Goal: Task Accomplishment & Management: Manage account settings

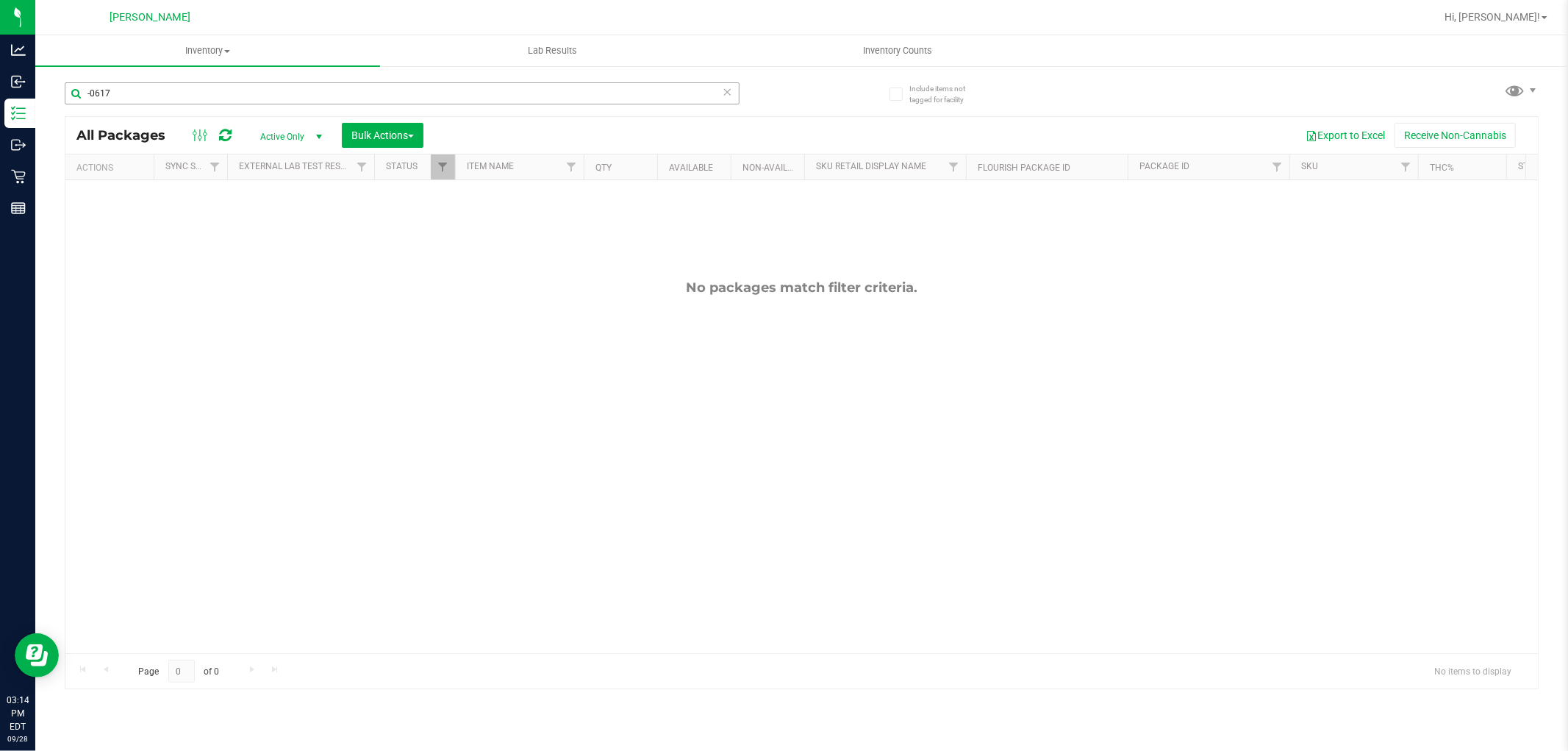
click at [154, 99] on input "-0617" at bounding box center [403, 94] width 675 height 22
click at [158, 96] on input "-0617" at bounding box center [403, 94] width 675 height 22
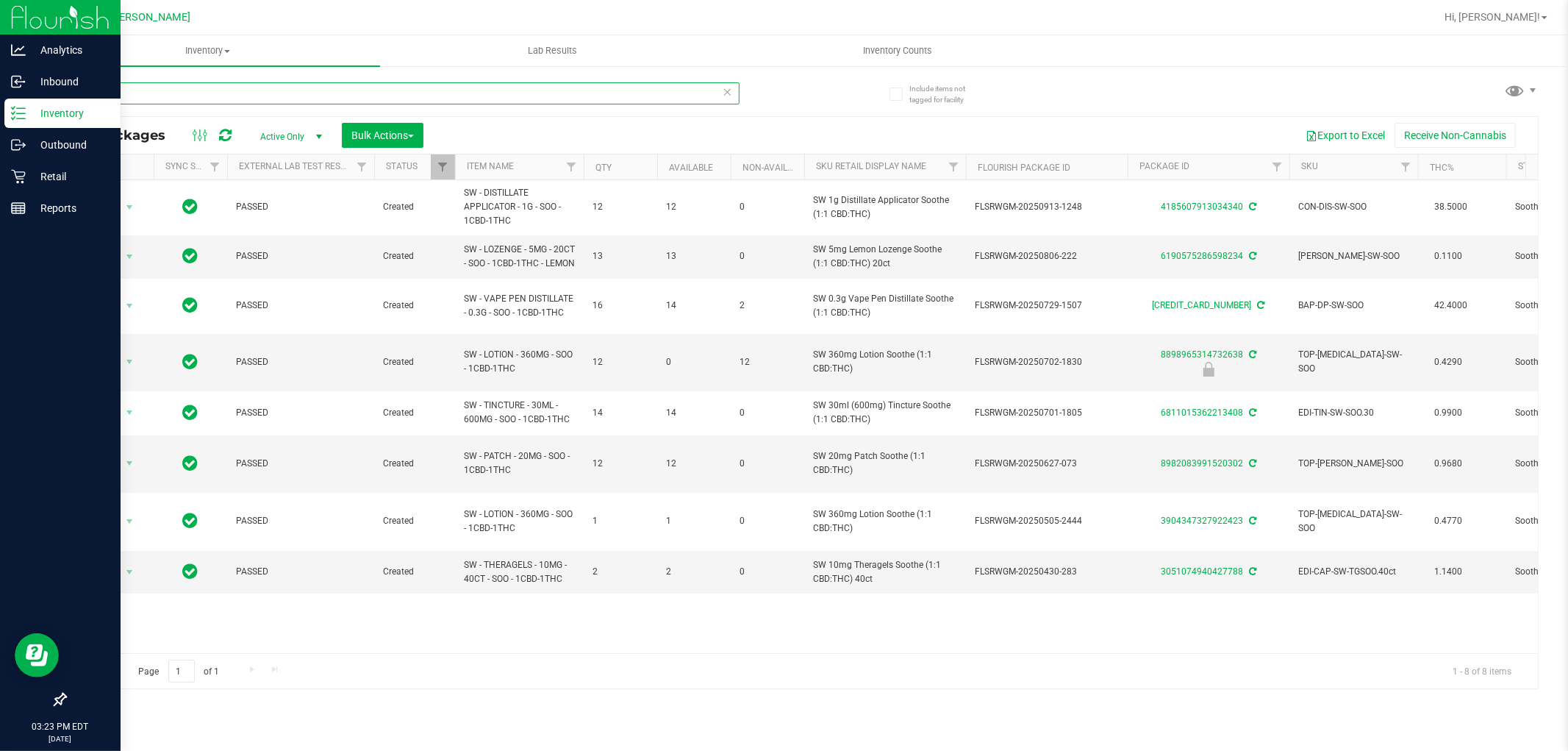
type input "soo"
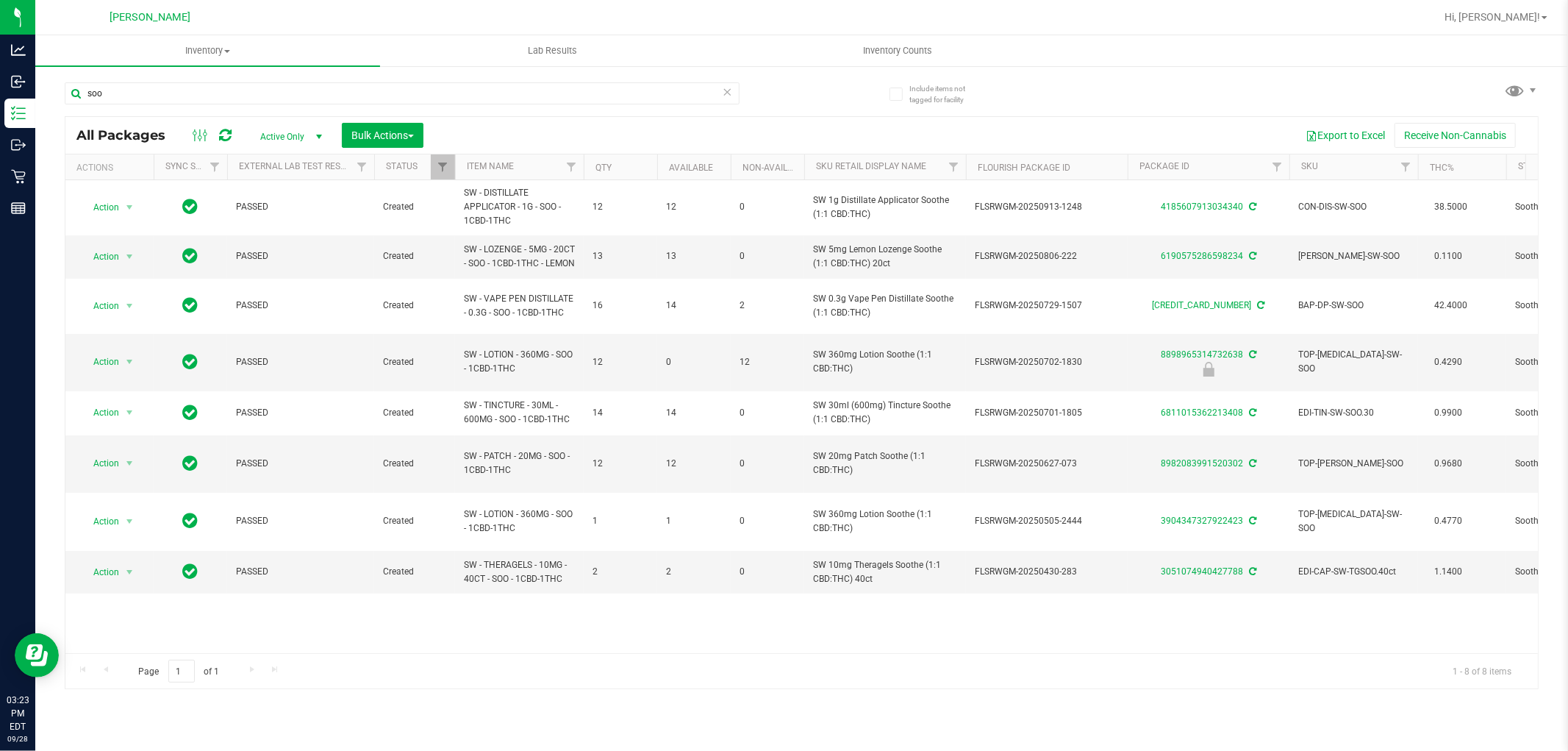
drag, startPoint x: 0, startPoint y: 544, endPoint x: 0, endPoint y: 782, distance: 238.0
drag, startPoint x: 0, startPoint y: 782, endPoint x: 633, endPoint y: 621, distance: 653.2
click at [633, 621] on div "Action Action Adjust qty Create package Edit attributes Global inventory Locate…" at bounding box center [801, 417] width 1473 height 473
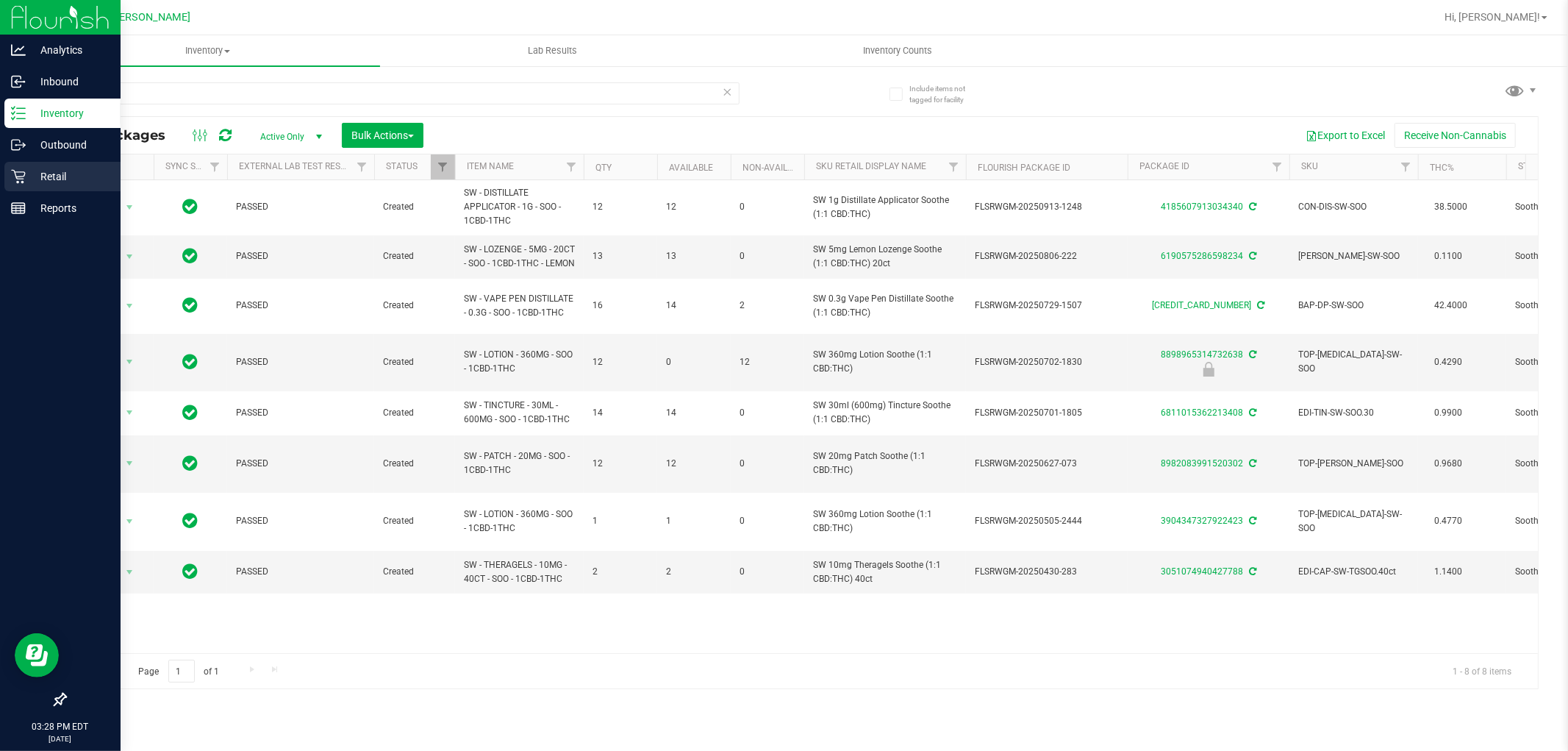
click at [25, 184] on p "Retail" at bounding box center [69, 176] width 88 height 17
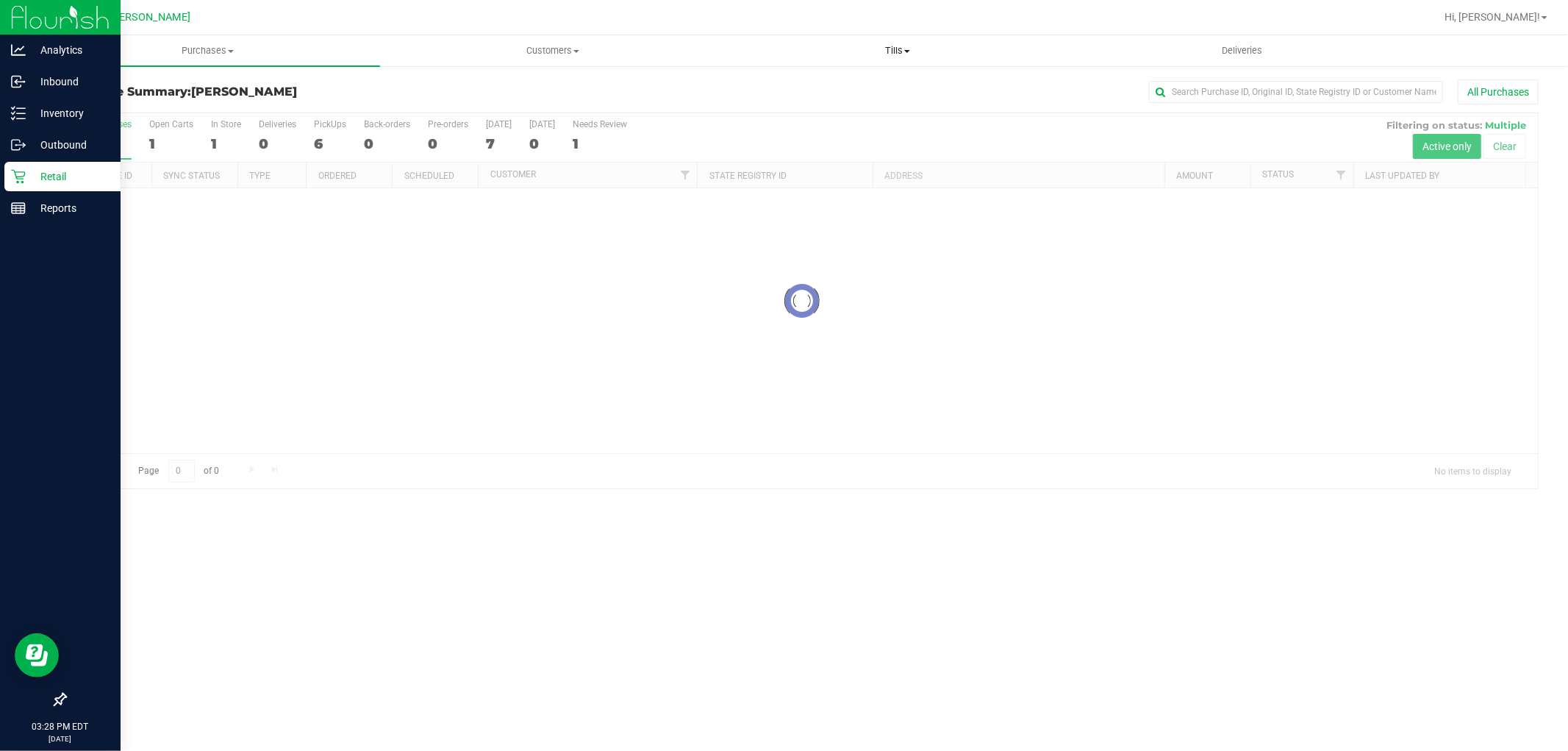
drag, startPoint x: 890, startPoint y: 48, endPoint x: 879, endPoint y: 65, distance: 20.2
click at [891, 48] on span "Tills" at bounding box center [897, 51] width 344 height 13
click at [849, 87] on li "Manage tills" at bounding box center [897, 89] width 345 height 17
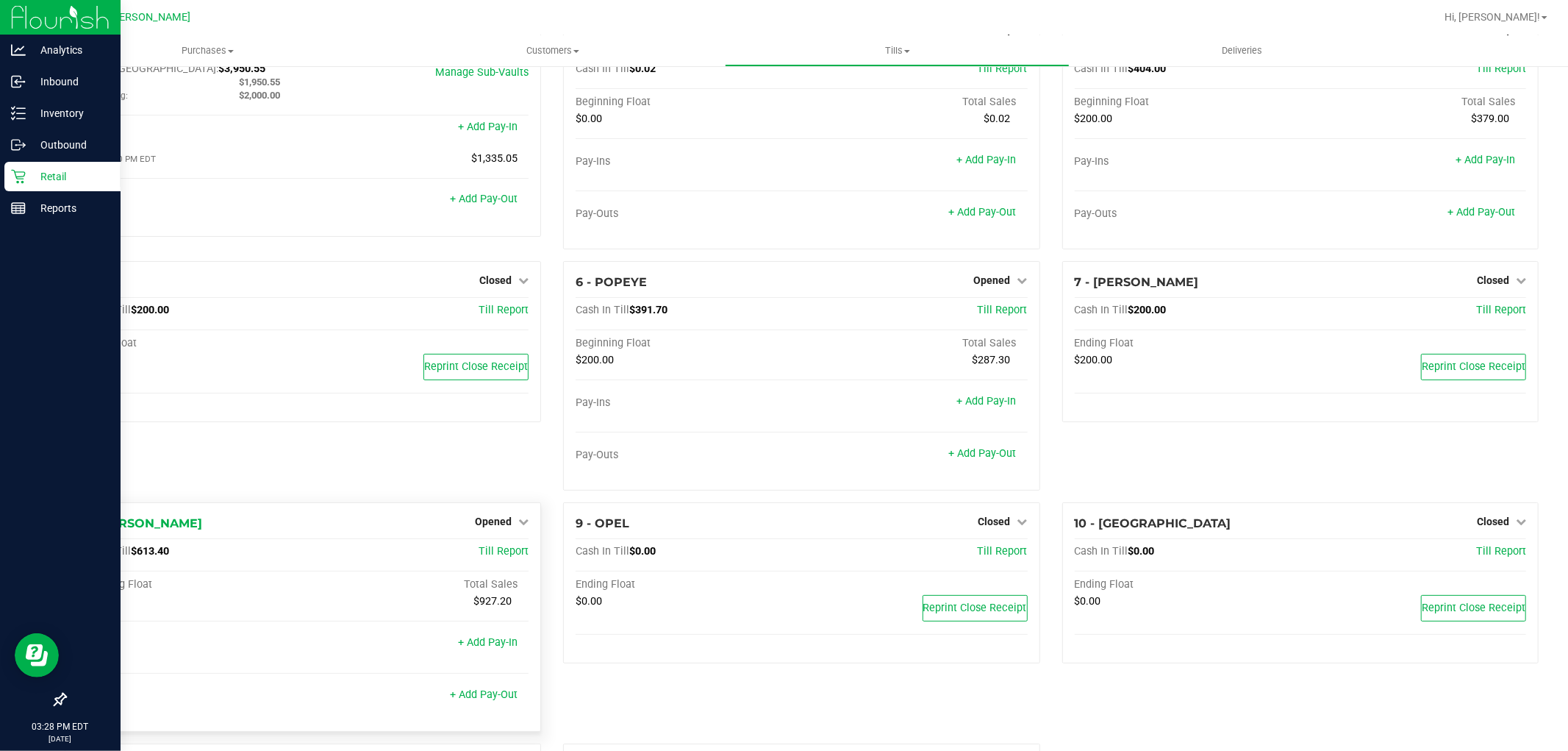
scroll to position [164, 0]
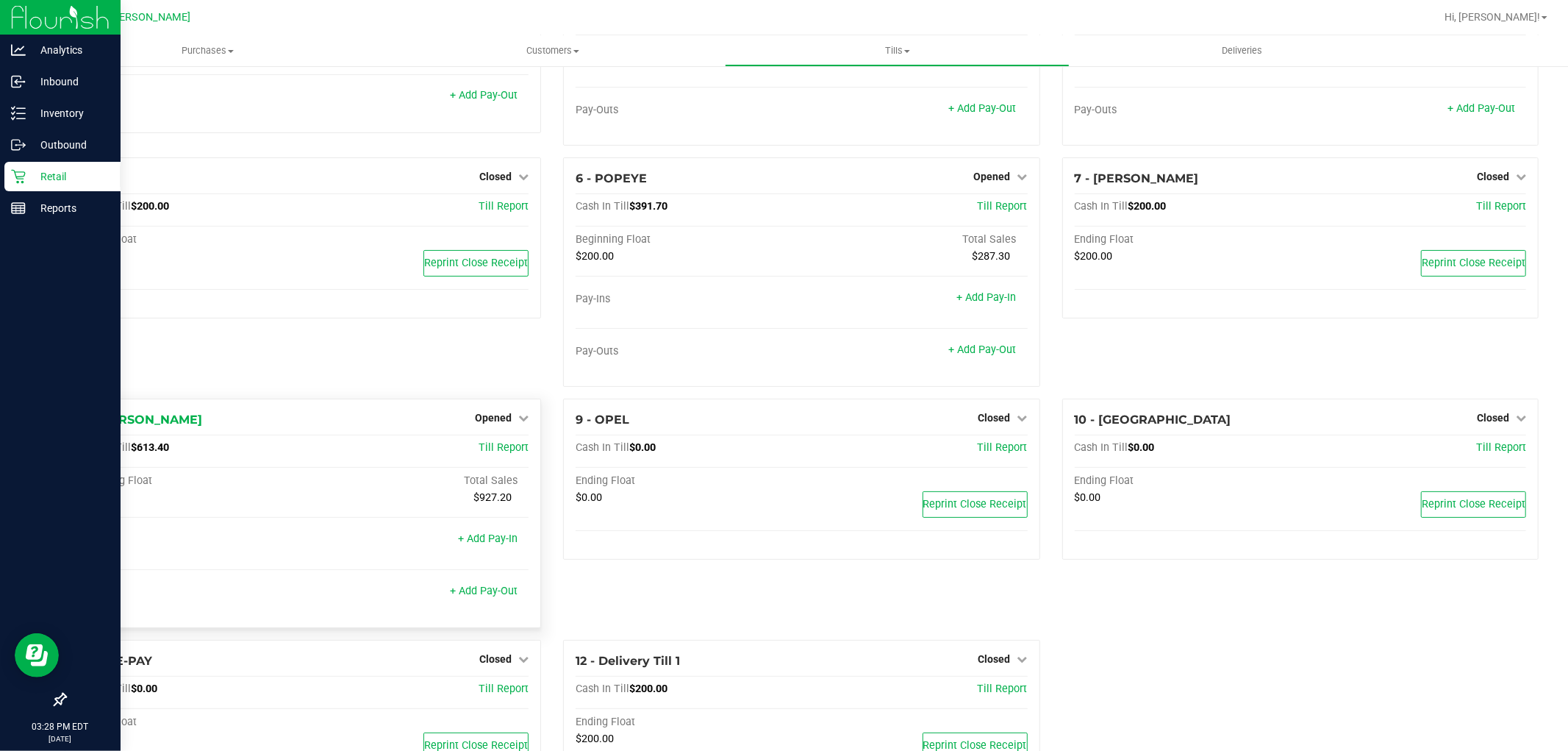
click at [501, 410] on div "Opened" at bounding box center [502, 418] width 54 height 17
click at [509, 422] on link "Opened" at bounding box center [502, 418] width 54 height 12
click at [505, 446] on link "Close Till" at bounding box center [495, 449] width 40 height 12
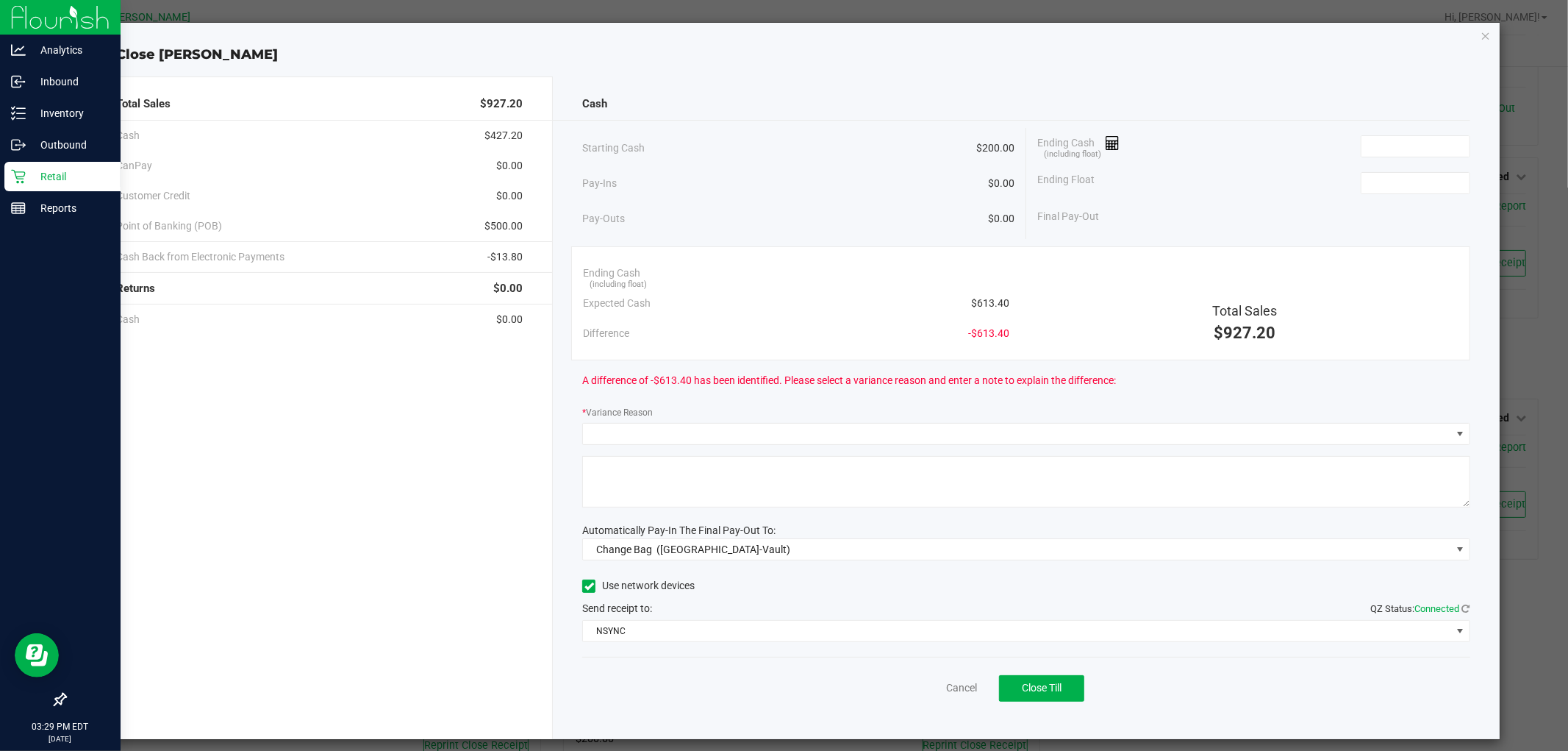
click at [974, 296] on span "$613.40" at bounding box center [990, 302] width 38 height 15
copy span "613.40"
click at [1404, 136] on input at bounding box center [1416, 146] width 108 height 21
paste input "613.4"
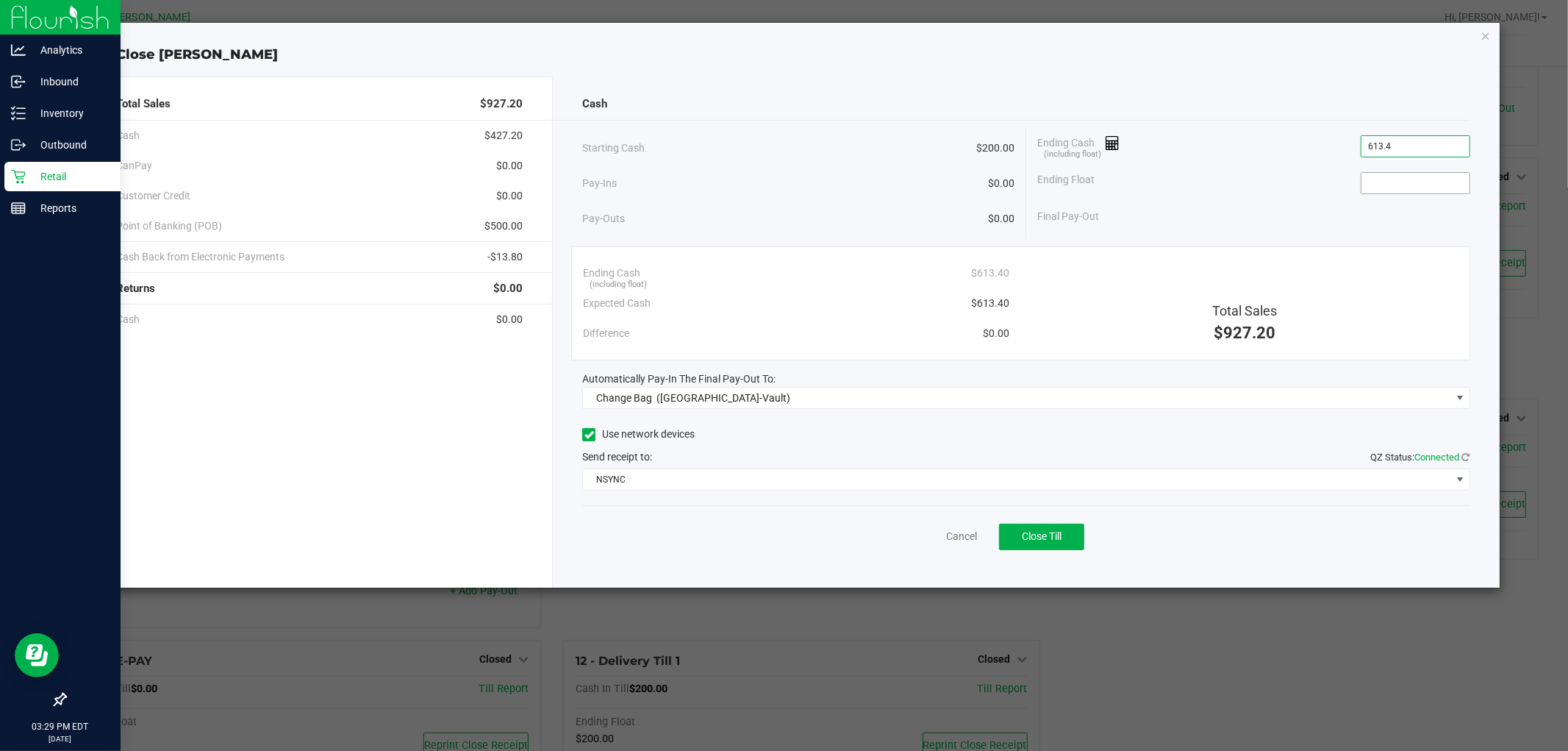
type input "$613.40"
click at [1385, 186] on input at bounding box center [1416, 183] width 108 height 21
type input "$200.00"
drag, startPoint x: 1281, startPoint y: 270, endPoint x: 1282, endPoint y: 263, distance: 7.1
click at [1281, 269] on div "Total Sales $927.20" at bounding box center [1245, 301] width 449 height 87
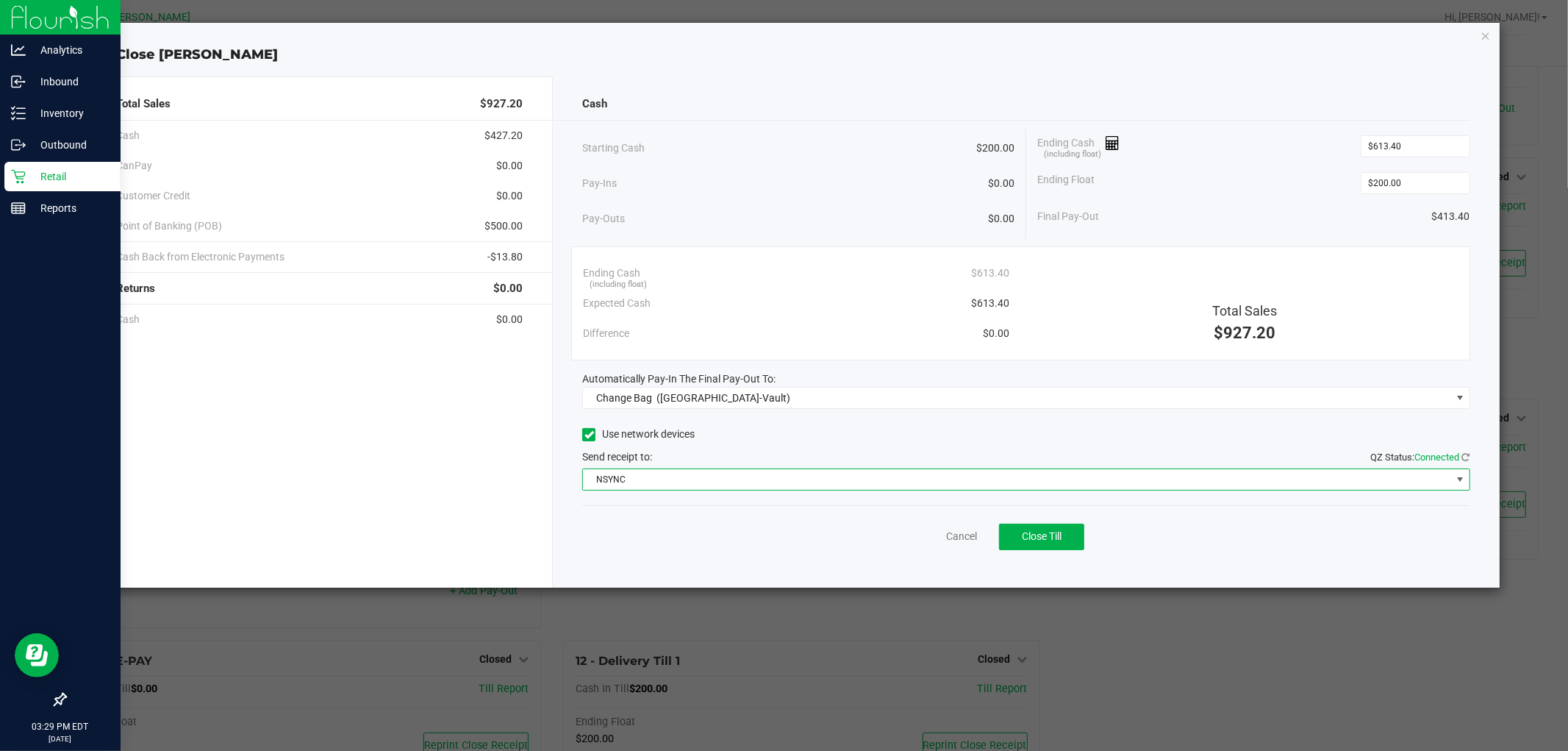
click at [770, 472] on span "NSYNC" at bounding box center [1016, 479] width 868 height 21
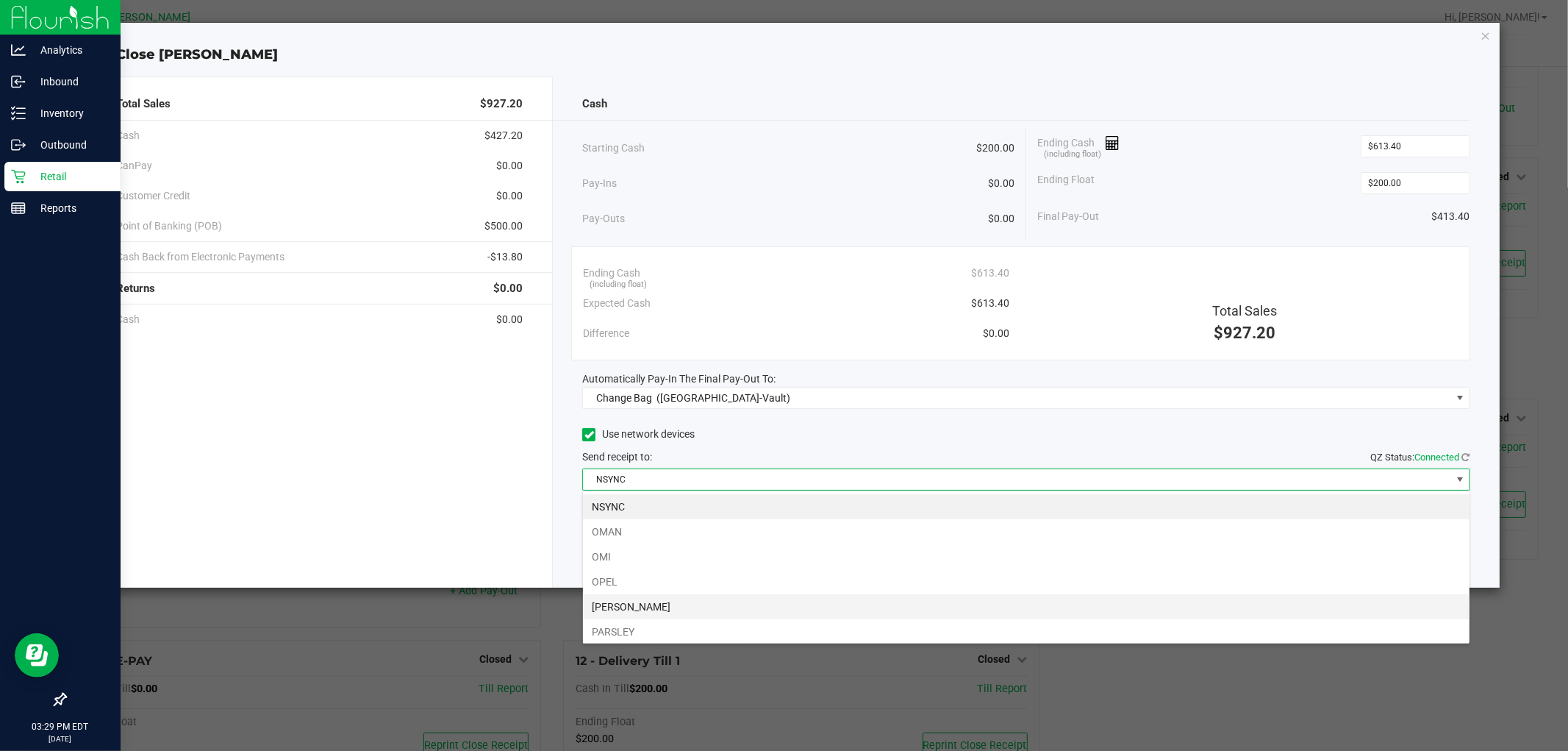
scroll to position [22, 888]
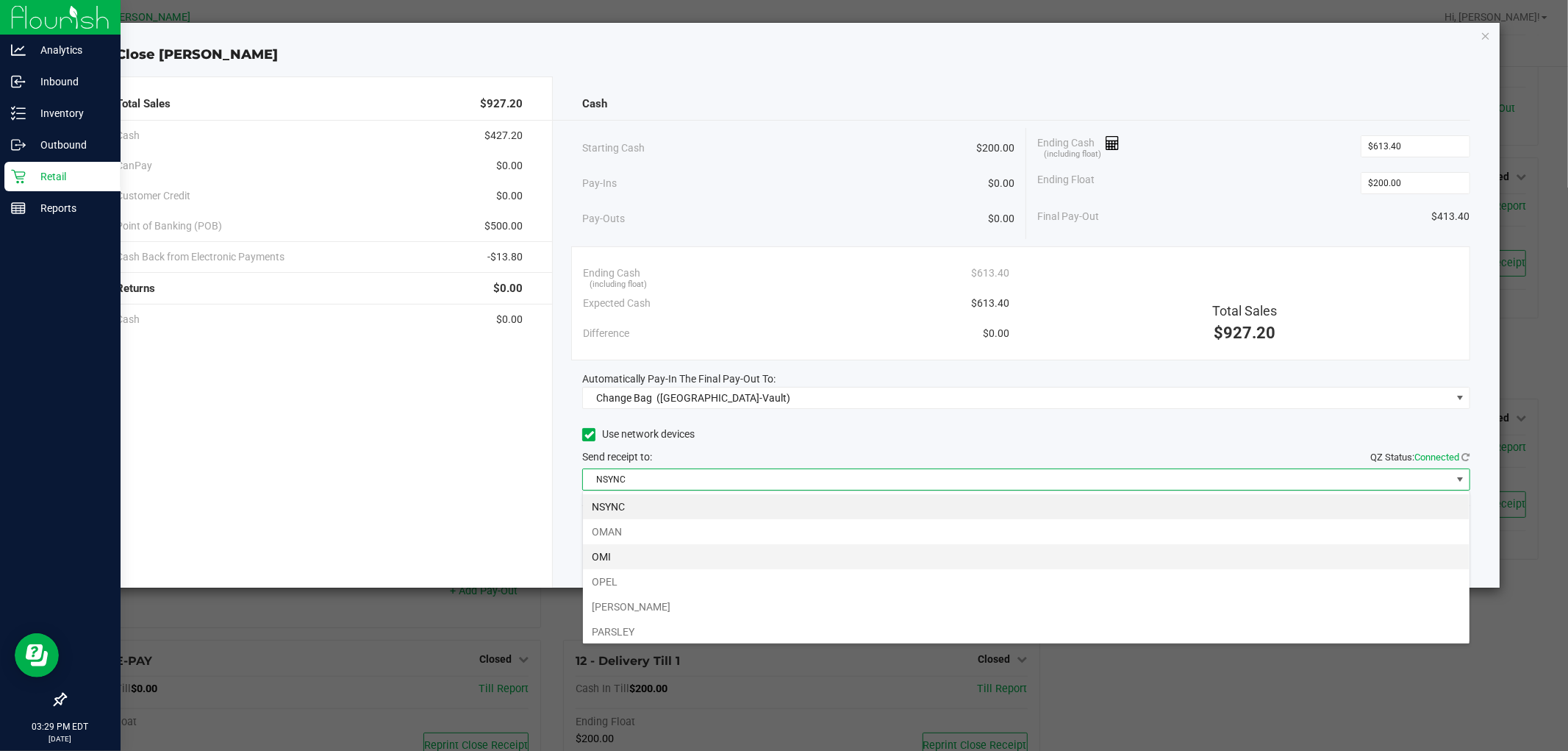
click at [650, 561] on li "OMI" at bounding box center [1026, 556] width 887 height 25
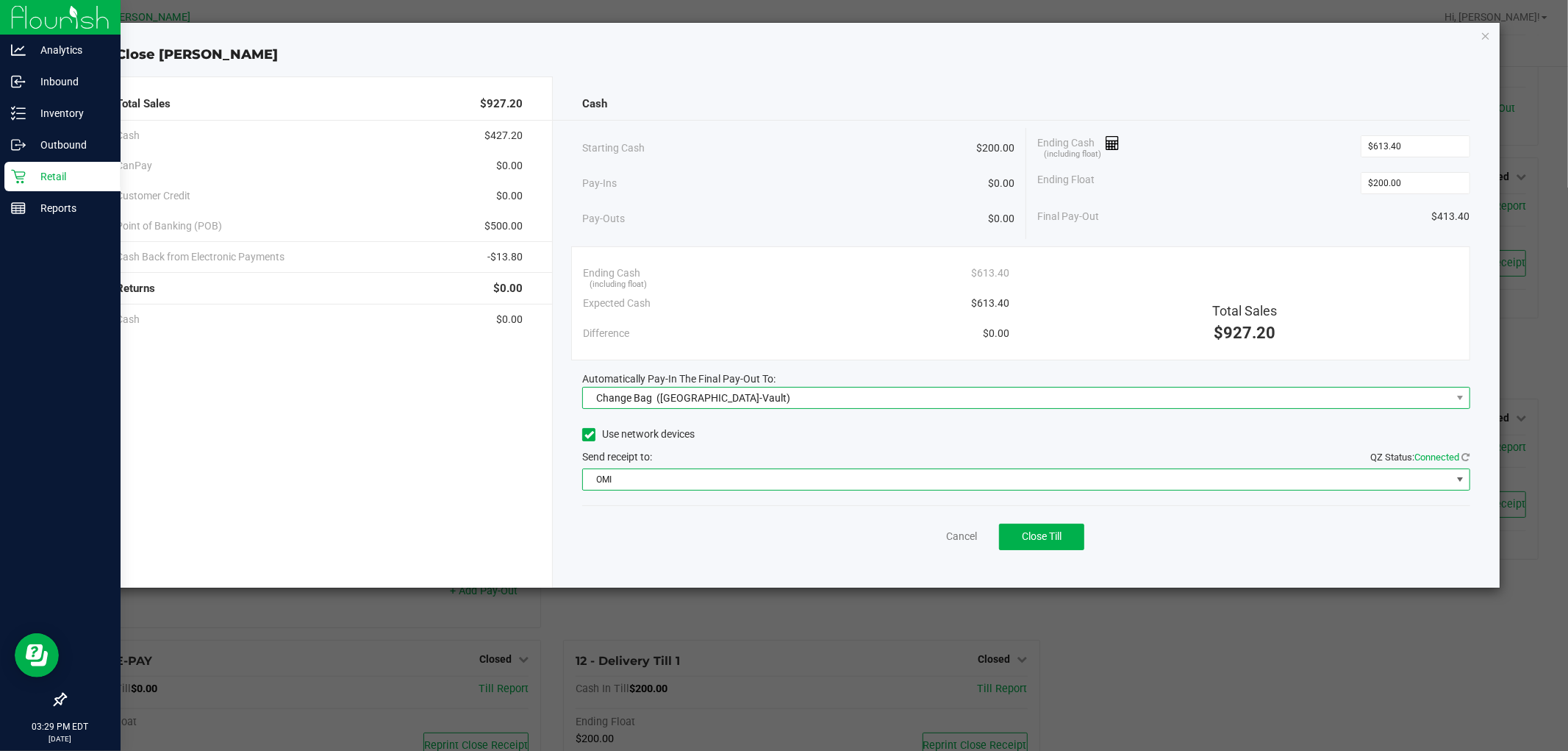
click at [706, 393] on span "([GEOGRAPHIC_DATA]-Vault)" at bounding box center [723, 398] width 134 height 12
click at [636, 498] on span "([GEOGRAPHIC_DATA]-Vault)" at bounding box center [686, 492] width 134 height 12
click at [831, 350] on div "Ending Cash (including float) $613.40 Expected Cash $613.40 Difference $0.00 To…" at bounding box center [1021, 303] width 899 height 114
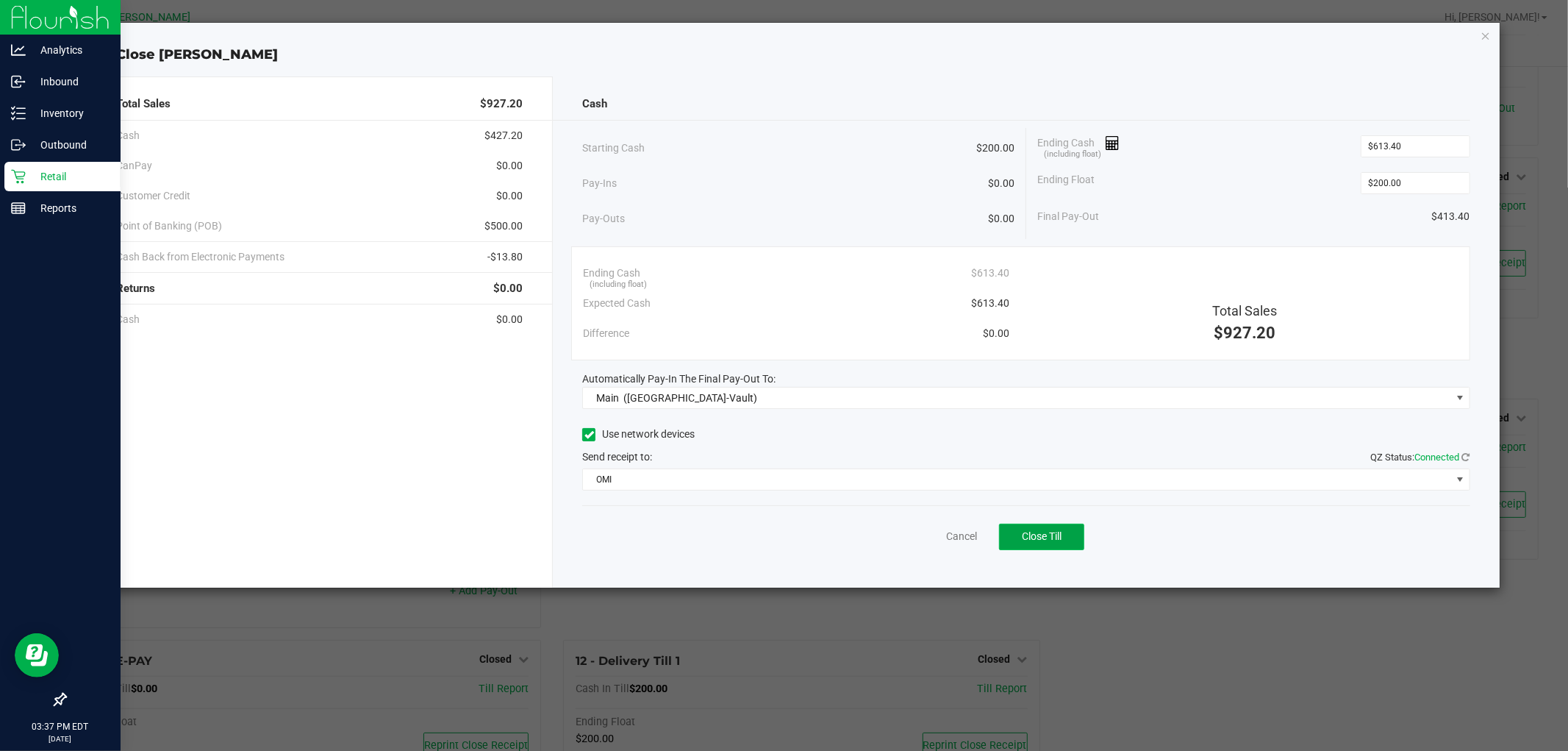
click at [1050, 537] on span "Close Till" at bounding box center [1042, 536] width 40 height 12
click at [923, 540] on link "Dismiss" at bounding box center [929, 536] width 35 height 15
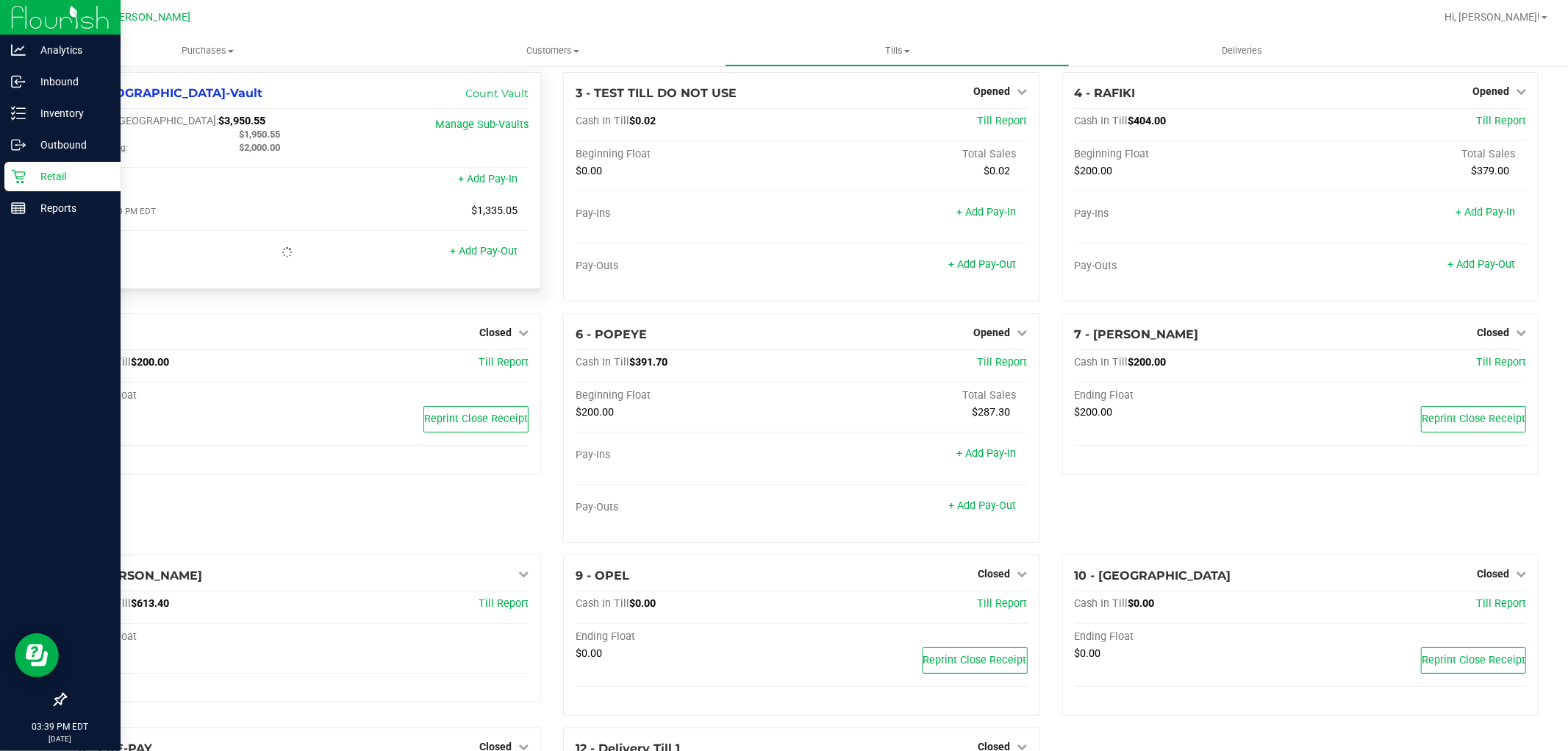
scroll to position [0, 0]
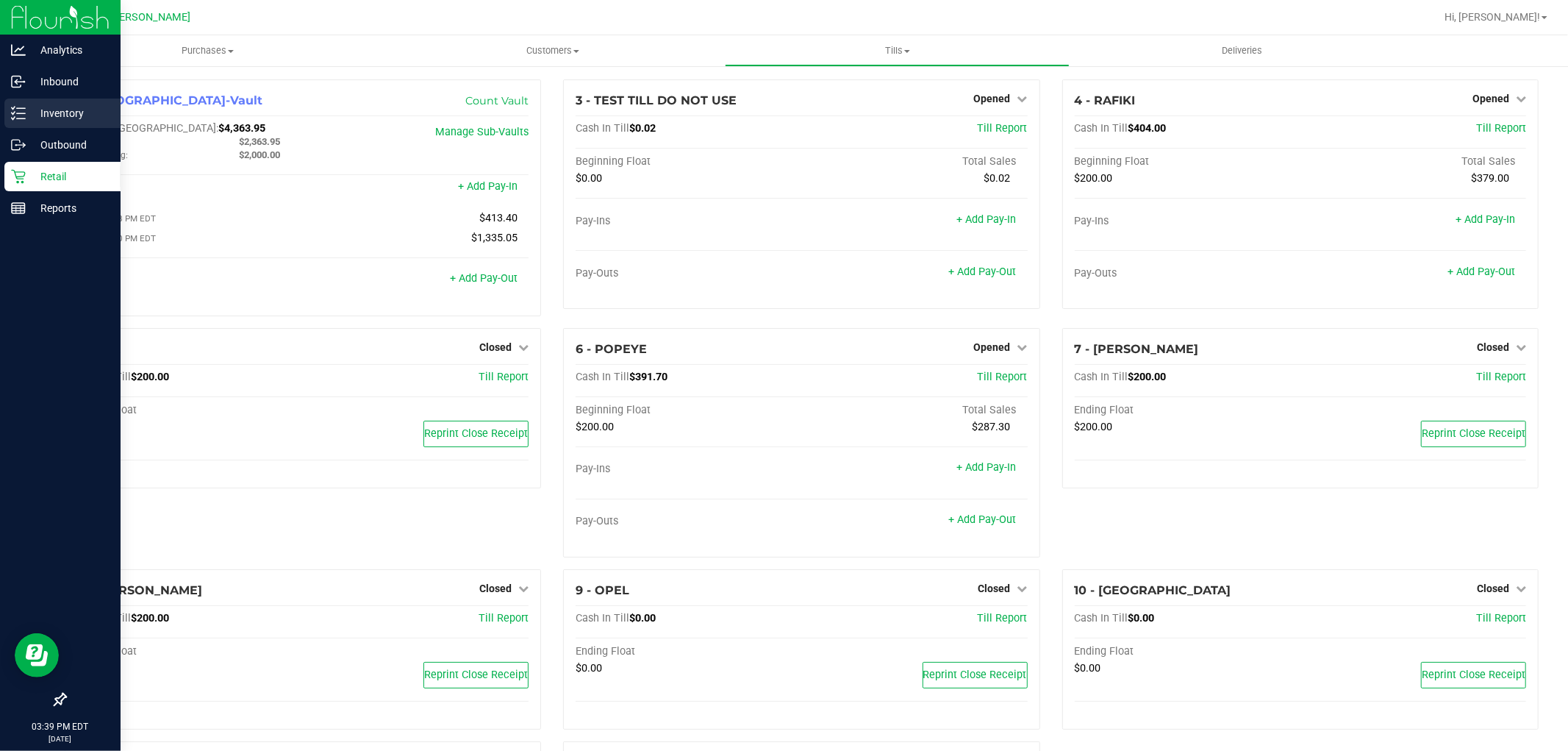
click at [25, 116] on p "Inventory" at bounding box center [69, 114] width 88 height 17
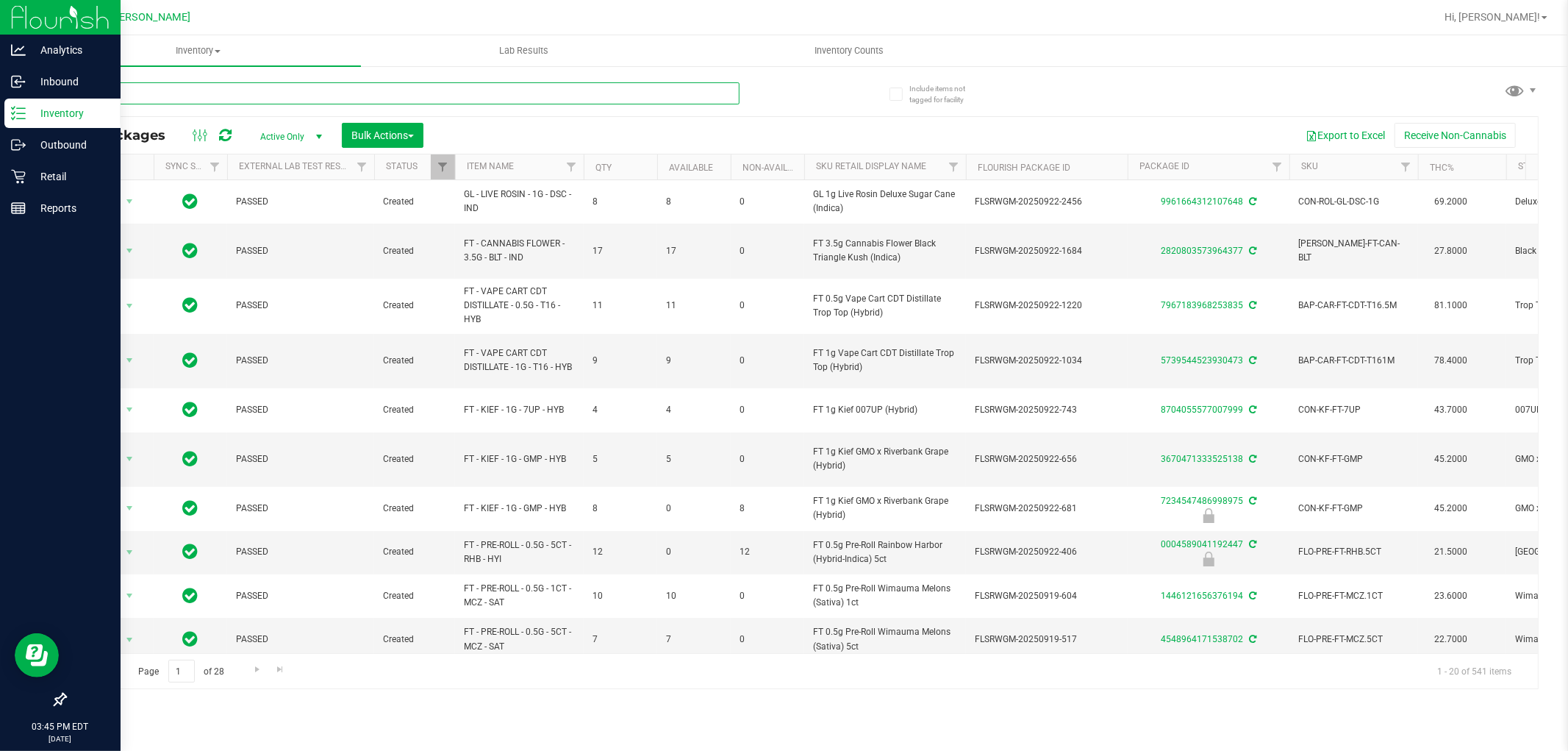
click at [509, 89] on input "text" at bounding box center [403, 94] width 675 height 22
type input "nol"
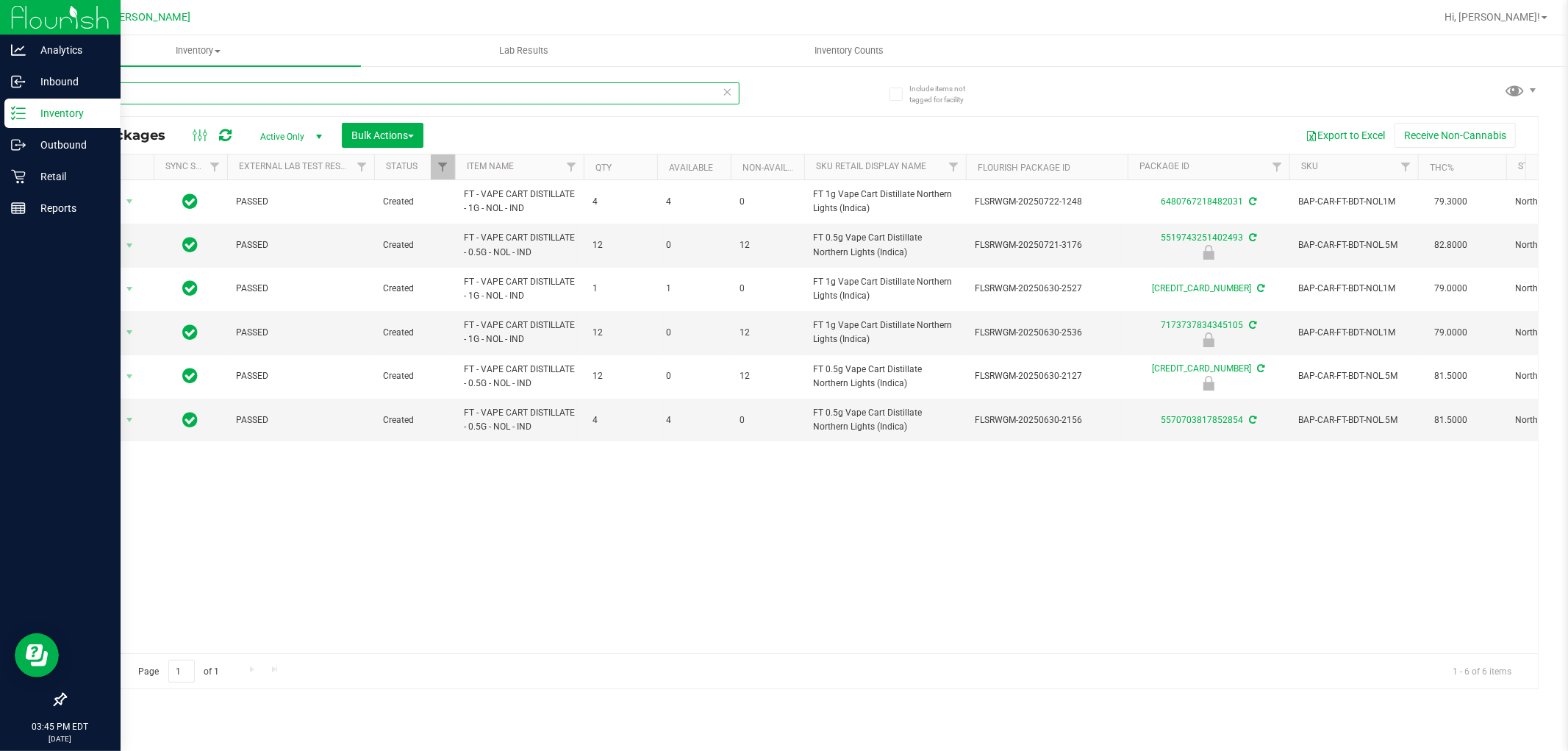
click at [406, 96] on input "nol" at bounding box center [403, 94] width 675 height 22
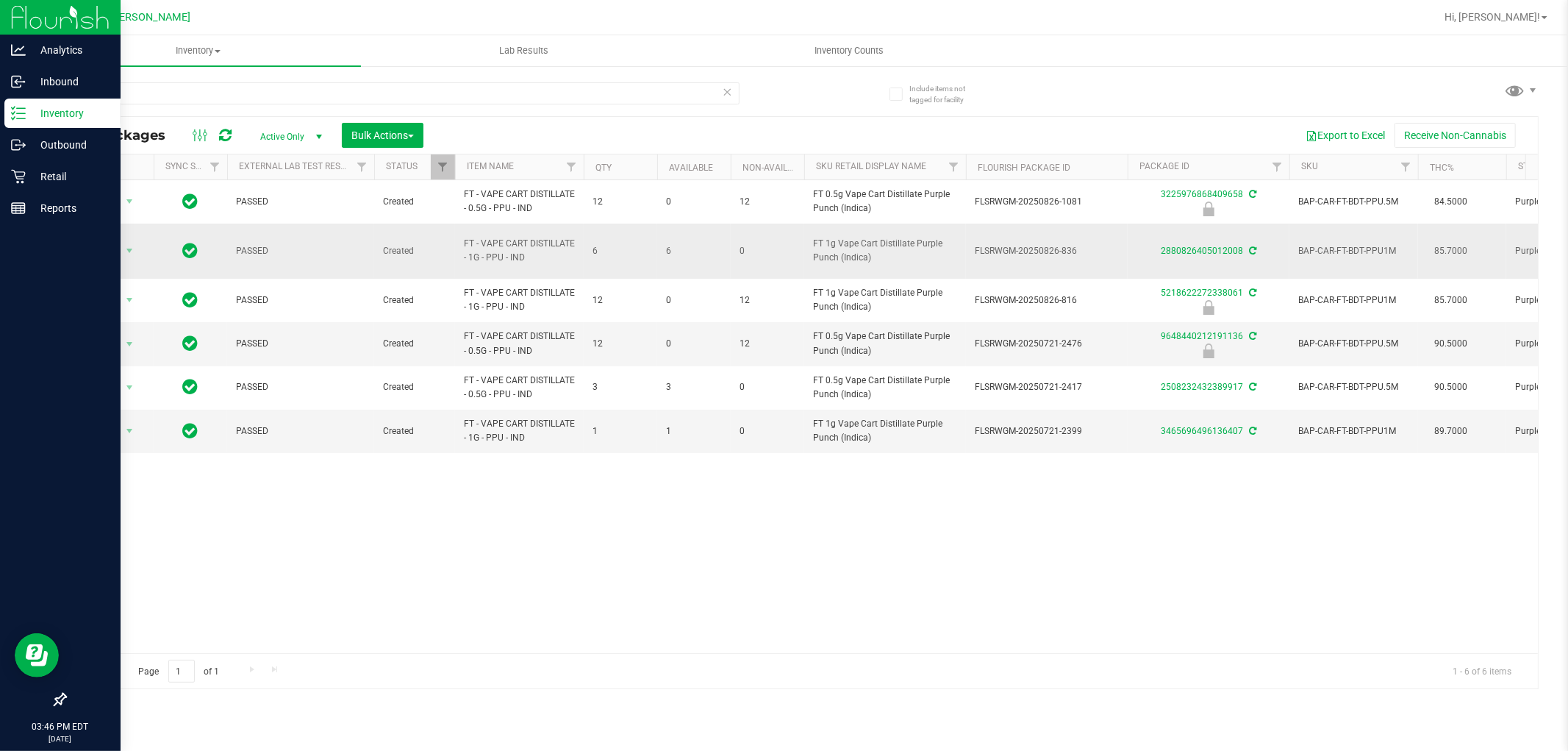
click at [511, 241] on span "FT - VAPE CART DISTILLATE - 1G - PPU - IND" at bounding box center [519, 250] width 111 height 28
copy tr "FT - VAPE CART DISTILLATE - 1G - PPU - IND"
click at [516, 85] on input "ppu" at bounding box center [403, 94] width 675 height 22
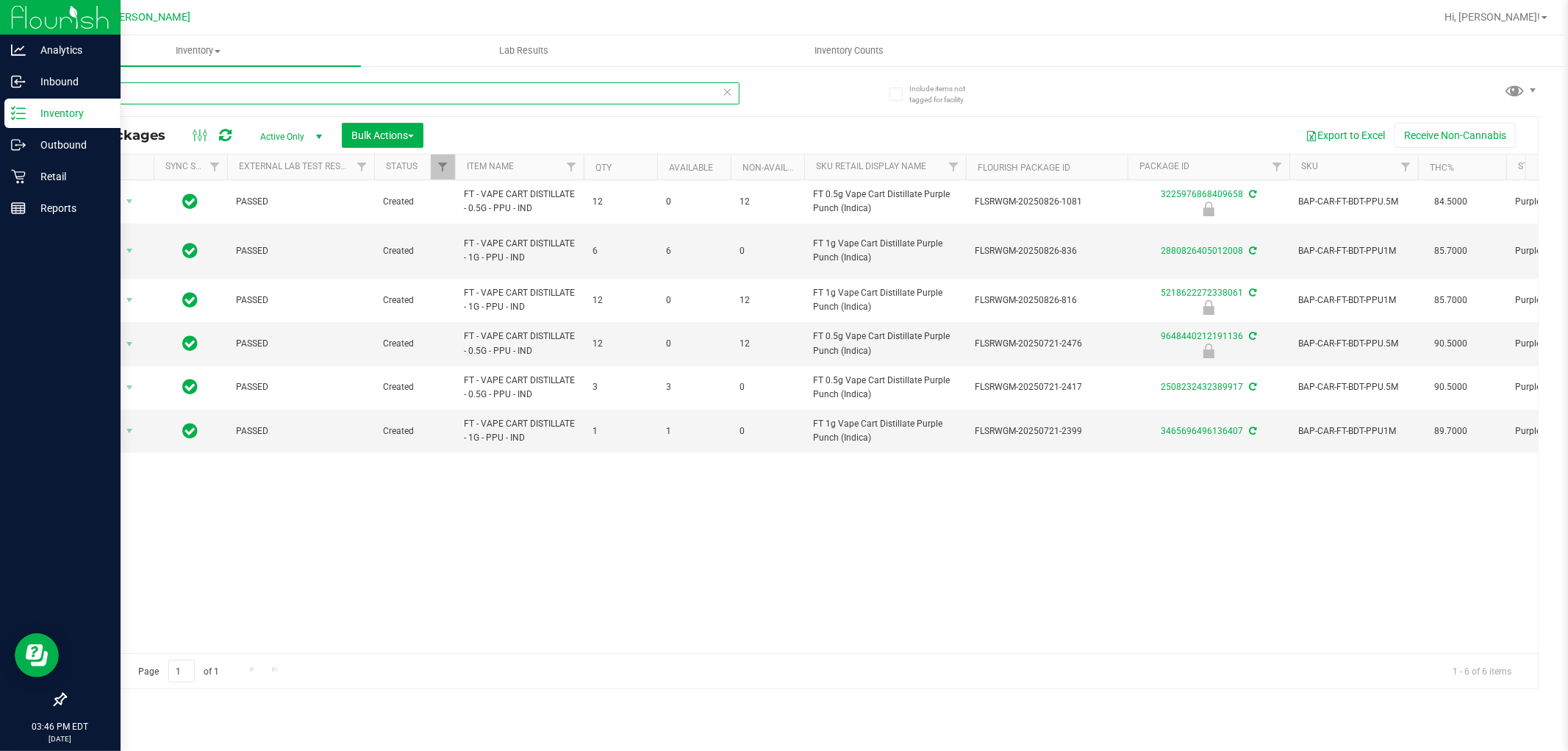
click at [520, 85] on input "ppuv" at bounding box center [403, 94] width 675 height 22
paste input "FT - VAPE CART DISTILLATE - 1G - PPU - IND"
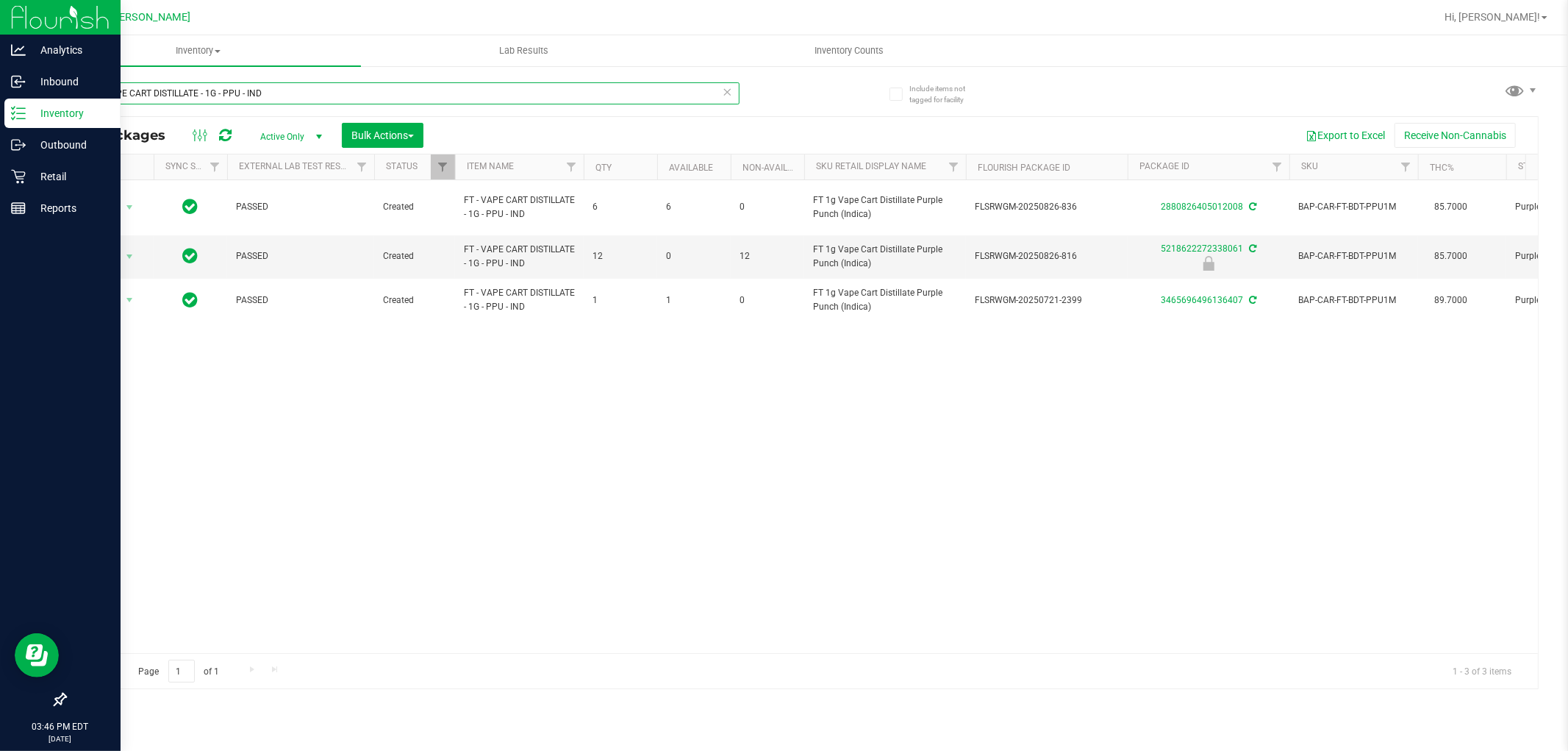
click at [443, 104] on input "FT - VAPE CART DISTILLATE - 1G - PPU - IND" at bounding box center [403, 94] width 675 height 22
click at [443, 102] on input "FT - VAPE CART DISTILLATE - 1G - PPU - IND" at bounding box center [403, 94] width 675 height 22
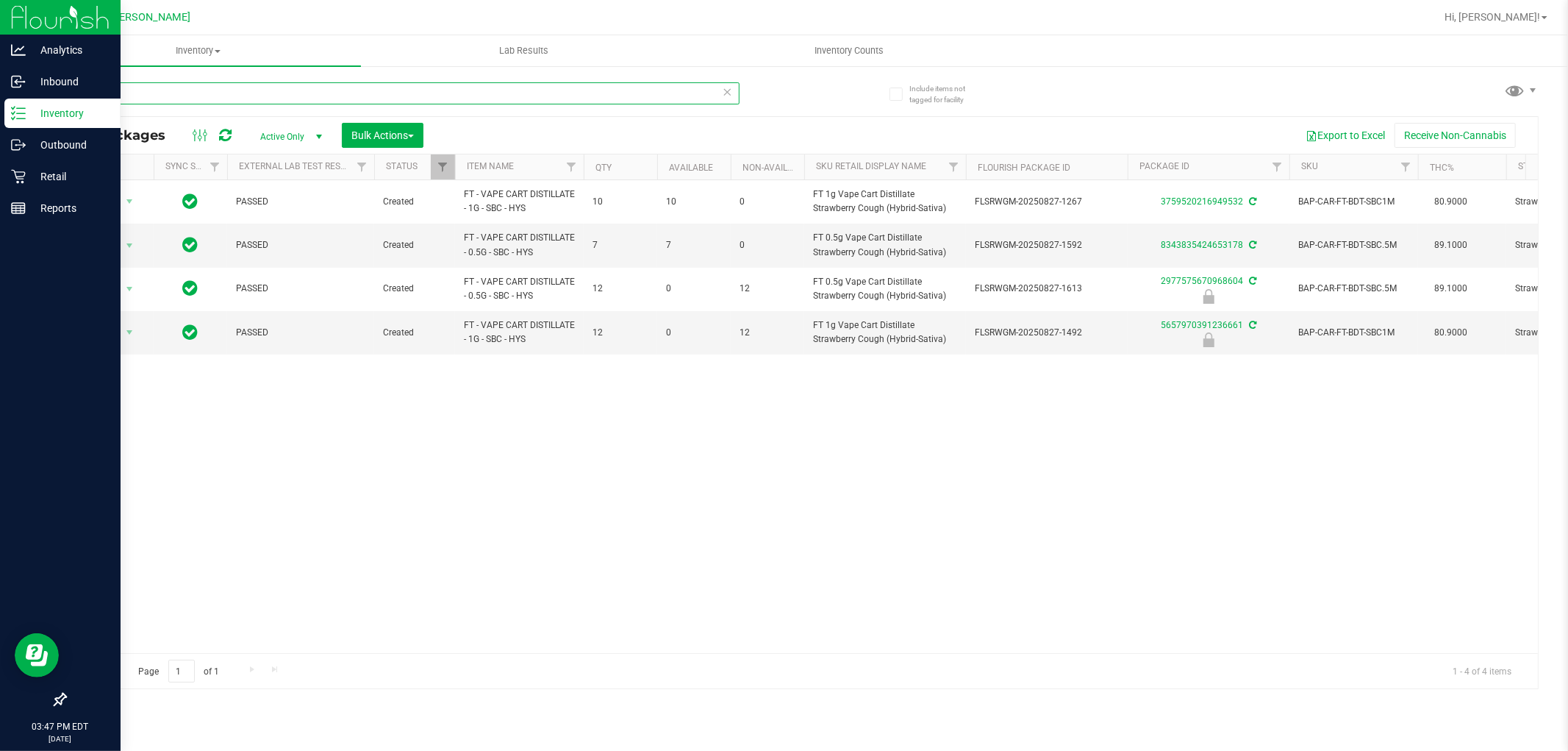
click at [203, 98] on input "sbc" at bounding box center [403, 94] width 675 height 22
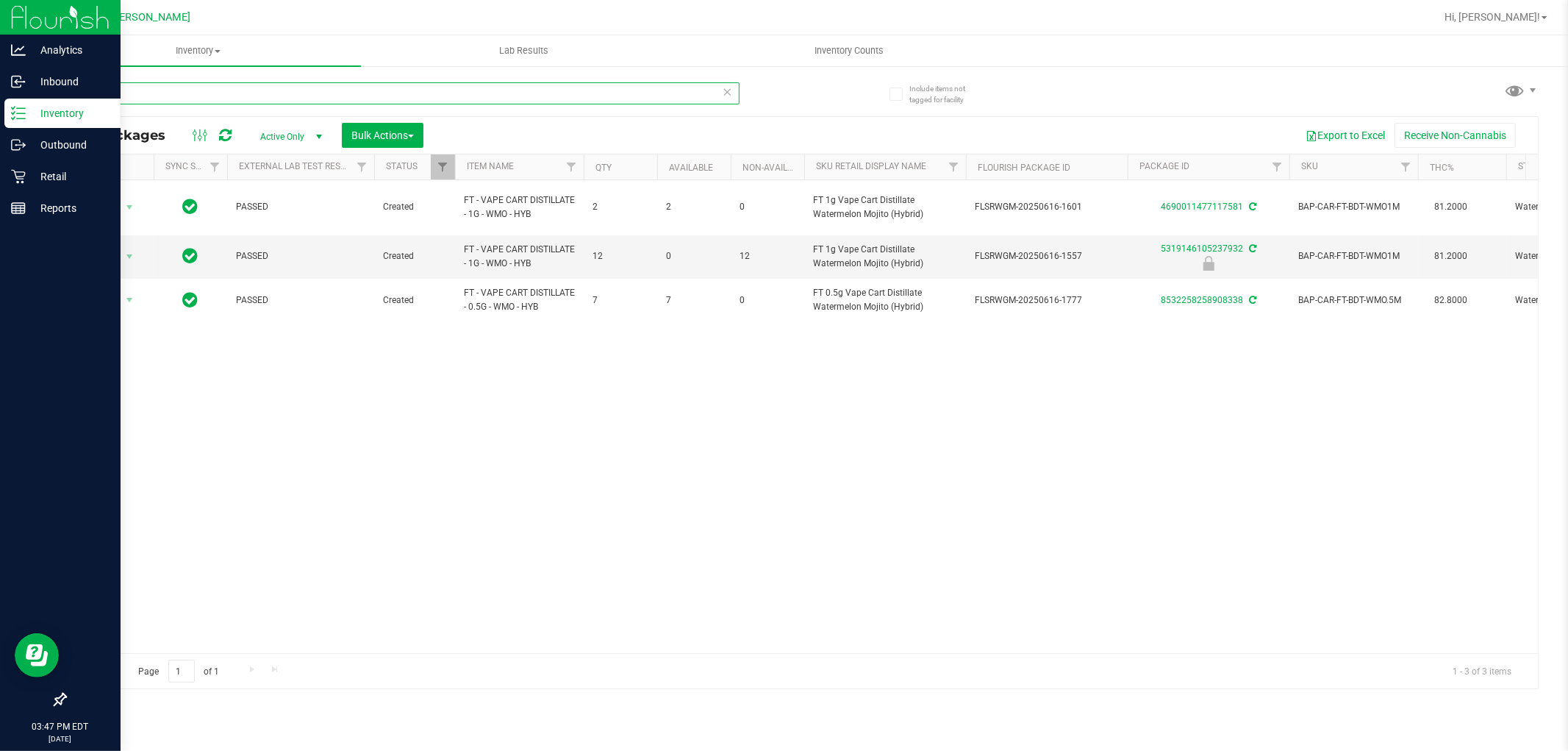
click at [160, 92] on input "wmo" at bounding box center [403, 94] width 675 height 22
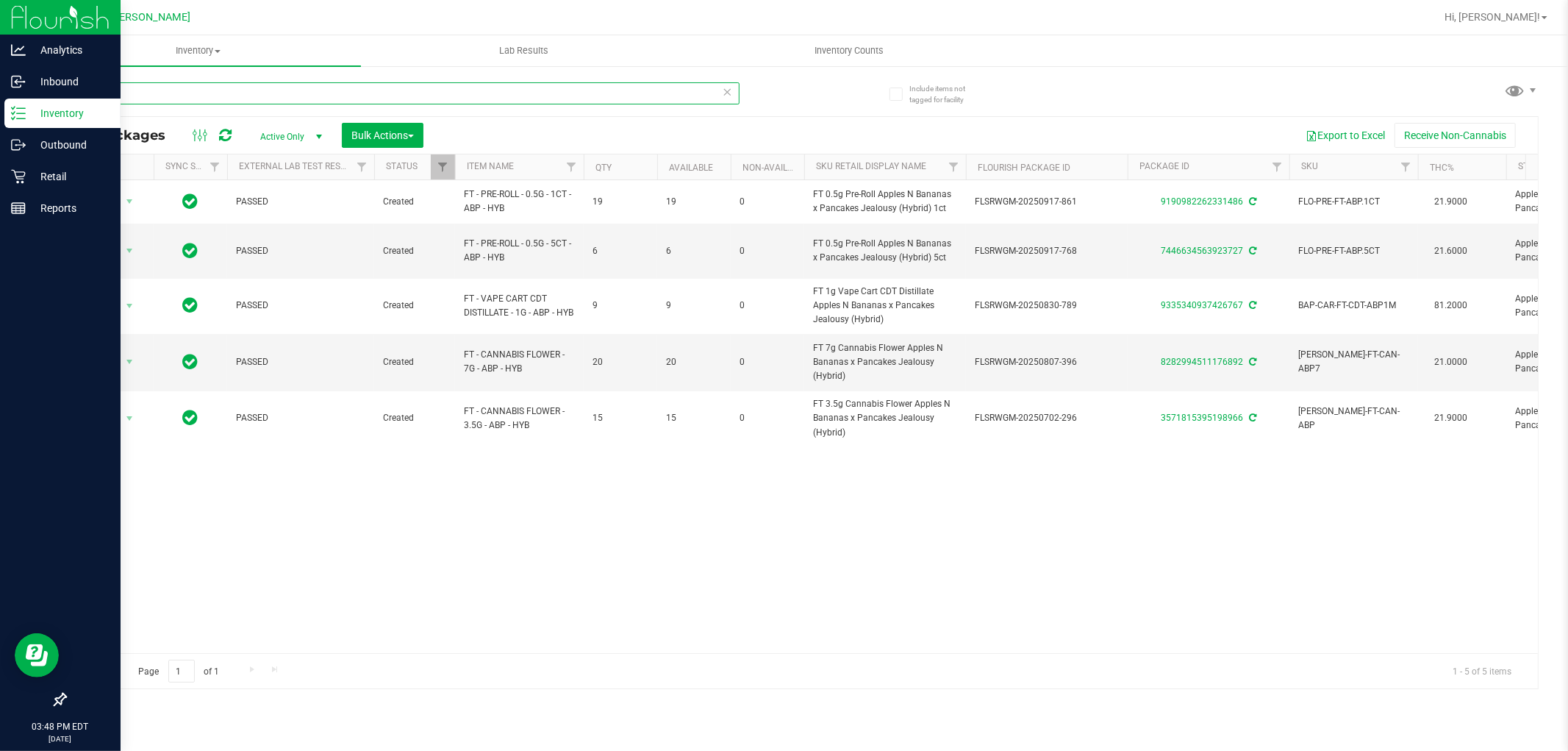
click at [148, 89] on input "abp" at bounding box center [403, 94] width 675 height 22
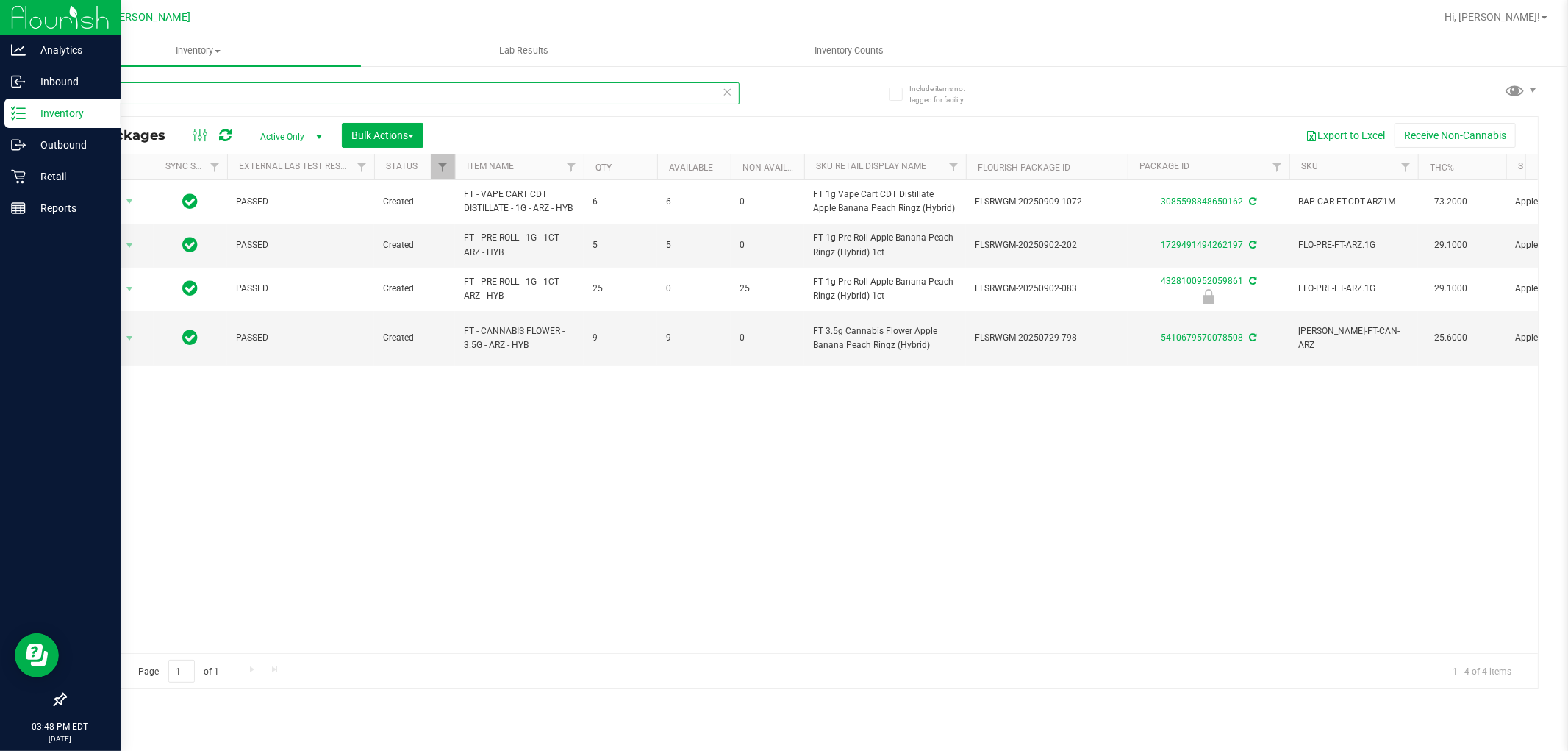
click at [158, 92] on input "arz" at bounding box center [403, 94] width 675 height 22
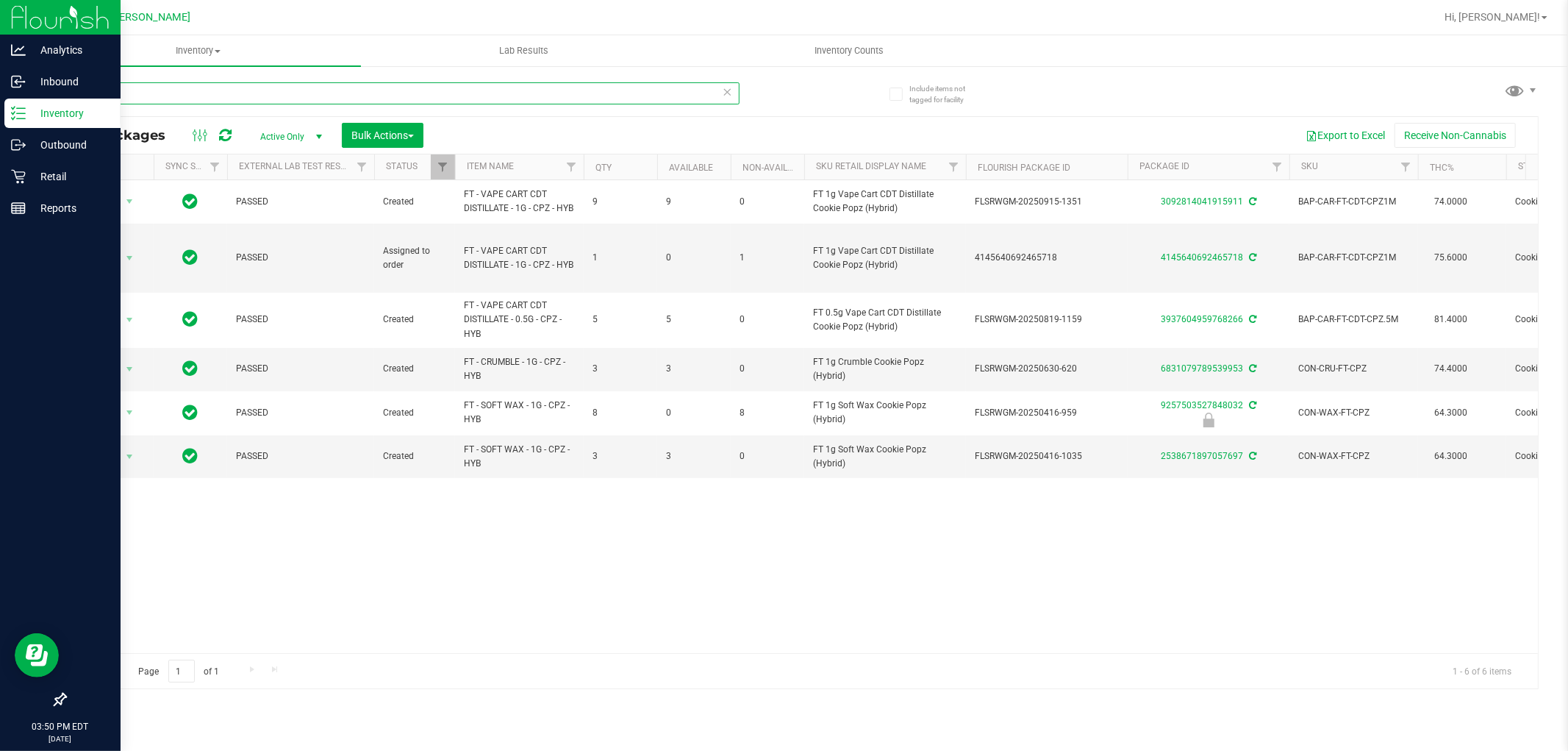
click at [102, 93] on input "cpz" at bounding box center [403, 94] width 675 height 22
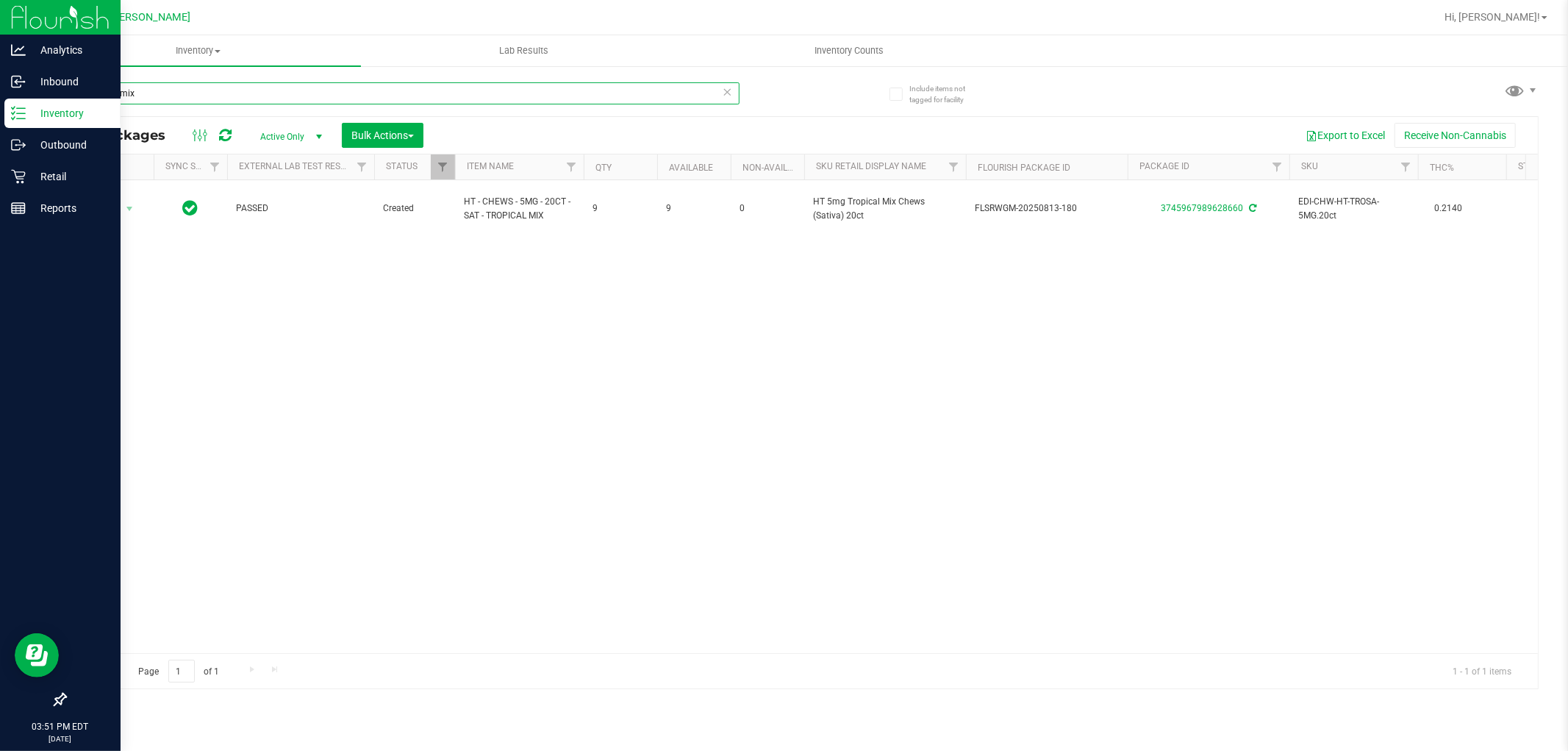
click at [155, 94] on input "tropical mix" at bounding box center [403, 94] width 675 height 22
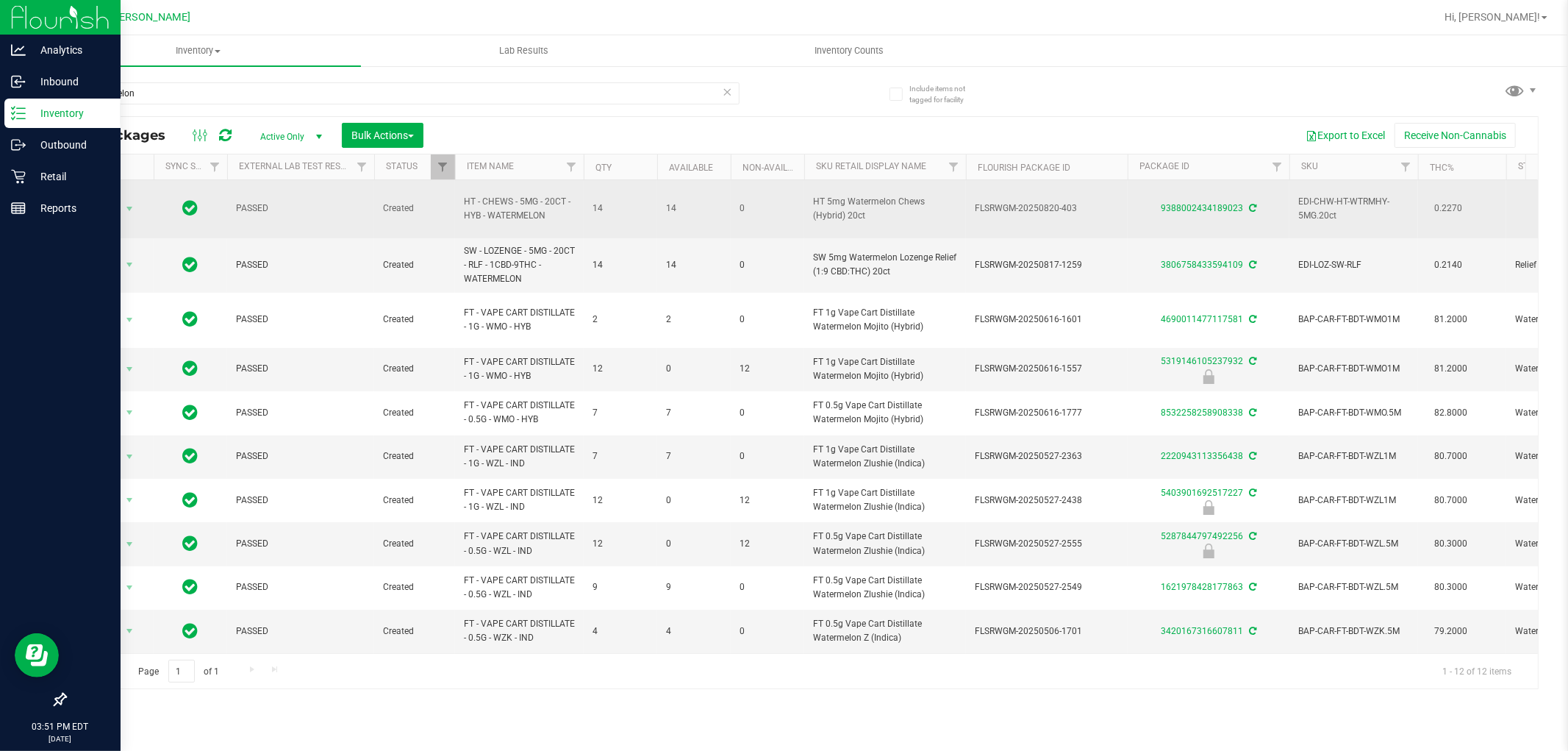
click at [493, 207] on span "HT - CHEWS - 5MG - 20CT - HYB - WATERMELON" at bounding box center [519, 208] width 111 height 28
copy tr "HT - CHEWS - 5MG - 20CT - HYB - WATERMELON"
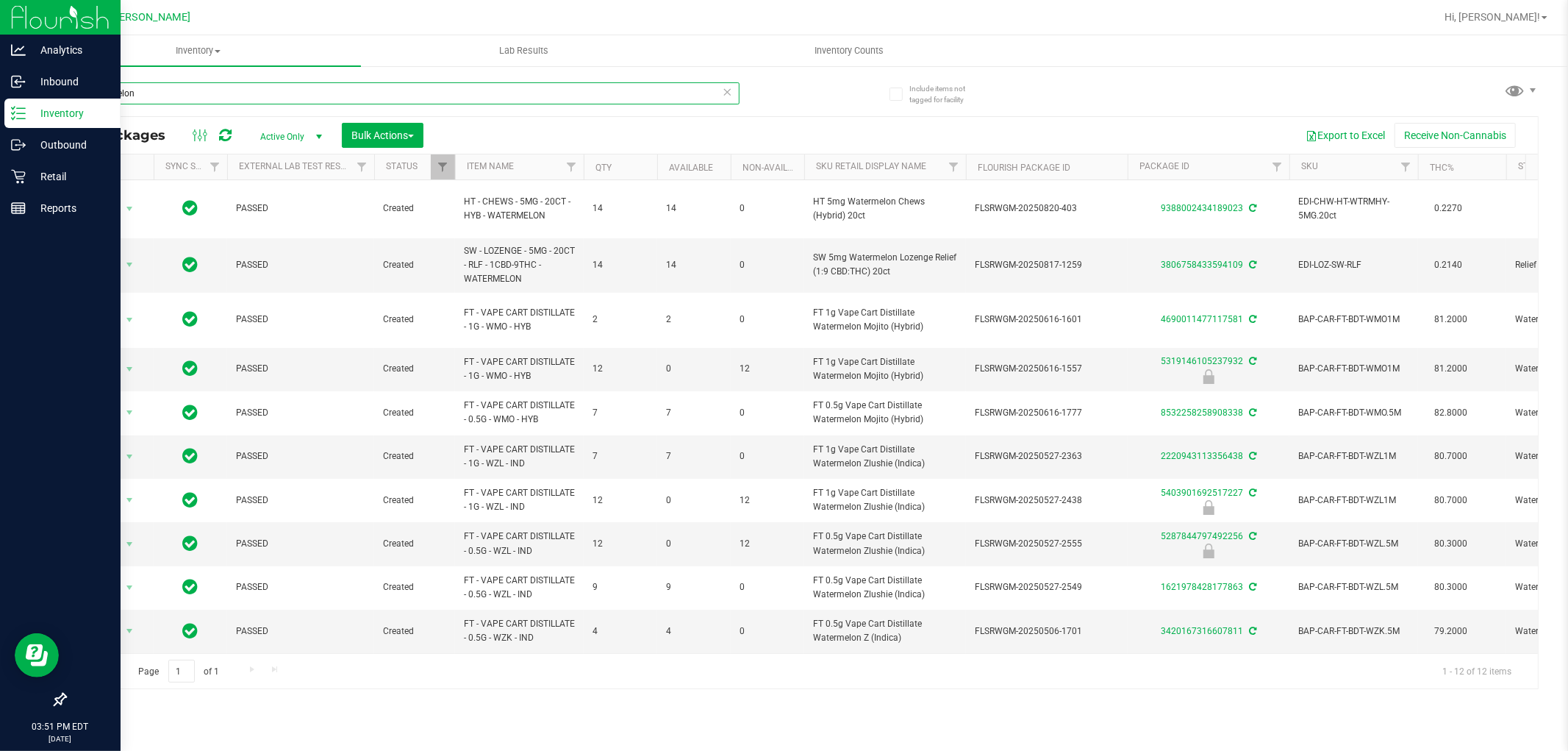
click at [420, 98] on input "watermelon" at bounding box center [403, 94] width 675 height 22
paste input "HT - CHEWS - 5MG - 20CT - HYB - WATERMELON"
click at [414, 97] on input "watermelonHT - CHEWS - 5MG - 20CT - HYB - WATERMELON" at bounding box center [403, 94] width 675 height 22
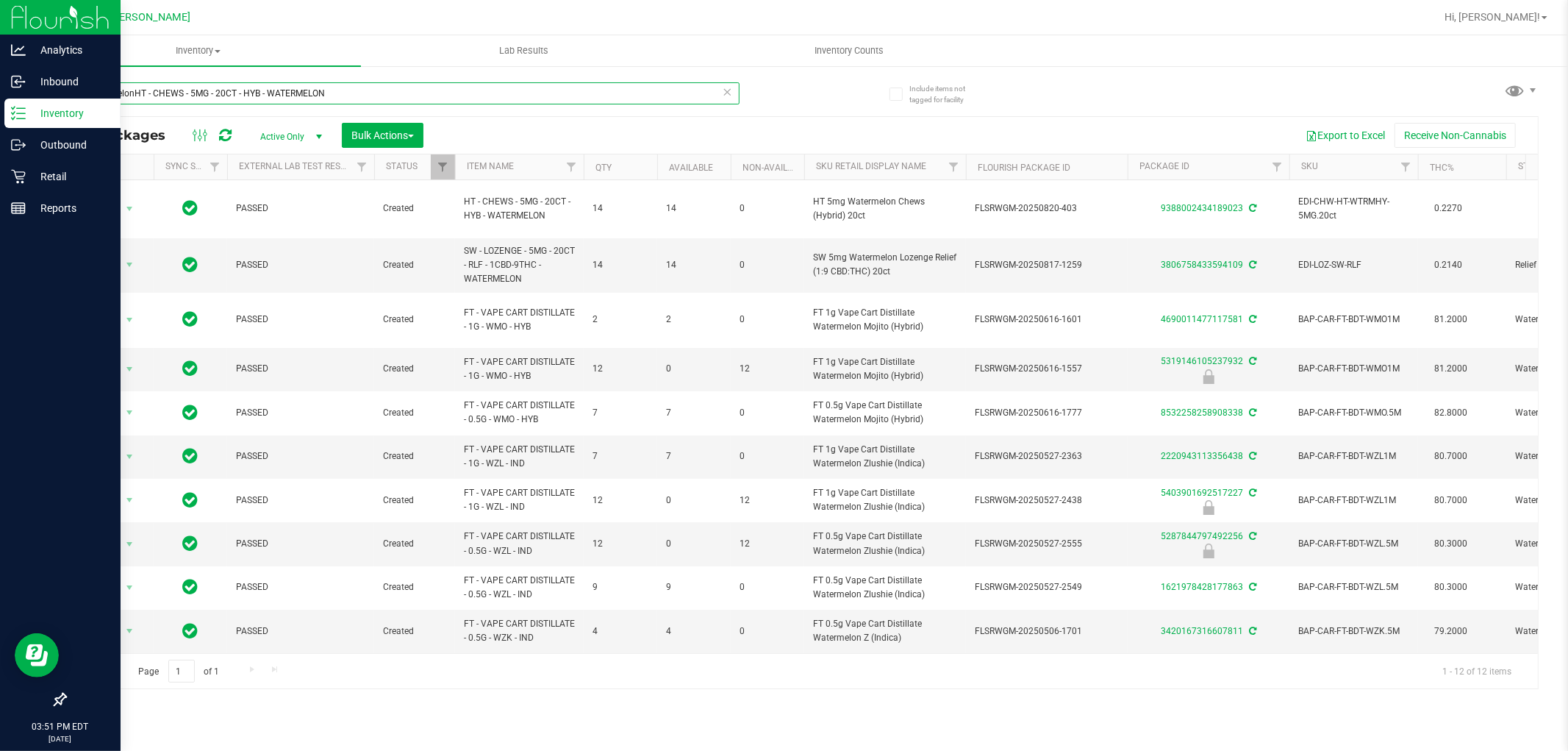
paste input "text"
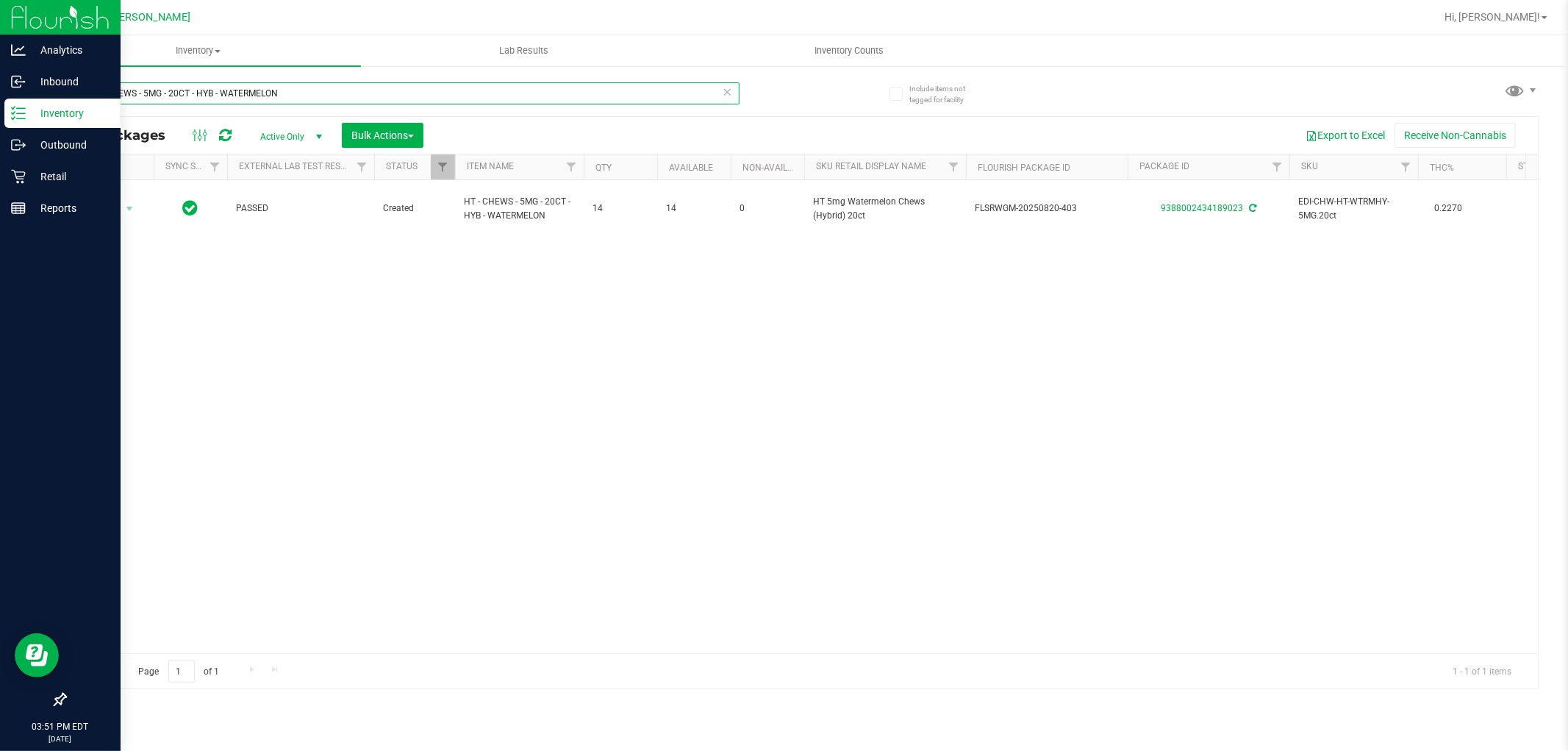
click at [483, 103] on input "HT - CHEWS - 5MG - 20CT - HYB - WATERMELON" at bounding box center [403, 94] width 675 height 22
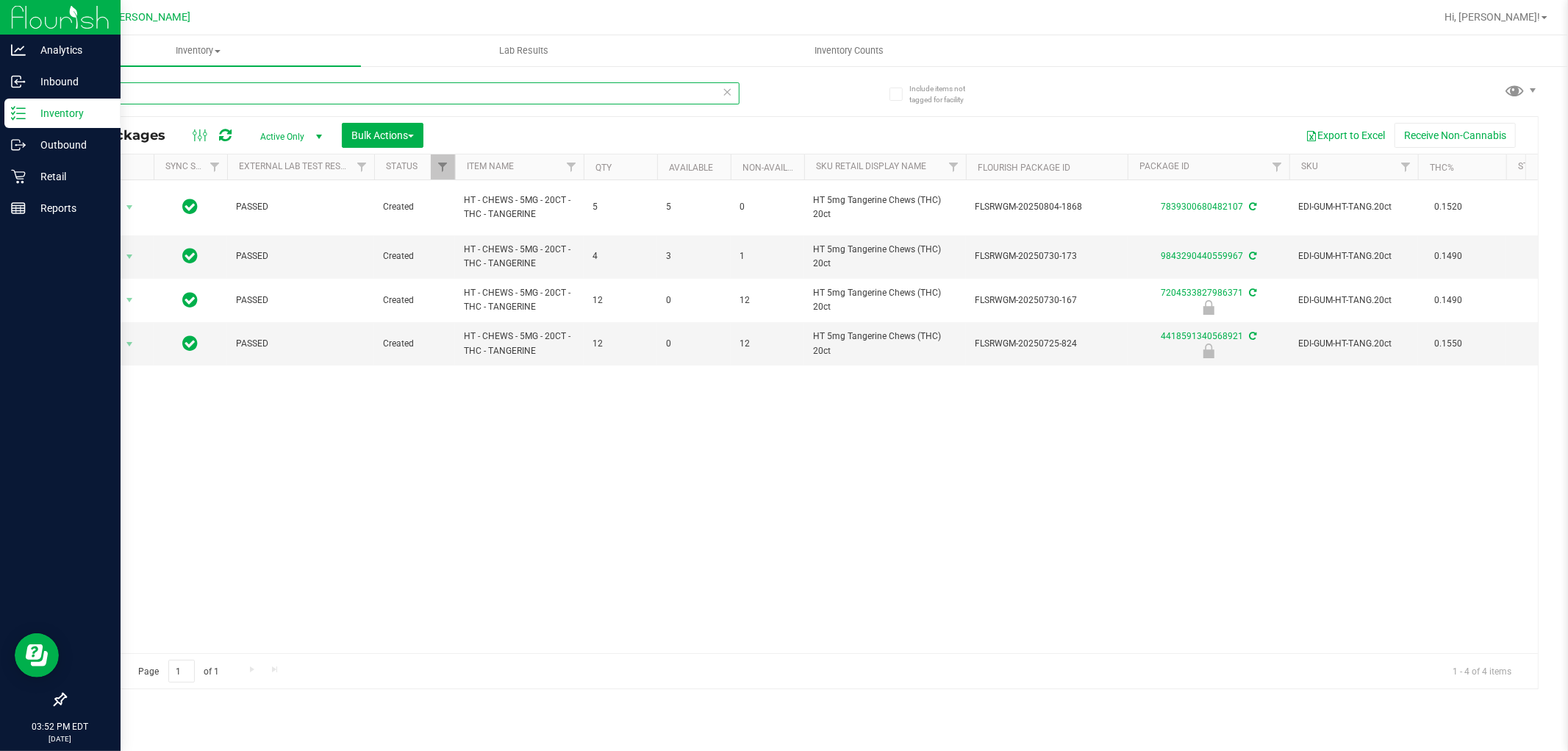
click at [235, 86] on input "tangerin" at bounding box center [403, 94] width 675 height 22
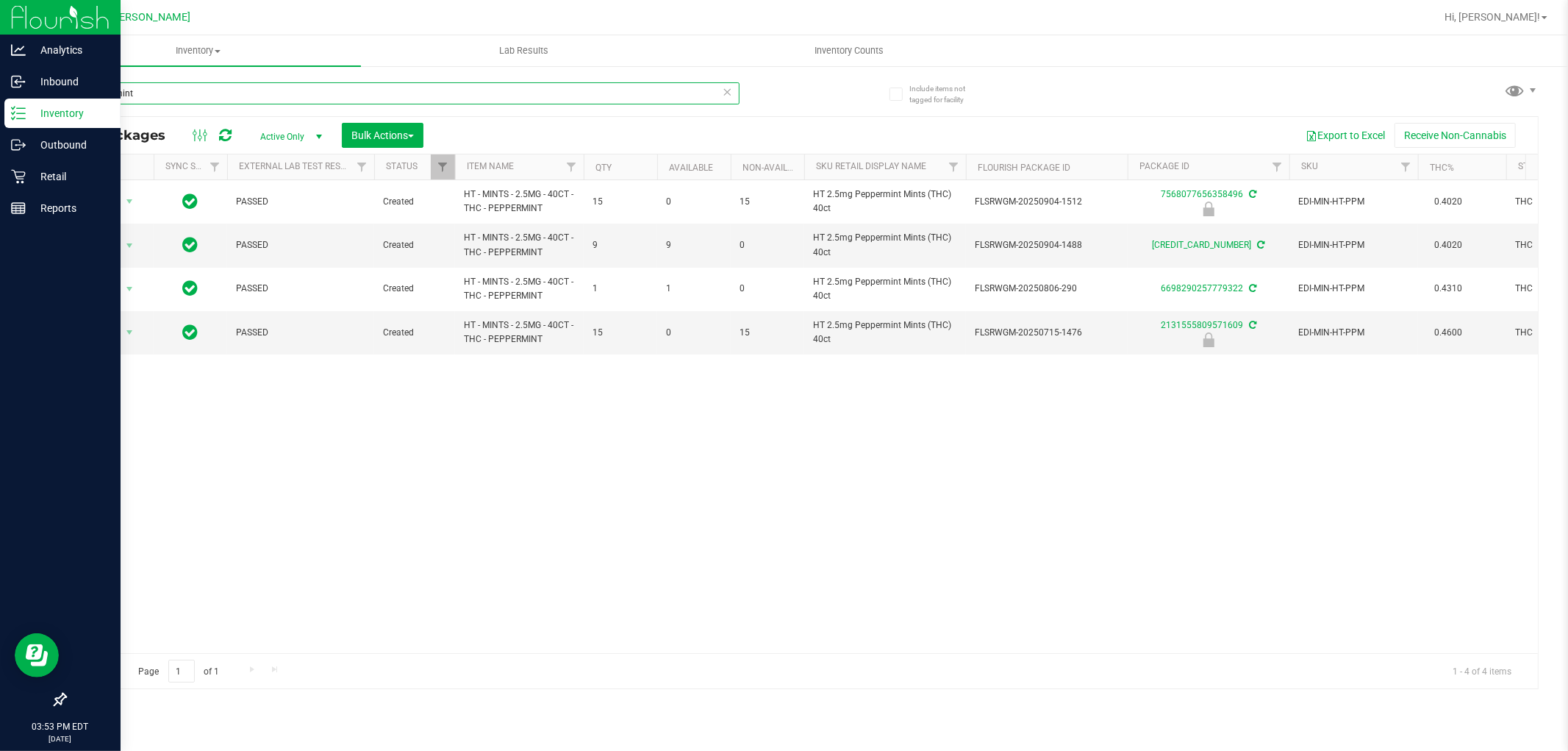
click at [437, 95] on input "peppermint" at bounding box center [403, 94] width 675 height 22
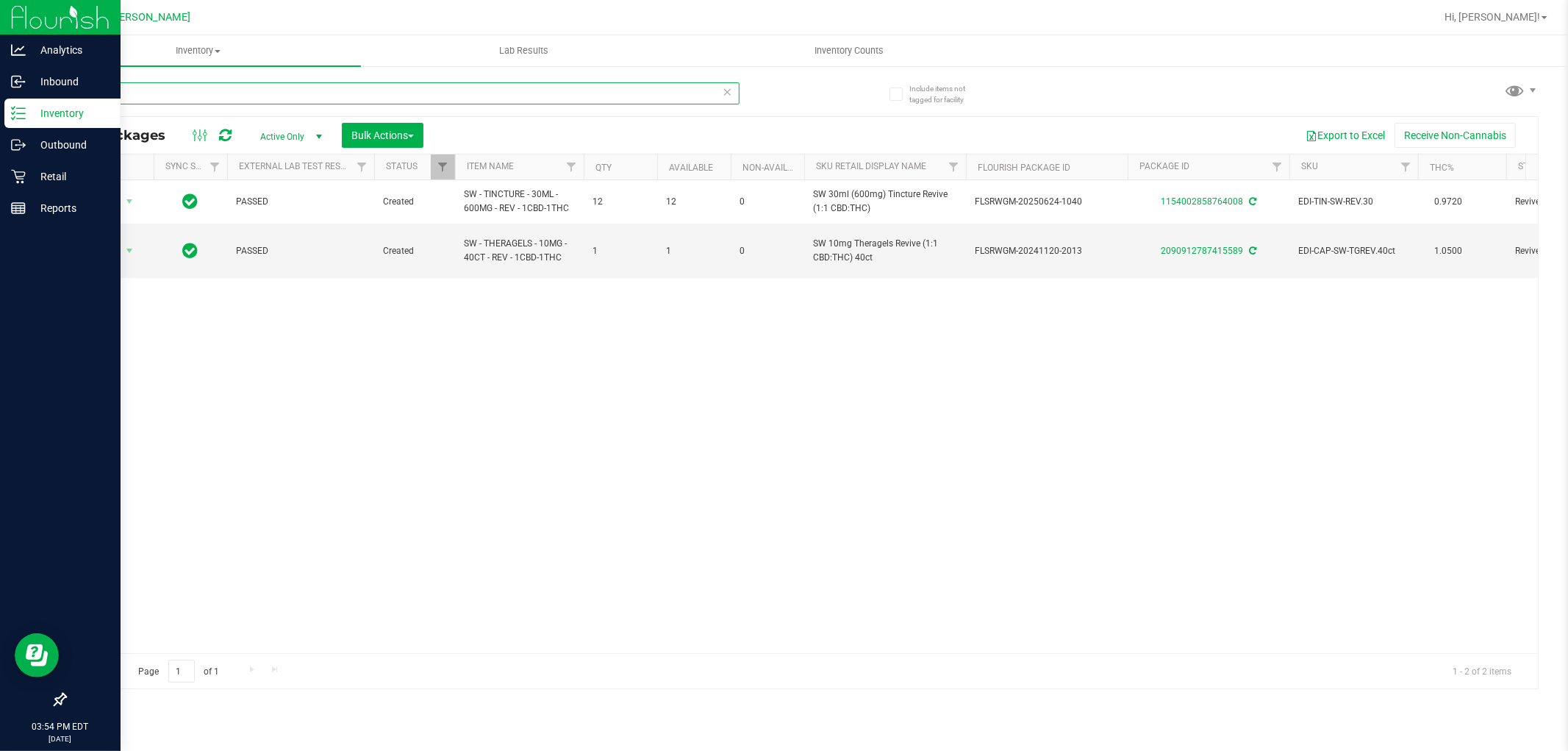
click at [120, 83] on input "revive" at bounding box center [403, 94] width 675 height 22
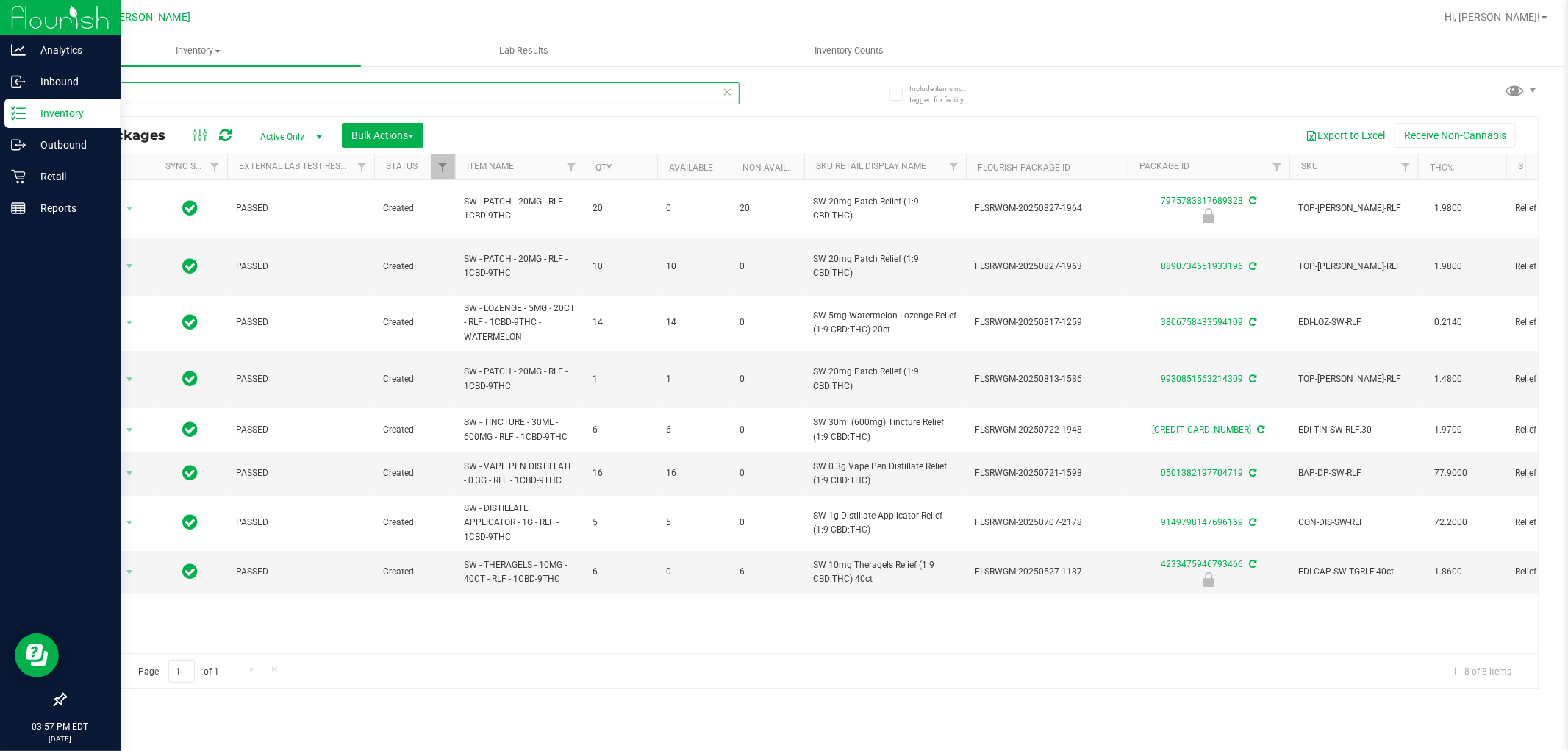
click at [138, 85] on input "rlf" at bounding box center [403, 94] width 675 height 22
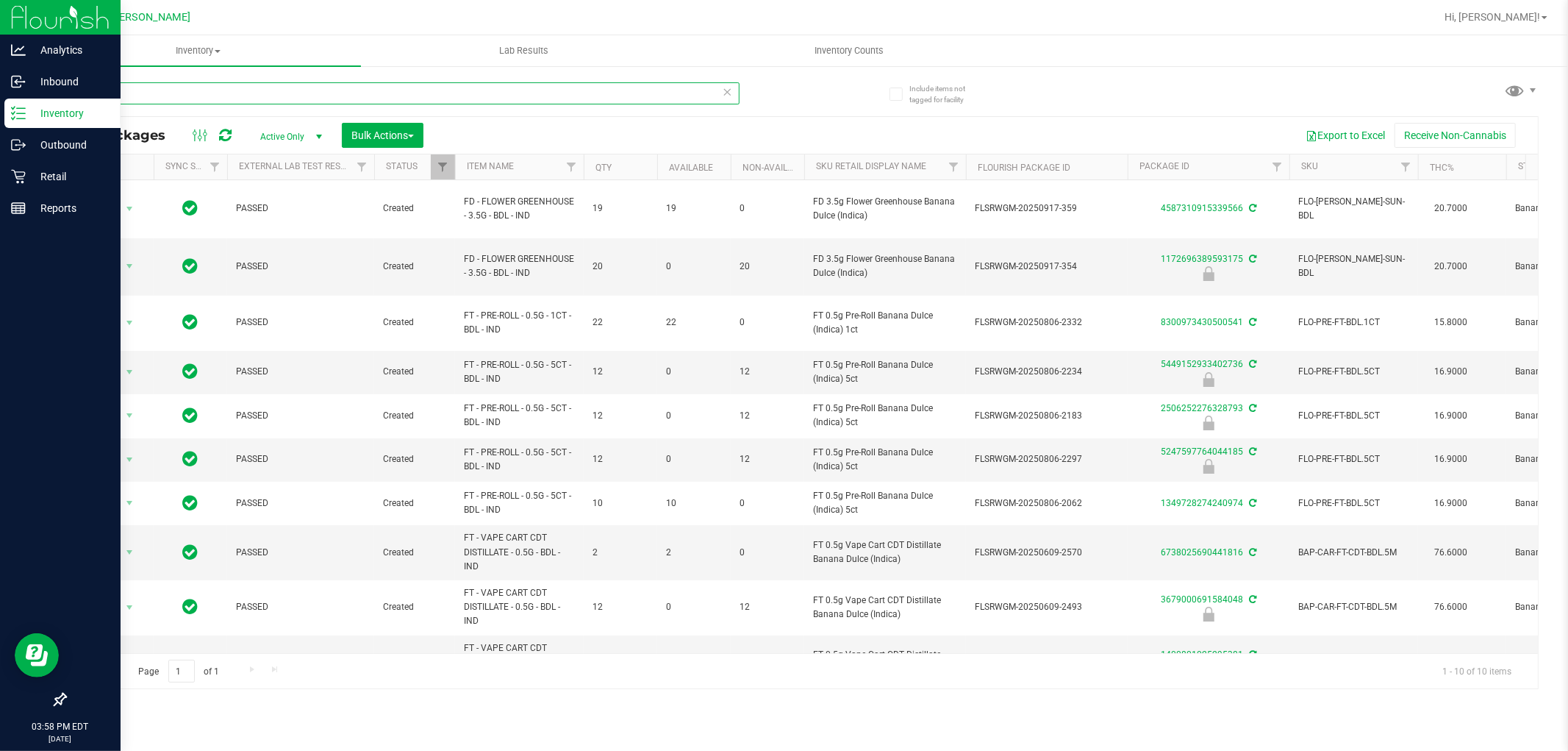
click at [188, 85] on input "bdl" at bounding box center [403, 94] width 675 height 22
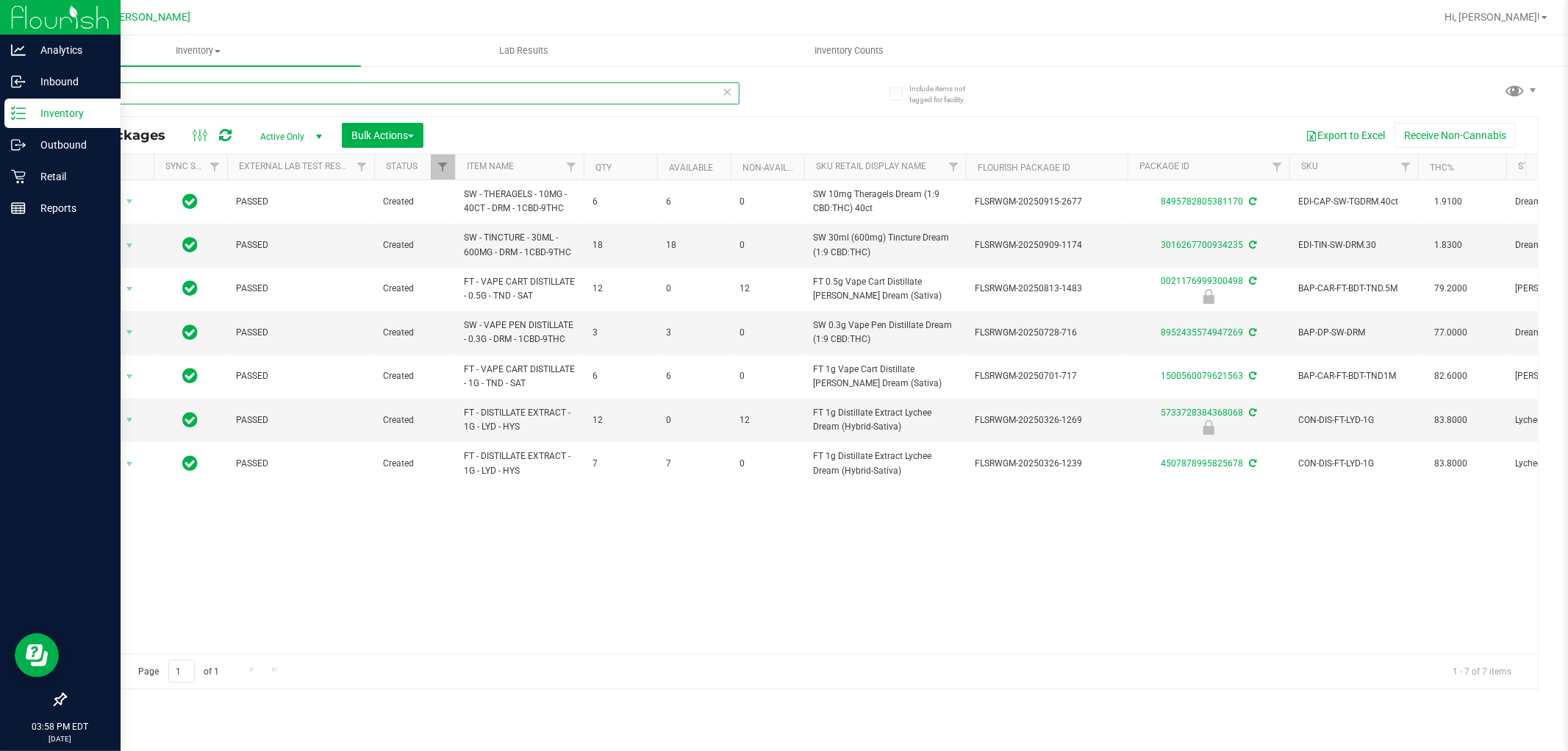
click at [219, 91] on input "dream" at bounding box center [403, 94] width 675 height 22
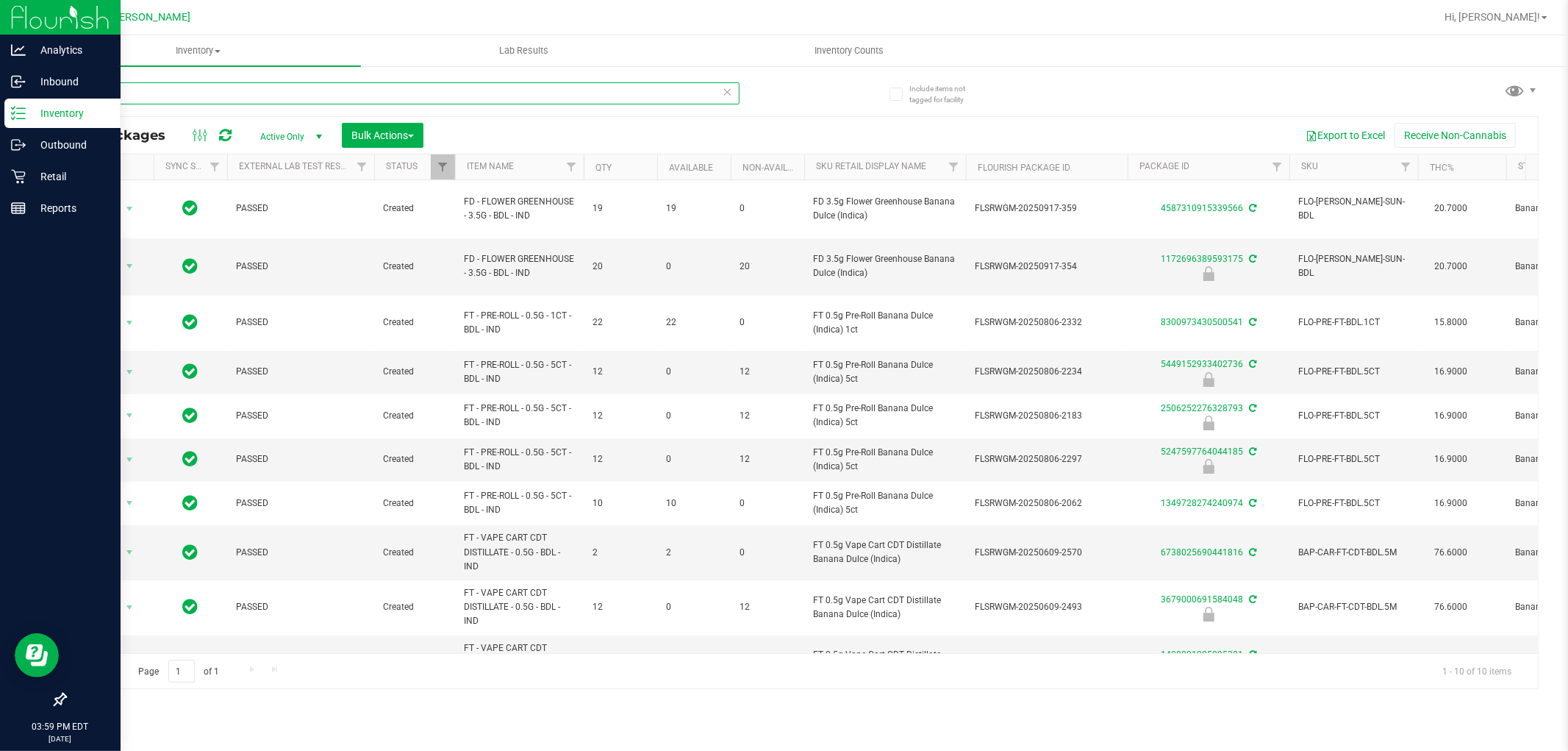
click at [426, 95] on input "bdl" at bounding box center [403, 94] width 675 height 22
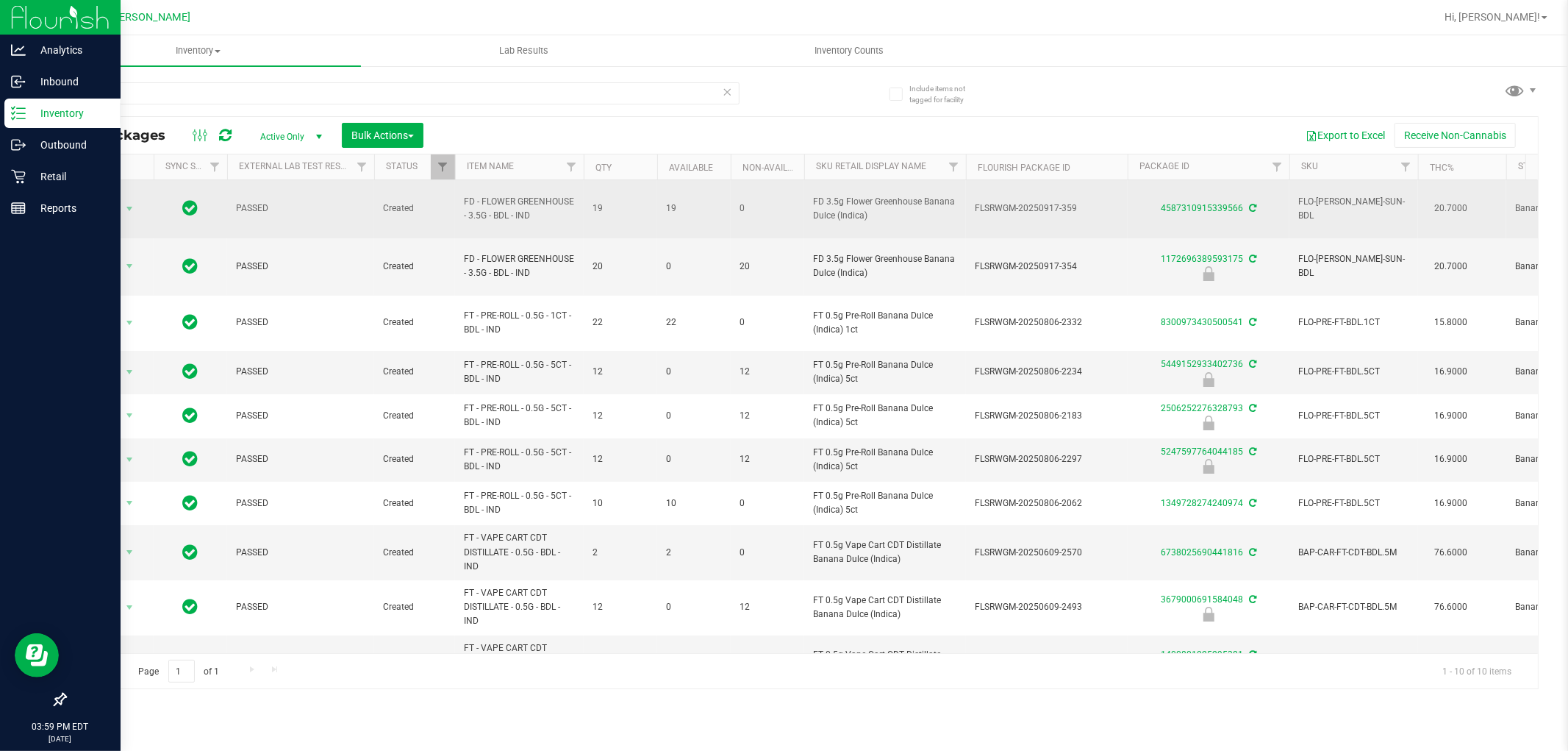
click at [500, 204] on span "FD - FLOWER GREENHOUSE - 3.5G - BDL - IND" at bounding box center [519, 208] width 111 height 28
copy tr "FD - FLOWER GREENHOUSE - 3.5G - BDL - IND"
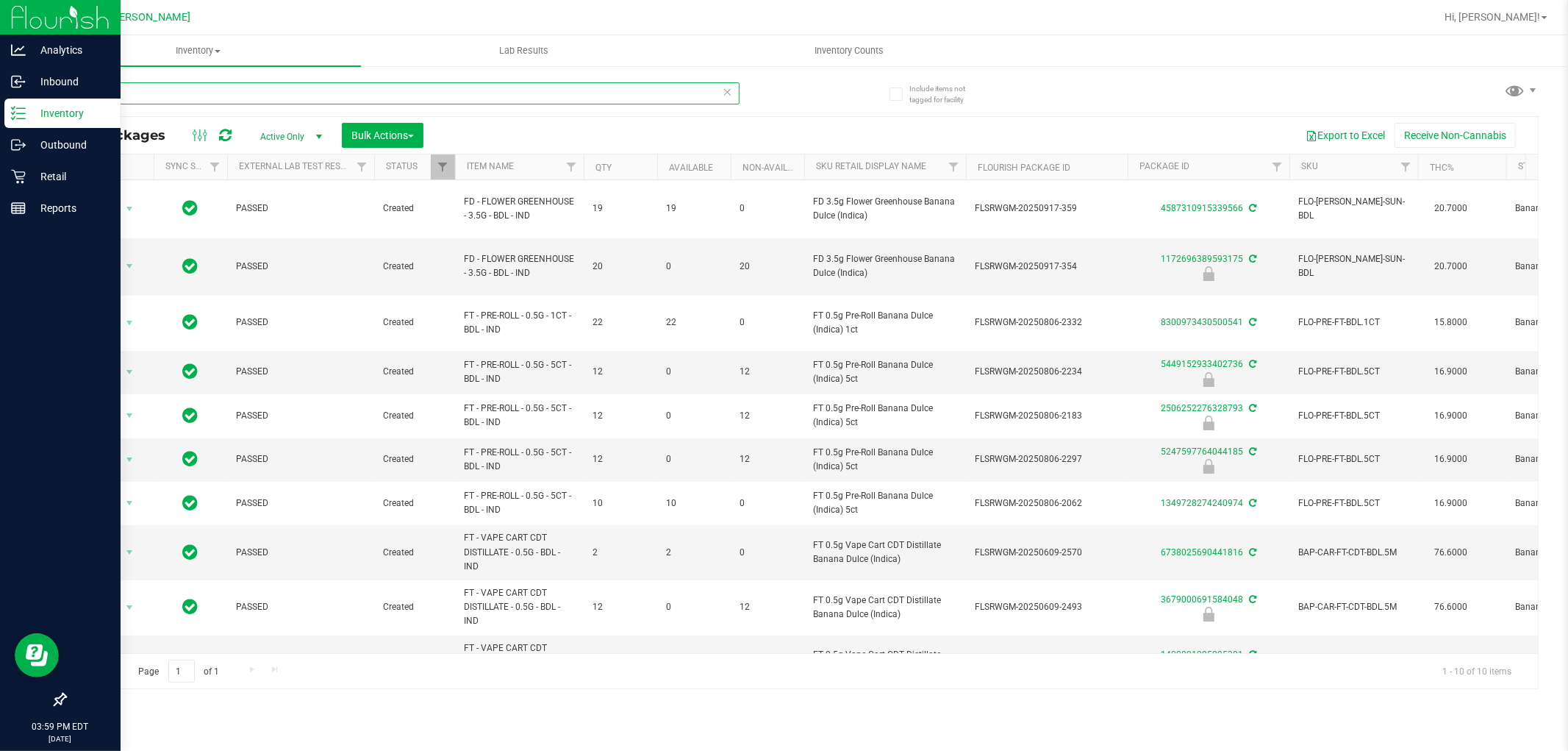
click at [549, 88] on input "bdl" at bounding box center [403, 94] width 675 height 22
paste input "FD - FLOWER GREENHOUSE - 3.5G - BDL - IND"
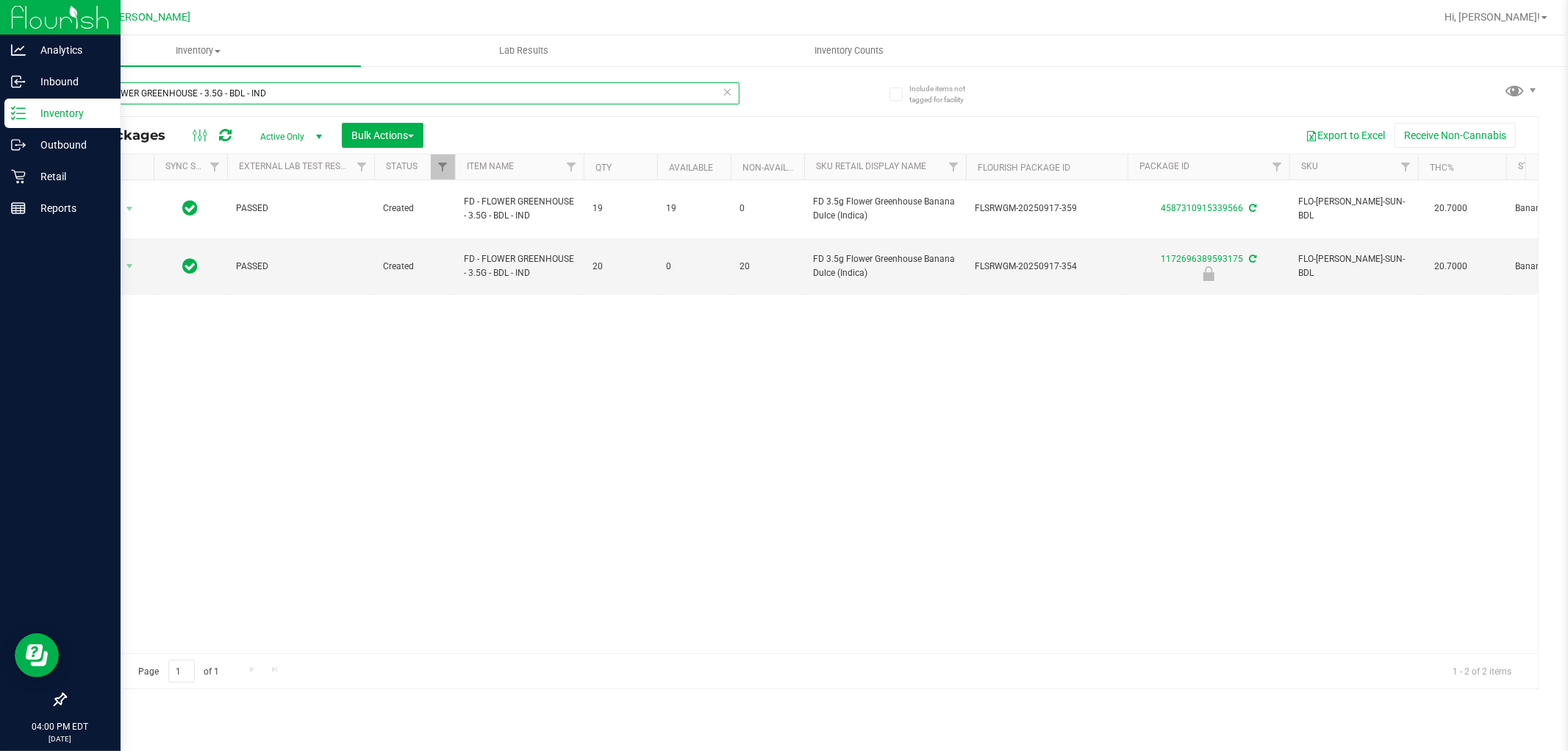
type input "FD - FLOWER GREENHOUSE - 3.5G - BDL - IND"
click at [806, 601] on div "Action Action Adjust qty Create package Edit attributes Global inventory Locate…" at bounding box center [801, 417] width 1473 height 473
click at [390, 91] on input "FD - FLOWER GREENHOUSE - 3.5G - BDL - IND" at bounding box center [403, 94] width 675 height 22
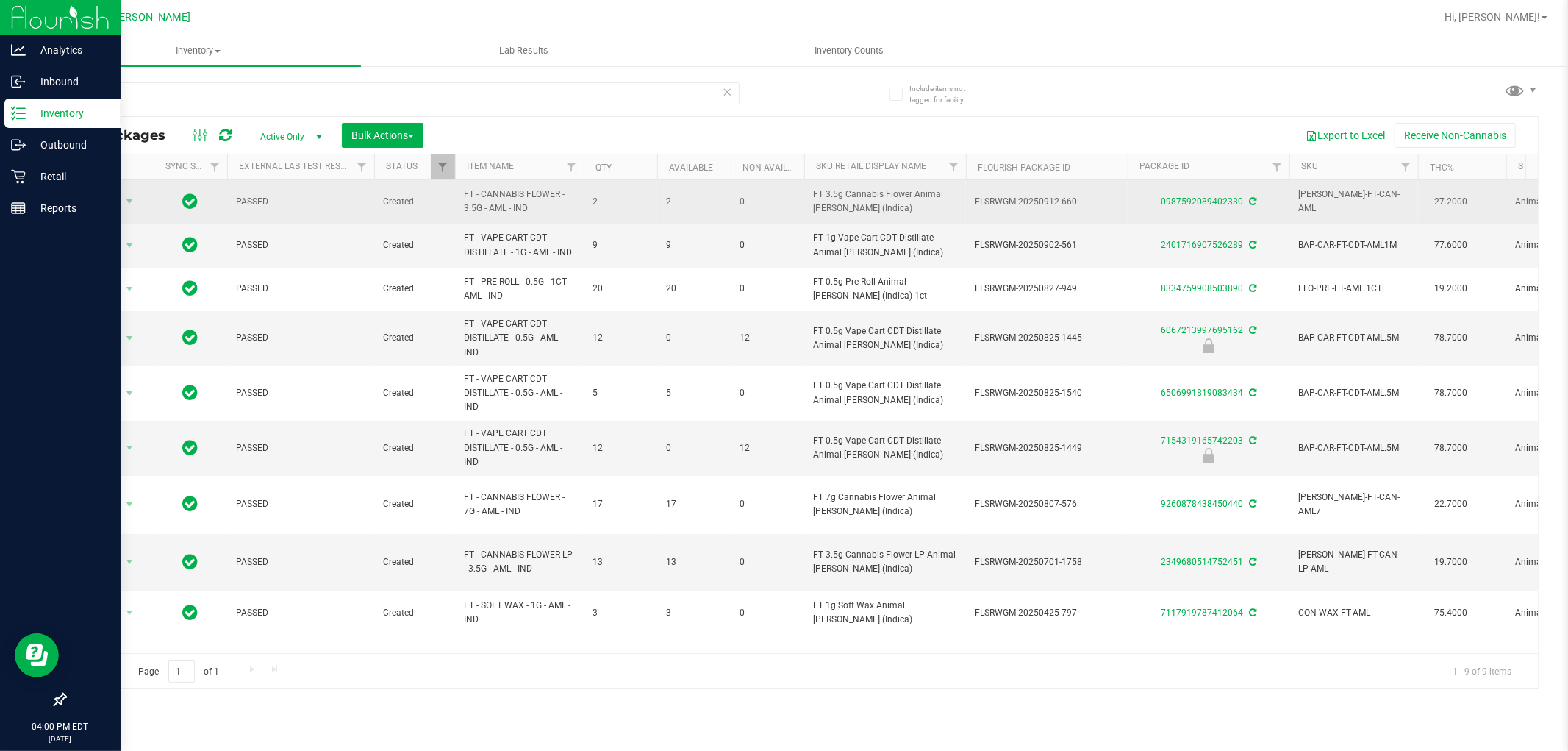
click at [483, 206] on span "FT - CANNABIS FLOWER - 3.5G - AML - IND" at bounding box center [519, 201] width 111 height 28
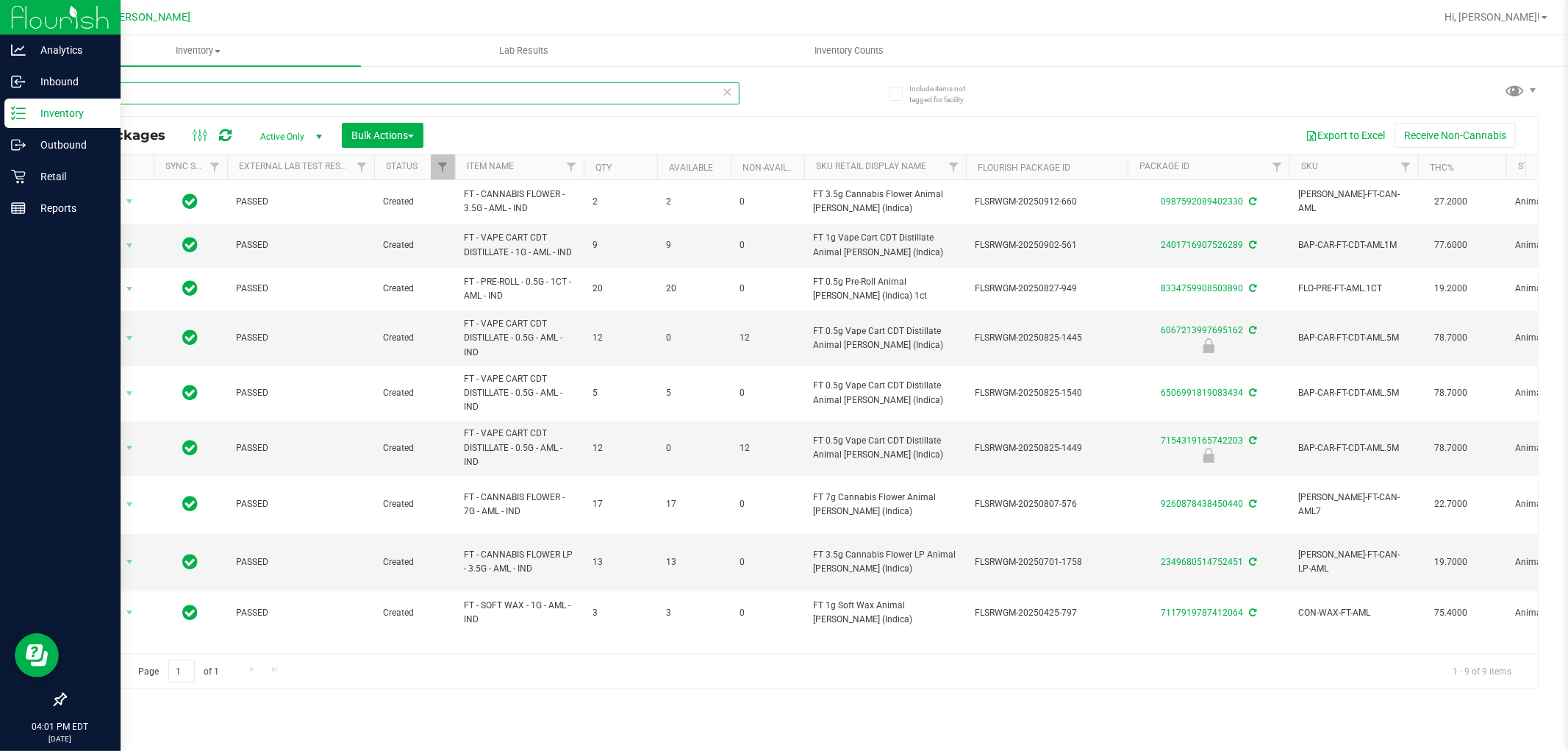
click at [557, 101] on input "aml" at bounding box center [403, 94] width 675 height 22
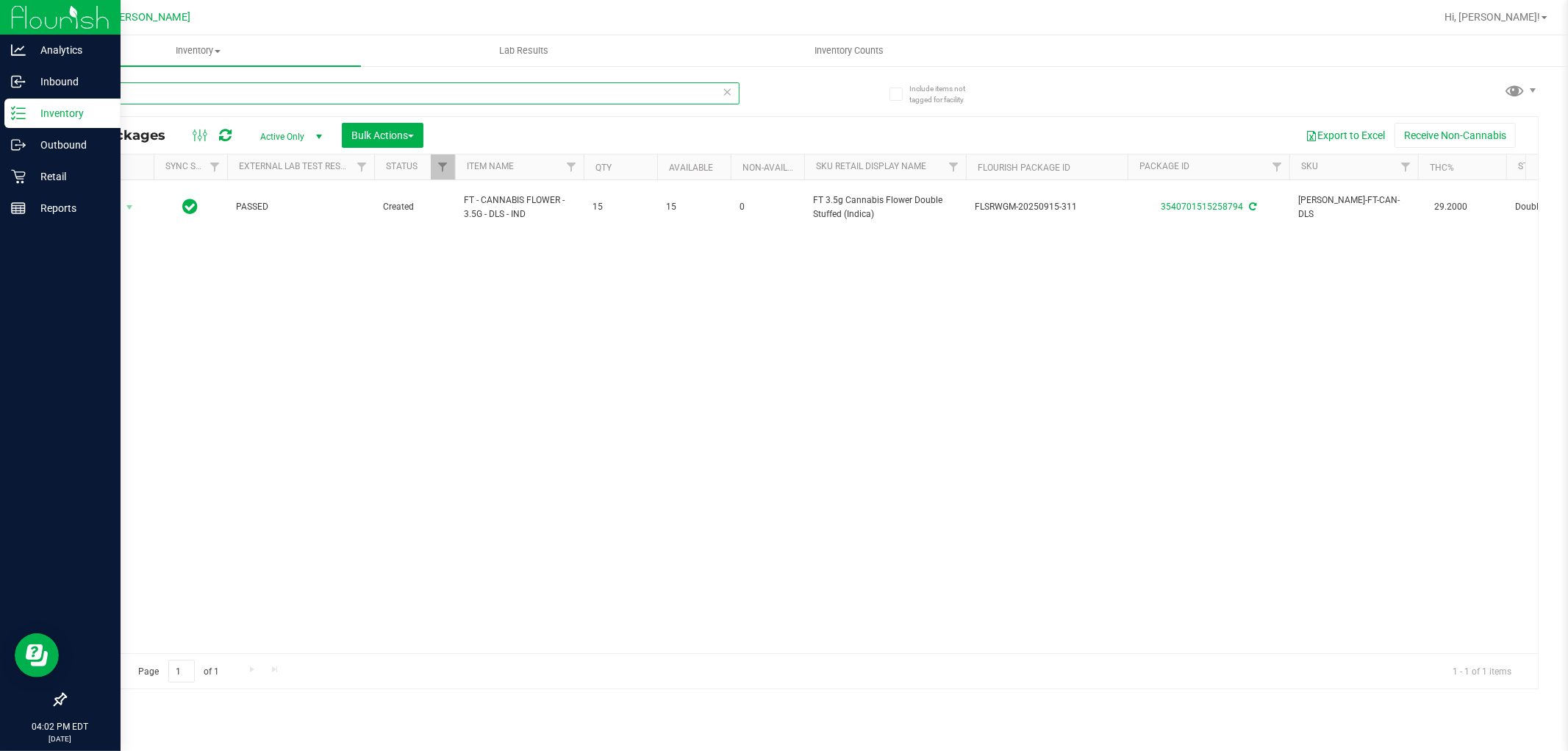
click at [519, 96] on input "dls" at bounding box center [403, 94] width 675 height 22
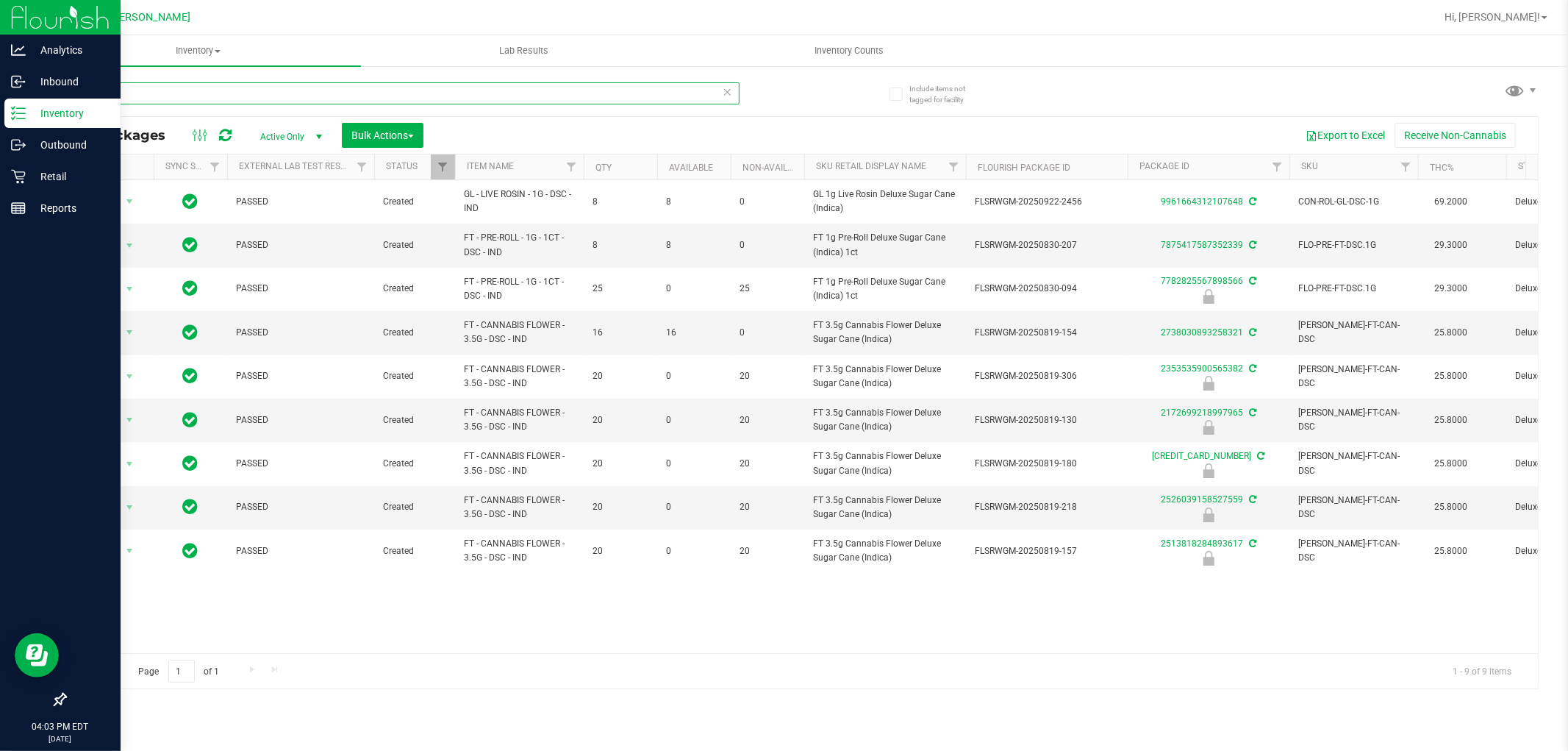
click at [287, 86] on input "dsc" at bounding box center [403, 94] width 675 height 22
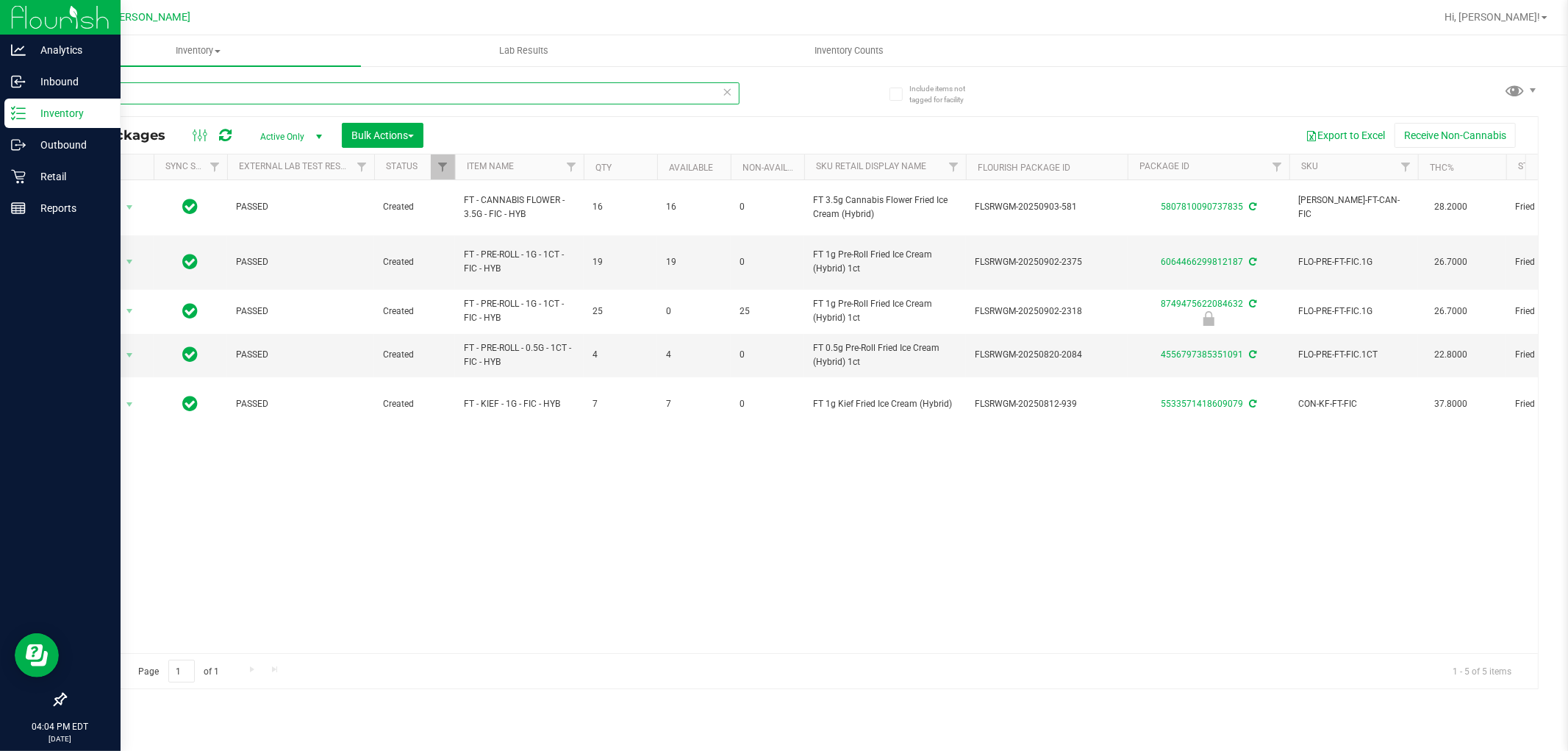
click at [530, 92] on input "fic" at bounding box center [403, 94] width 675 height 22
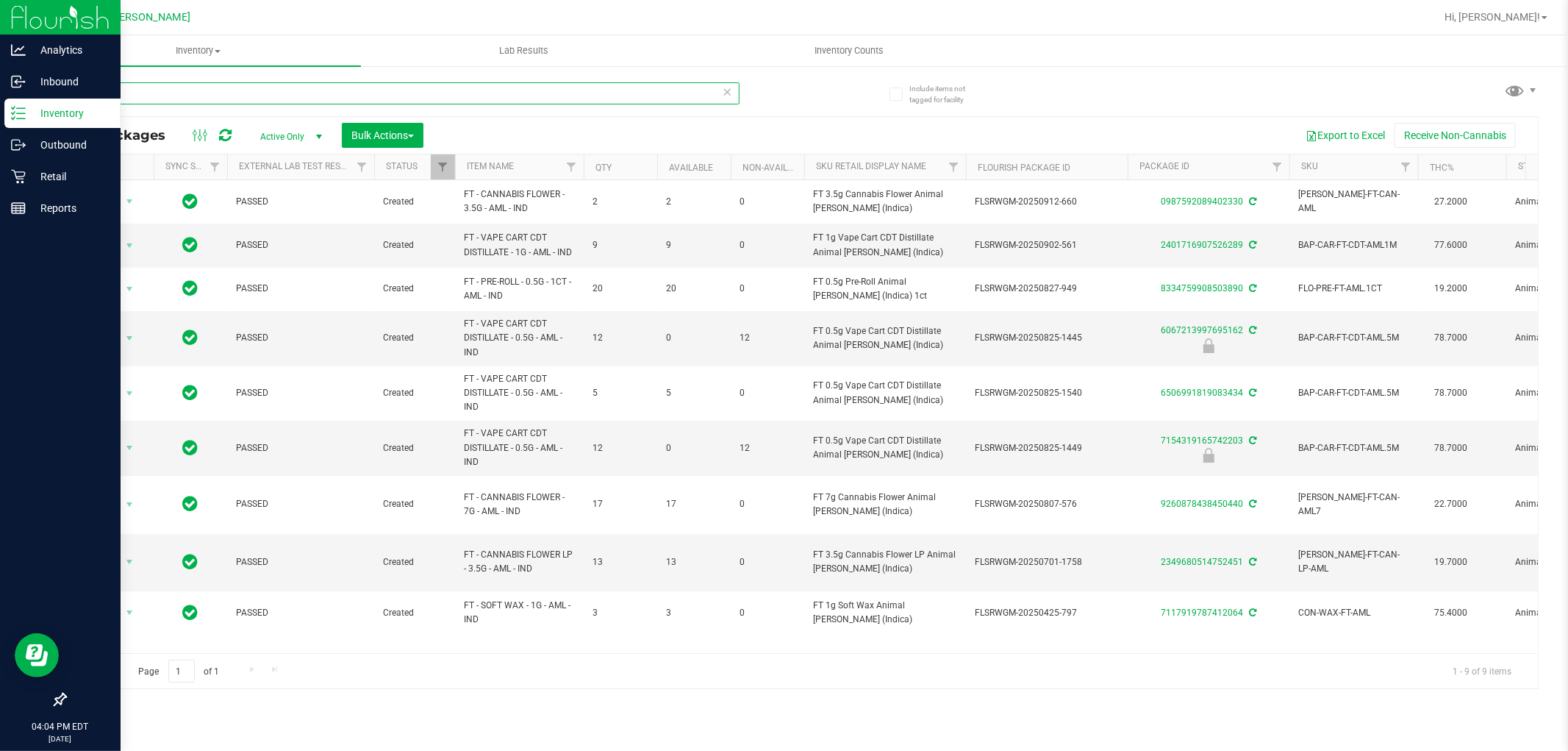
click at [545, 95] on input "aml" at bounding box center [403, 94] width 675 height 22
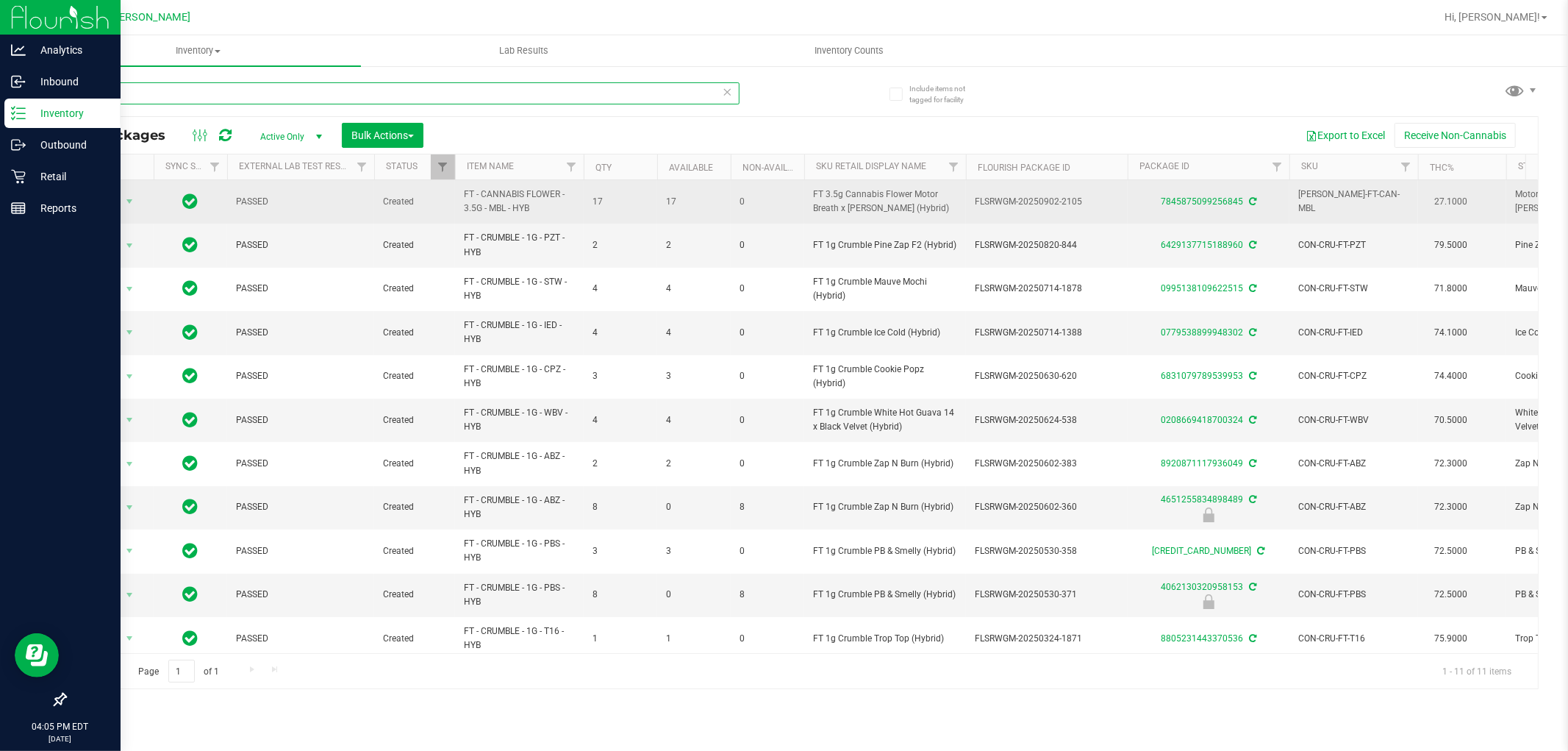
type input "m"
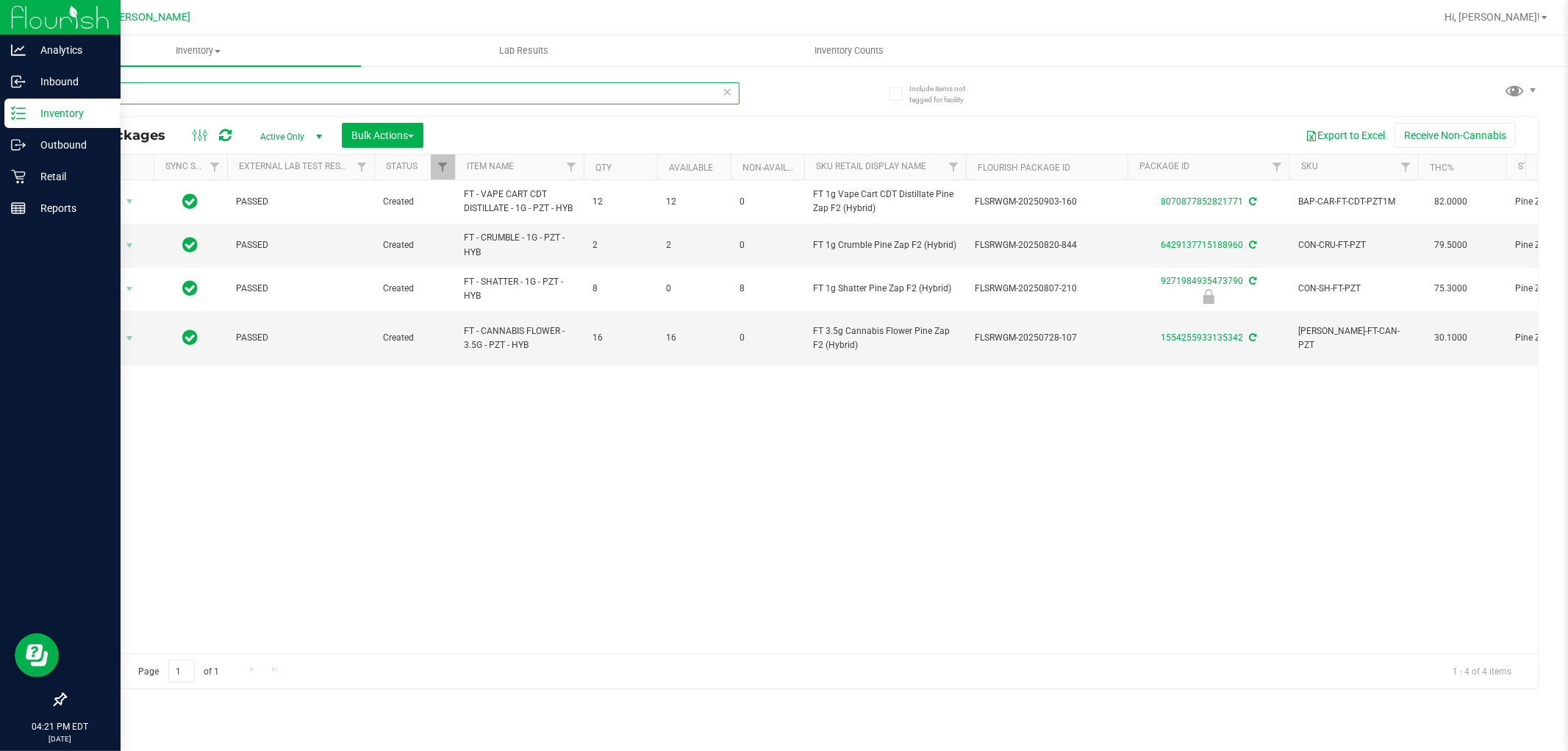
click at [386, 98] on input "pzt" at bounding box center [403, 94] width 675 height 22
click at [406, 101] on input "pzt" at bounding box center [403, 94] width 675 height 22
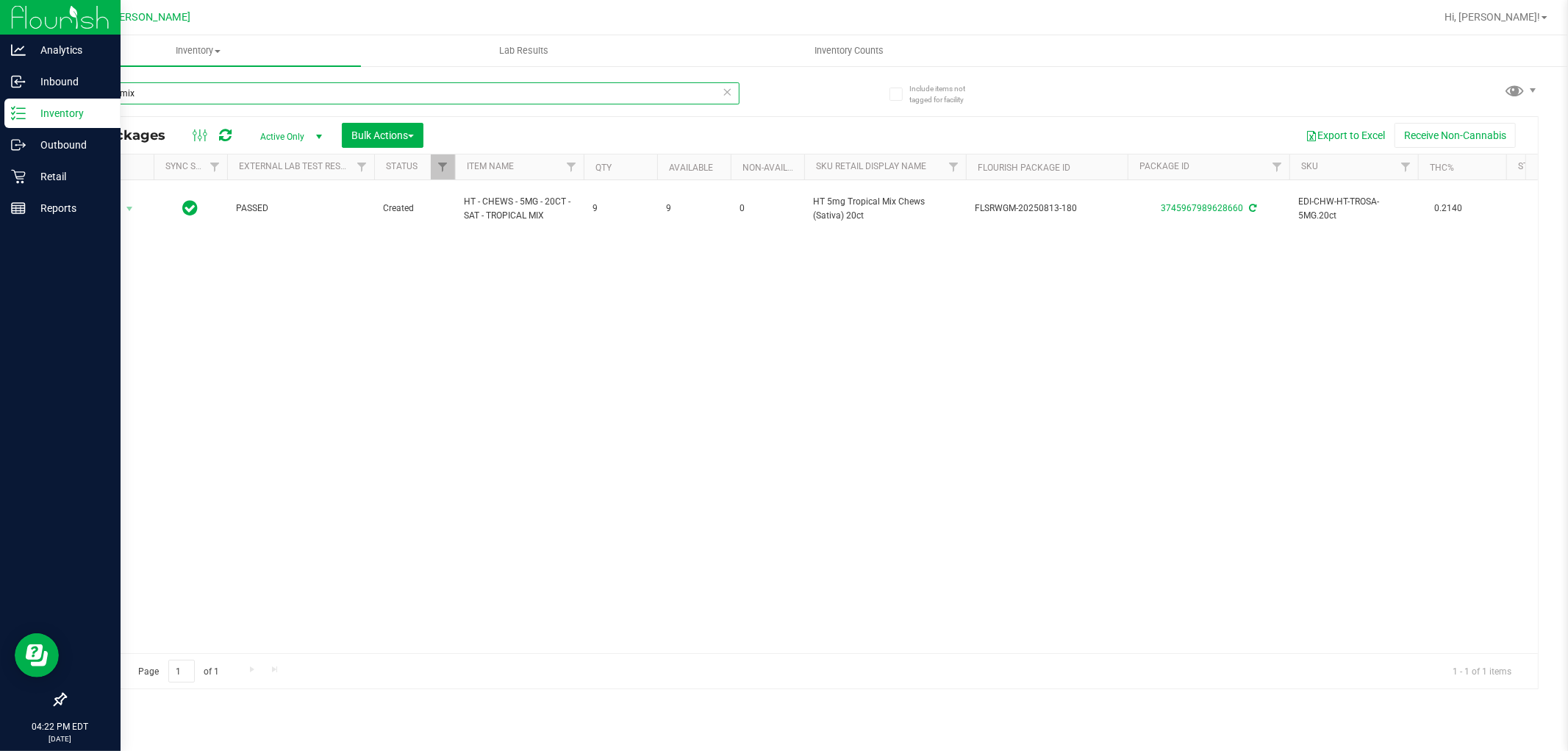
click at [398, 99] on input "tropical mix" at bounding box center [403, 94] width 675 height 22
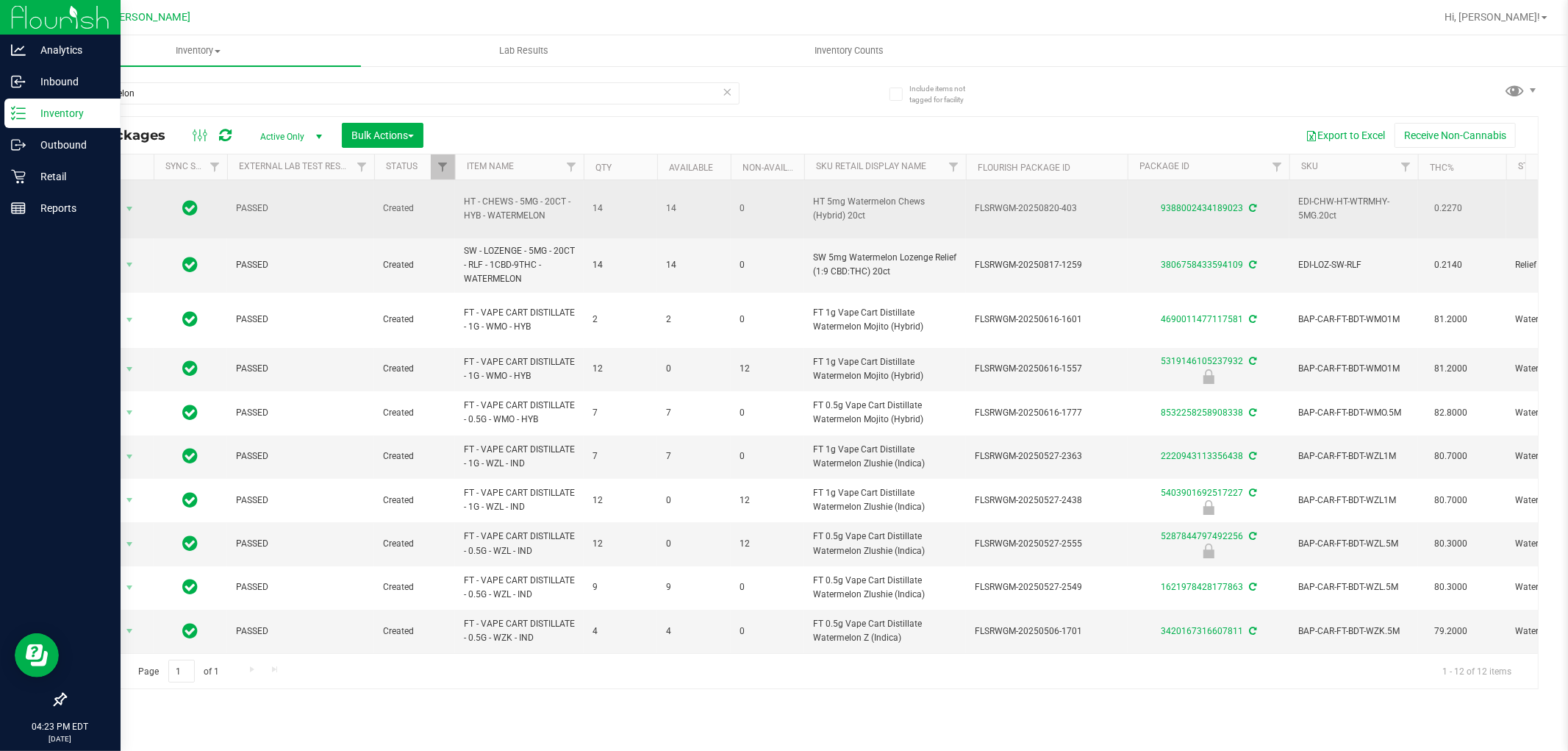
click at [507, 210] on span "HT - CHEWS - 5MG - 20CT - HYB - WATERMELON" at bounding box center [519, 208] width 111 height 28
copy tr "HT - CHEWS - 5MG - 20CT - HYB - WATERMELON"
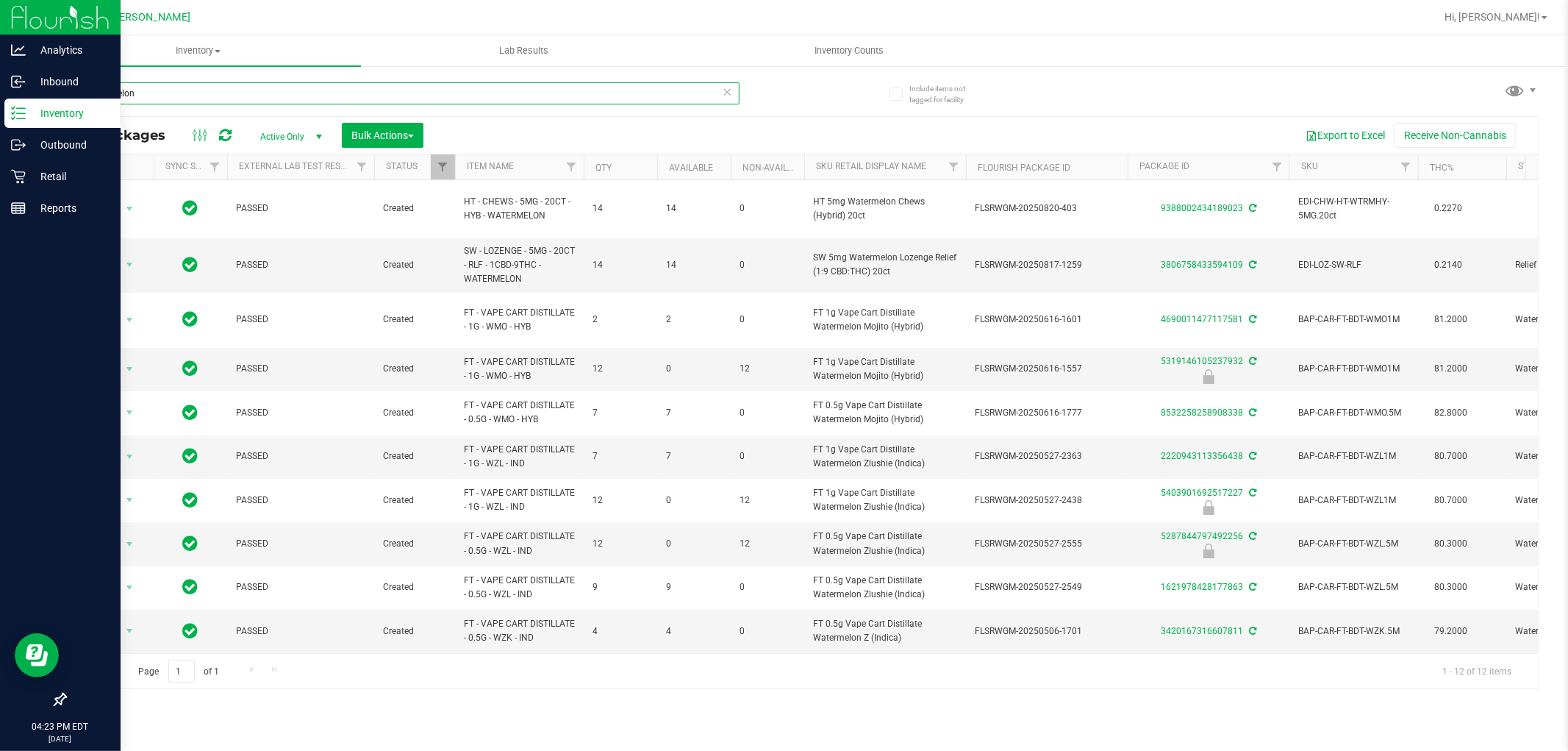
click at [544, 92] on input "watermelon" at bounding box center [403, 94] width 675 height 22
click at [545, 91] on input "watermelon" at bounding box center [403, 94] width 675 height 22
paste input "HT - CHEWS - 5MG - 20CT - HYB - WATERMELON"
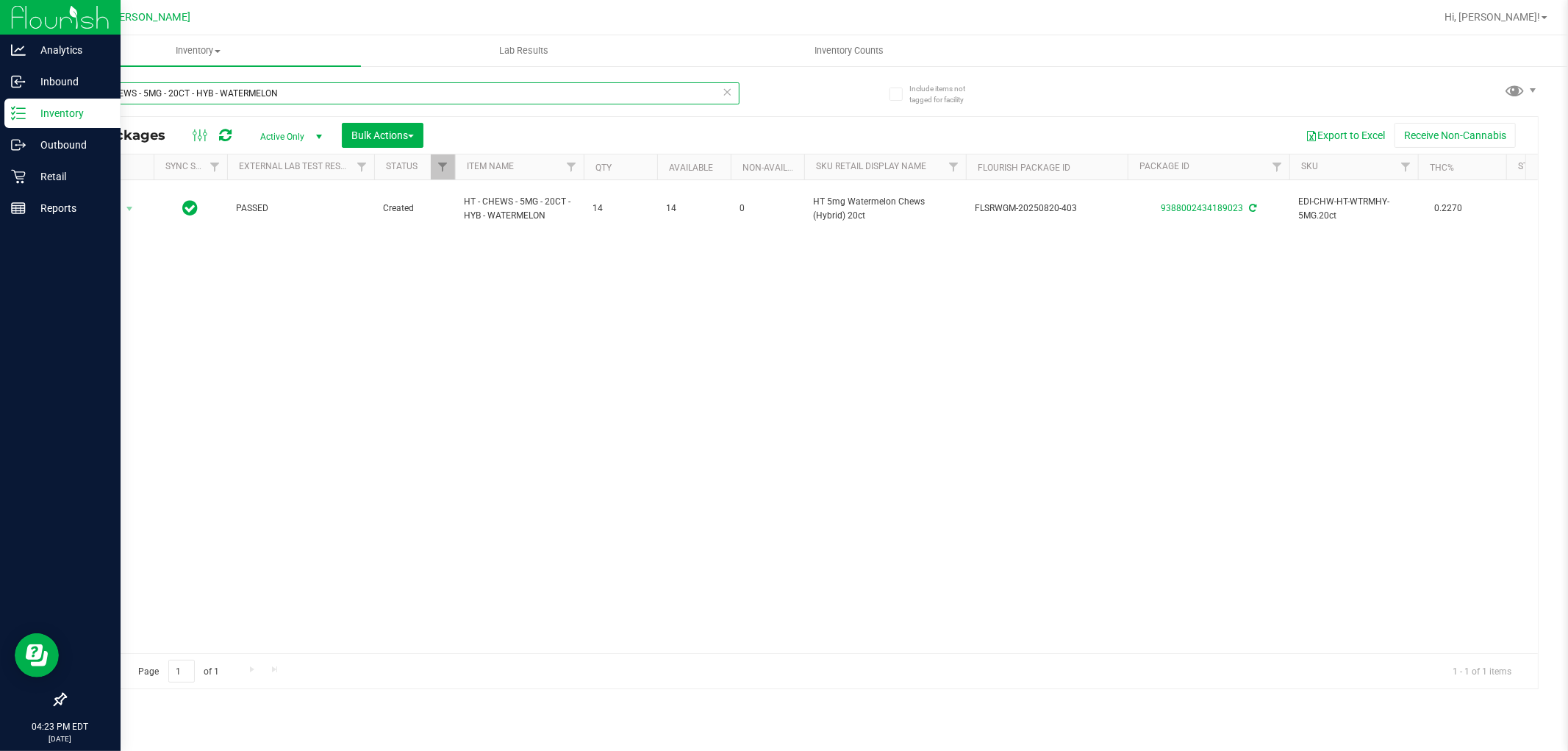
click at [402, 97] on input "HT - CHEWS - 5MG - 20CT - HYB - WATERMELON" at bounding box center [403, 94] width 675 height 22
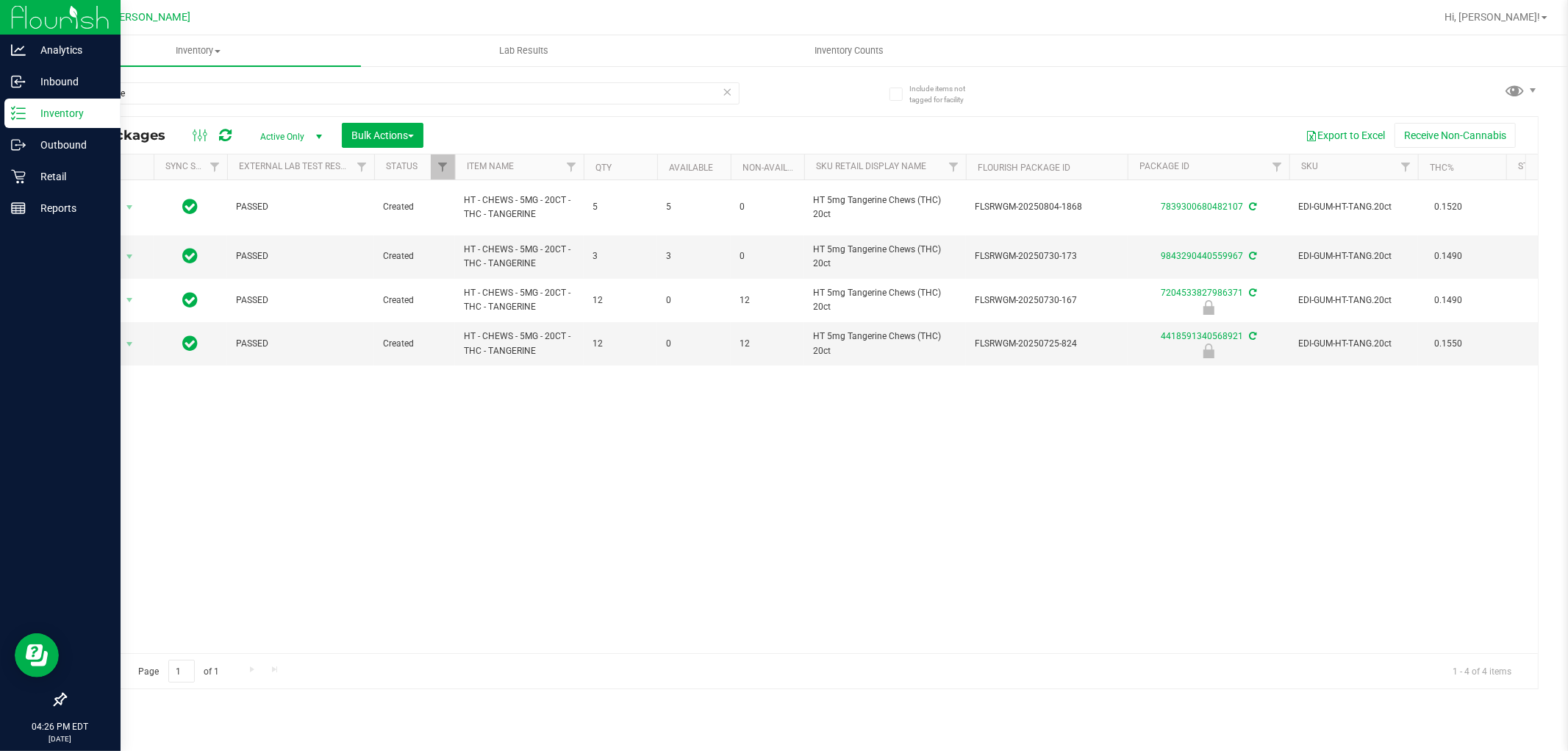
click at [459, 79] on div "tangerine" at bounding box center [433, 92] width 738 height 47
click at [453, 89] on input "tangerine" at bounding box center [403, 94] width 675 height 22
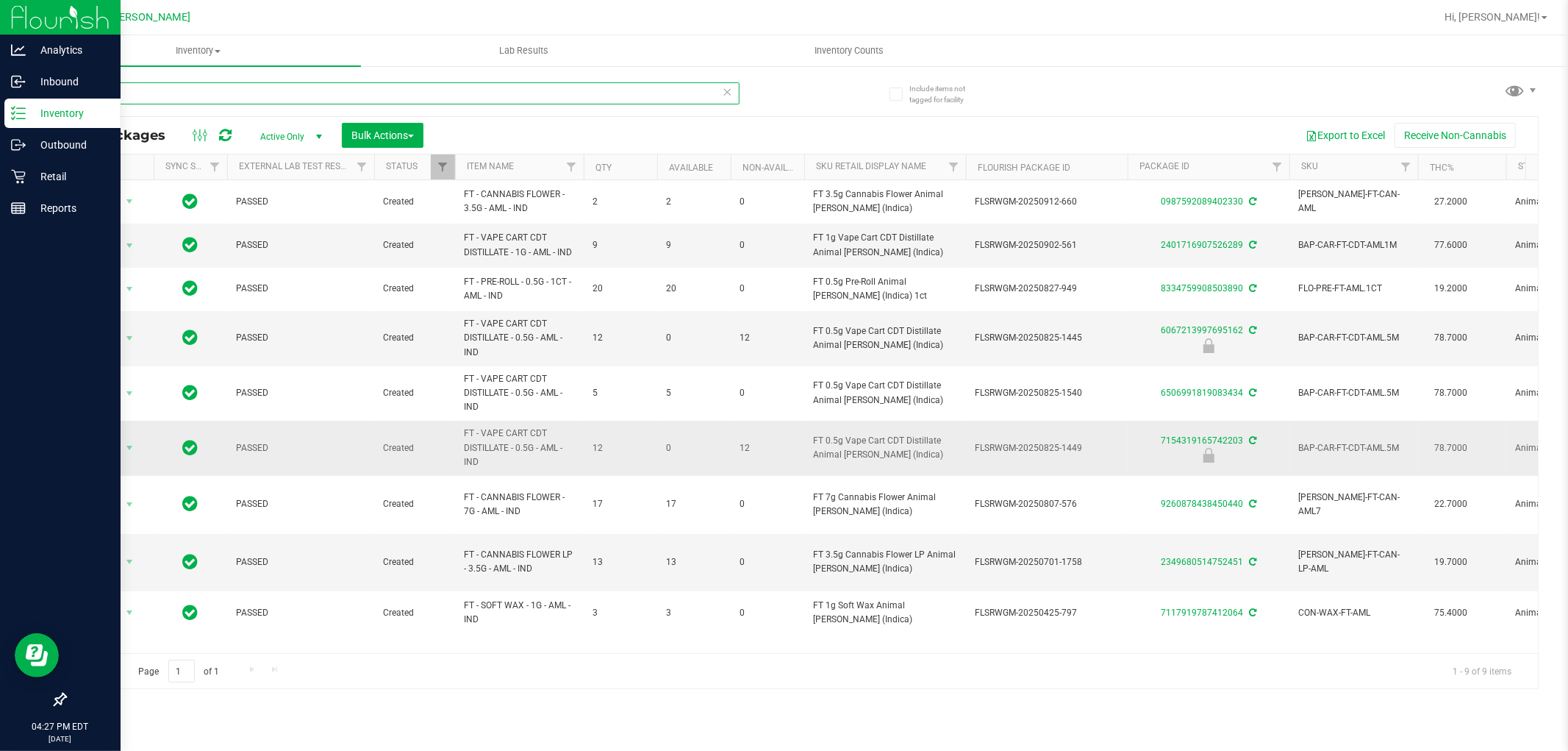
type input "a"
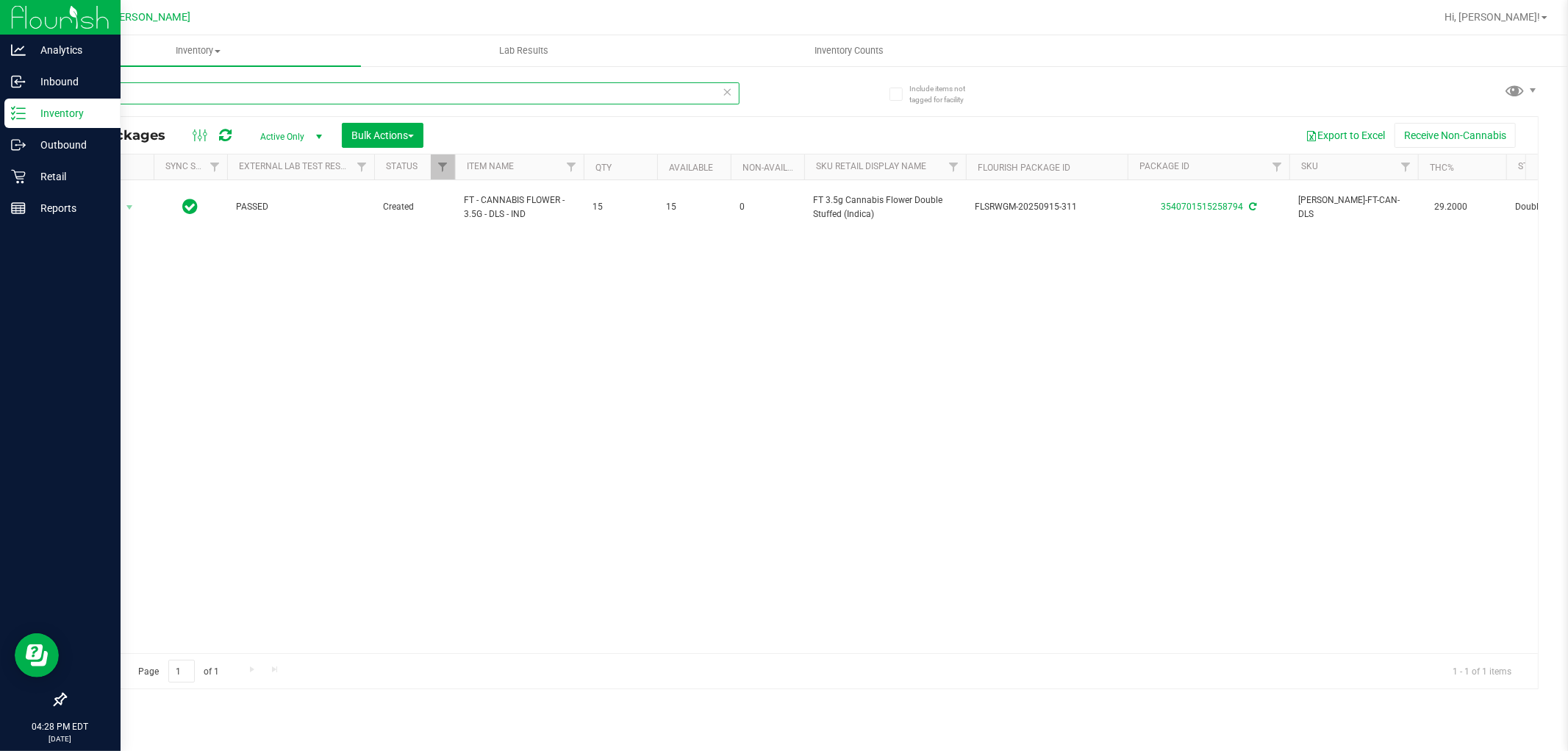
click at [299, 95] on input "dls" at bounding box center [403, 94] width 675 height 22
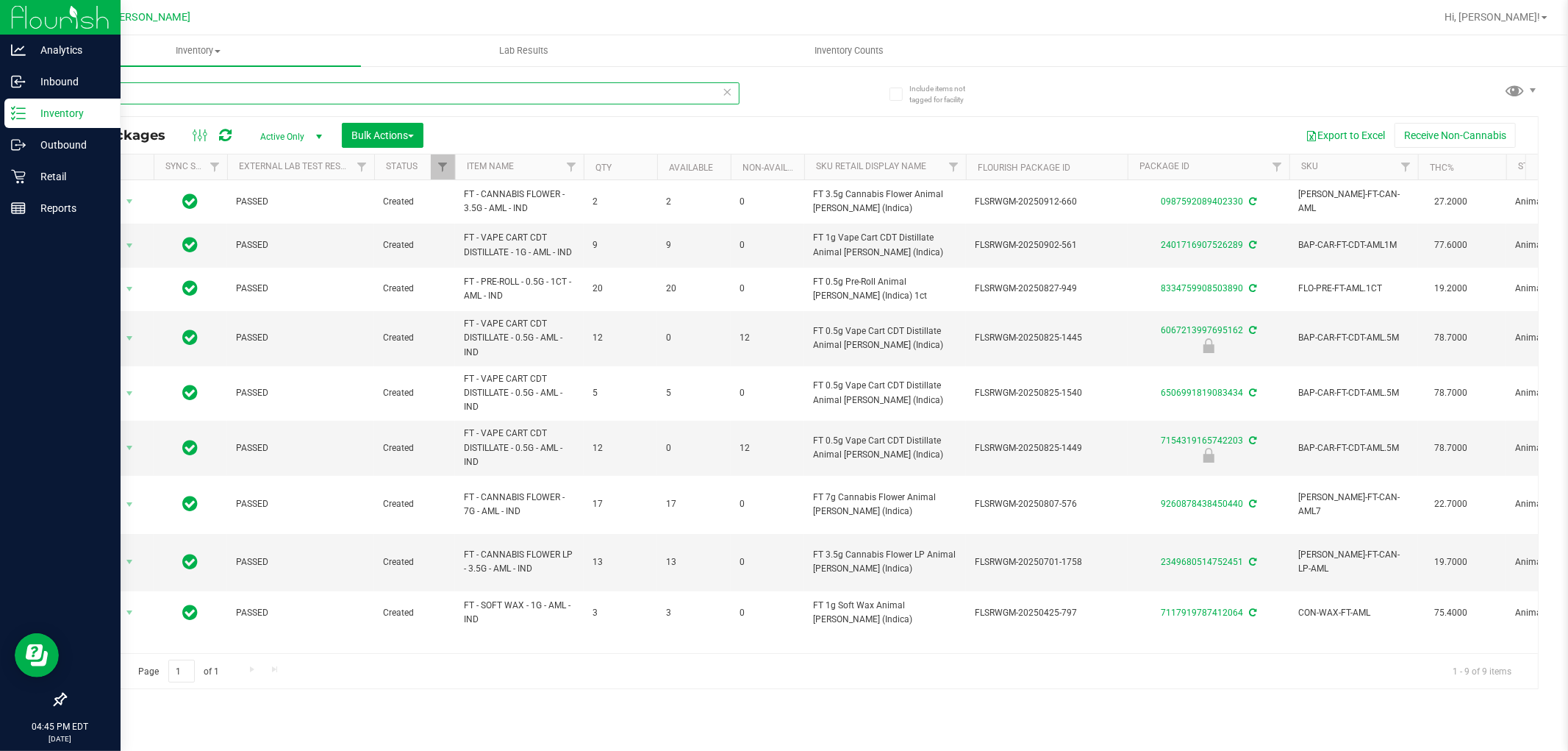
click at [174, 94] on input "aml" at bounding box center [403, 94] width 675 height 22
type input "ppu"
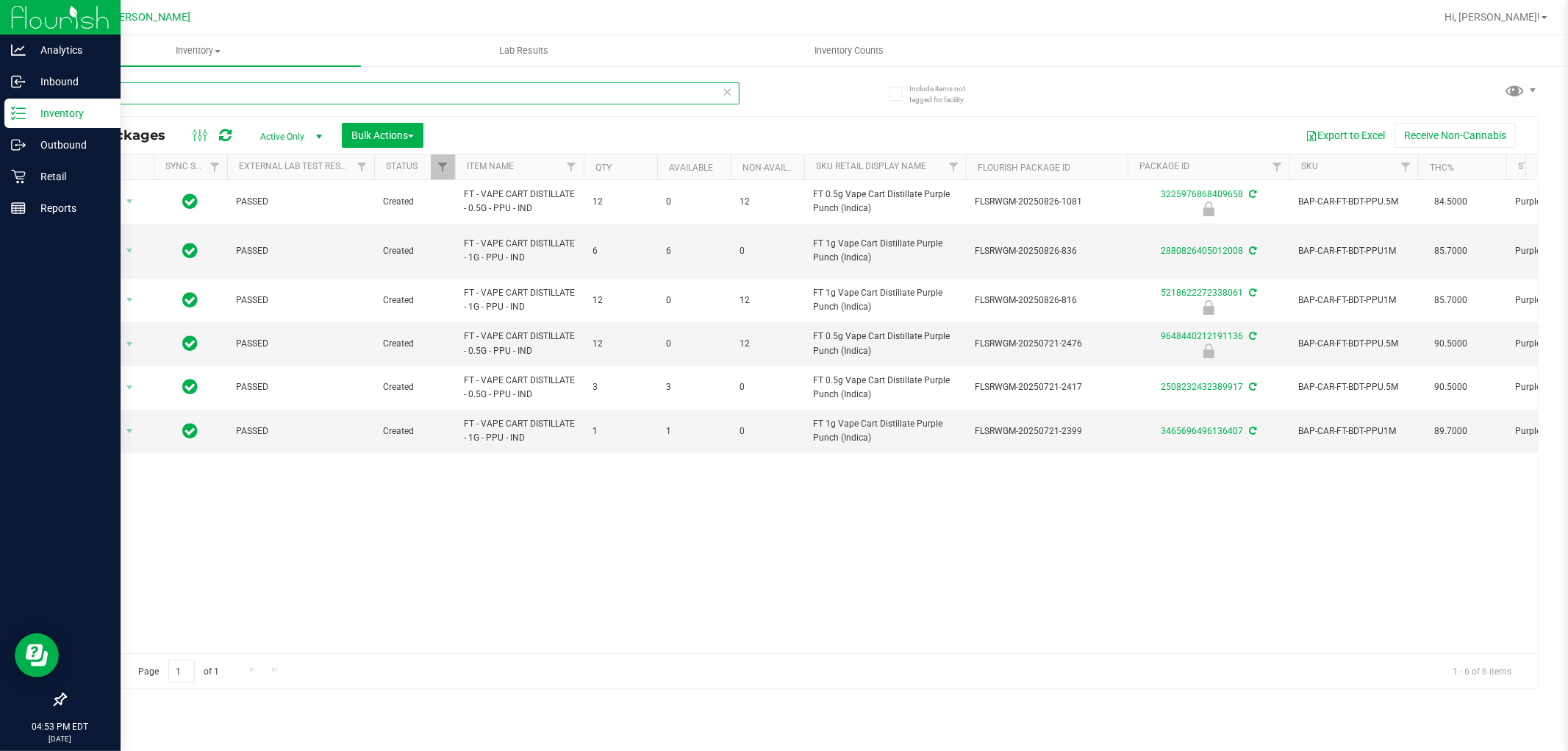
click at [425, 100] on input "ppu" at bounding box center [403, 94] width 675 height 22
click at [425, 99] on input "ppu" at bounding box center [403, 94] width 675 height 22
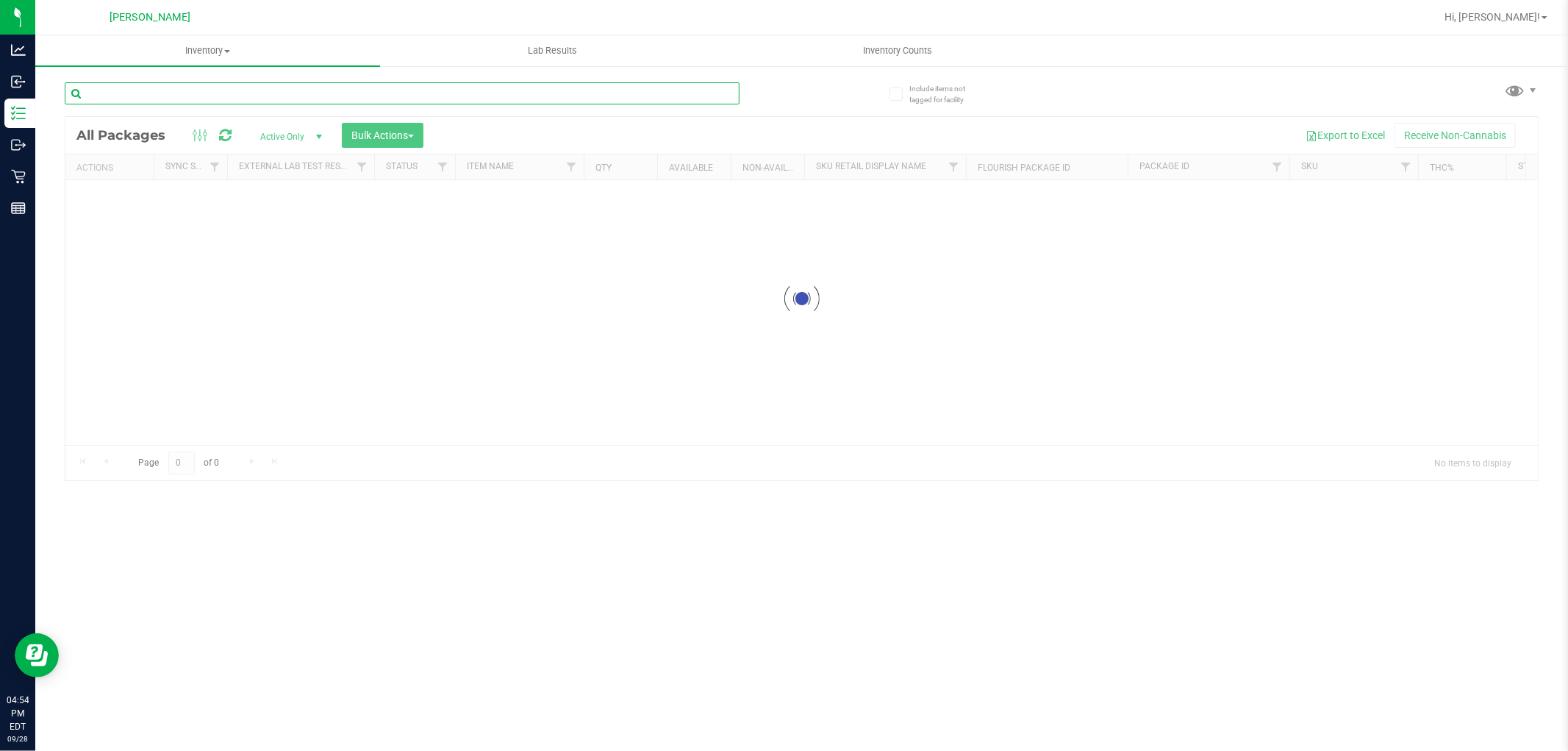
click at [231, 88] on input "text" at bounding box center [403, 94] width 675 height 22
type input "b"
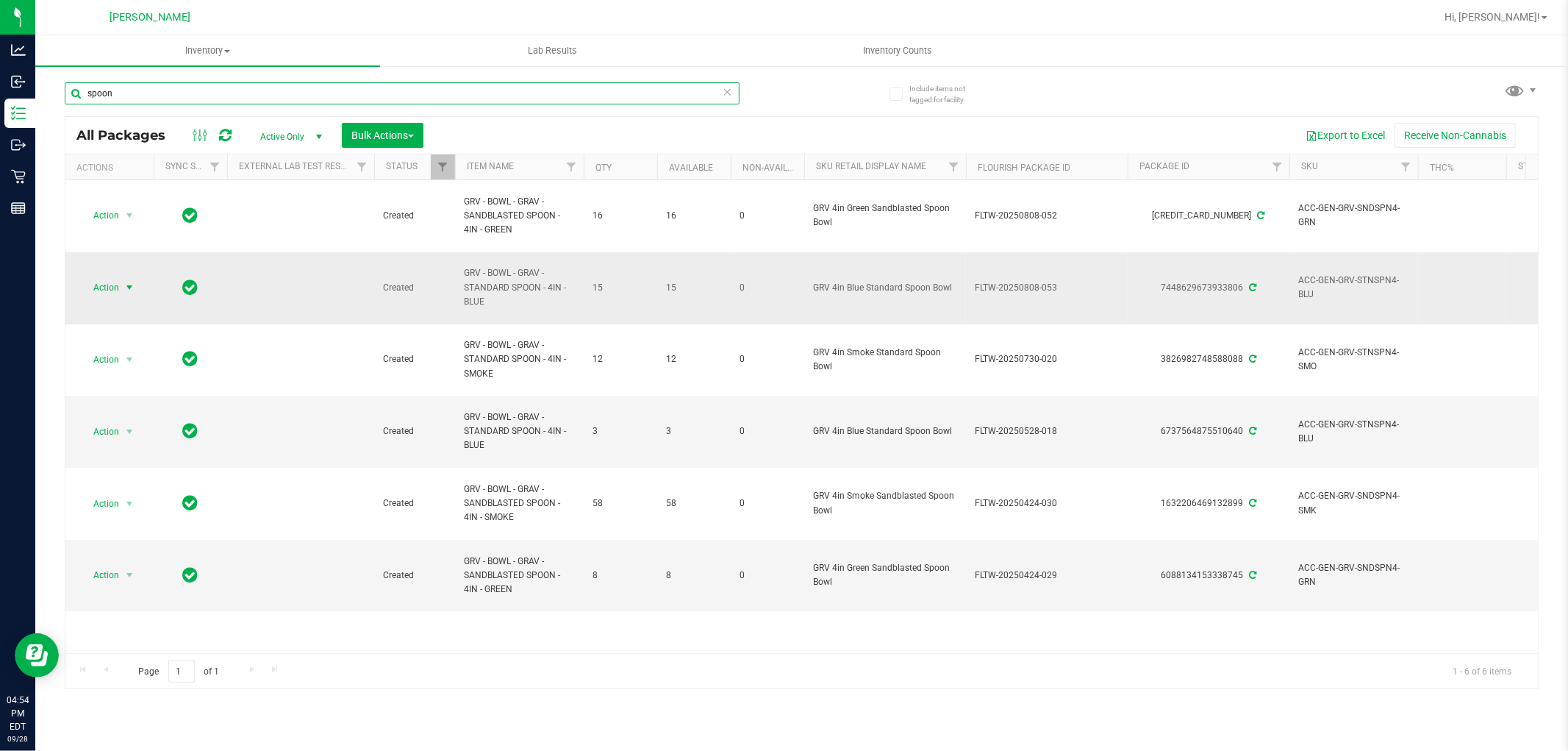
type input "spoon"
click at [104, 287] on span "Action" at bounding box center [100, 287] width 40 height 21
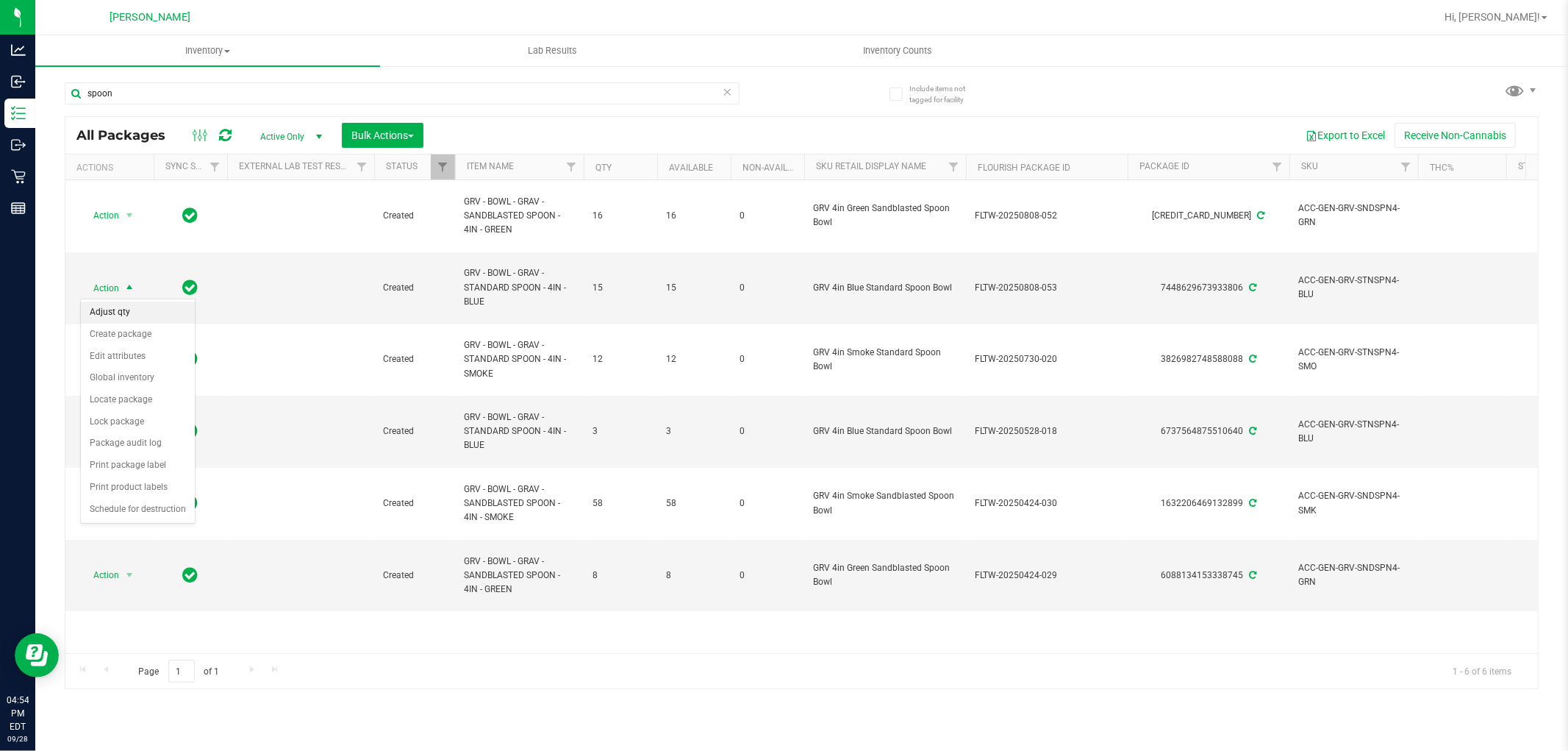
click at [138, 305] on li "Adjust qty" at bounding box center [138, 313] width 114 height 22
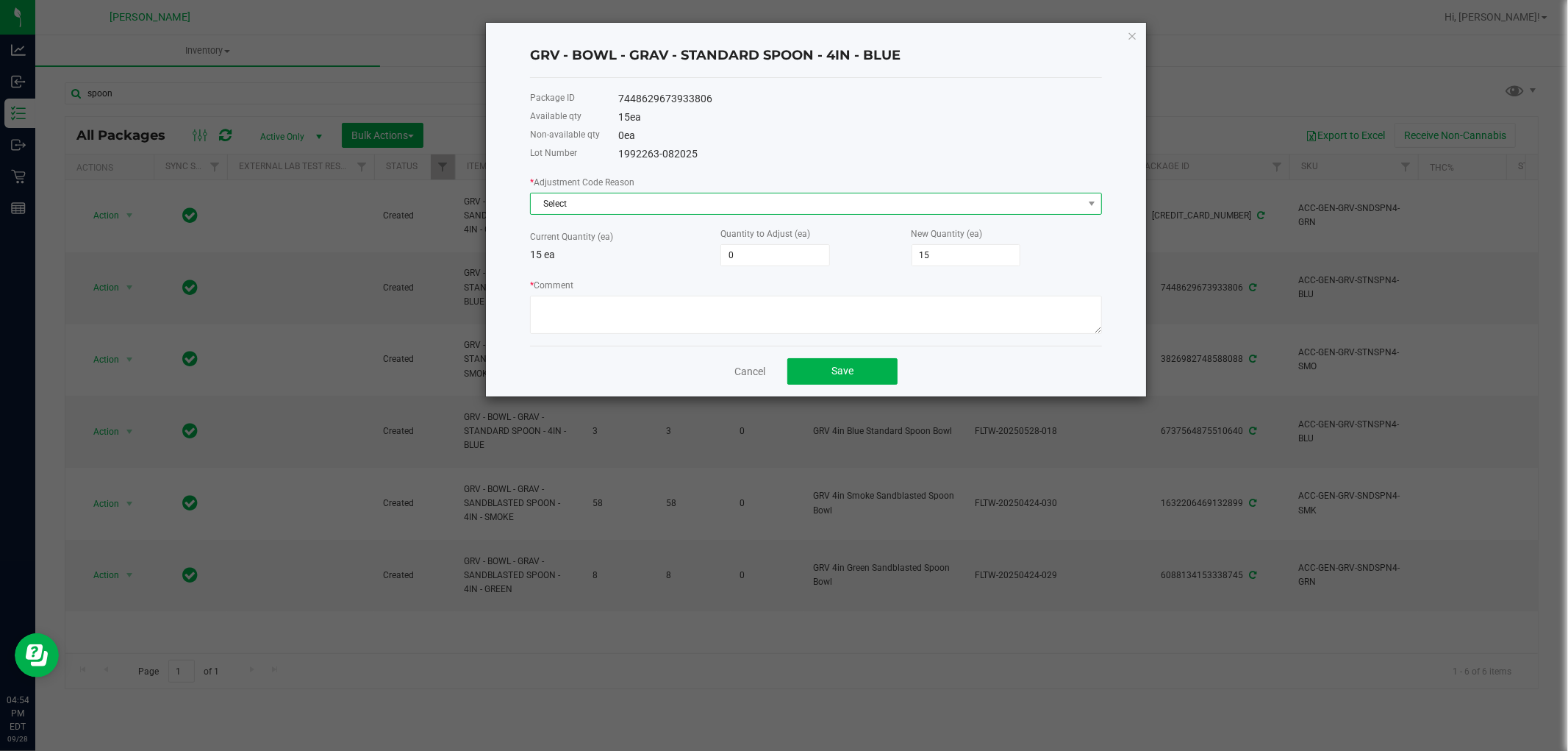
click at [634, 197] on span "Select" at bounding box center [807, 204] width 553 height 21
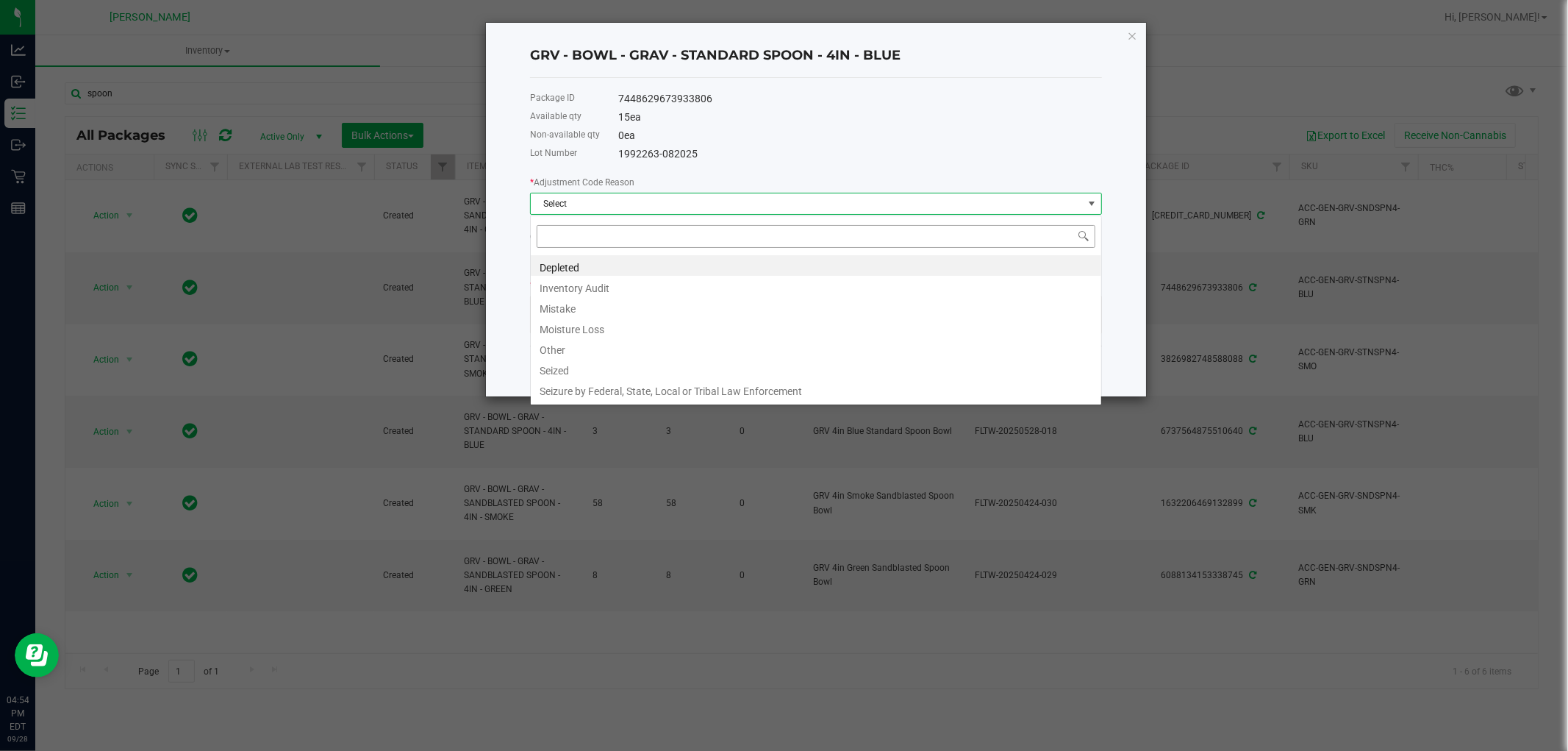
scroll to position [22, 572]
click at [595, 306] on li "Mistake" at bounding box center [816, 306] width 571 height 21
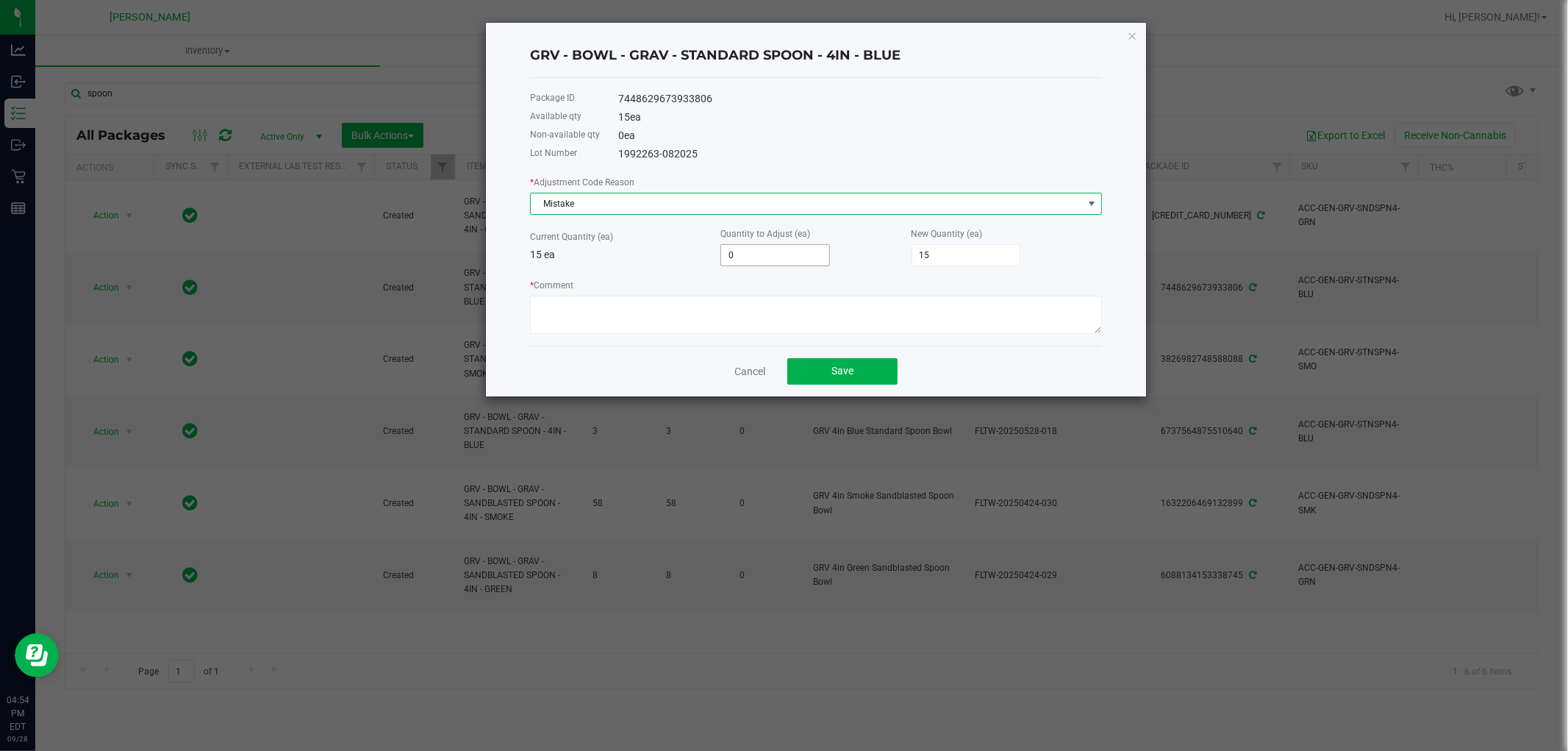
click at [738, 256] on input "0" at bounding box center [776, 255] width 108 height 21
type input "-1"
type input "14"
type input "-1"
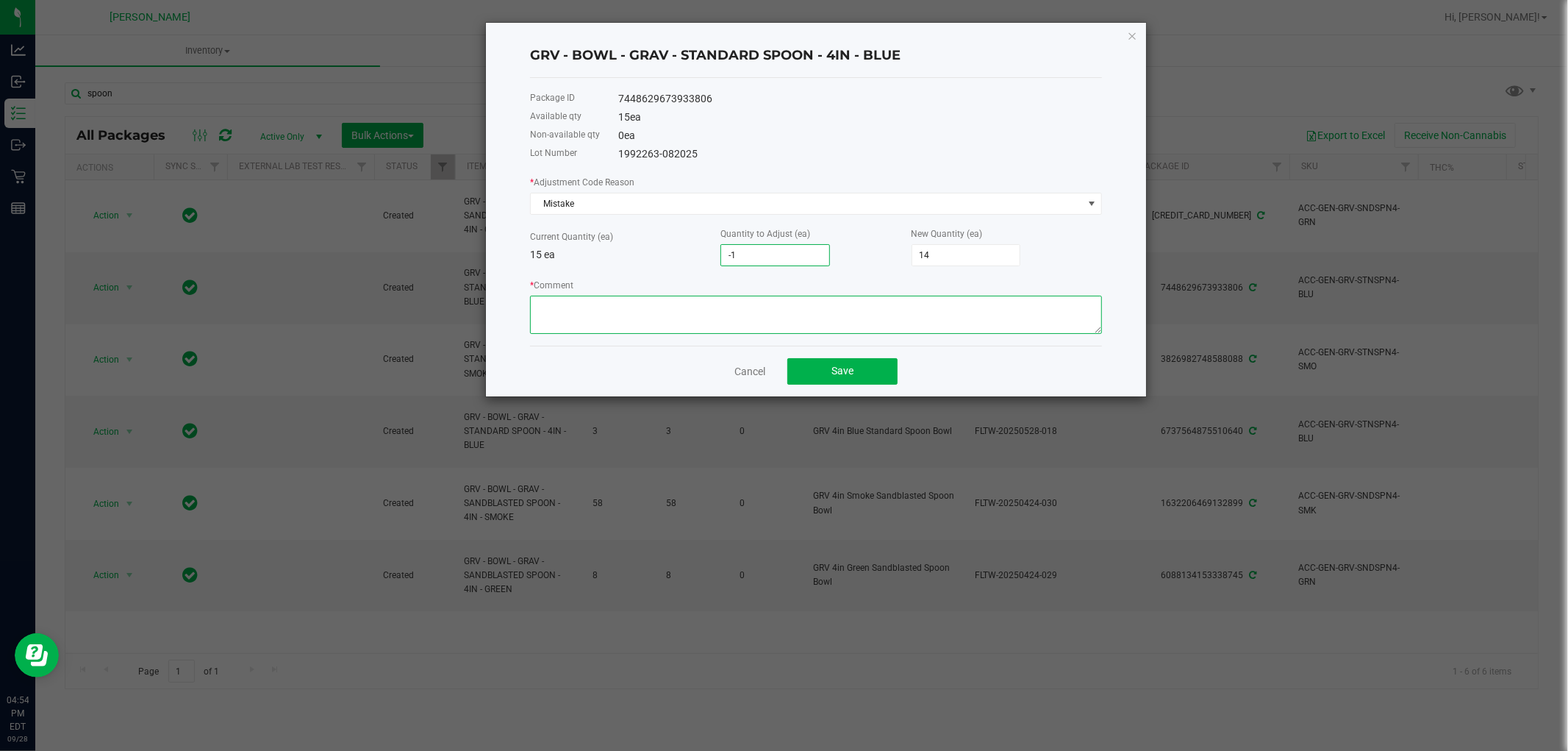
click at [733, 304] on textarea "* Comment" at bounding box center [816, 314] width 572 height 38
click at [688, 304] on textarea "* Comment" at bounding box center [816, 314] width 572 height 38
click at [802, 306] on textarea "* Comment" at bounding box center [816, 314] width 572 height 38
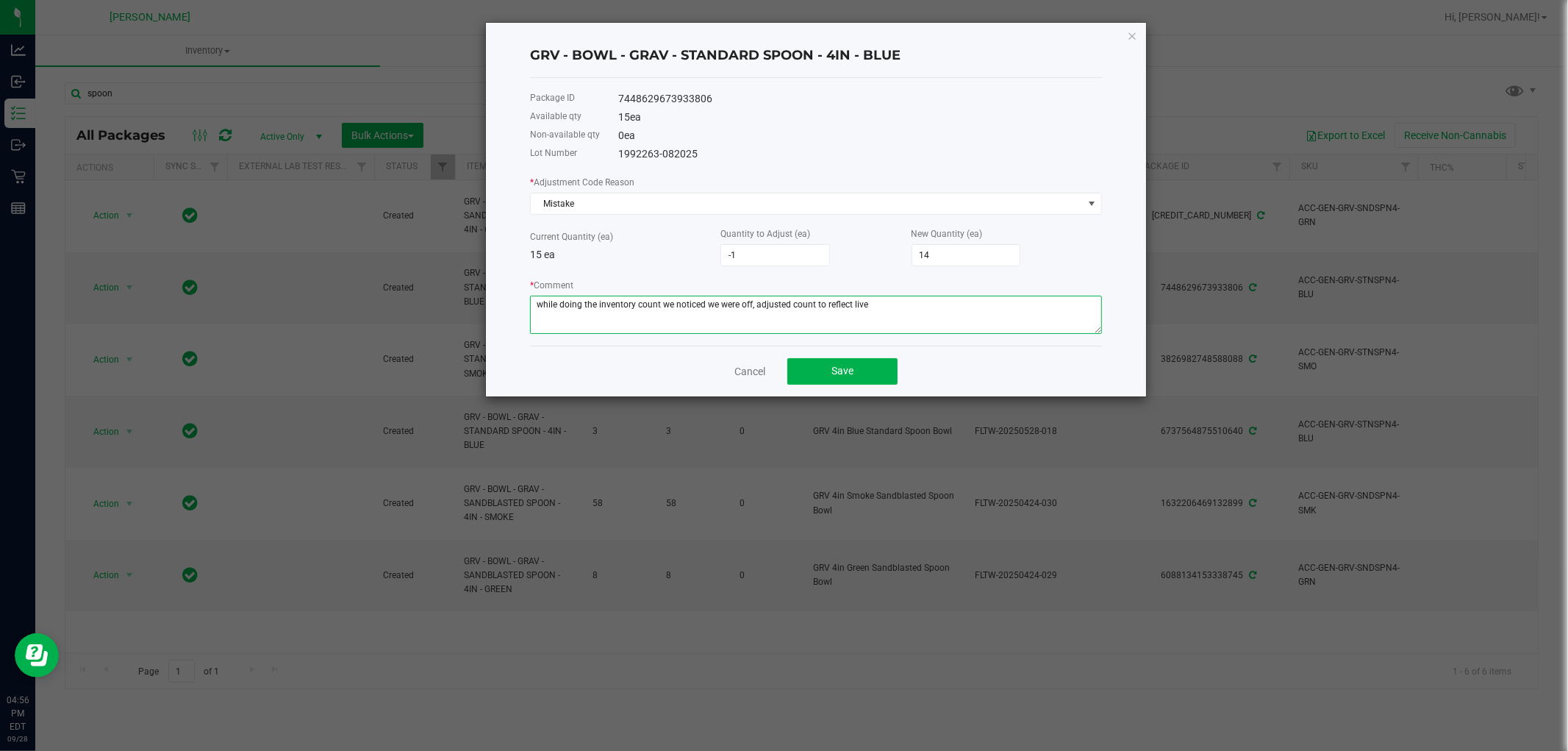
click at [901, 313] on textarea "* Comment" at bounding box center [816, 314] width 572 height 38
type textarea "while doing the inventory count we noticed we were off, adjusted count to refle…"
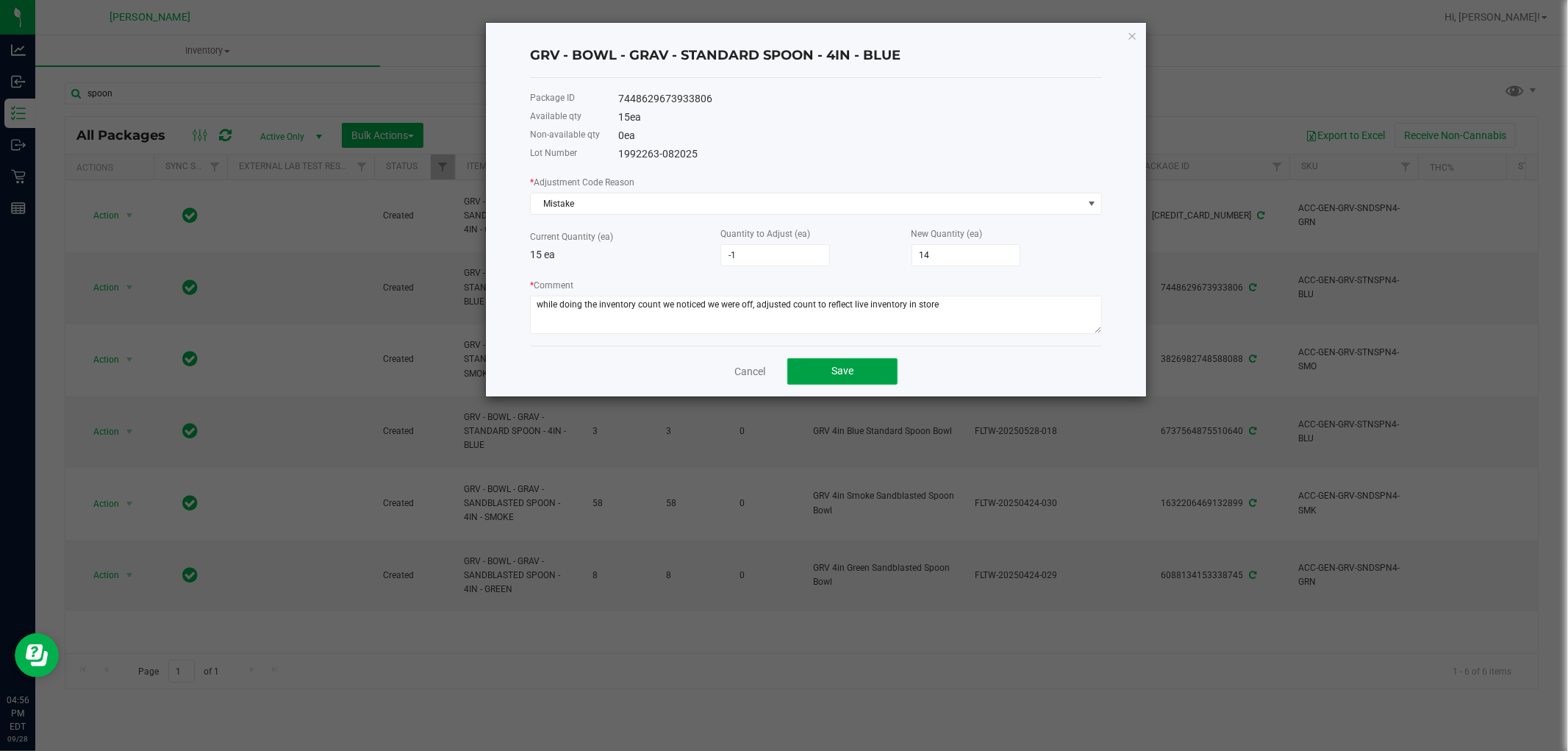
click at [865, 372] on button "Save" at bounding box center [842, 371] width 110 height 26
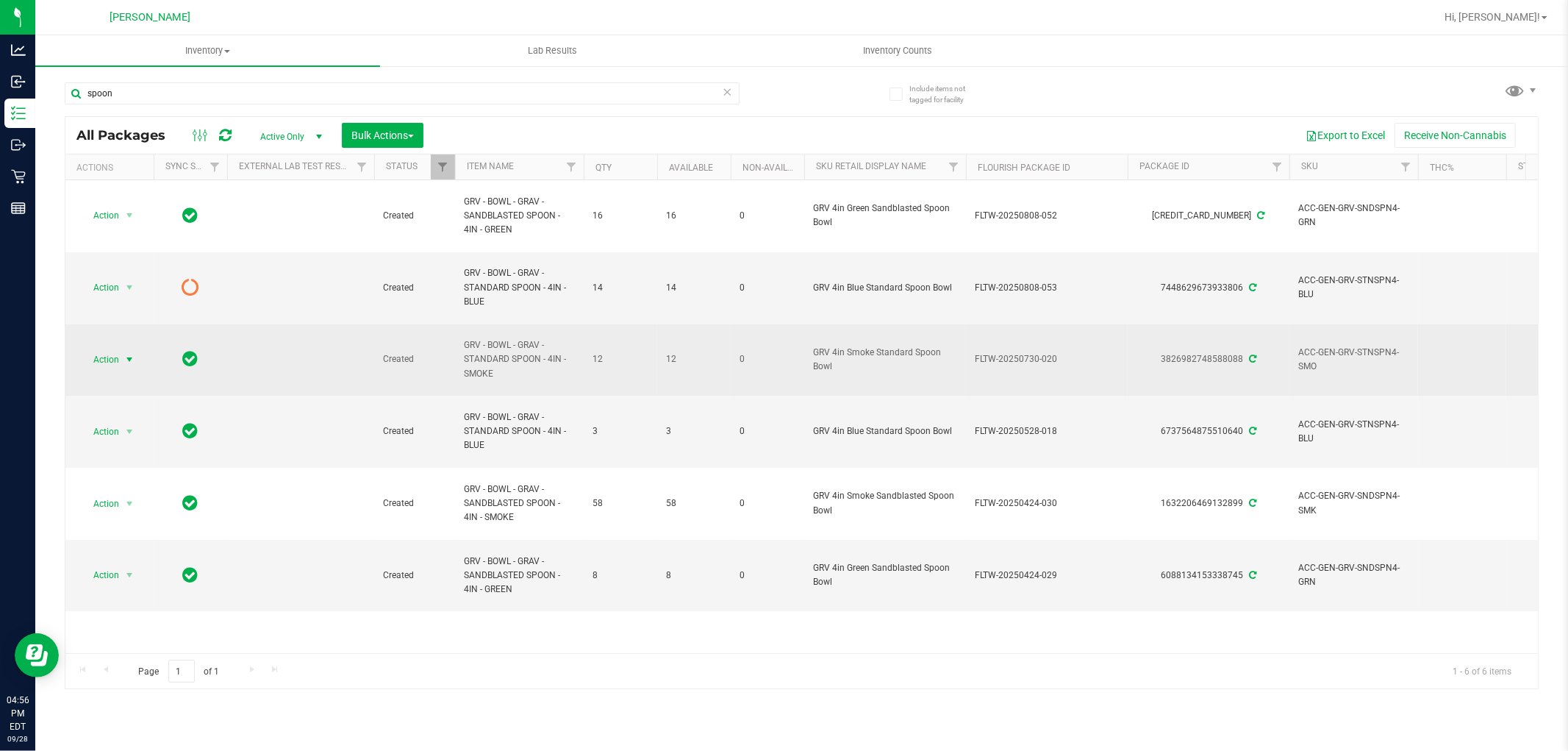
click at [133, 357] on span "select" at bounding box center [129, 359] width 12 height 12
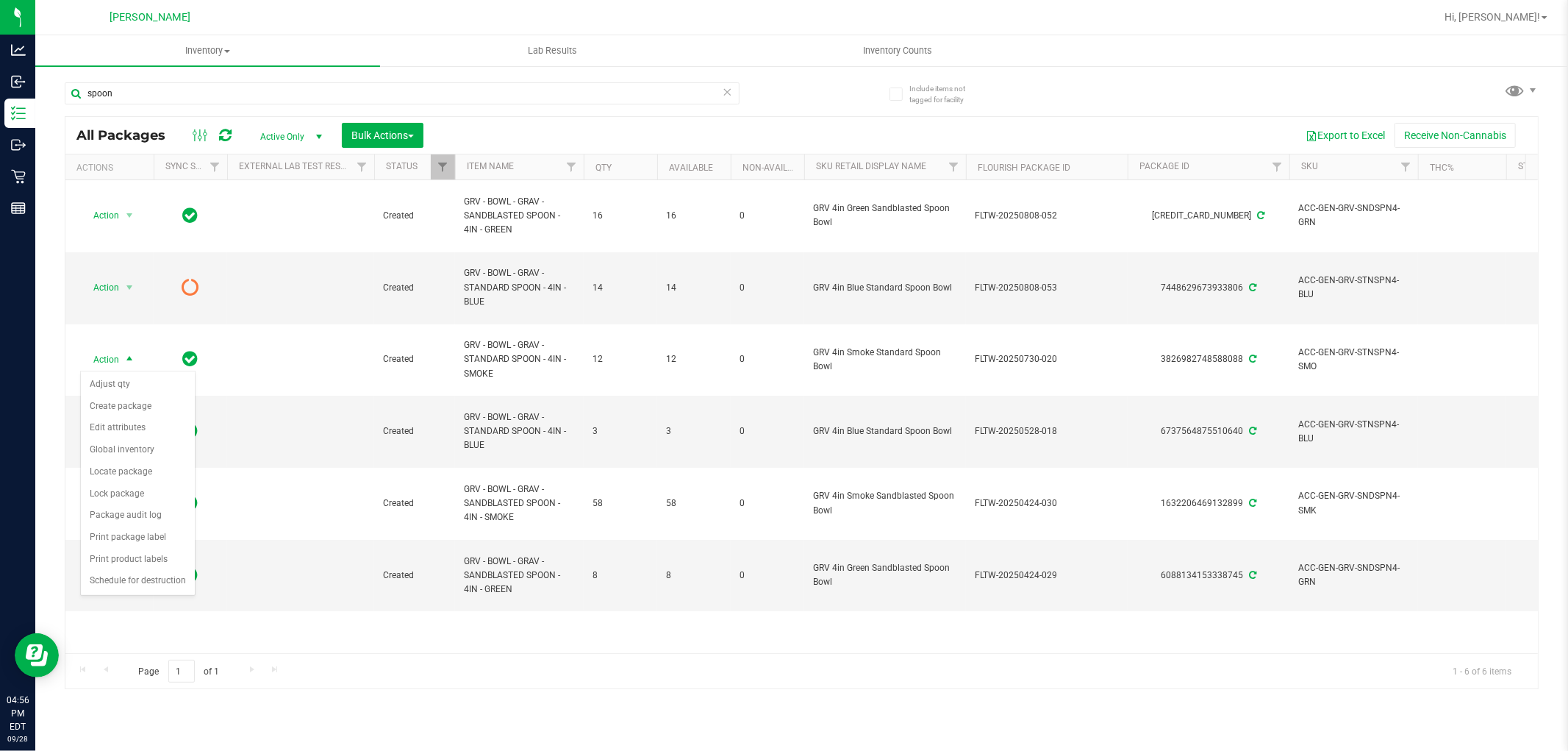
click at [125, 372] on div "Action Adjust qty Create package Edit attributes Global inventory Locate packag…" at bounding box center [137, 483] width 115 height 225
click at [124, 377] on li "Adjust qty" at bounding box center [138, 384] width 114 height 22
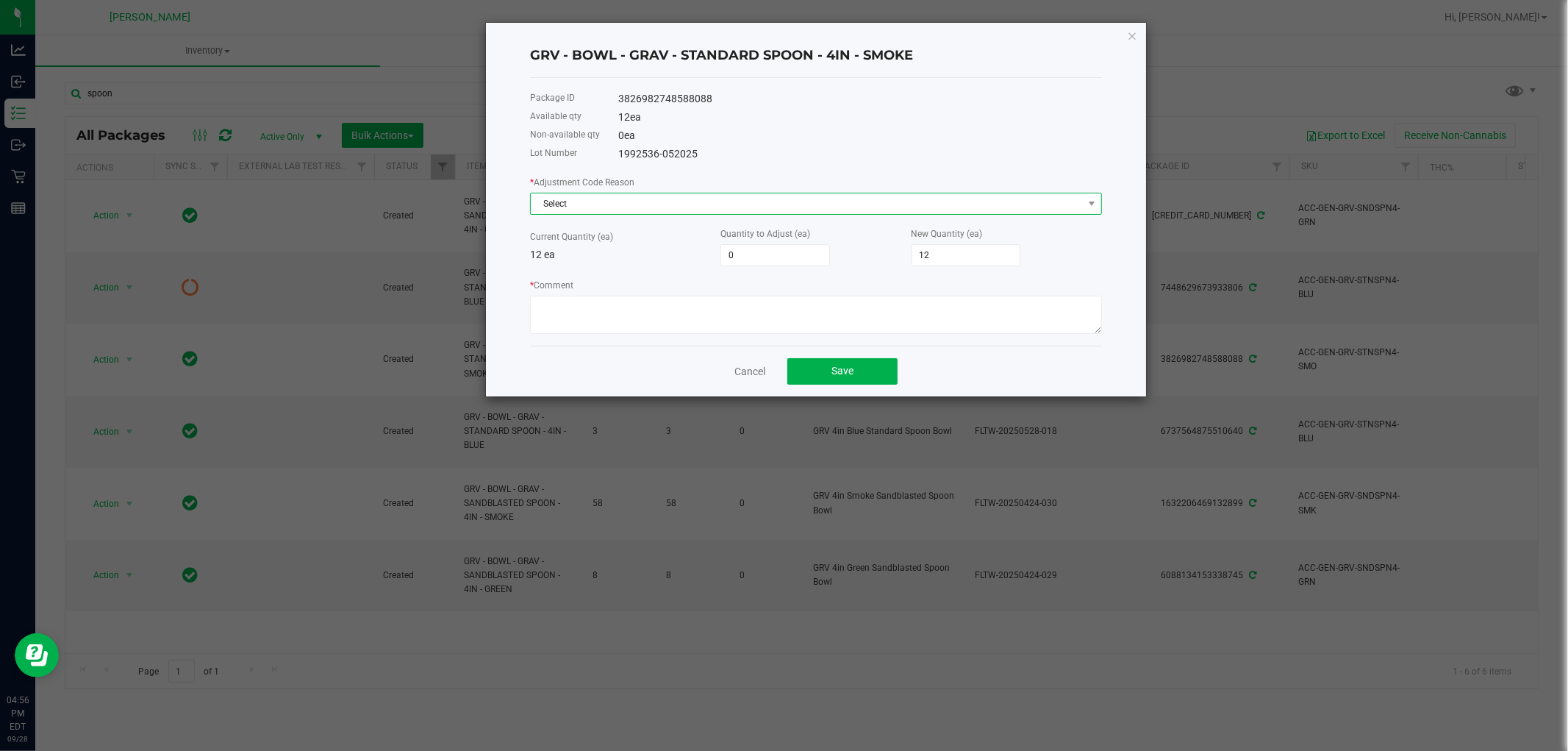
click at [614, 207] on span "Select" at bounding box center [807, 204] width 553 height 21
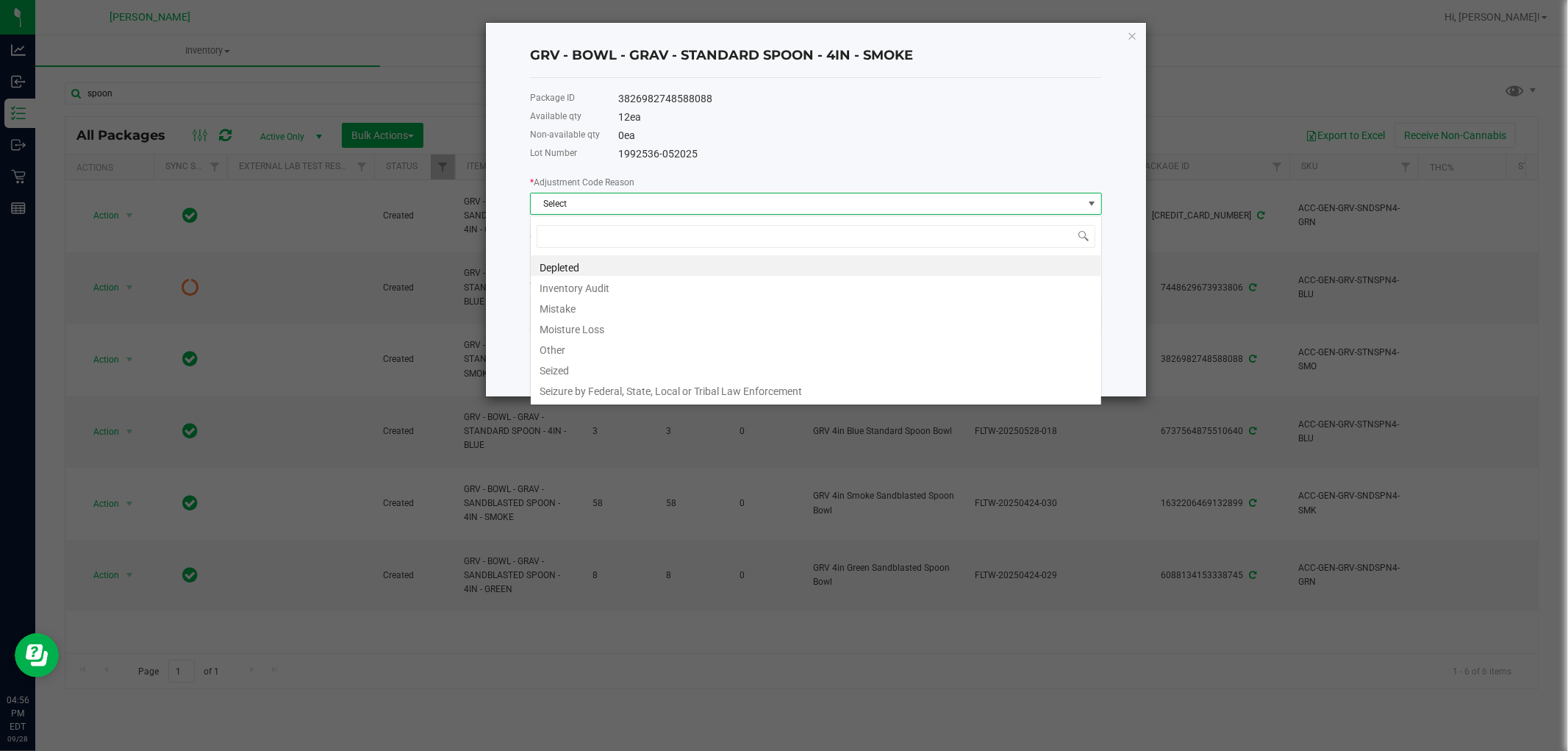
click at [614, 207] on span "Select" at bounding box center [807, 204] width 553 height 21
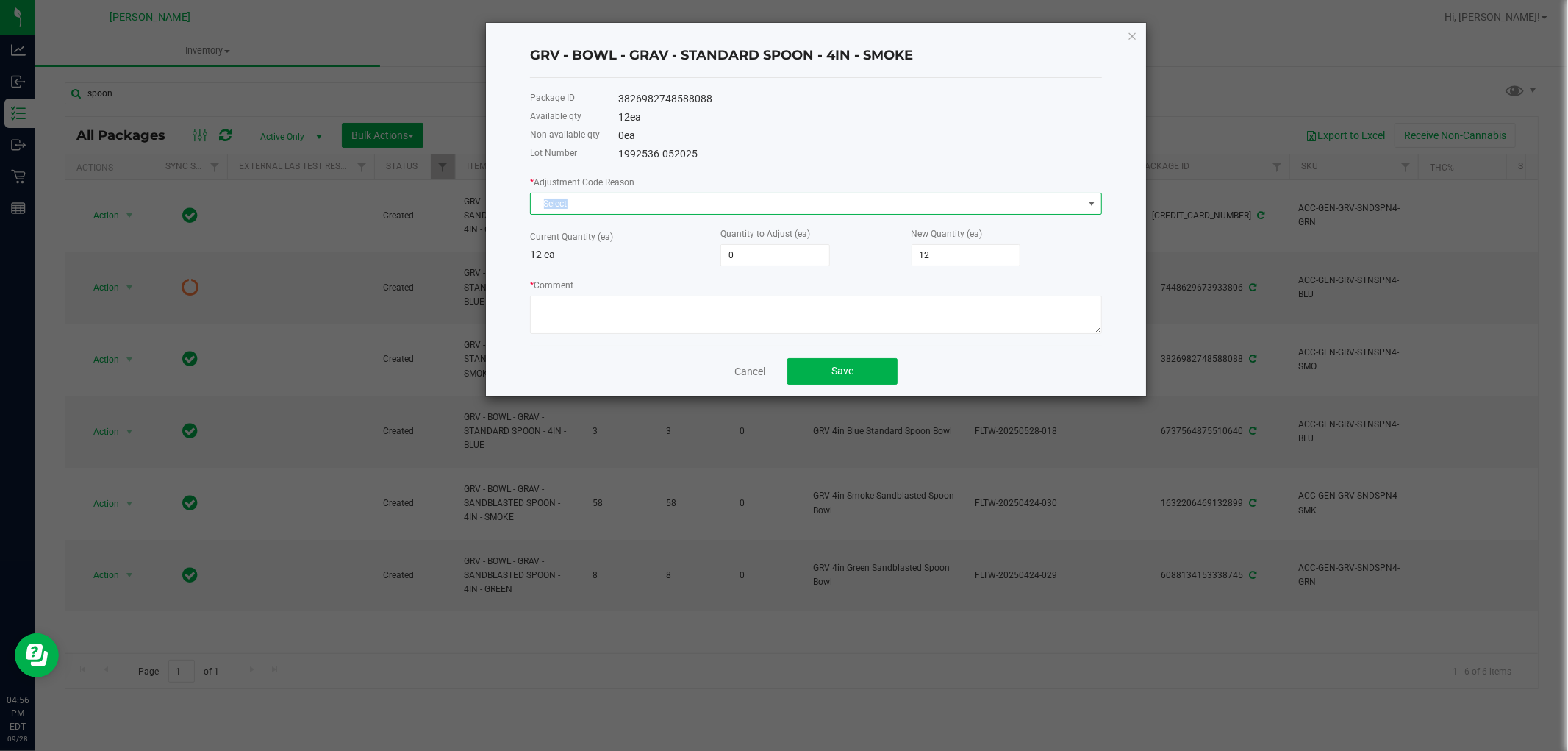
click at [614, 207] on span "Select" at bounding box center [807, 204] width 553 height 21
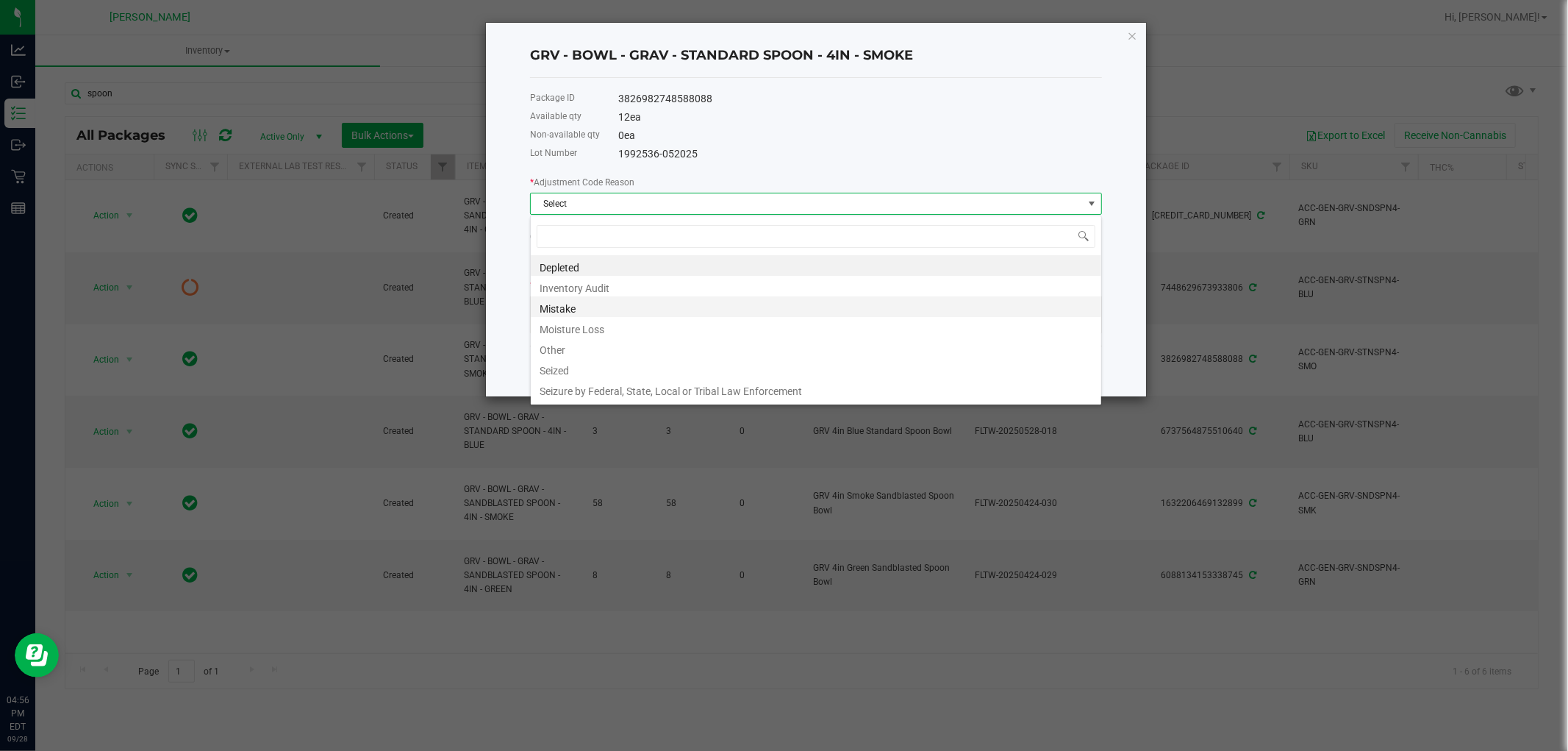
click at [568, 306] on li "Mistake" at bounding box center [816, 306] width 571 height 21
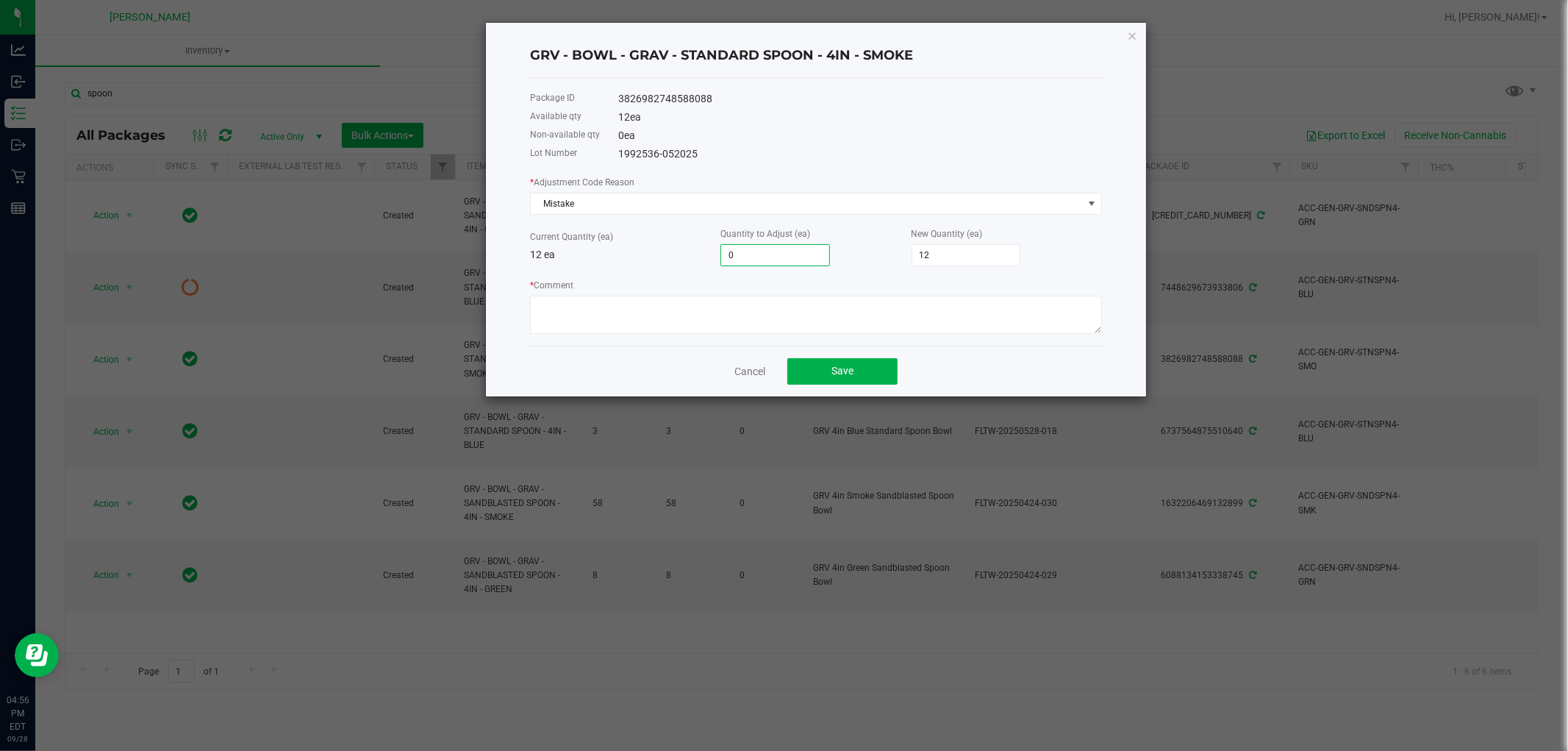
click at [745, 250] on input "0" at bounding box center [776, 255] width 108 height 21
type input "2"
type input "14"
type input "2"
click at [715, 309] on textarea "* Comment" at bounding box center [816, 314] width 572 height 38
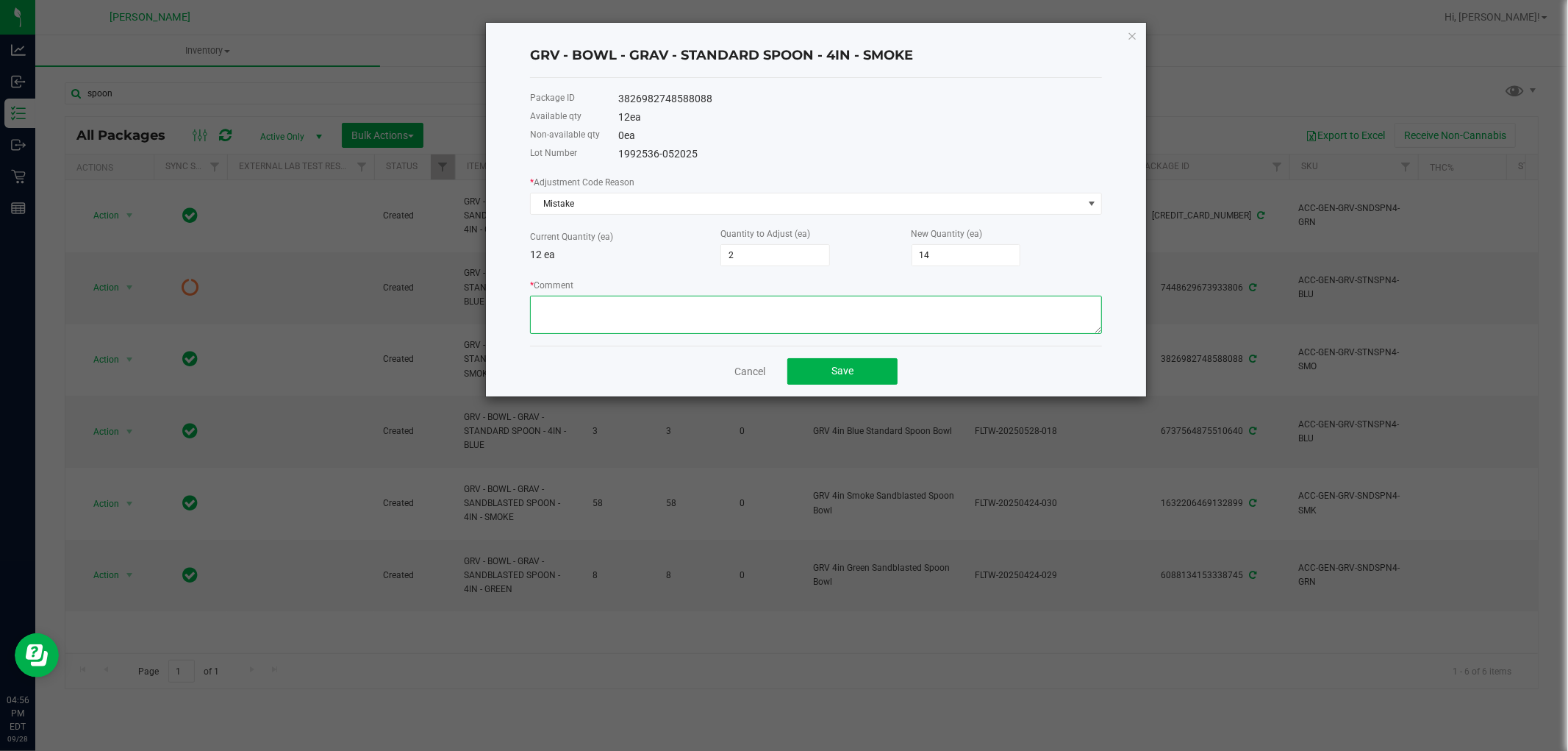
paste textarea "while doing the inventory count we noticed we were off, adjusted count to refle…"
type textarea "while doing the inventory count we noticed we were off, adjusted count to refle…"
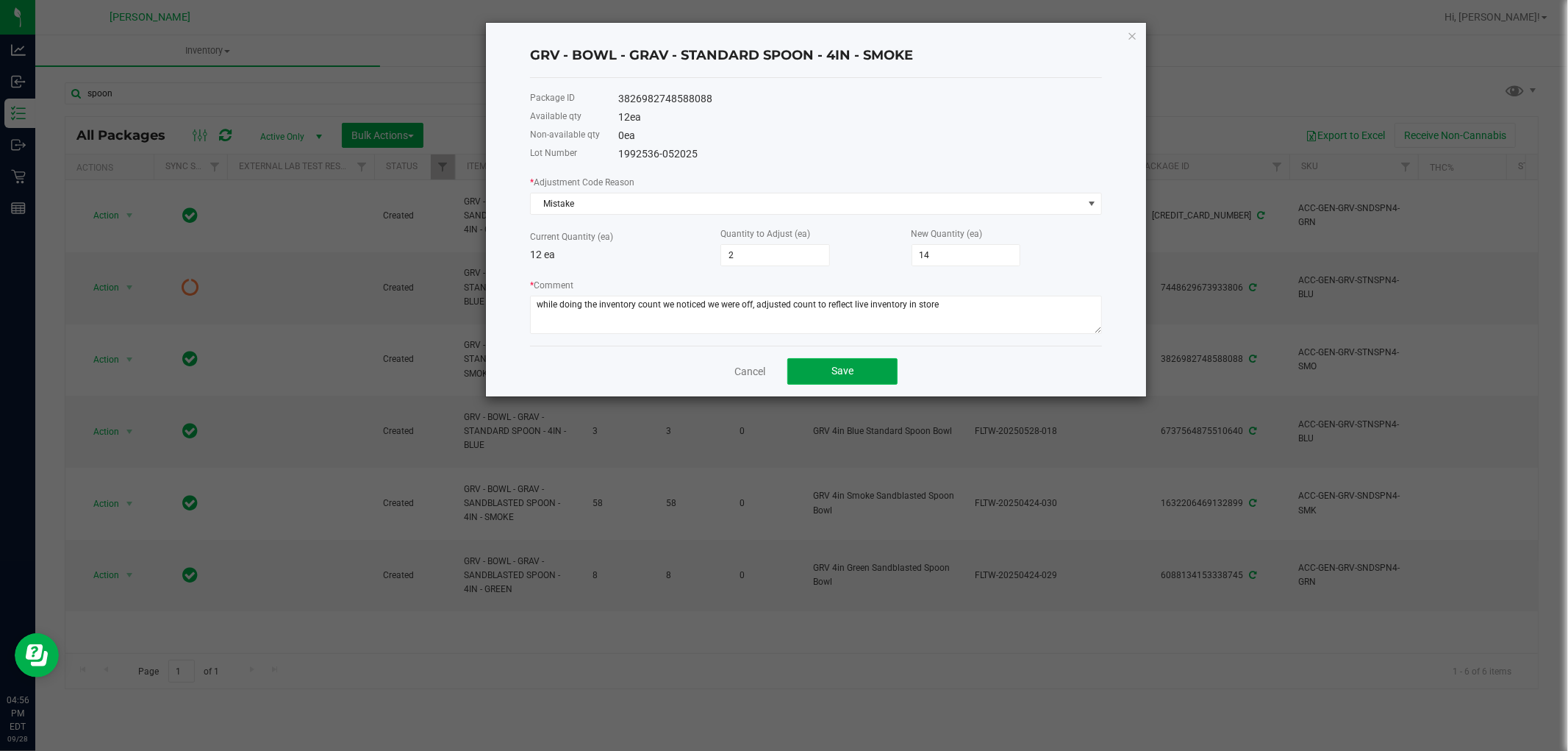
click at [842, 365] on button "Save" at bounding box center [842, 371] width 110 height 26
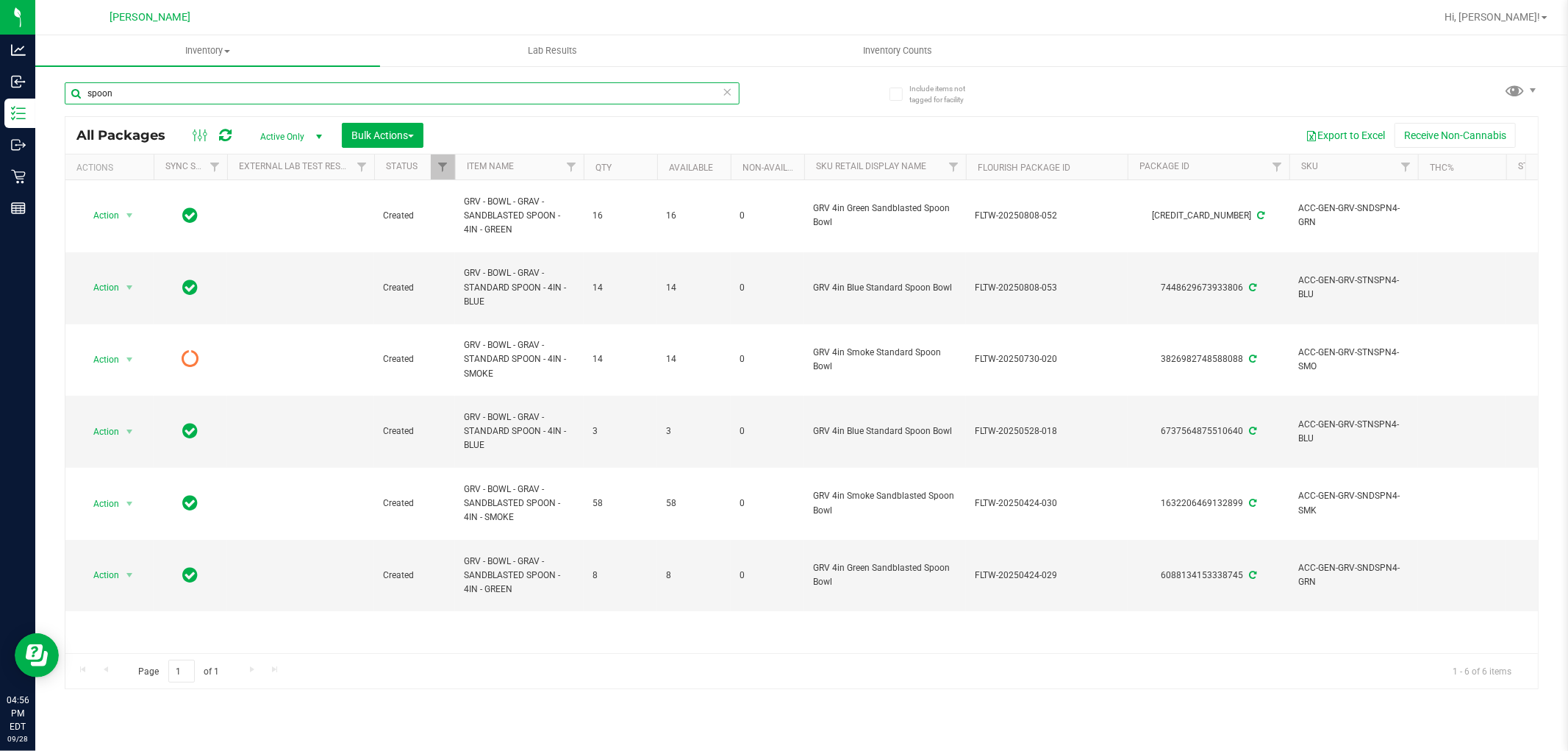
click at [453, 96] on input "spoon" at bounding box center [403, 94] width 675 height 22
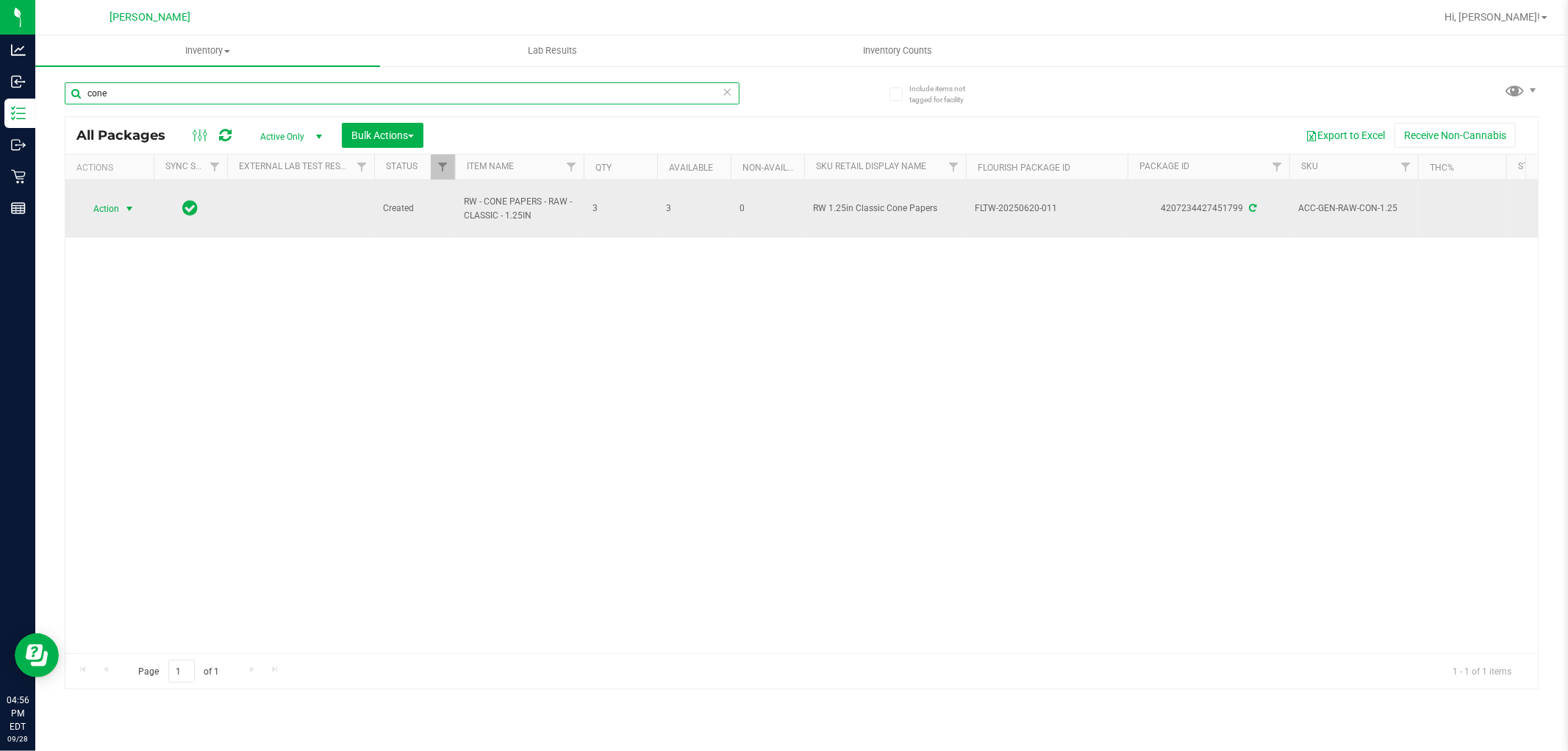
type input "cone"
click at [124, 215] on span "select" at bounding box center [129, 209] width 18 height 21
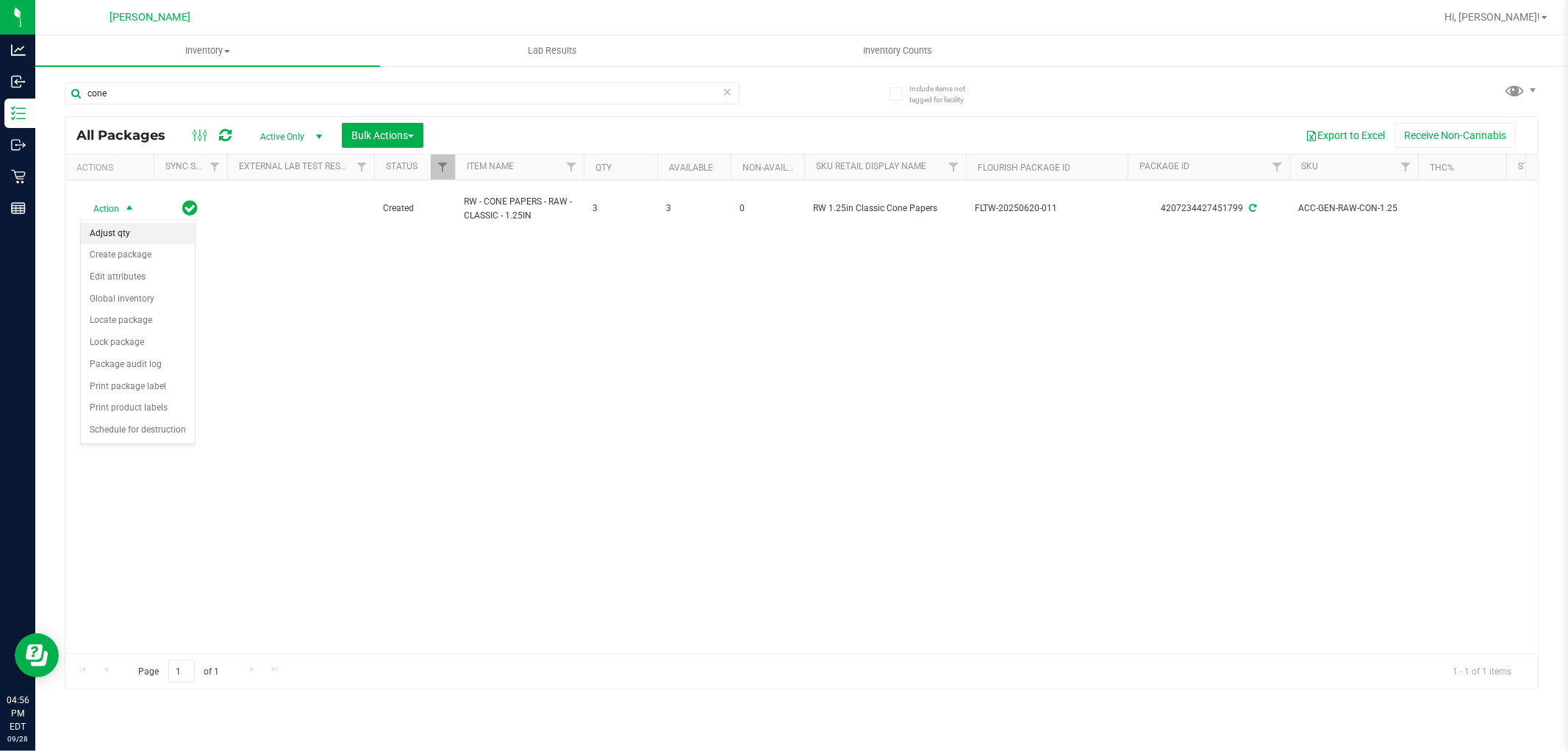
click at [128, 234] on li "Adjust qty" at bounding box center [138, 234] width 114 height 22
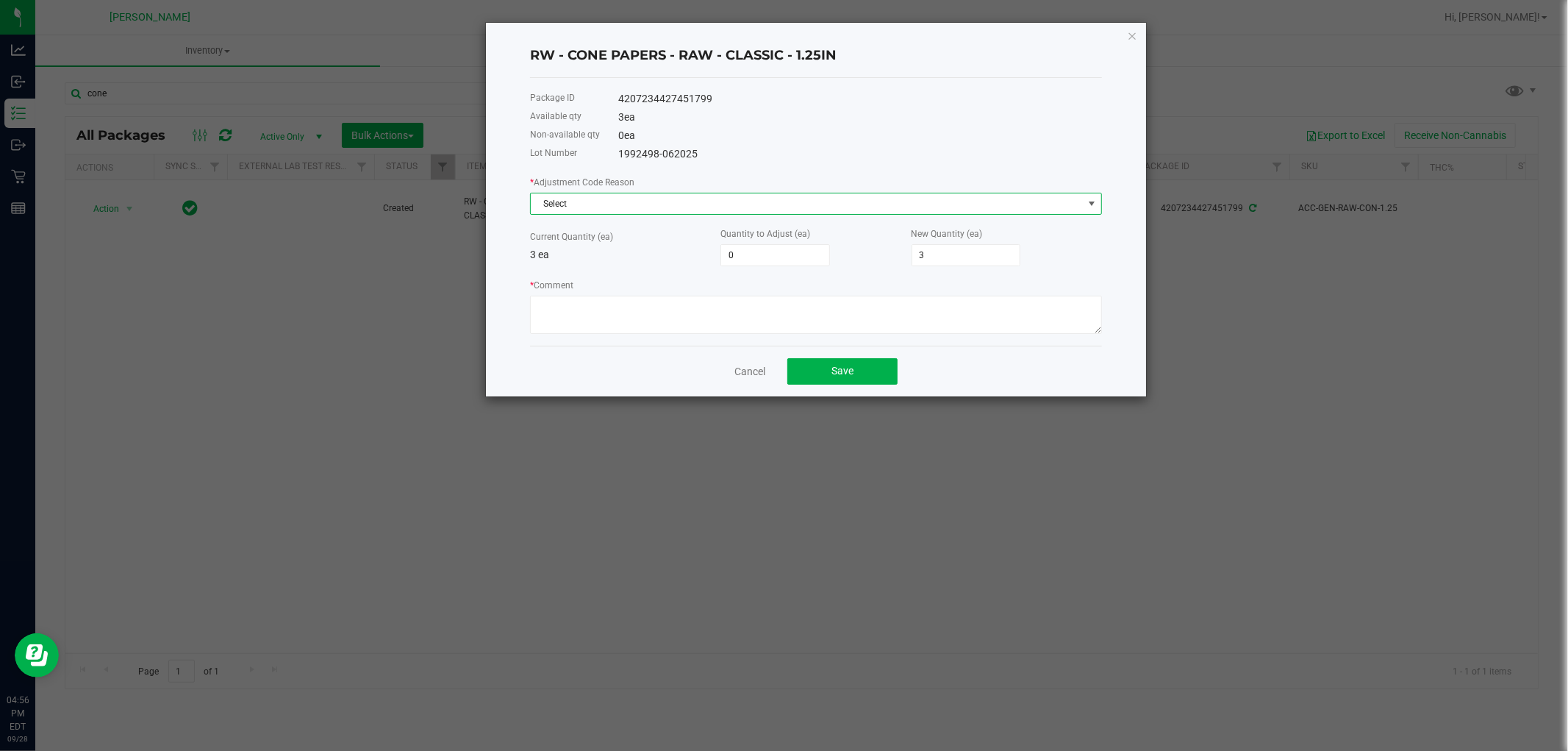
click at [743, 206] on span "Select" at bounding box center [807, 204] width 553 height 21
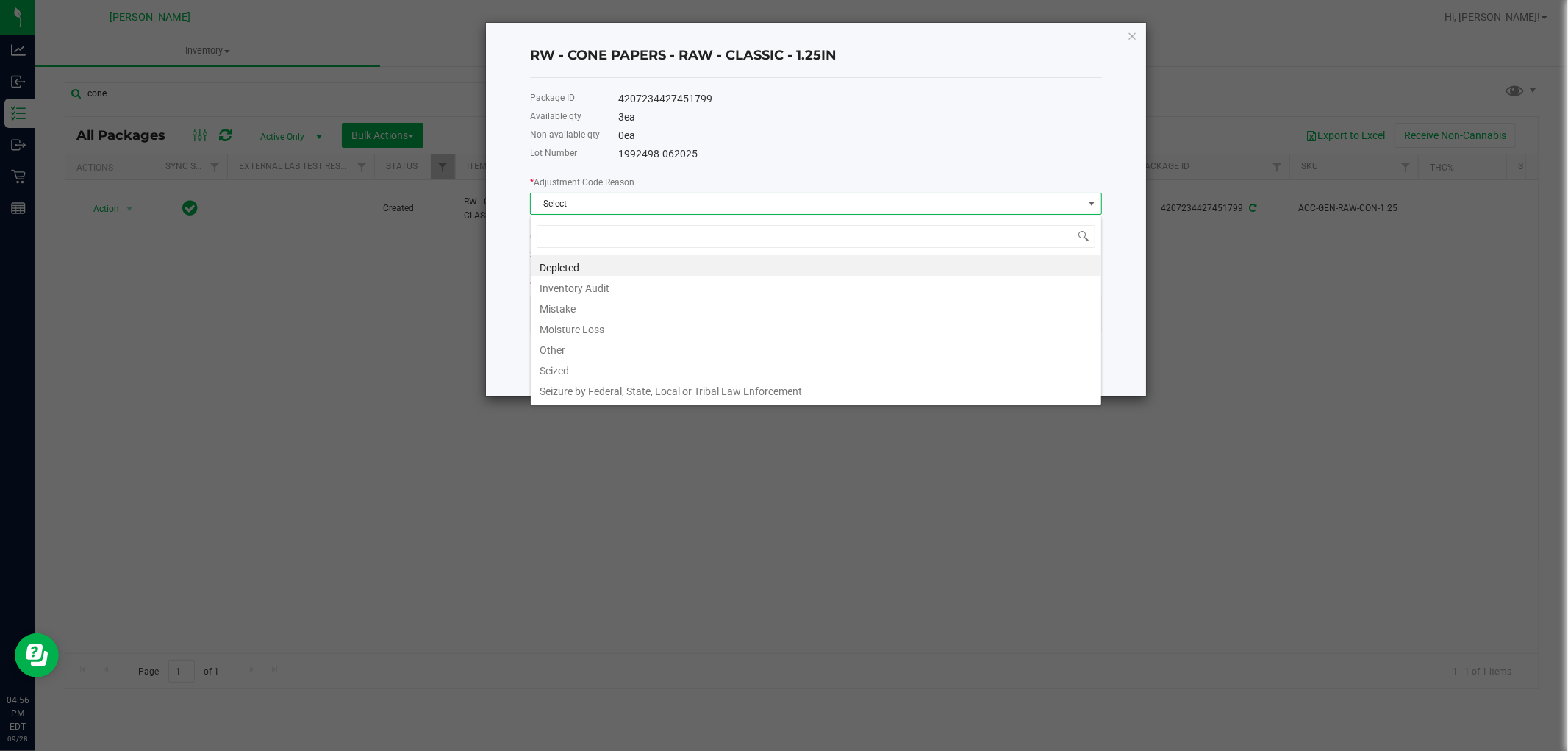
scroll to position [22, 572]
click at [550, 303] on li "Mistake" at bounding box center [816, 306] width 571 height 21
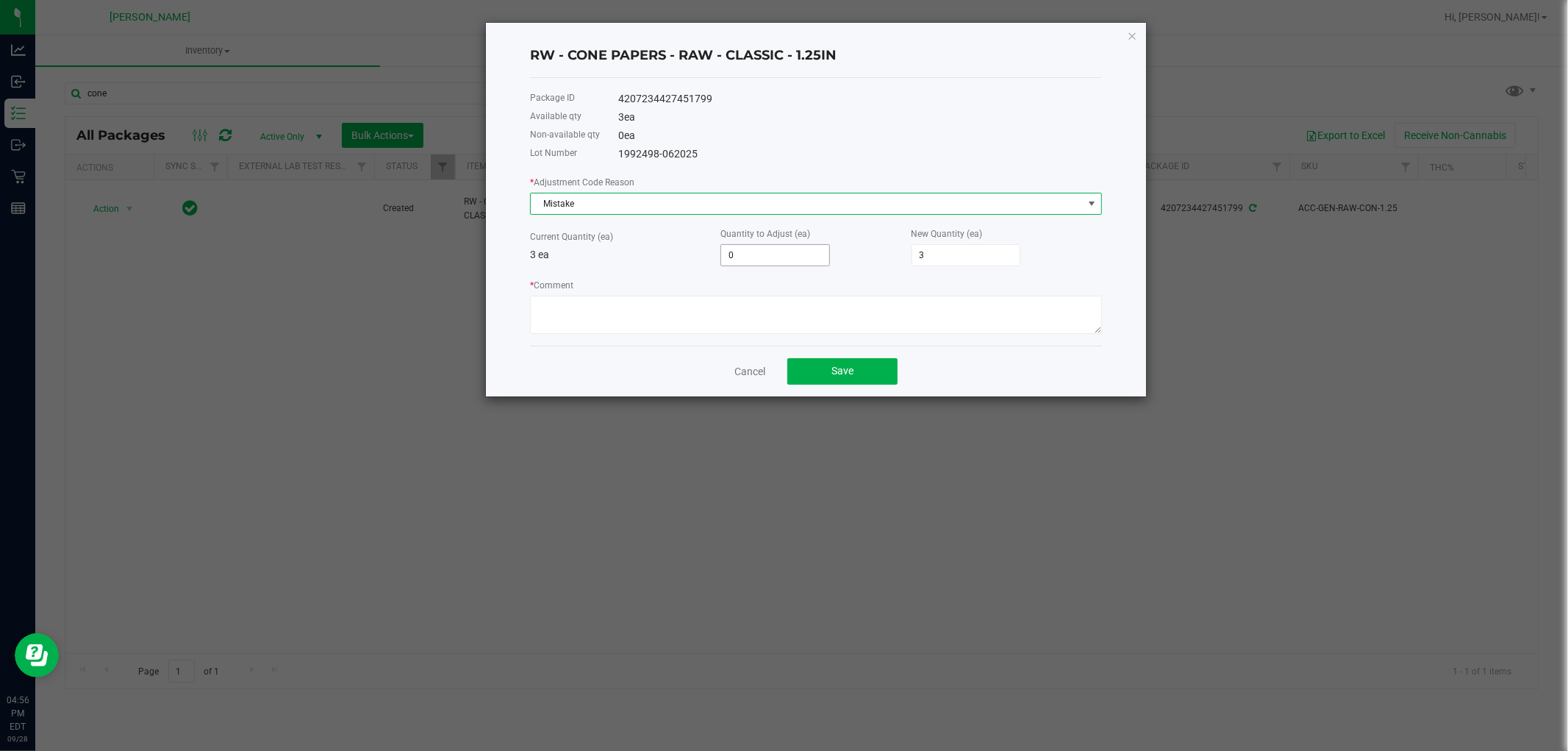
click at [776, 254] on input "0" at bounding box center [776, 255] width 108 height 21
type input "1"
type input "4"
type input "1"
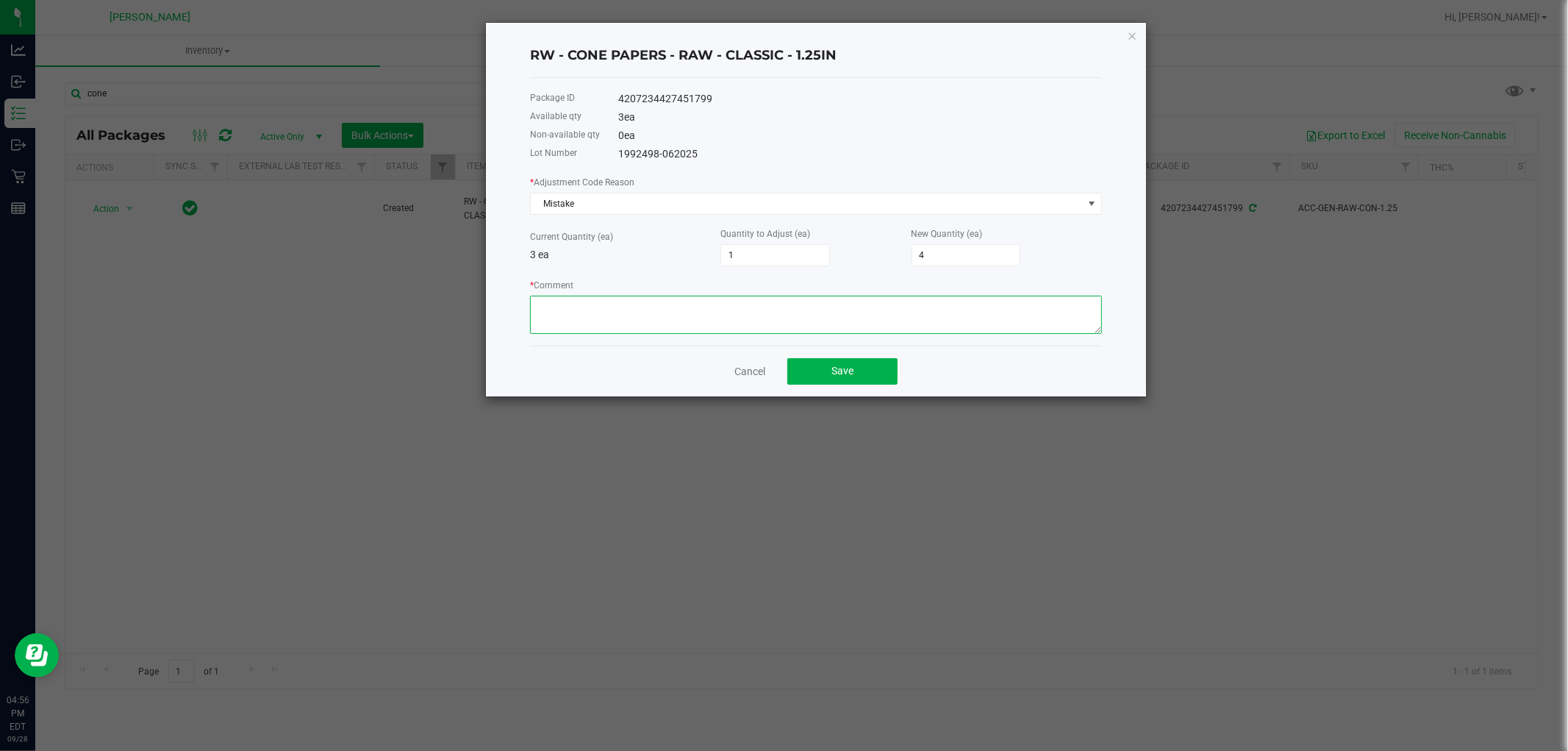
click at [762, 311] on textarea "* Comment" at bounding box center [816, 314] width 572 height 38
paste textarea "while doing the inventory count we noticed we were off, adjusted count to refle…"
type textarea "while doing the inventory count we noticed we were off, adjusted count to refle…"
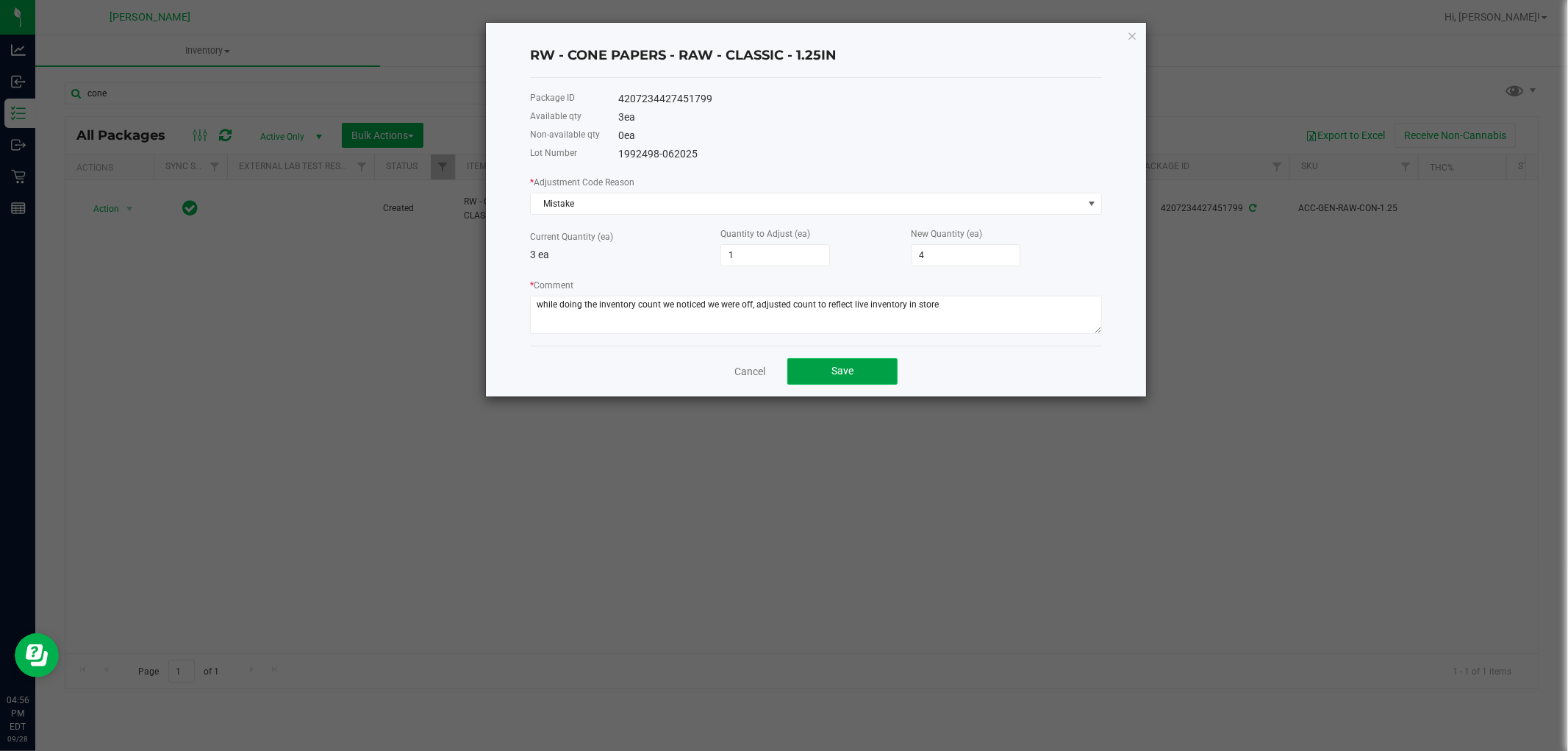
click at [842, 376] on span "Save" at bounding box center [842, 370] width 22 height 12
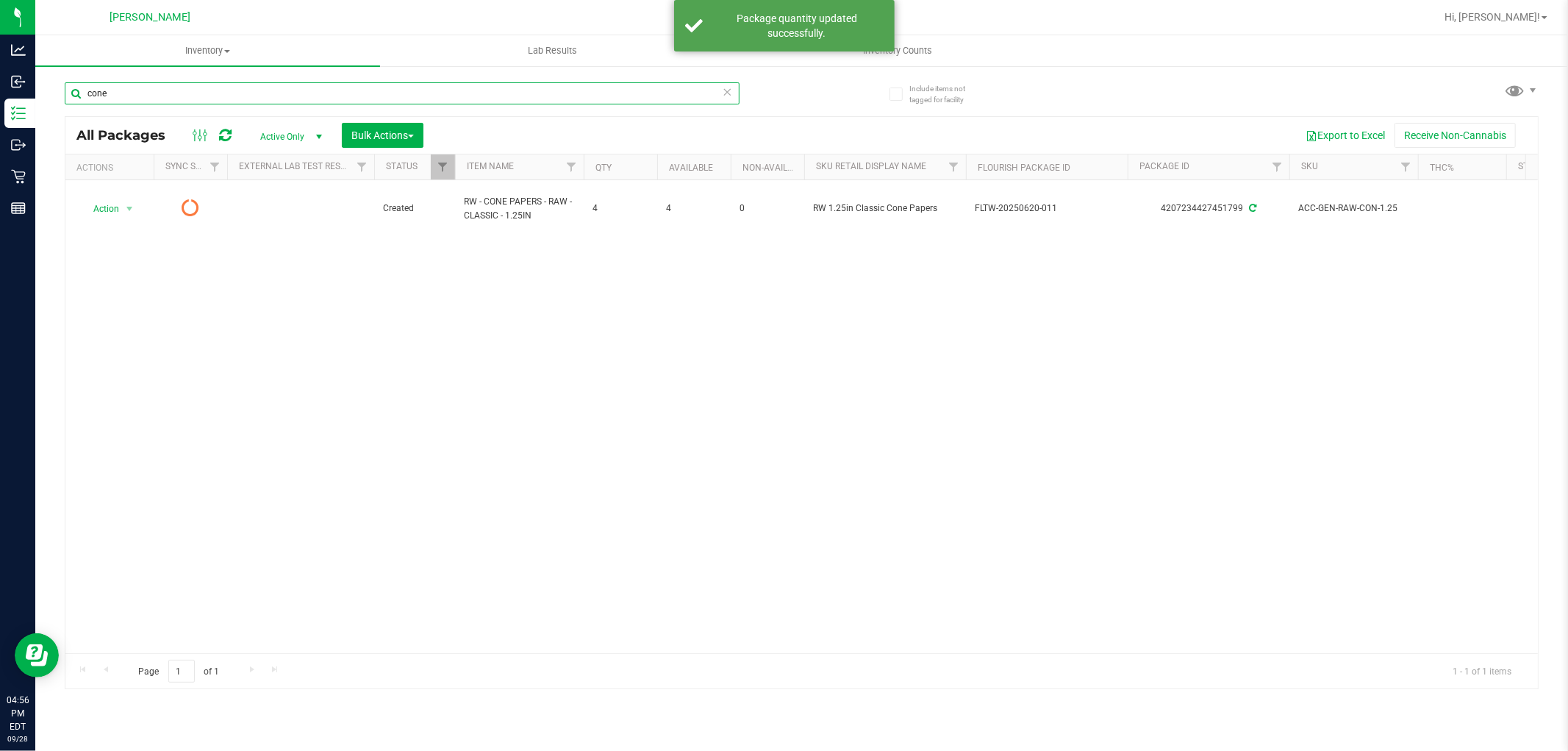
click at [169, 98] on input "cone" at bounding box center [403, 94] width 675 height 22
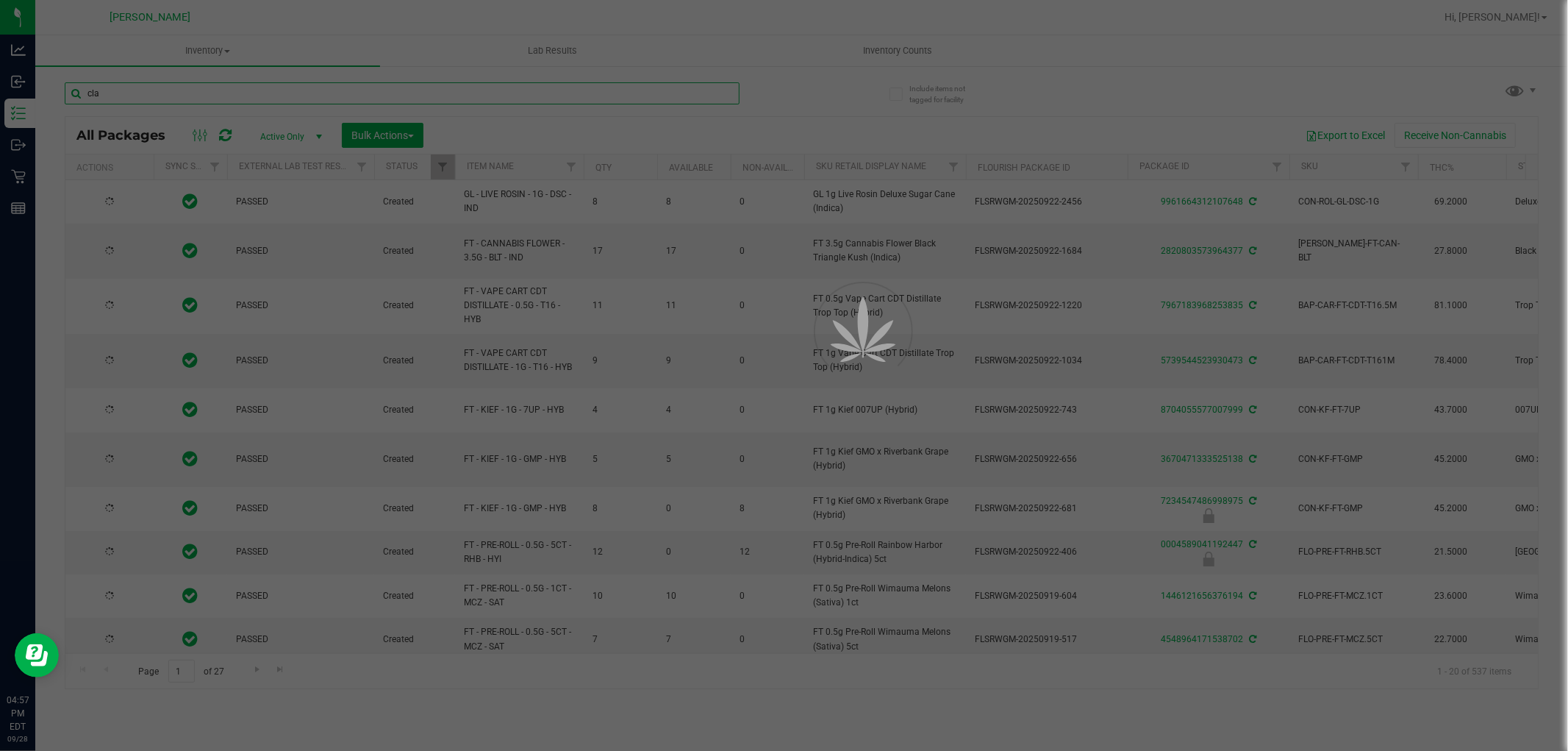
type input "clas"
type input "[DATE]"
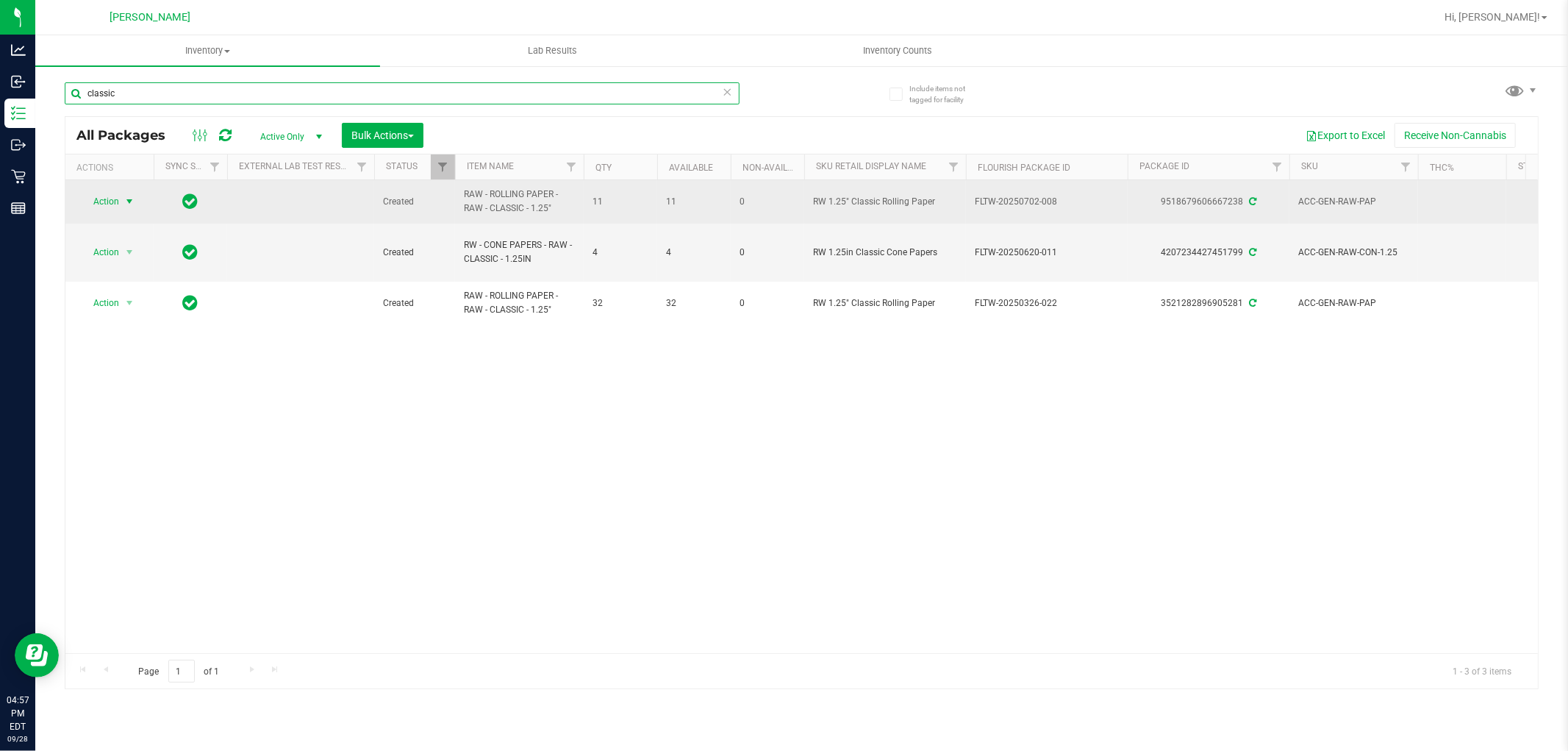
type input "classic"
click at [122, 199] on span "select" at bounding box center [129, 202] width 18 height 21
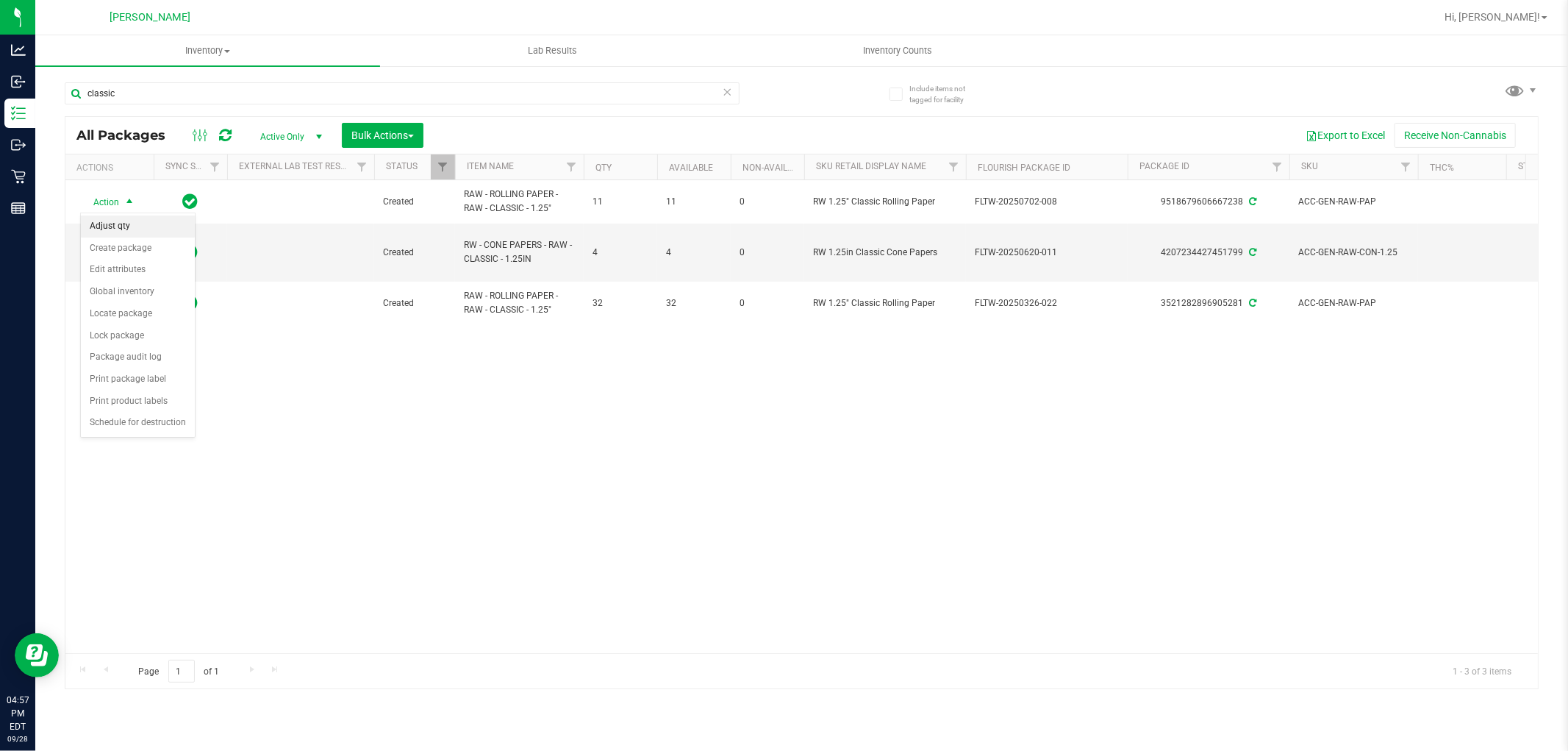
click at [147, 224] on li "Adjust qty" at bounding box center [138, 226] width 114 height 22
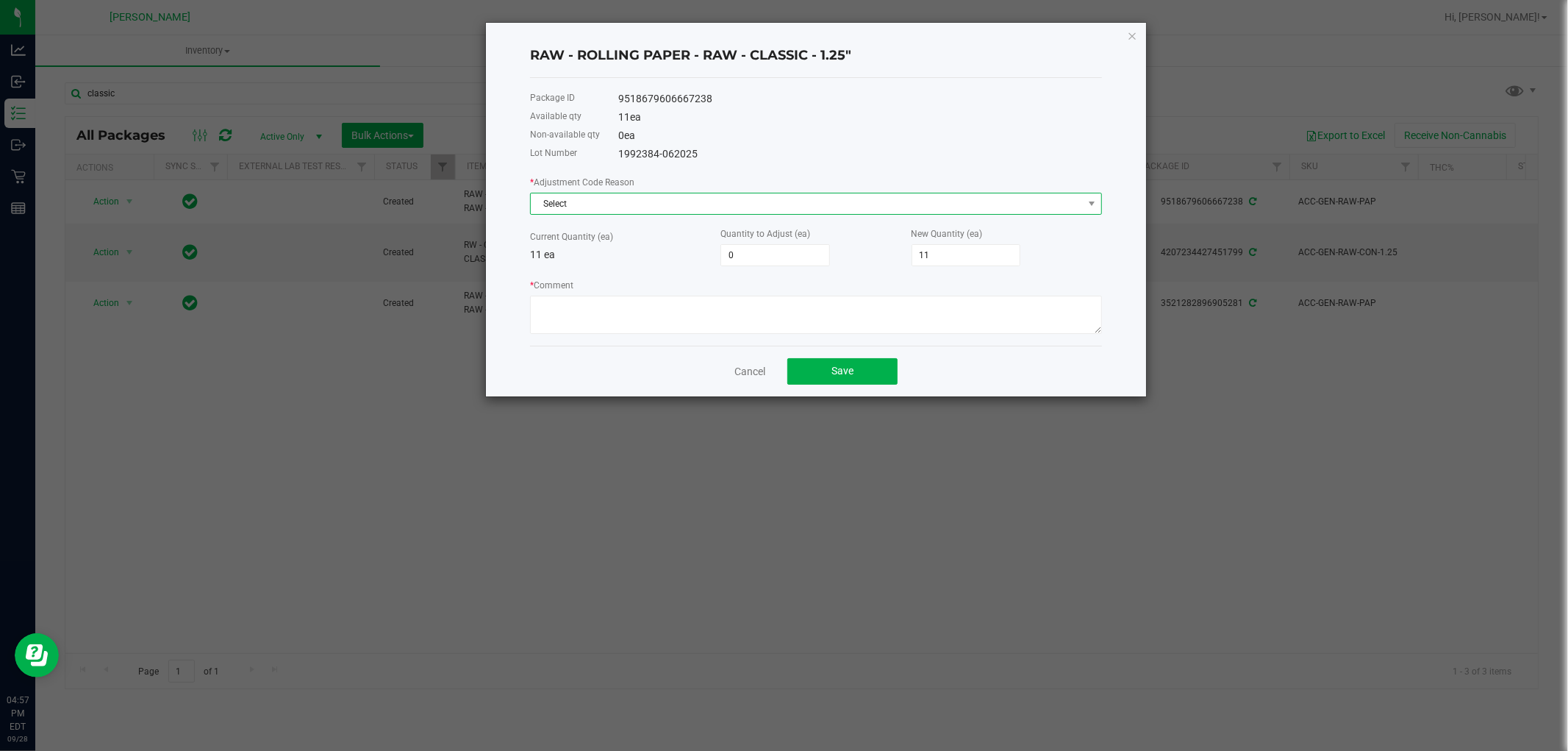
click at [631, 194] on span "Select" at bounding box center [807, 204] width 553 height 21
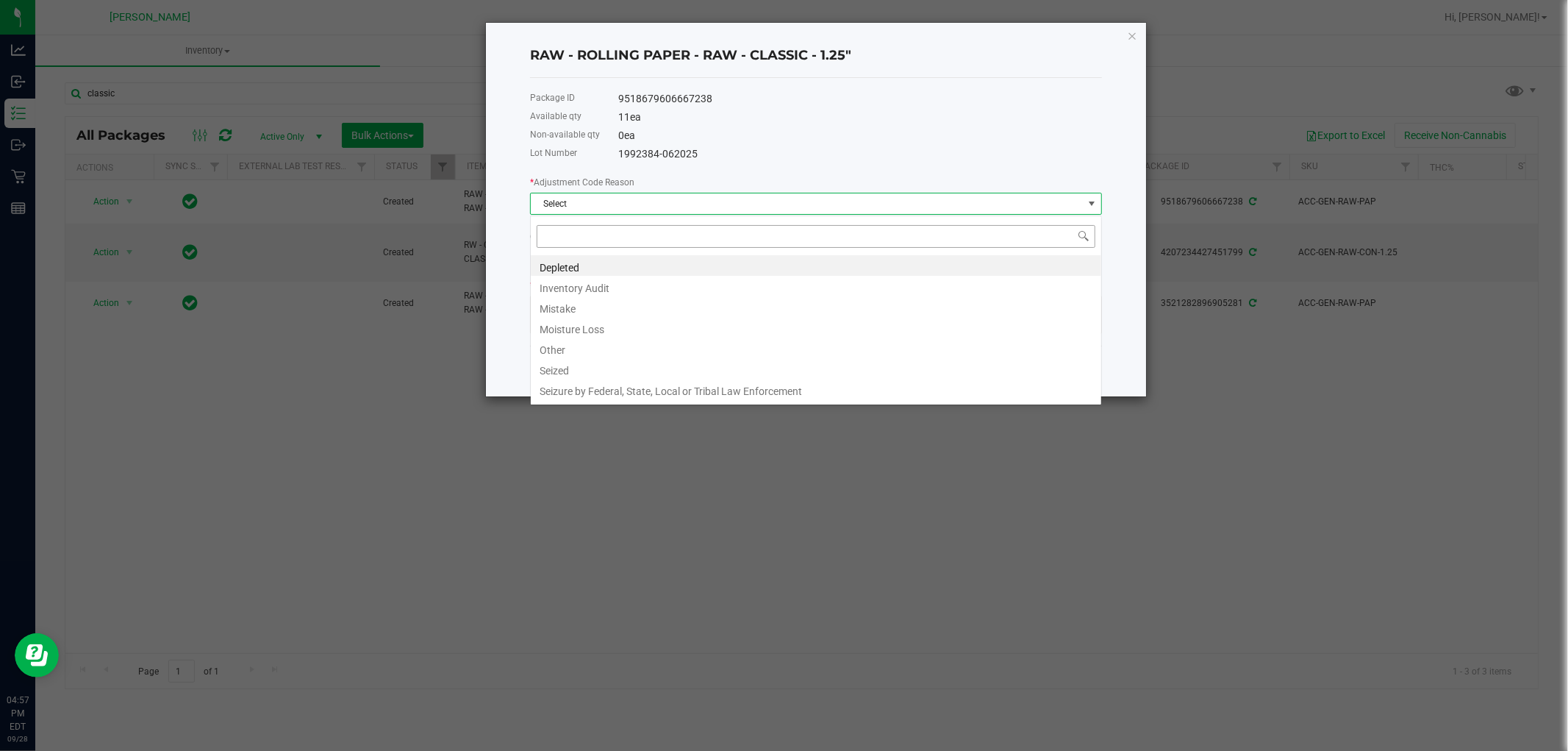
scroll to position [22, 572]
click at [576, 303] on li "Mistake" at bounding box center [816, 306] width 571 height 21
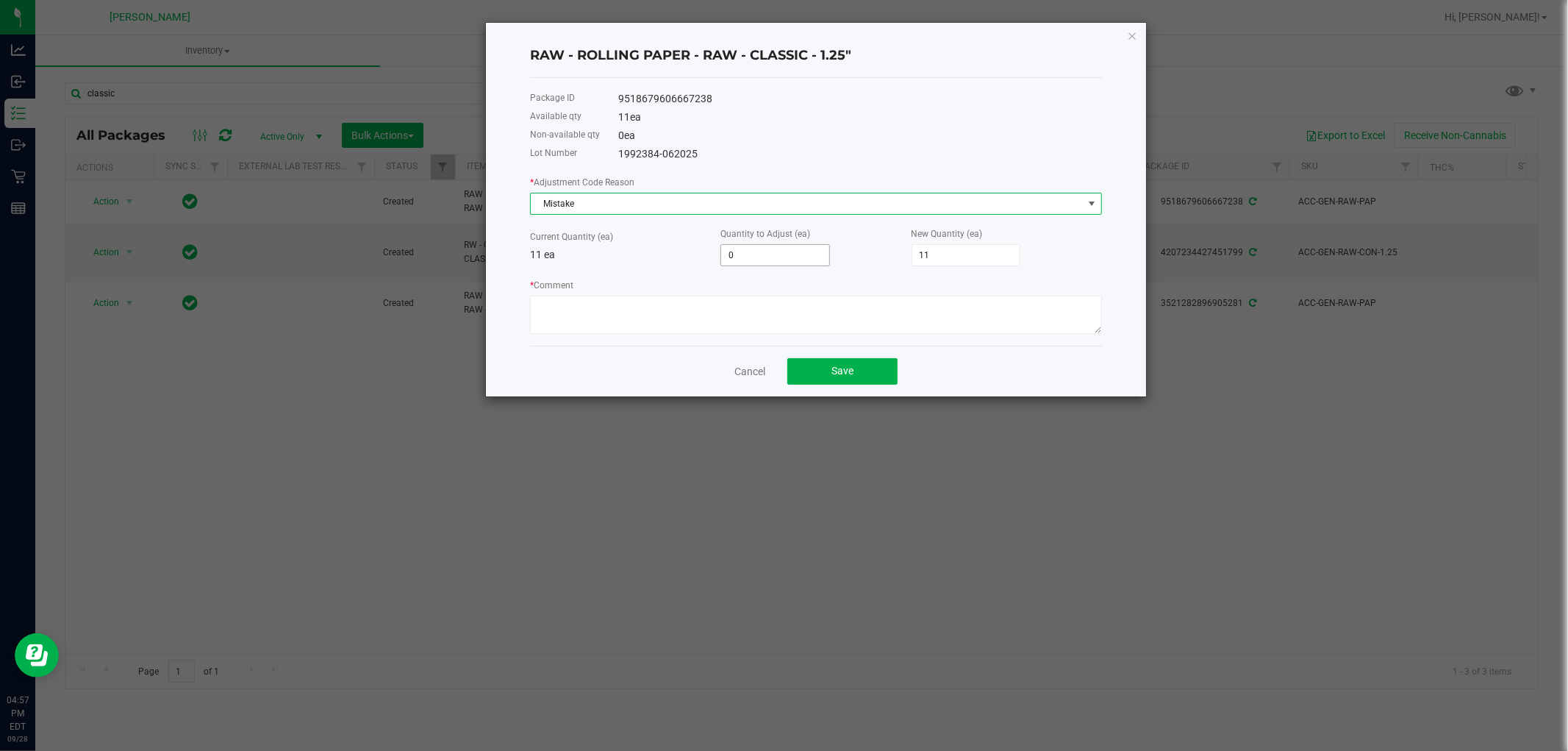
click at [758, 259] on input "0" at bounding box center [776, 255] width 108 height 21
type input "-1"
type input "10"
type input "-1"
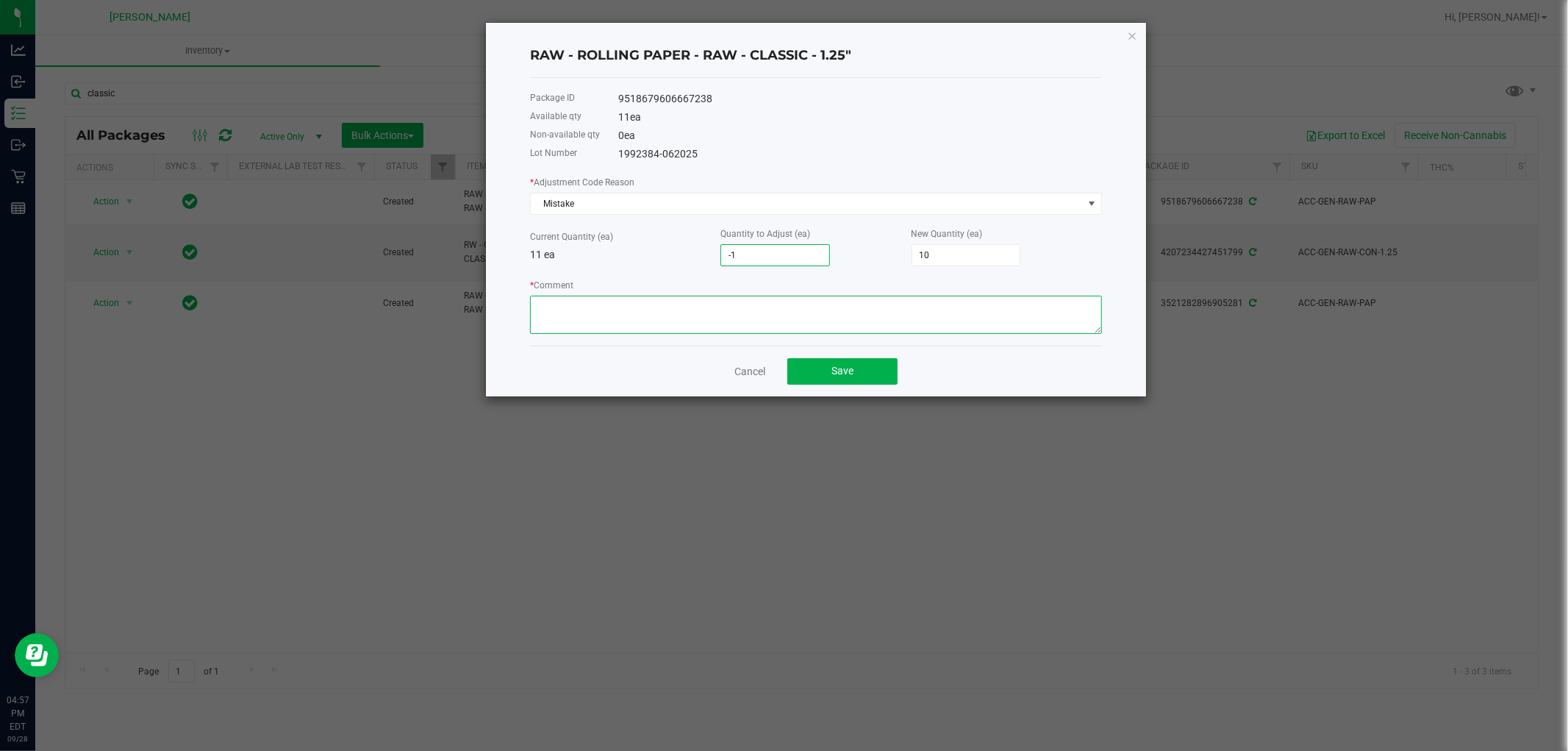
click at [780, 324] on textarea "* Comment" at bounding box center [816, 314] width 572 height 38
paste textarea "while doing the inventory count we noticed we were off, adjusted count to refle…"
type textarea "while doing the inventory count we noticed we were off, adjusted count to refle…"
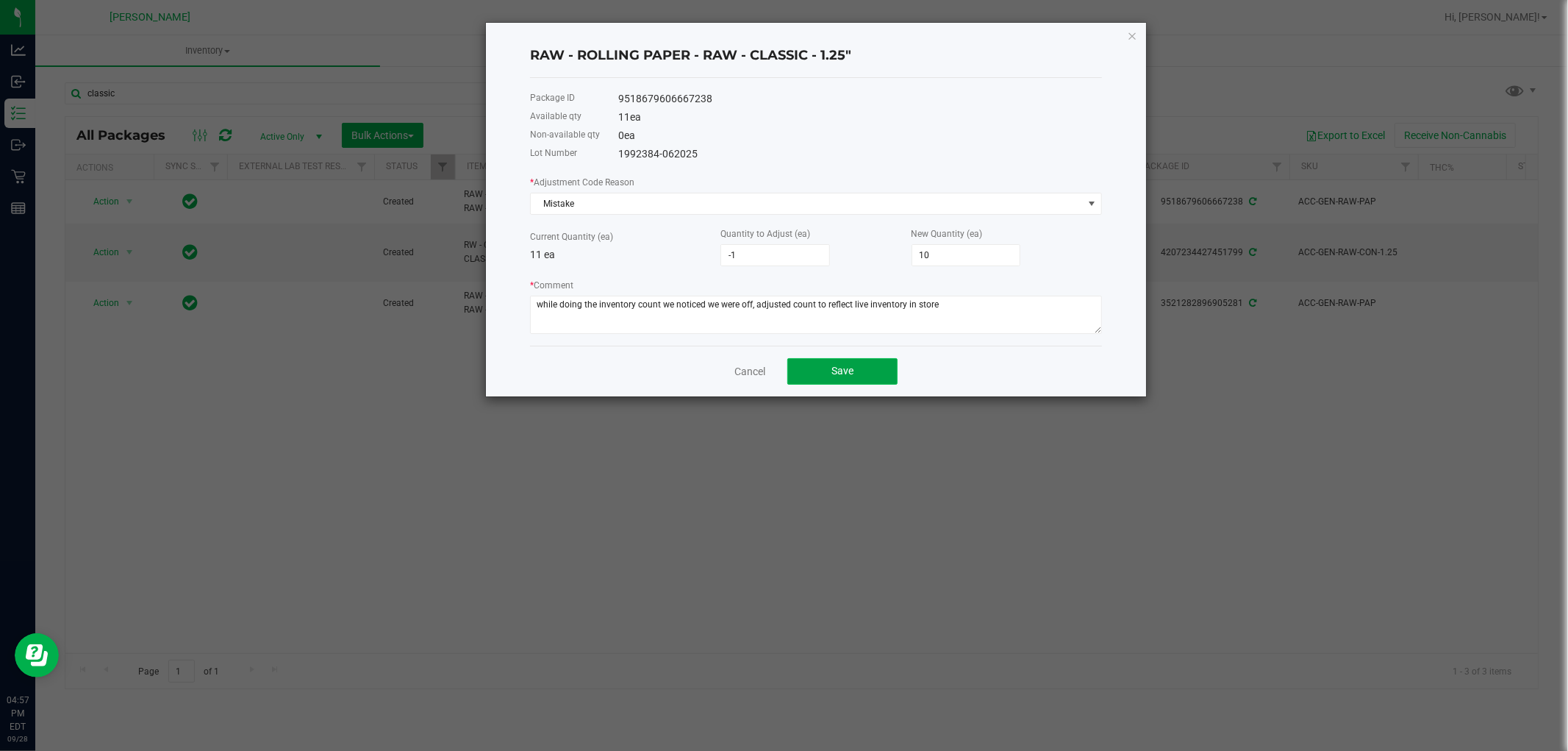
click at [864, 380] on button "Save" at bounding box center [842, 371] width 110 height 26
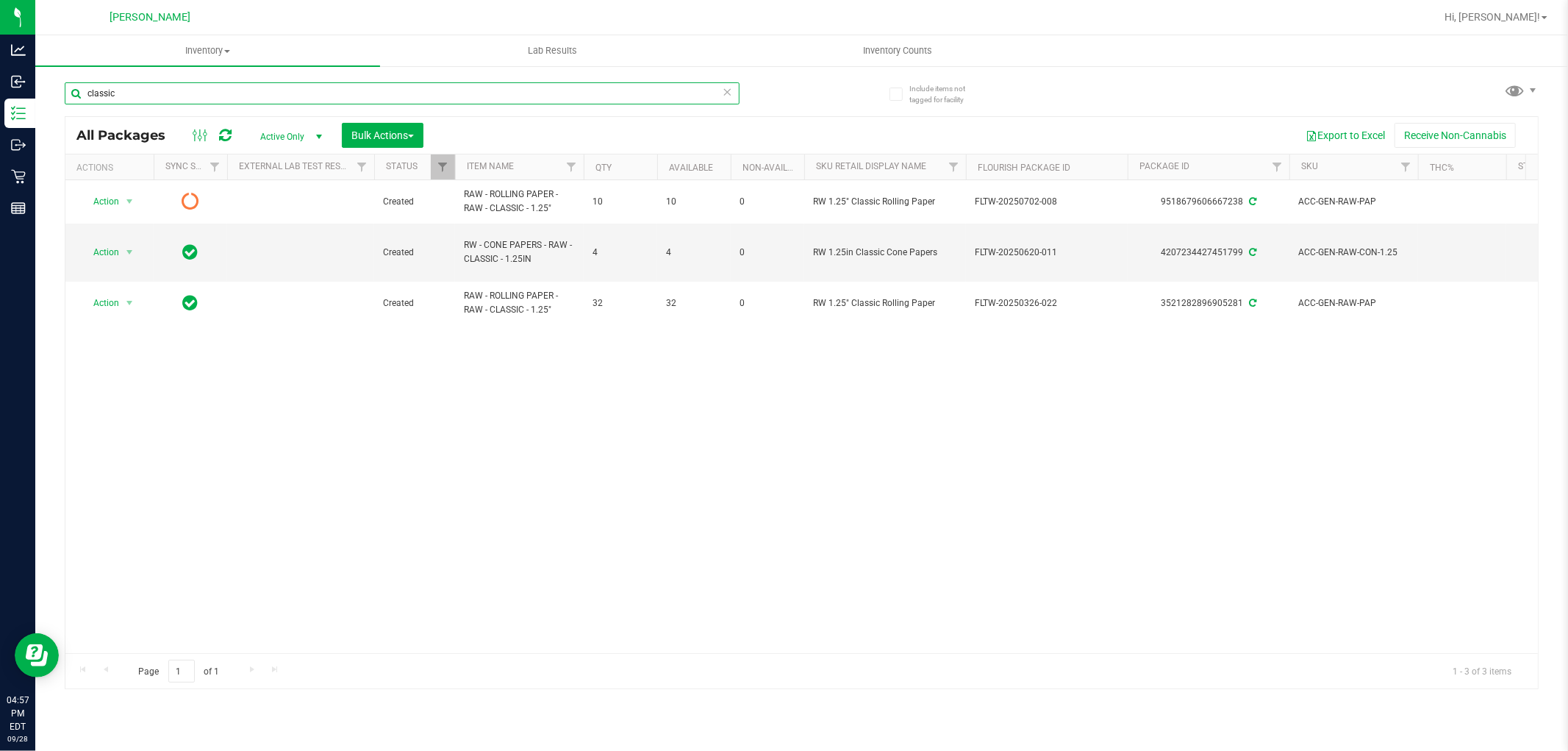
click at [410, 85] on input "classic" at bounding box center [403, 94] width 675 height 22
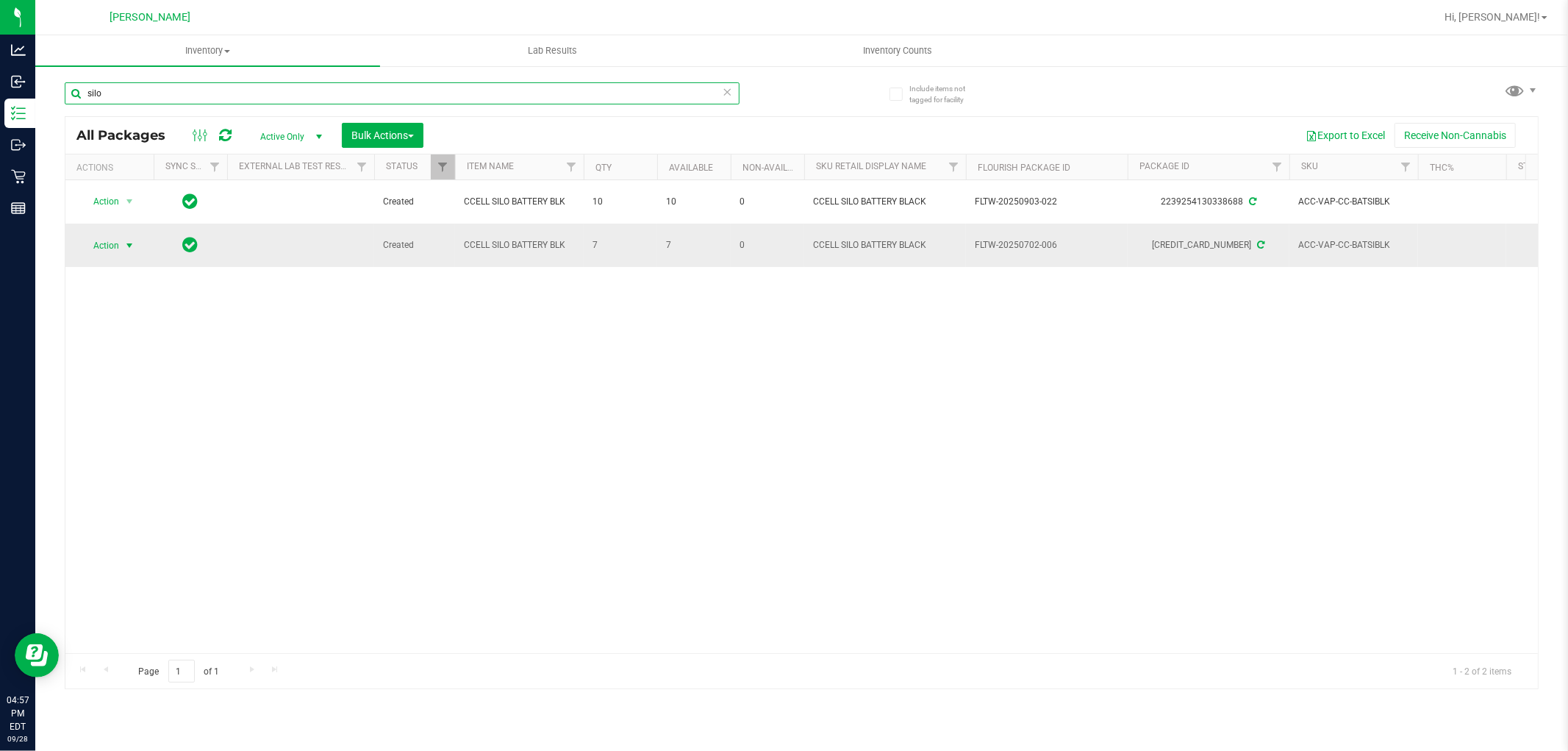
type input "silo"
click at [125, 248] on span "select" at bounding box center [129, 245] width 12 height 12
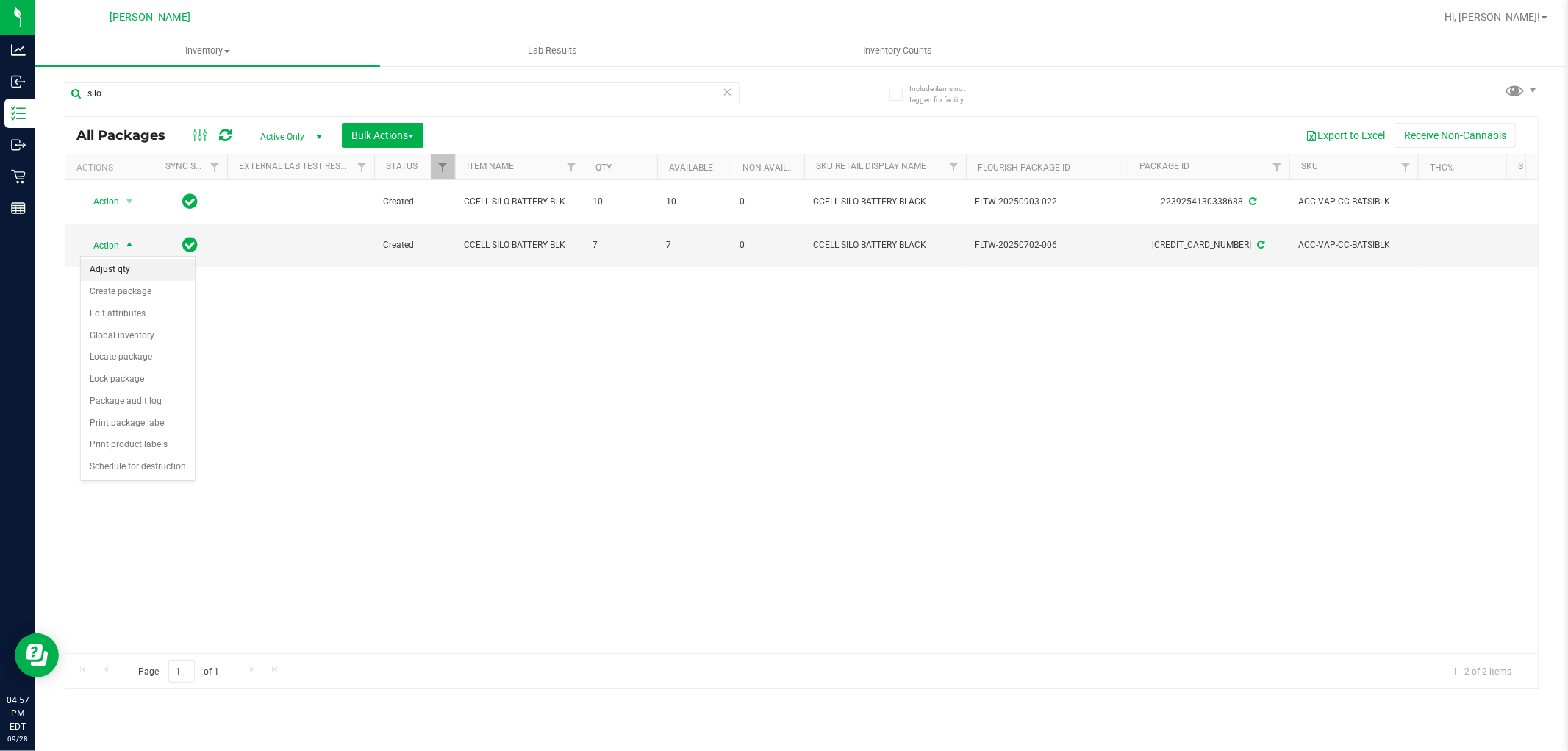
click at [144, 271] on li "Adjust qty" at bounding box center [138, 270] width 114 height 22
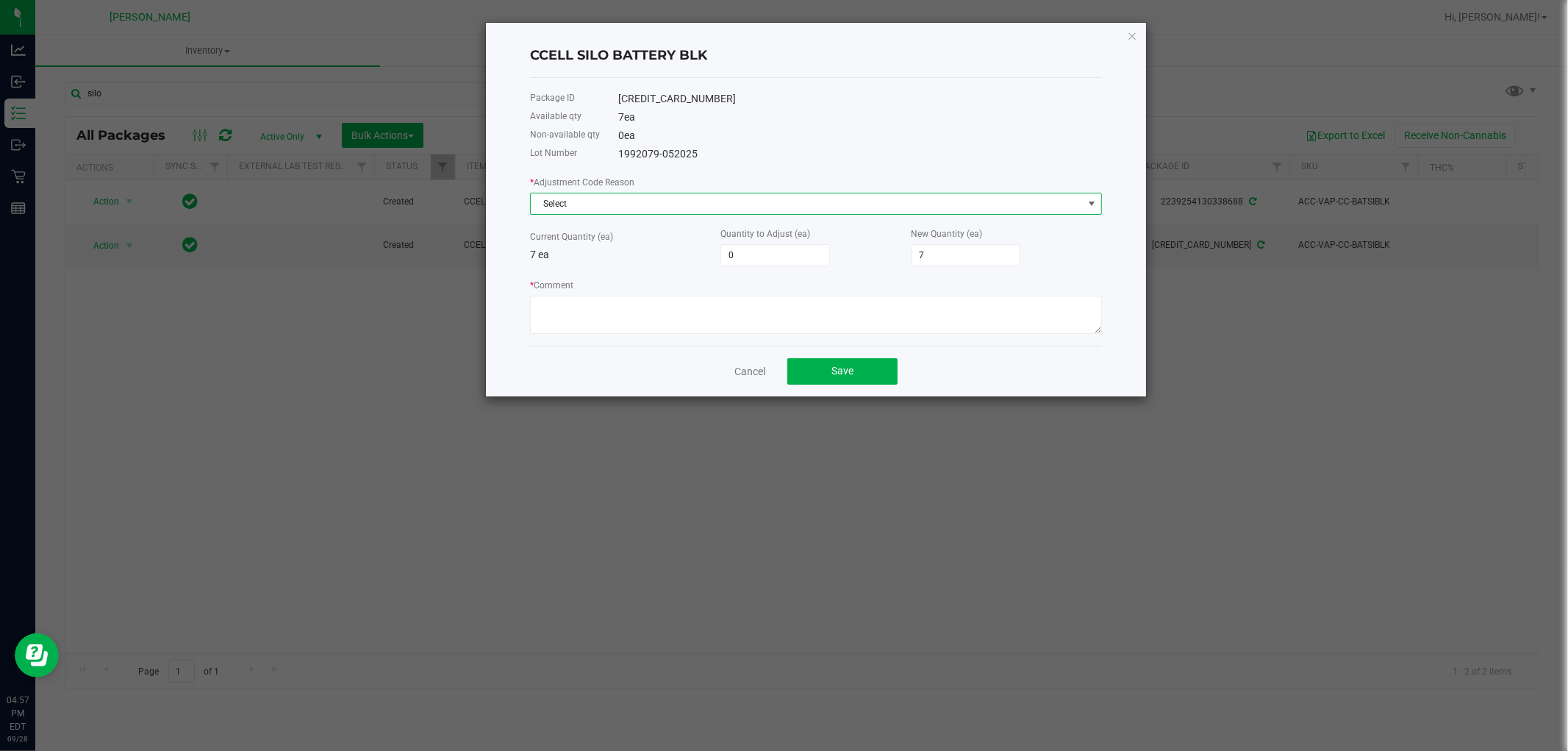
click at [590, 195] on span "Select" at bounding box center [807, 204] width 553 height 21
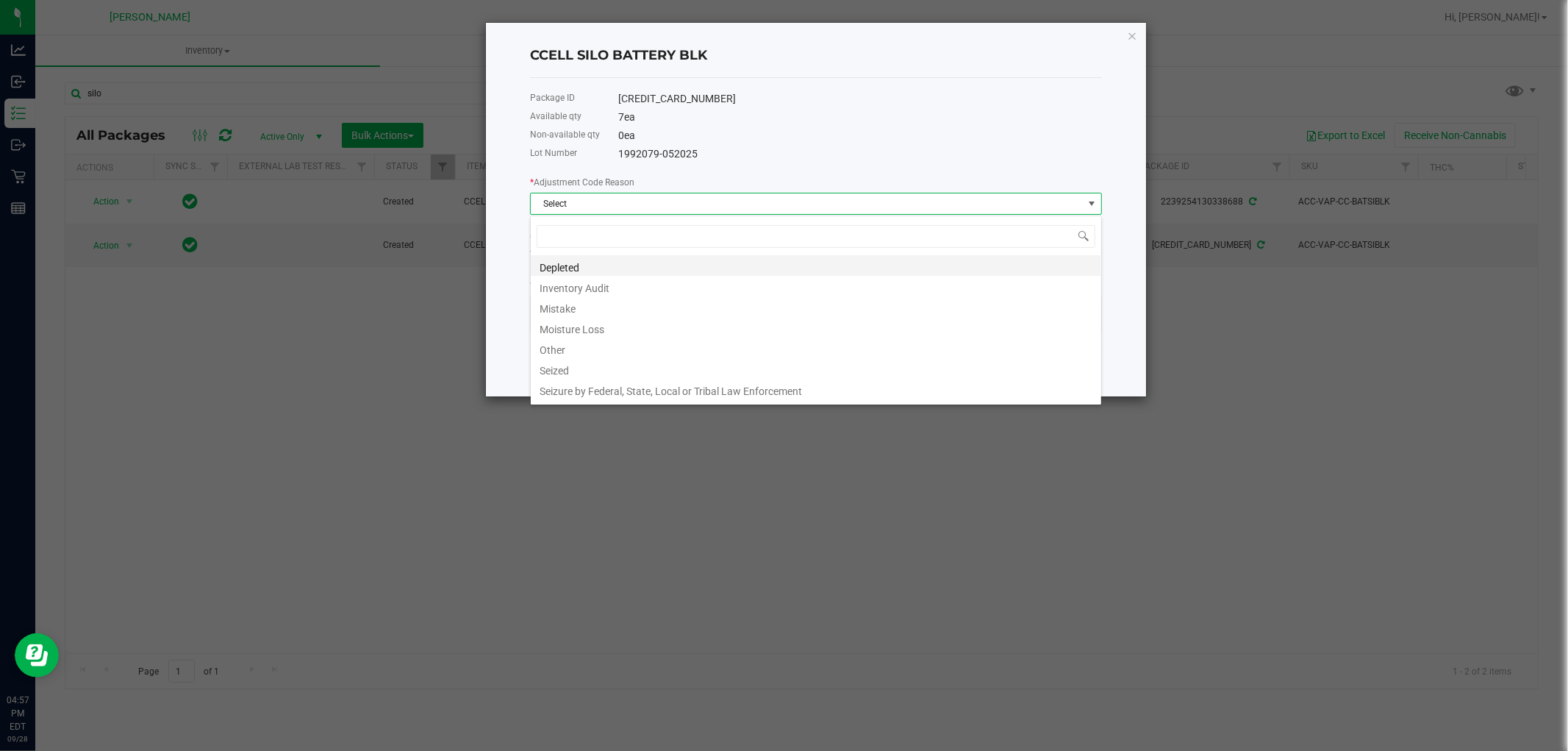
scroll to position [22, 572]
click at [574, 304] on li "Mistake" at bounding box center [816, 306] width 571 height 21
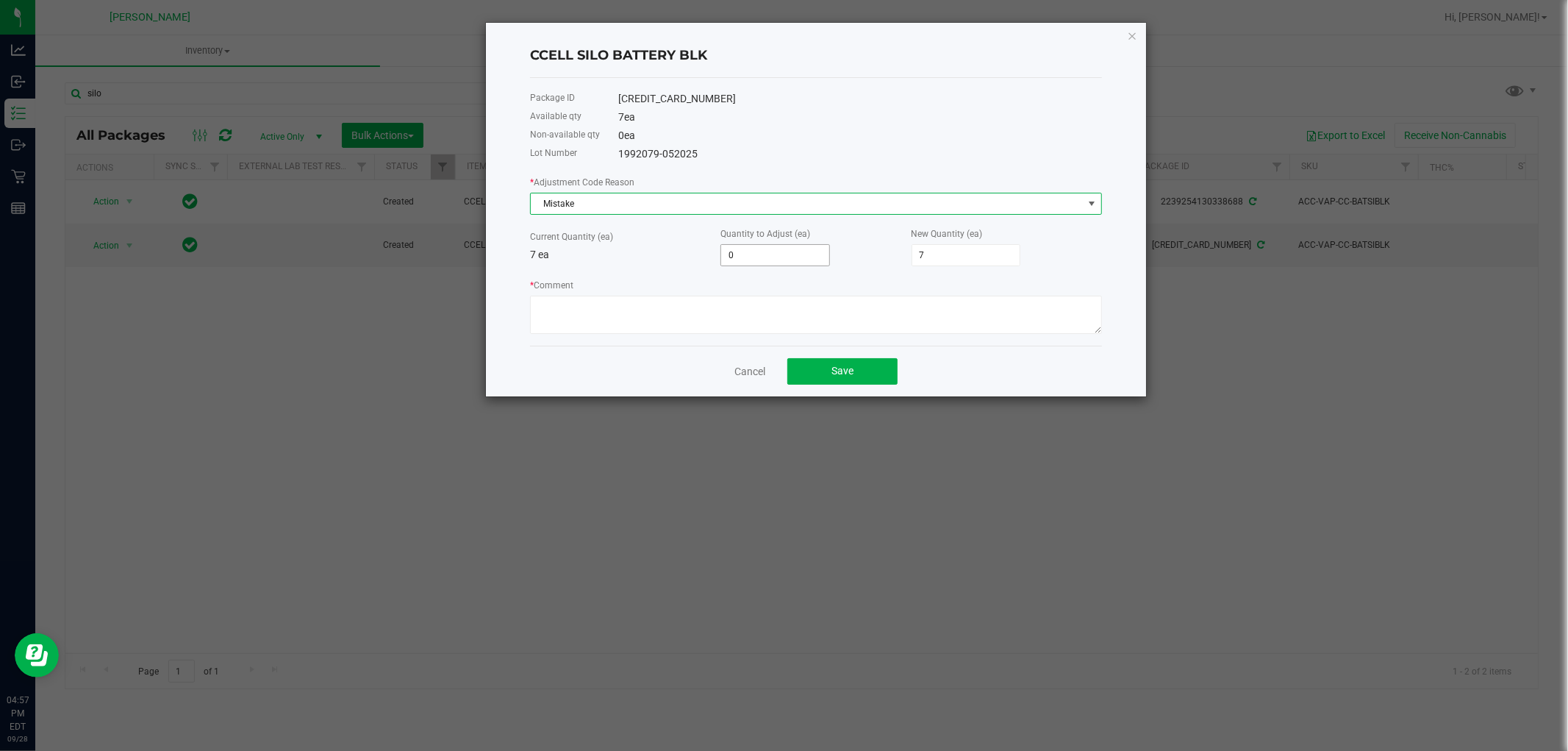
click at [756, 254] on input "0" at bounding box center [776, 255] width 108 height 21
type input "1"
type input "8"
type input "1"
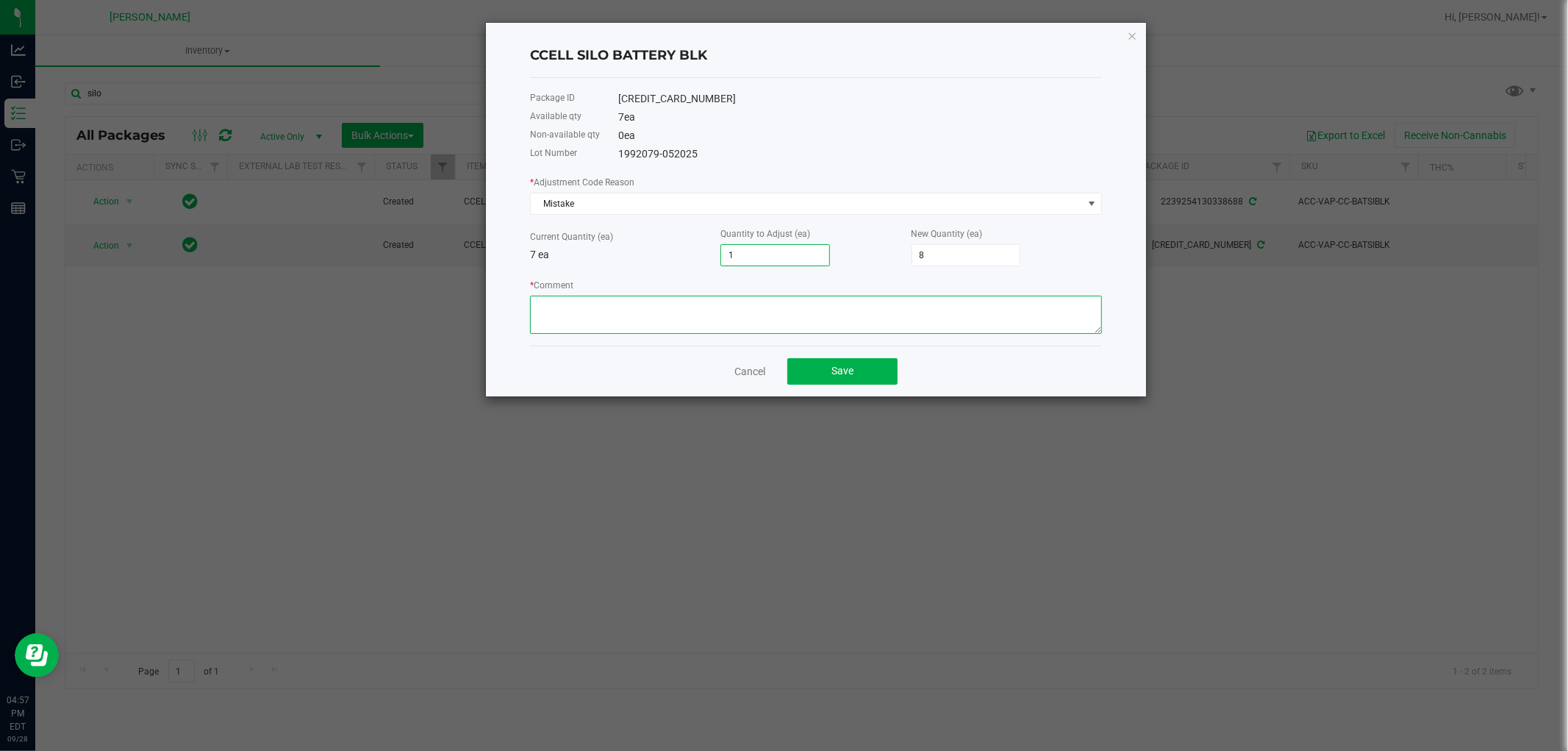
click at [747, 306] on textarea "* Comment" at bounding box center [816, 314] width 572 height 38
paste textarea "while doing the inventory count we noticed we were off, adjusted count to refle…"
type textarea "while doing the inventory count we noticed we were off, adjusted count to refle…"
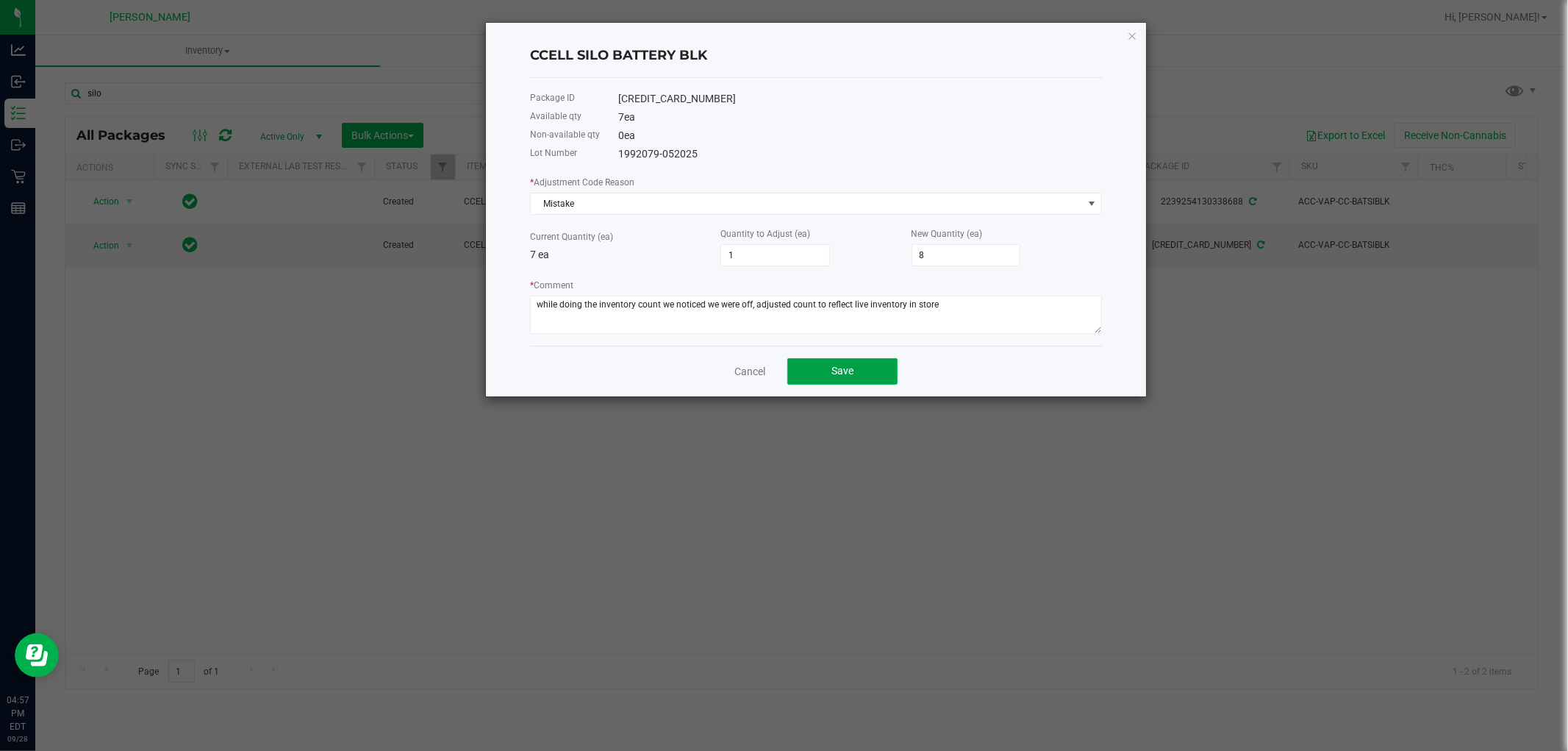
click at [834, 379] on button "Save" at bounding box center [842, 371] width 110 height 26
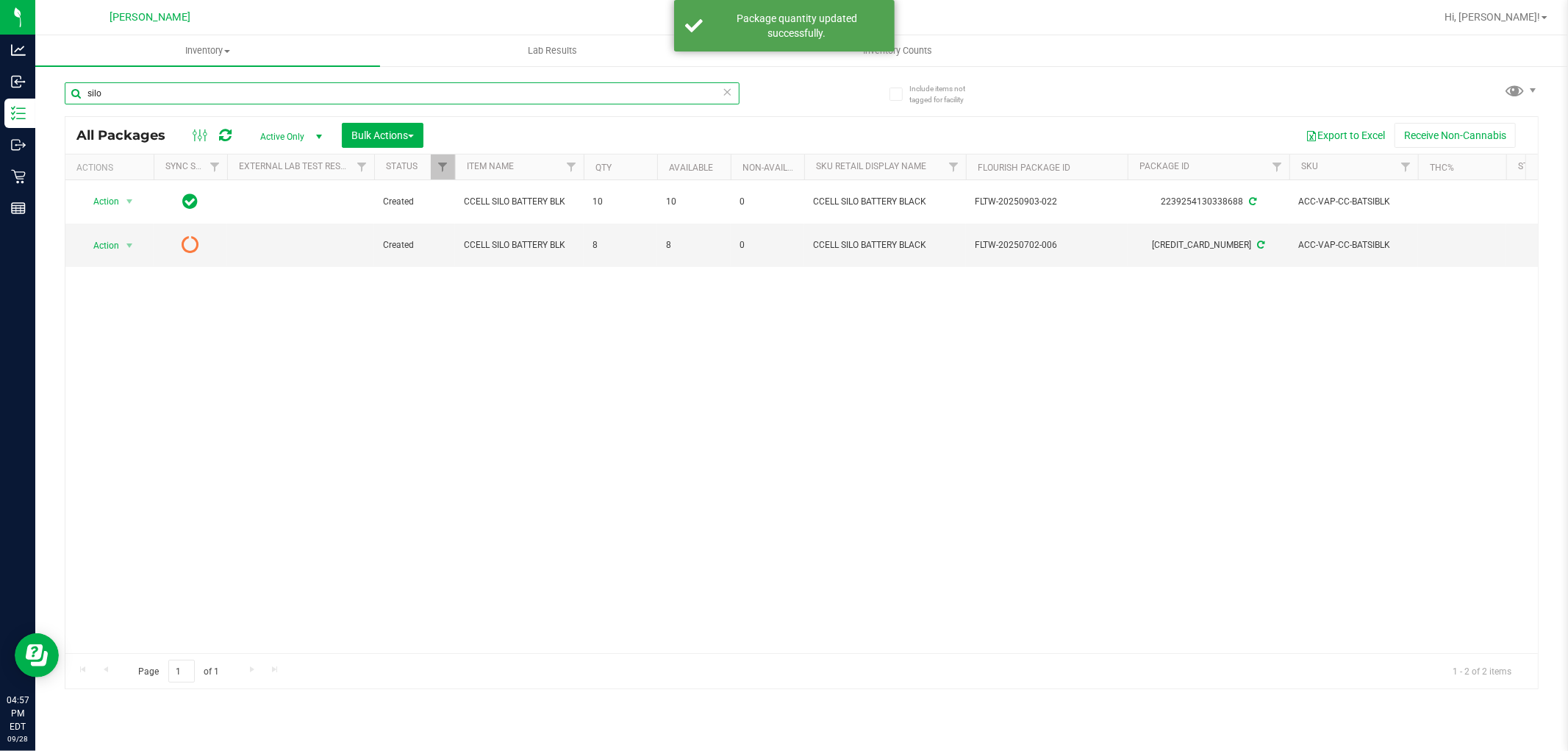
click at [184, 100] on input "silo" at bounding box center [403, 94] width 675 height 22
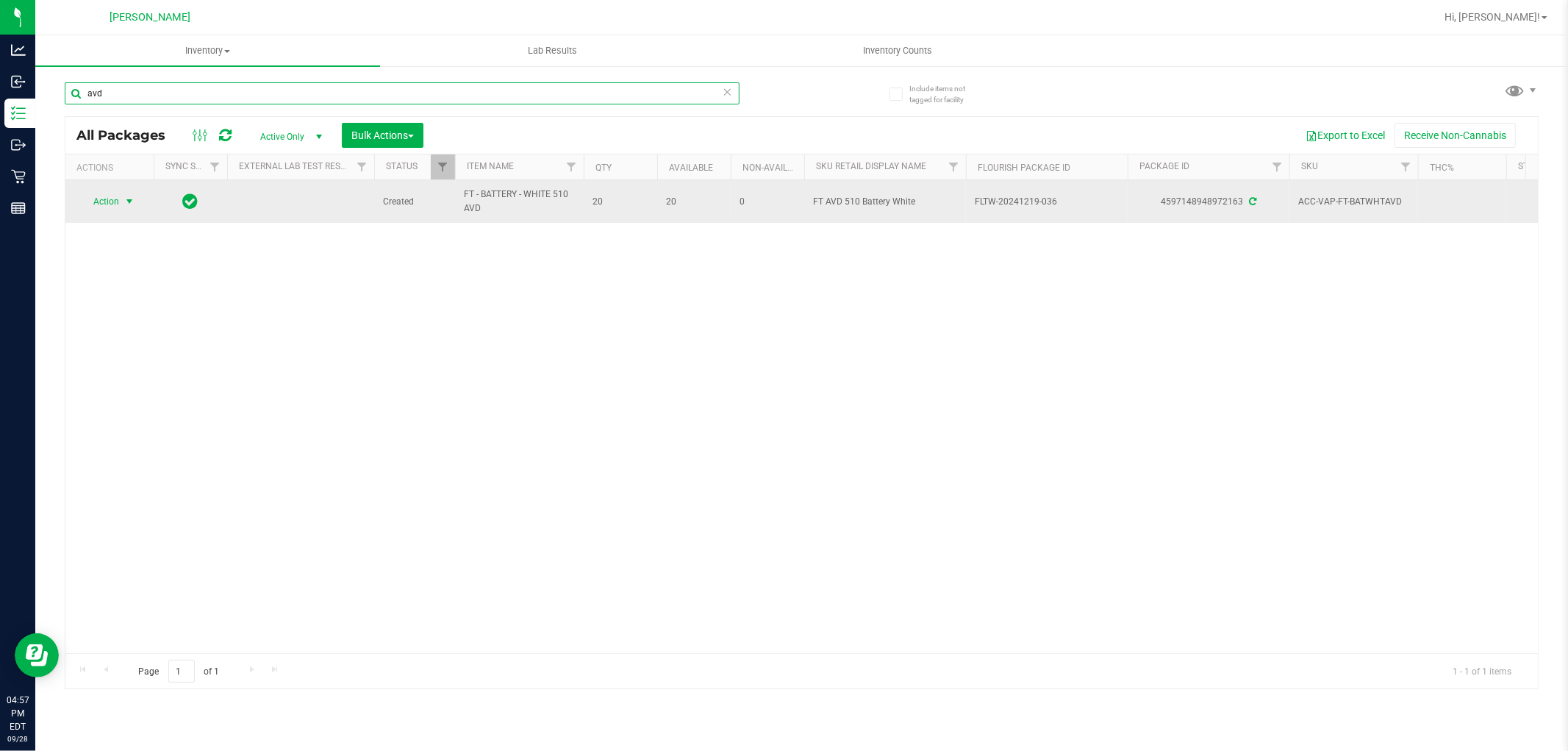
type input "avd"
click at [114, 204] on span "Action" at bounding box center [100, 202] width 40 height 21
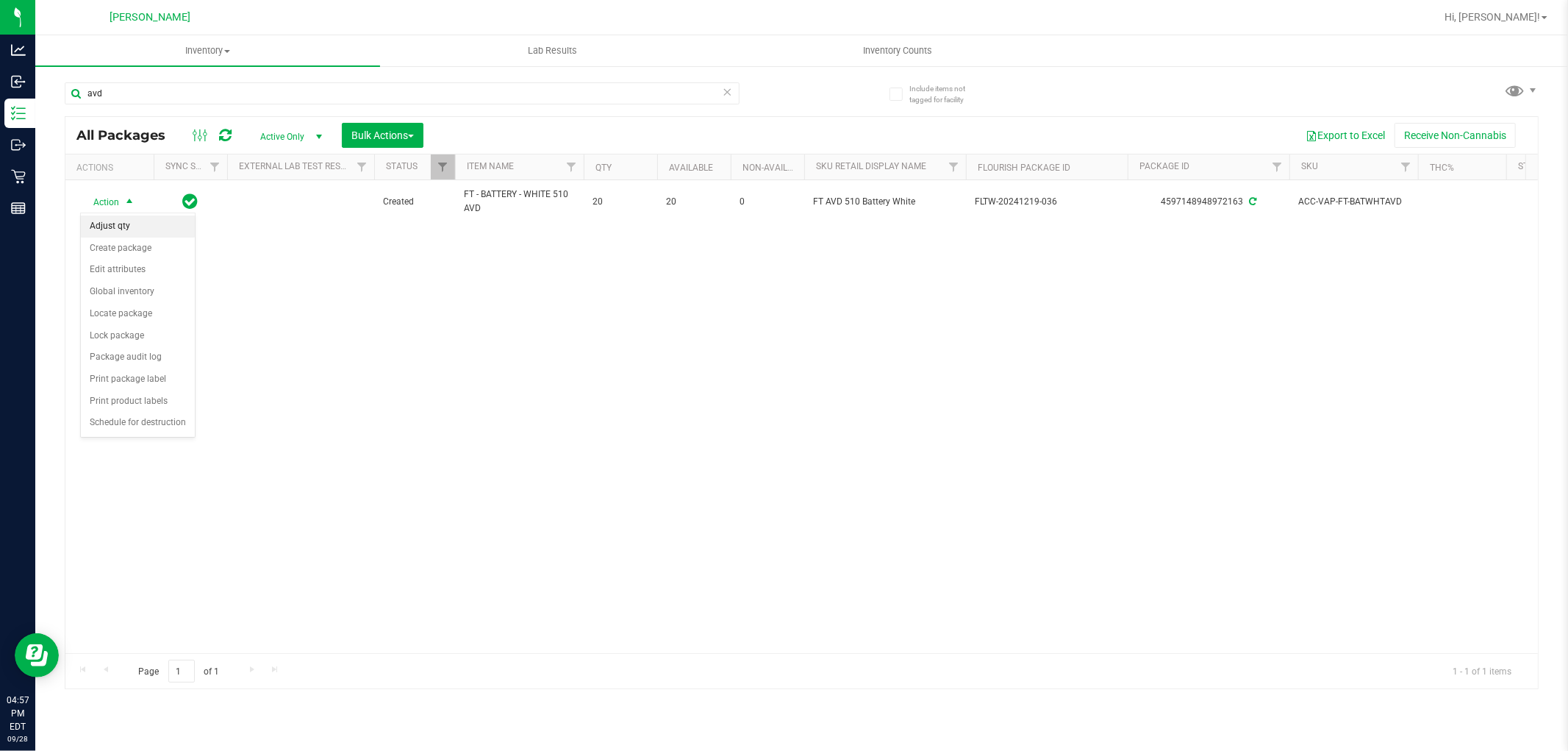
click at [140, 226] on li "Adjust qty" at bounding box center [138, 226] width 114 height 22
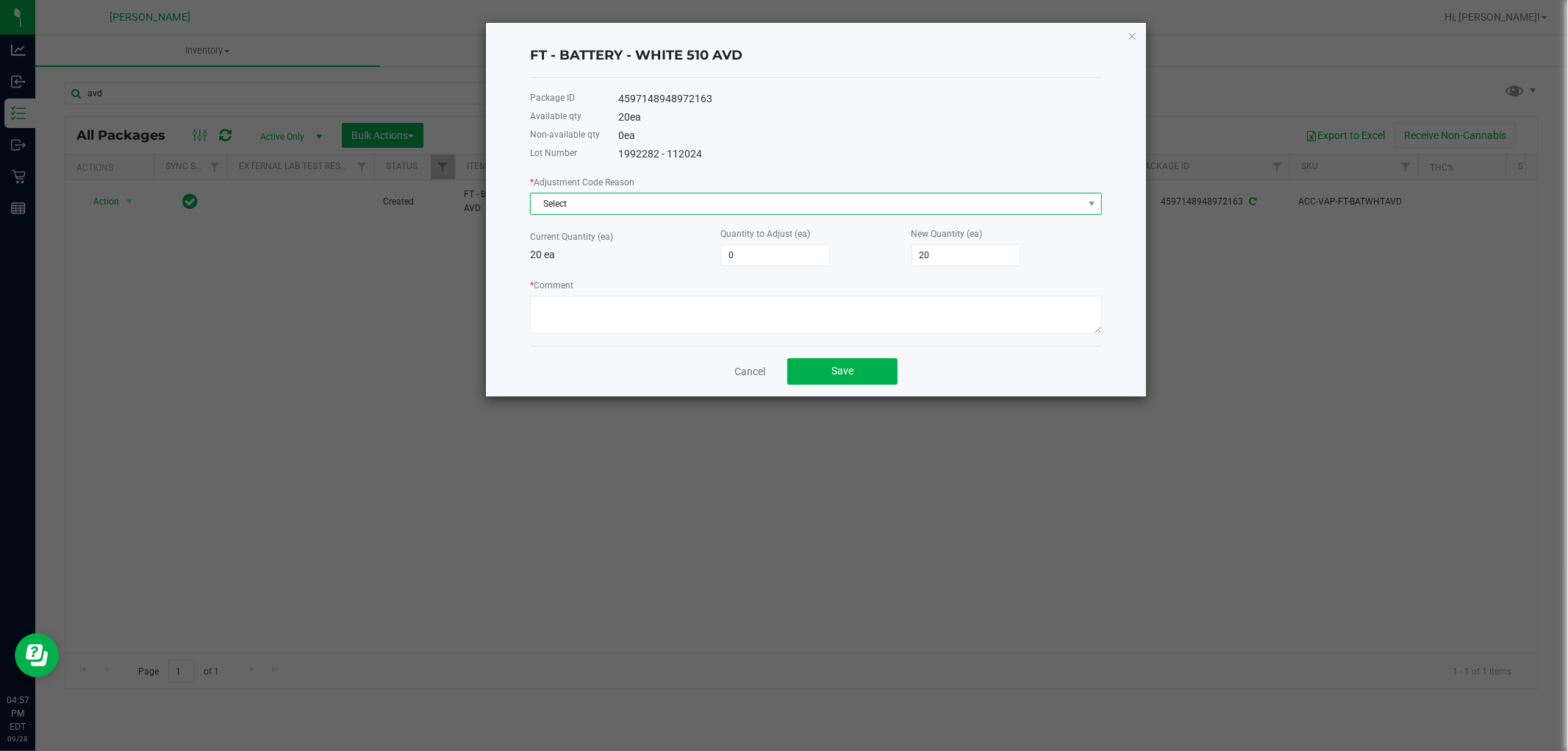
click at [570, 214] on span "Select" at bounding box center [816, 204] width 572 height 22
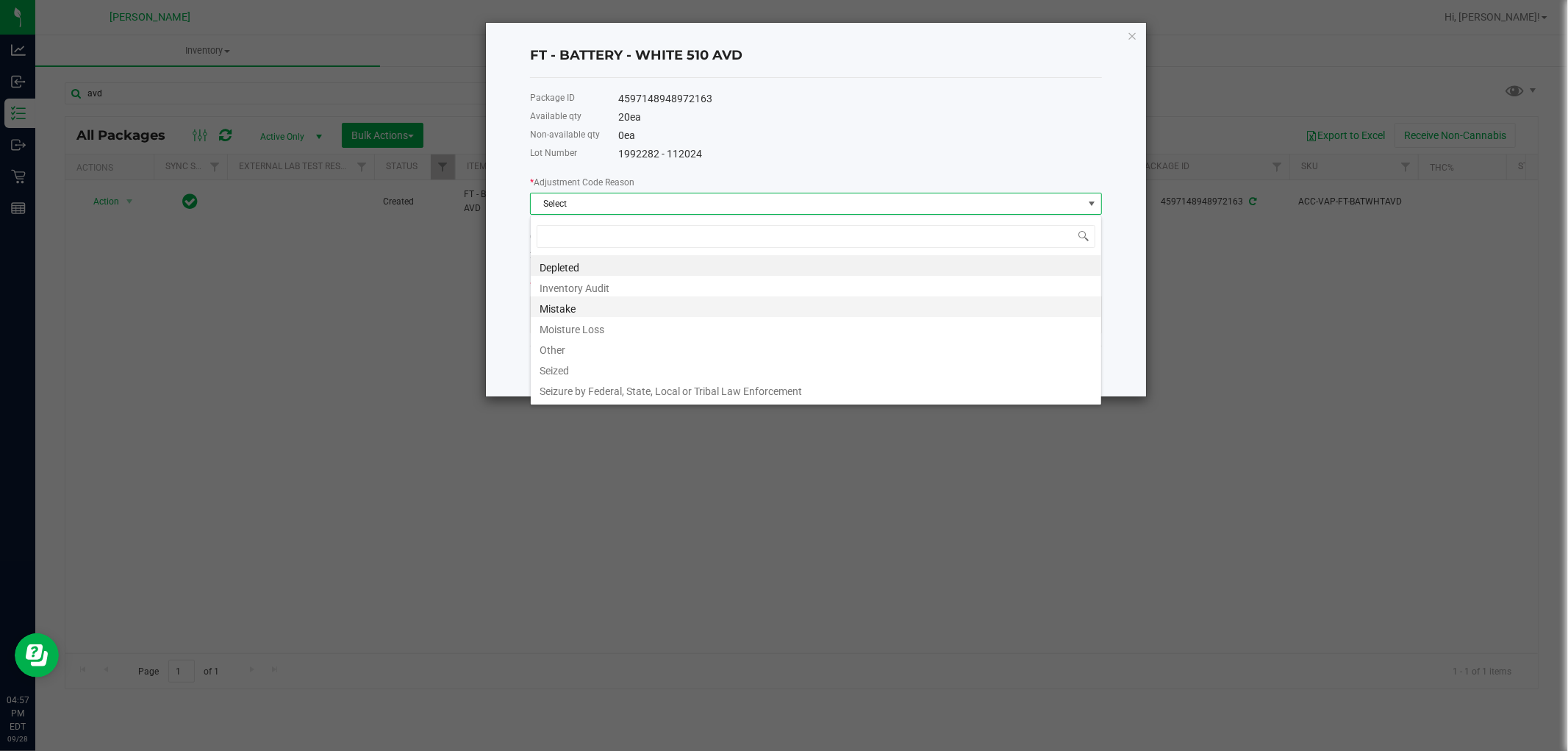
scroll to position [22, 572]
click at [553, 304] on li "Mistake" at bounding box center [816, 306] width 571 height 21
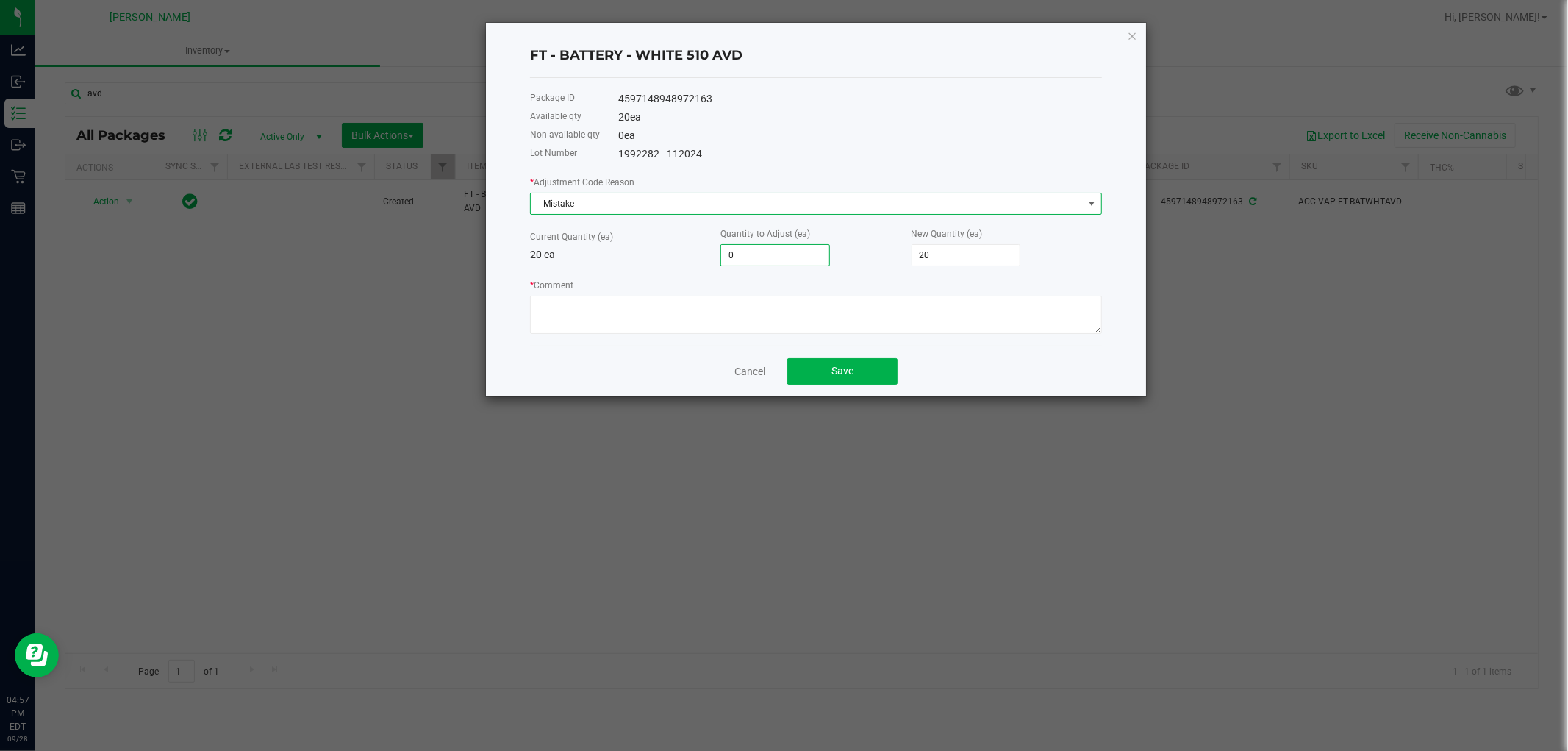
click at [731, 251] on input "0" at bounding box center [776, 255] width 108 height 21
type input "1"
type input "21"
type input "1"
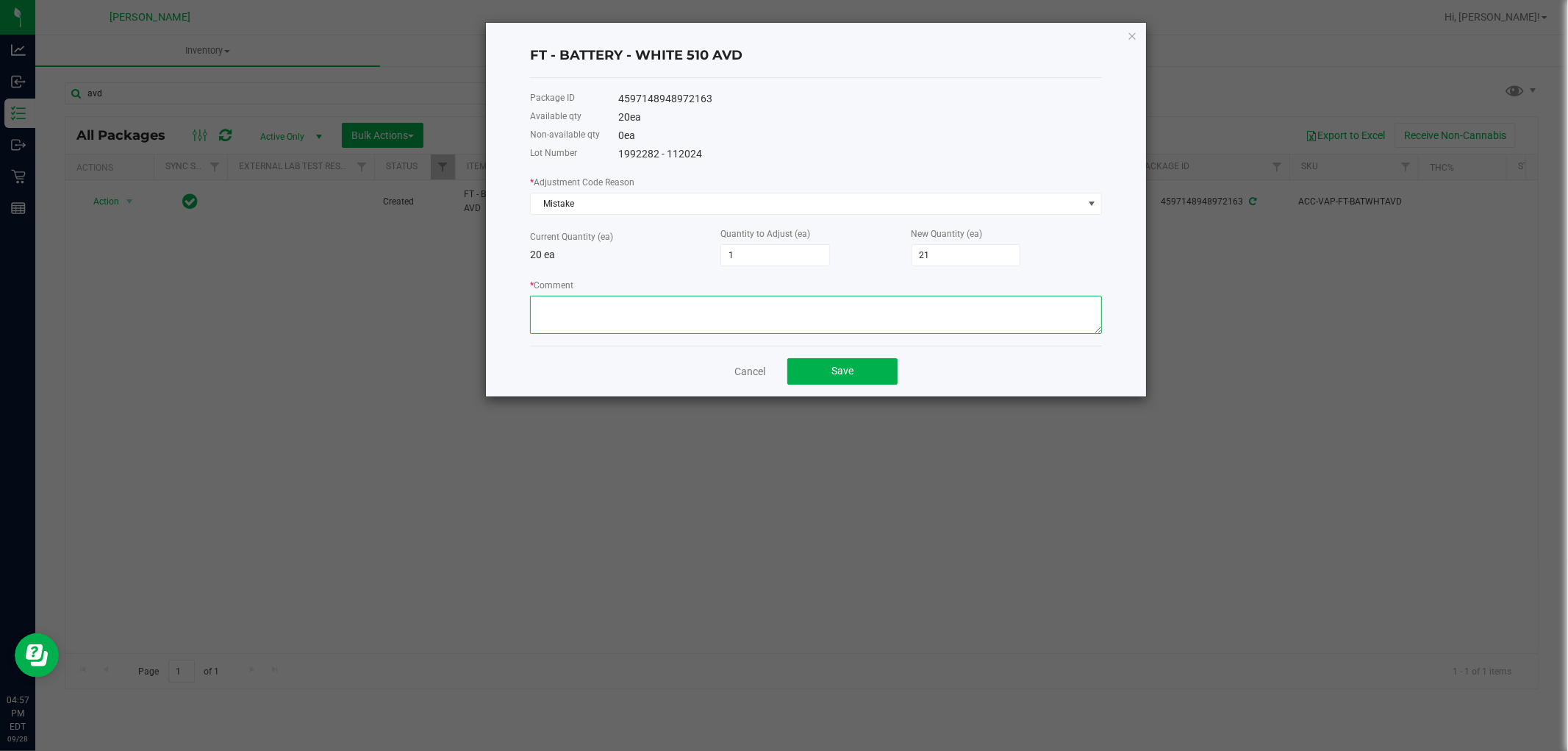
click at [696, 309] on textarea "* Comment" at bounding box center [816, 314] width 572 height 38
paste textarea "while doing the inventory count we noticed we were off, adjusted count to refle…"
type textarea "while doing the inventory count we noticed we were off, adjusted count to refle…"
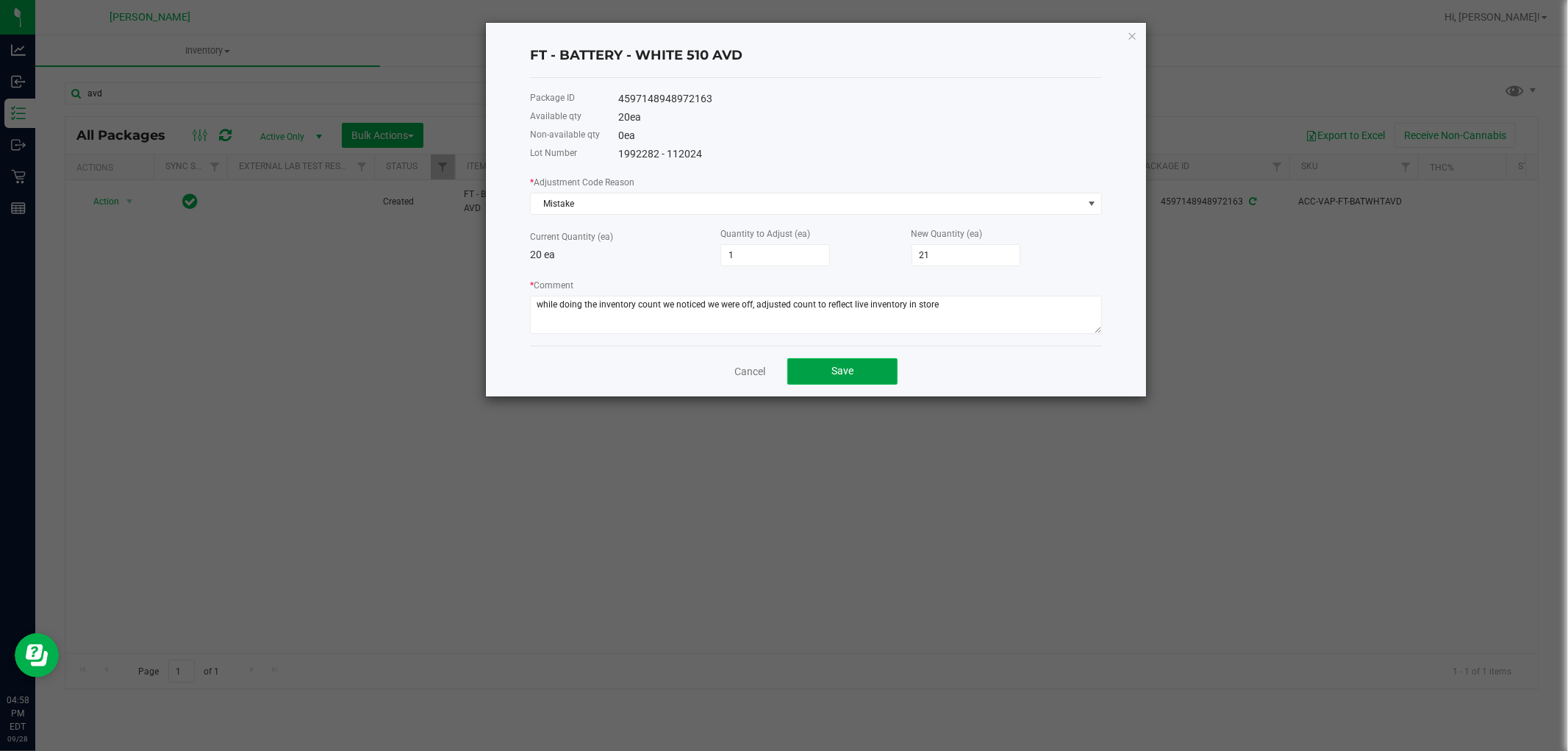
click at [817, 369] on button "Save" at bounding box center [842, 371] width 110 height 26
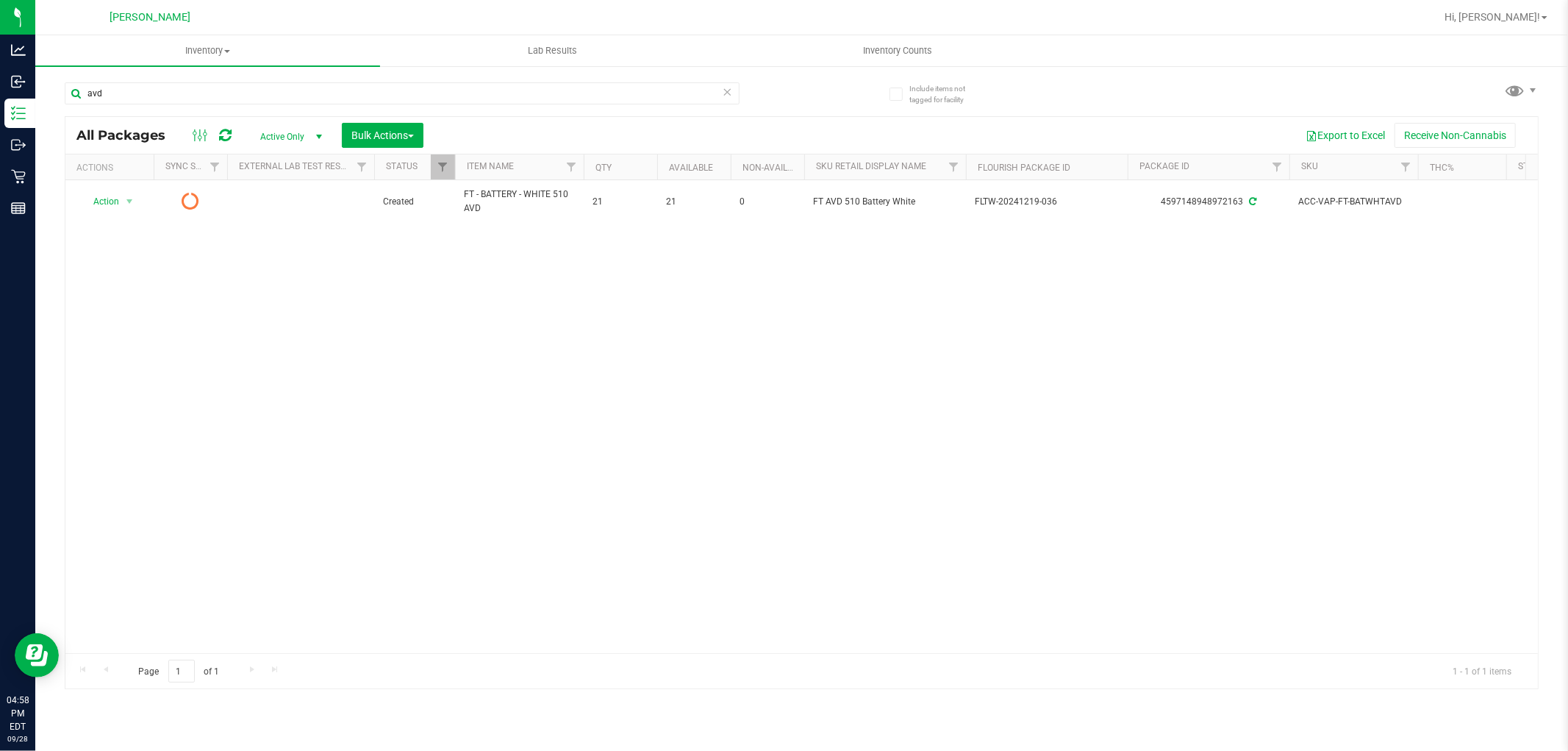
click at [594, 108] on div "avd" at bounding box center [403, 99] width 675 height 34
click at [594, 98] on input "avd" at bounding box center [403, 94] width 675 height 22
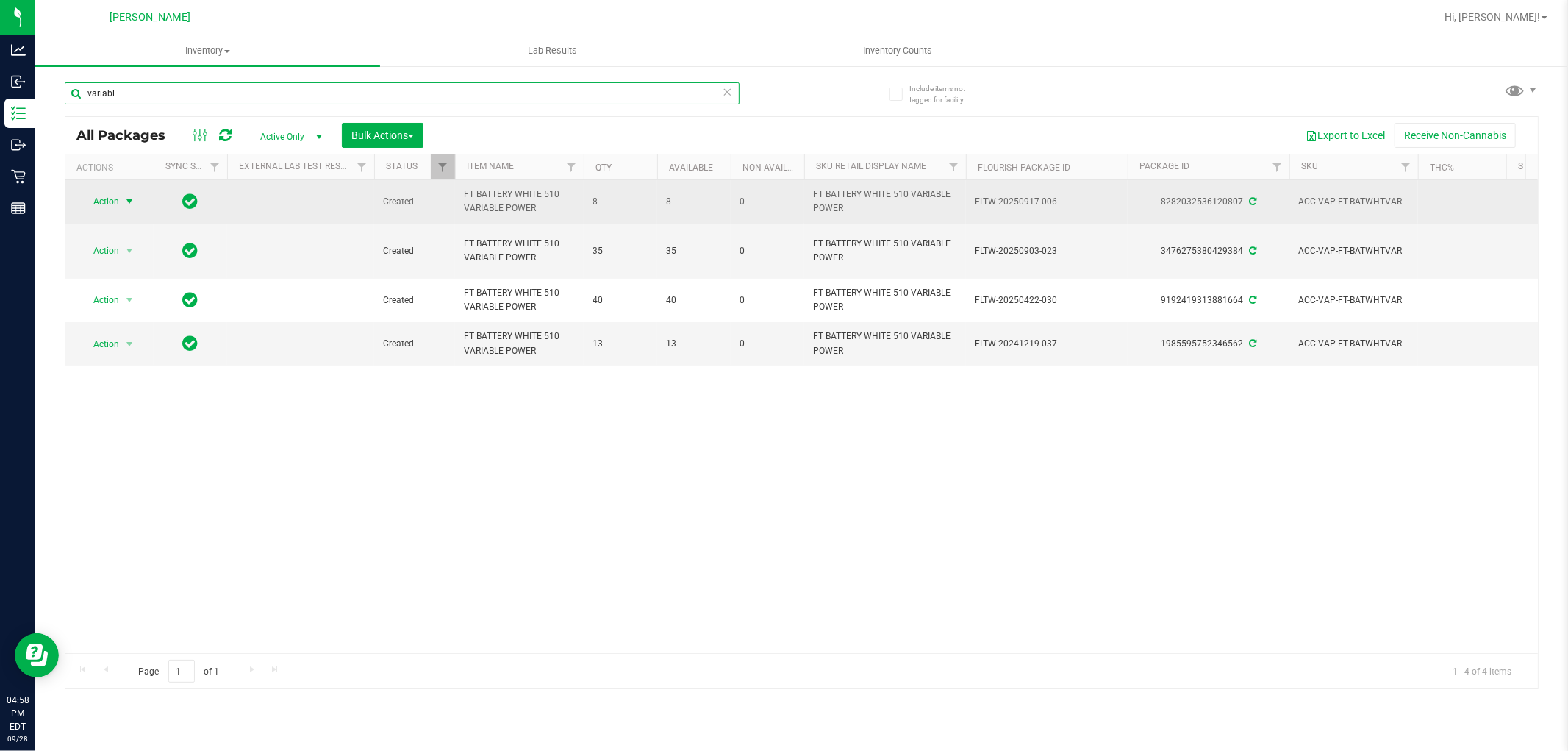
type input "variabl"
click at [119, 194] on span "Action" at bounding box center [100, 202] width 40 height 21
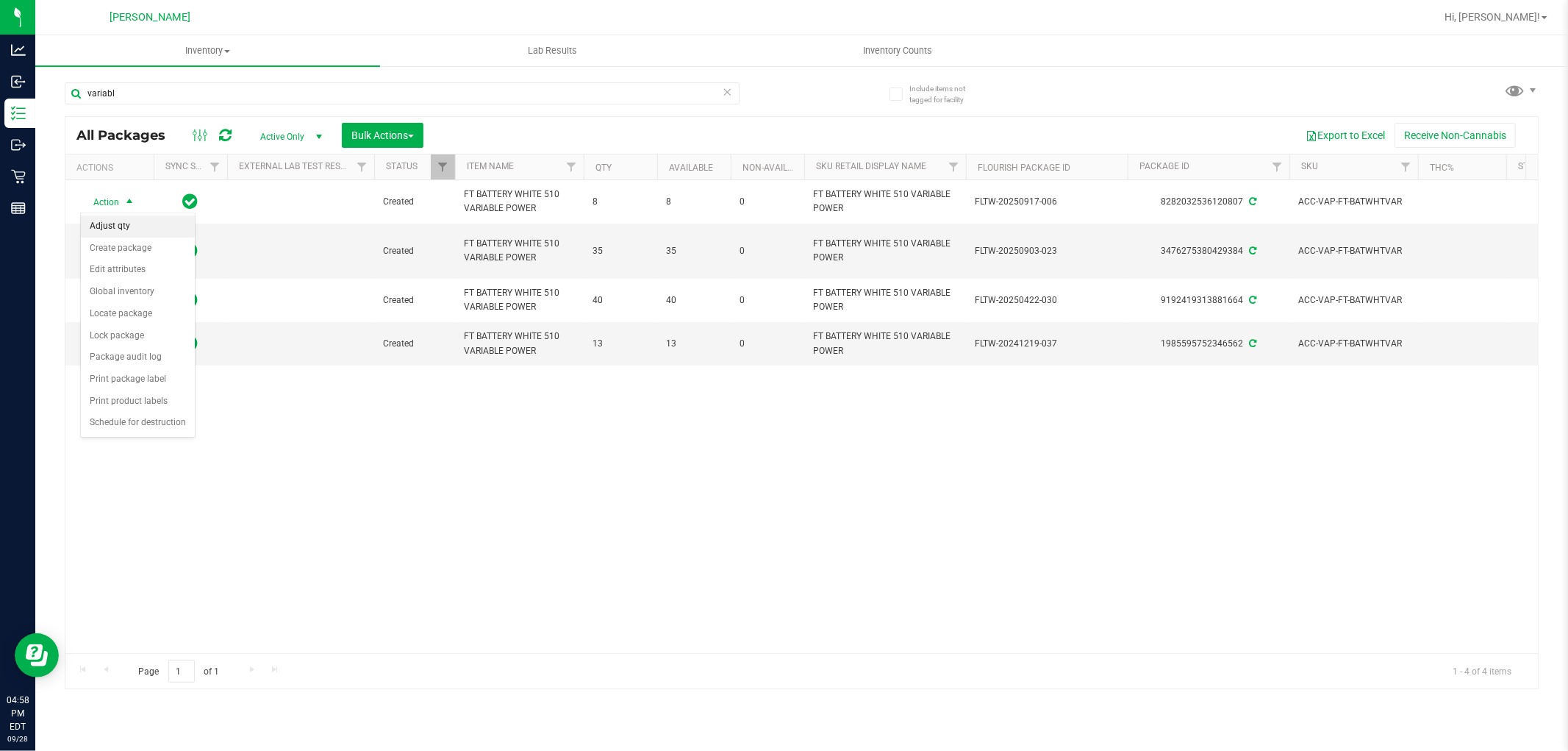
click at [121, 226] on li "Adjust qty" at bounding box center [138, 226] width 114 height 22
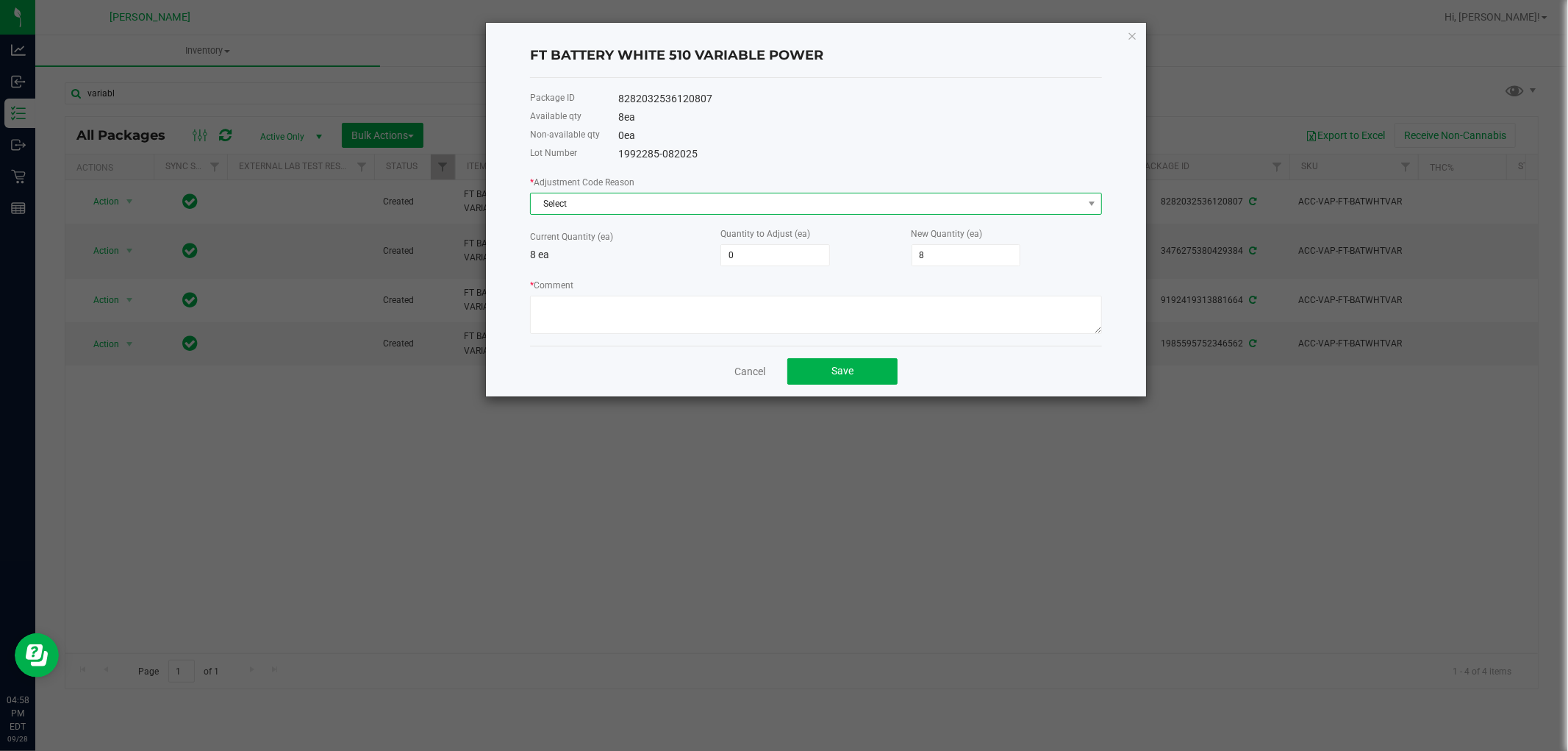
click at [578, 194] on span "Select" at bounding box center [807, 204] width 553 height 21
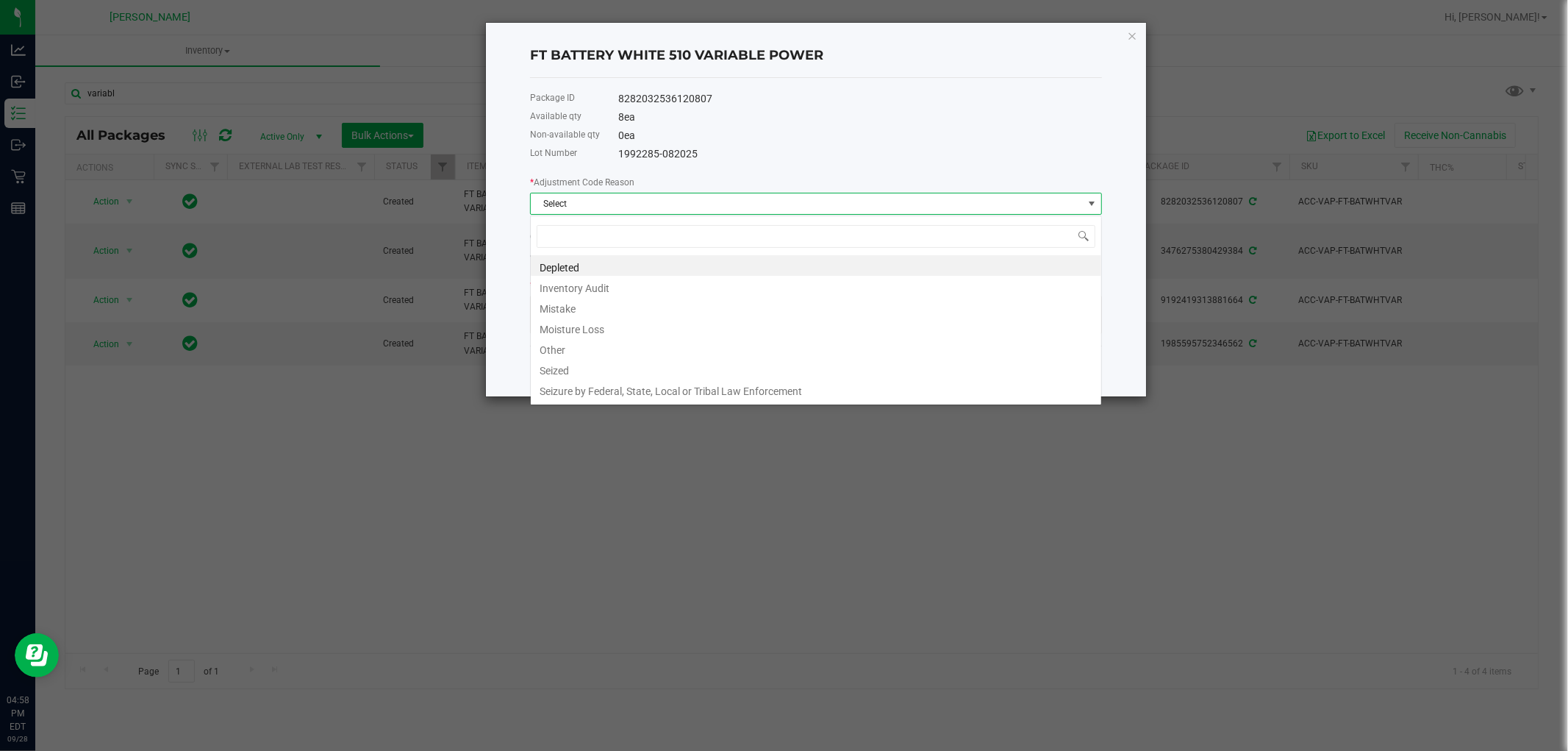
scroll to position [22, 572]
click at [580, 307] on li "Mistake" at bounding box center [816, 306] width 571 height 21
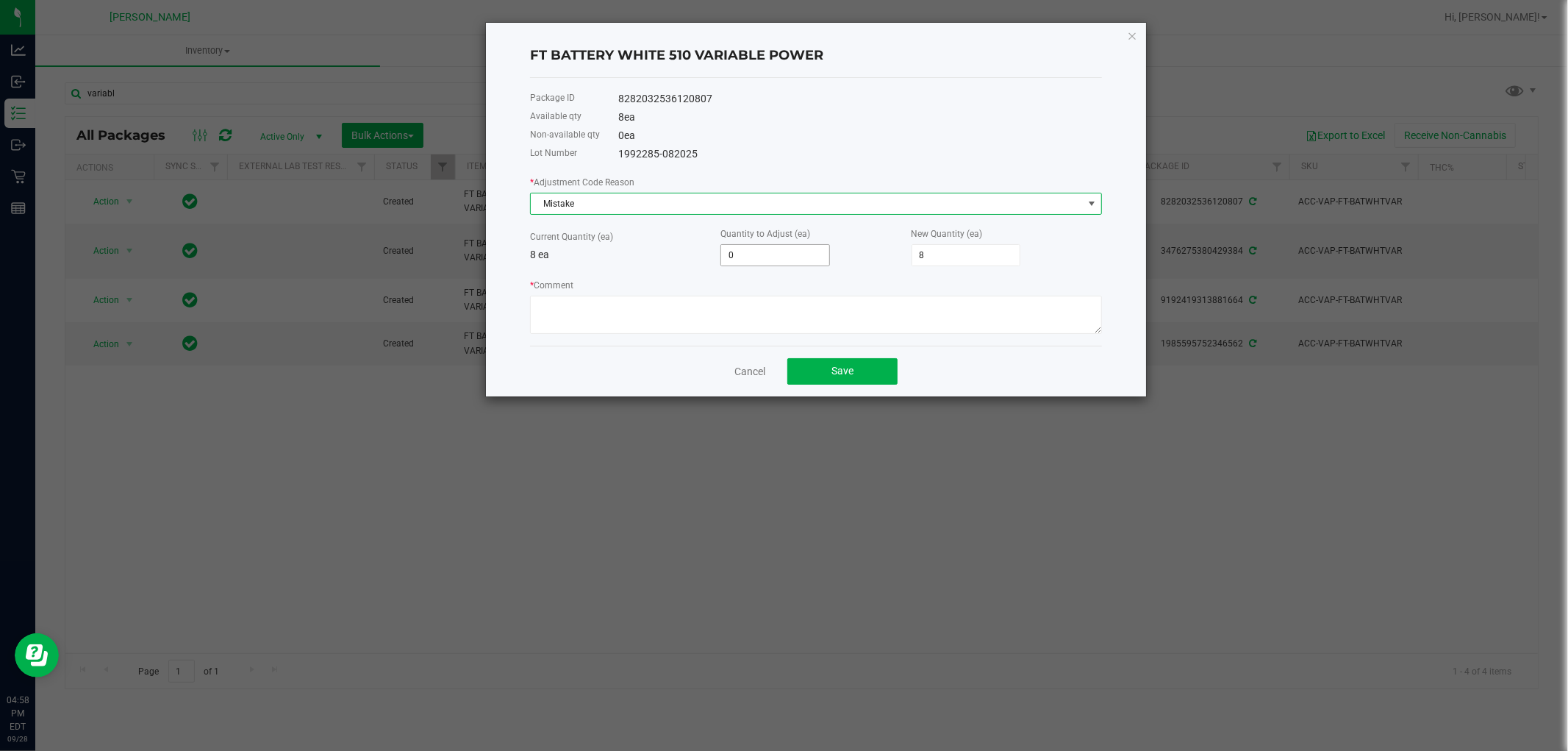
click at [756, 255] on input "0" at bounding box center [776, 255] width 108 height 21
type input "-2"
type input "6"
type input "-2"
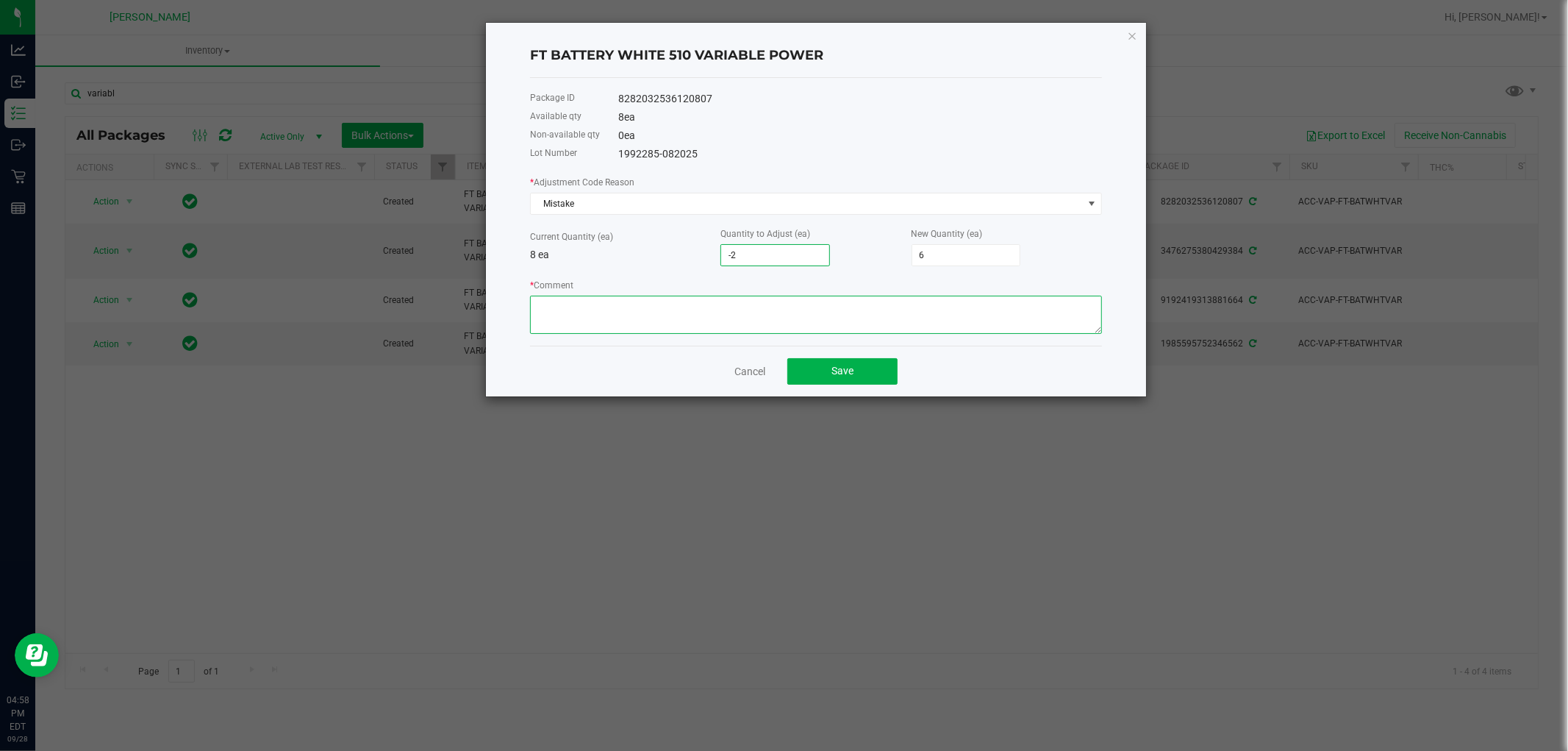
click at [747, 299] on textarea "* Comment" at bounding box center [816, 314] width 572 height 38
paste textarea "while doing the inventory count we noticed we were off, adjusted count to refle…"
type textarea "while doing the inventory count we noticed we were off, adjusted count to refle…"
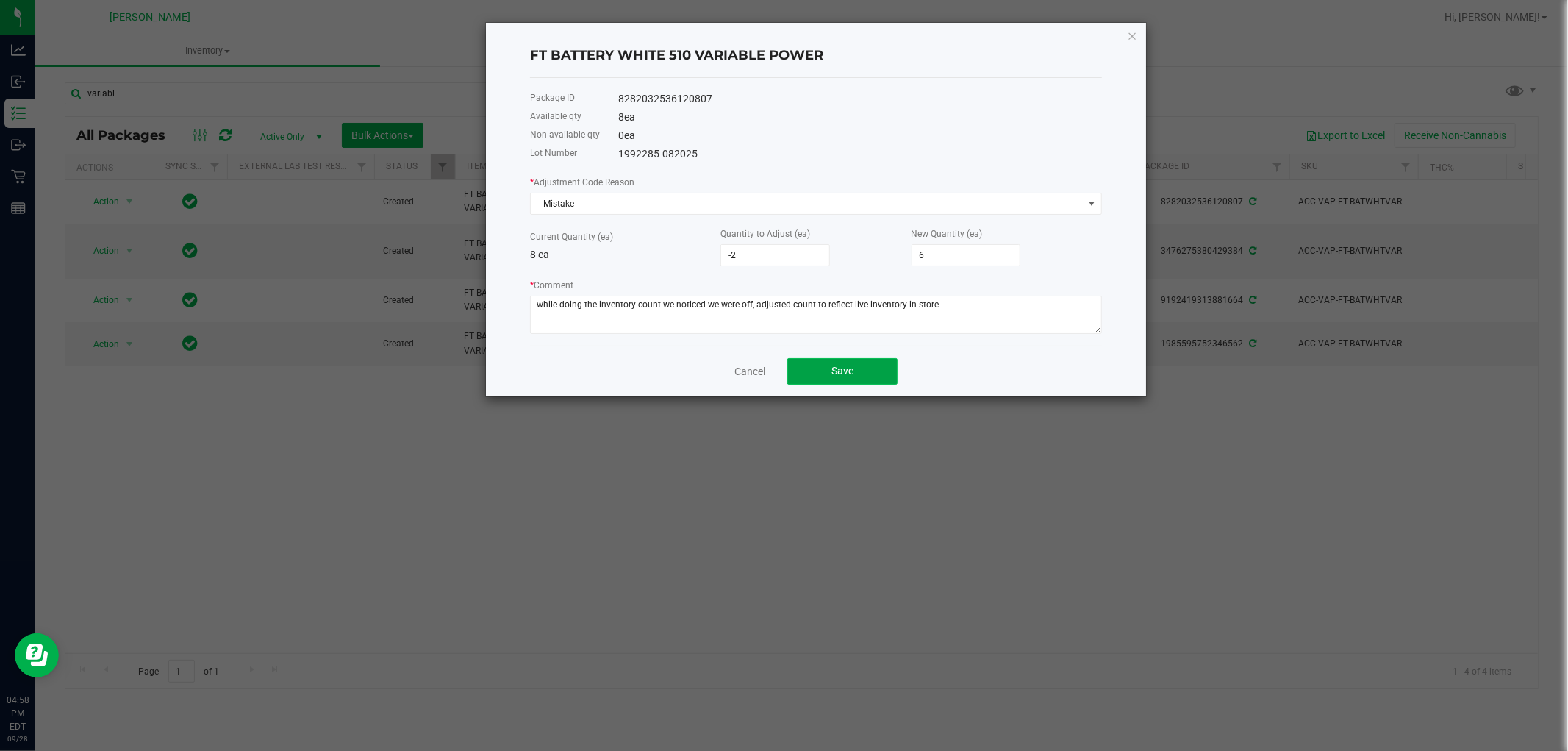
click at [823, 372] on button "Save" at bounding box center [842, 371] width 110 height 26
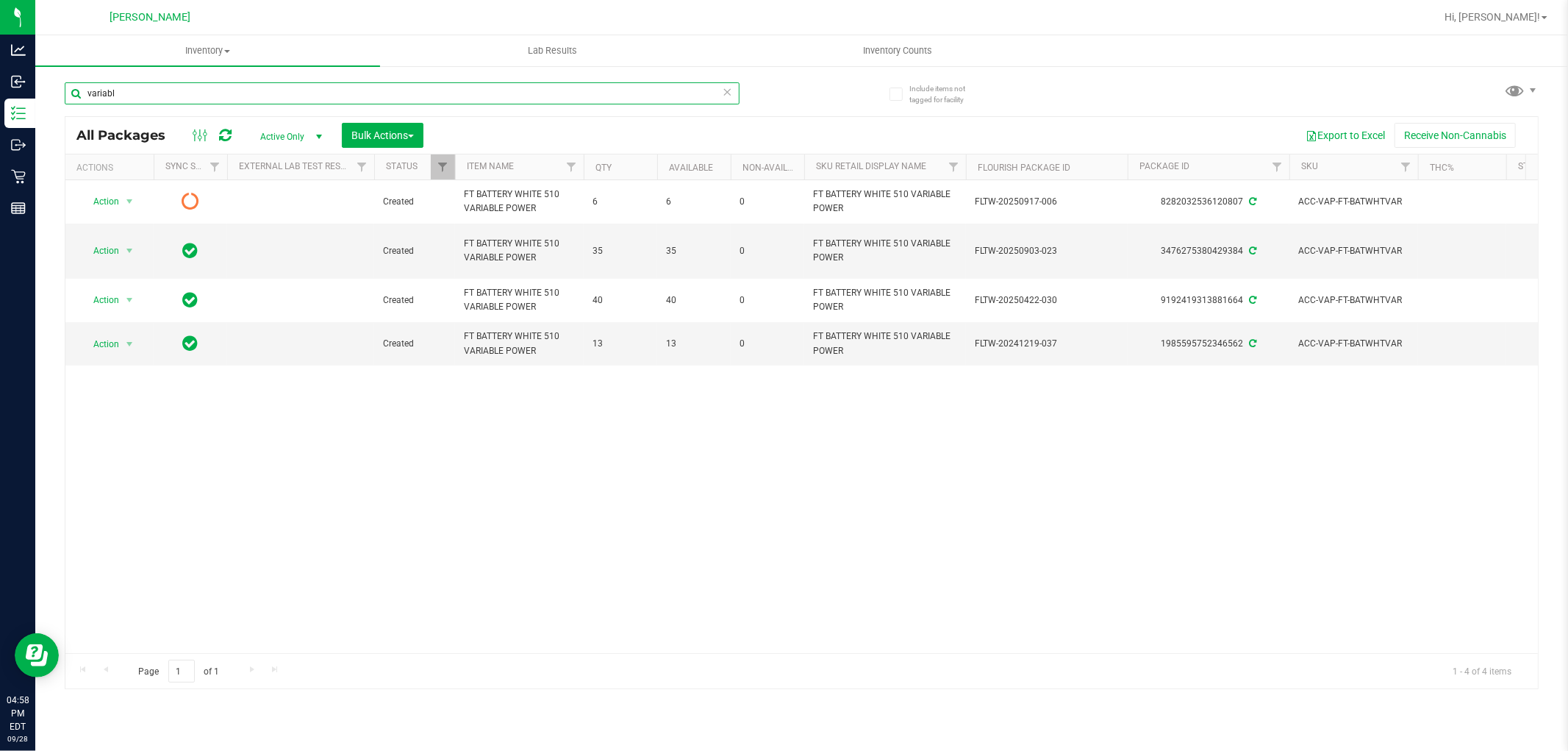
click at [172, 91] on input "variabl" at bounding box center [403, 94] width 675 height 22
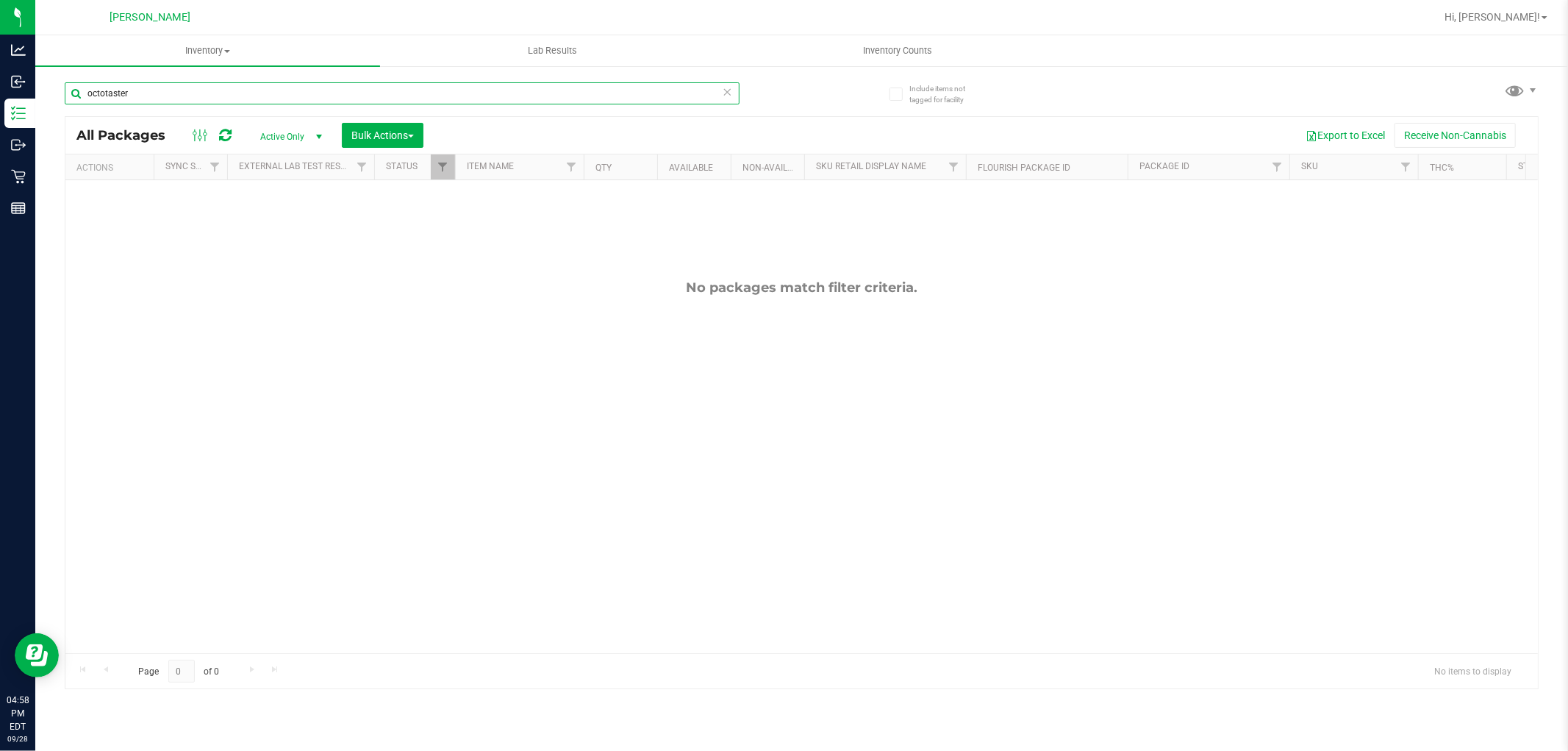
click at [158, 91] on input "octotaster" at bounding box center [403, 94] width 675 height 22
click at [156, 91] on input "octotaster" at bounding box center [403, 94] width 675 height 22
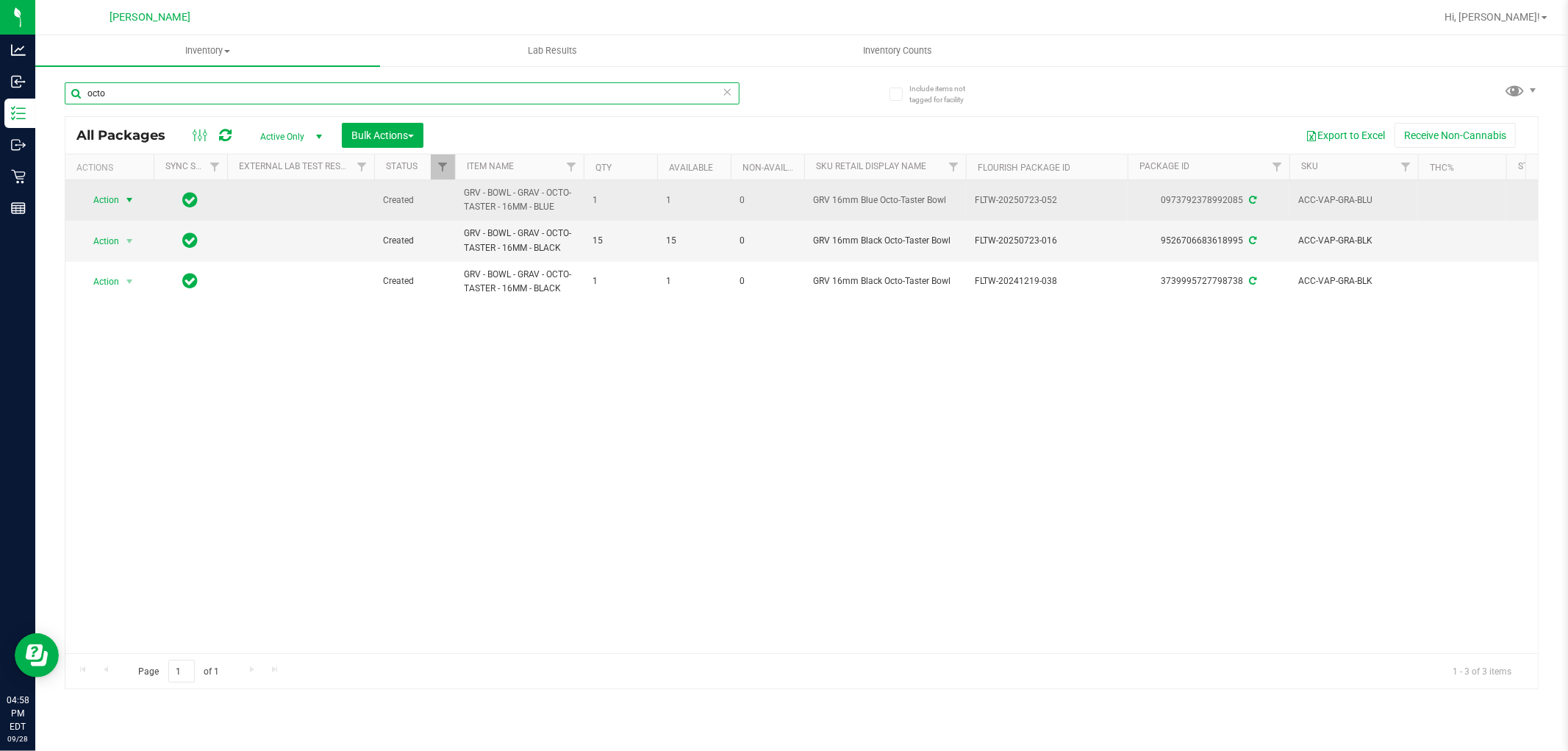
type input "octo"
click at [126, 204] on span "select" at bounding box center [129, 200] width 12 height 12
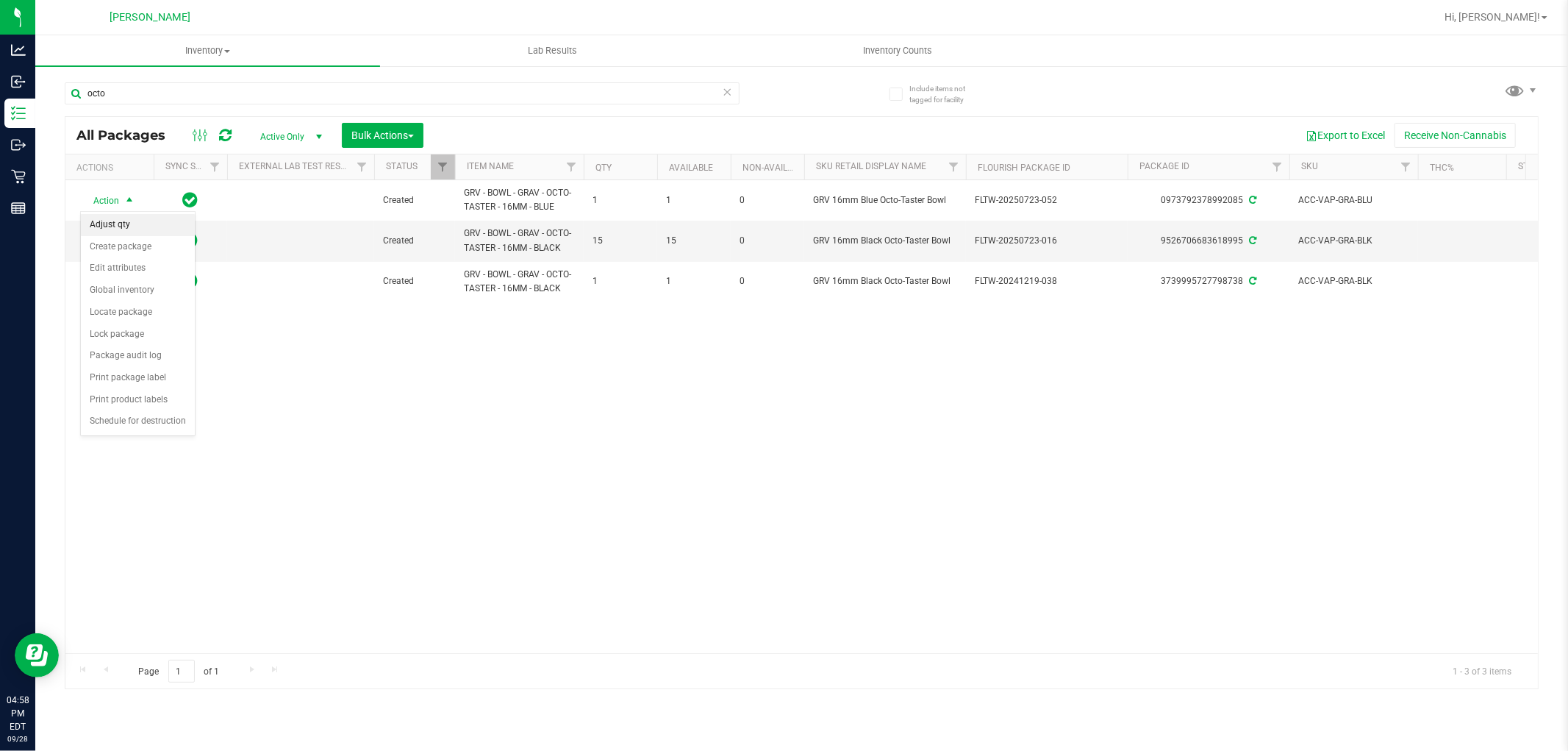
click at [129, 226] on li "Adjust qty" at bounding box center [138, 225] width 114 height 22
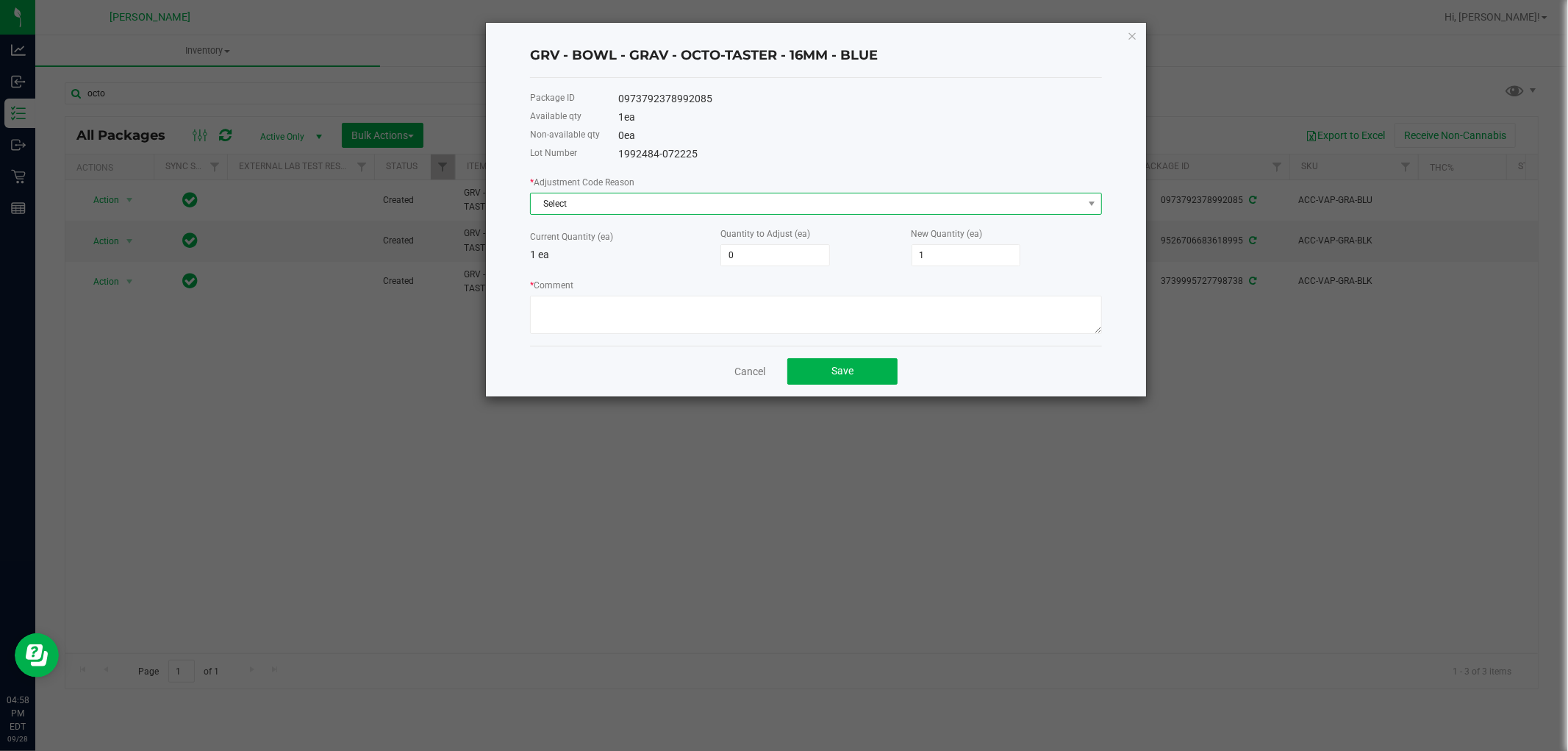
click at [655, 203] on span "Select" at bounding box center [807, 204] width 553 height 21
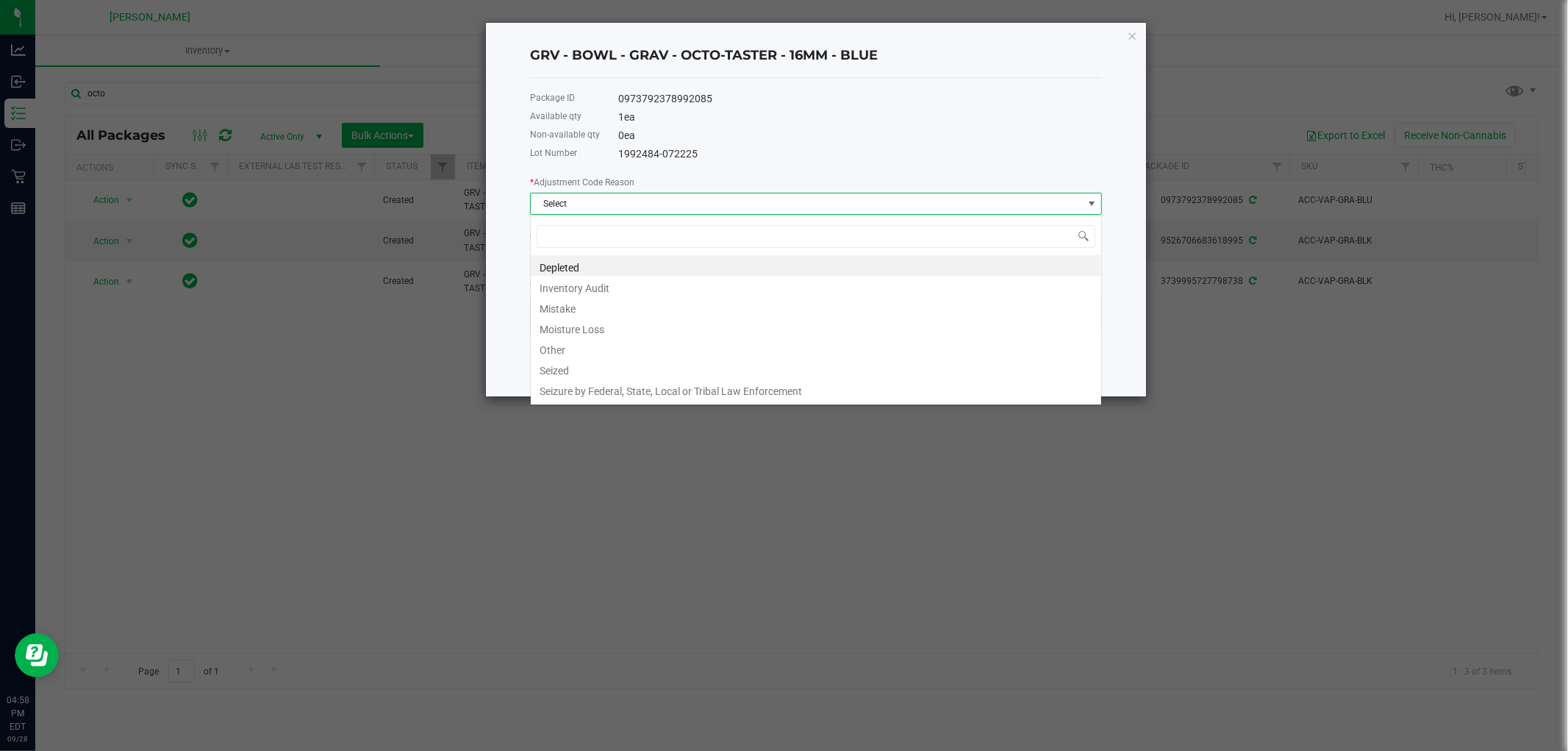
scroll to position [22, 572]
click at [596, 307] on li "Mistake" at bounding box center [816, 306] width 571 height 21
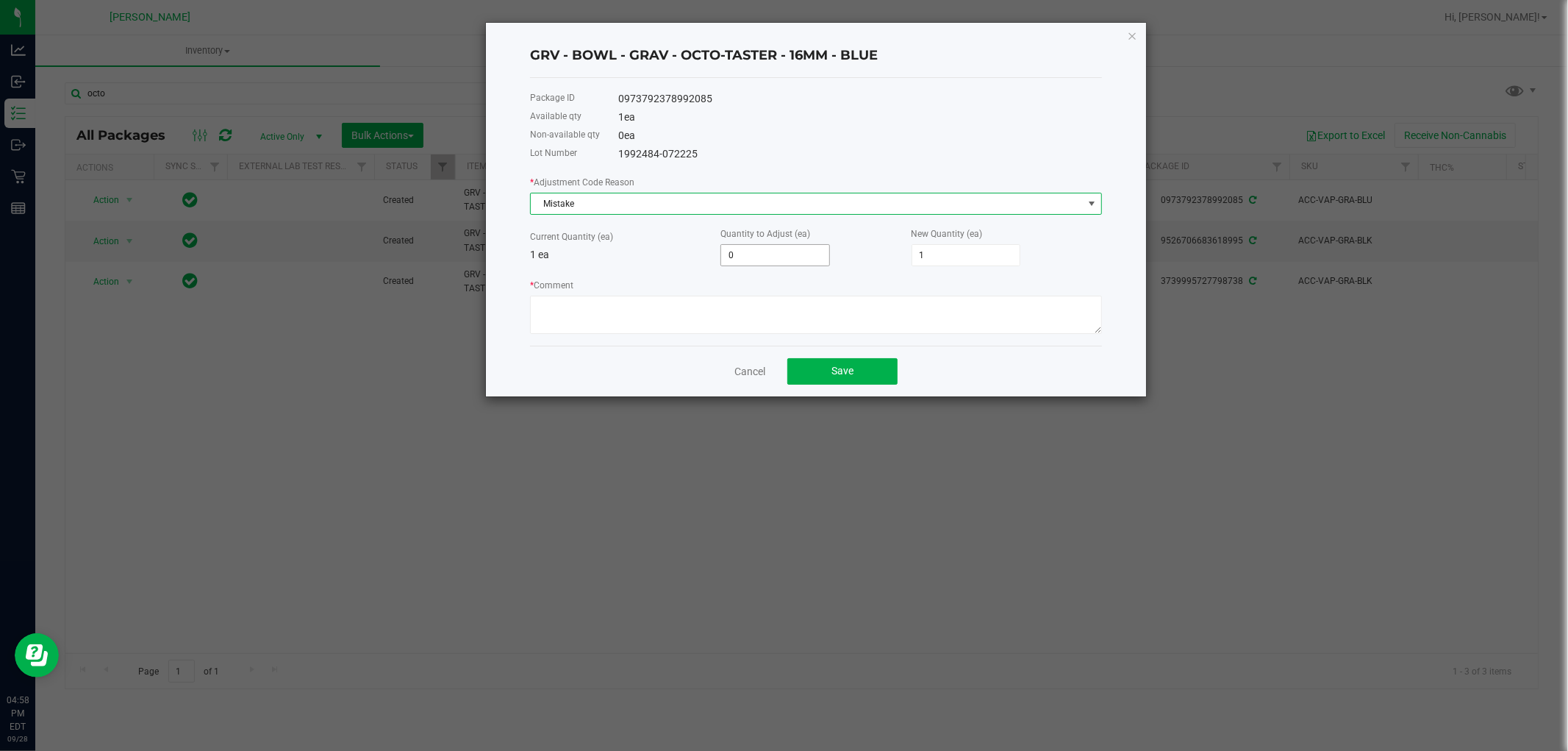
click at [761, 256] on input "0" at bounding box center [776, 255] width 108 height 21
type input "1"
type input "2"
type input "1"
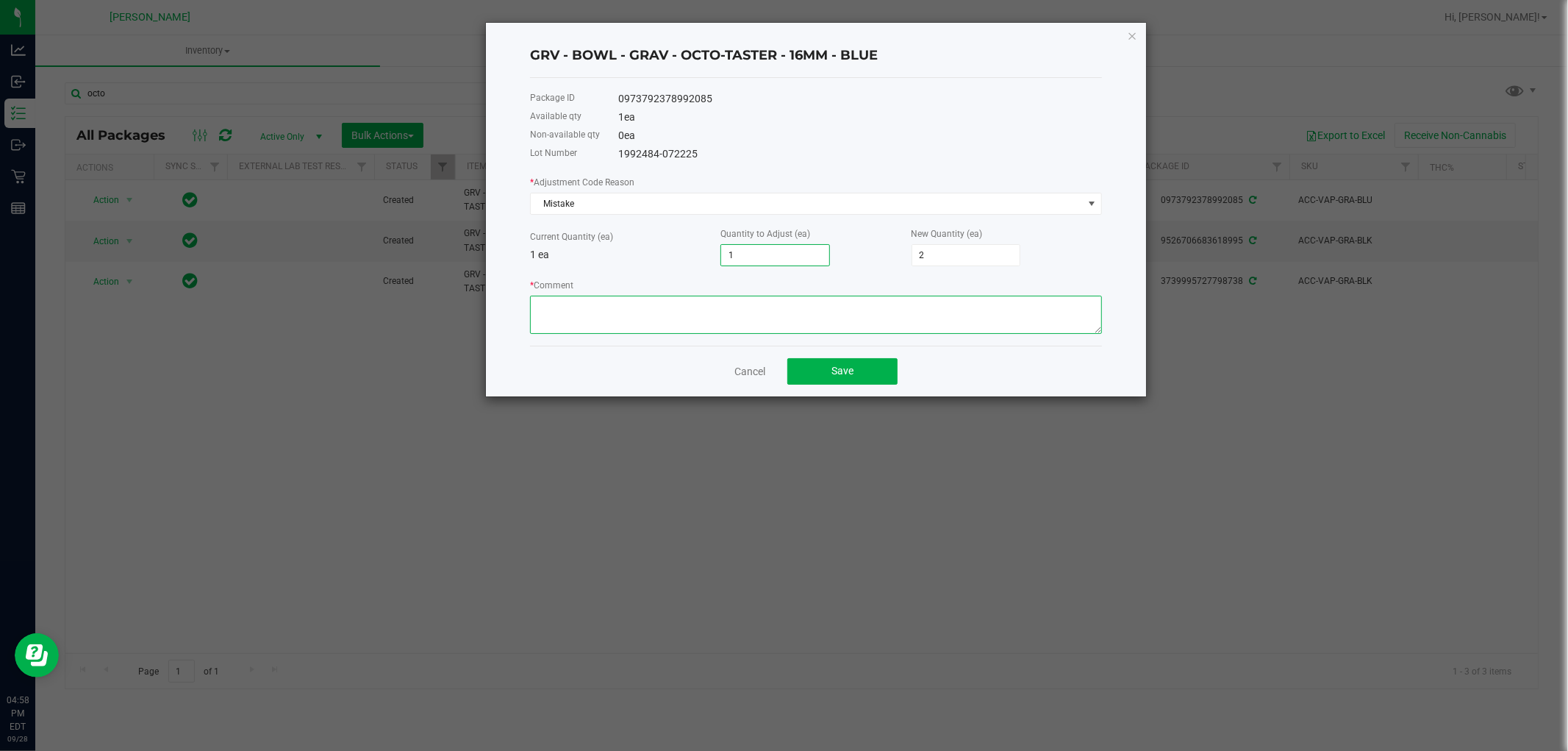
click at [826, 309] on textarea "* Comment" at bounding box center [816, 314] width 572 height 38
paste textarea "while doing the inventory count we noticed we were off, adjusted count to refle…"
type textarea "while doing the inventory count we noticed we were off, adjusted count to refle…"
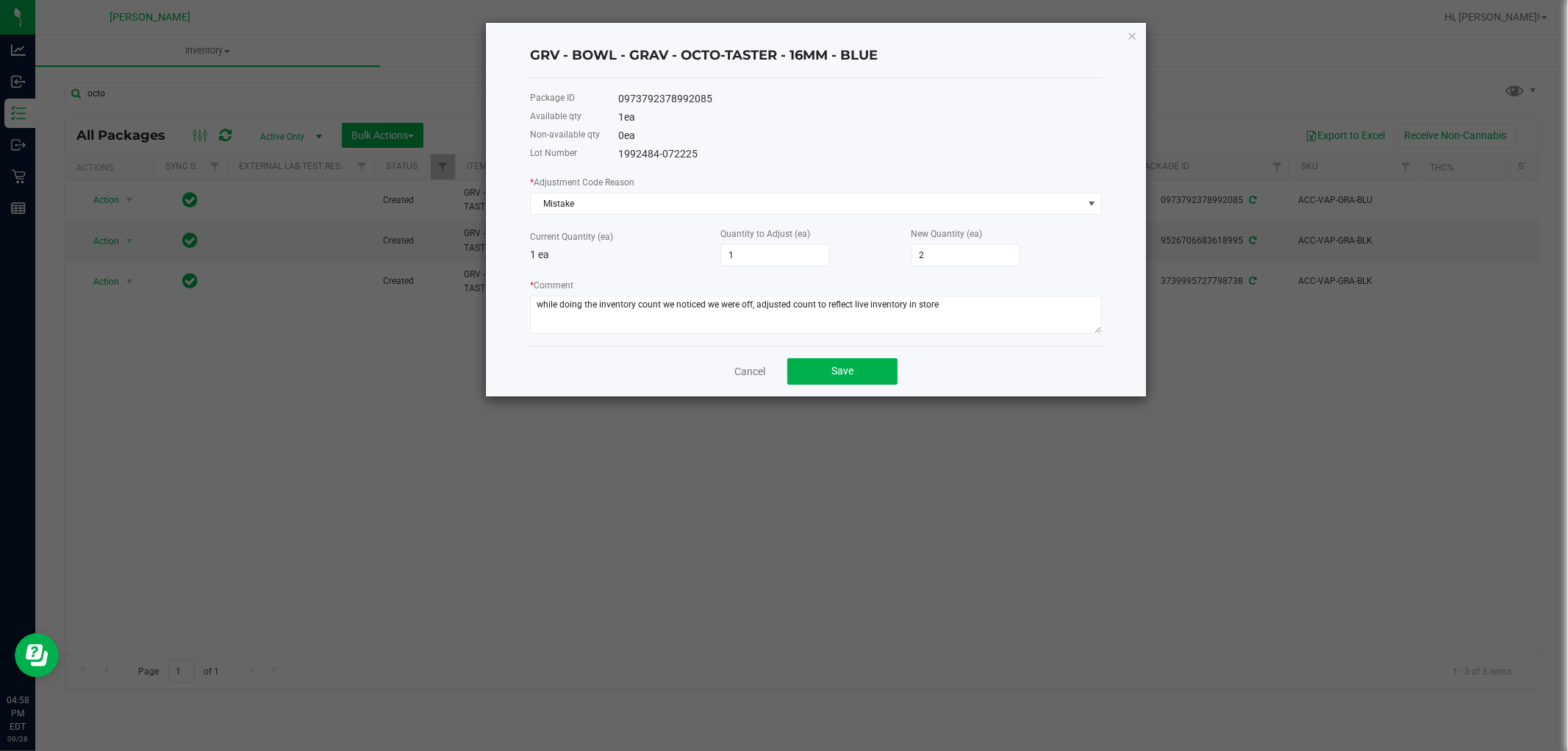
click at [857, 356] on div "Cancel Save" at bounding box center [816, 371] width 572 height 51
click at [841, 376] on span "Save" at bounding box center [842, 370] width 22 height 12
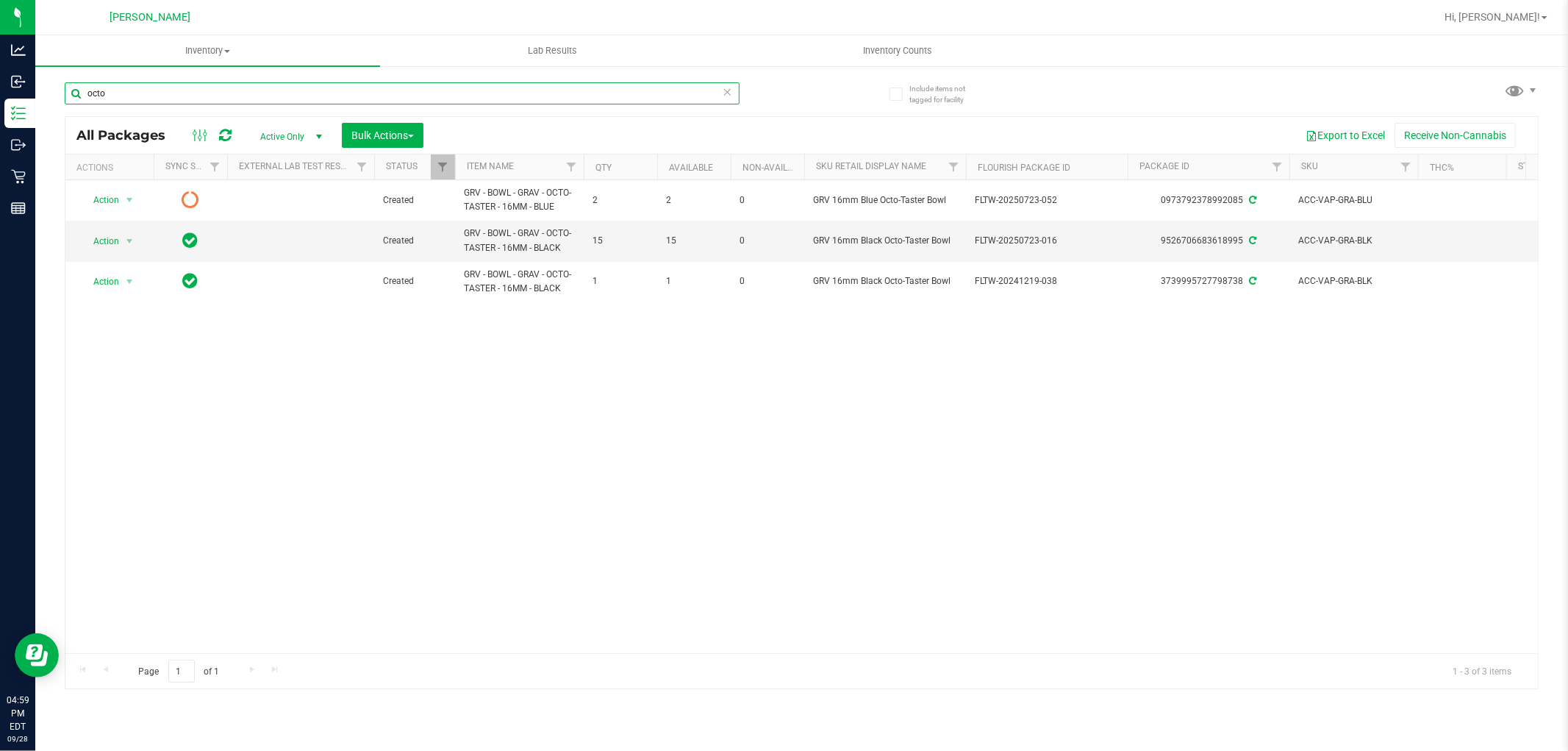
click at [138, 85] on input "octo" at bounding box center [403, 94] width 675 height 22
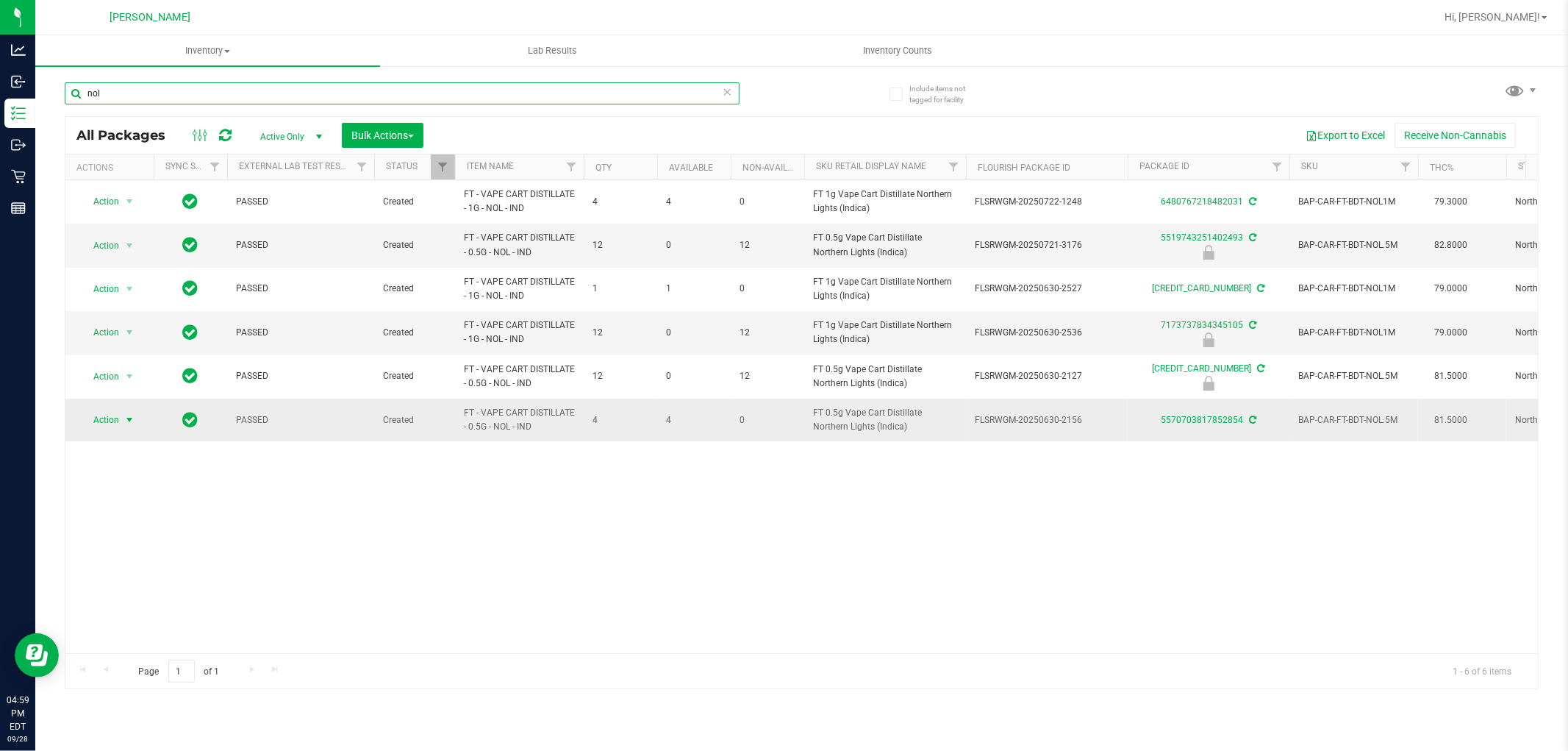
type input "nol"
click at [113, 421] on span "Action" at bounding box center [100, 420] width 40 height 21
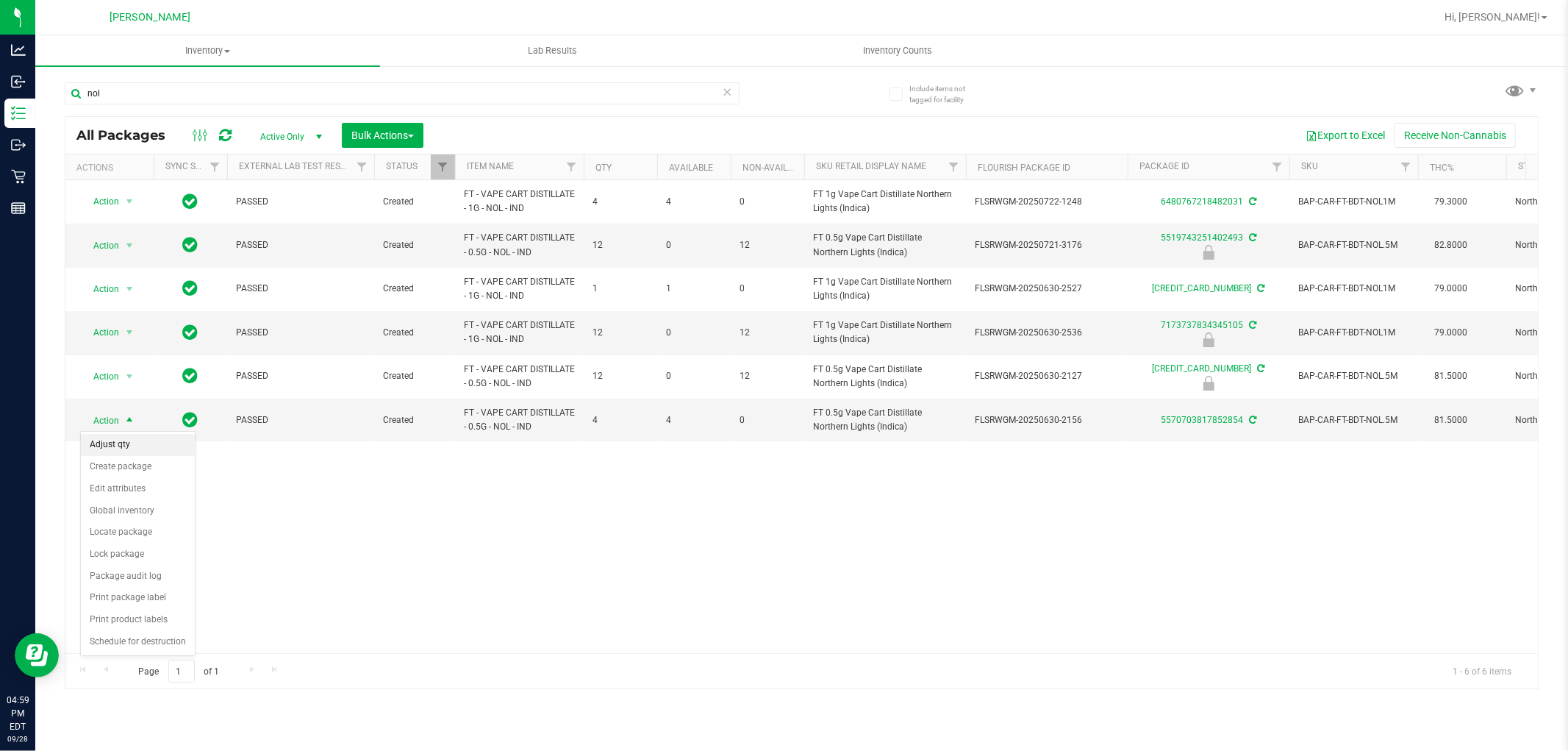
click at [122, 434] on li "Adjust qty" at bounding box center [138, 445] width 114 height 22
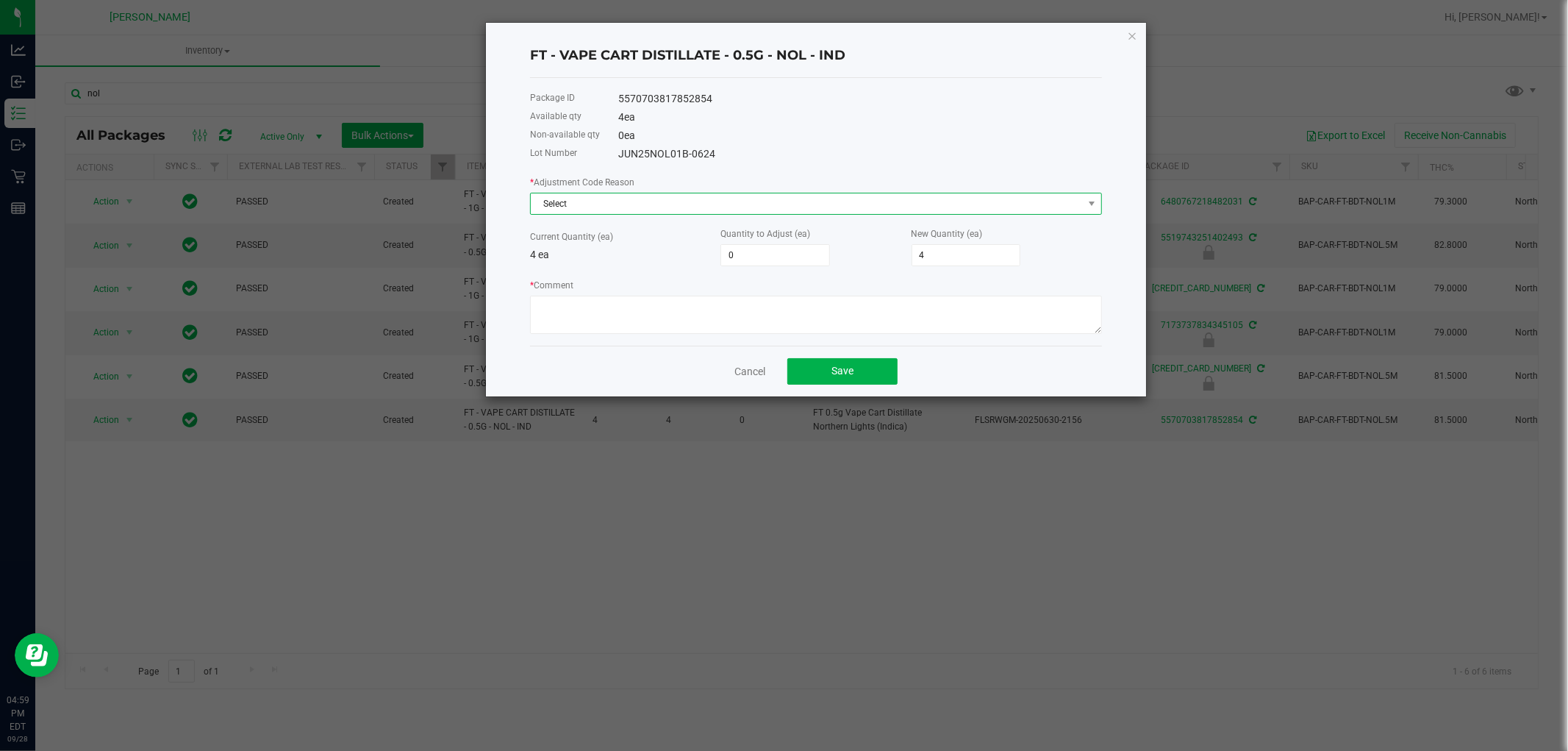
click at [642, 204] on span "Select" at bounding box center [807, 204] width 553 height 21
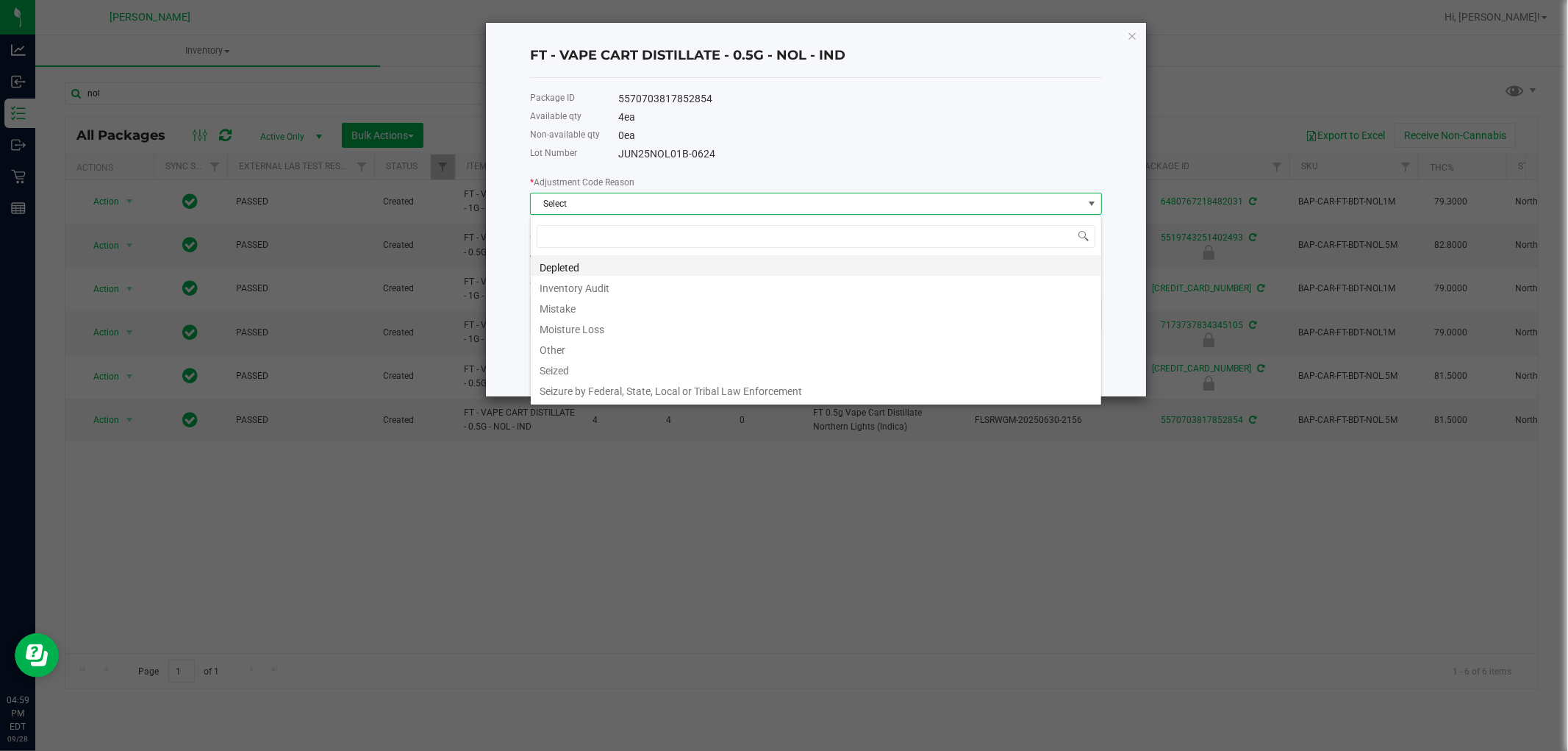
scroll to position [22, 572]
click at [570, 306] on li "Mistake" at bounding box center [816, 306] width 571 height 21
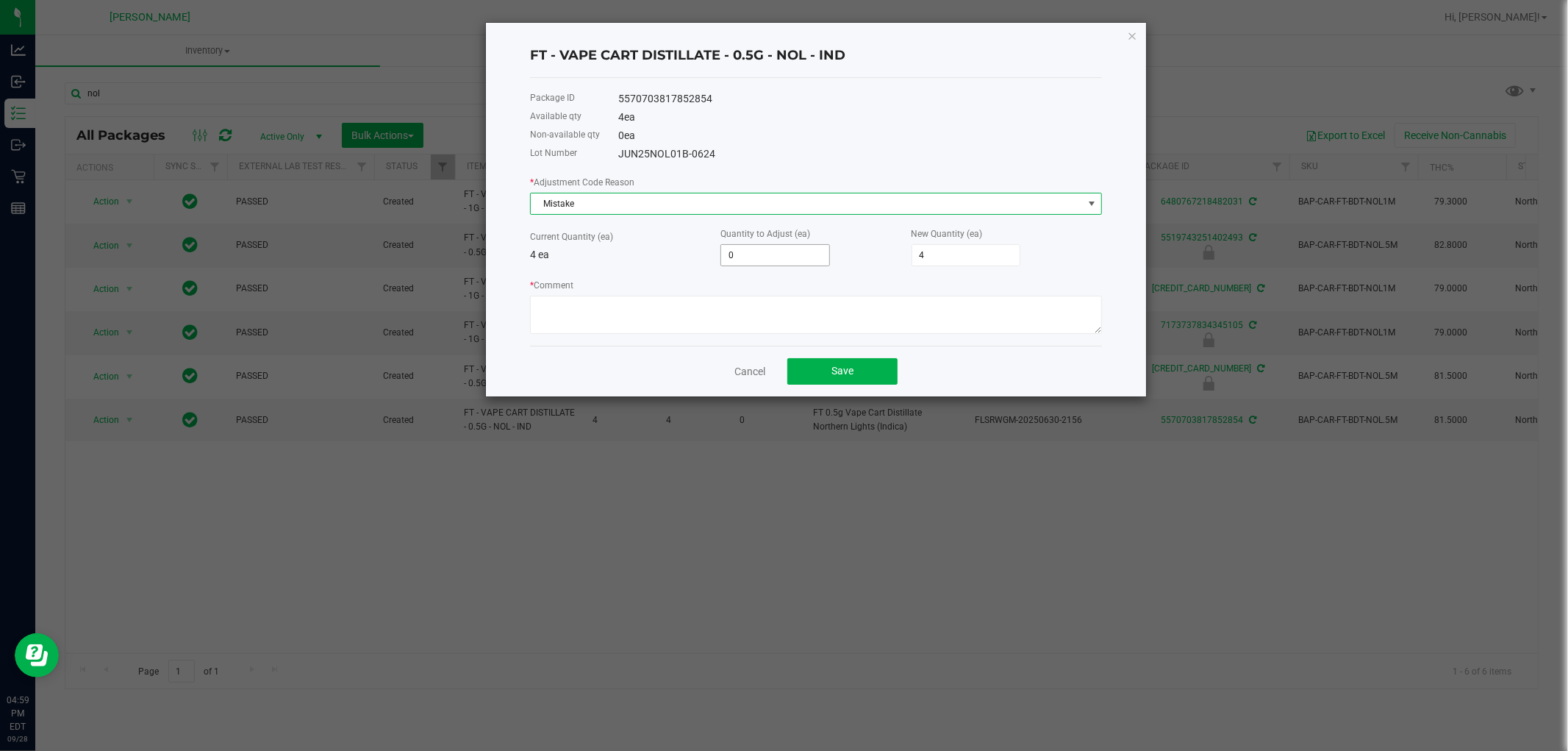
click at [804, 264] on input "0" at bounding box center [776, 255] width 108 height 21
type input "1"
type input "5"
type input "1"
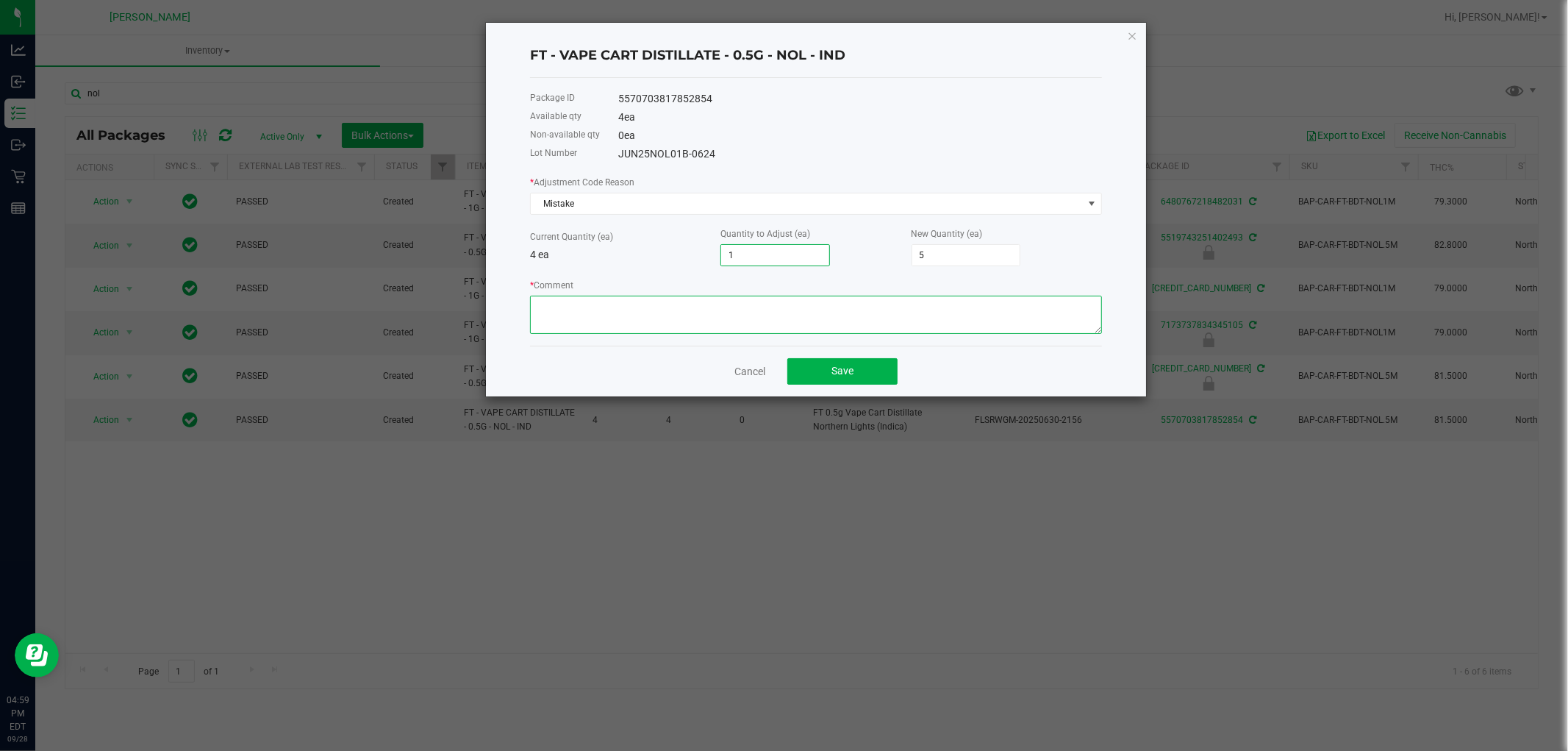
click at [780, 302] on textarea "* Comment" at bounding box center [816, 314] width 572 height 38
paste textarea "while doing the inventory count we noticed we were off, adjusted count to refle…"
type textarea "while doing the inventory count we noticed we were off, adjusted count to refle…"
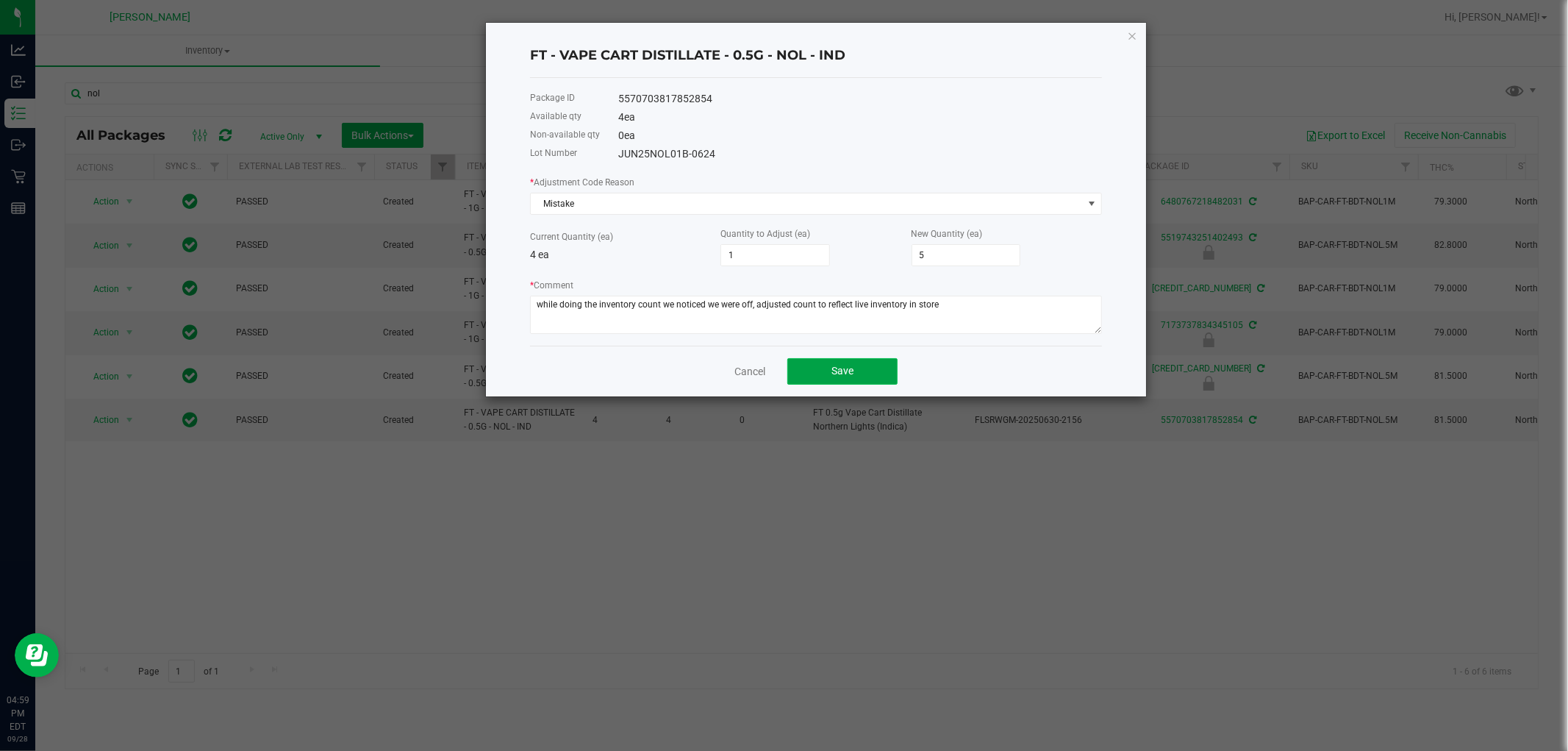
click at [832, 369] on span "Save" at bounding box center [842, 370] width 22 height 12
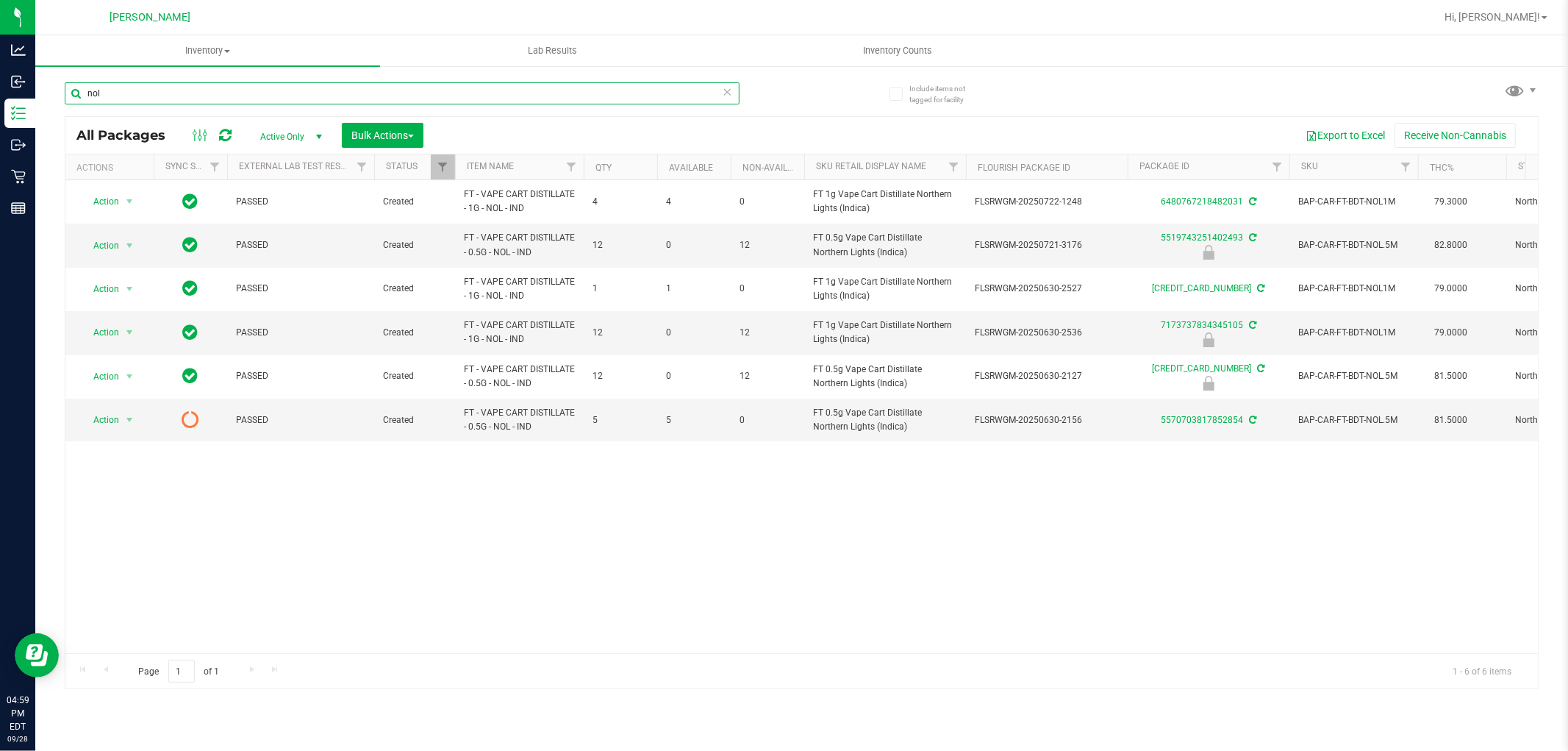
click at [333, 91] on input "nol" at bounding box center [403, 94] width 675 height 22
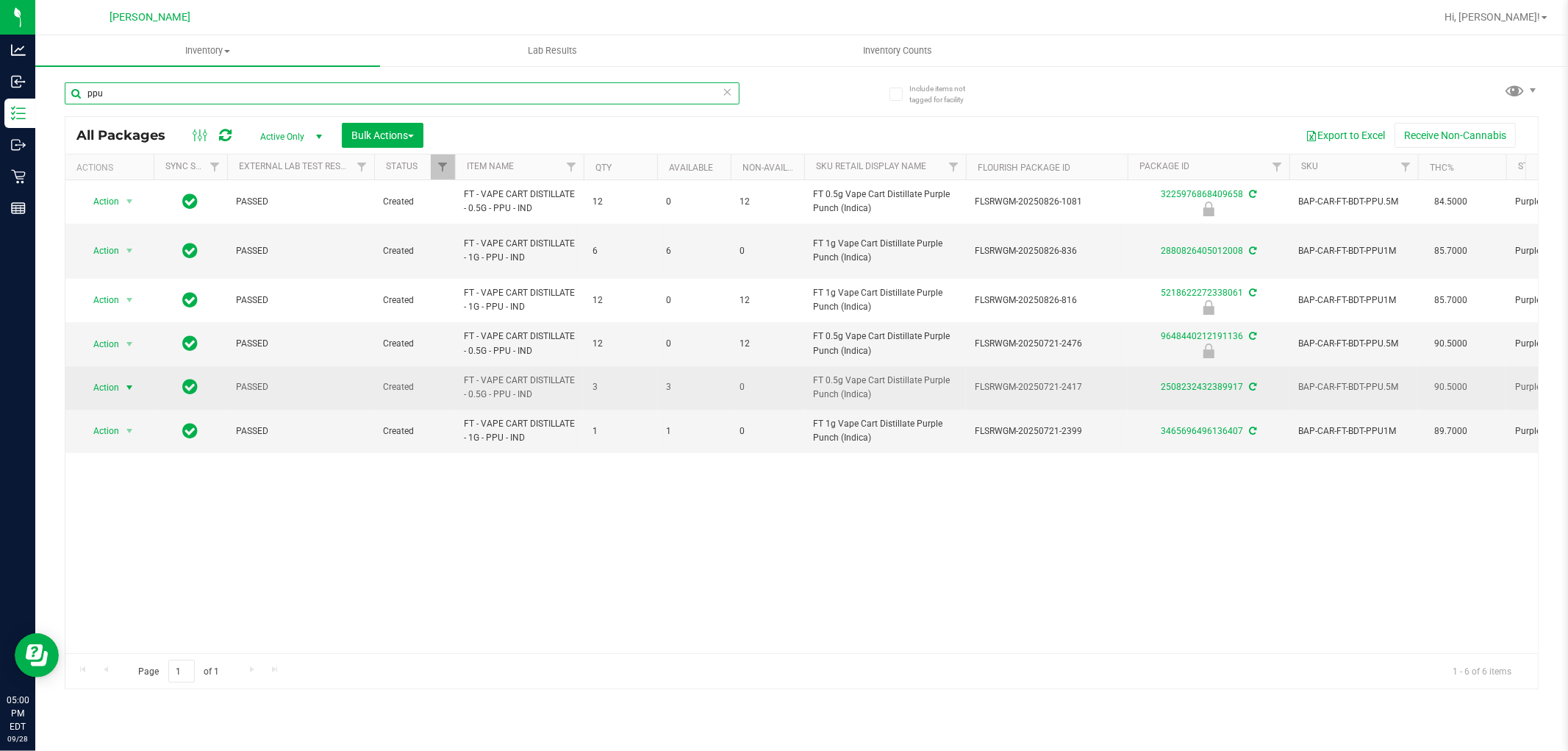
type input "ppu"
click at [113, 377] on span "Action" at bounding box center [100, 387] width 40 height 21
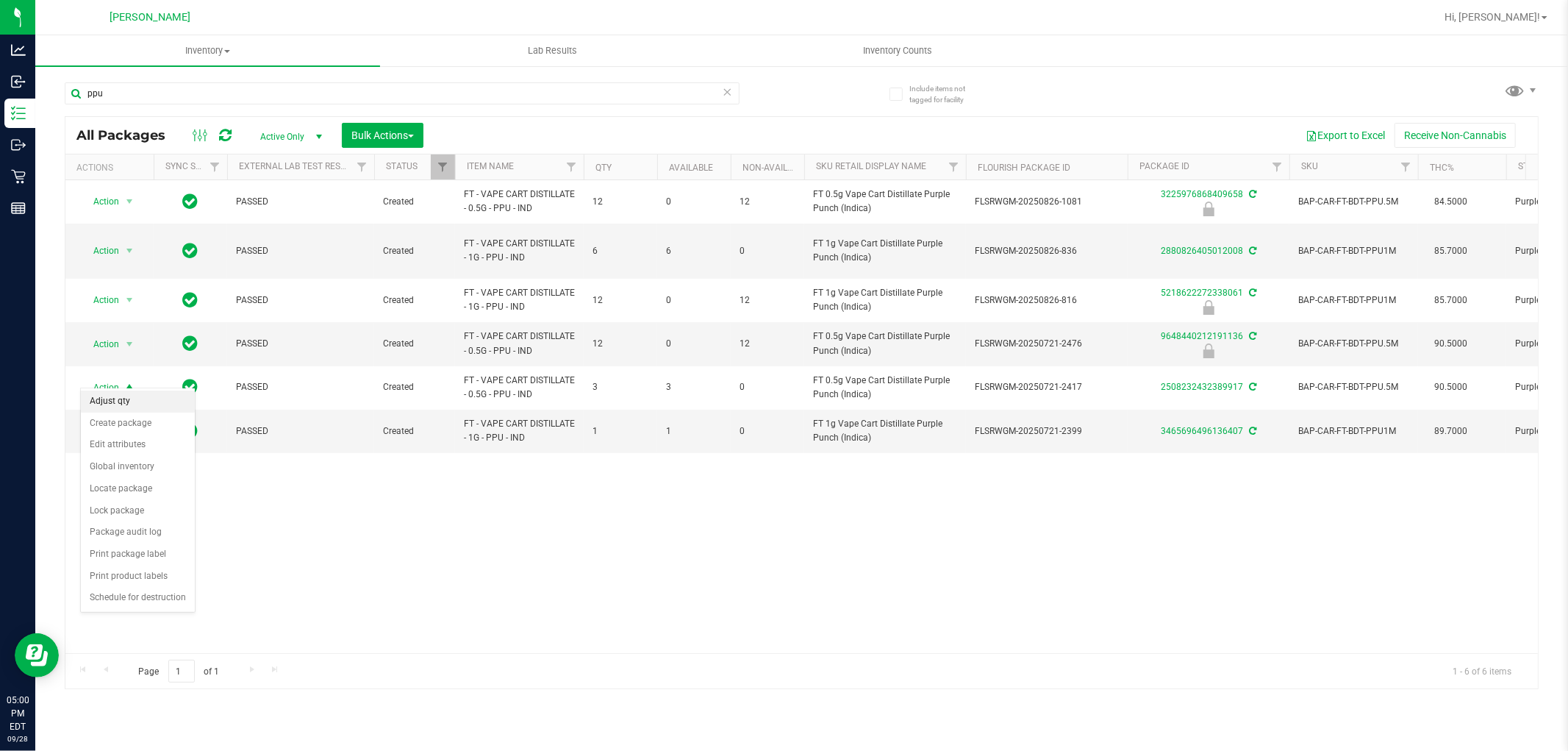
click at [108, 399] on li "Adjust qty" at bounding box center [138, 402] width 114 height 22
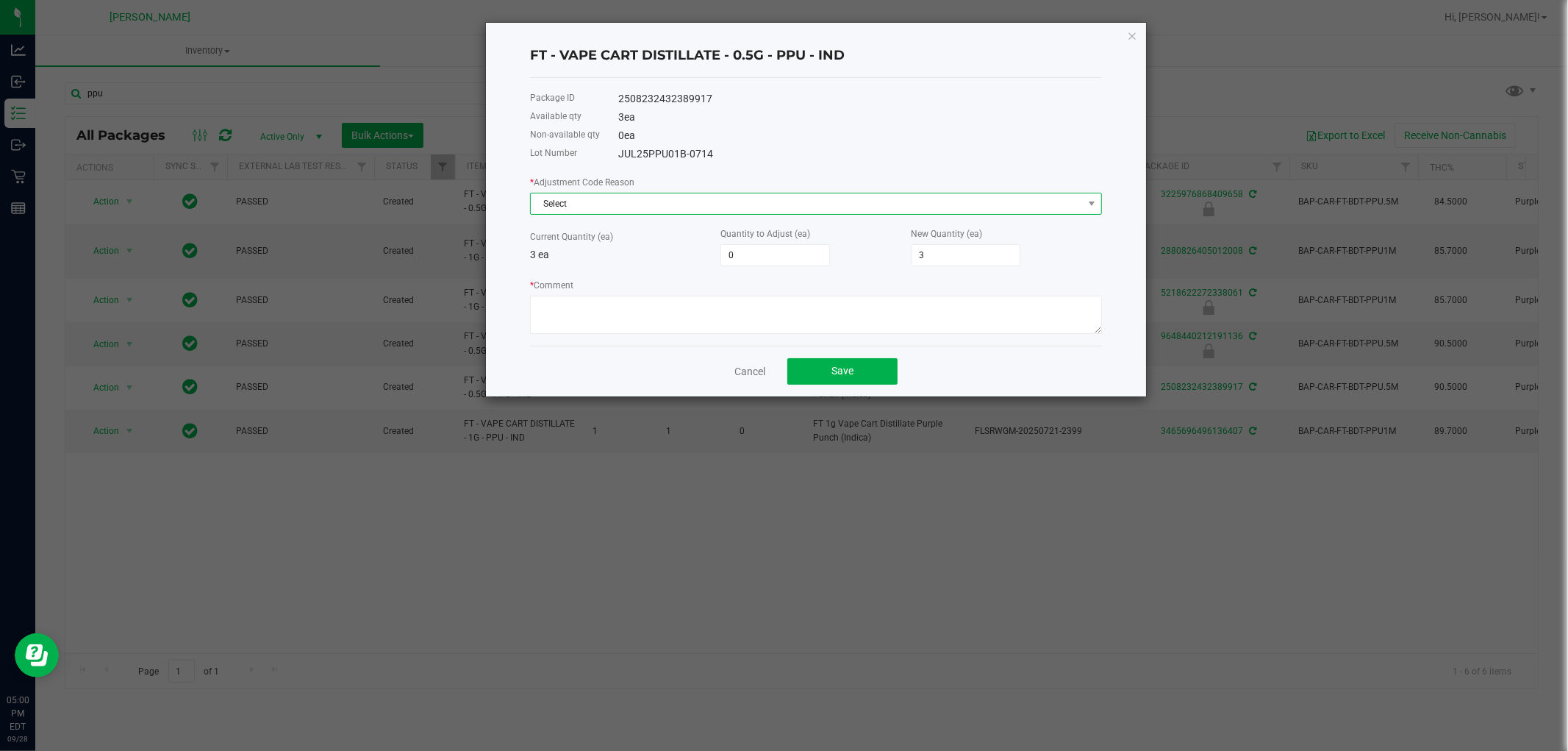
click at [723, 207] on span "Select" at bounding box center [807, 204] width 553 height 21
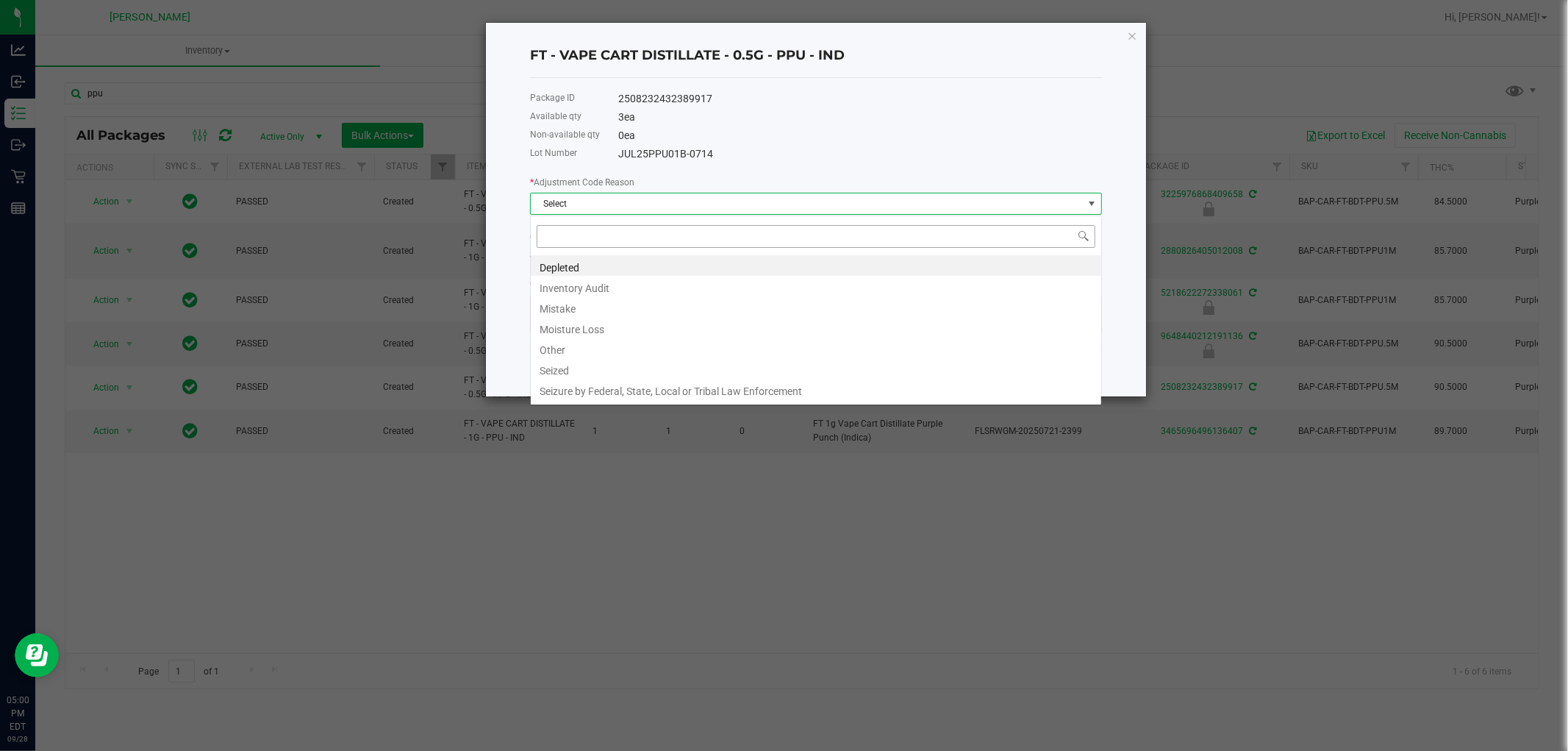
scroll to position [22, 572]
click at [562, 312] on li "Mistake" at bounding box center [816, 306] width 571 height 21
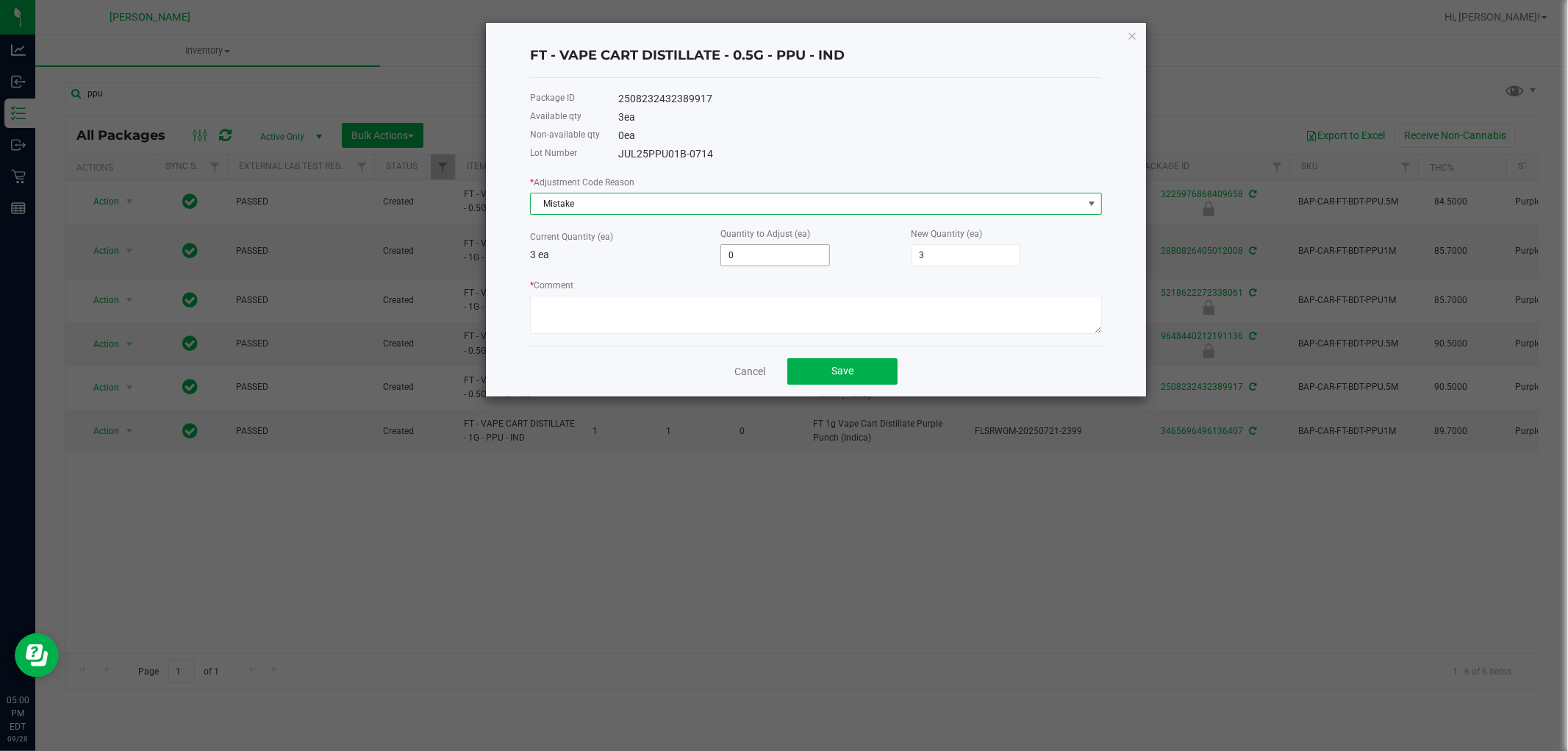
click at [792, 252] on input "0" at bounding box center [776, 255] width 108 height 21
type input "1"
type input "4"
type input "1"
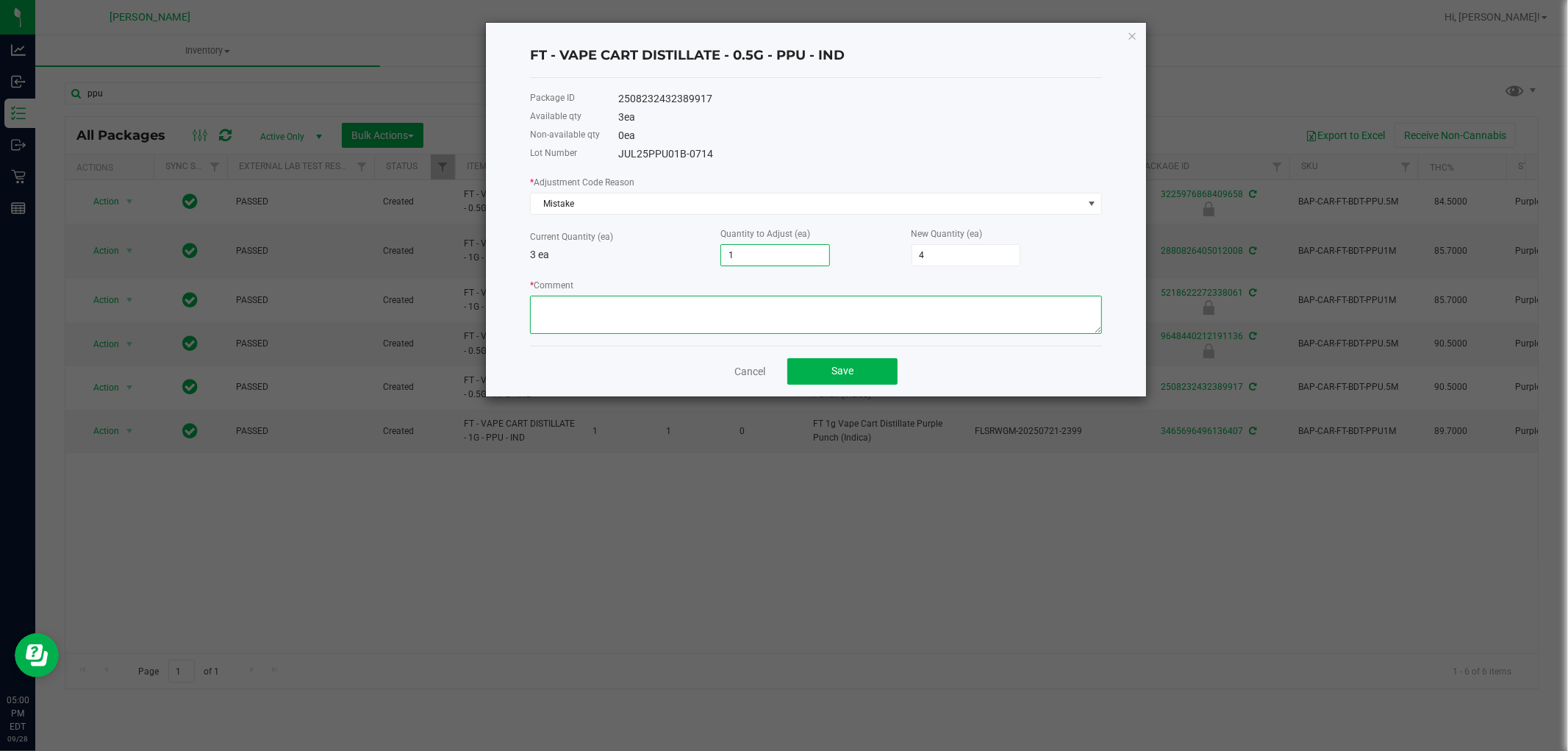
click at [777, 307] on textarea "* Comment" at bounding box center [816, 314] width 572 height 38
paste textarea "while doing the inventory count we noticed we were off, adjusted count to refle…"
type textarea "while doing the inventory count we noticed we were off, adjusted count to refle…"
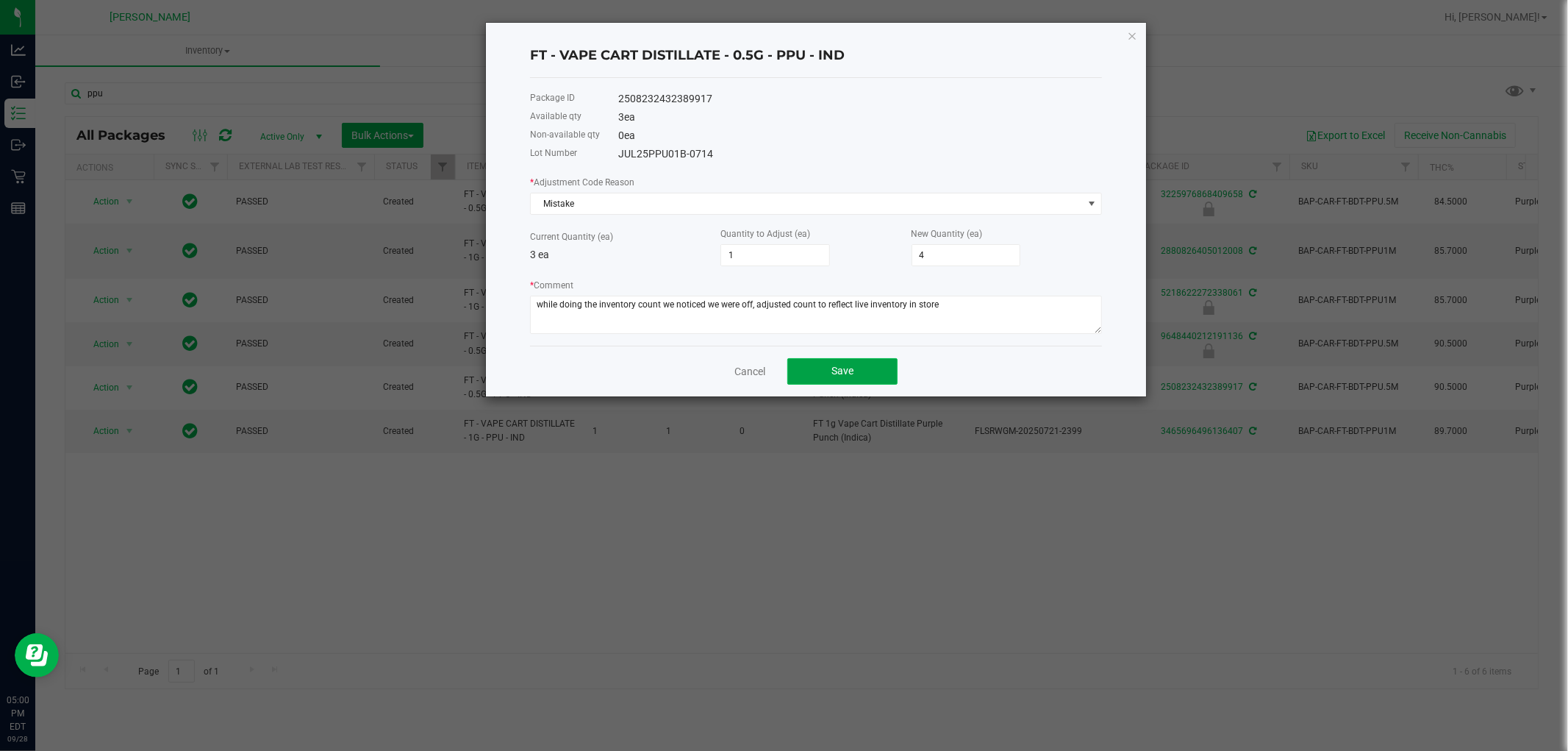
click at [854, 363] on button "Save" at bounding box center [842, 371] width 110 height 26
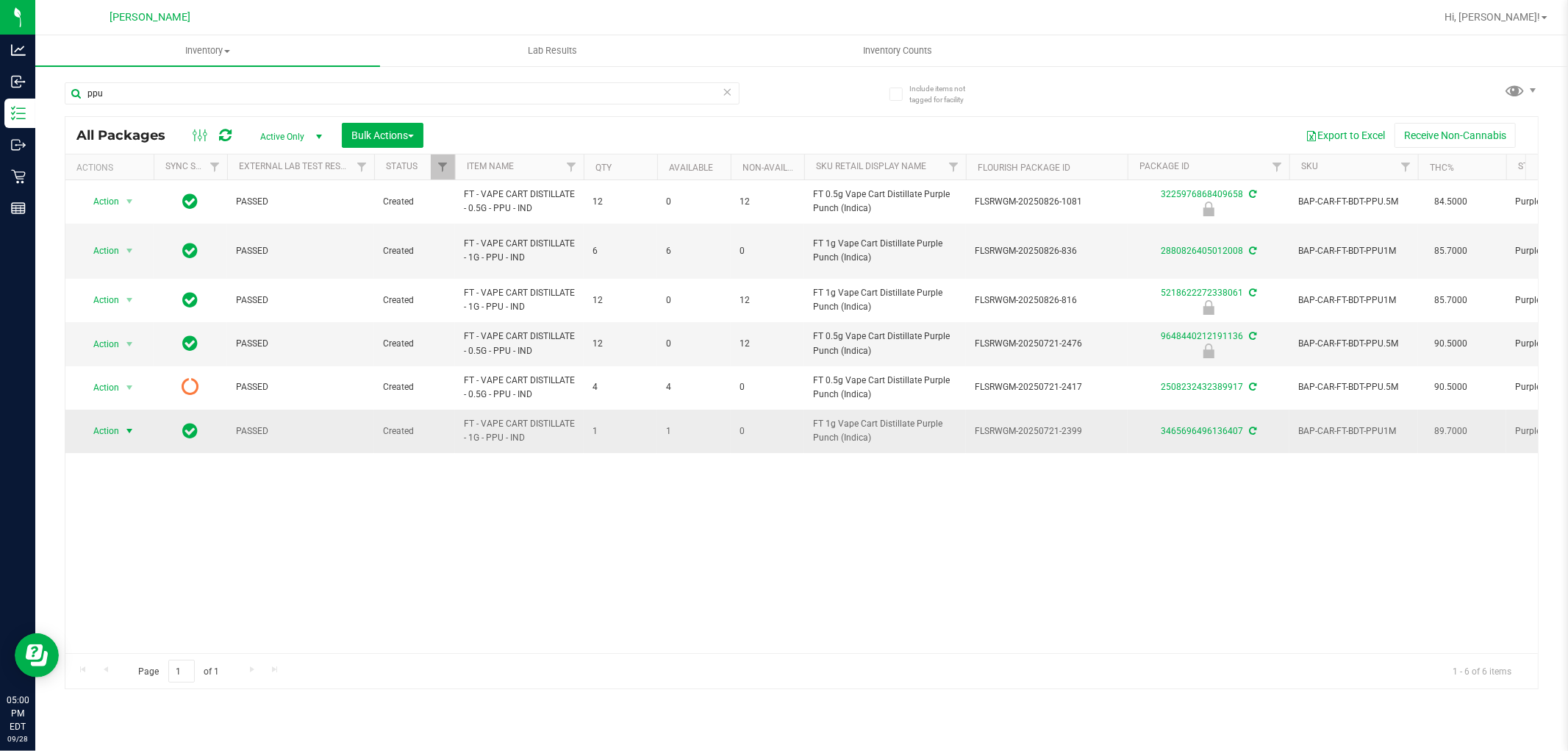
click at [115, 422] on span "Action" at bounding box center [100, 431] width 40 height 21
click at [106, 443] on li "Adjust qty" at bounding box center [138, 445] width 114 height 22
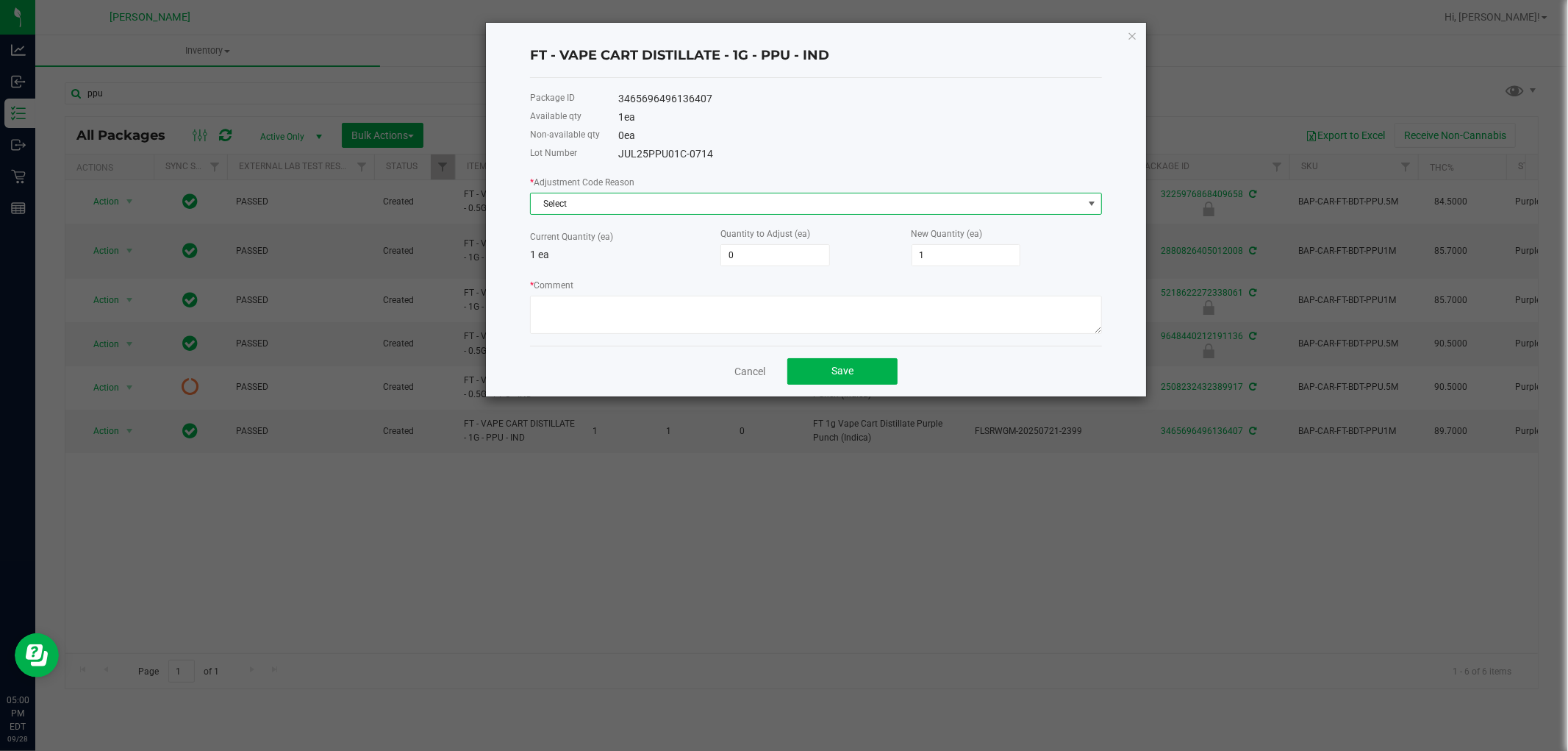
click at [640, 210] on span "Select" at bounding box center [807, 204] width 553 height 21
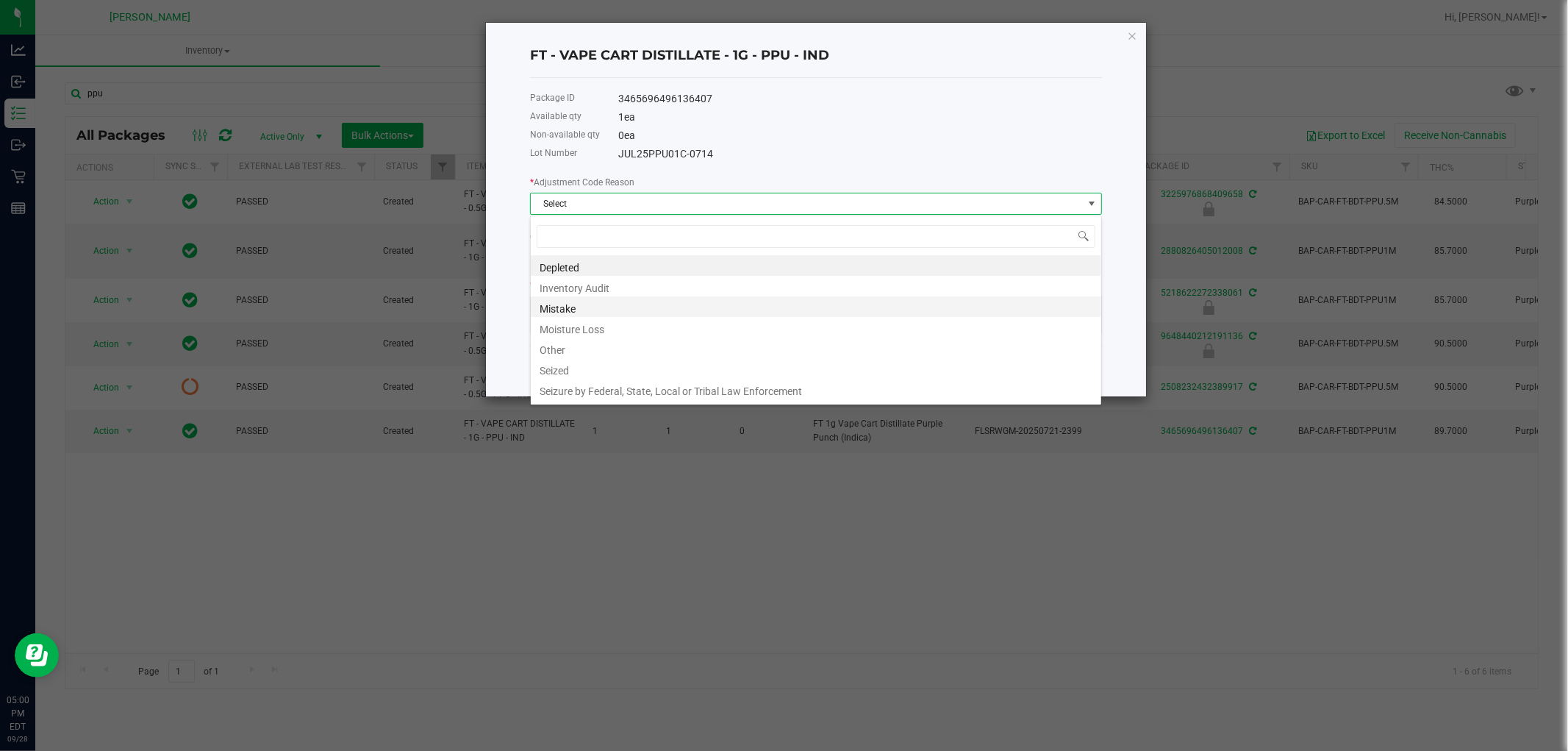
click at [581, 304] on li "Mistake" at bounding box center [816, 306] width 571 height 21
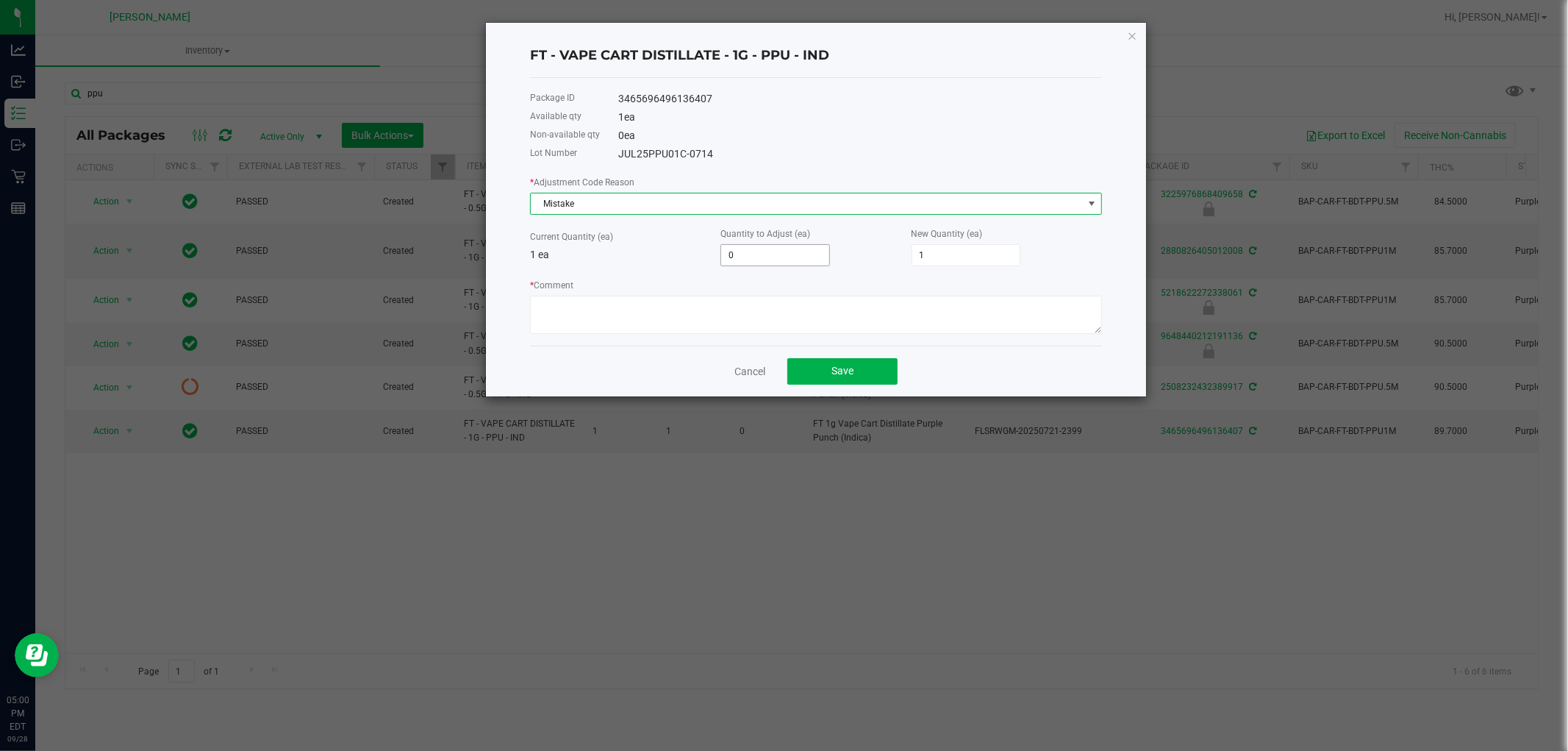
click at [753, 265] on input "0" at bounding box center [776, 255] width 108 height 21
type input "-1"
type input "0"
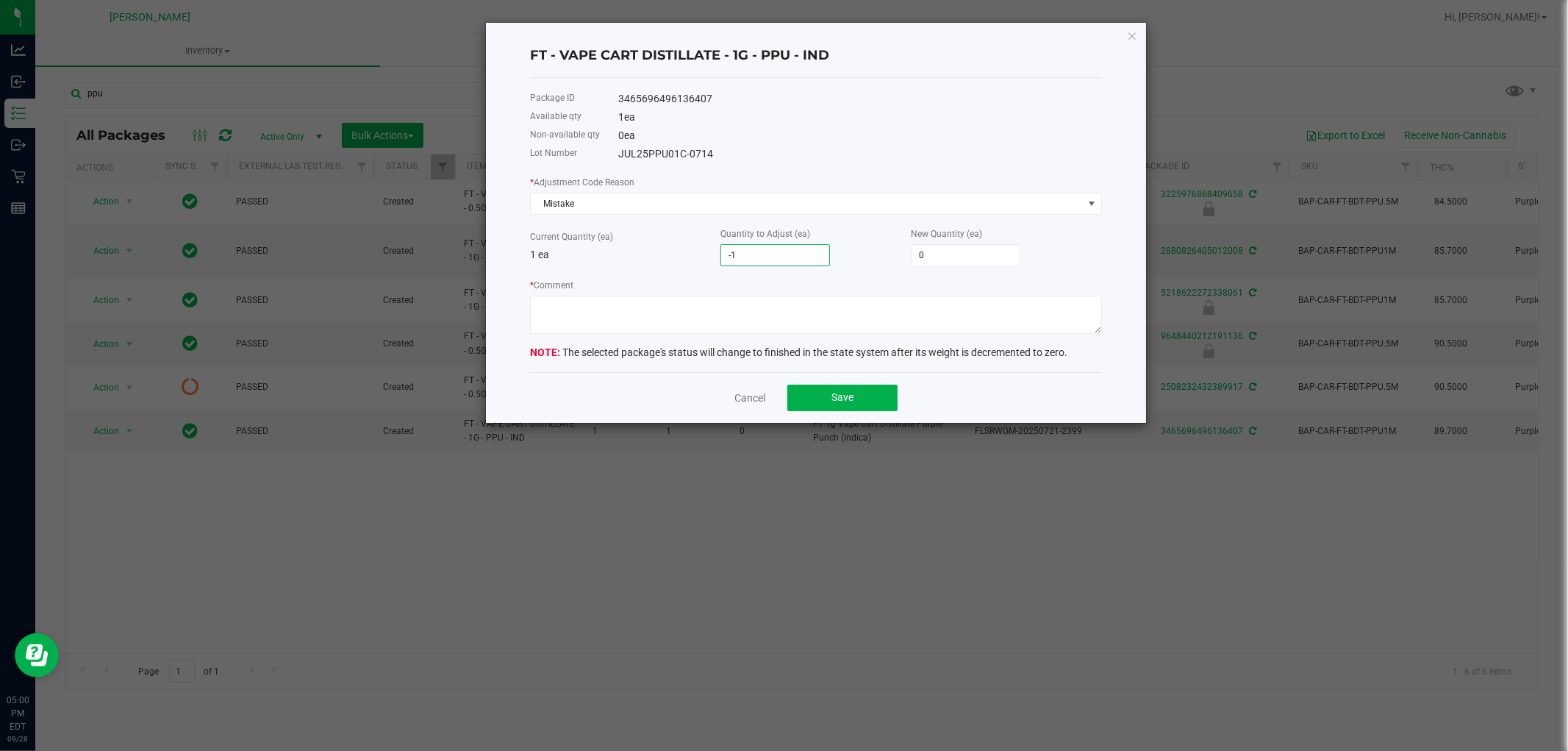
type input "-1"
click at [759, 295] on div "* Comment" at bounding box center [816, 305] width 572 height 56
click at [750, 310] on textarea "* Comment" at bounding box center [816, 314] width 572 height 38
paste textarea "while doing the inventory count we noticed we were off, adjusted count to refle…"
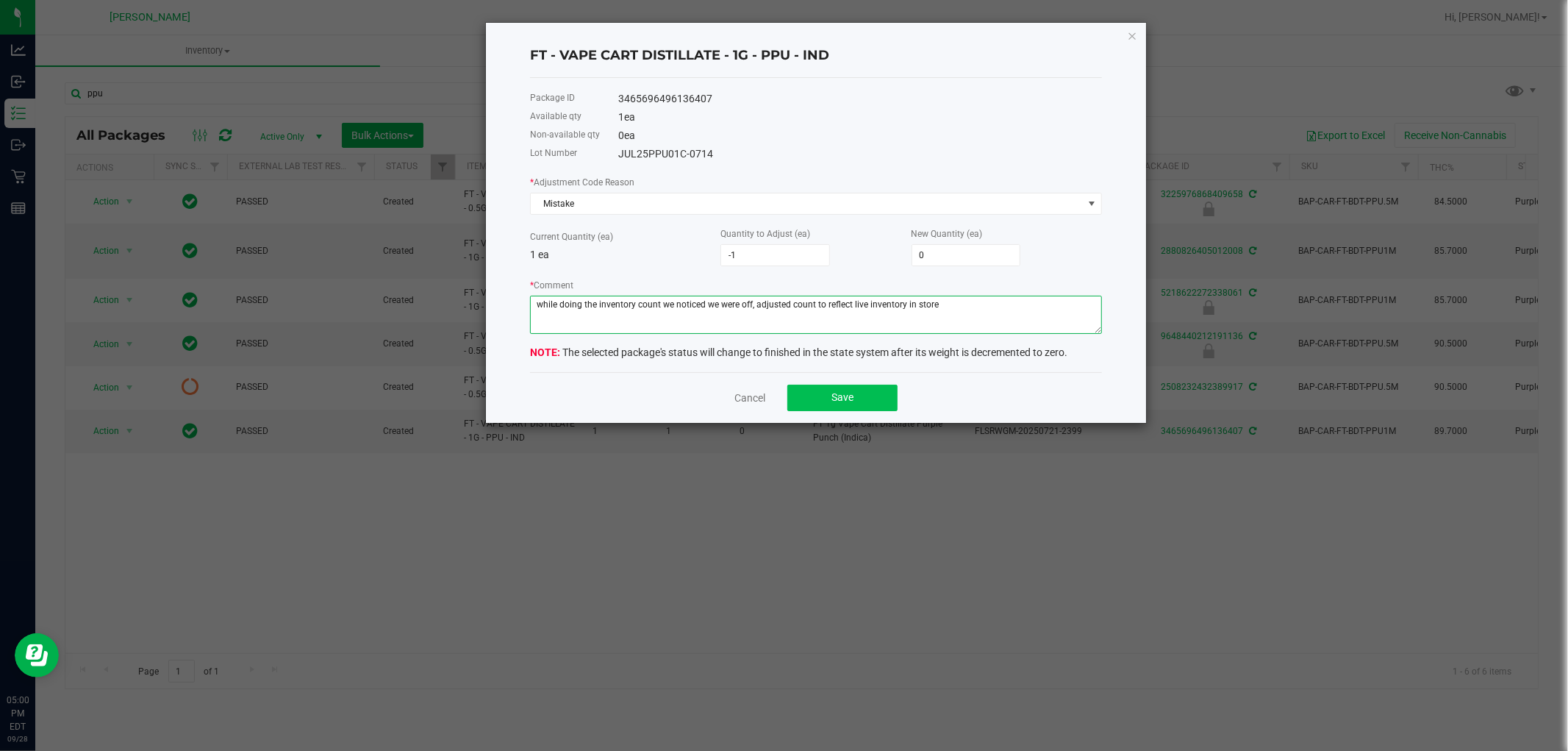
type textarea "while doing the inventory count we noticed we were off, adjusted count to refle…"
click at [848, 391] on button "Save" at bounding box center [842, 397] width 110 height 26
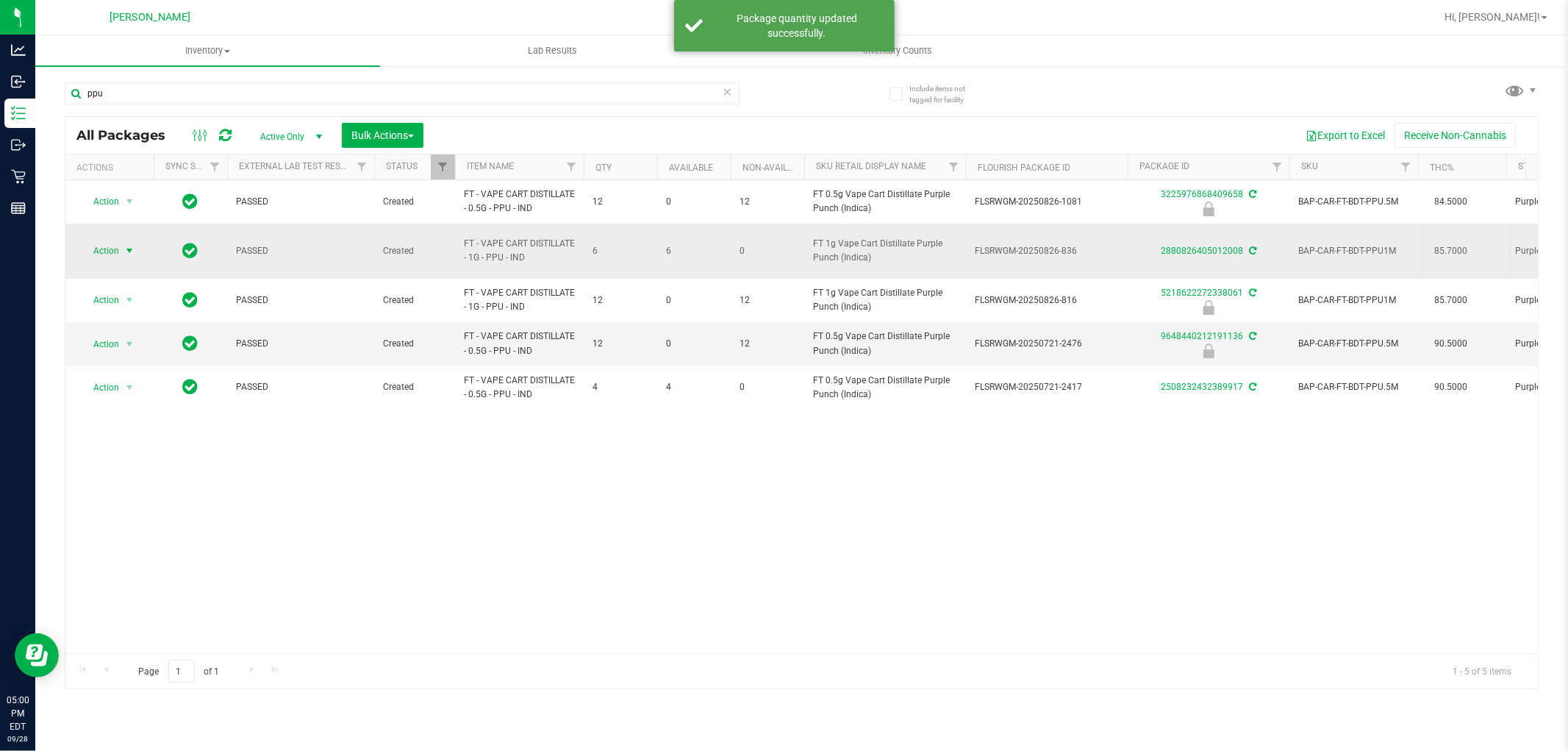
click at [108, 243] on span "Action" at bounding box center [100, 251] width 40 height 21
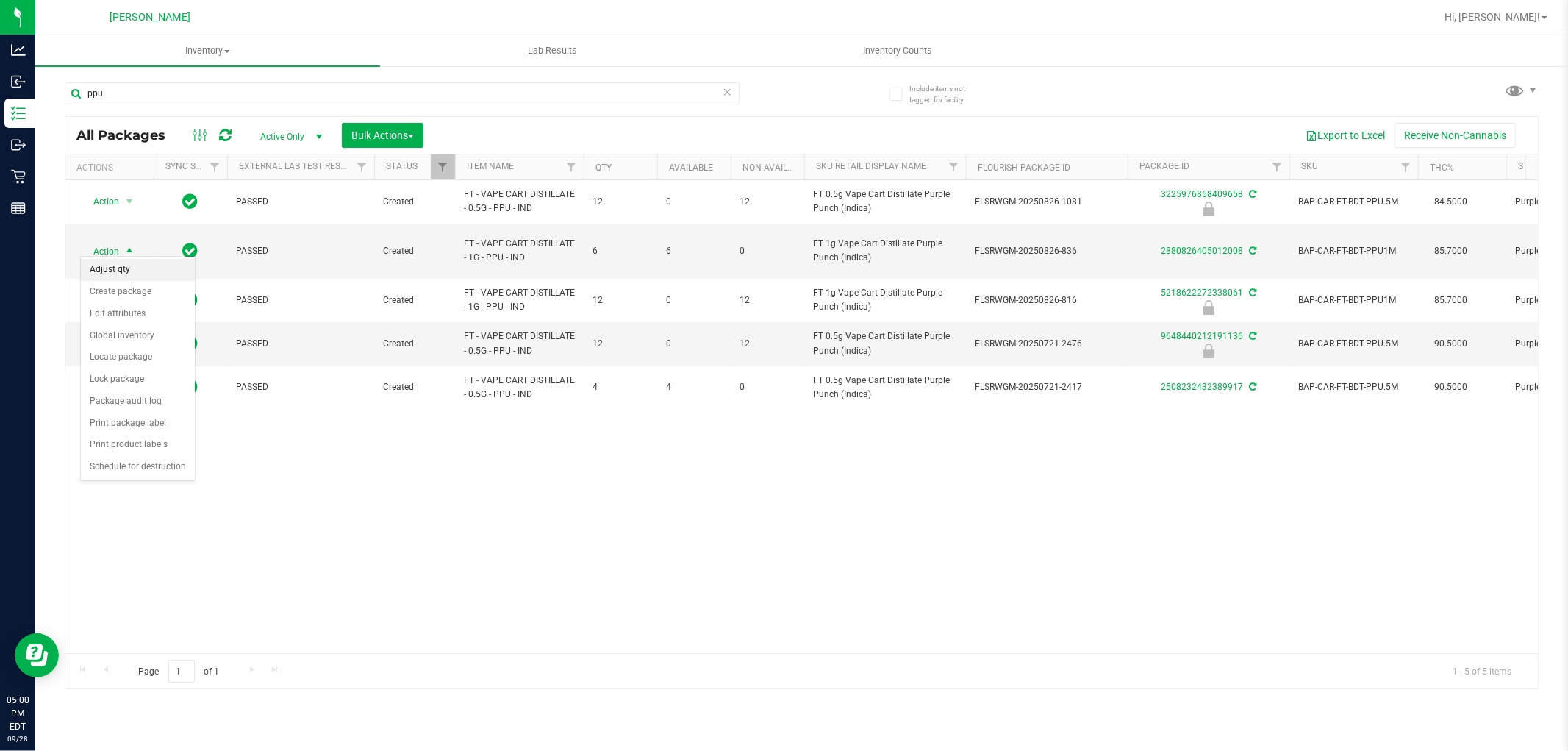
click at [134, 266] on li "Adjust qty" at bounding box center [138, 270] width 114 height 22
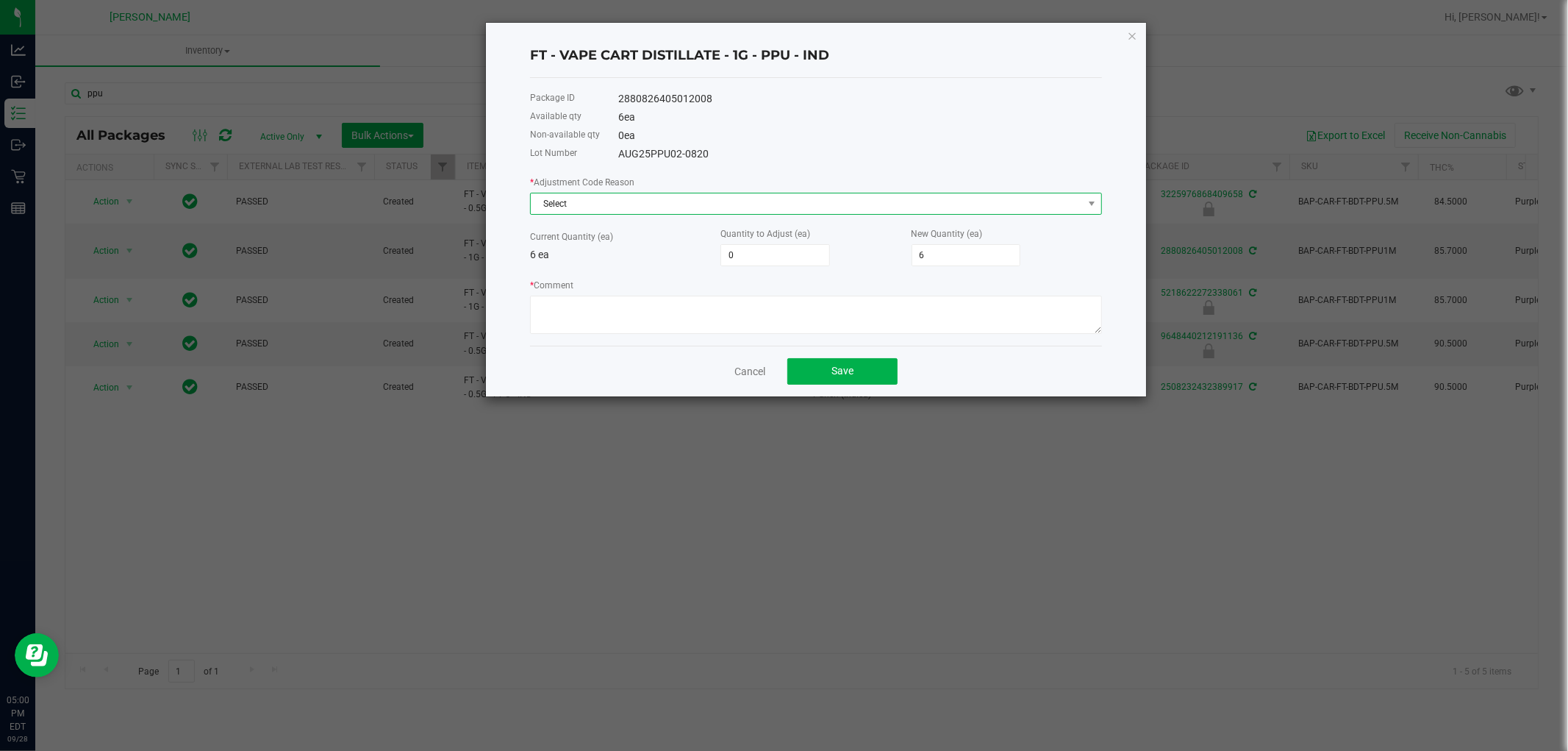
click at [711, 196] on span "Select" at bounding box center [807, 204] width 553 height 21
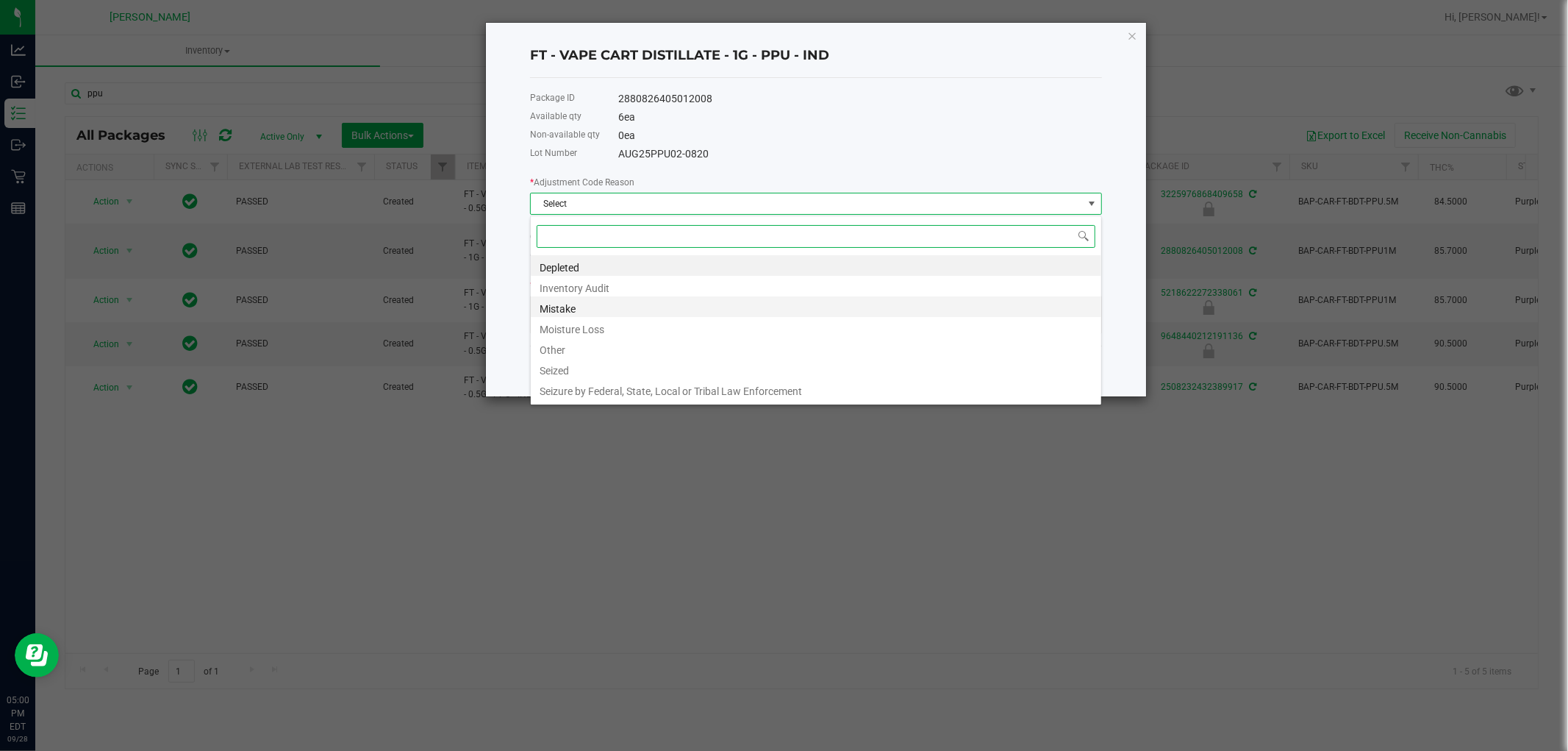
click at [567, 305] on li "Mistake" at bounding box center [816, 306] width 571 height 21
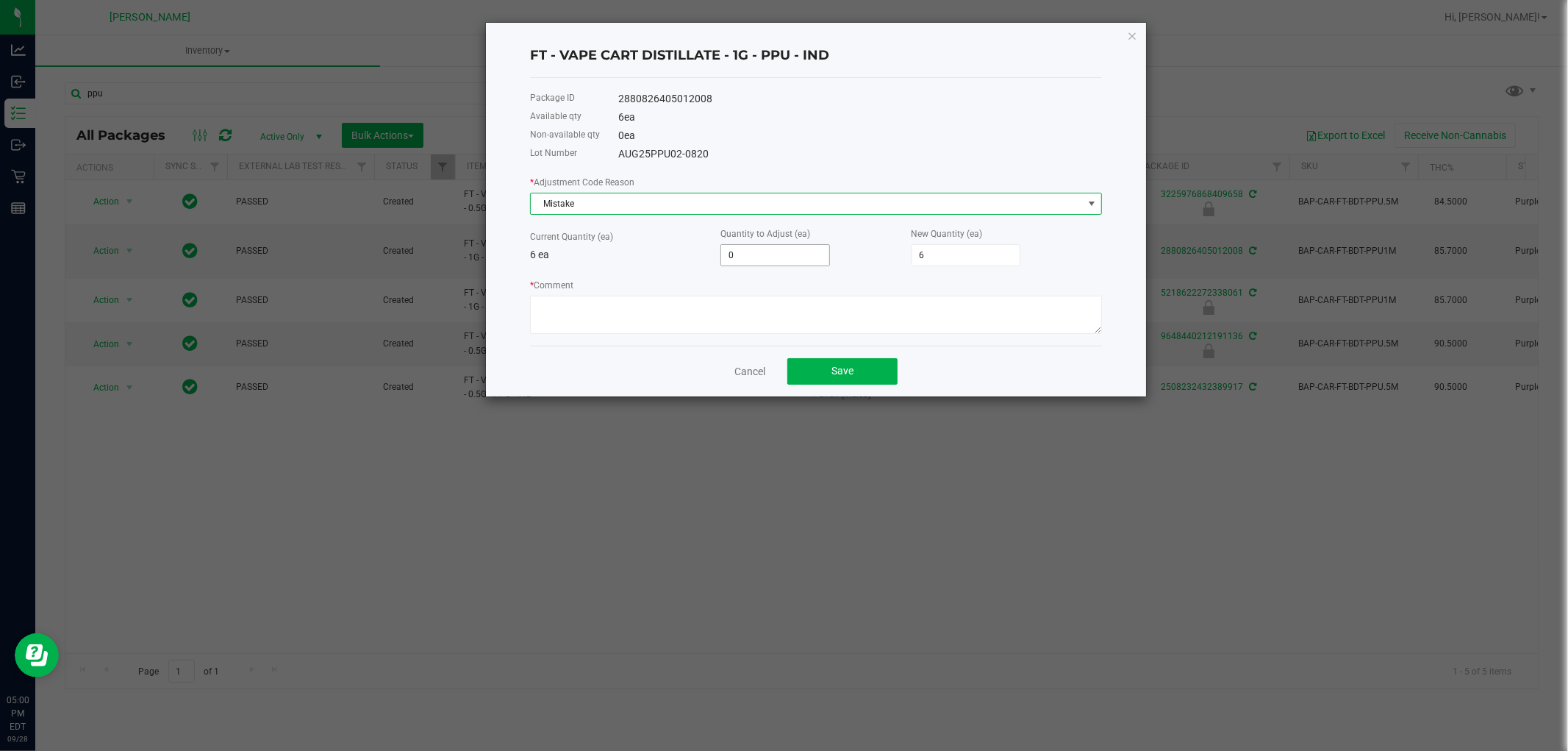
click at [791, 248] on input "0" at bounding box center [776, 255] width 108 height 21
type input "-1"
type input "5"
type input "-1"
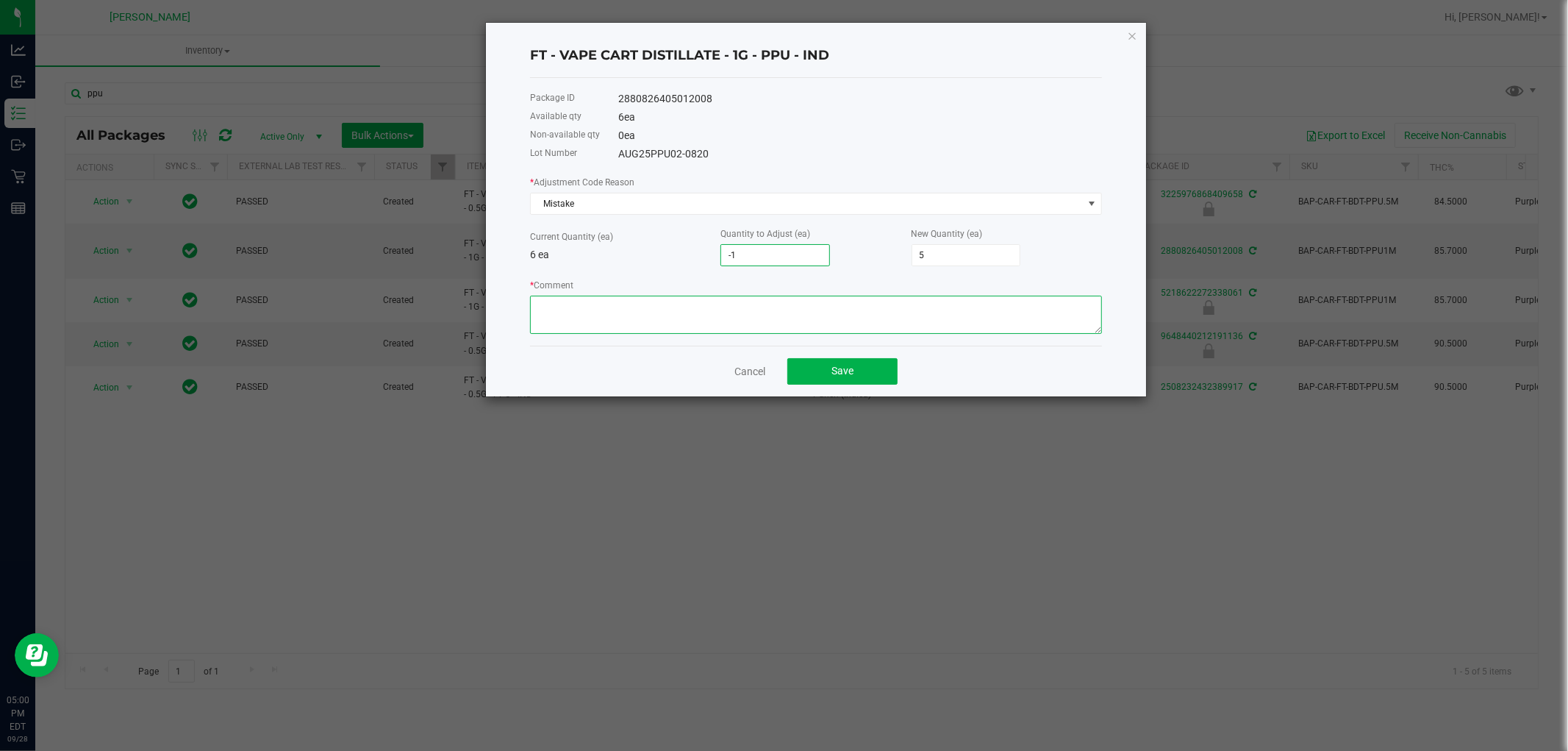
click at [769, 307] on textarea "* Comment" at bounding box center [816, 314] width 572 height 38
type textarea "v"
paste textarea "while doing the inventory count we noticed we were off, adjusted count to refle…"
type textarea "while doing the inventory count we noticed we were off, adjusted count to refle…"
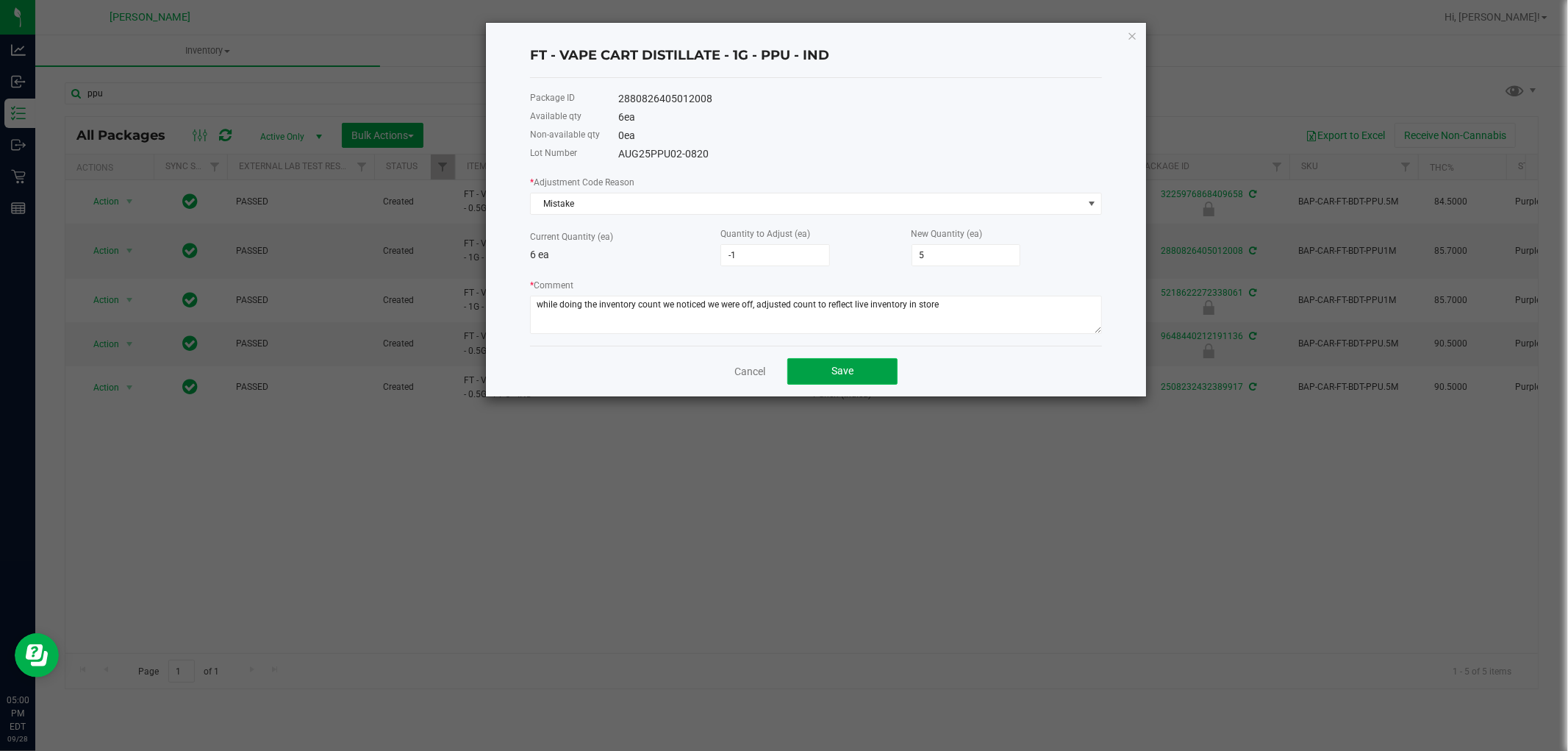
click at [822, 364] on button "Save" at bounding box center [842, 371] width 110 height 26
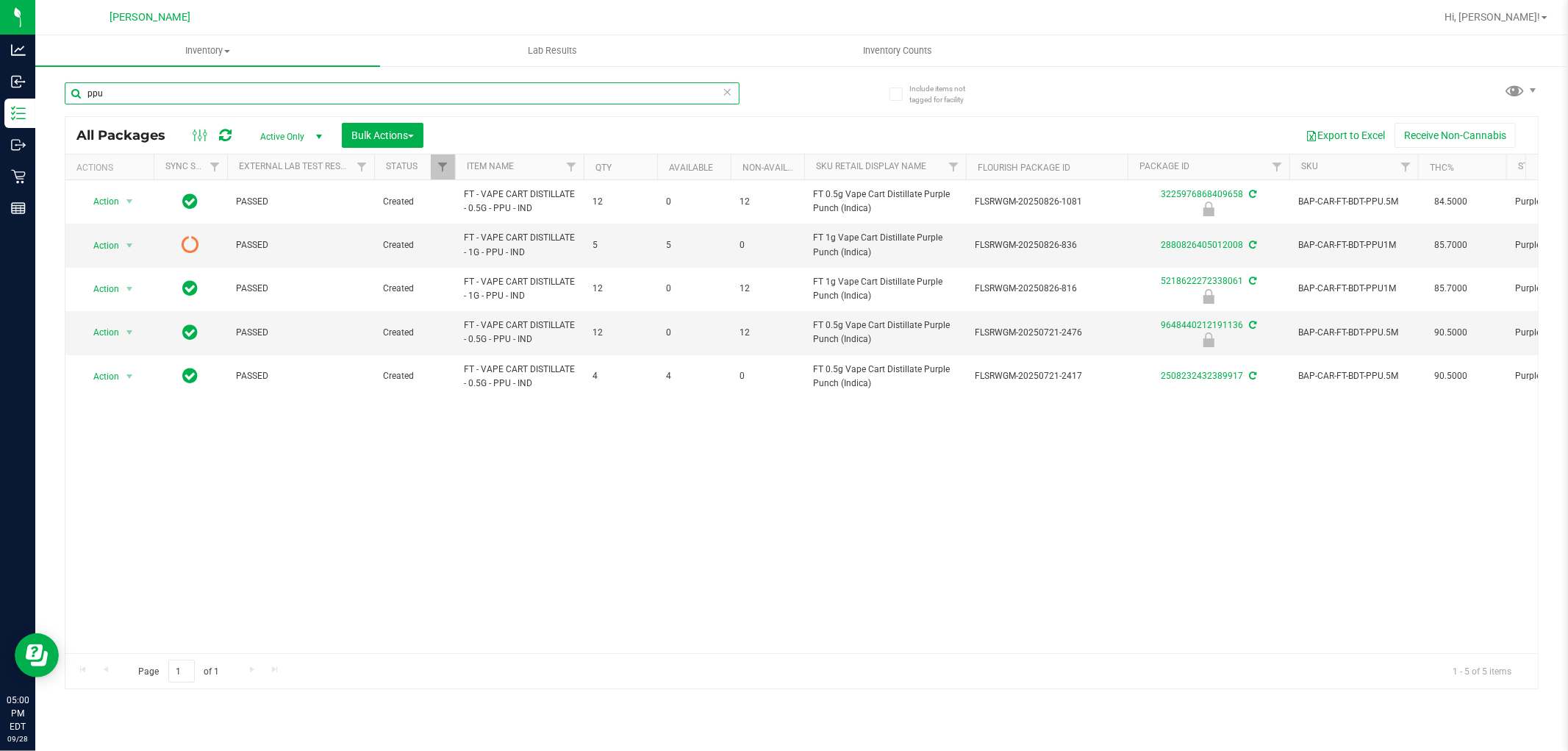
click at [184, 94] on input "ppu" at bounding box center [403, 94] width 675 height 22
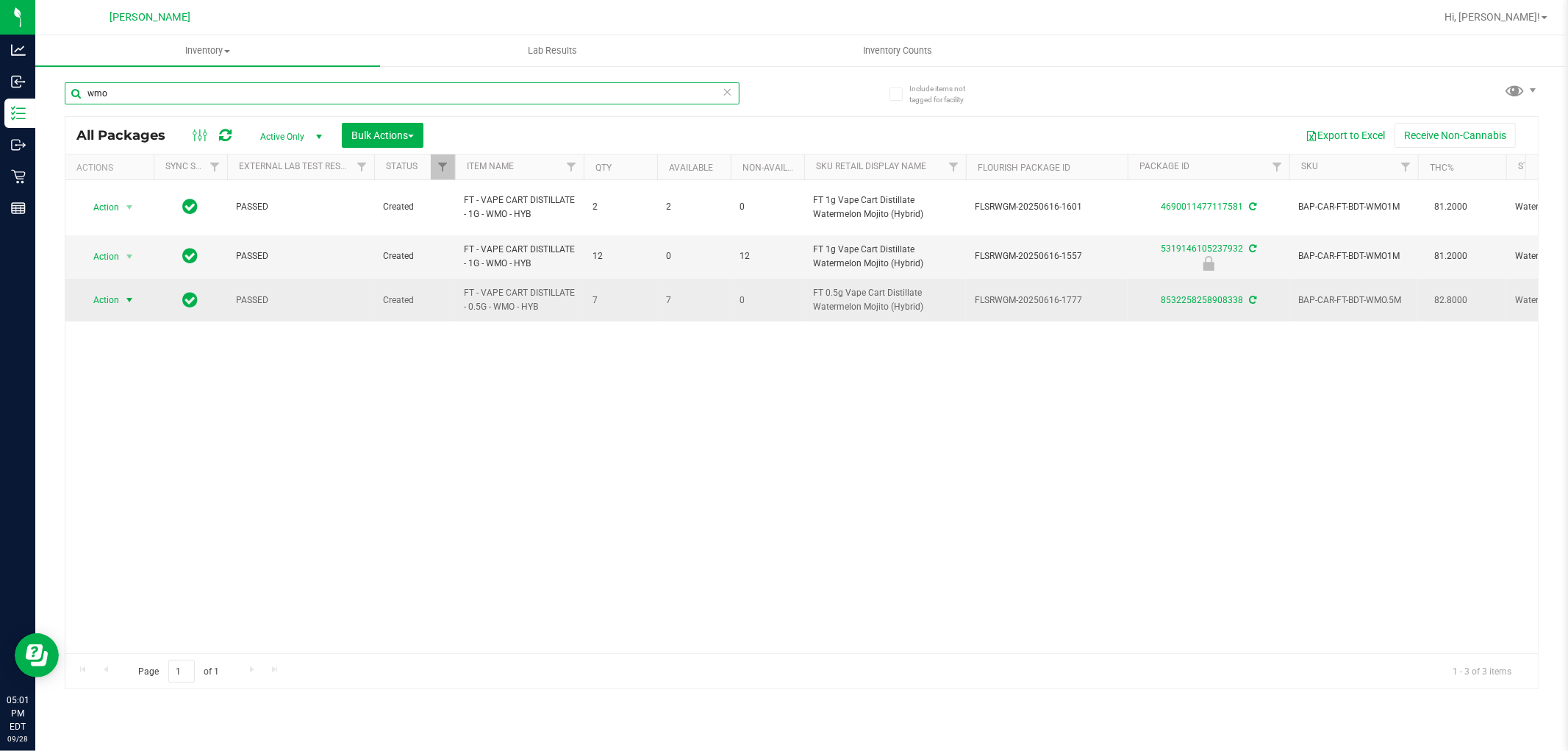
type input "wmo"
click at [125, 294] on span "select" at bounding box center [129, 299] width 12 height 12
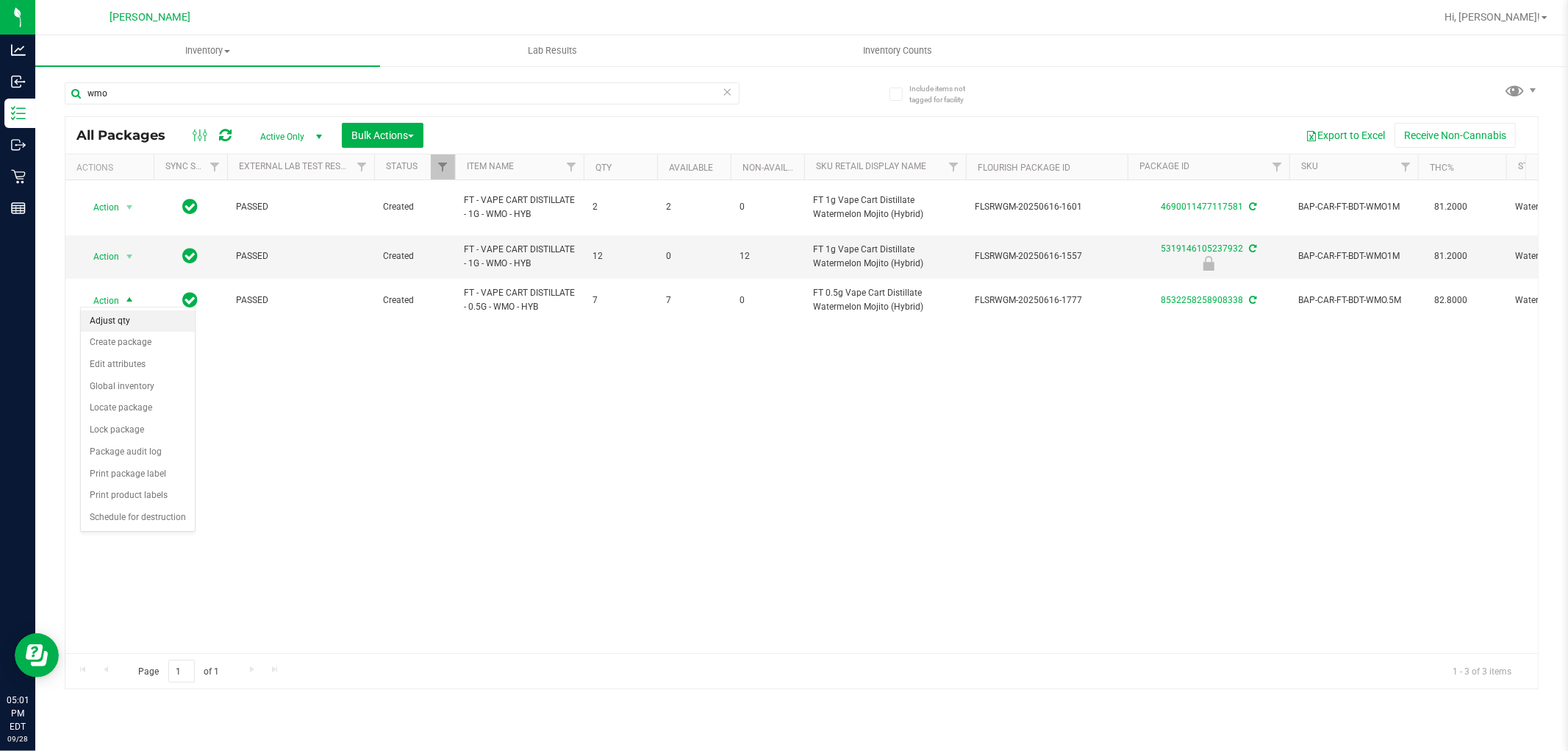
click at [125, 322] on li "Adjust qty" at bounding box center [138, 322] width 114 height 22
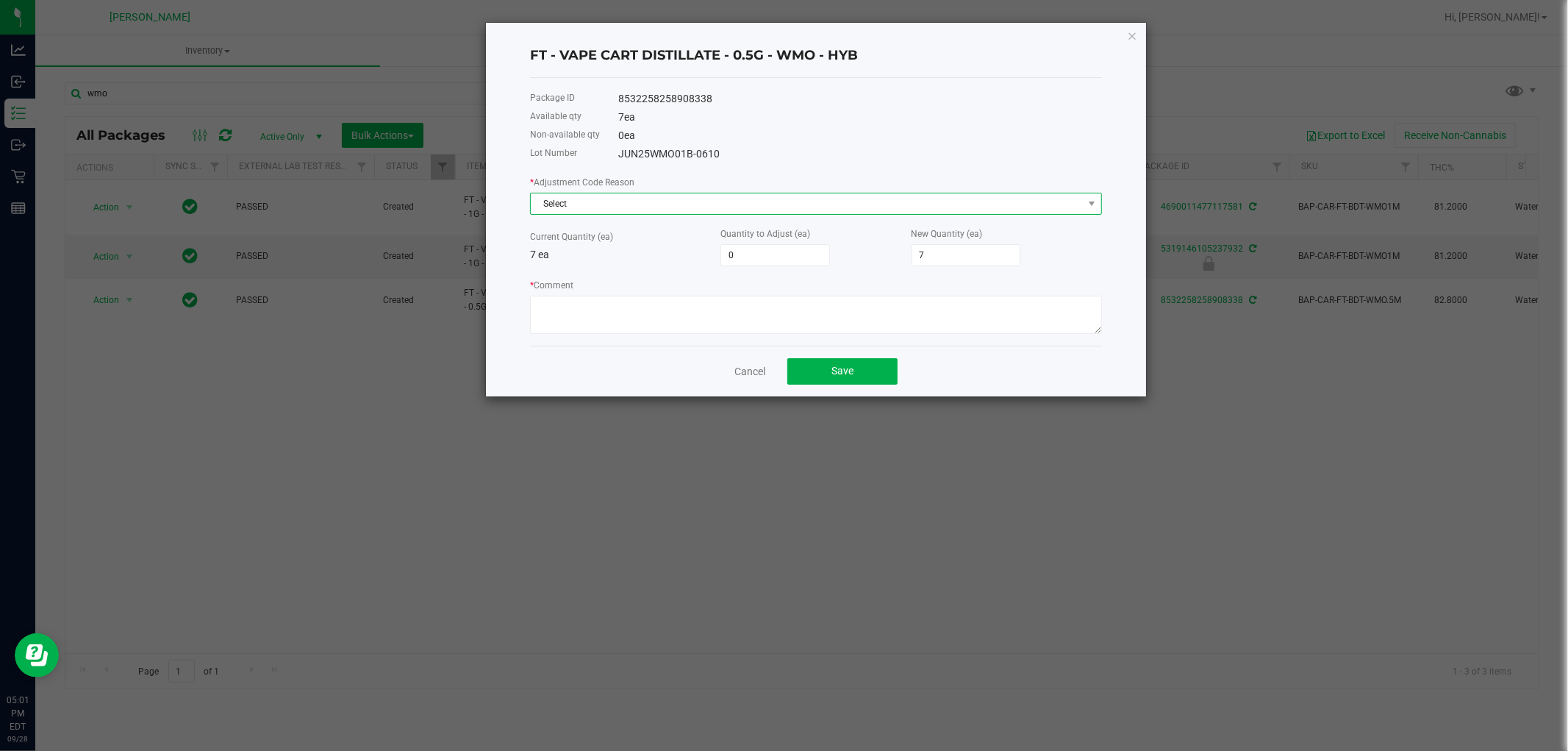
click at [634, 206] on span "Select" at bounding box center [807, 204] width 553 height 21
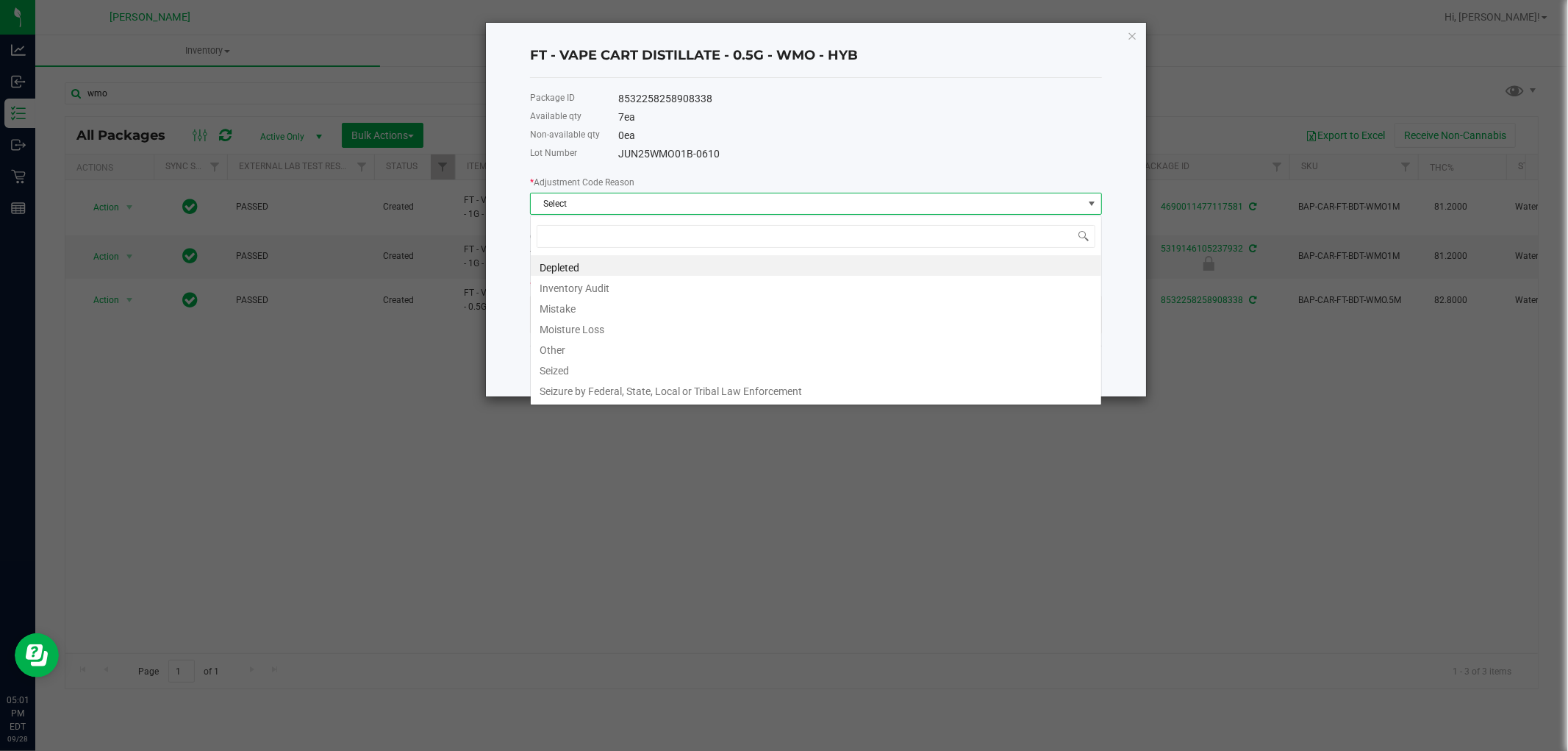
scroll to position [22, 572]
click at [564, 310] on li "Mistake" at bounding box center [816, 306] width 571 height 21
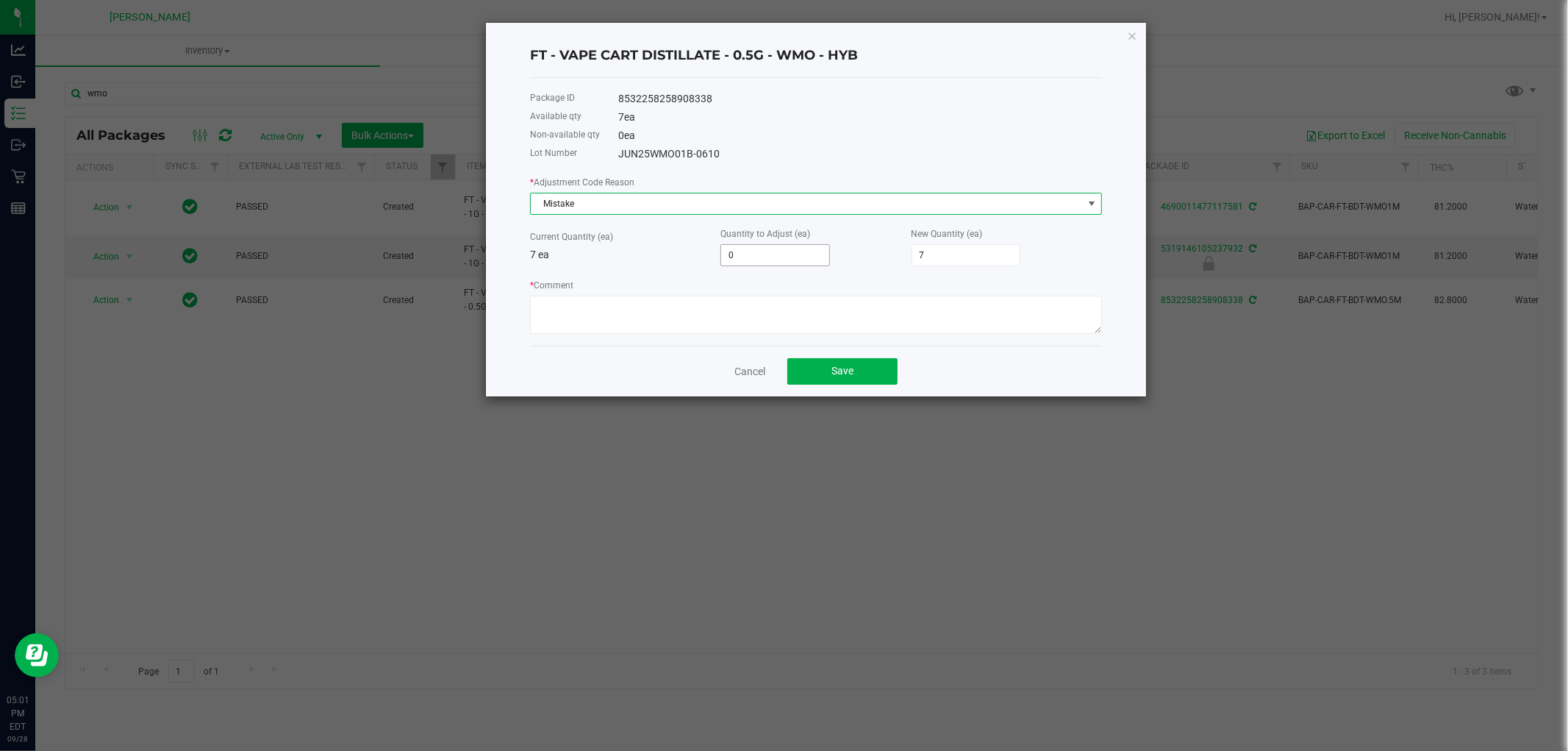
click at [769, 256] on input "0" at bounding box center [776, 255] width 108 height 21
type input "1"
type input "8"
type input "1"
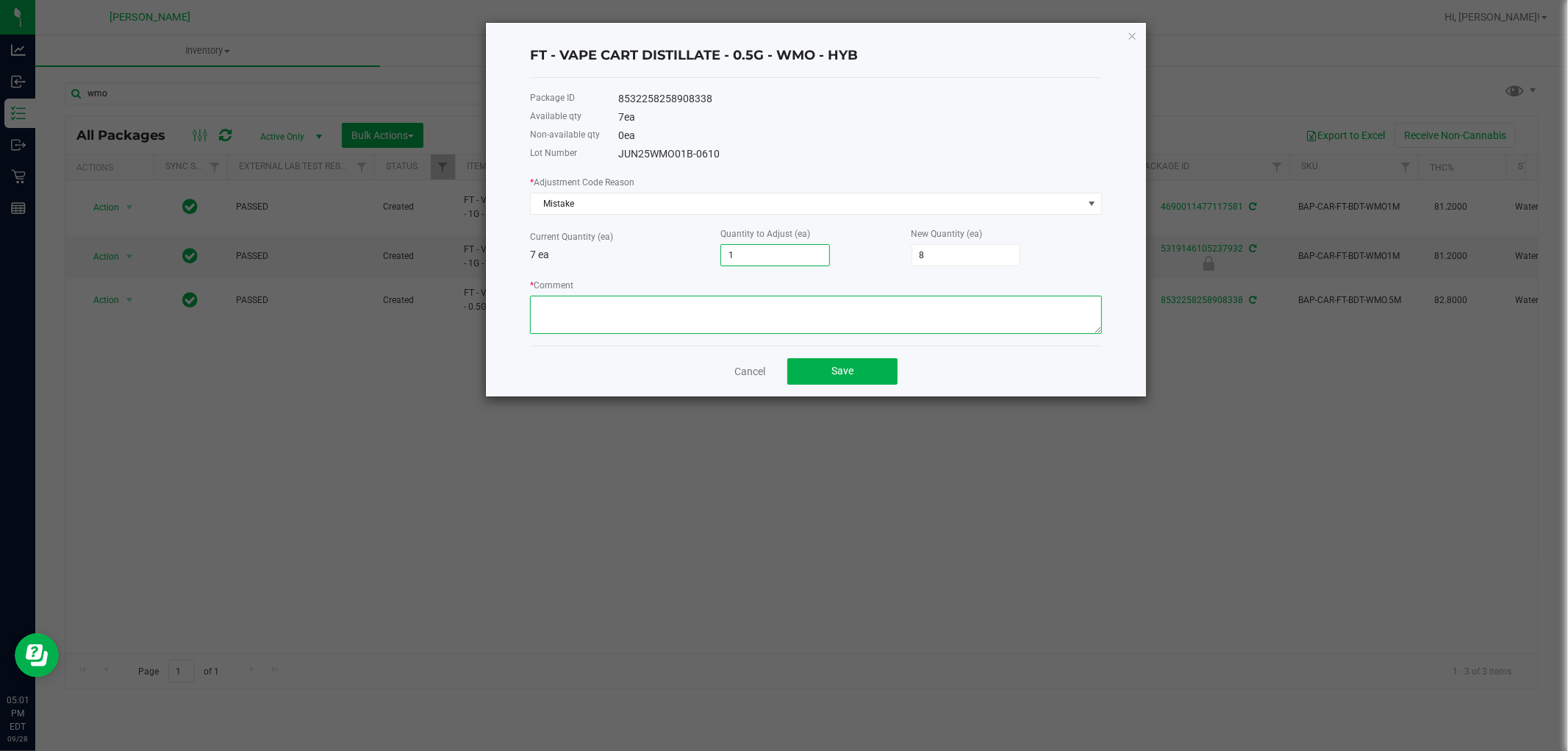
click at [752, 316] on textarea "* Comment" at bounding box center [816, 314] width 572 height 38
paste textarea "while doing the inventory count we noticed we were off, adjusted count to refle…"
type textarea "while doing the inventory count we noticed we were off, adjusted count to refle…"
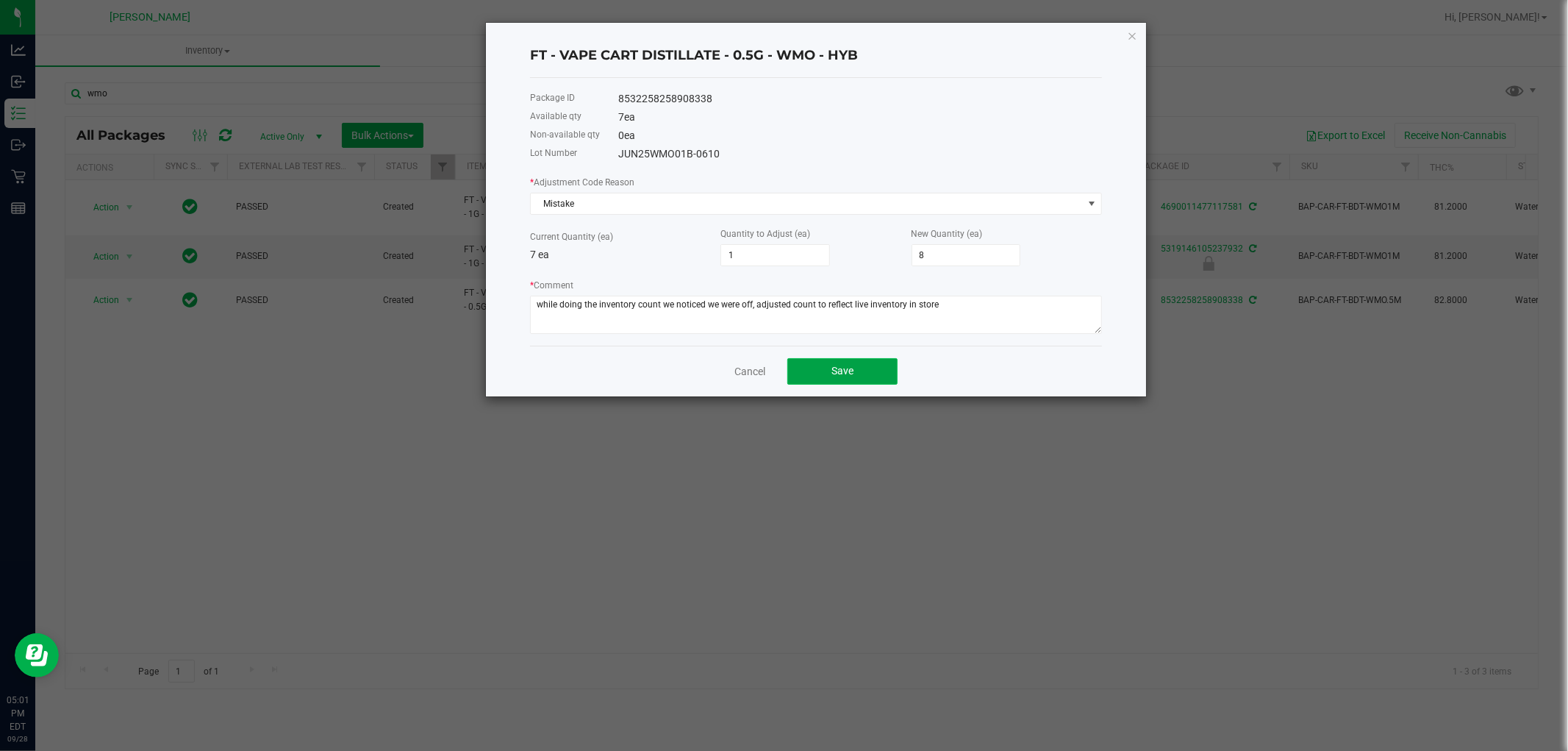
click at [818, 381] on button "Save" at bounding box center [842, 371] width 110 height 26
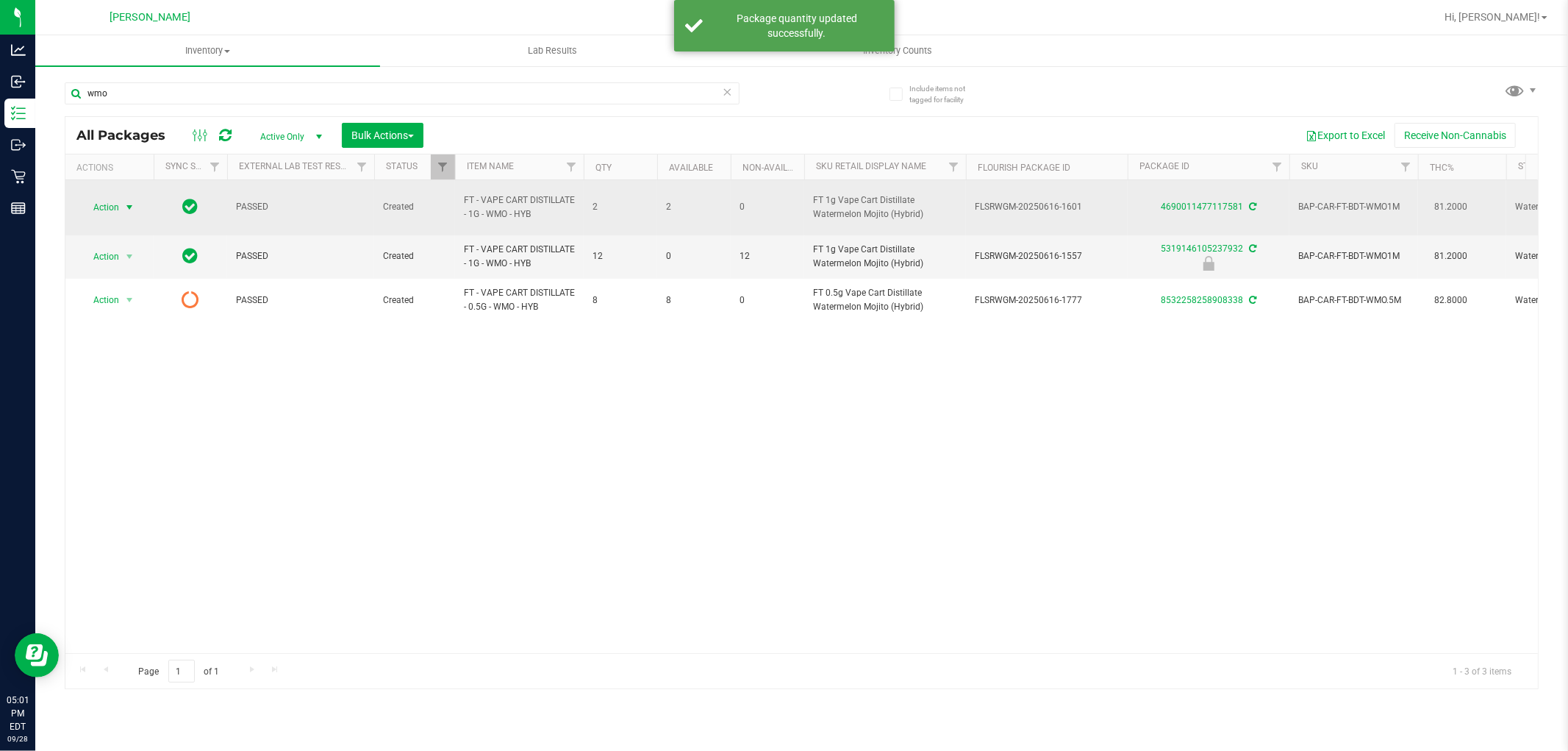
click at [128, 202] on span "select" at bounding box center [129, 207] width 12 height 12
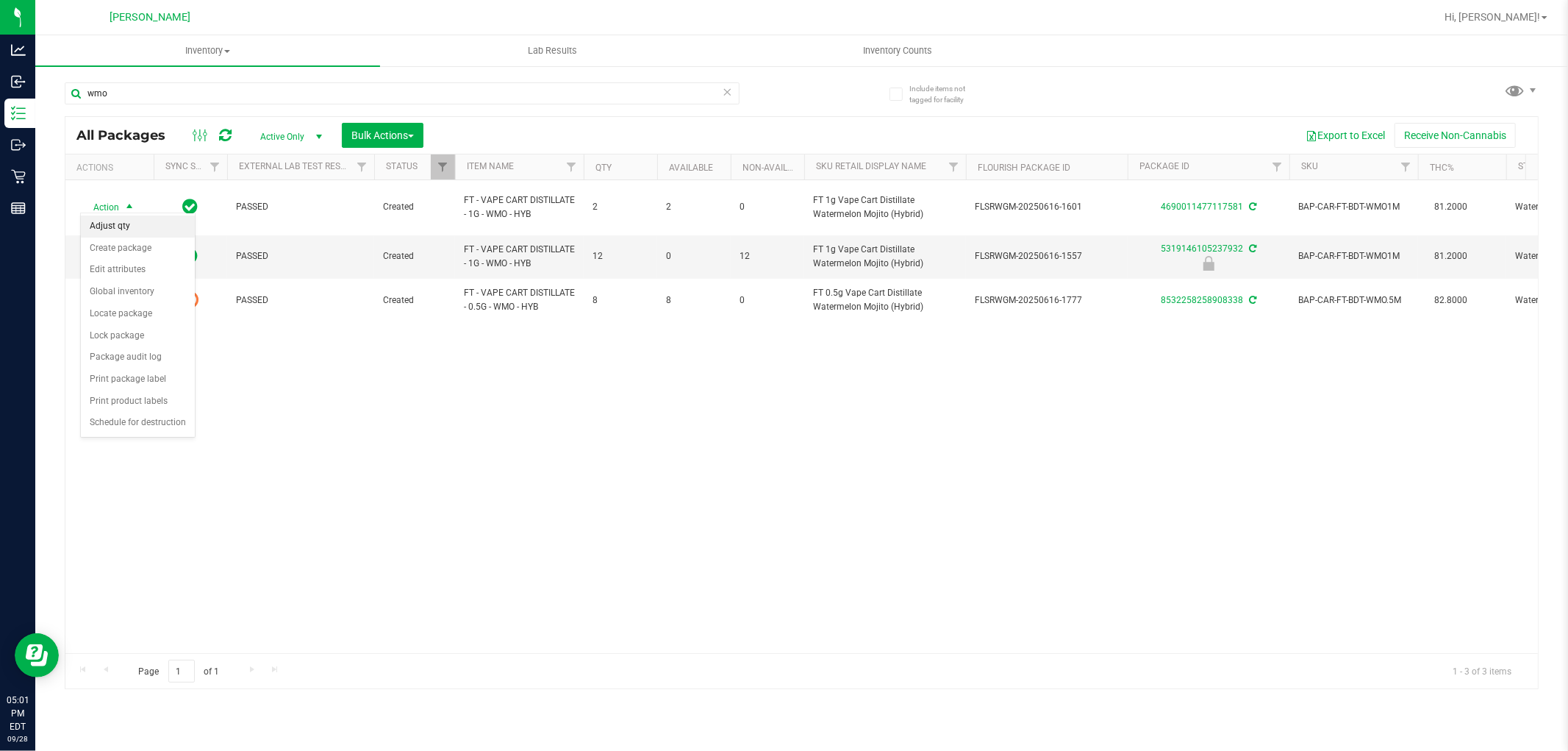
click at [116, 221] on li "Adjust qty" at bounding box center [138, 226] width 114 height 22
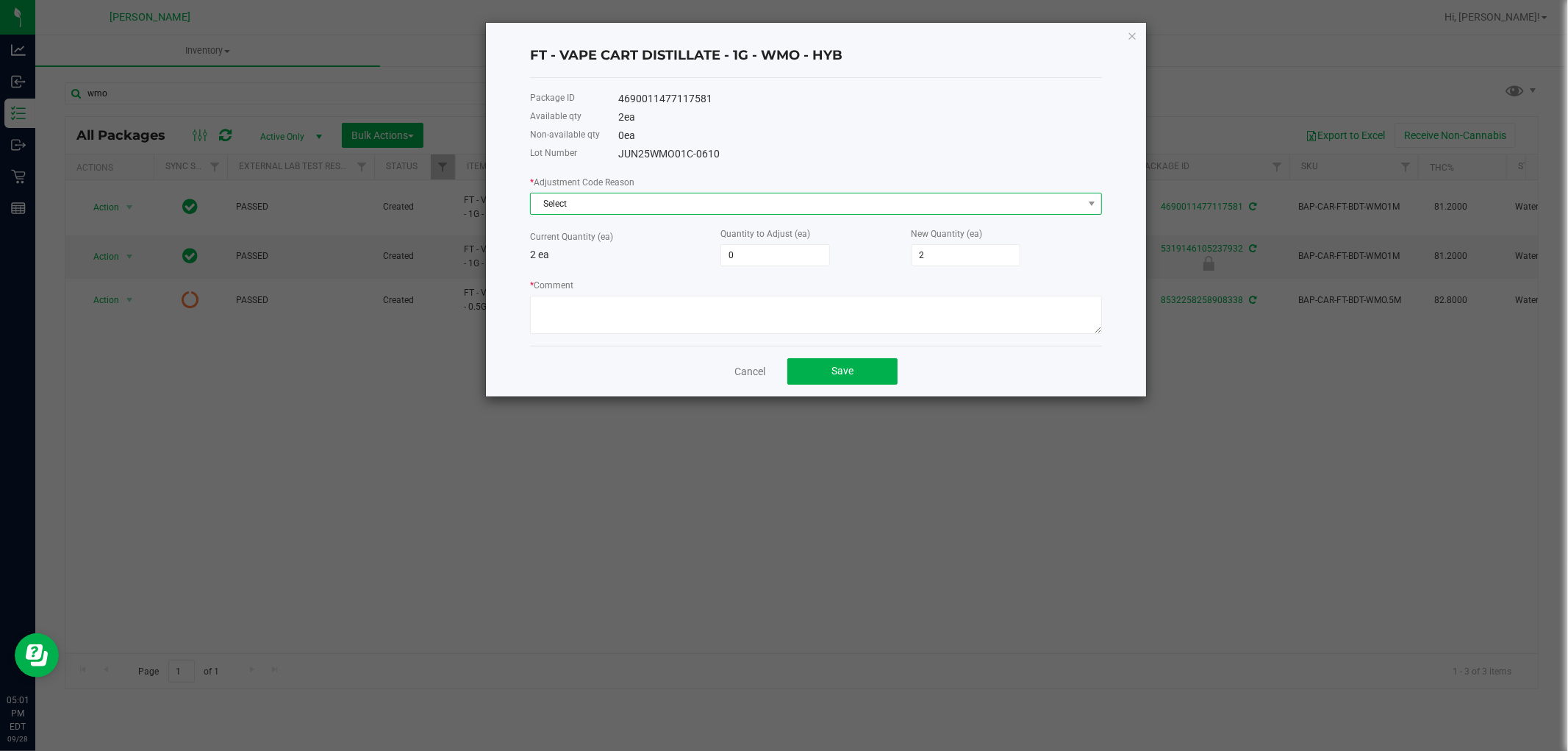
click at [660, 199] on span "Select" at bounding box center [807, 204] width 553 height 21
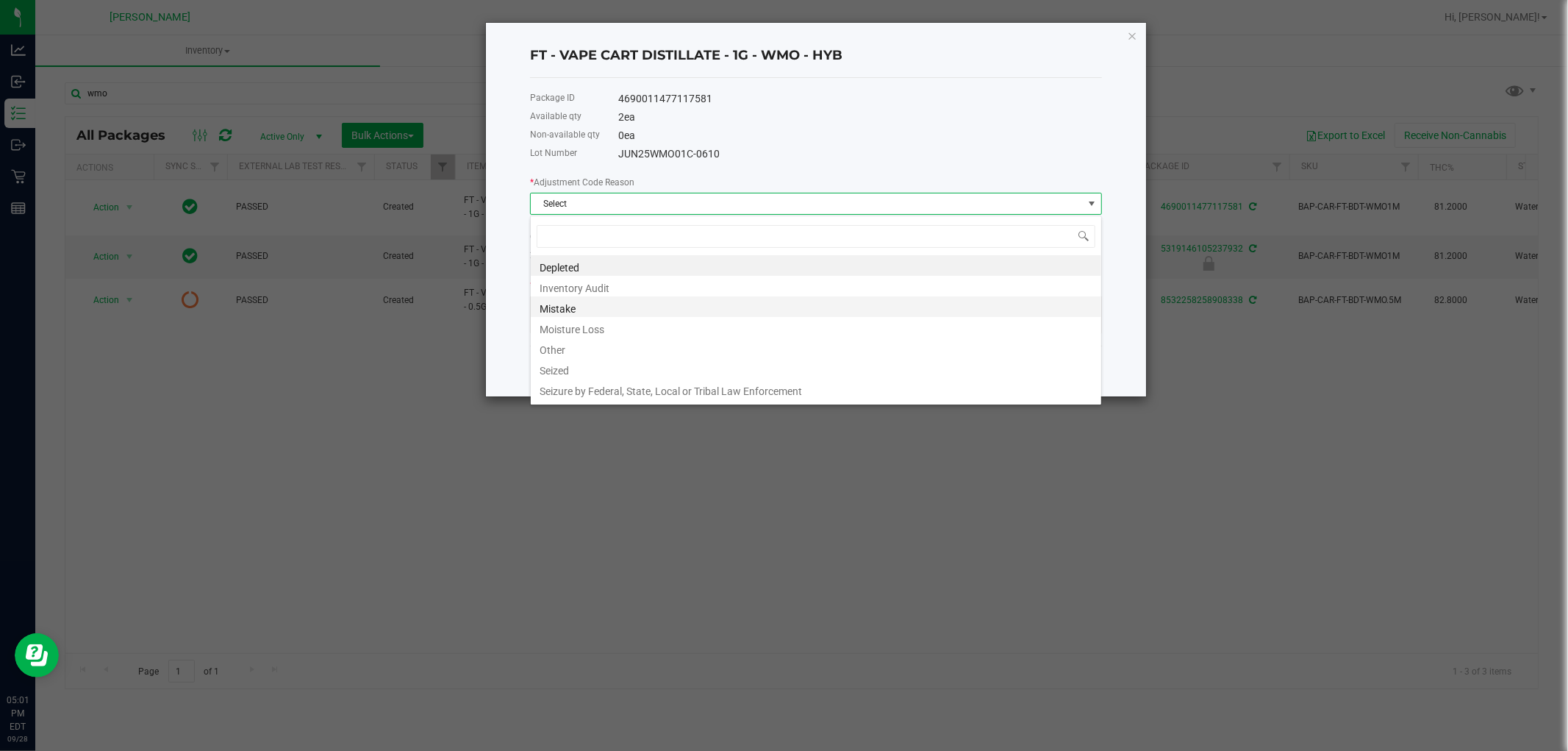
click at [572, 304] on li "Mistake" at bounding box center [816, 306] width 571 height 21
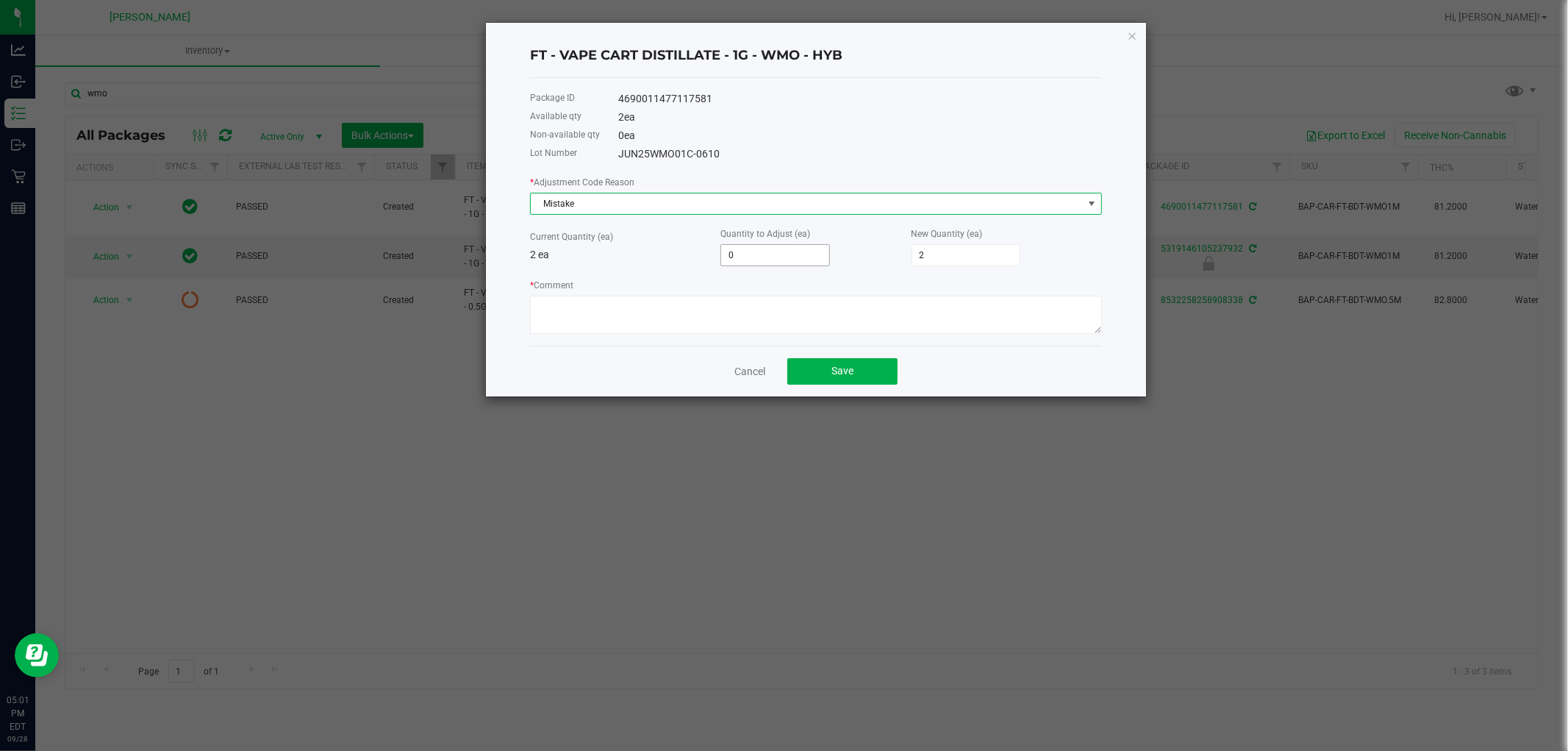
click at [789, 255] on input "0" at bounding box center [776, 255] width 108 height 21
type input "-1"
type input "1"
type input "-1"
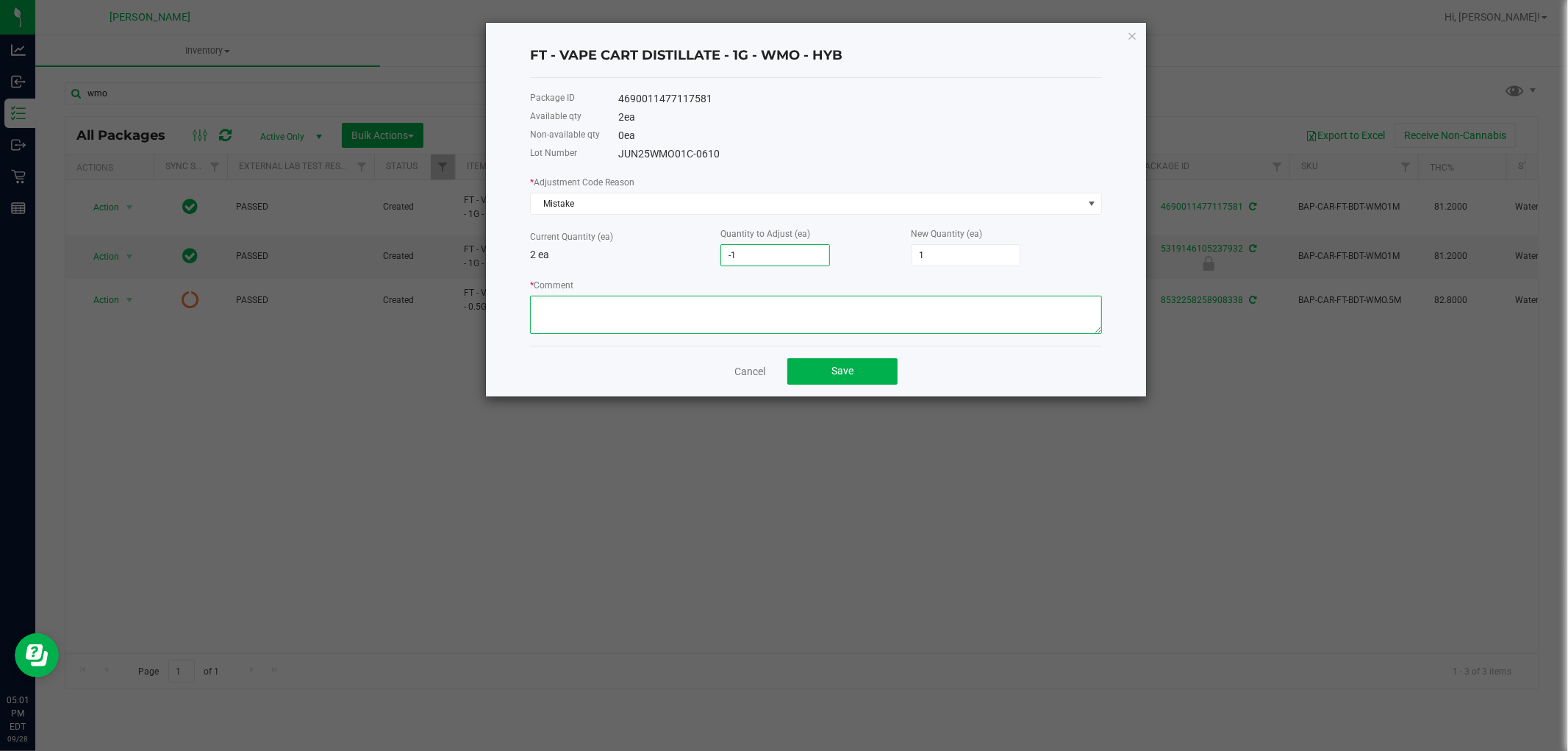
click at [595, 312] on textarea "* Comment" at bounding box center [816, 314] width 572 height 38
paste textarea "while doing the inventory count we noticed we were off, adjusted count to refle…"
type textarea "while doing the inventory count we noticed we were off, adjusted count to refle…"
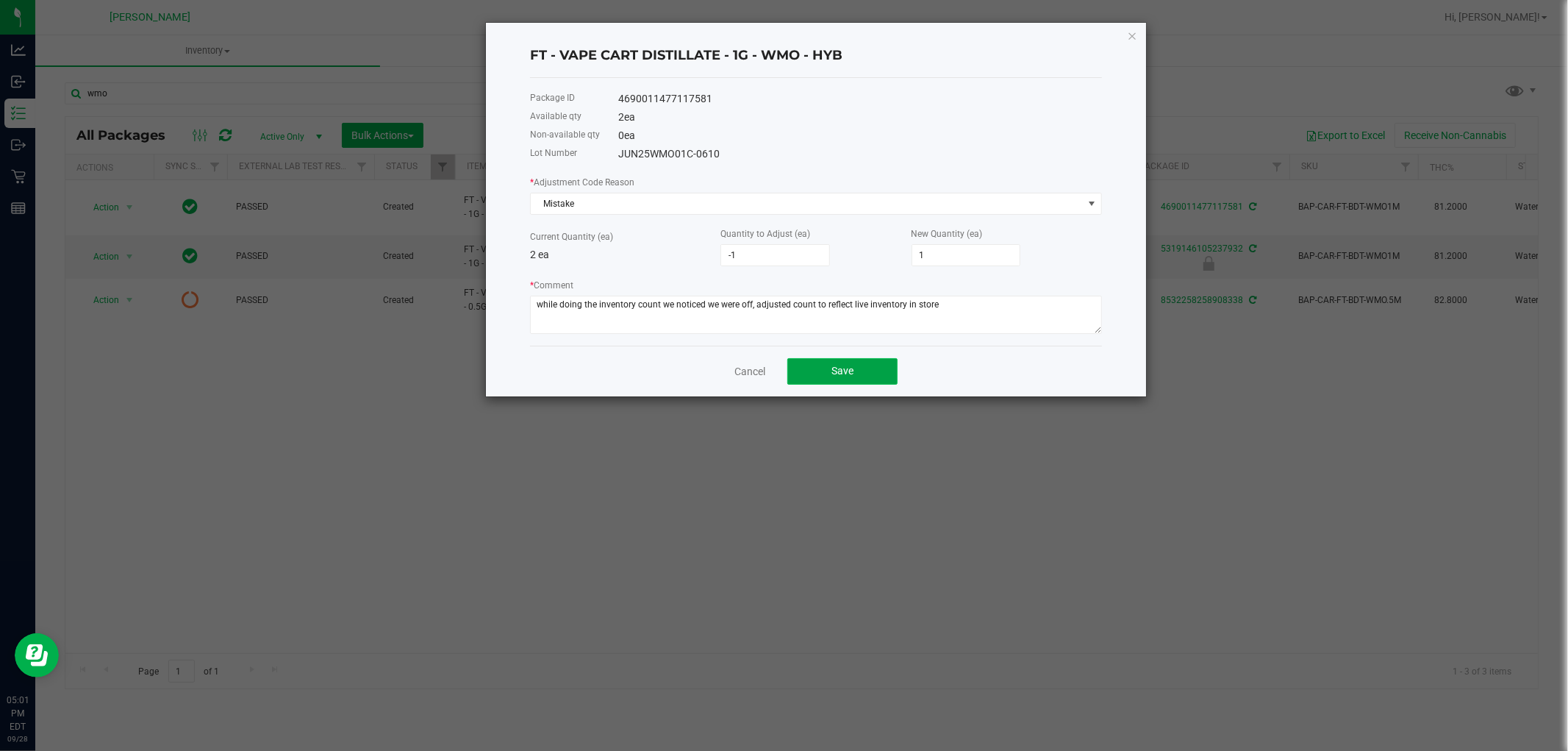
click at [811, 366] on button "Save" at bounding box center [842, 371] width 110 height 26
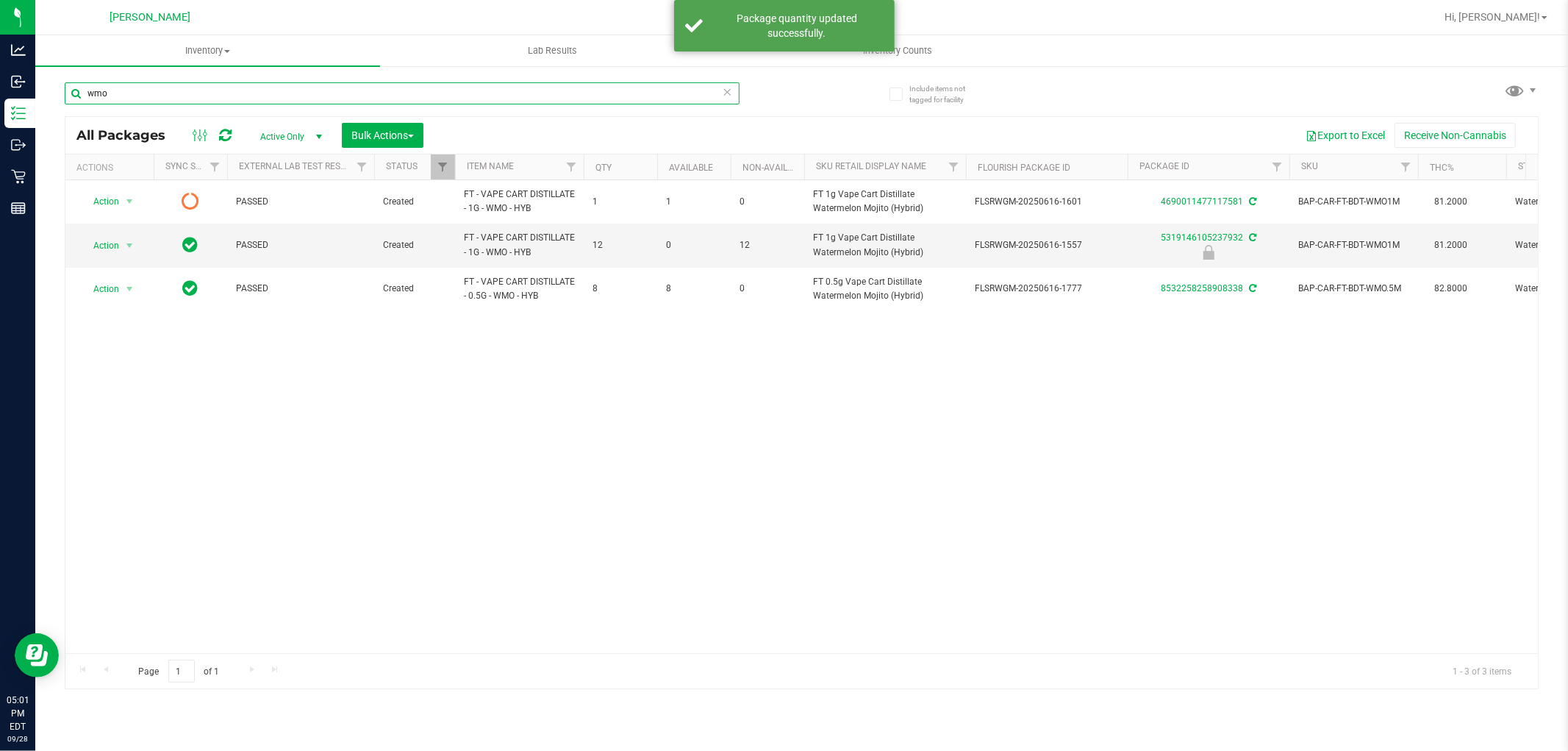
click at [306, 84] on input "wmo" at bounding box center [403, 94] width 675 height 22
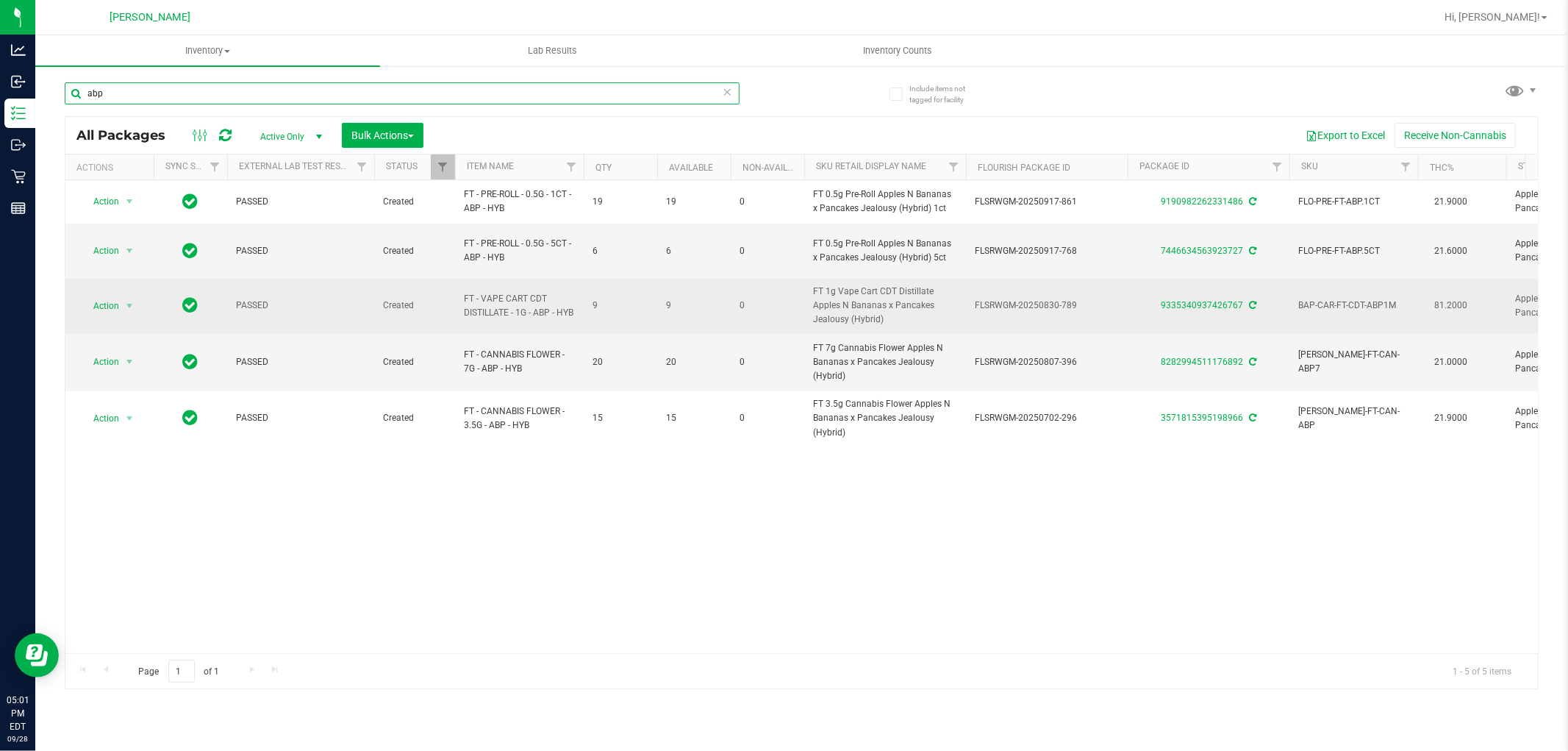
type input "abp"
click at [114, 295] on span "Action" at bounding box center [100, 306] width 40 height 21
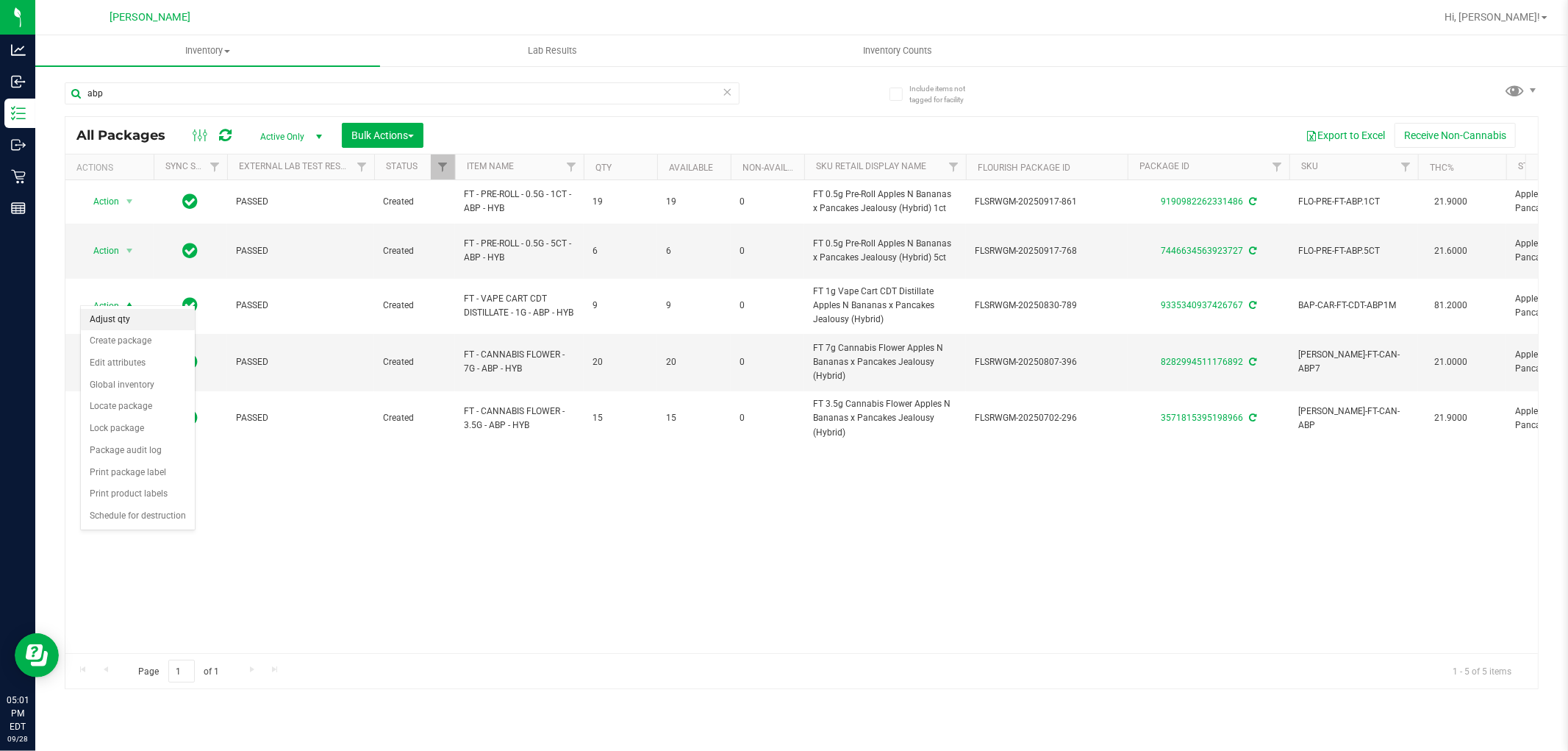
click at [115, 325] on li "Adjust qty" at bounding box center [138, 320] width 114 height 22
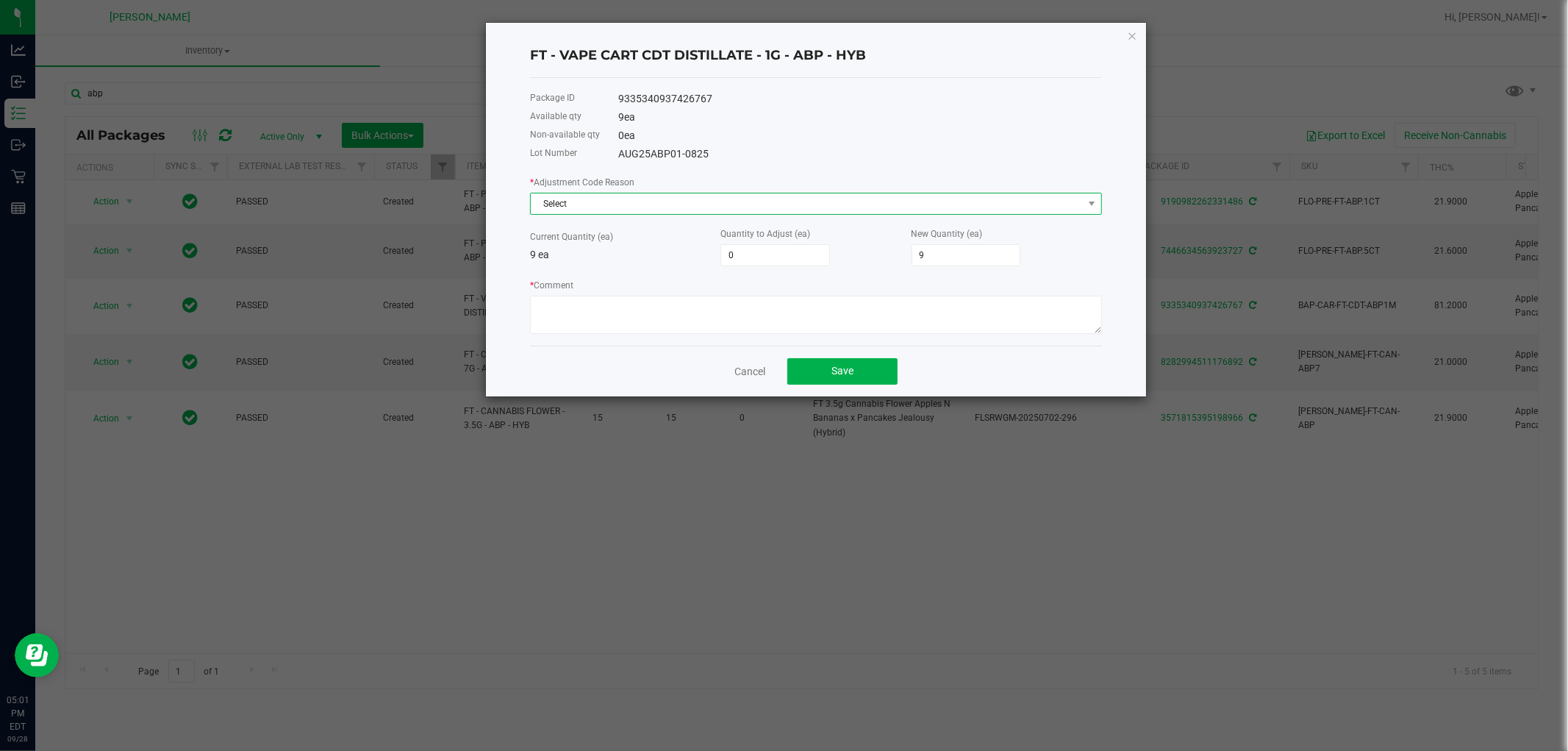
click at [728, 203] on span "Select" at bounding box center [807, 204] width 553 height 21
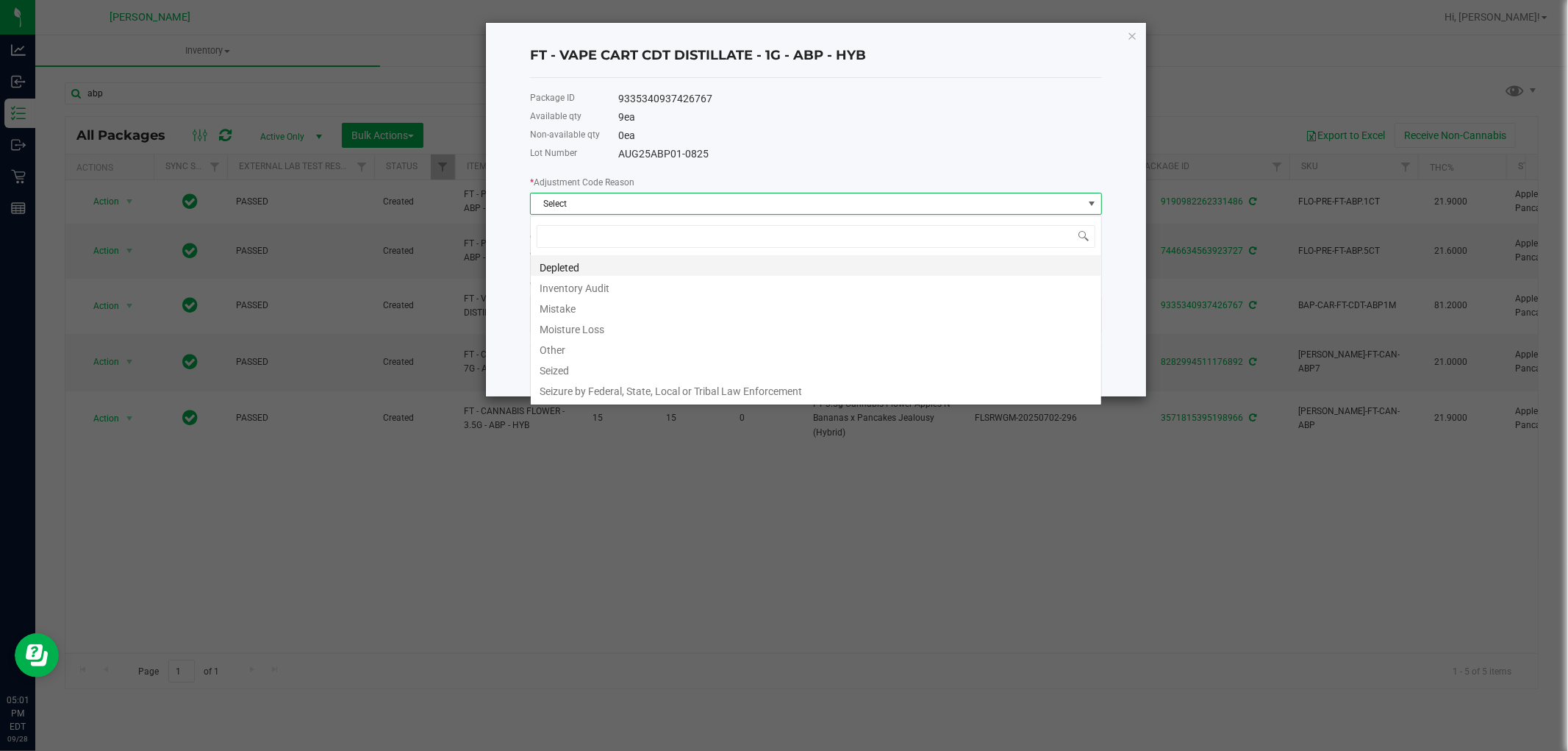
scroll to position [22, 572]
click at [564, 311] on li "Mistake" at bounding box center [816, 306] width 571 height 21
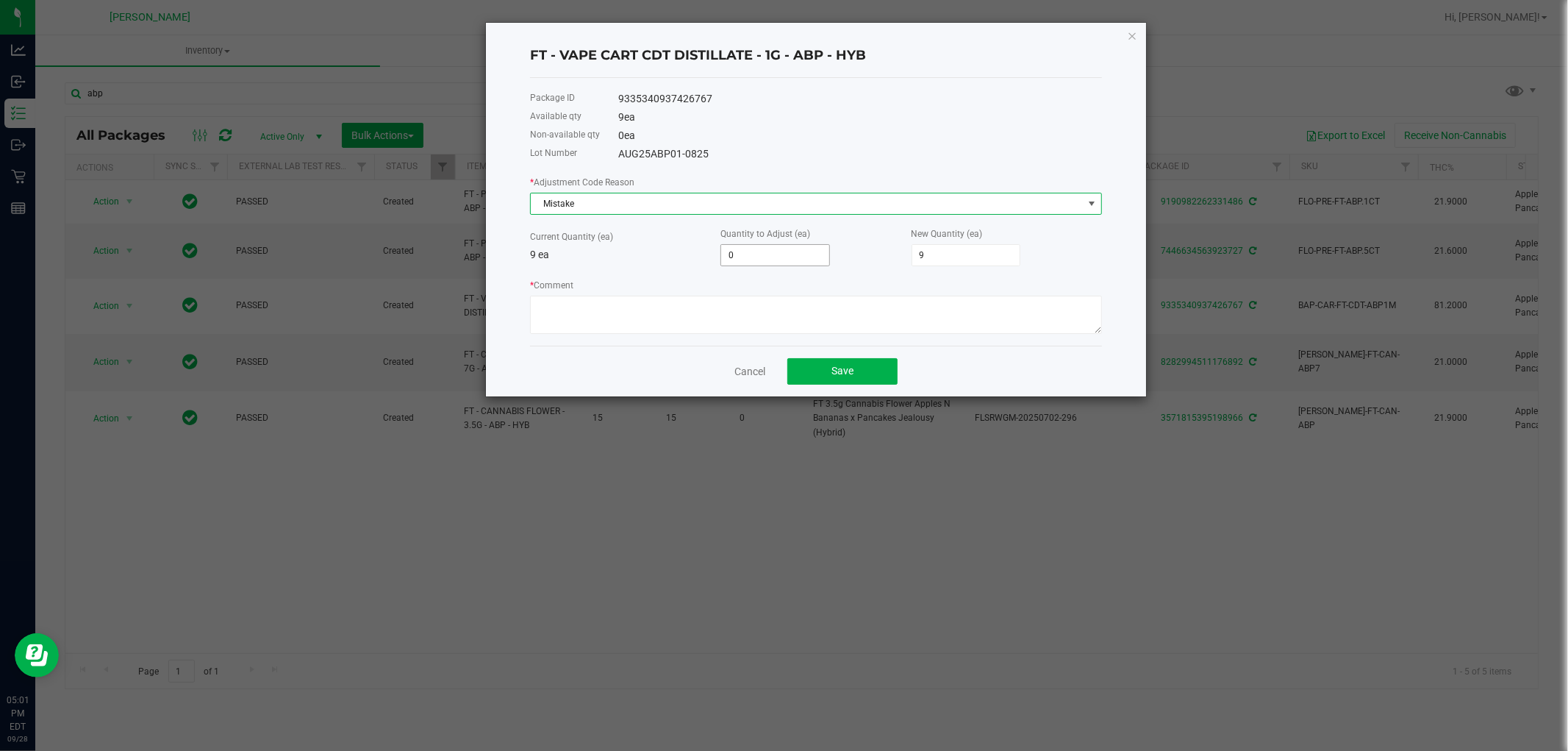
click at [760, 260] on input "0" at bounding box center [776, 255] width 108 height 21
type input "-1"
type input "8"
type input "-1"
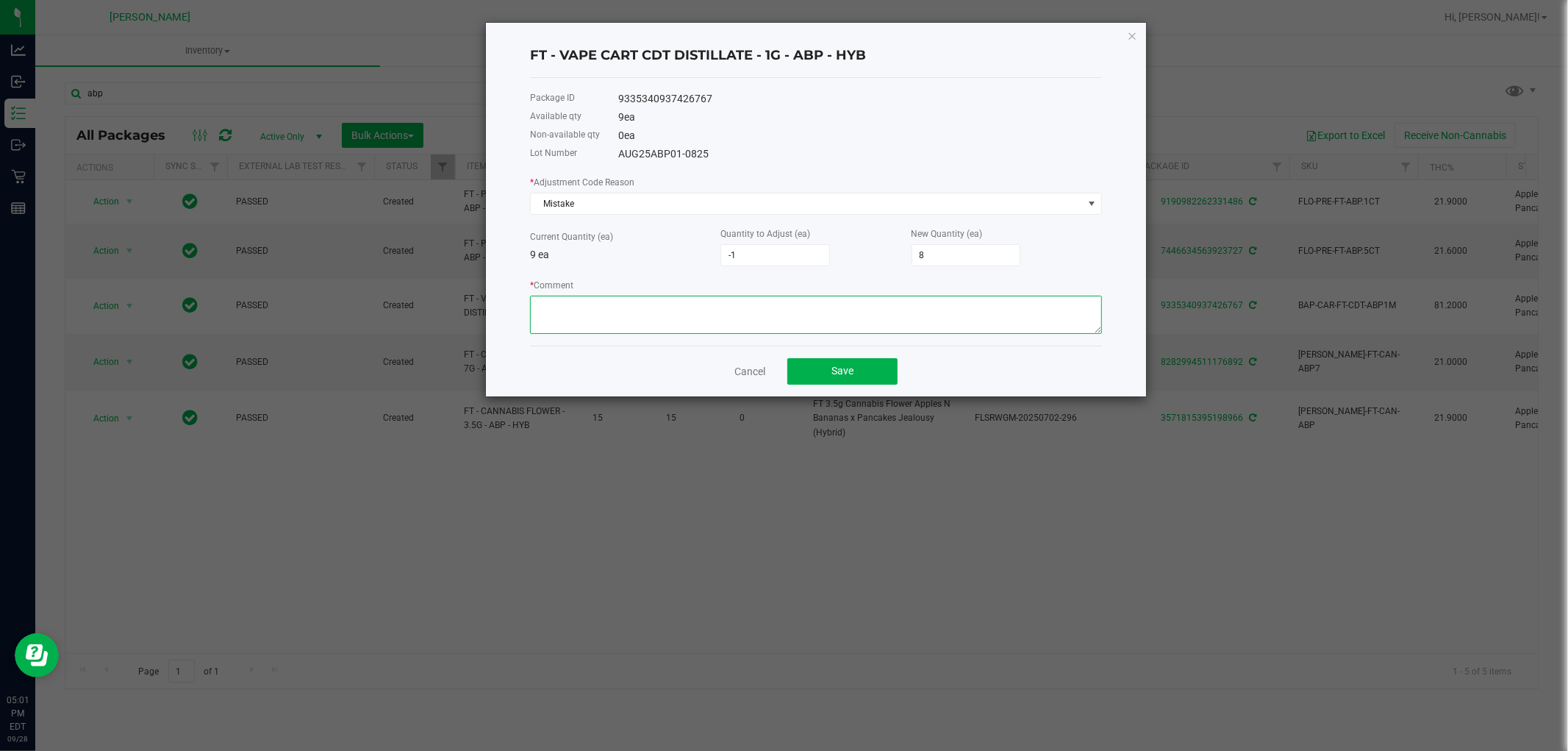
click at [738, 300] on textarea "* Comment" at bounding box center [816, 314] width 572 height 38
paste textarea "while doing the inventory count we noticed we were off, adjusted count to refle…"
type textarea "while doing the inventory count we noticed we were off, adjusted count to refle…"
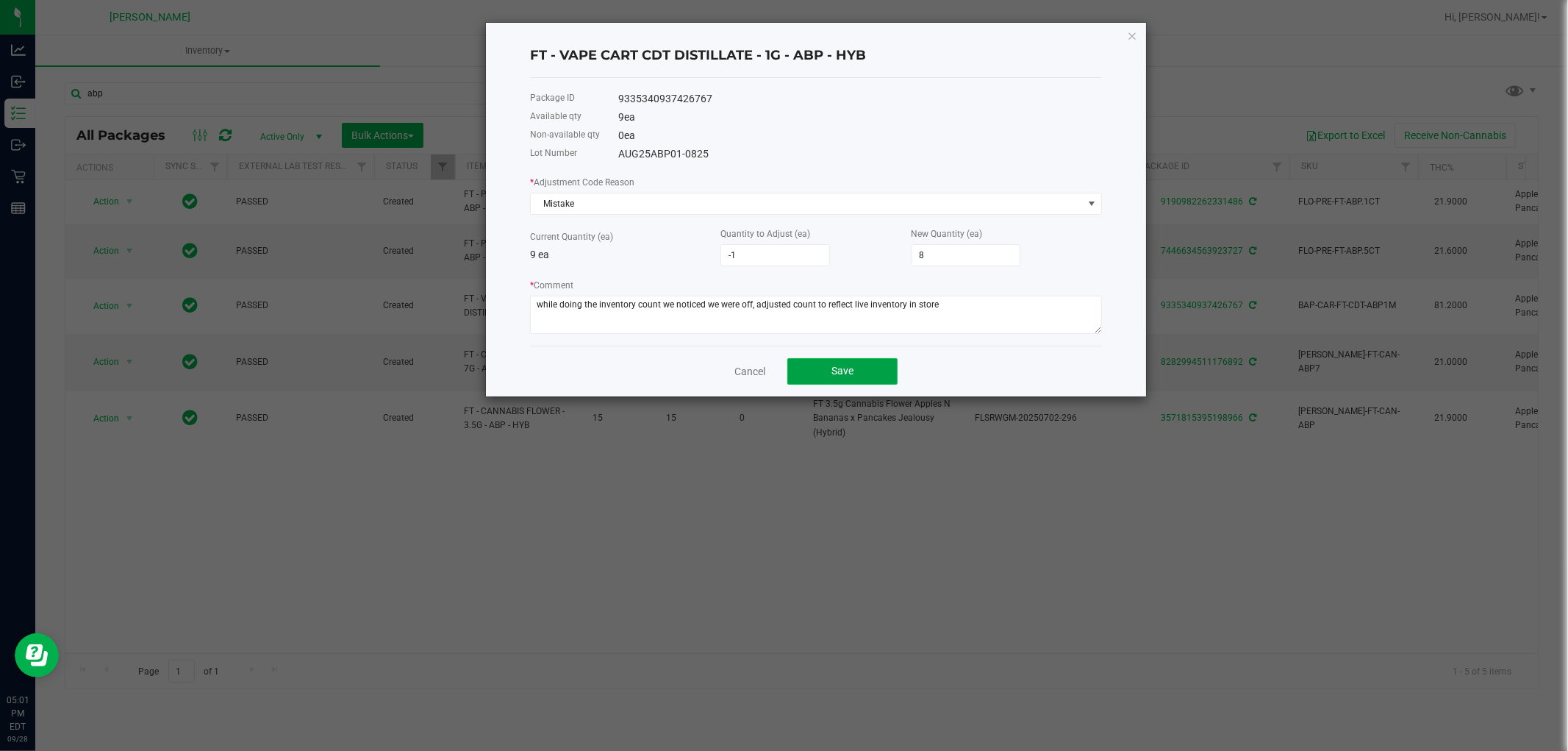
click at [819, 384] on button "Save" at bounding box center [842, 371] width 110 height 26
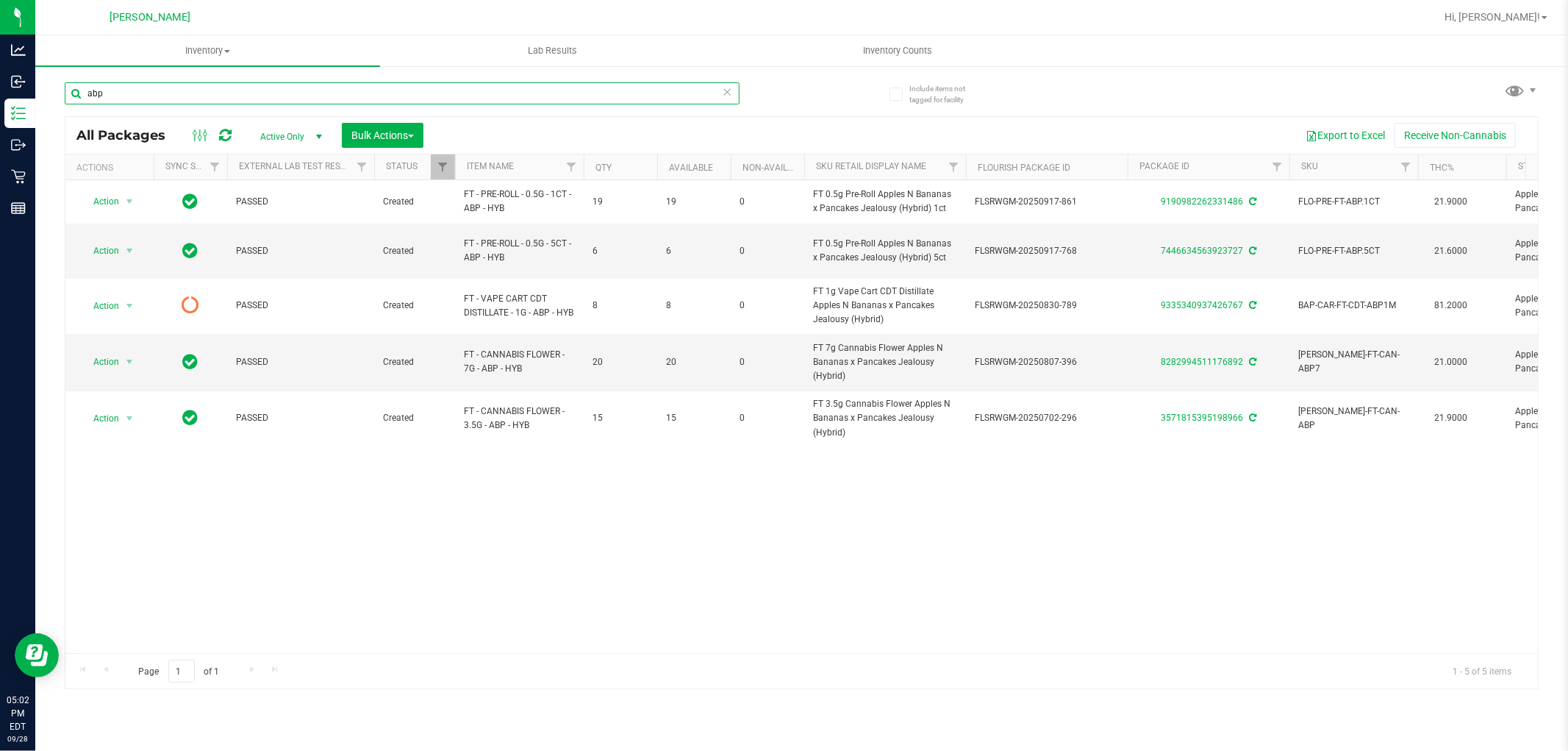
click at [395, 95] on input "abp" at bounding box center [403, 94] width 675 height 22
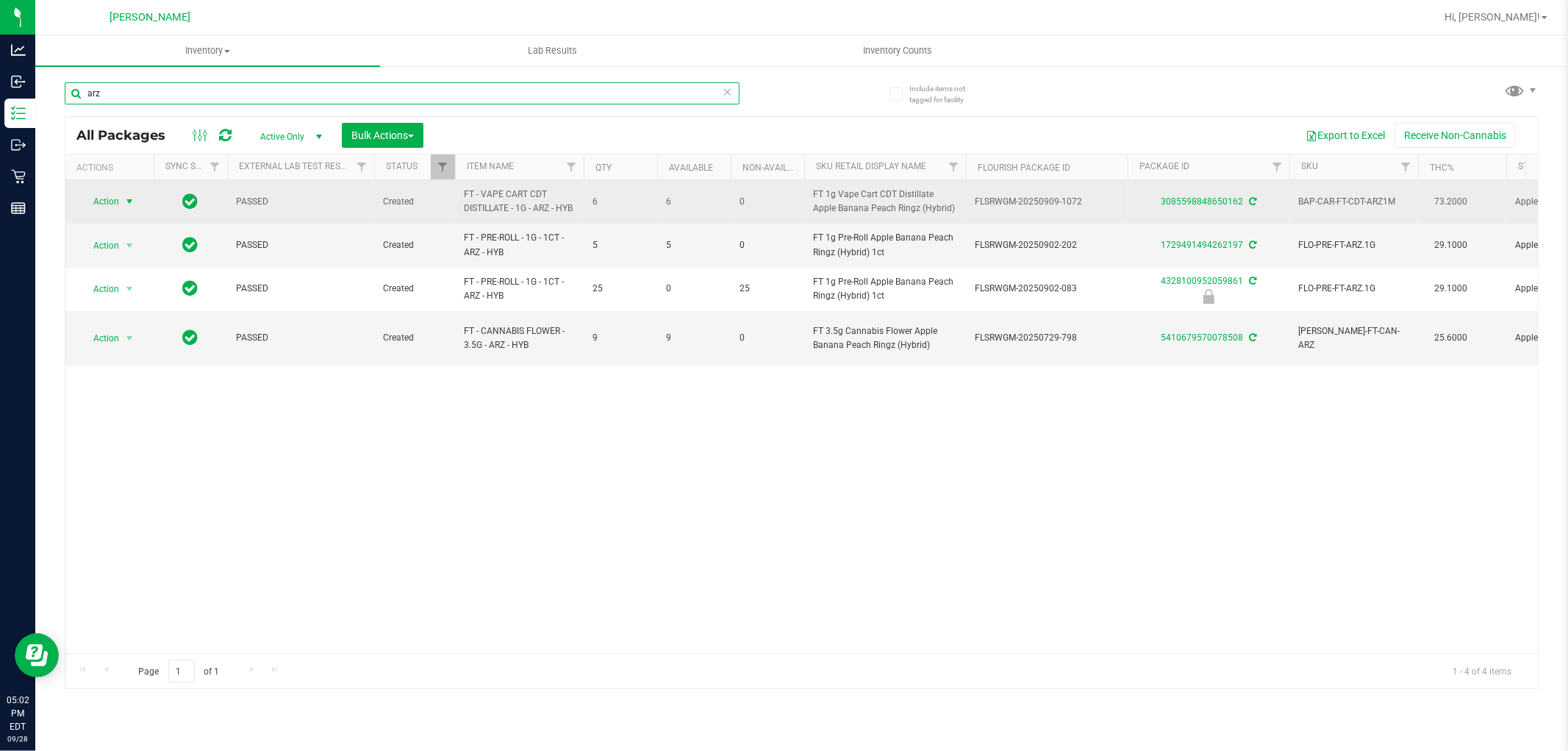
type input "arz"
click at [116, 193] on span "Action" at bounding box center [100, 202] width 40 height 21
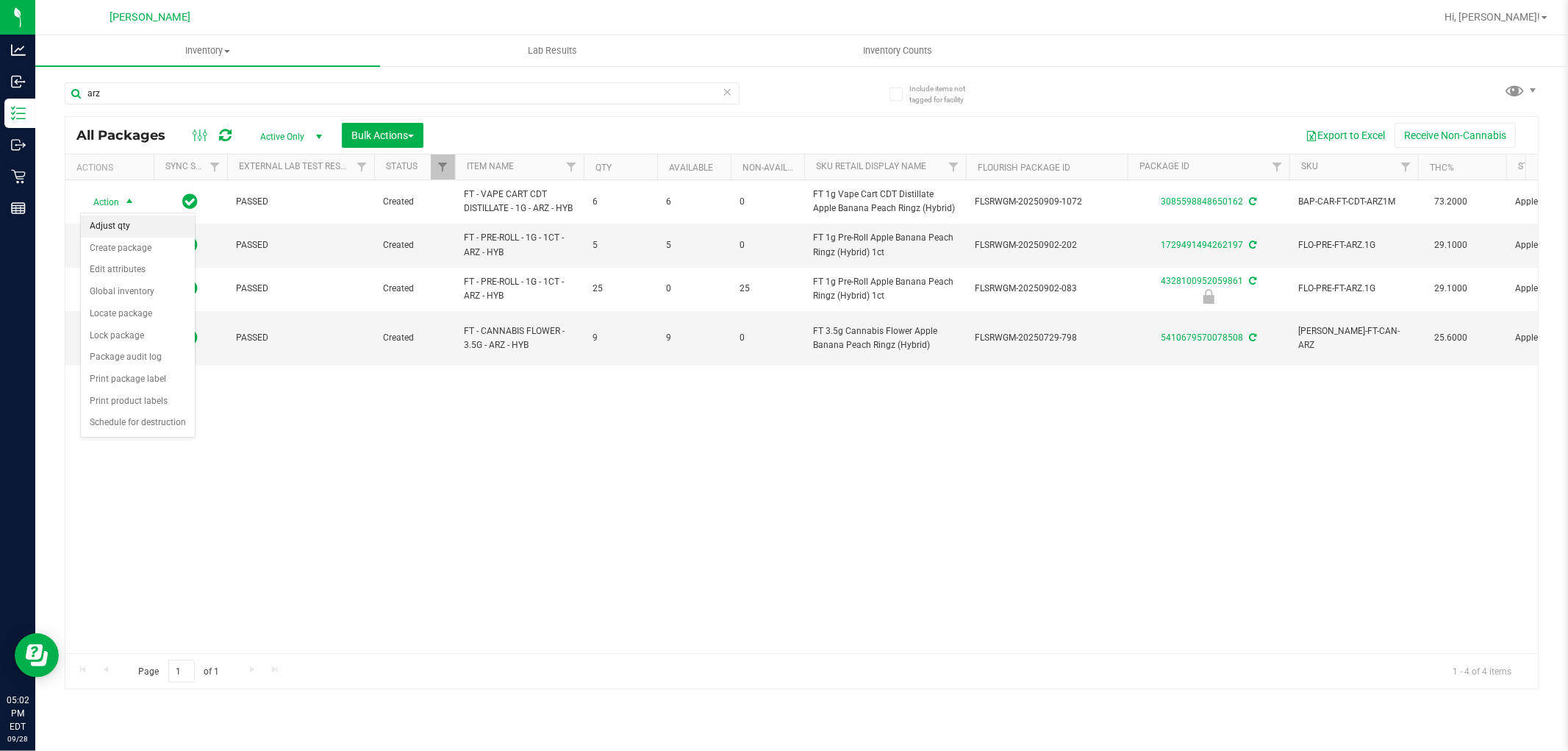
click at [120, 229] on li "Adjust qty" at bounding box center [138, 226] width 114 height 22
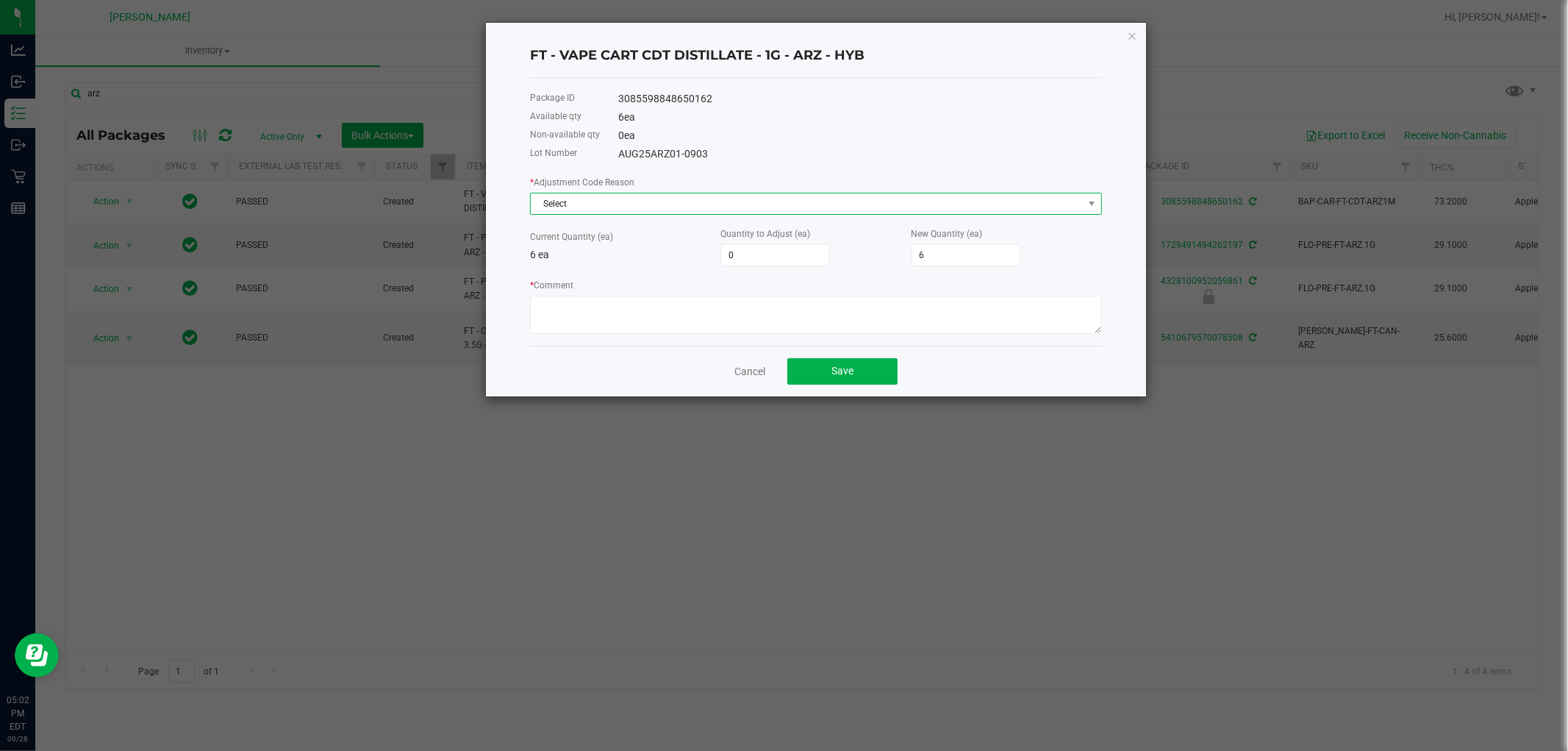
click at [618, 212] on span "Select" at bounding box center [807, 204] width 553 height 21
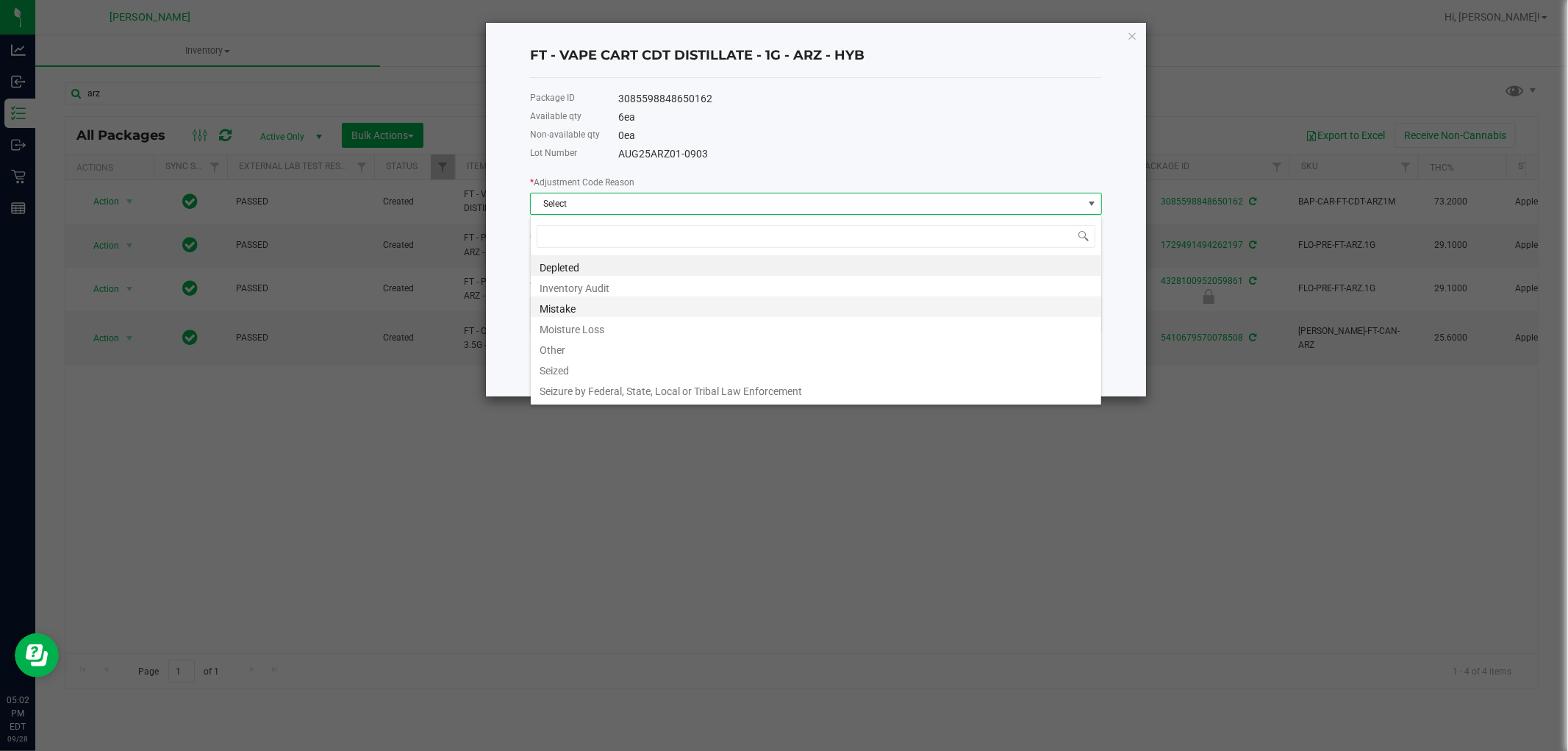
scroll to position [22, 572]
click at [576, 311] on li "Mistake" at bounding box center [816, 306] width 571 height 21
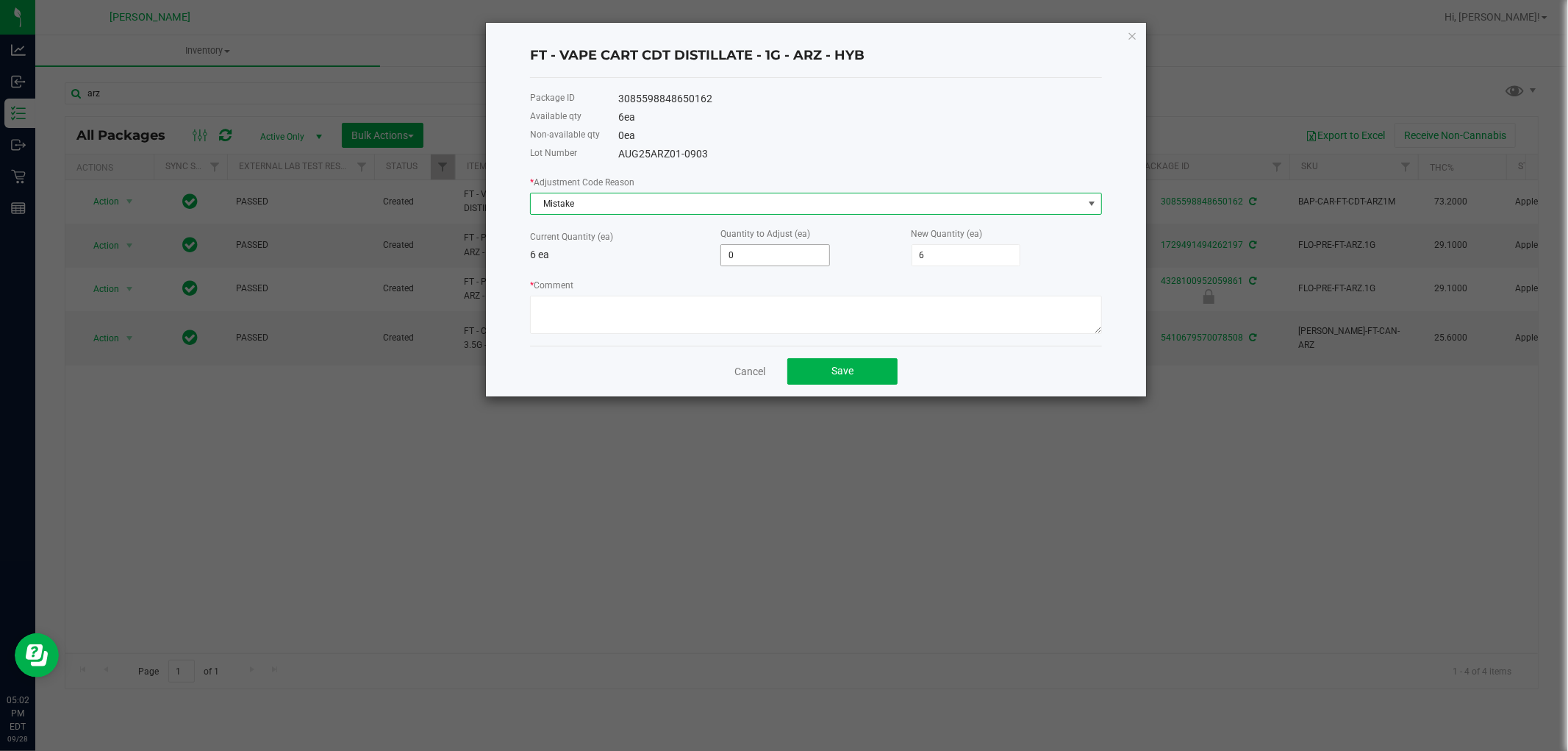
click at [737, 258] on input "0" at bounding box center [776, 255] width 108 height 21
type input "1"
type input "7"
type input "1"
click at [703, 272] on div "* Adjustment Code Reason Mistake Current Quantity (ea) 6 ea Quantity to Adjust …" at bounding box center [816, 253] width 572 height 160
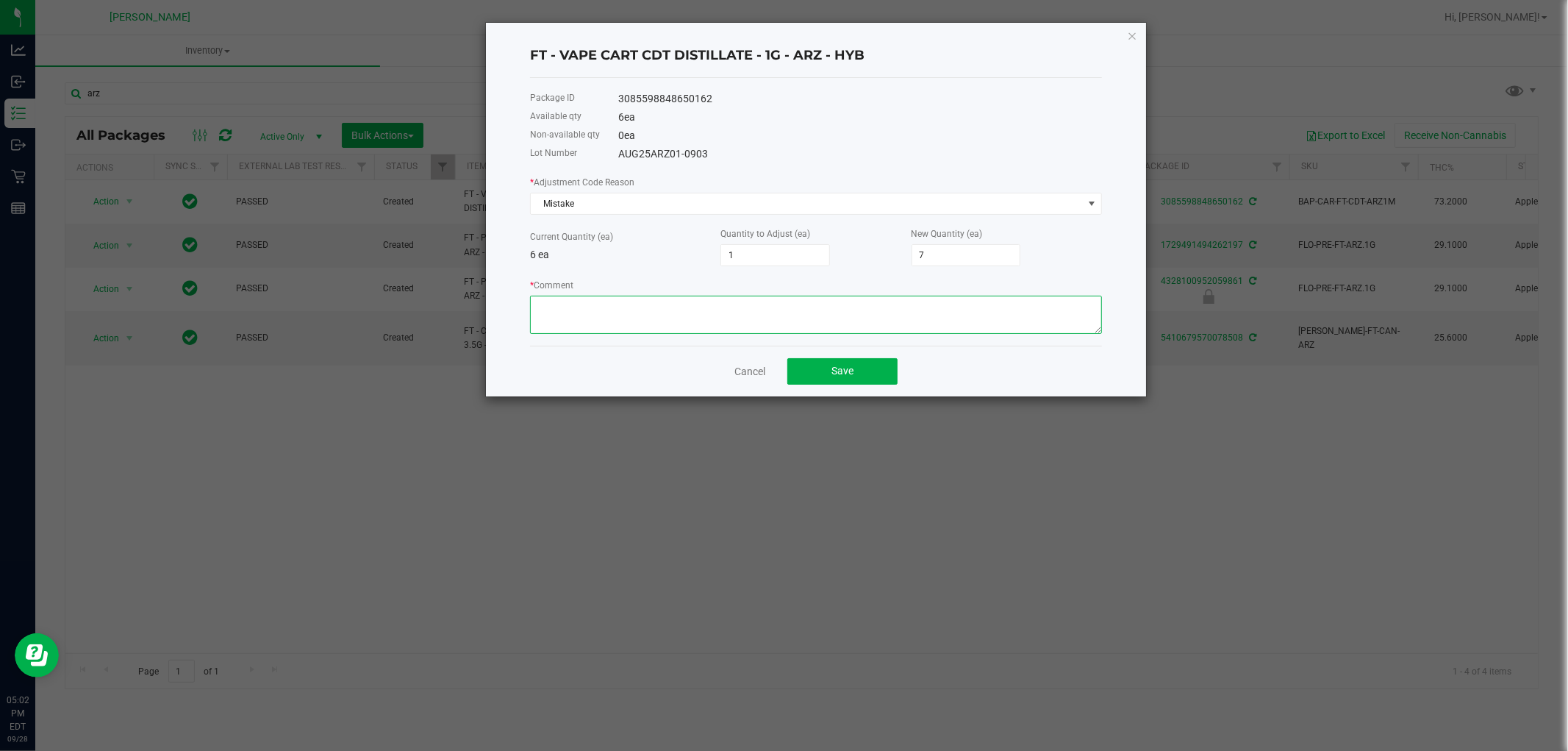
click at [697, 312] on textarea "* Comment" at bounding box center [816, 314] width 572 height 38
paste textarea "while doing the inventory count we noticed we were off, adjusted count to refle…"
type textarea "while doing the inventory count we noticed we were off, adjusted count to refle…"
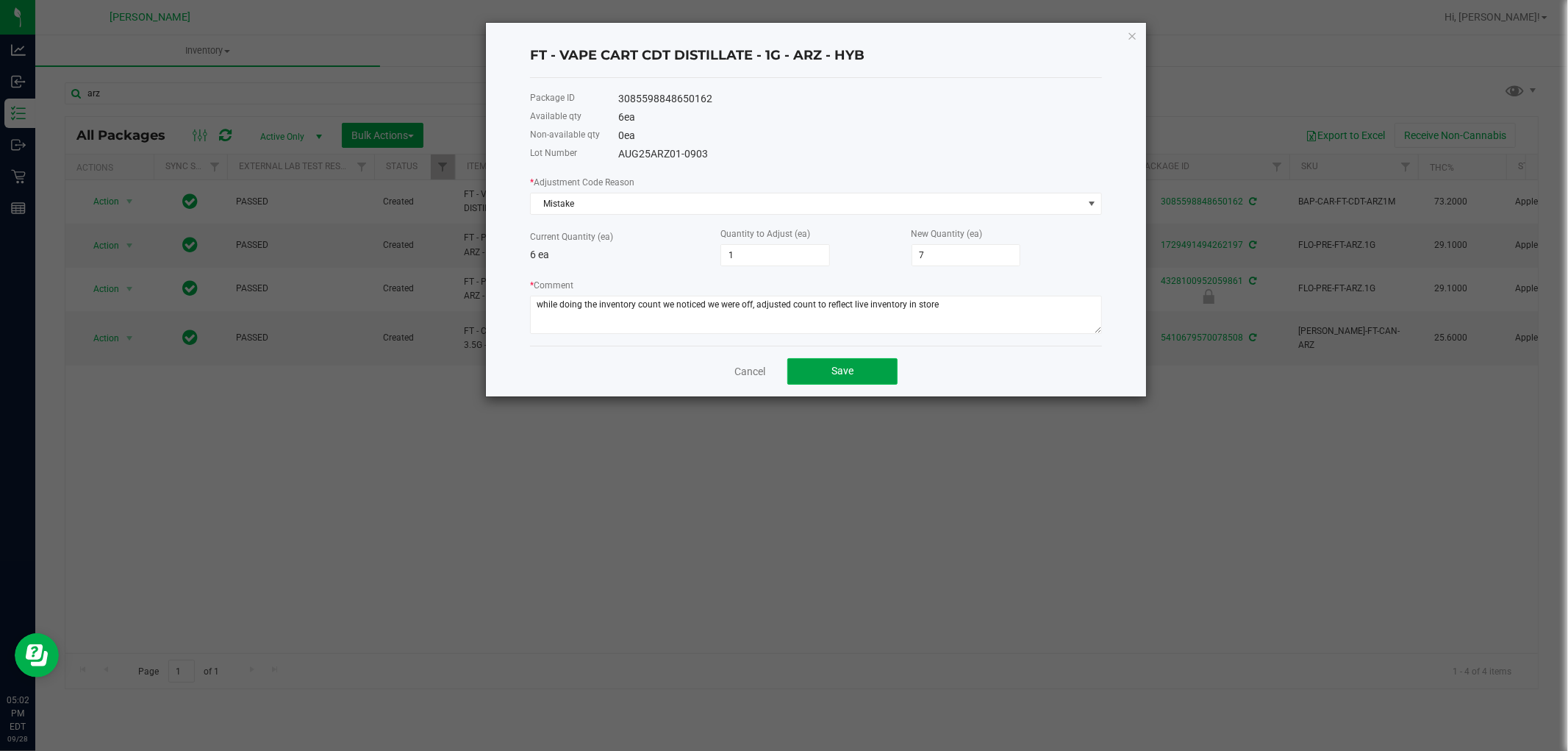
click at [876, 363] on button "Save" at bounding box center [842, 371] width 110 height 26
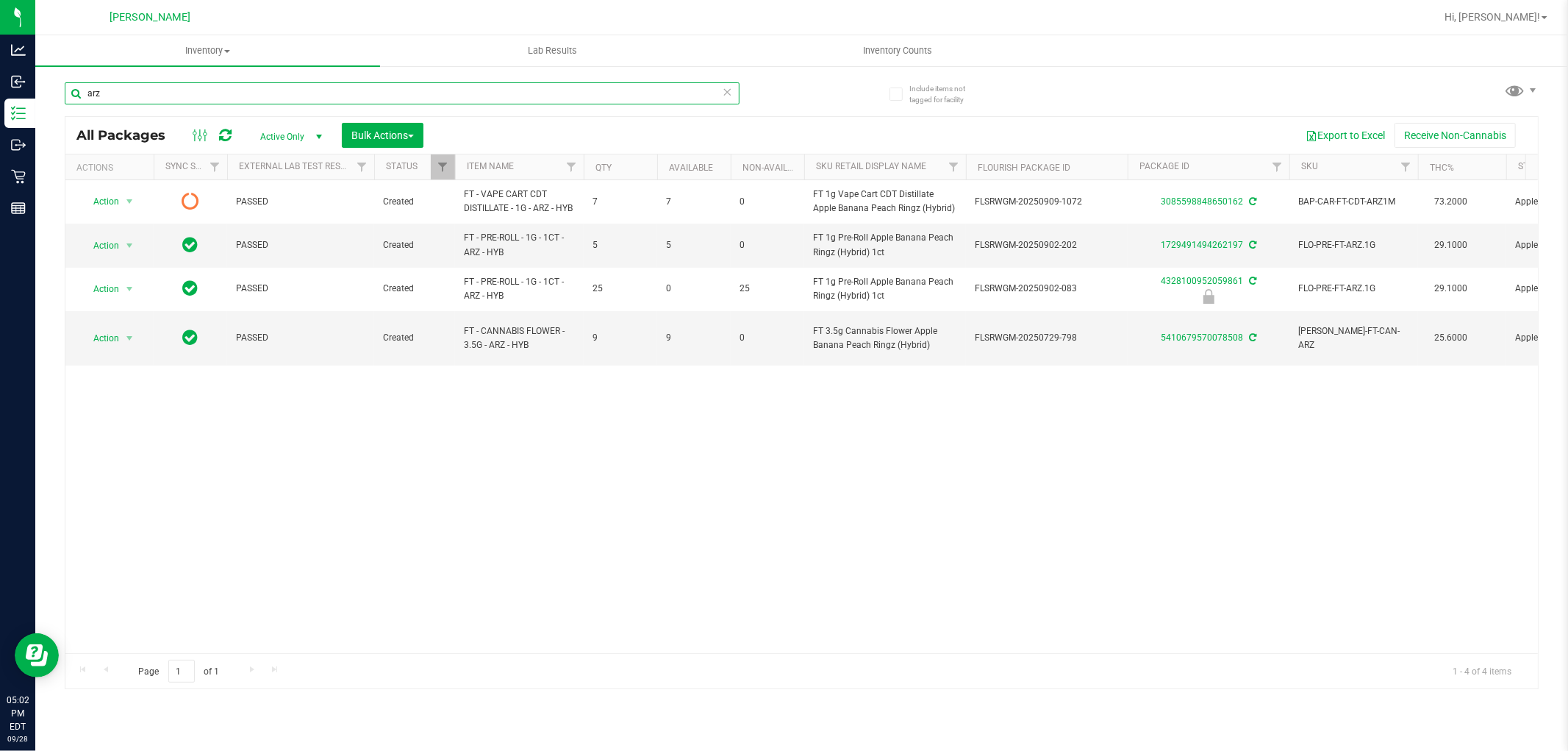
click at [252, 83] on input "arz" at bounding box center [403, 94] width 675 height 22
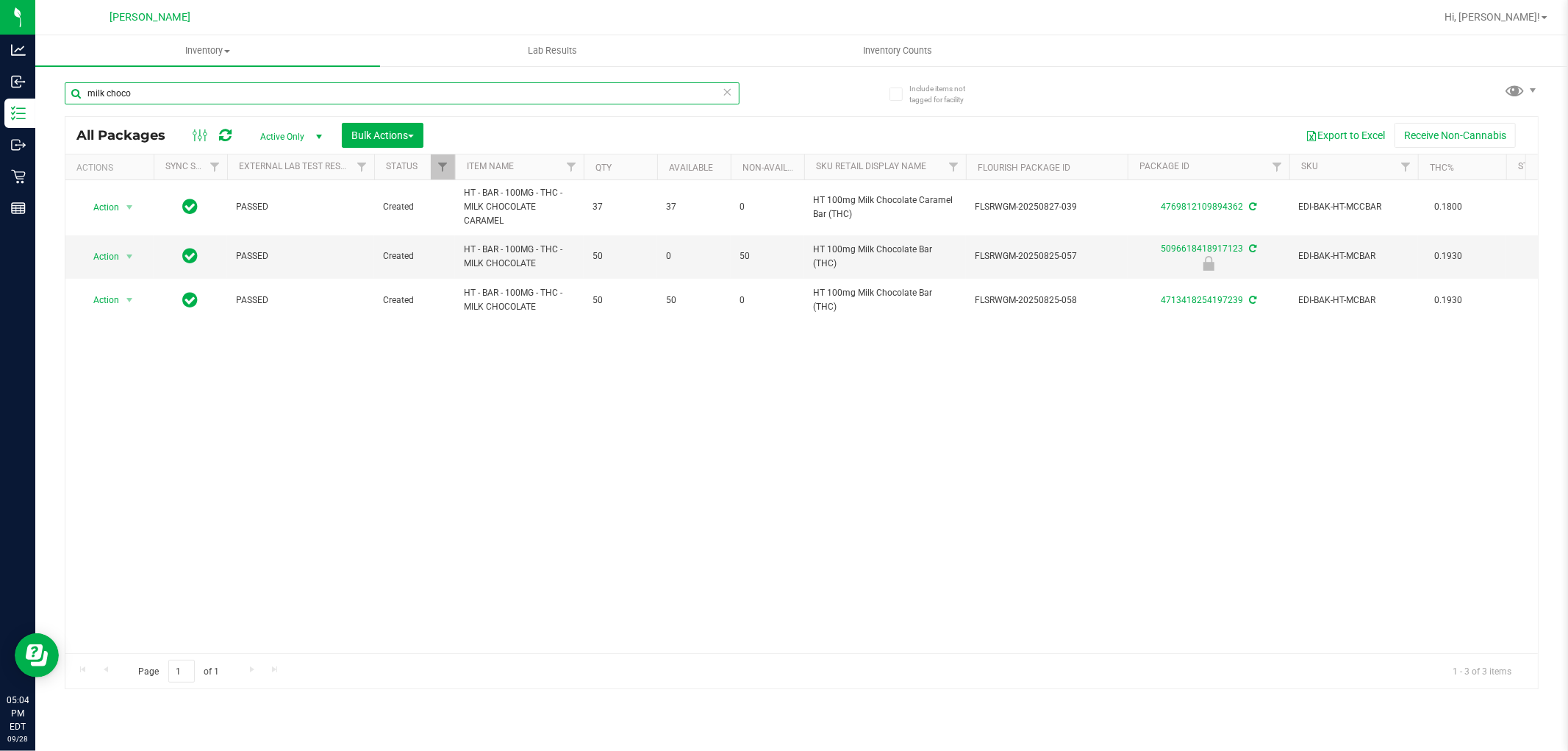
click at [252, 98] on input "milk choco" at bounding box center [403, 94] width 675 height 22
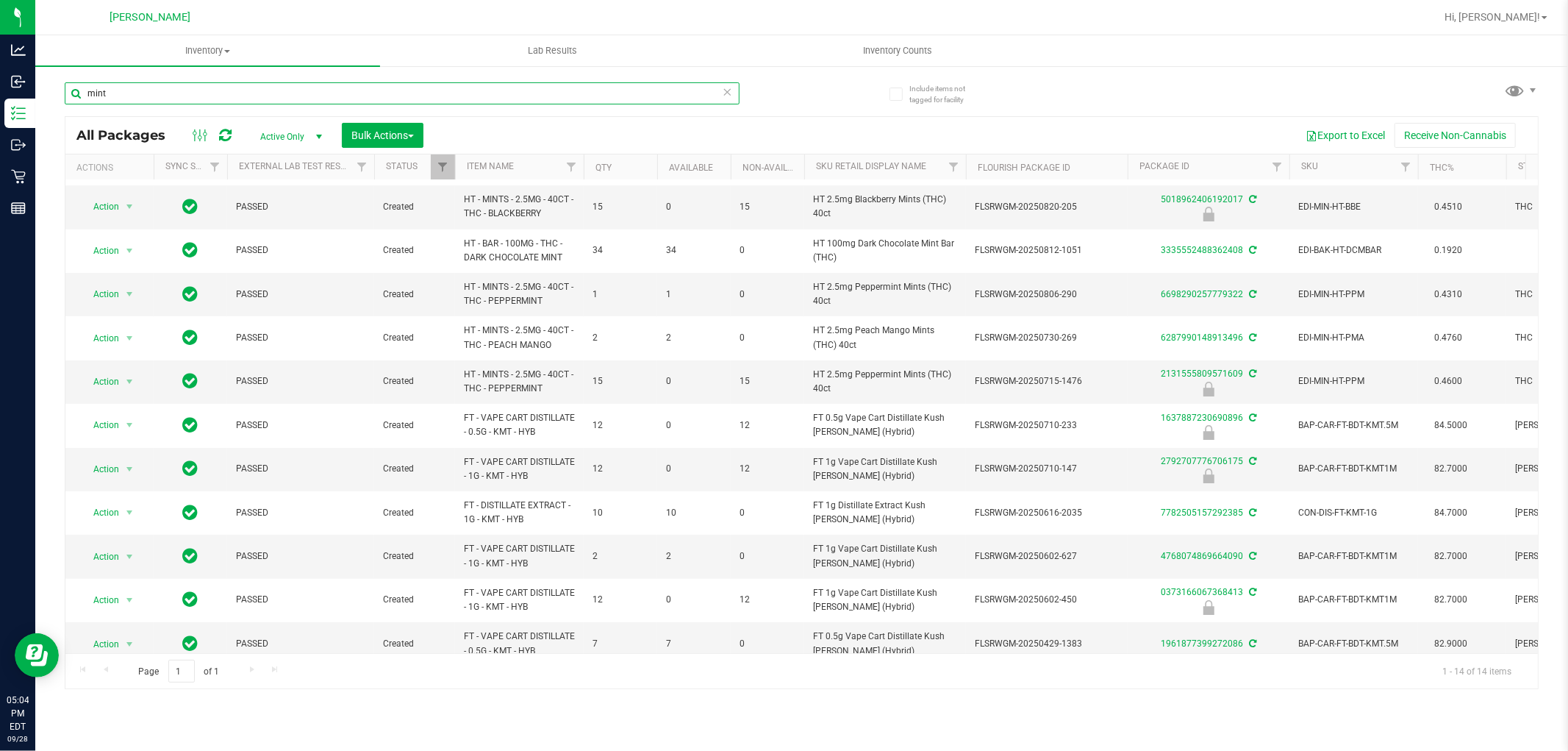
scroll to position [150, 0]
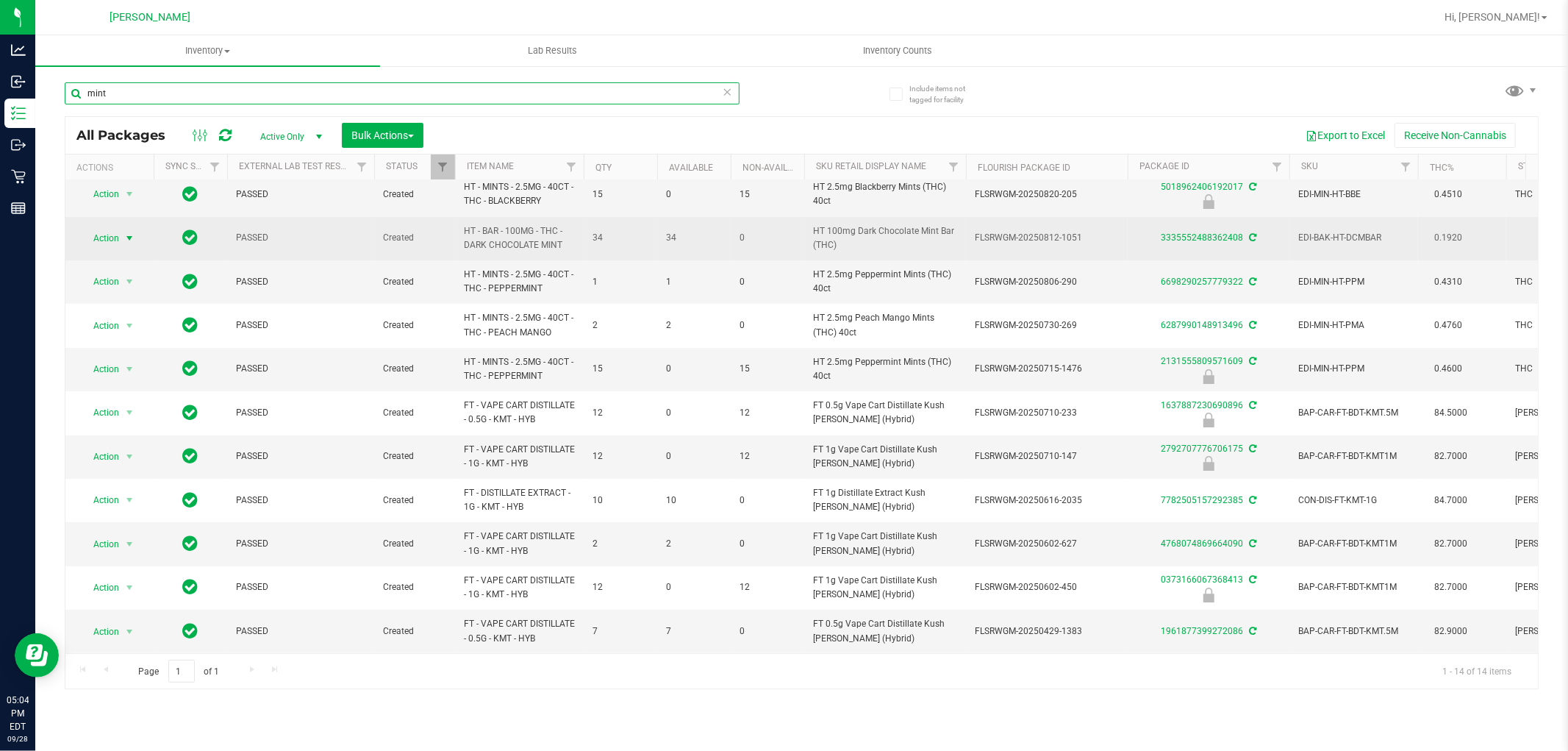
type input "mint"
click at [128, 233] on span "select" at bounding box center [129, 238] width 12 height 12
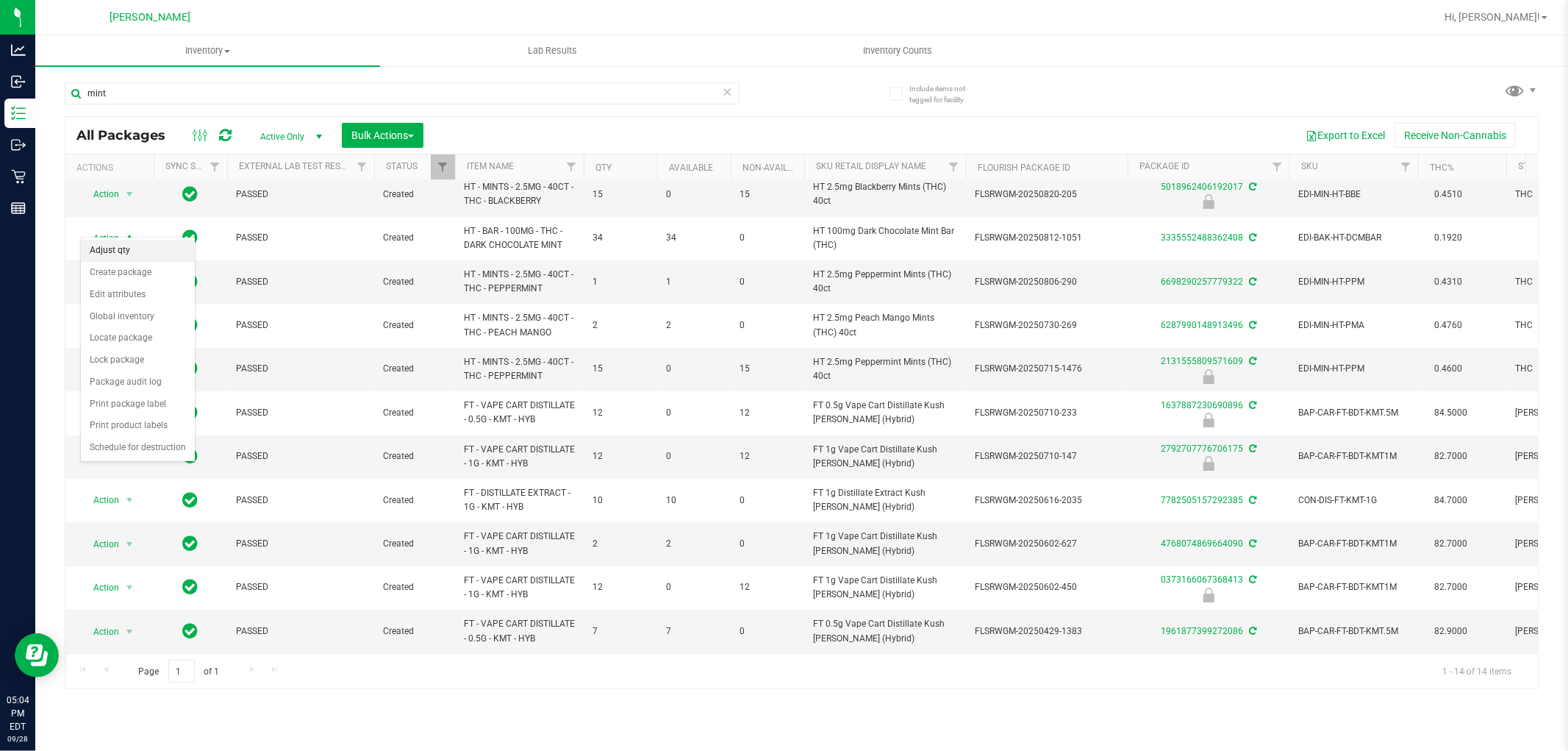
click at [119, 246] on li "Adjust qty" at bounding box center [138, 251] width 114 height 22
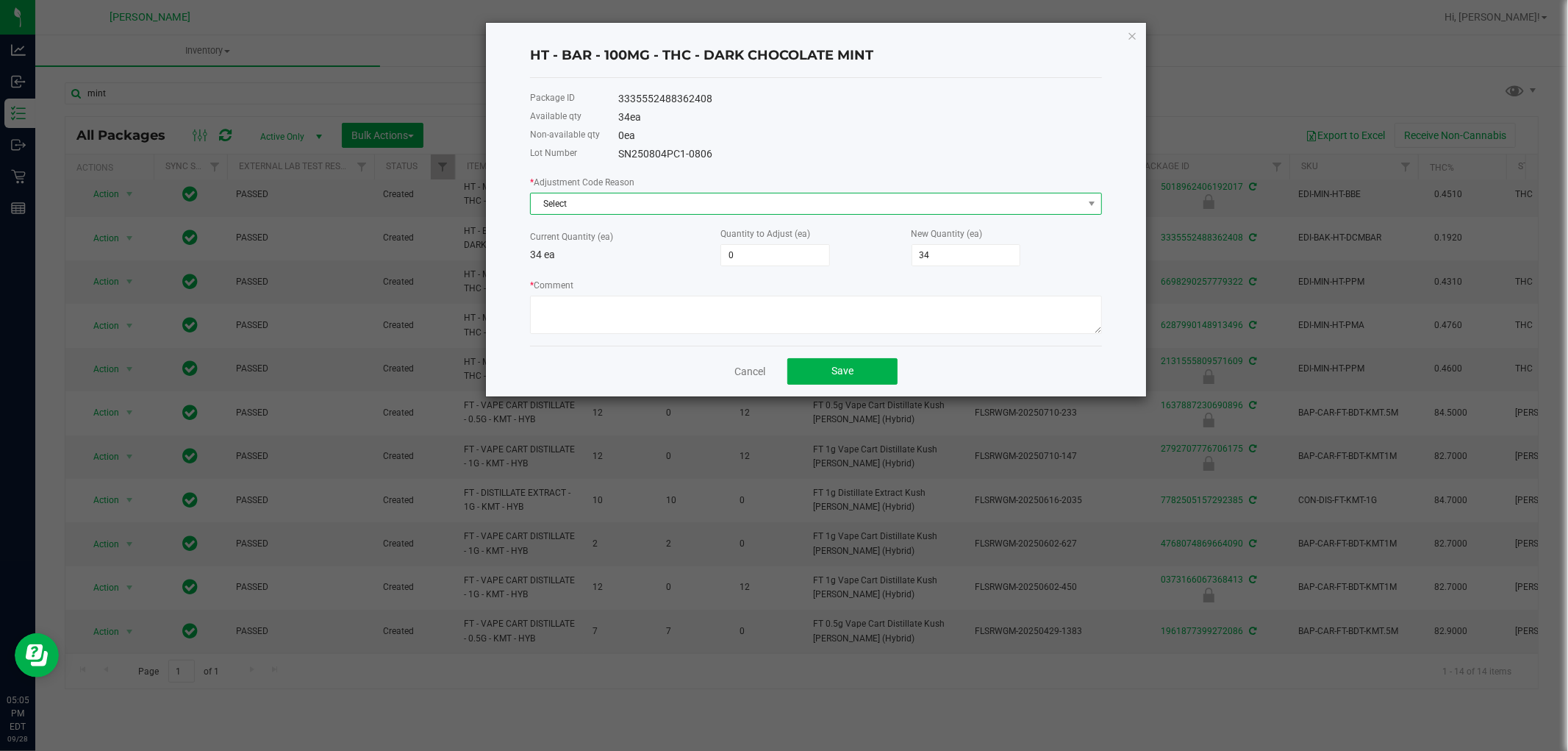
click at [615, 210] on span "Select" at bounding box center [807, 204] width 553 height 21
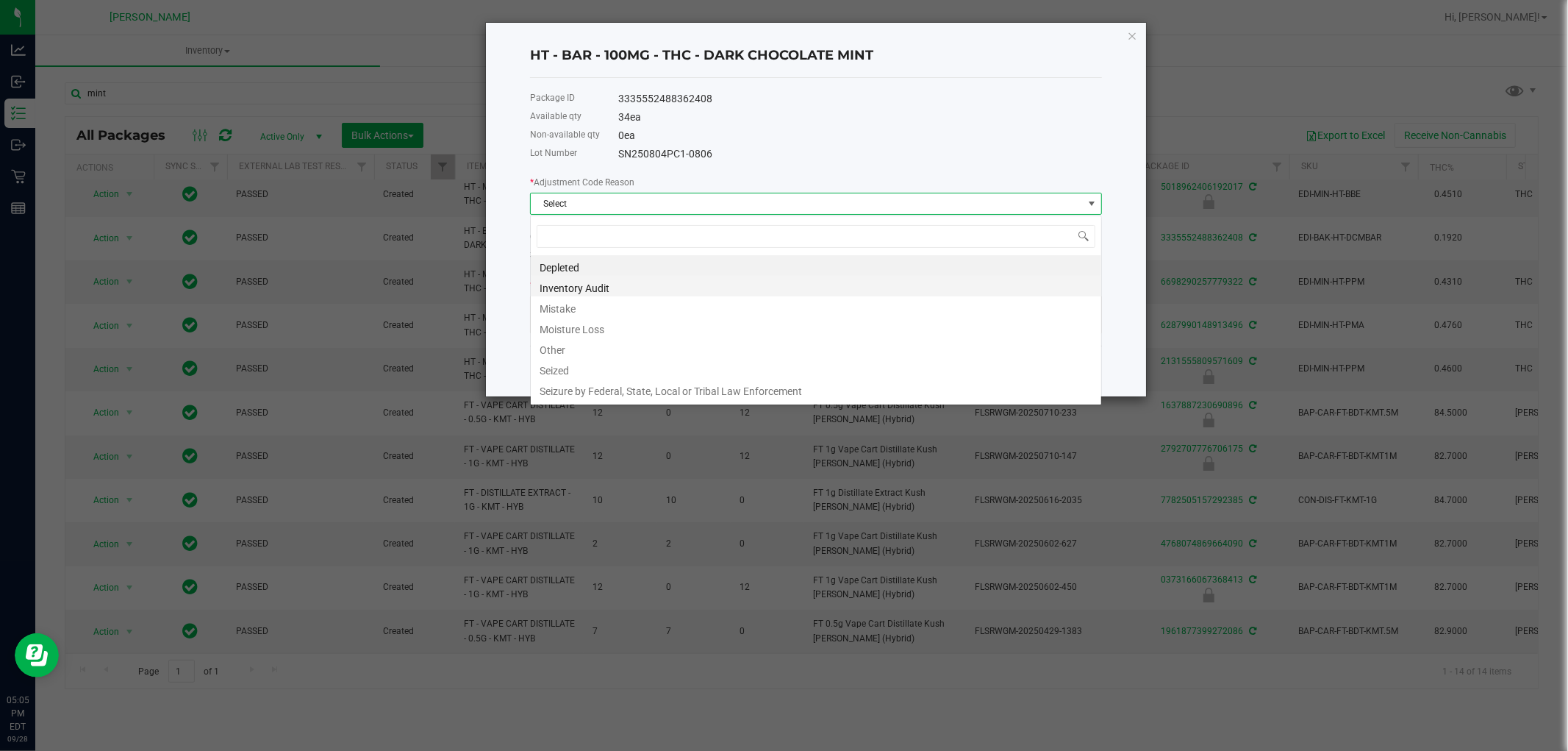
scroll to position [22, 572]
click at [577, 300] on li "Mistake" at bounding box center [816, 306] width 571 height 21
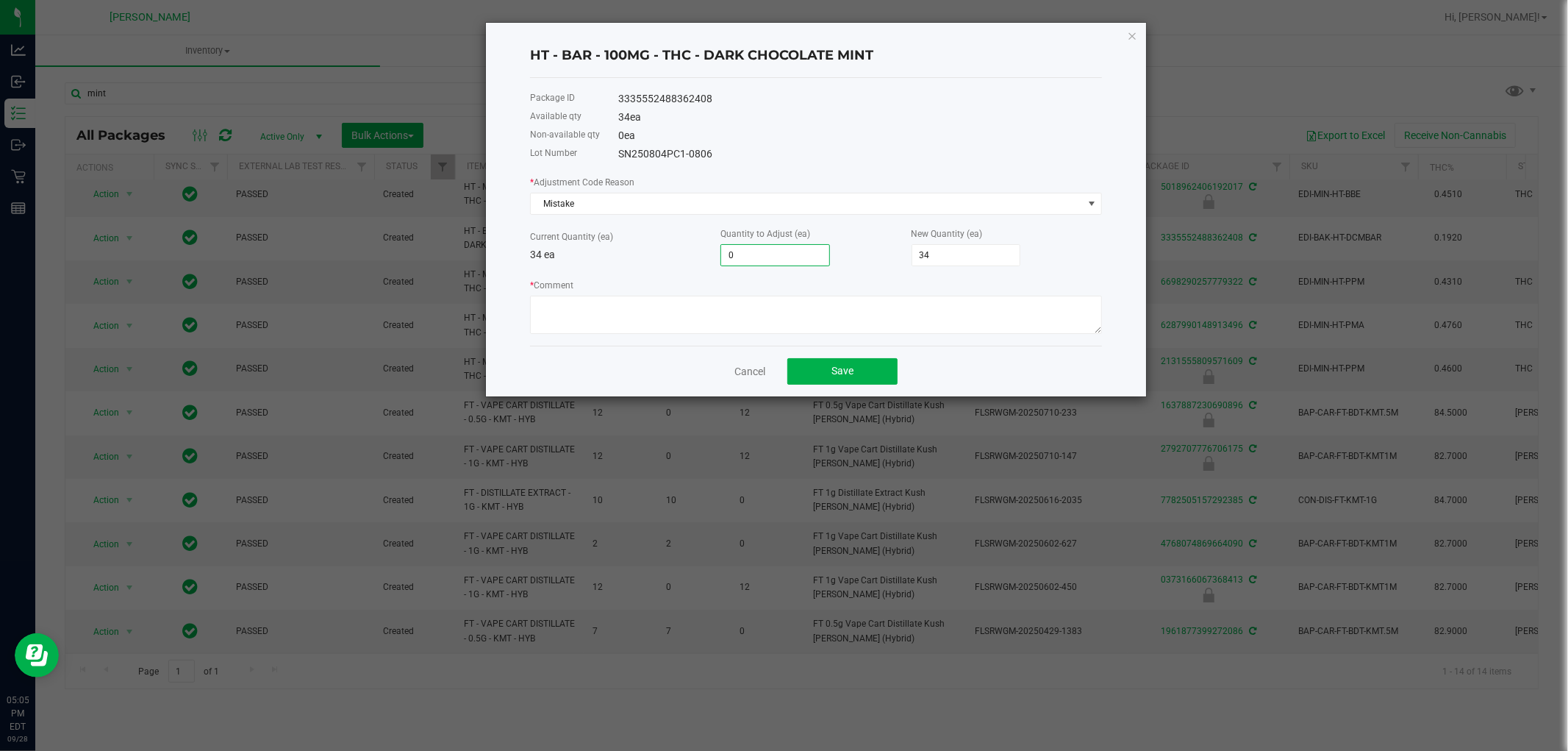
click at [802, 264] on input "0" at bounding box center [776, 255] width 108 height 21
type input "3"
type input "37"
type input "3"
click at [649, 266] on div "Current Quantity (ea) 34 ea Quantity to Adjust (ea) 3 New Quantity (ea) 37" at bounding box center [816, 245] width 572 height 40
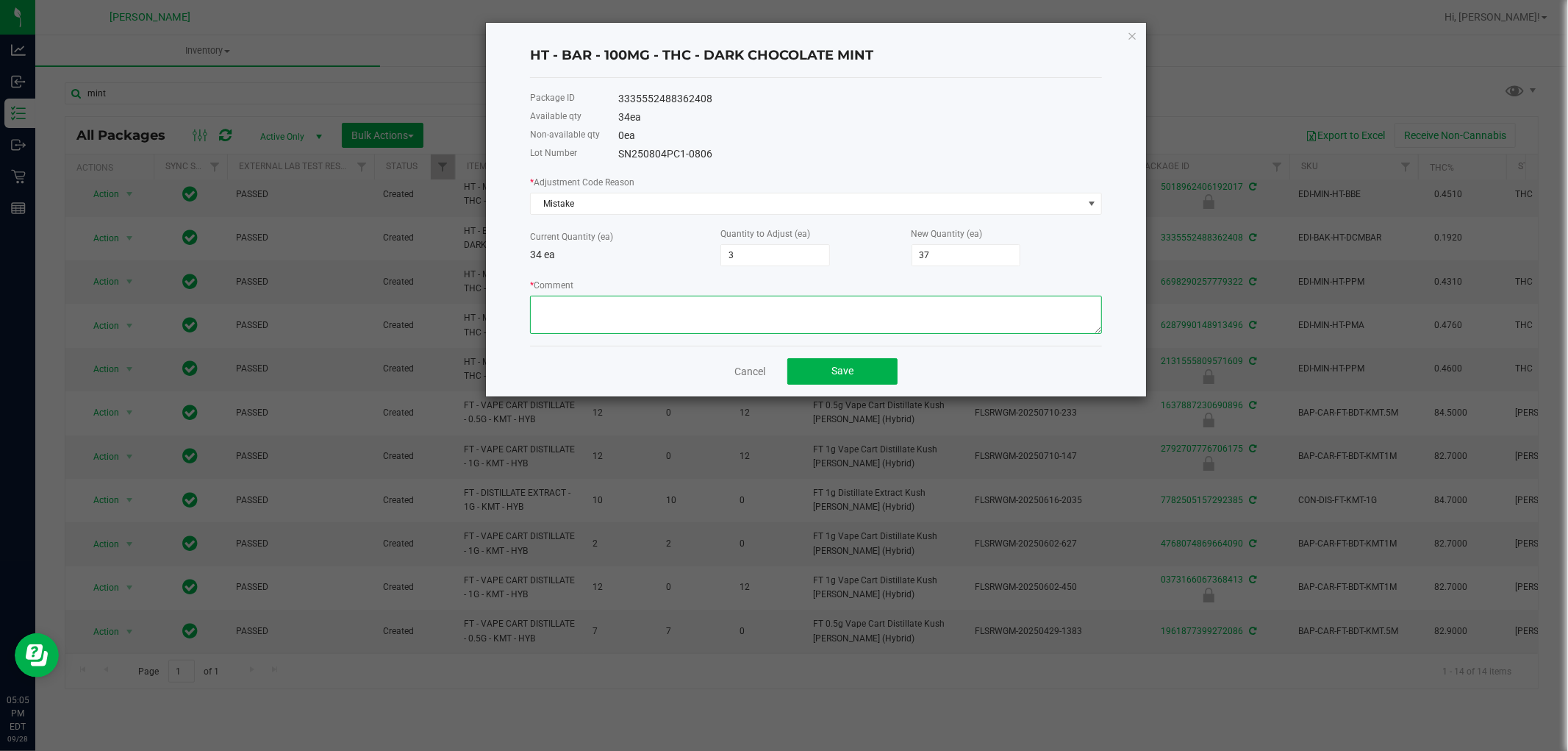
click at [663, 314] on textarea "* Comment" at bounding box center [816, 314] width 572 height 38
paste textarea "while doing the inventory count we noticed we were off, adjusted count to refle…"
type textarea "while doing the inventory count we noticed we were off, adjusted count to refle…"
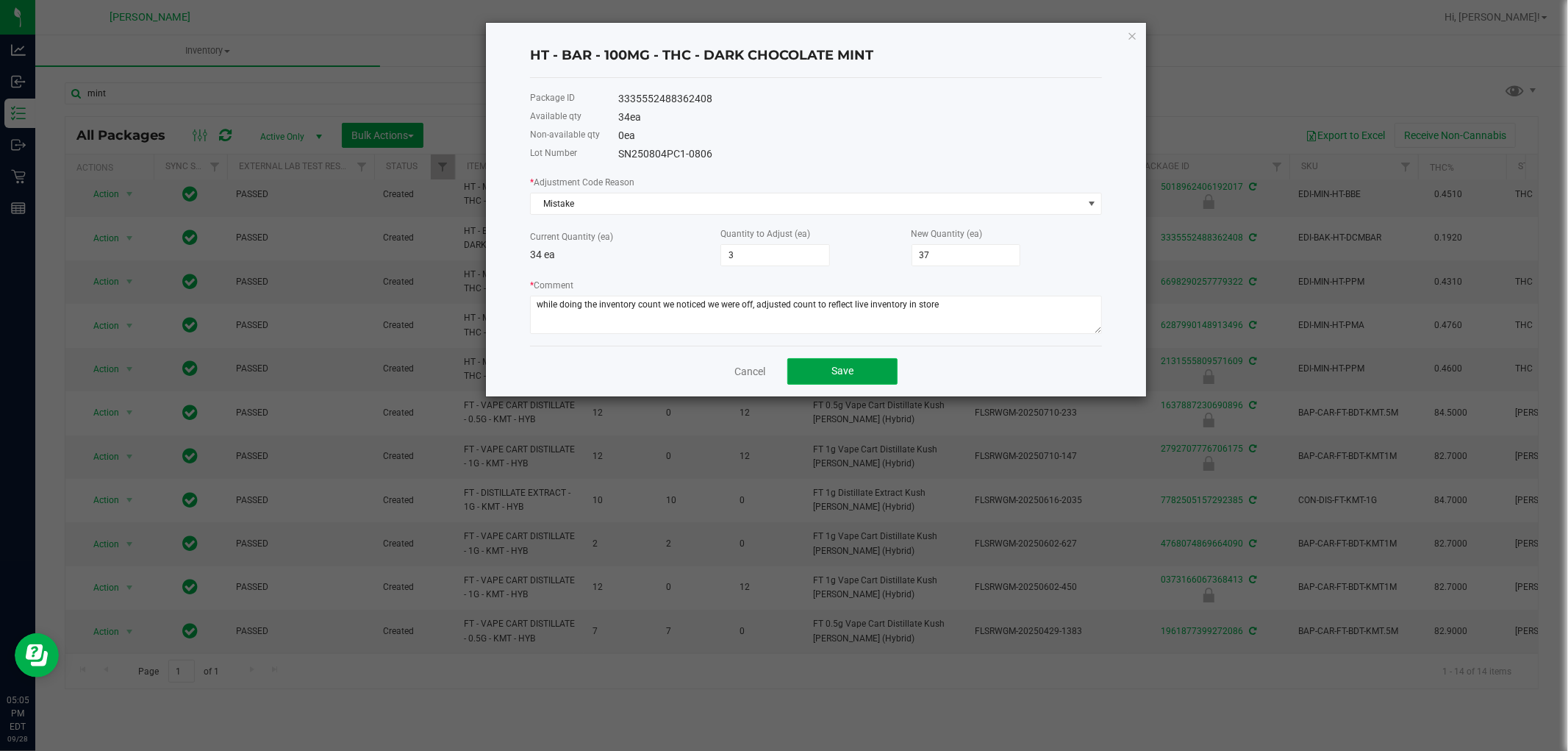
click at [896, 372] on button "Save" at bounding box center [842, 371] width 110 height 26
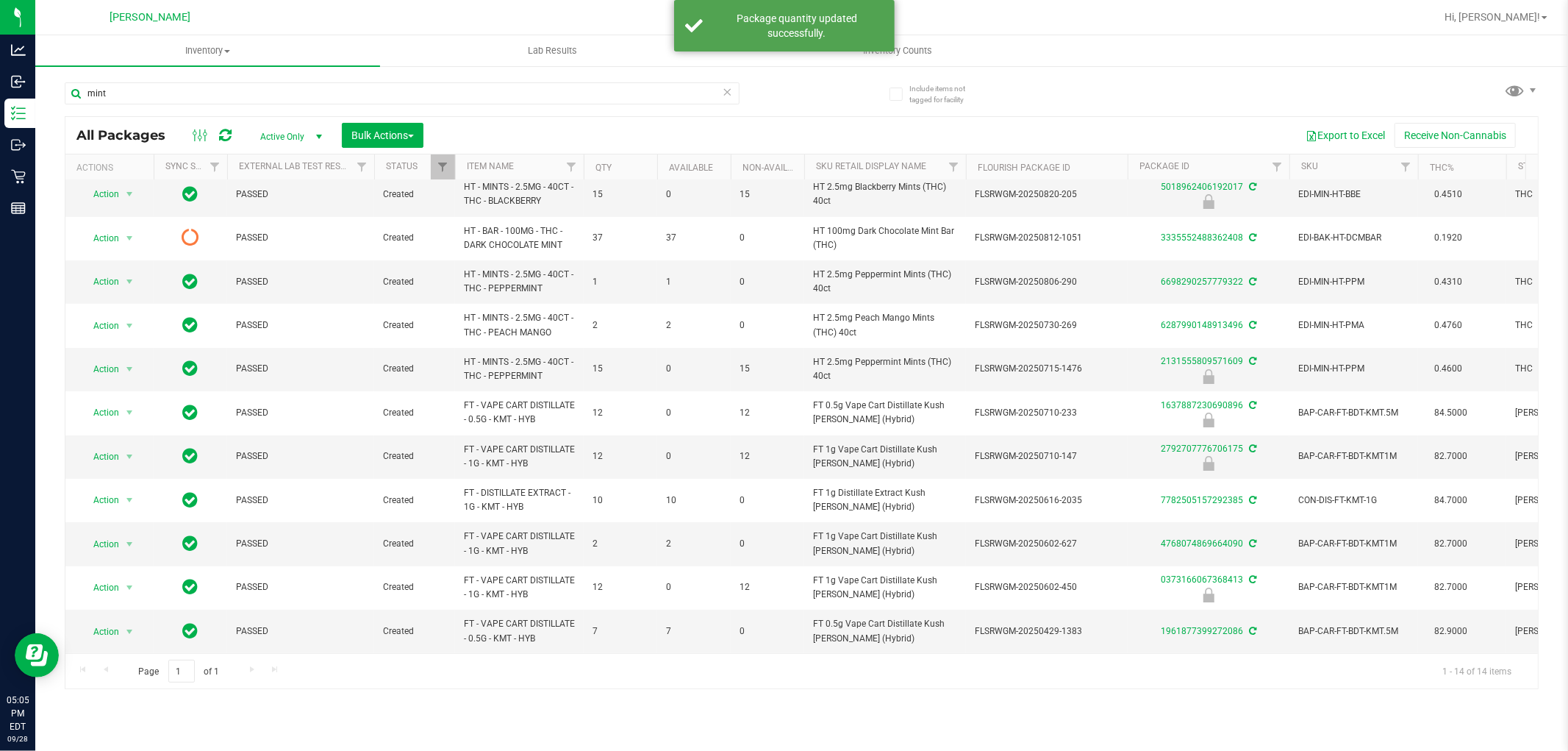
scroll to position [0, 0]
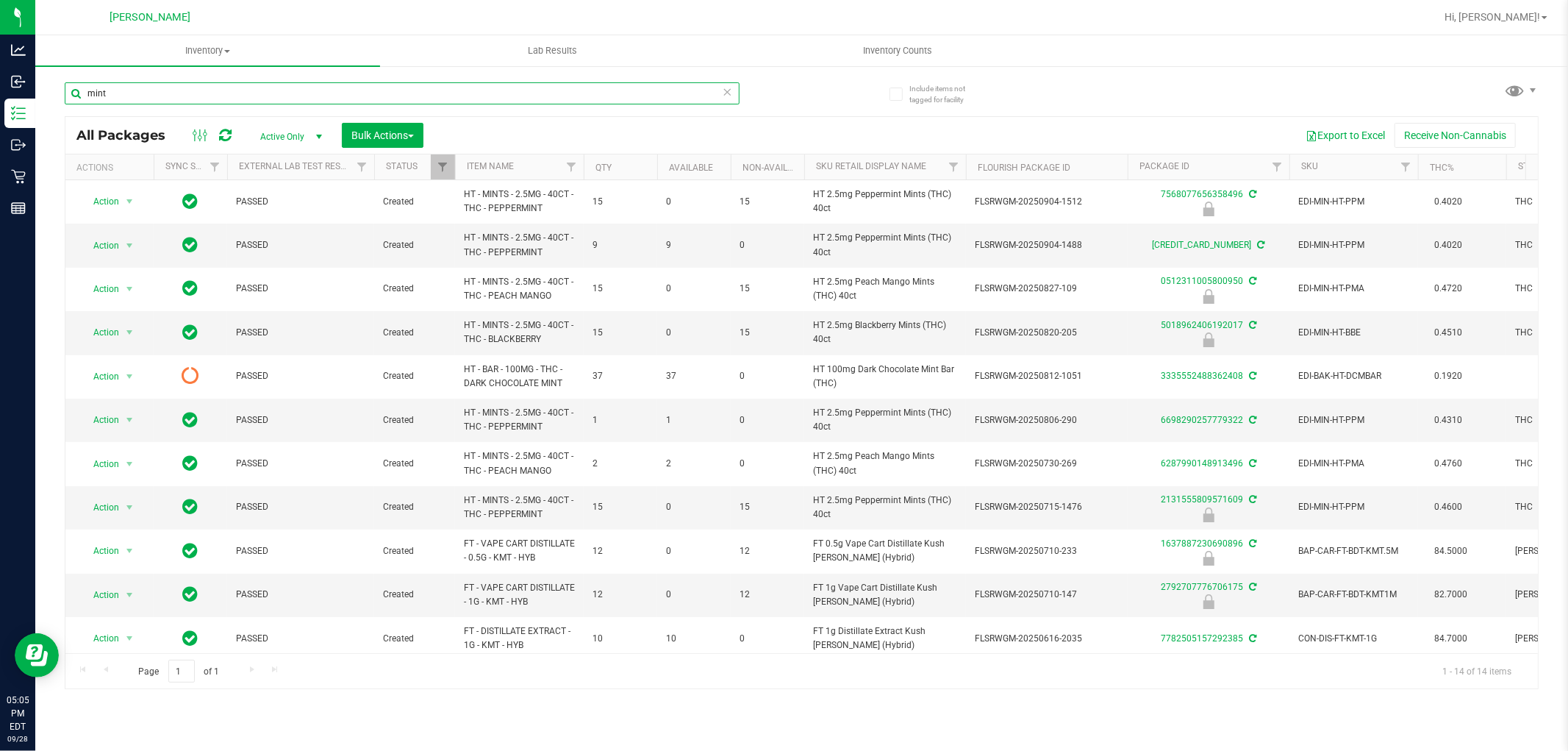
click at [472, 103] on input "mint" at bounding box center [403, 94] width 675 height 22
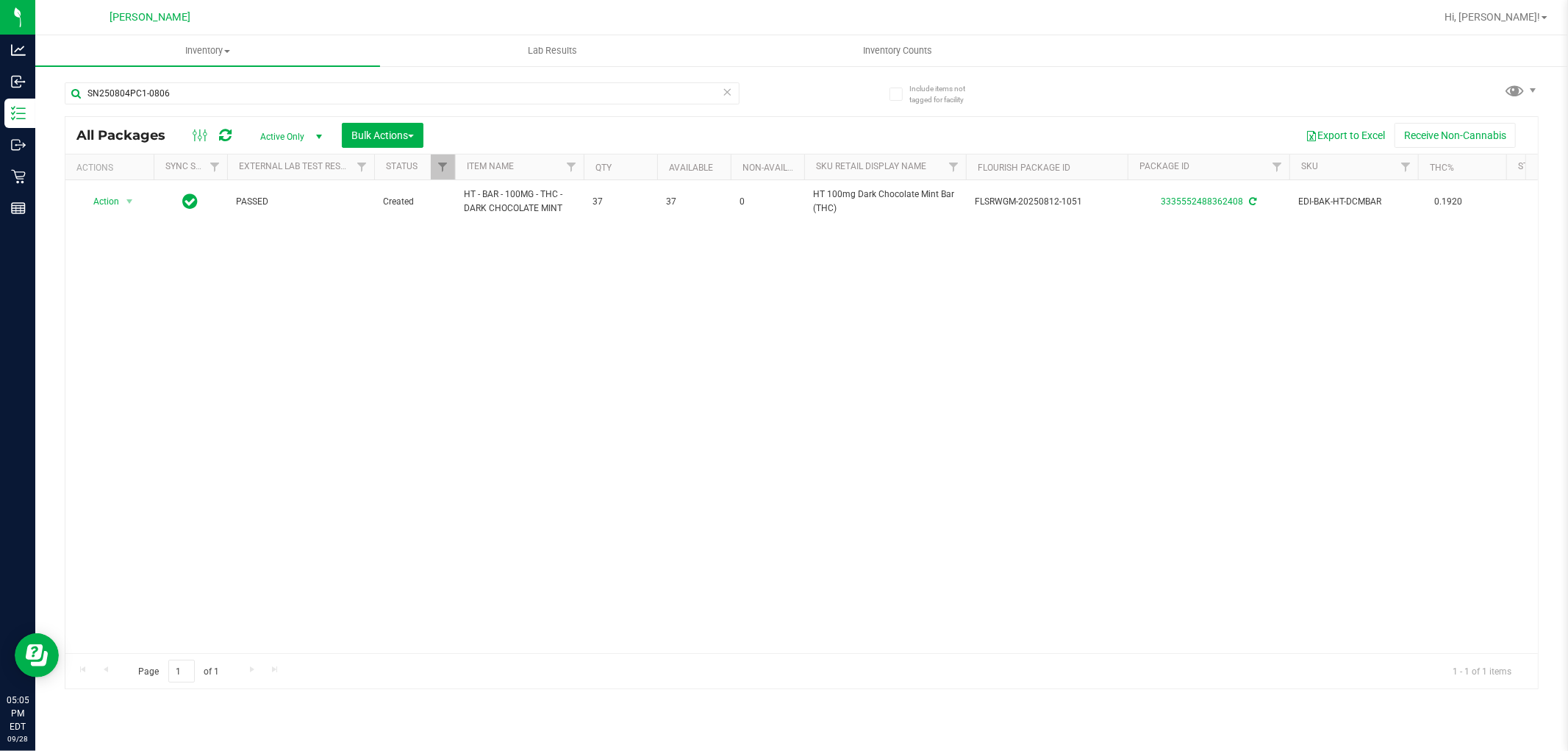
click at [592, 380] on div "Action Action Adjust qty Create package Edit attributes Global inventory Locate…" at bounding box center [801, 417] width 1473 height 473
click at [293, 96] on input "SN250804PC1-0806" at bounding box center [403, 94] width 675 height 22
click at [291, 96] on input "SN250804PC1-0806" at bounding box center [403, 94] width 675 height 22
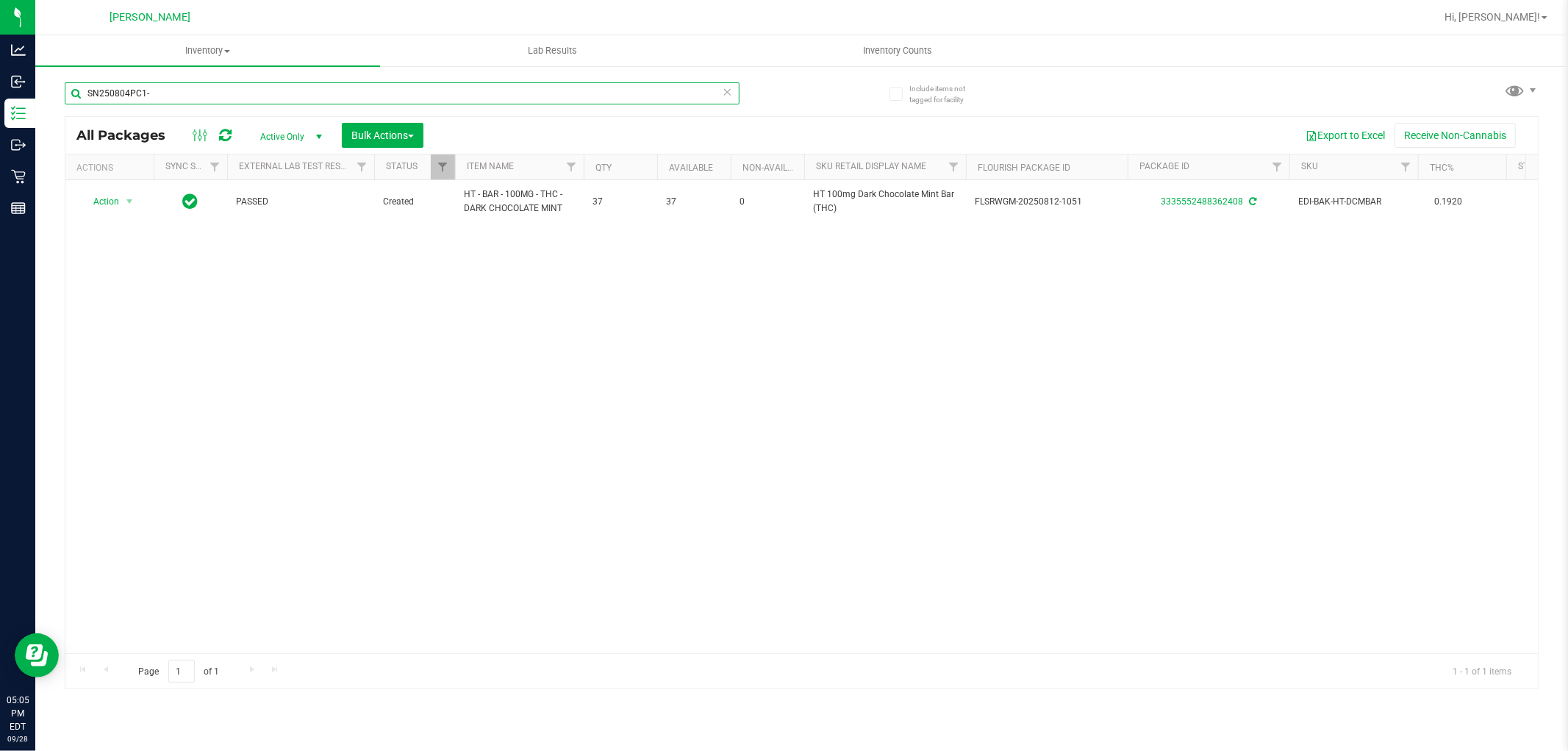
click at [268, 87] on input "SN250804PC1-" at bounding box center [403, 94] width 675 height 22
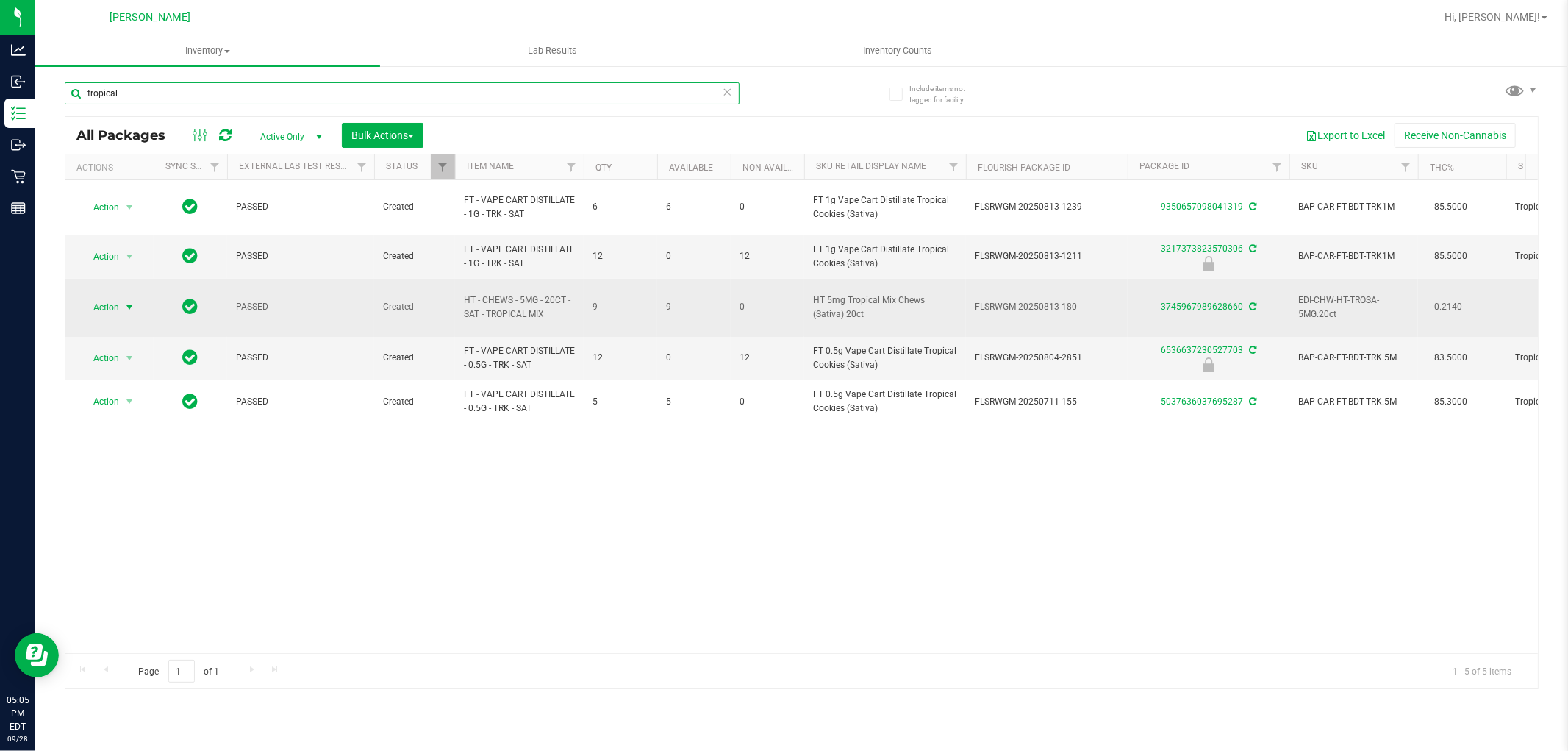
type input "tropical"
click at [114, 302] on span "Action" at bounding box center [100, 307] width 40 height 21
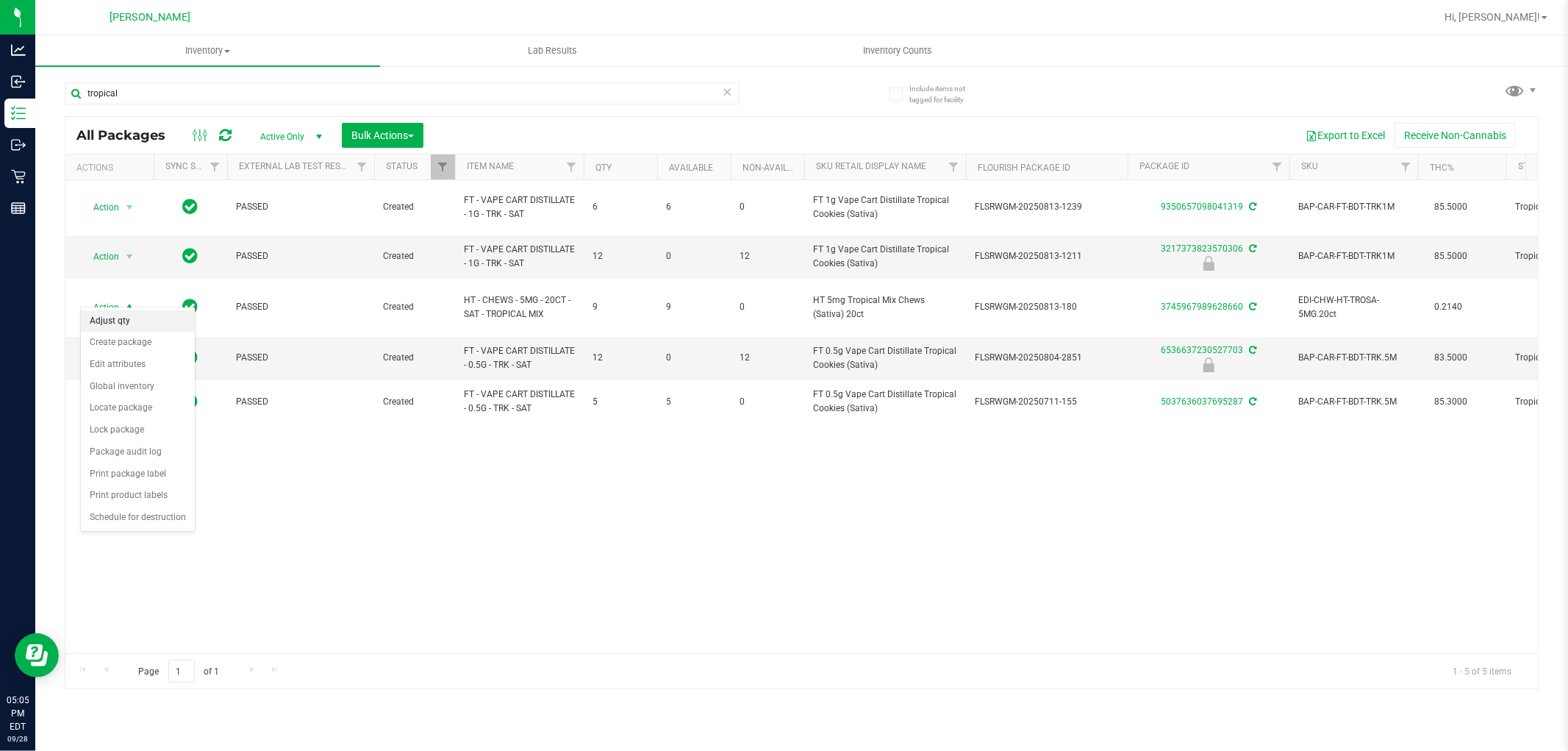
click at [124, 320] on li "Adjust qty" at bounding box center [138, 322] width 114 height 22
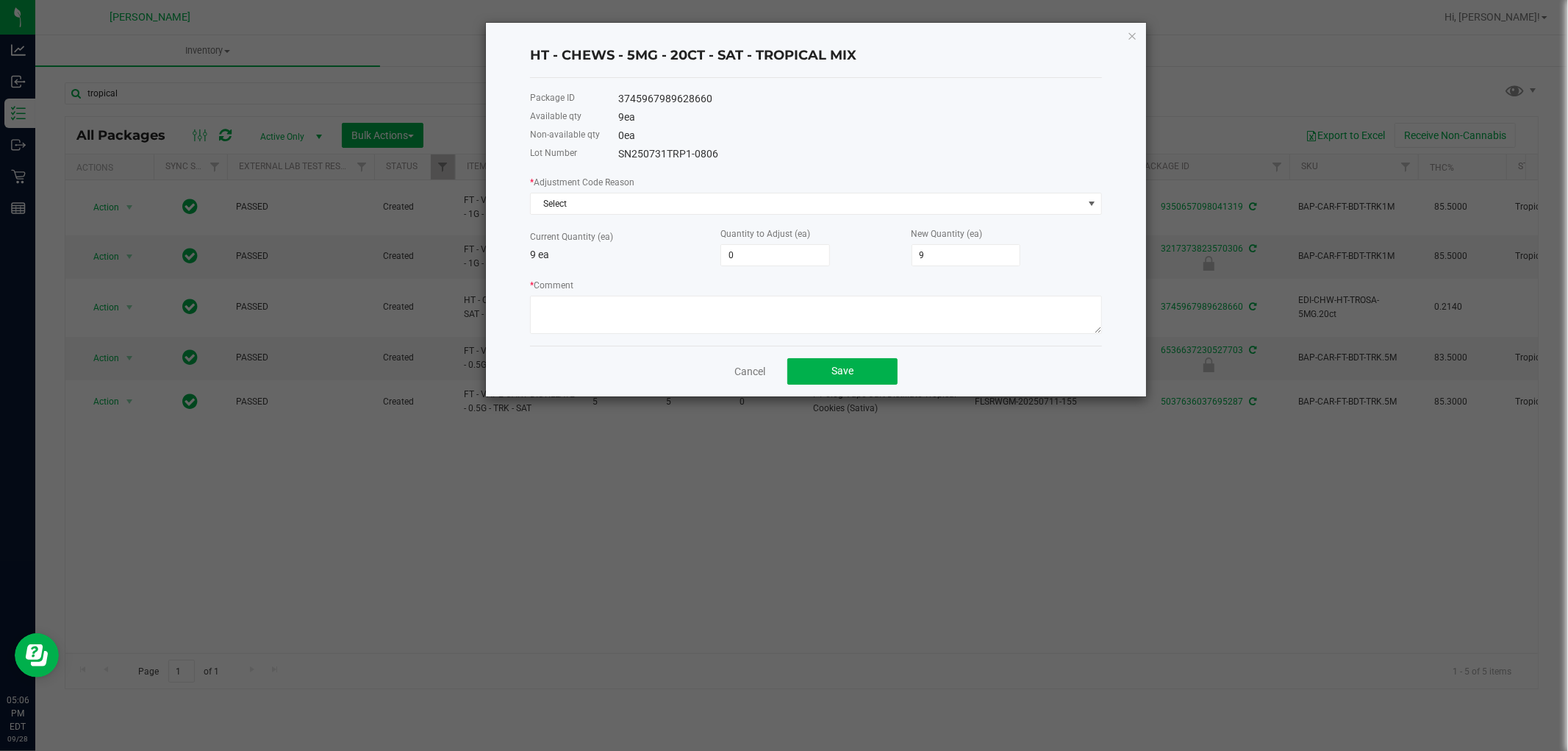
click at [664, 192] on div "* Adjustment Code Reason Select" at bounding box center [816, 194] width 572 height 40
click at [627, 208] on span "Select" at bounding box center [807, 204] width 553 height 21
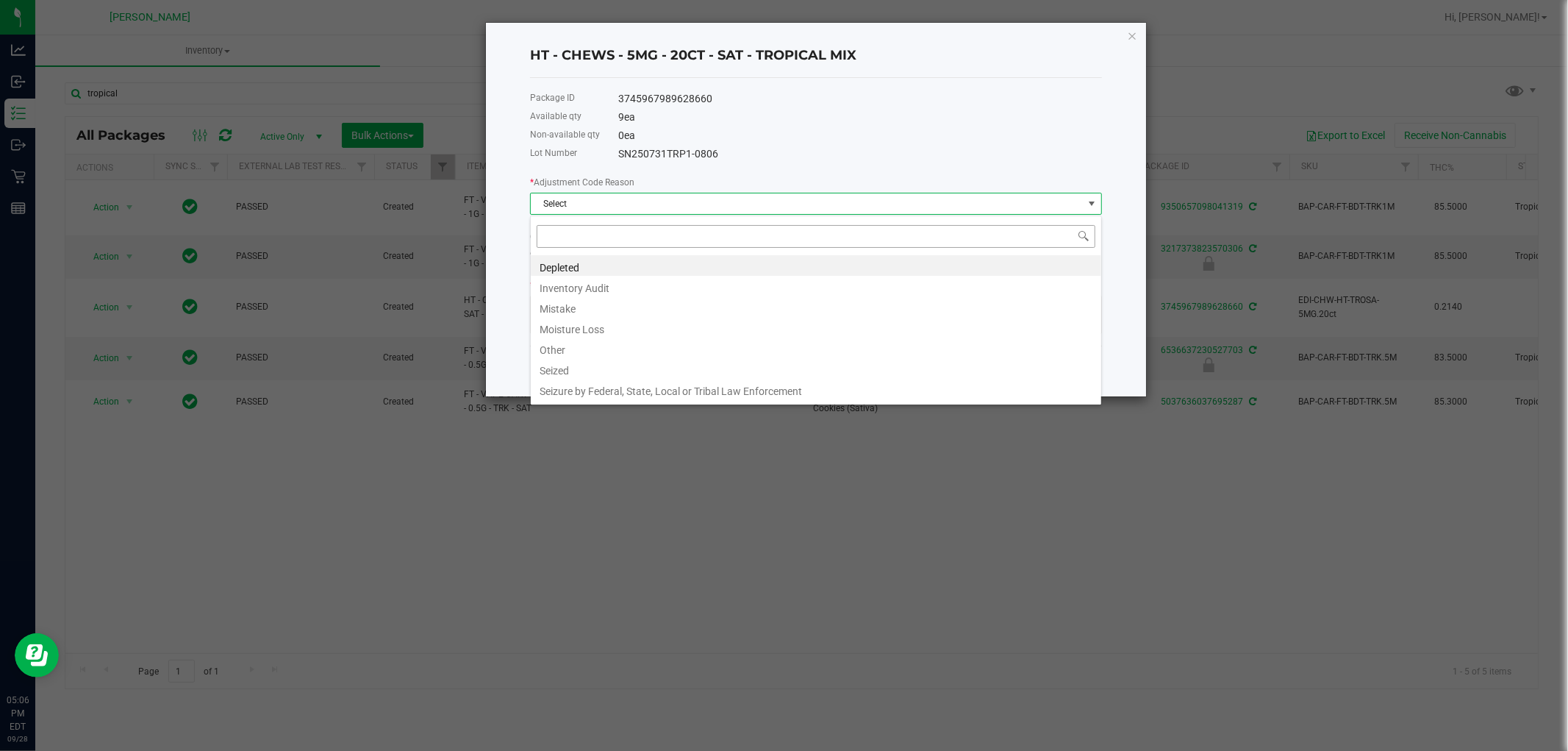
scroll to position [22, 572]
click at [566, 312] on li "Mistake" at bounding box center [816, 306] width 571 height 21
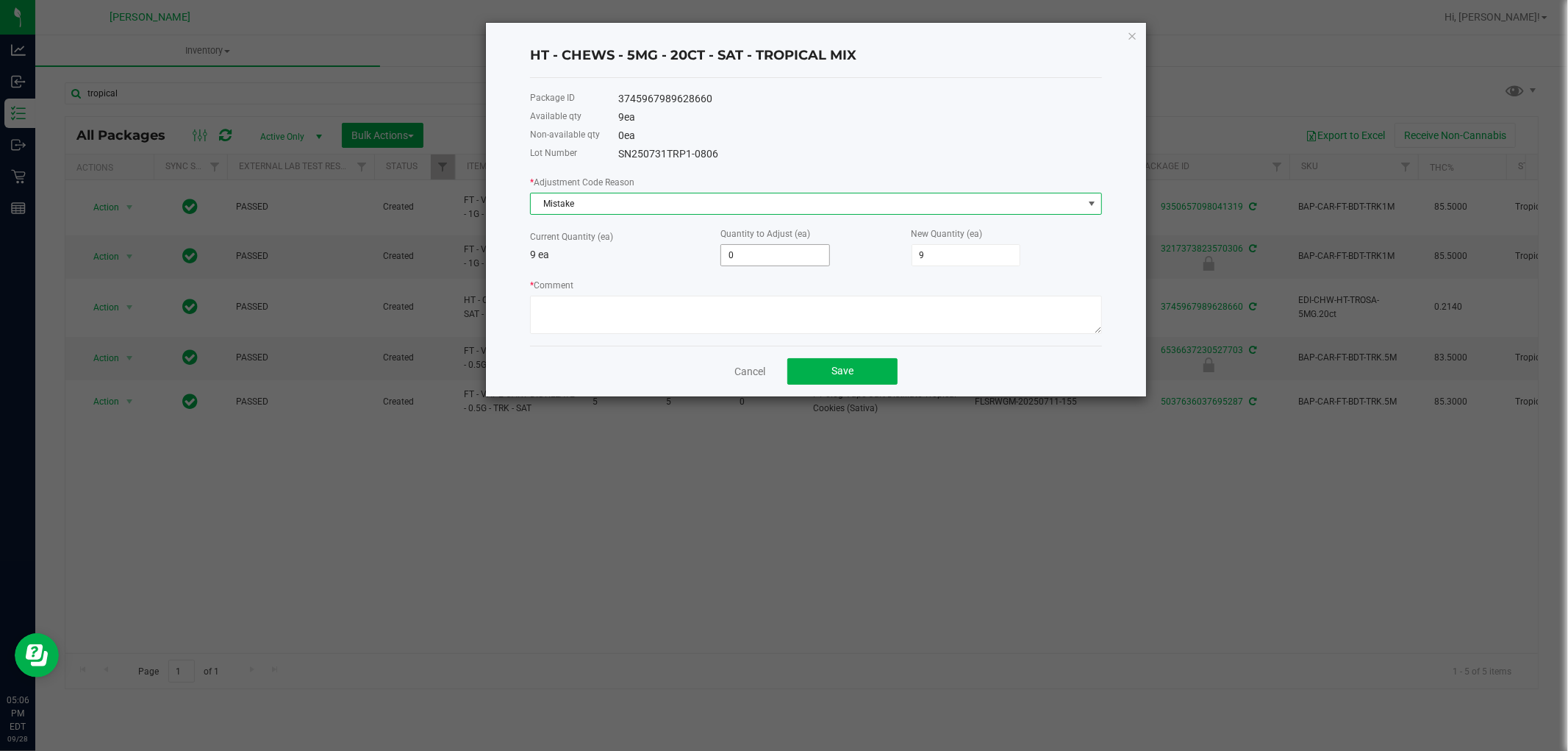
click at [744, 263] on input "0" at bounding box center [776, 255] width 108 height 21
type input "1"
type input "10"
type input "1"
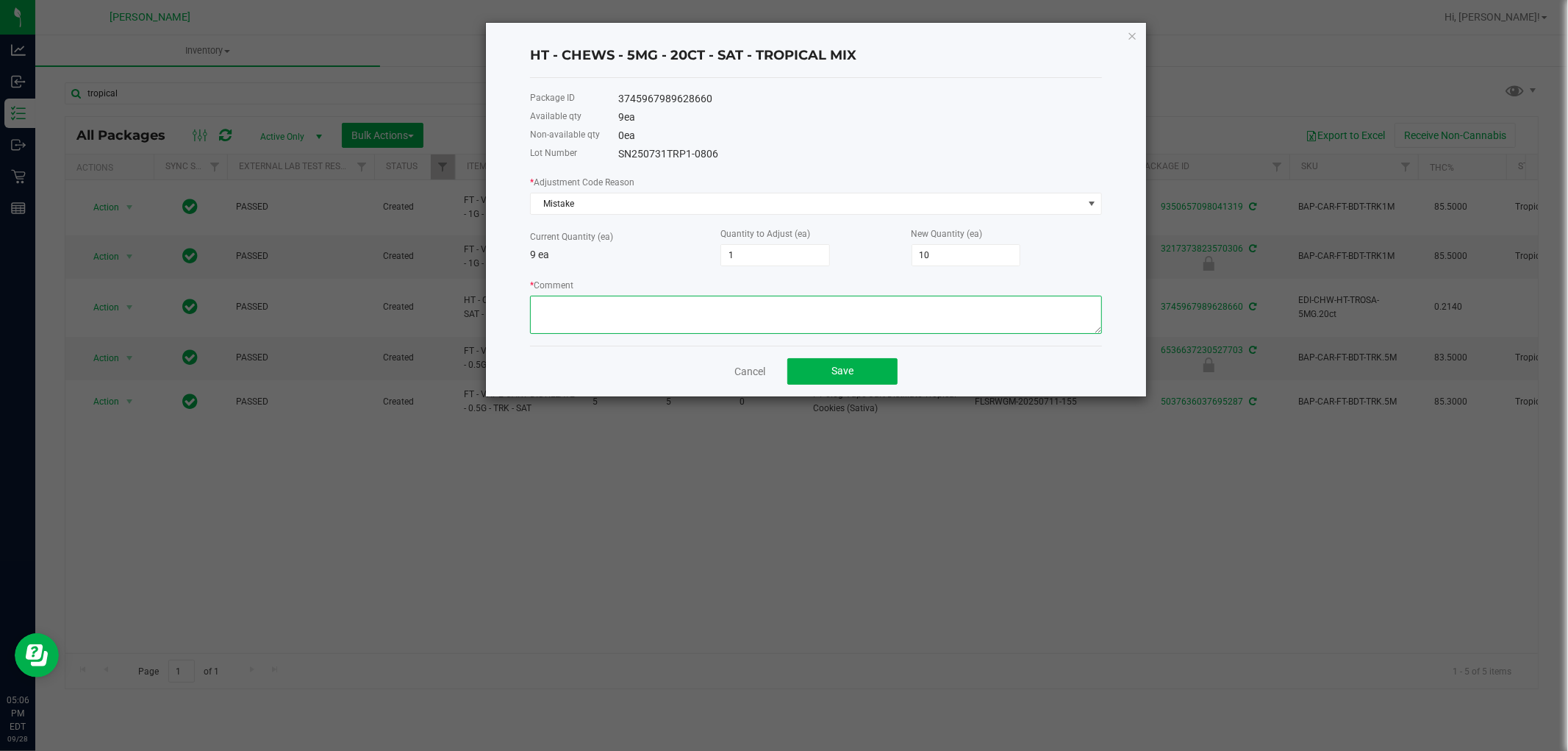
click at [766, 310] on textarea "* Comment" at bounding box center [816, 314] width 572 height 38
paste textarea "while doing the inventory count we noticed we were off, adjusted count to refle…"
type textarea "while doing the inventory count we noticed we were off, adjusted count to refle…"
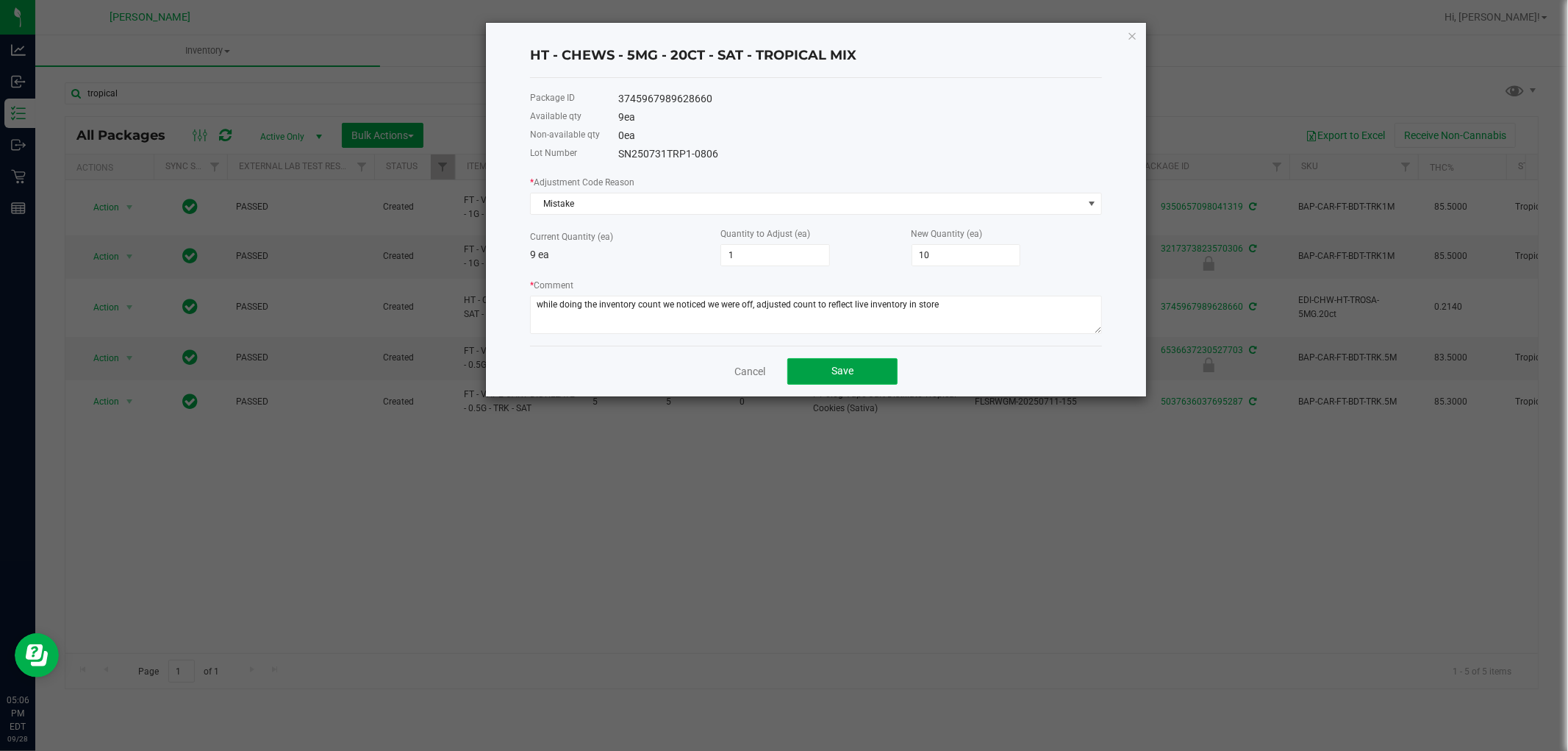
click at [831, 381] on button "Save" at bounding box center [842, 371] width 110 height 26
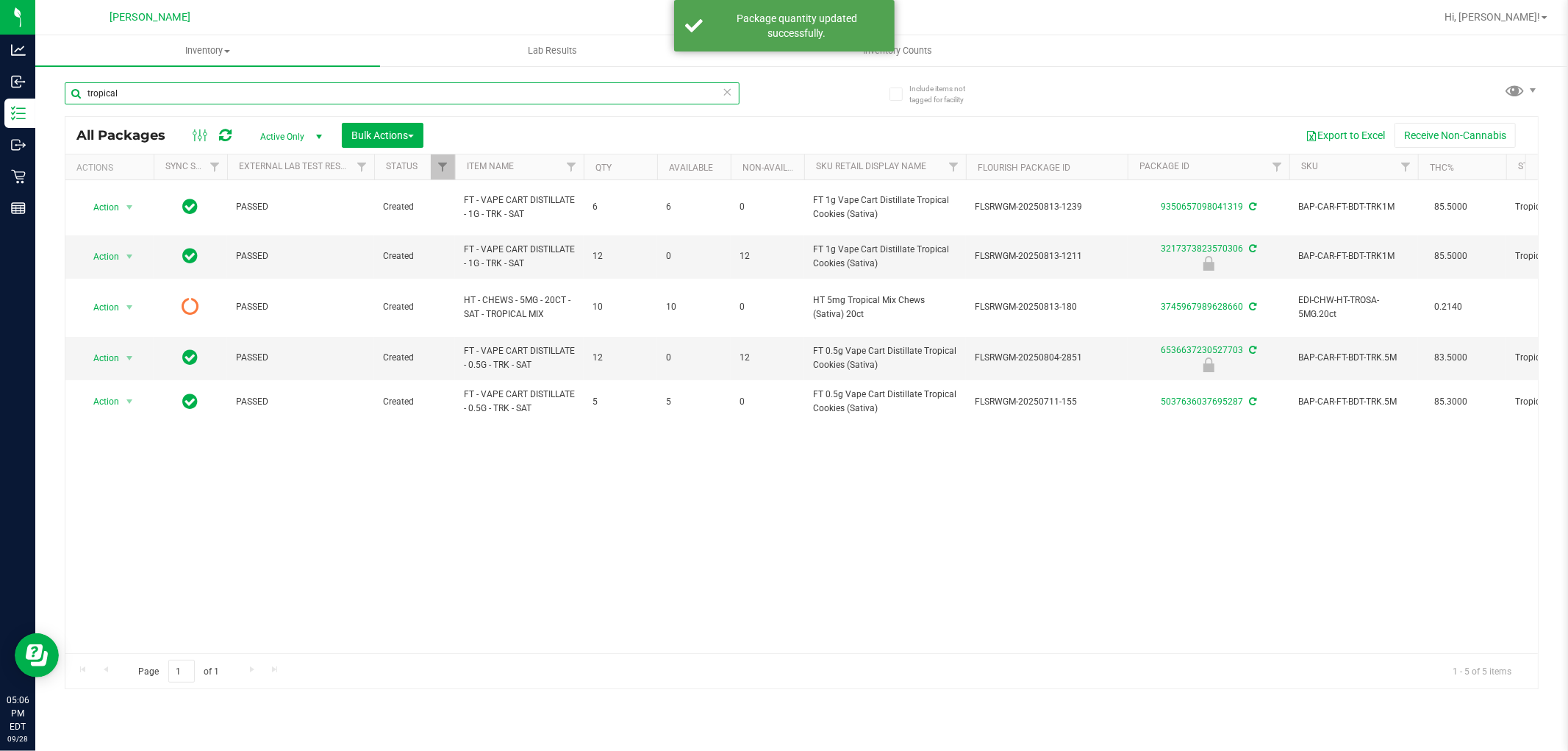
click at [155, 89] on input "tropical" at bounding box center [403, 94] width 675 height 22
type input "t"
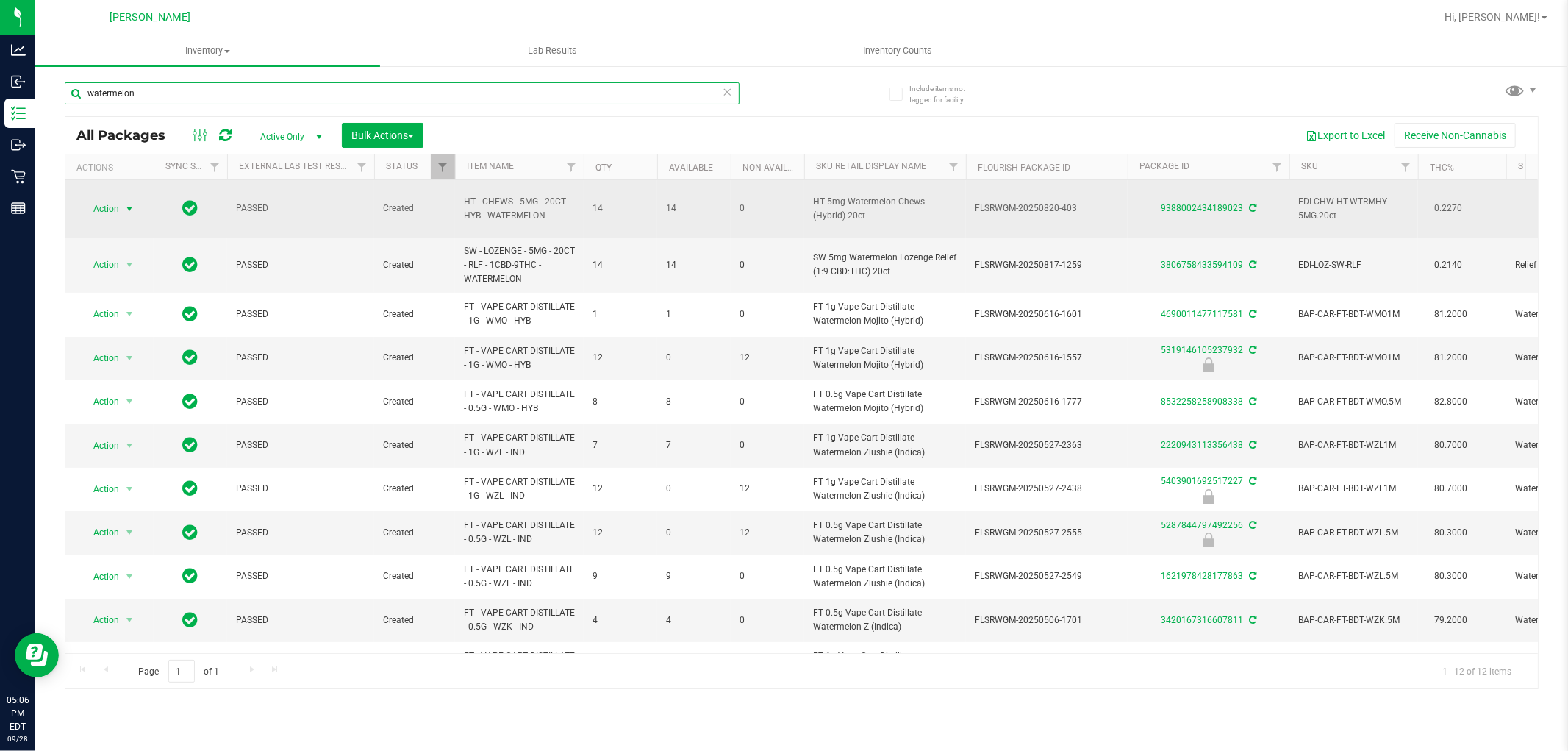
type input "watermelon"
click at [122, 212] on span "select" at bounding box center [129, 209] width 18 height 21
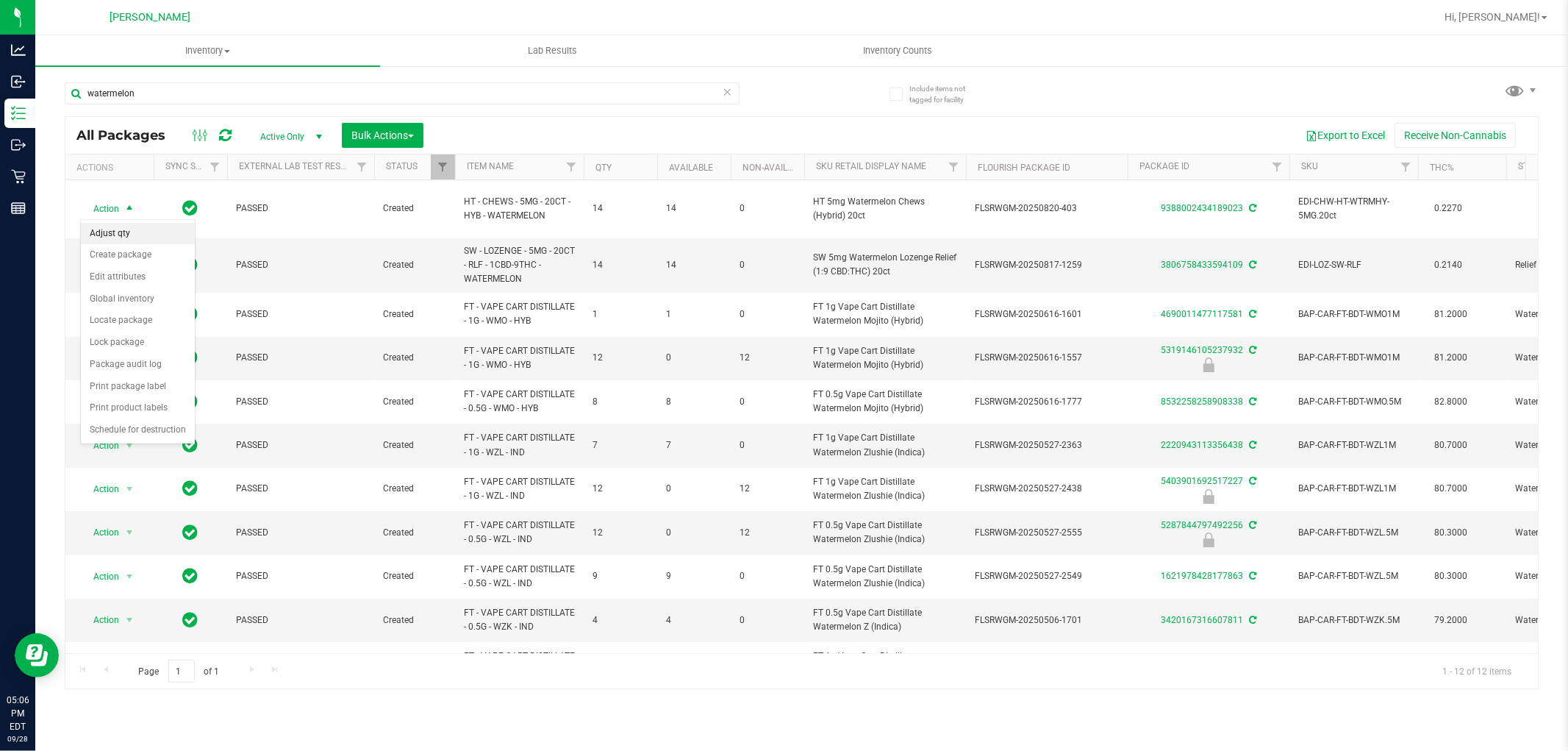
click at [122, 231] on li "Adjust qty" at bounding box center [138, 234] width 114 height 22
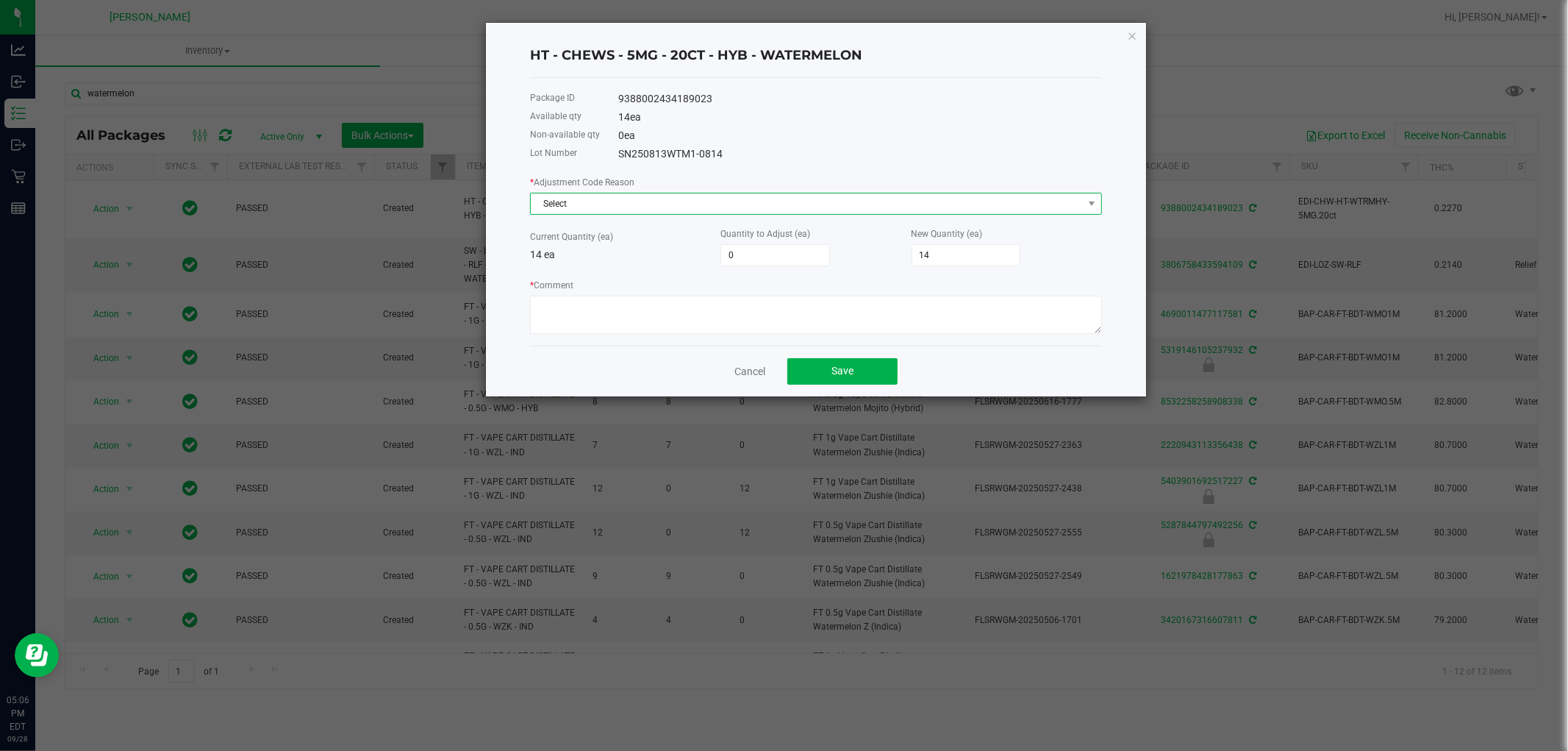
click at [649, 194] on span "Select" at bounding box center [807, 204] width 553 height 21
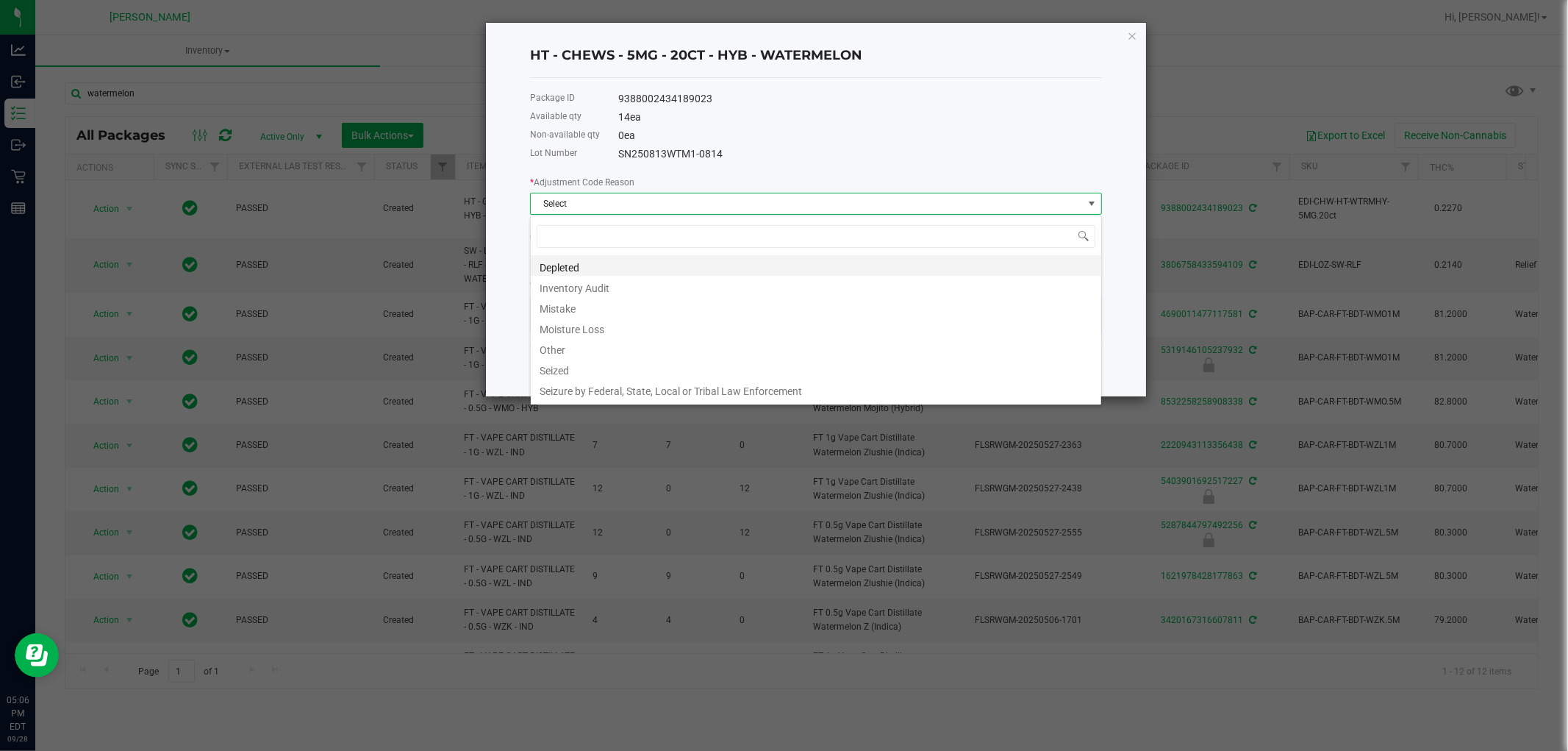
scroll to position [22, 572]
click at [578, 310] on li "Mistake" at bounding box center [816, 306] width 571 height 21
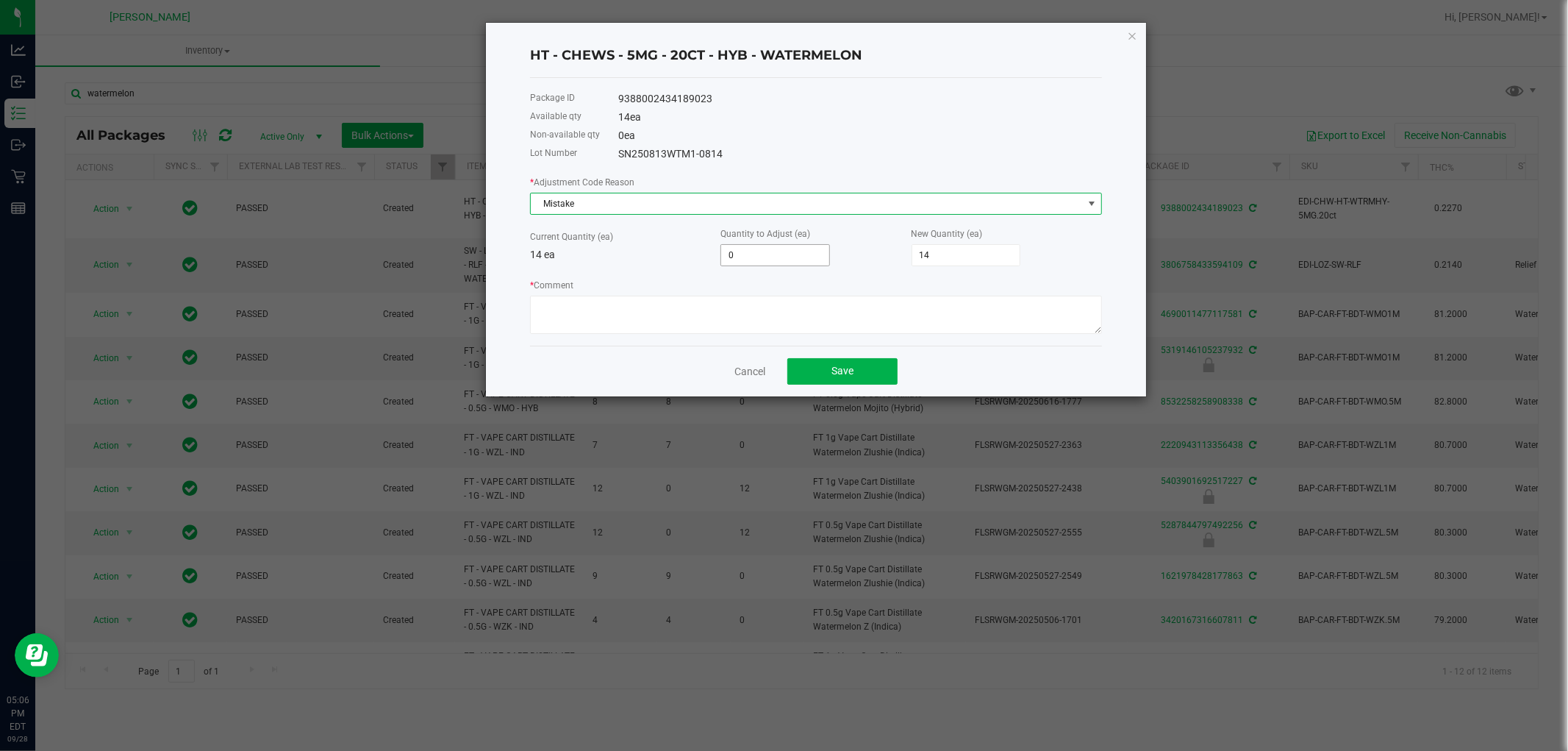
click at [822, 259] on input "0" at bounding box center [776, 255] width 108 height 21
type input "-1"
type input "13"
type input "-1"
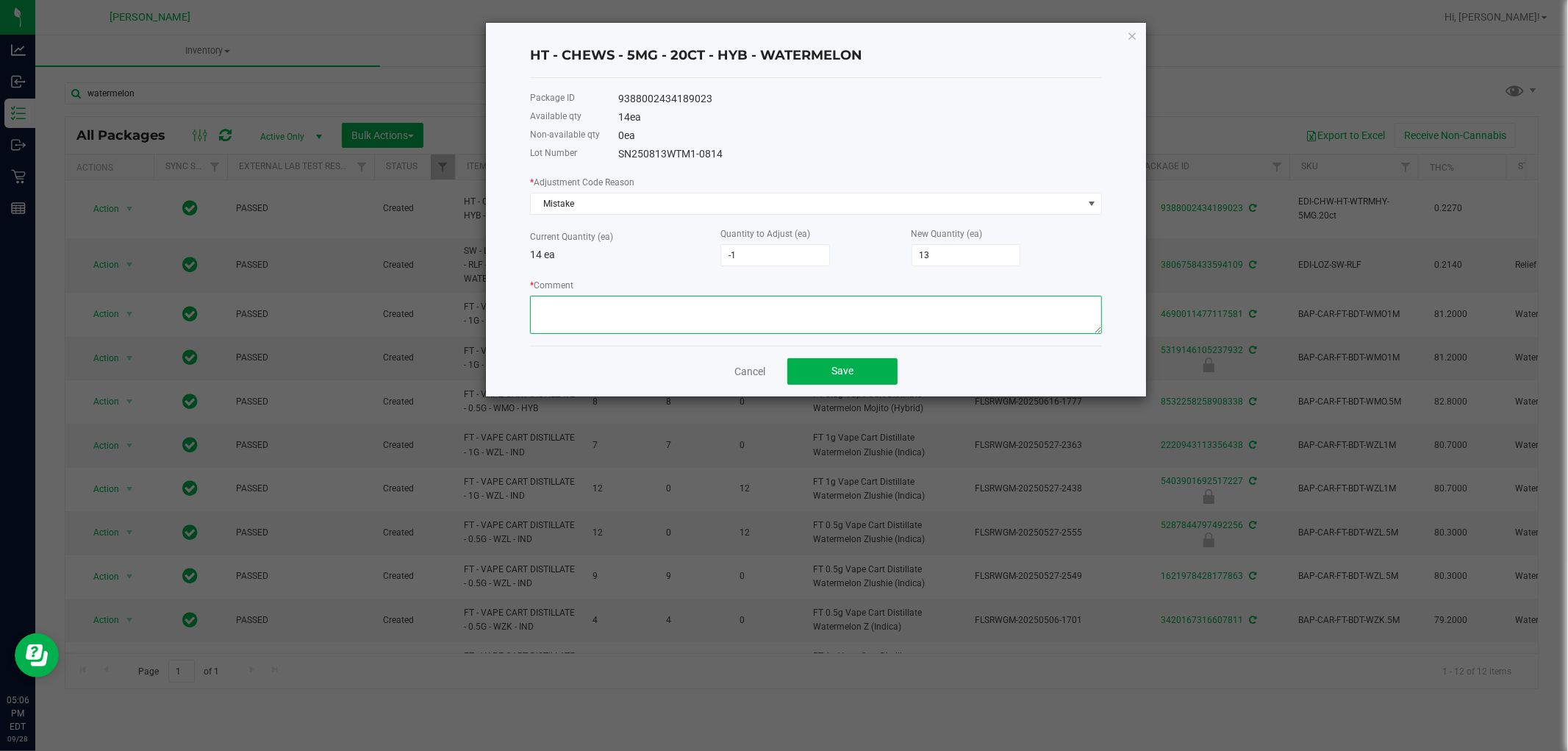
click at [784, 304] on textarea "* Comment" at bounding box center [816, 314] width 572 height 38
paste textarea "while doing the inventory count we noticed we were off, adjusted count to refle…"
type textarea "while doing the inventory count we noticed we were off, adjusted count to refle…"
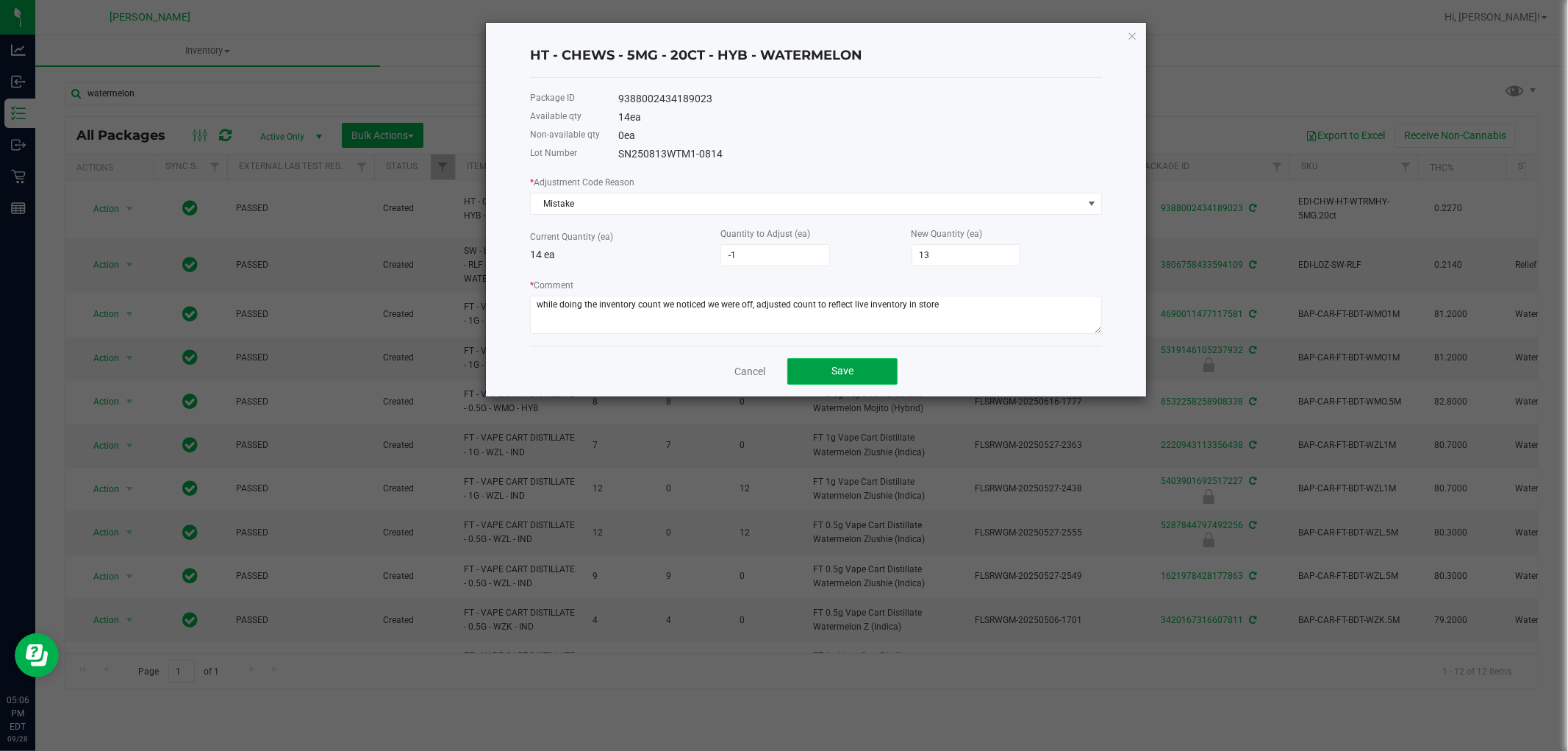
click at [811, 377] on button "Save" at bounding box center [842, 371] width 110 height 26
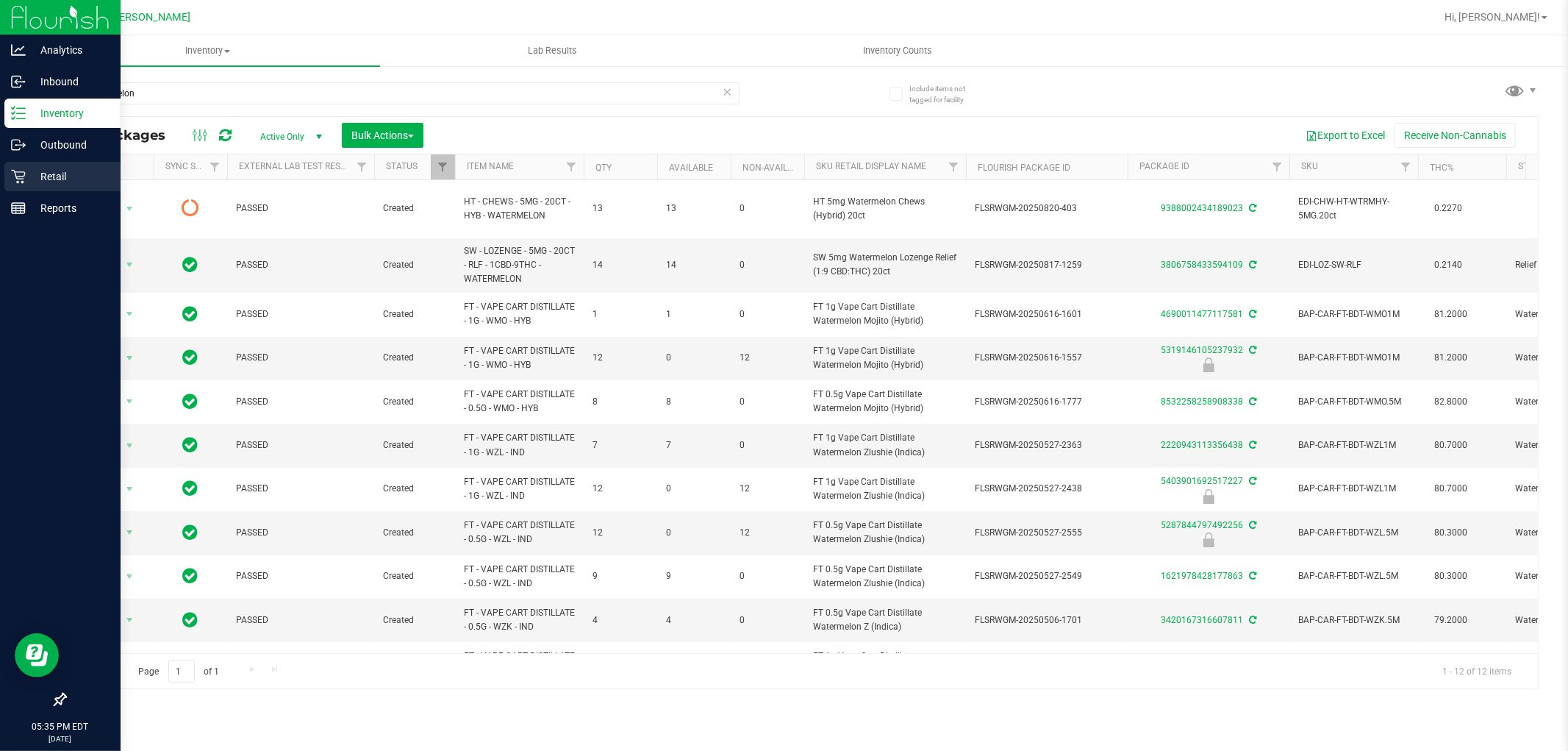
click at [37, 171] on p "Retail" at bounding box center [69, 176] width 88 height 17
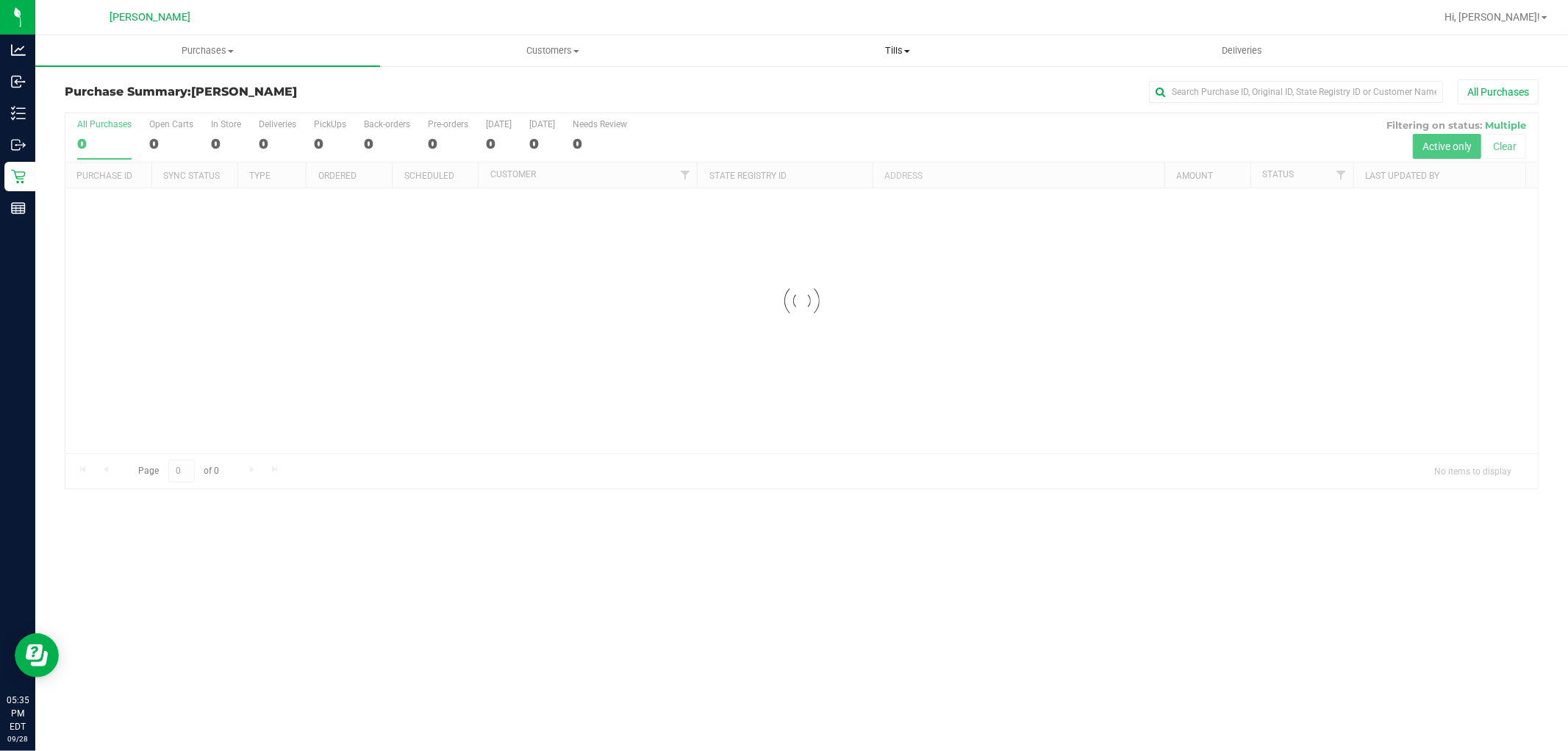
click at [892, 46] on span "Tills" at bounding box center [897, 51] width 344 height 13
click at [849, 86] on li "Manage tills" at bounding box center [897, 89] width 345 height 17
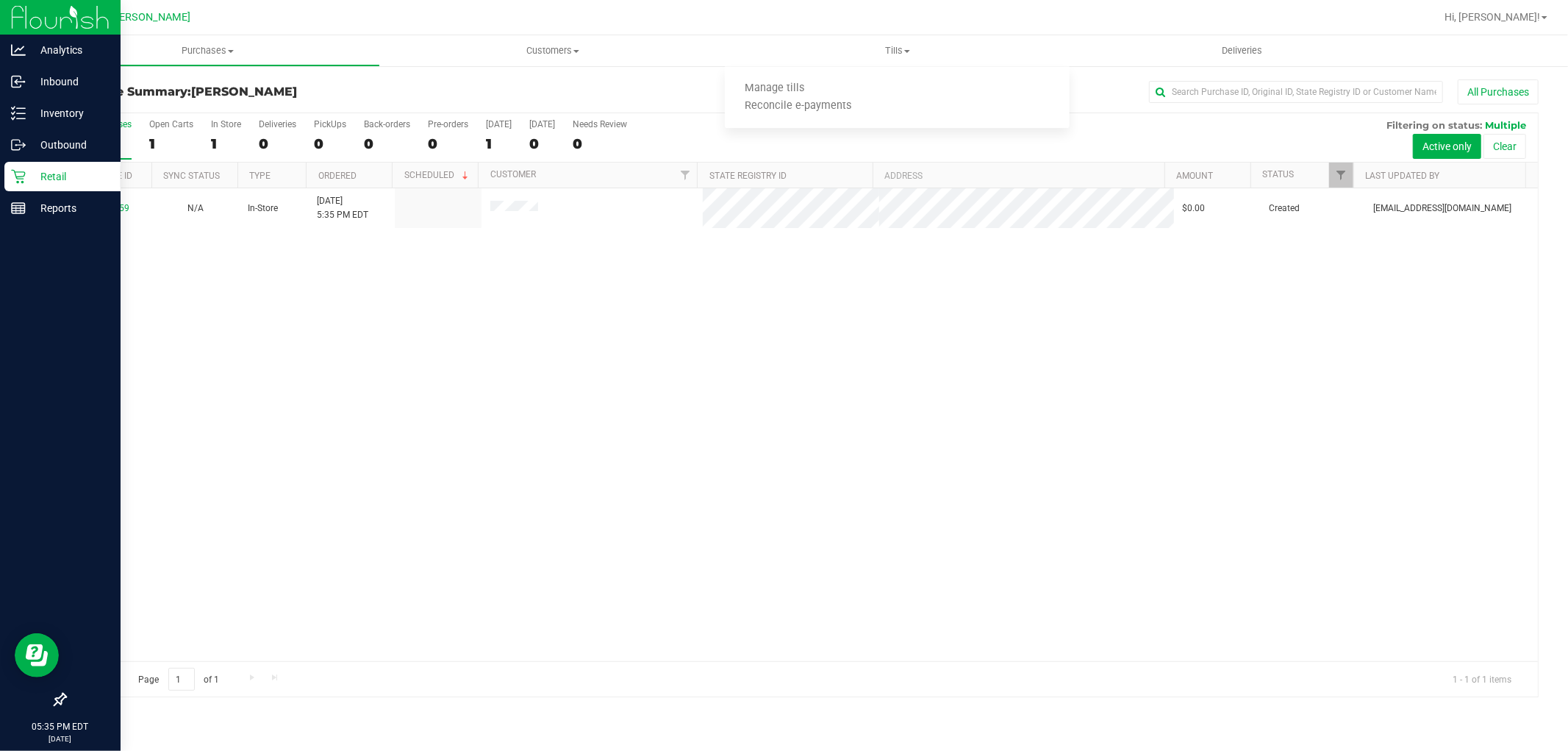
click at [30, 173] on p "Retail" at bounding box center [69, 176] width 88 height 17
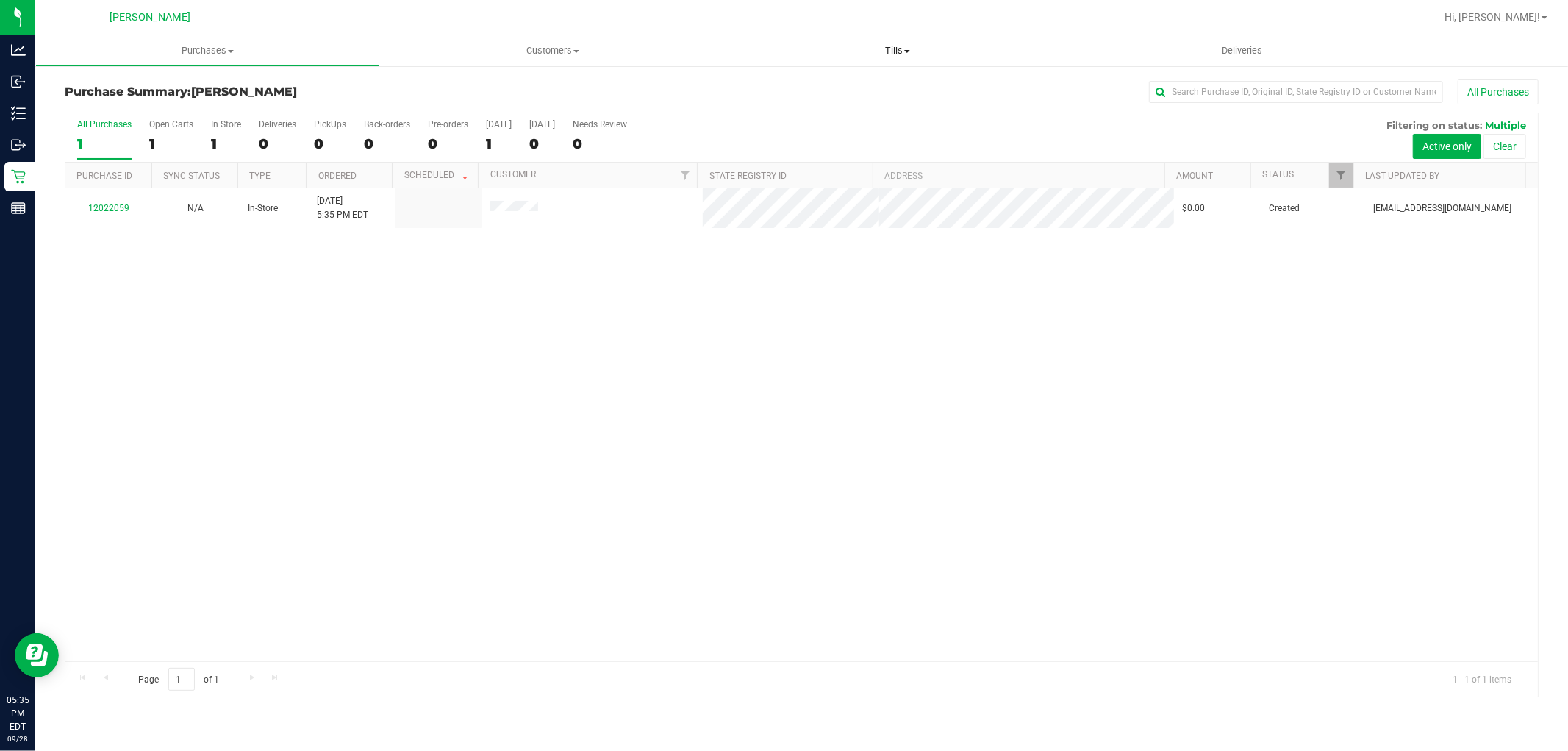
click at [892, 48] on span "Tills" at bounding box center [897, 51] width 345 height 13
click at [803, 83] on span "Manage tills" at bounding box center [774, 89] width 99 height 13
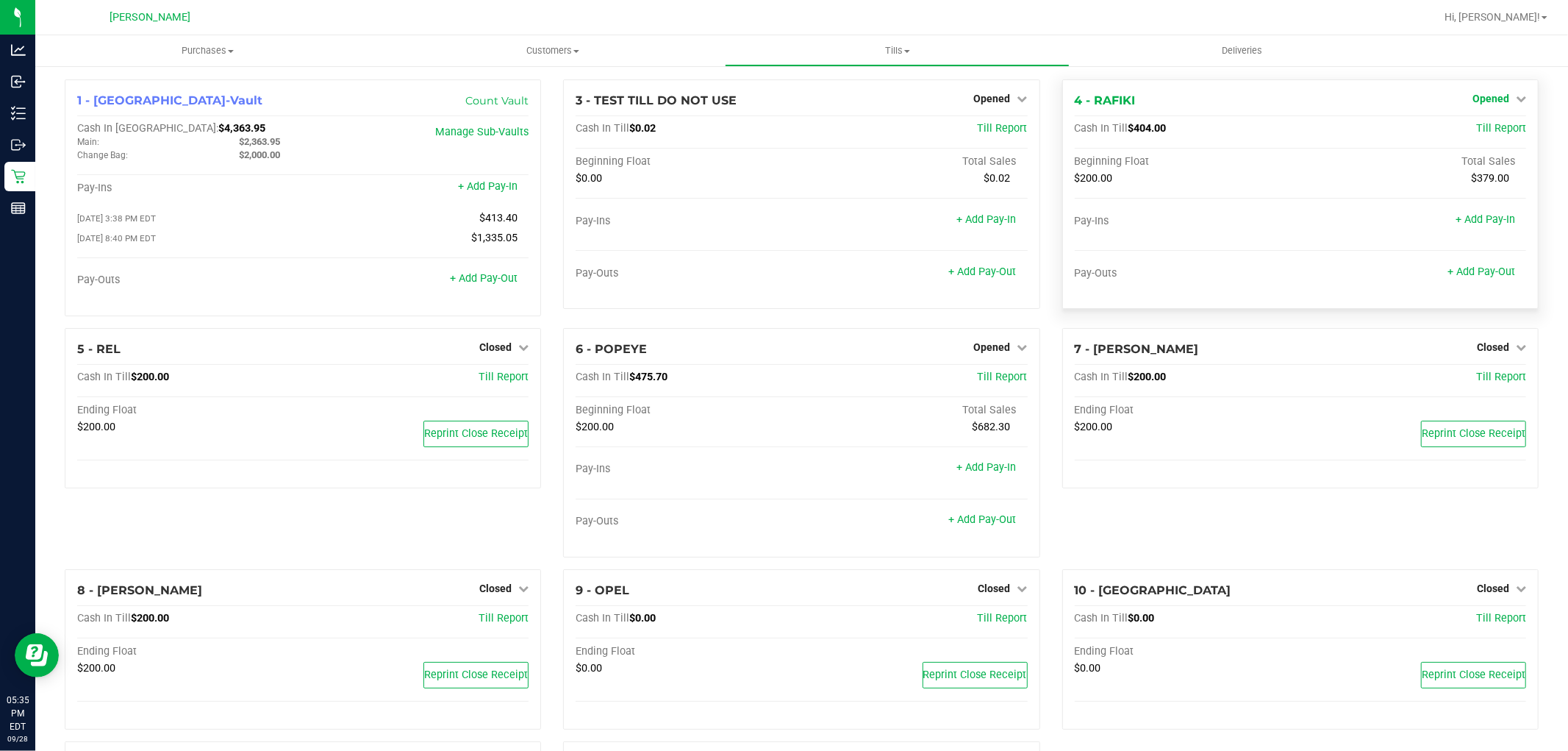
click at [1493, 96] on span "Opened" at bounding box center [1491, 98] width 37 height 12
click at [1478, 127] on link "Close Till" at bounding box center [1493, 129] width 40 height 12
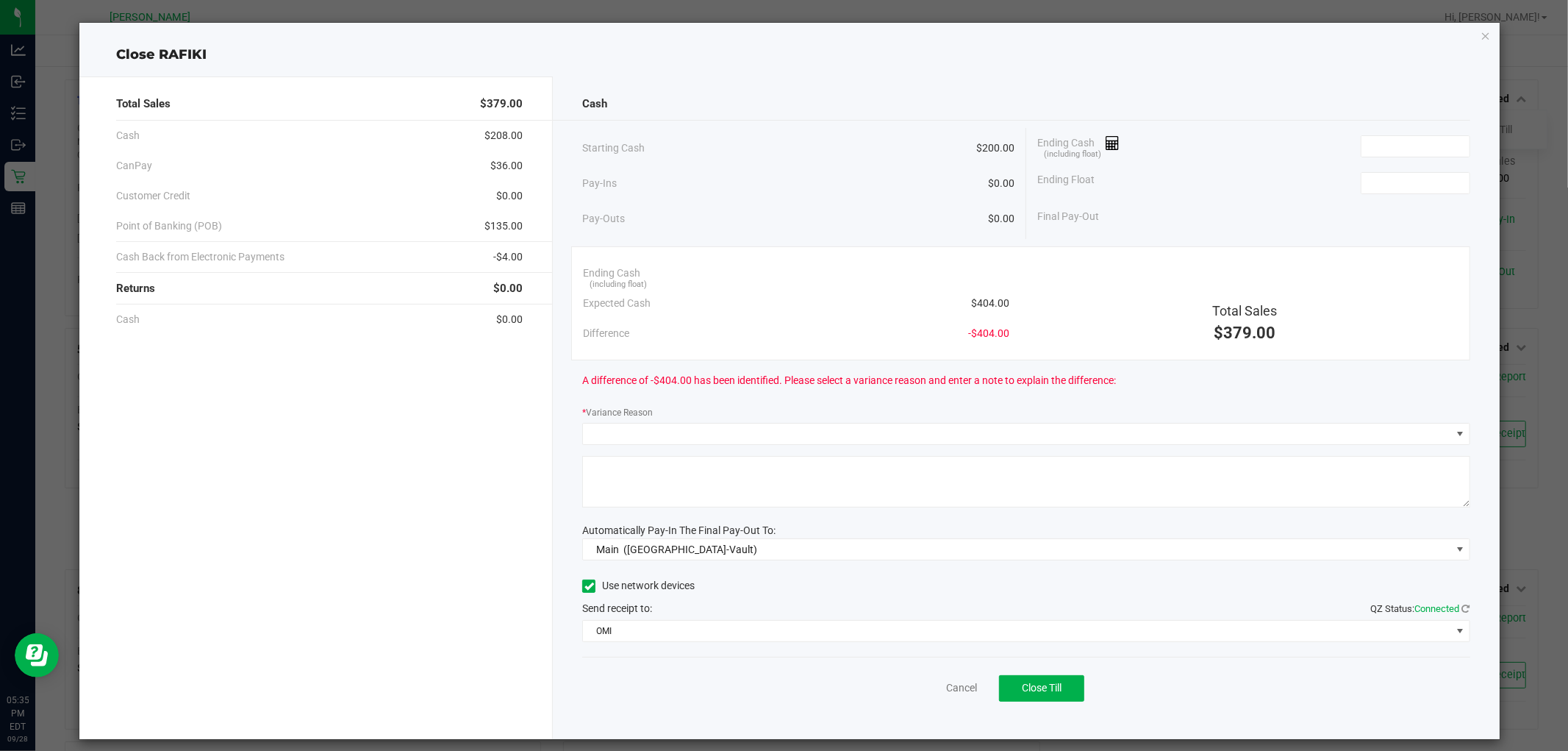
click at [983, 304] on span "$404.00" at bounding box center [990, 302] width 38 height 15
copy span "404.00"
click at [1403, 145] on input at bounding box center [1416, 146] width 108 height 21
paste input "404"
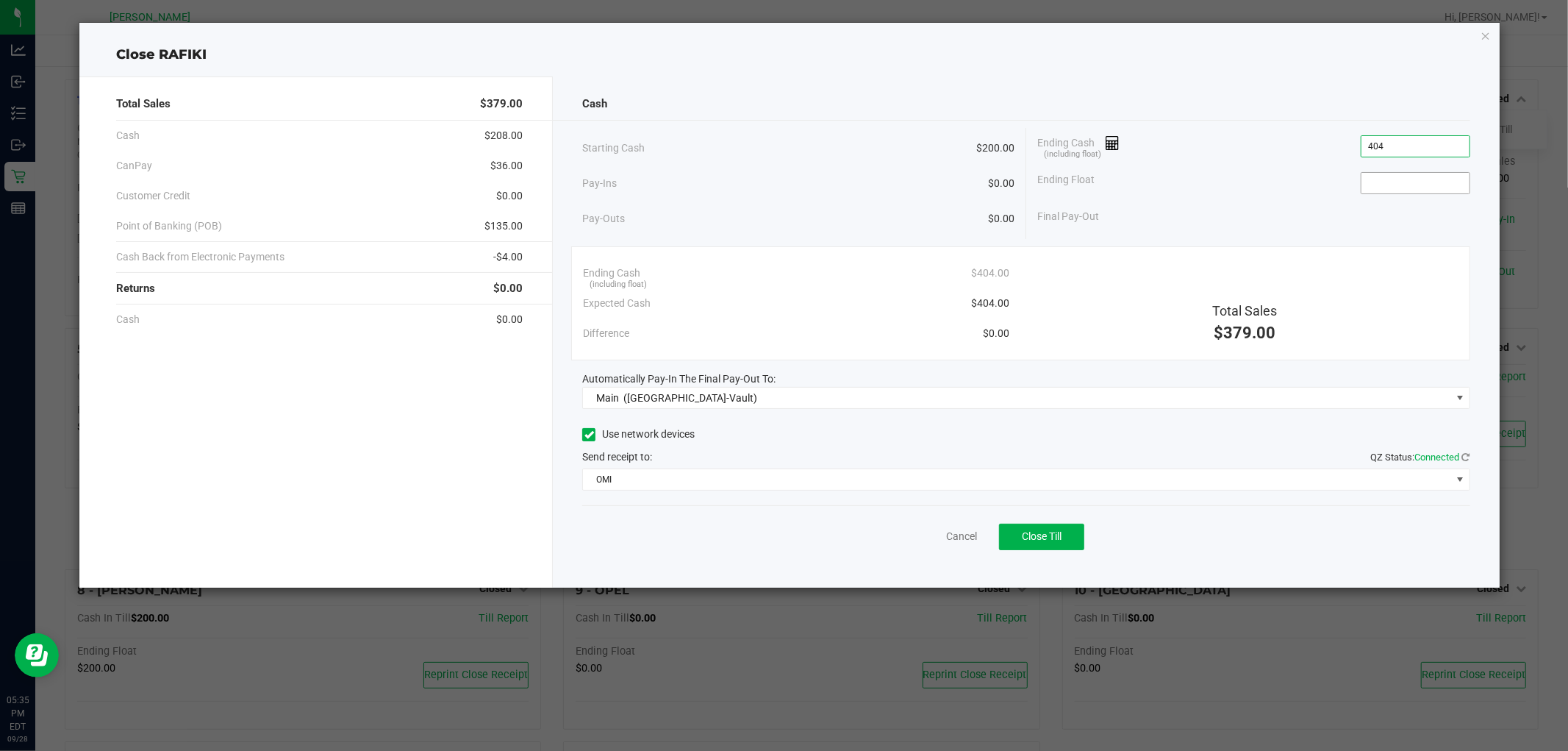
type input "$404.00"
click at [1404, 179] on input at bounding box center [1416, 183] width 108 height 21
type input "$200.00"
drag, startPoint x: 1382, startPoint y: 243, endPoint x: 1370, endPoint y: 241, distance: 12.2
click at [1382, 241] on div "Cash Starting Cash $200.00 Pay-Ins $0.00 Pay-Outs $0.00 Ending Cash (including …" at bounding box center [1026, 332] width 946 height 511
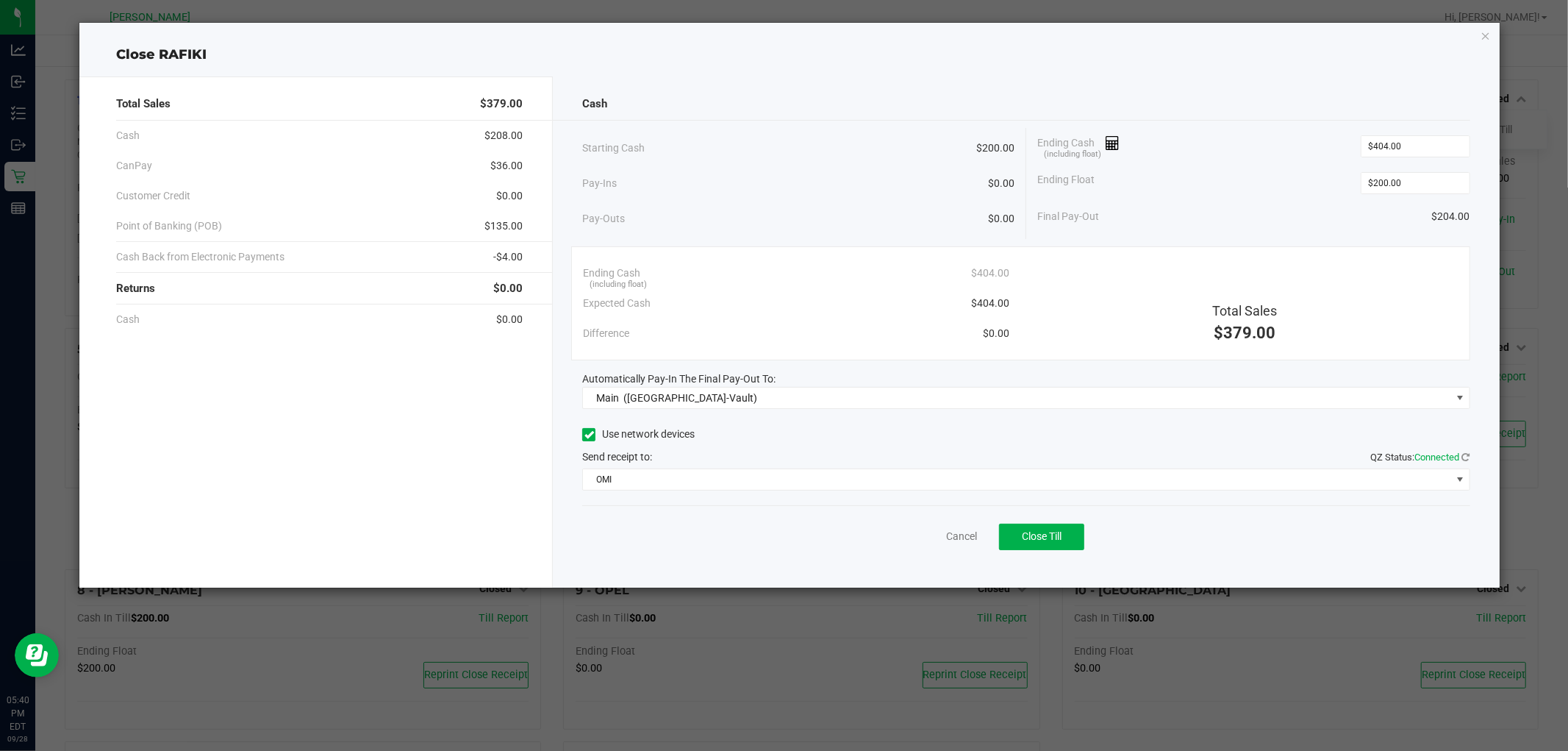
click at [1402, 44] on div "Close RAFIKI" at bounding box center [789, 54] width 1420 height 20
click at [1041, 539] on span "Close Till" at bounding box center [1042, 536] width 40 height 12
click at [942, 538] on link "Dismiss" at bounding box center [929, 536] width 35 height 15
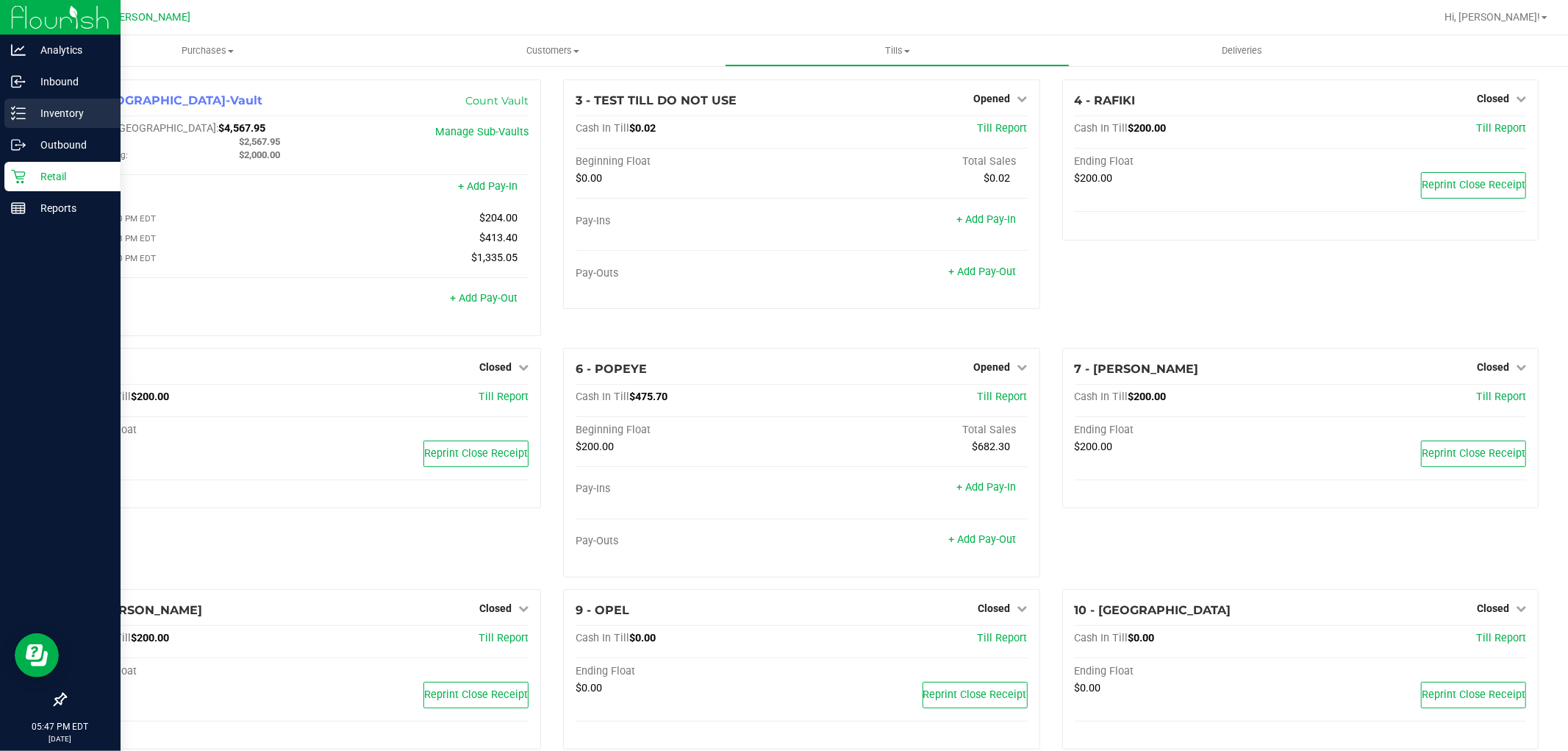
click at [60, 107] on p "Inventory" at bounding box center [69, 114] width 88 height 17
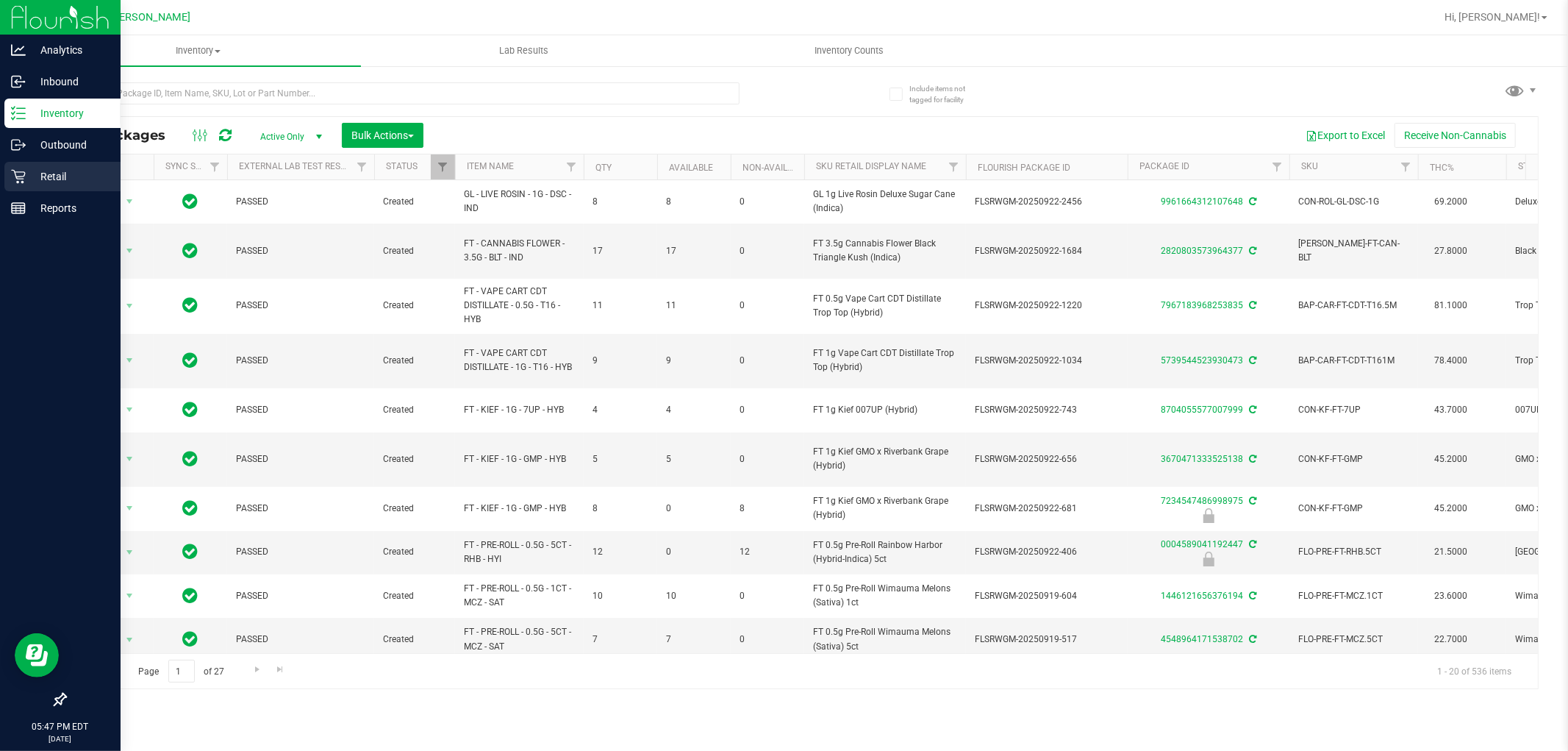
click at [23, 177] on icon at bounding box center [18, 176] width 15 height 15
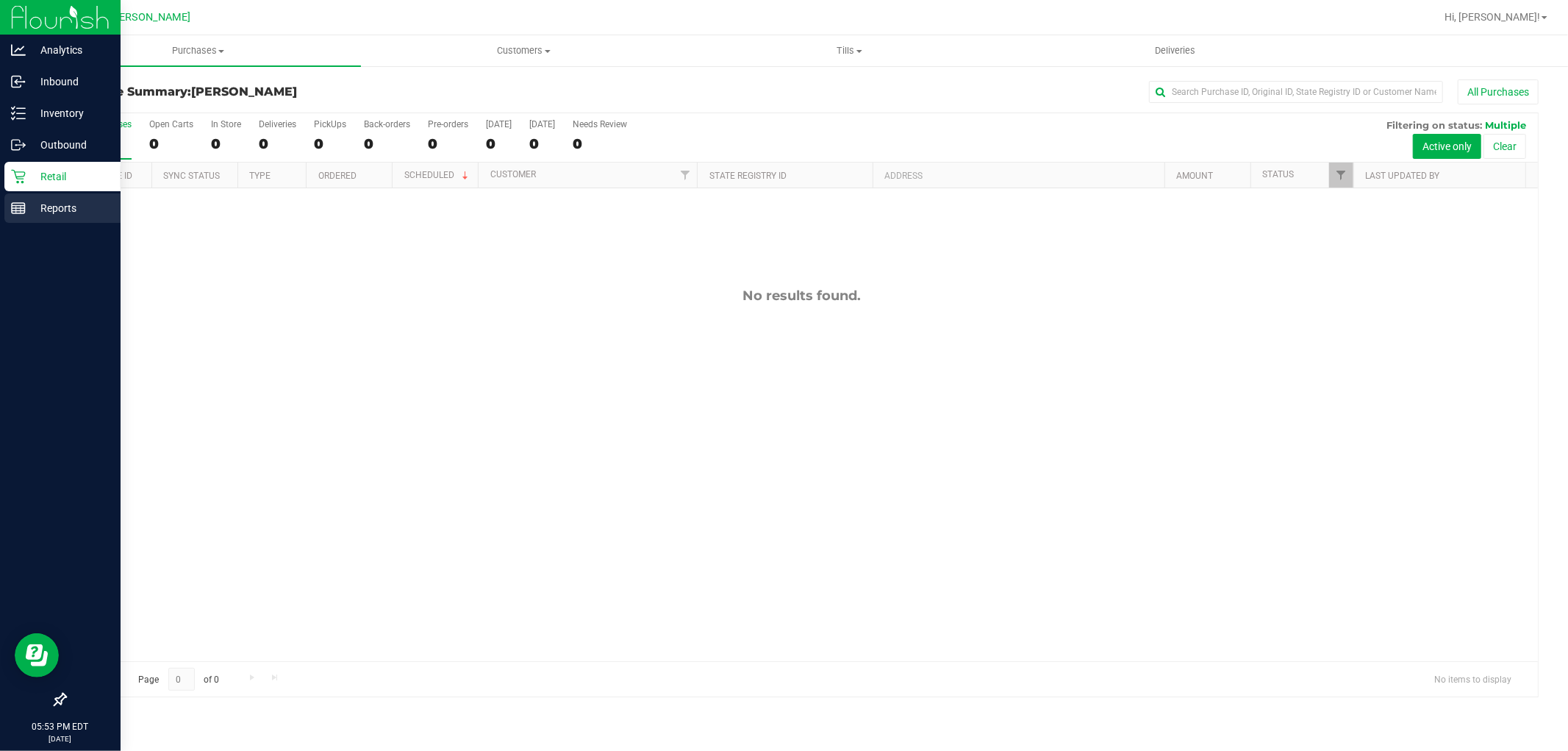
click at [64, 208] on p "Reports" at bounding box center [69, 208] width 88 height 17
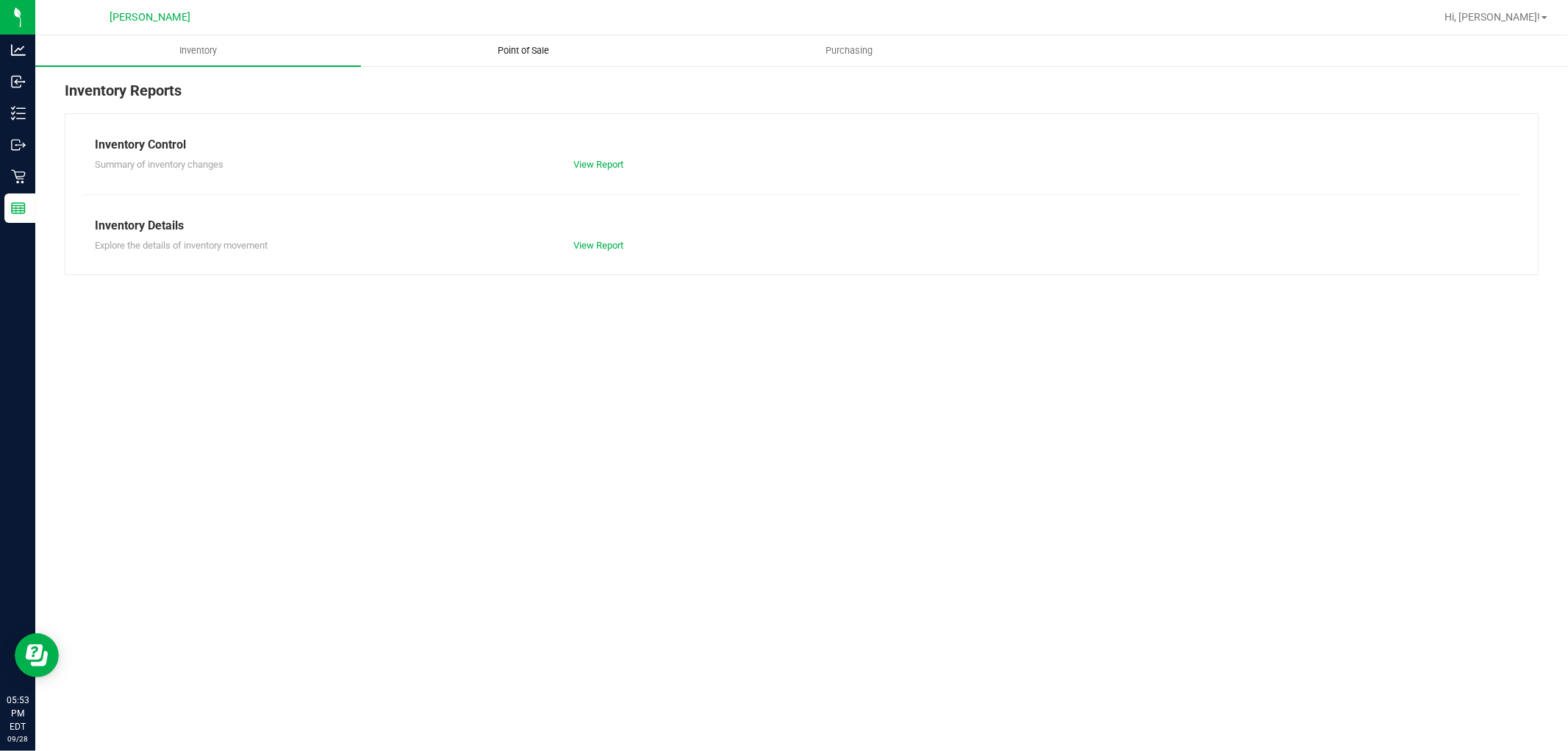
click at [523, 49] on span "Point of Sale" at bounding box center [524, 51] width 91 height 13
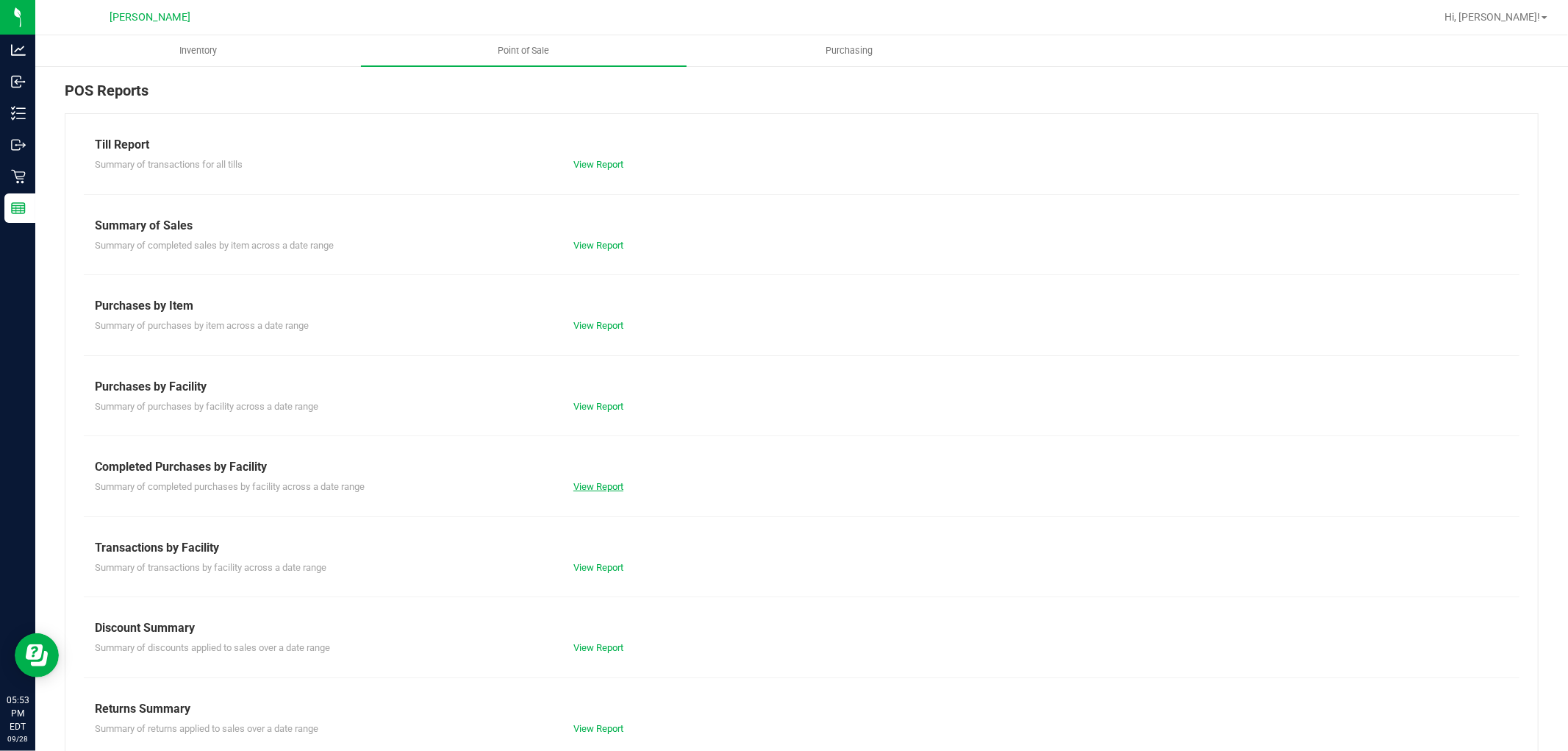
click at [606, 488] on link "View Report" at bounding box center [598, 487] width 50 height 11
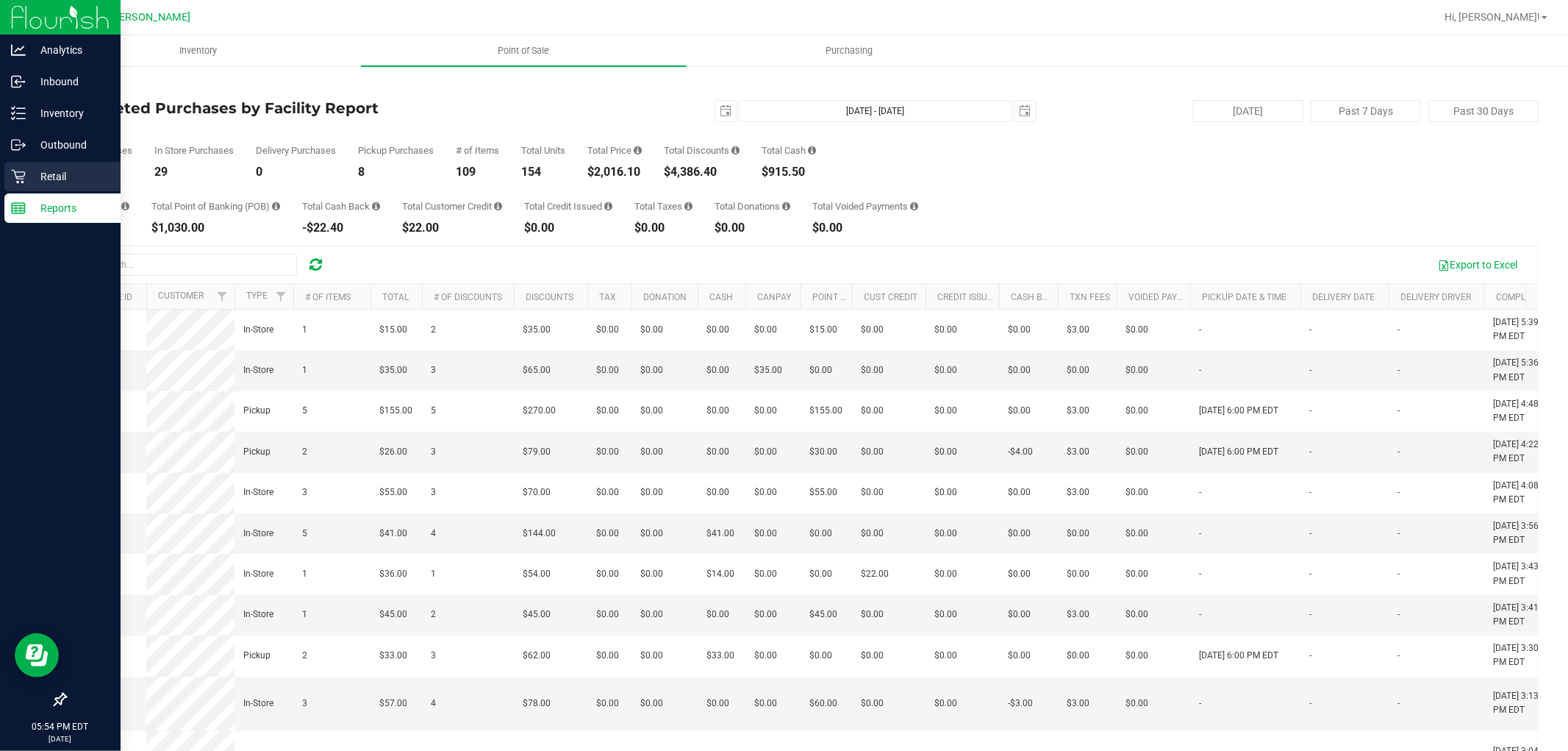
click at [60, 174] on p "Retail" at bounding box center [69, 176] width 88 height 17
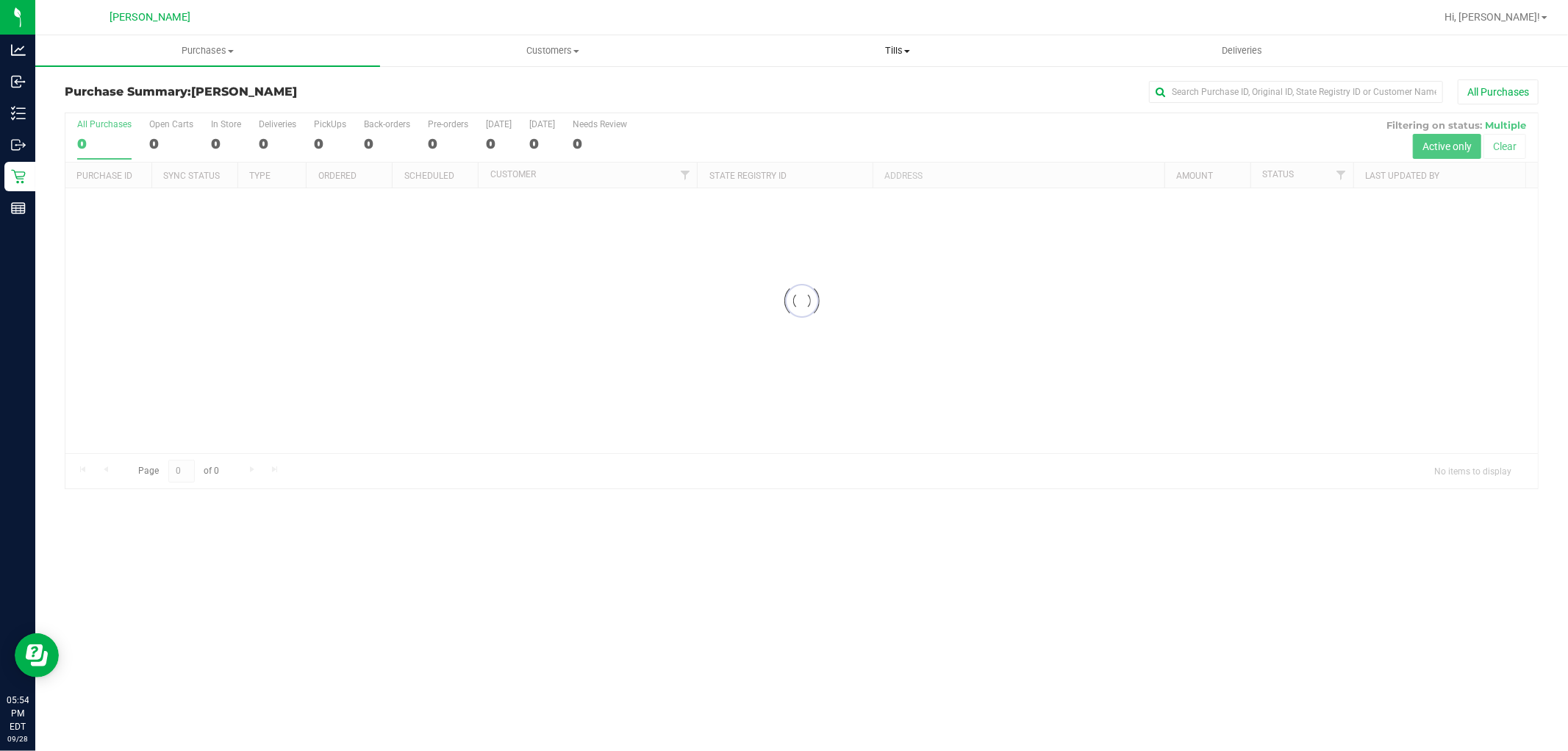
click at [892, 48] on span "Tills" at bounding box center [897, 51] width 344 height 13
click at [802, 89] on span "Manage tills" at bounding box center [774, 89] width 99 height 13
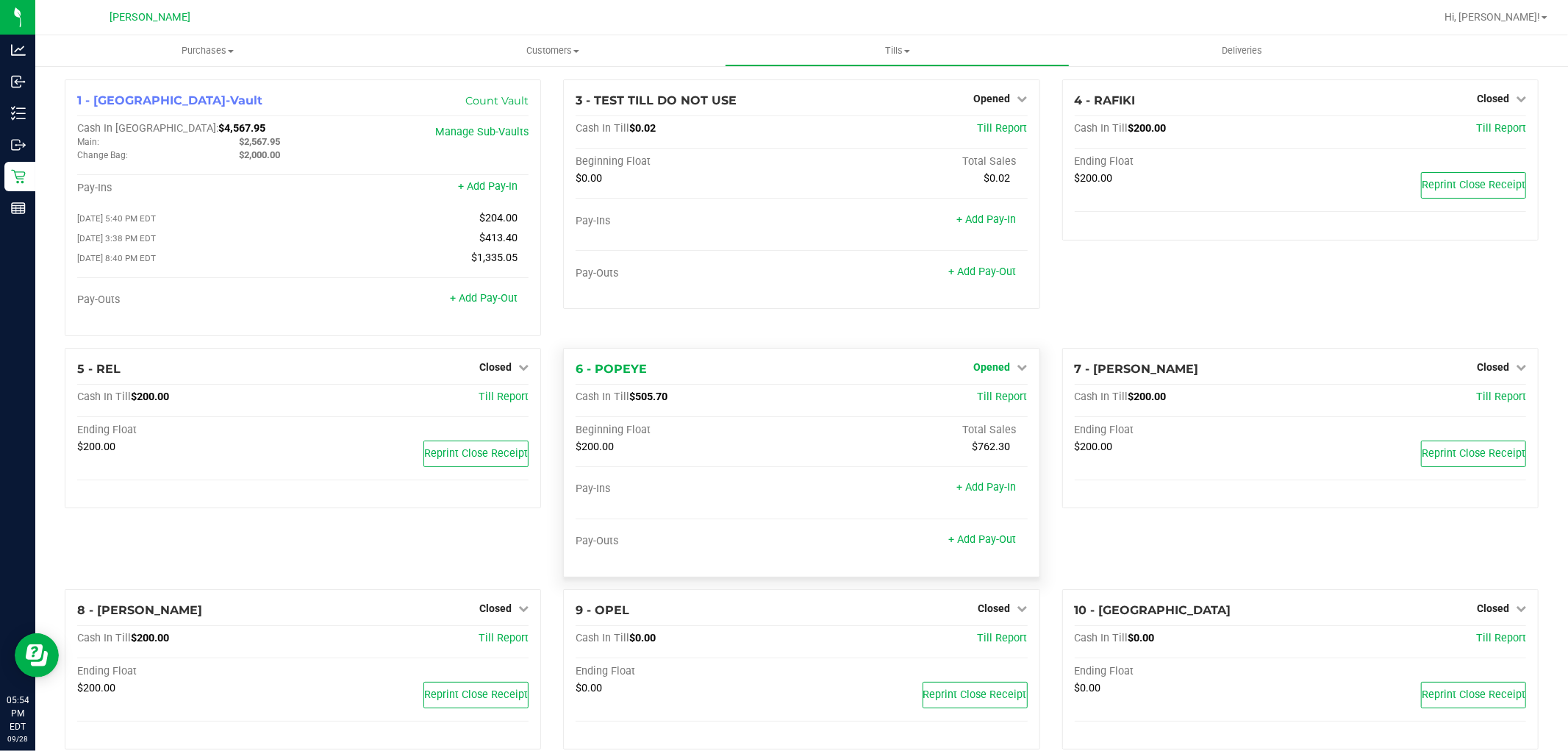
click at [991, 373] on span "Opened" at bounding box center [992, 367] width 37 height 12
click at [974, 398] on link "Close Till" at bounding box center [994, 397] width 40 height 12
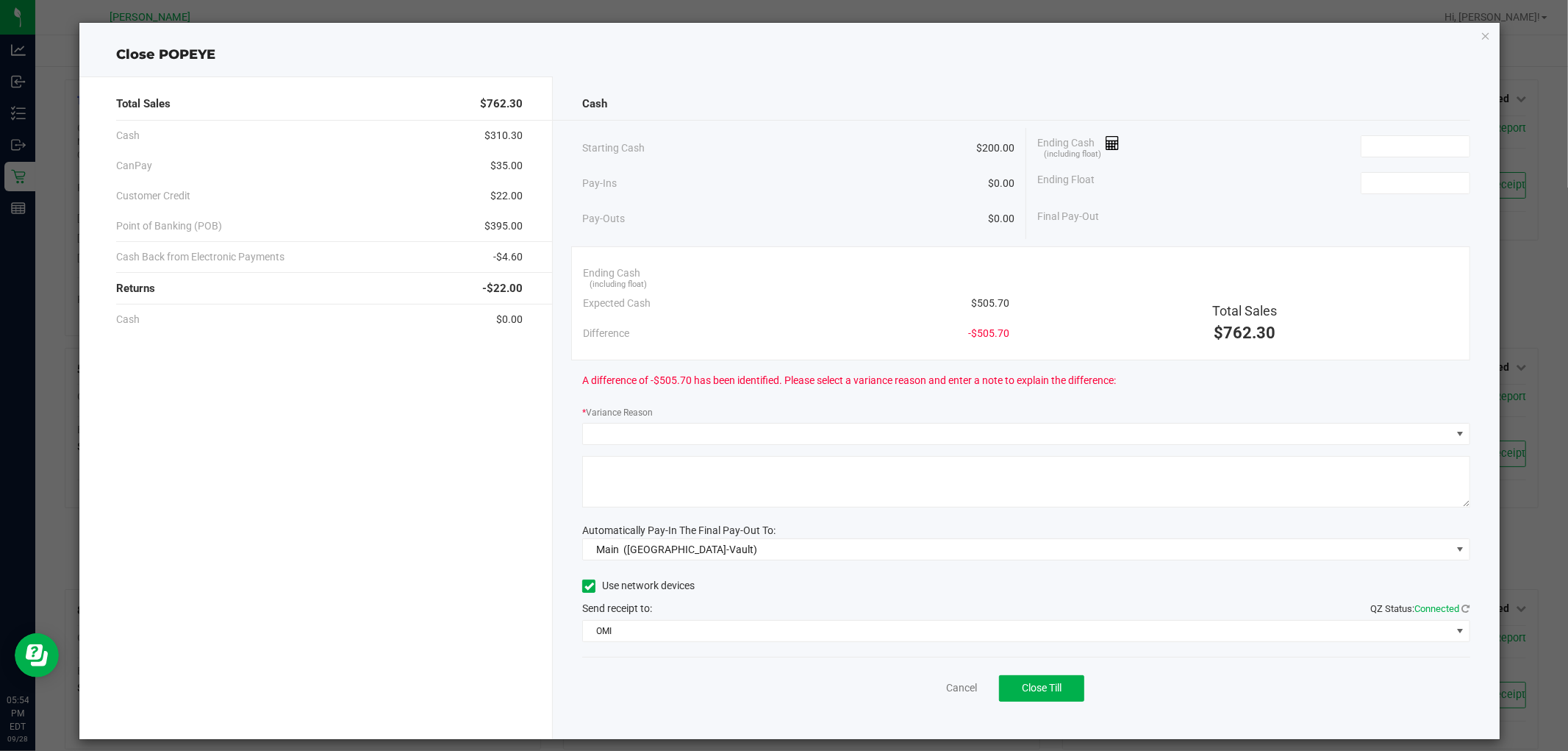
click at [972, 304] on span "$505.70" at bounding box center [990, 302] width 38 height 15
copy span "505.70"
click at [1409, 137] on input at bounding box center [1416, 146] width 108 height 21
paste input "505.7"
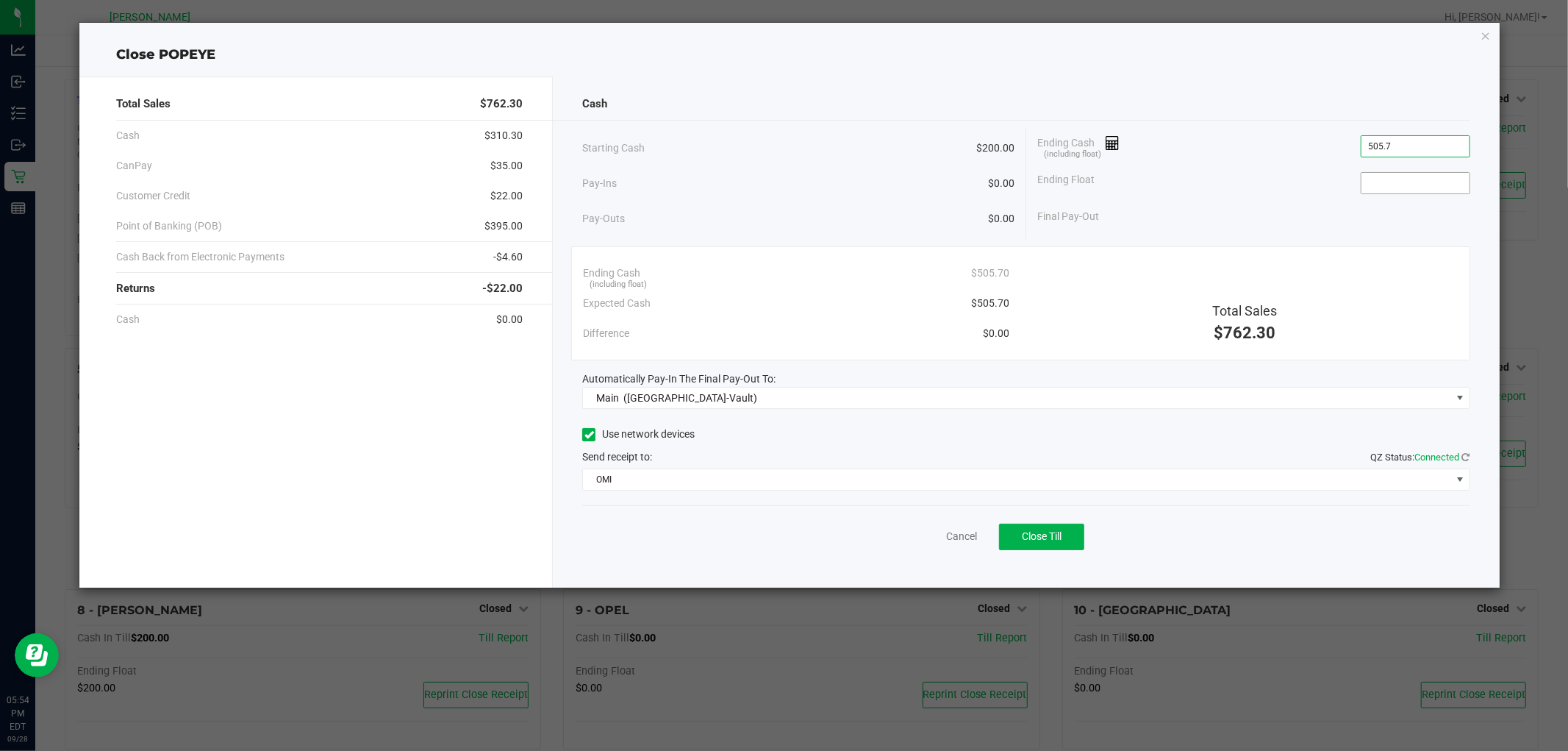
type input "$505.70"
click at [1388, 188] on input at bounding box center [1416, 183] width 108 height 21
type input "$200.00"
click at [1134, 225] on div "Final Pay-Out $305.70" at bounding box center [1254, 217] width 433 height 30
click at [1060, 541] on span "Close Till" at bounding box center [1042, 536] width 40 height 12
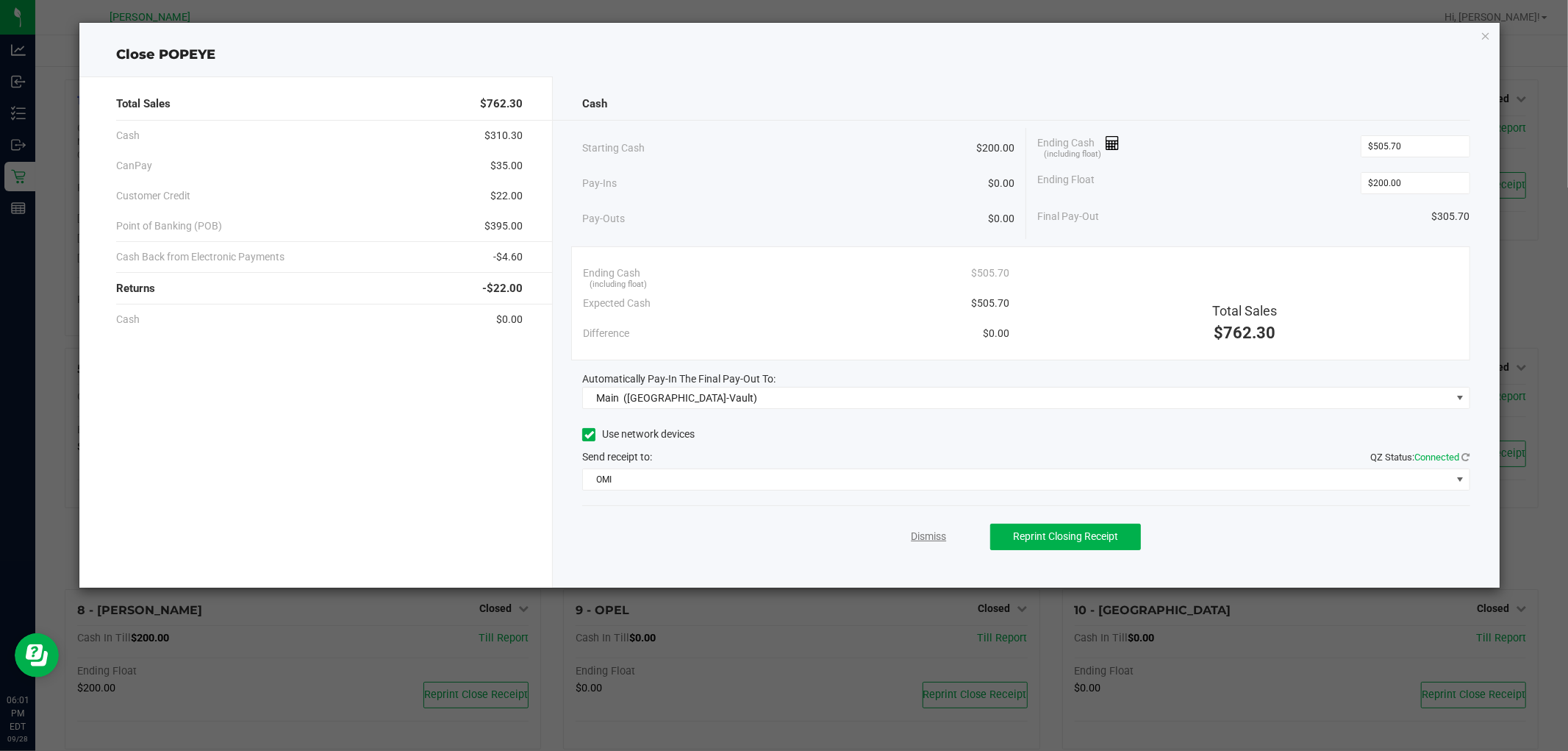
click at [940, 537] on link "Dismiss" at bounding box center [929, 536] width 35 height 15
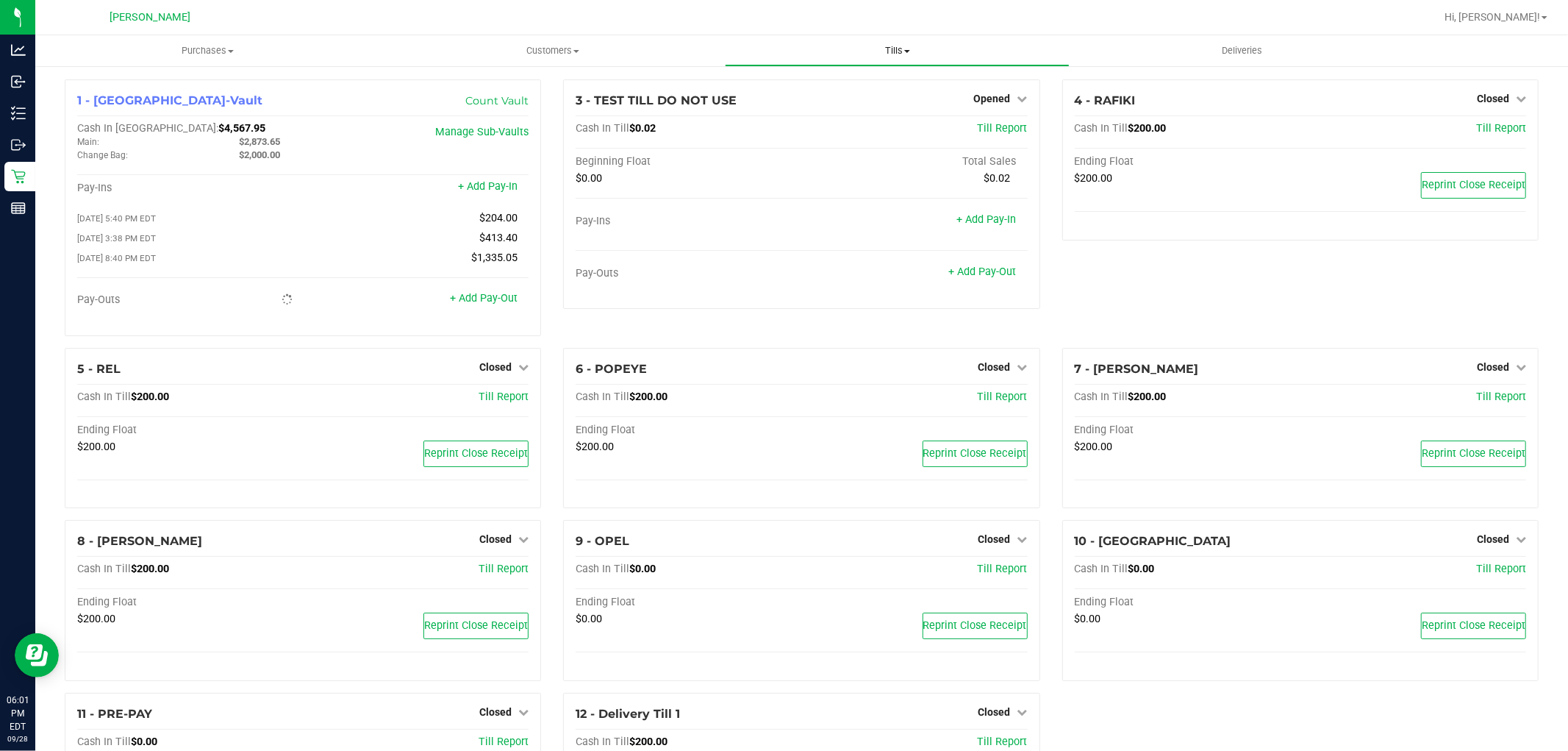
click at [899, 47] on span "Tills" at bounding box center [897, 51] width 344 height 13
click at [822, 98] on li "Reconcile e-payments" at bounding box center [897, 106] width 345 height 17
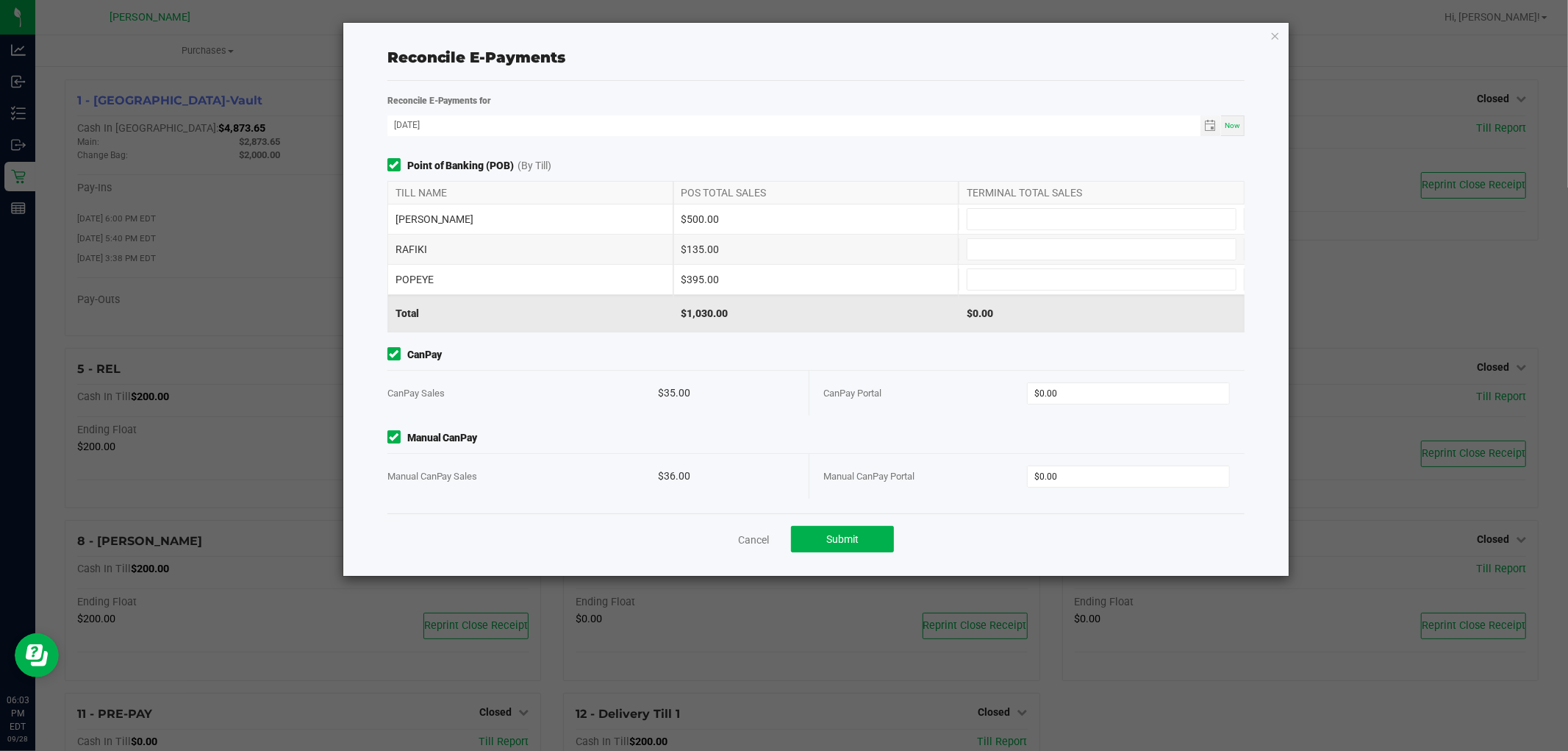
click at [735, 527] on div "Cancel Submit" at bounding box center [816, 538] width 858 height 51
click at [748, 538] on link "Cancel" at bounding box center [753, 540] width 31 height 15
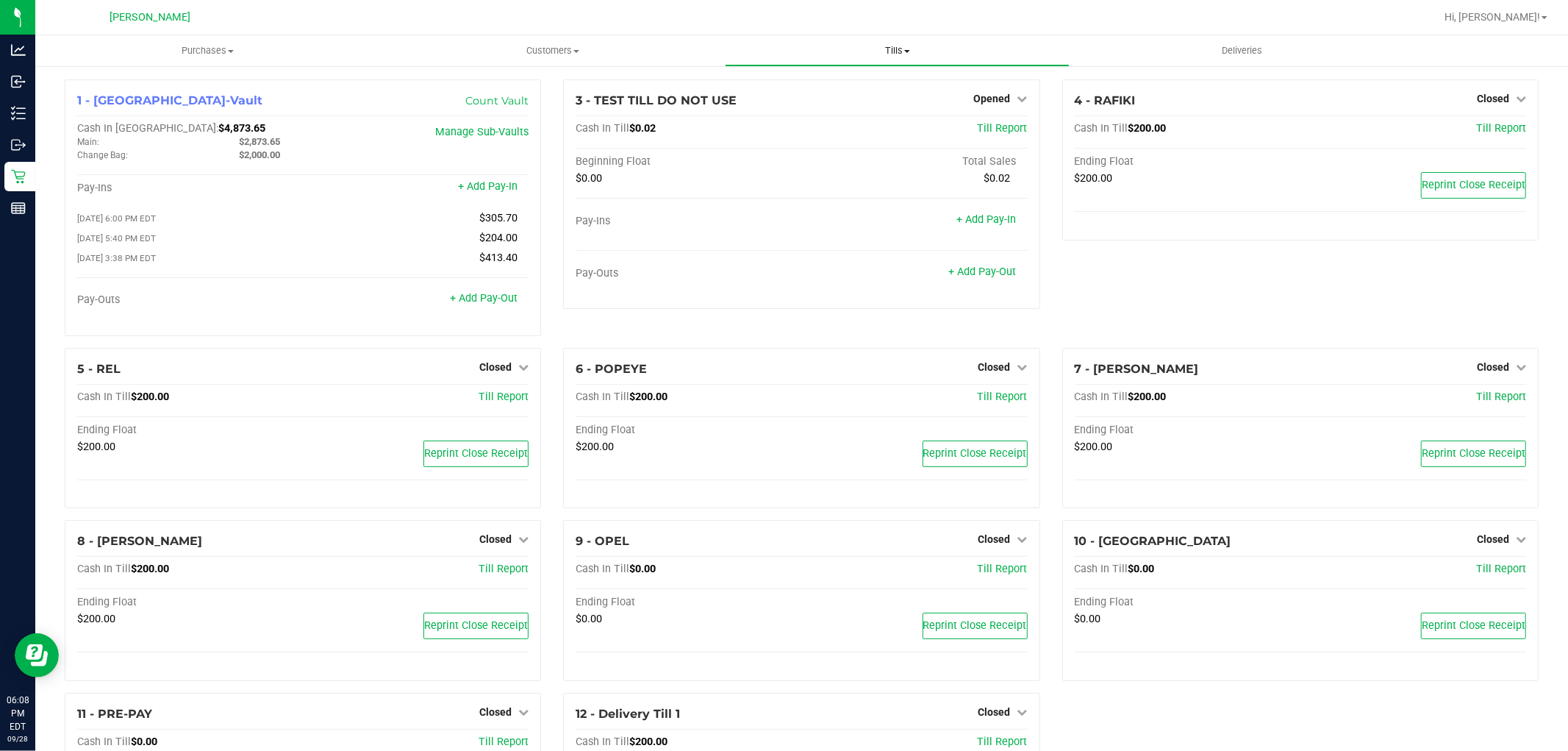
drag, startPoint x: 888, startPoint y: 47, endPoint x: 876, endPoint y: 68, distance: 24.2
click at [890, 47] on span "Tills" at bounding box center [897, 51] width 344 height 13
click at [838, 108] on span "Reconcile e-payments" at bounding box center [798, 106] width 146 height 13
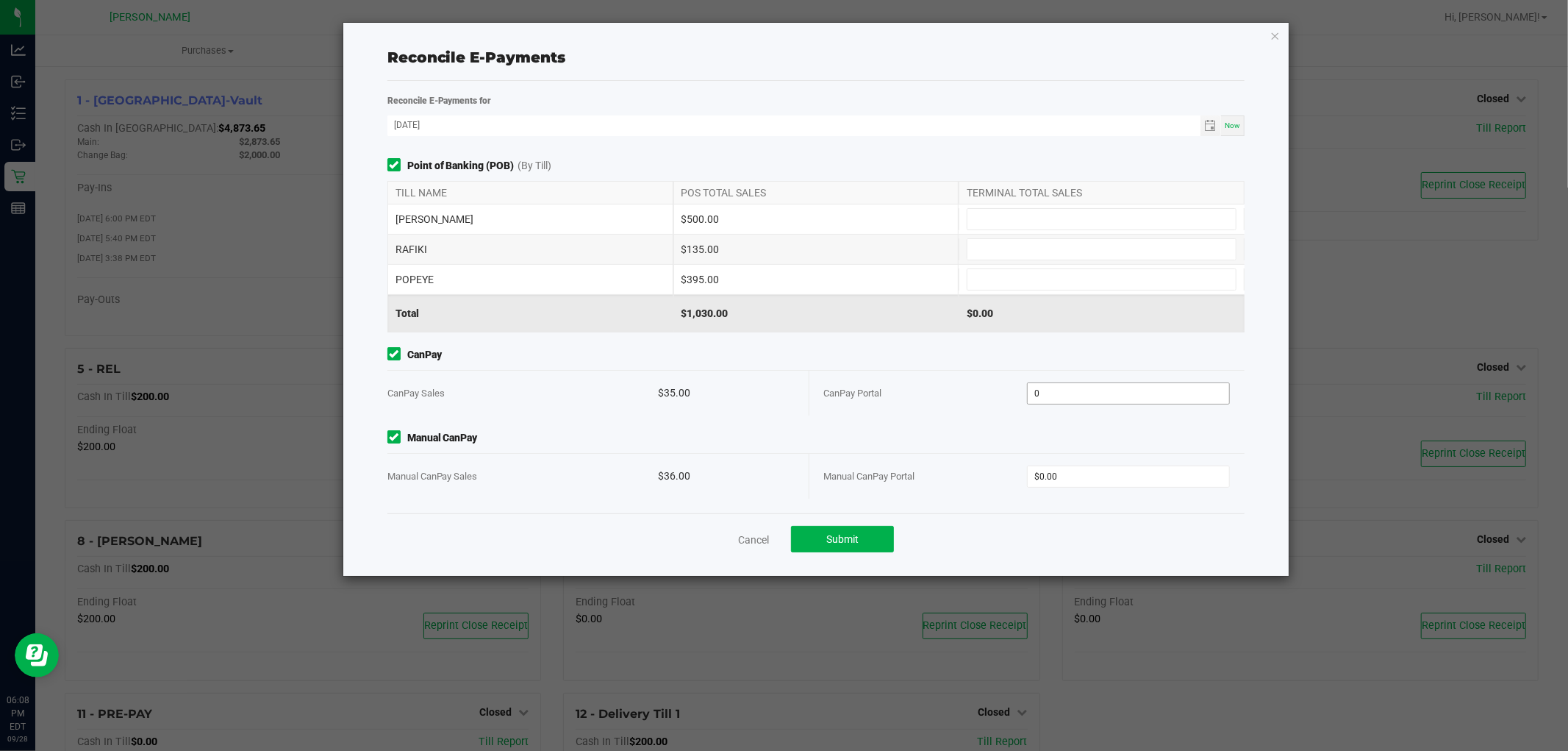
click at [1137, 400] on input "0" at bounding box center [1129, 394] width 202 height 21
type input "$35.00"
click at [1121, 482] on input "0" at bounding box center [1129, 476] width 202 height 21
type input "$36.00"
click at [1038, 241] on input at bounding box center [1102, 249] width 268 height 21
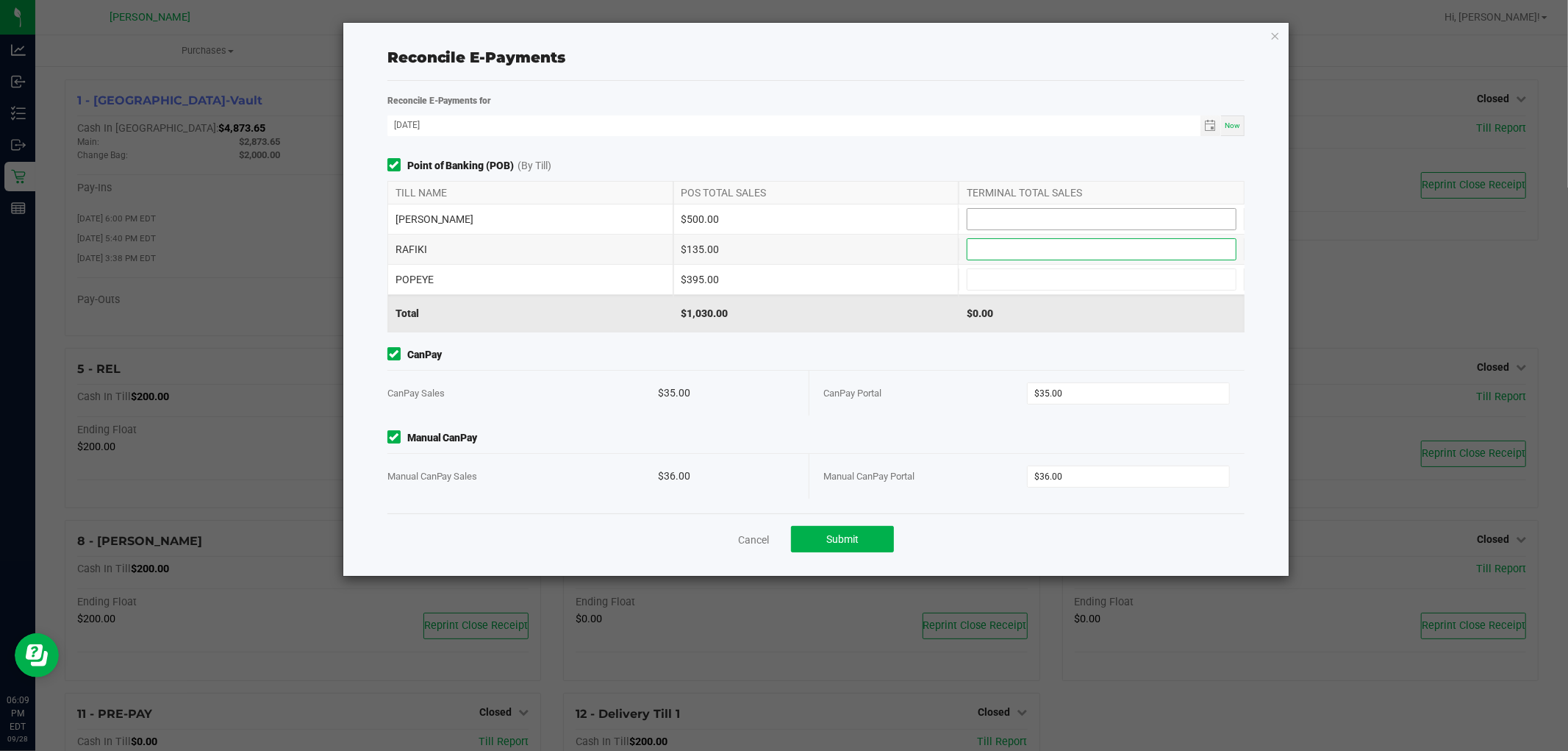
click at [1039, 219] on input at bounding box center [1102, 219] width 268 height 21
type input "$500.00"
click at [1032, 233] on div "PETE $500.00 $500.00" at bounding box center [816, 218] width 858 height 29
click at [1028, 251] on input at bounding box center [1102, 249] width 268 height 21
type input "$135.00"
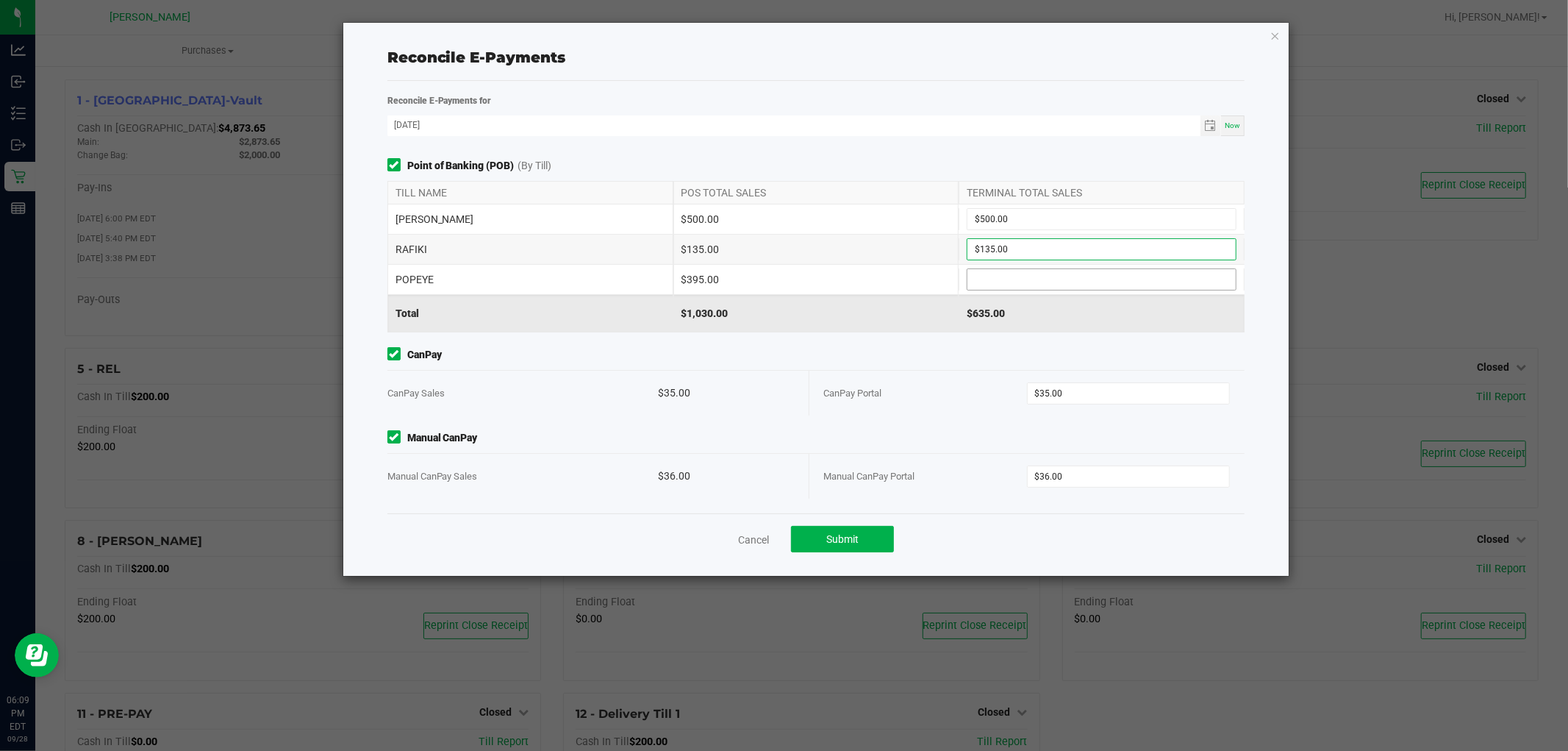
click at [1048, 284] on input at bounding box center [1102, 279] width 268 height 21
type input "$395.00"
click at [866, 333] on div "Point of Banking (POB) (By Till) TILL NAME POS TOTAL SALES TERMINAL TOTAL SALES…" at bounding box center [816, 335] width 880 height 355
click at [861, 538] on button "Submit" at bounding box center [843, 538] width 103 height 26
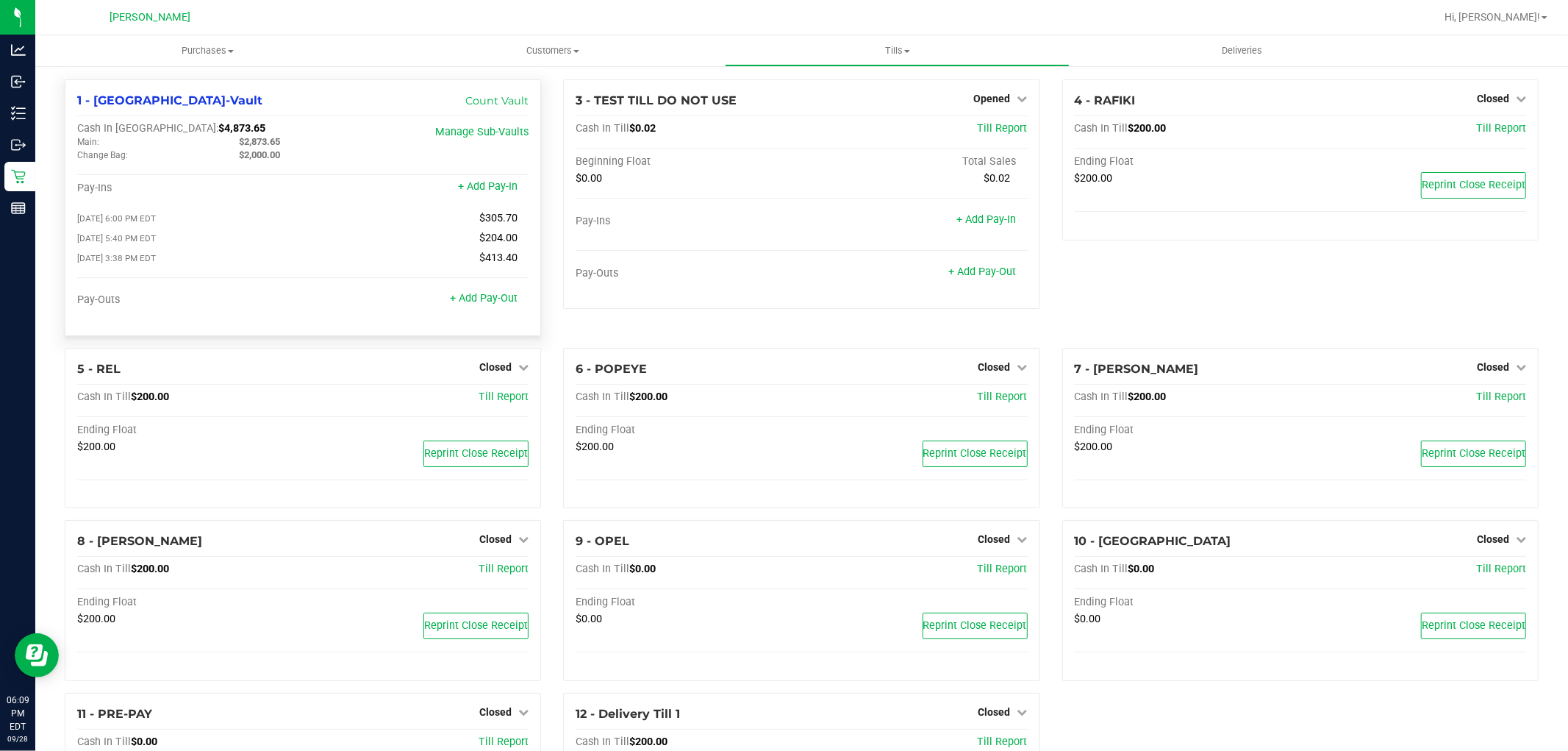
click at [165, 121] on div "1 - Oviedo-Vault Count Vault Cash In Vault: $4,873.65 Main: $2,873.65 Change Ba…" at bounding box center [303, 207] width 476 height 256
click at [166, 121] on div "1 - Oviedo-Vault Count Vault Cash In Vault: $4,873.65 Main: $2,873.65 Change Ba…" at bounding box center [303, 207] width 476 height 256
copy span "4,873.65"
click at [1518, 25] on div "Hi, [PERSON_NAME]!" at bounding box center [1496, 17] width 114 height 25
click at [1506, 12] on span "Hi, [PERSON_NAME]!" at bounding box center [1493, 17] width 95 height 12
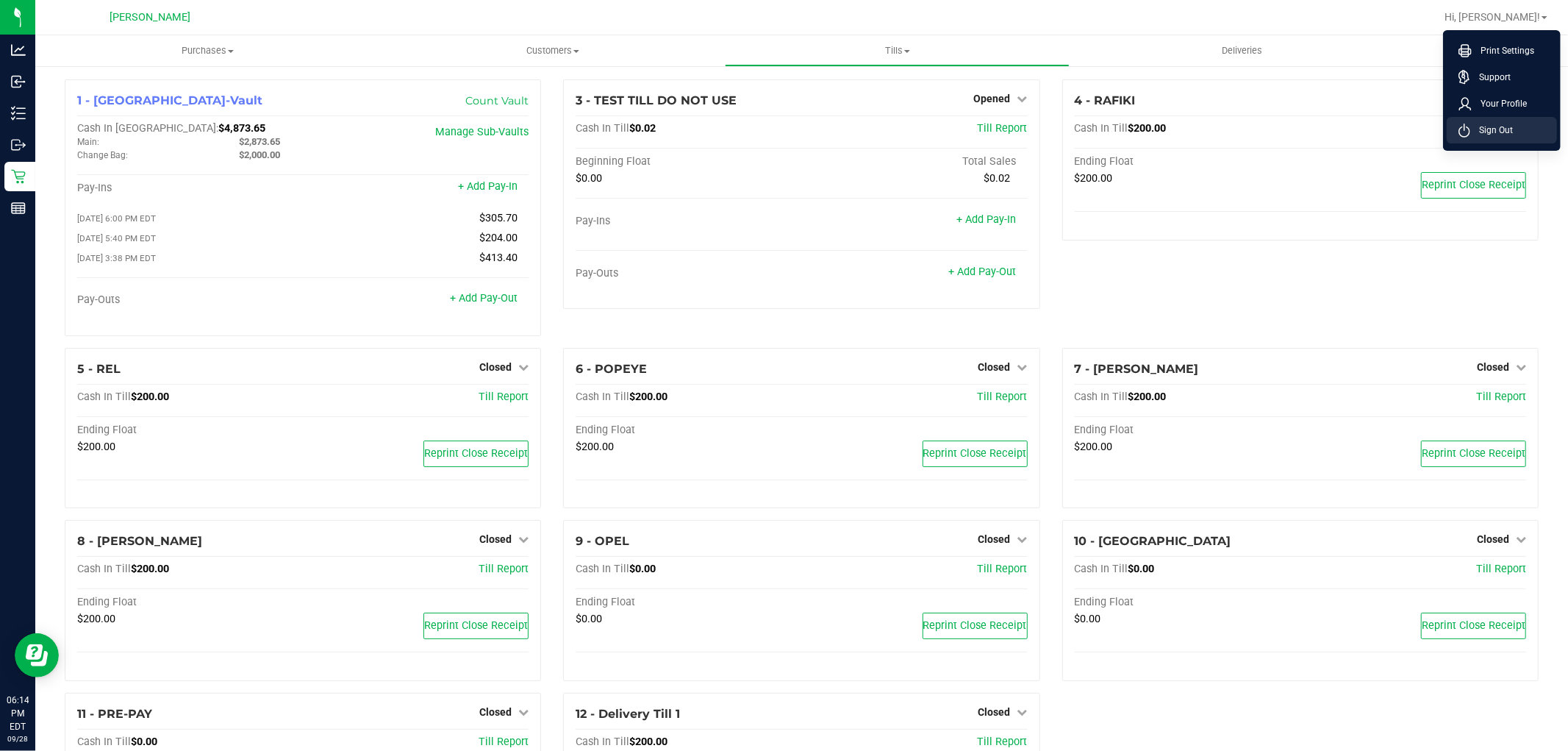
click at [1465, 130] on icon at bounding box center [1464, 131] width 12 height 14
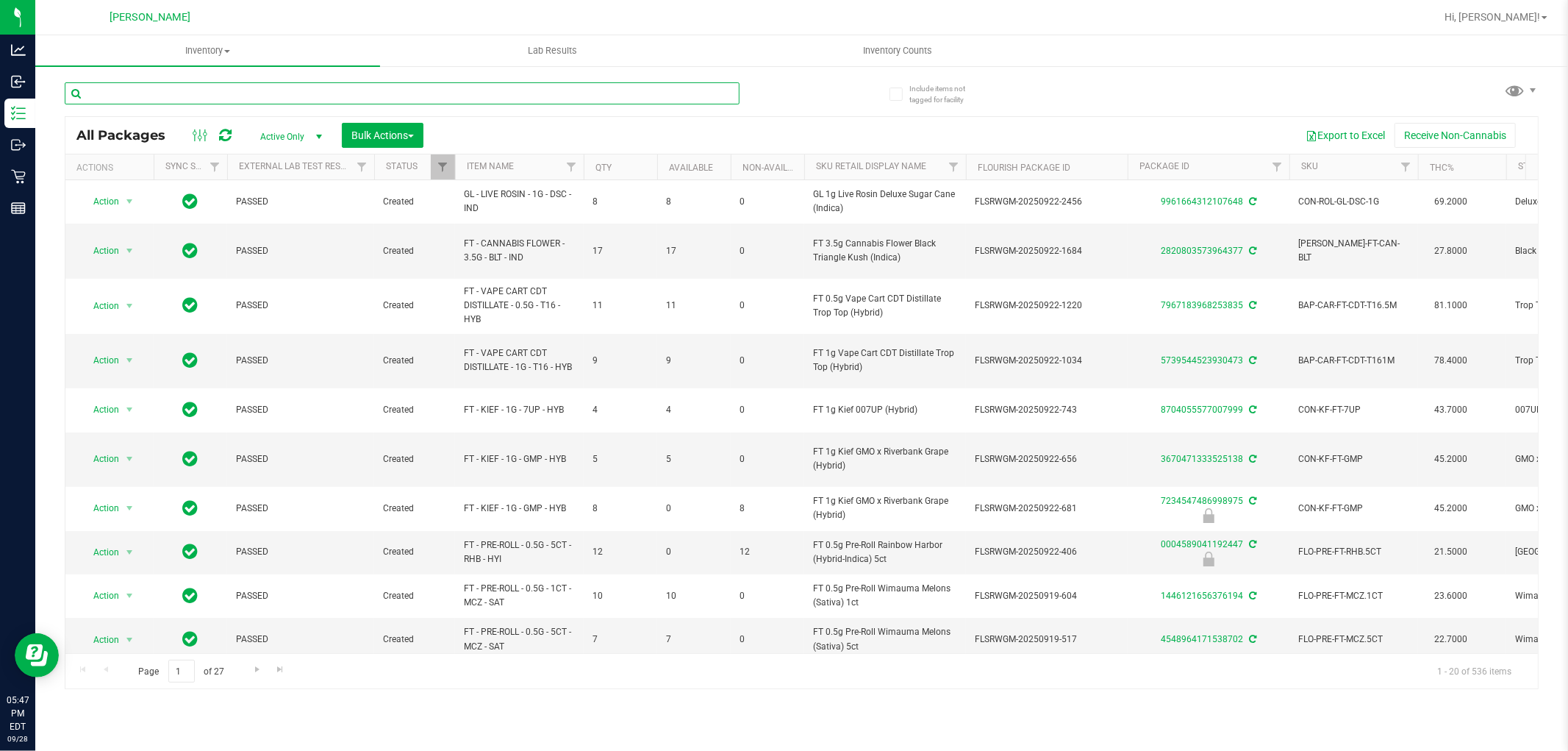
click at [276, 86] on input "text" at bounding box center [403, 94] width 675 height 22
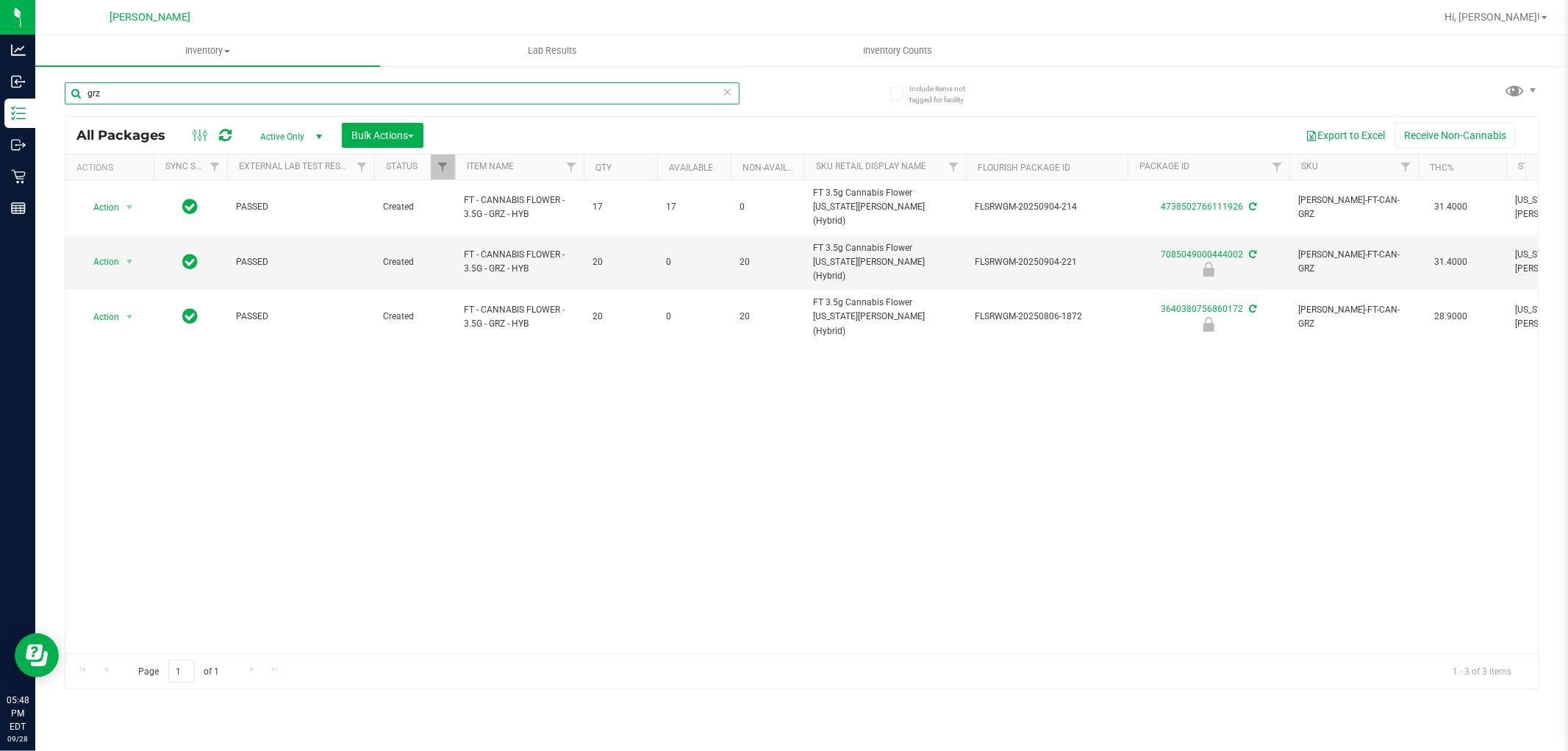
click at [383, 90] on input "grz" at bounding box center [403, 94] width 675 height 22
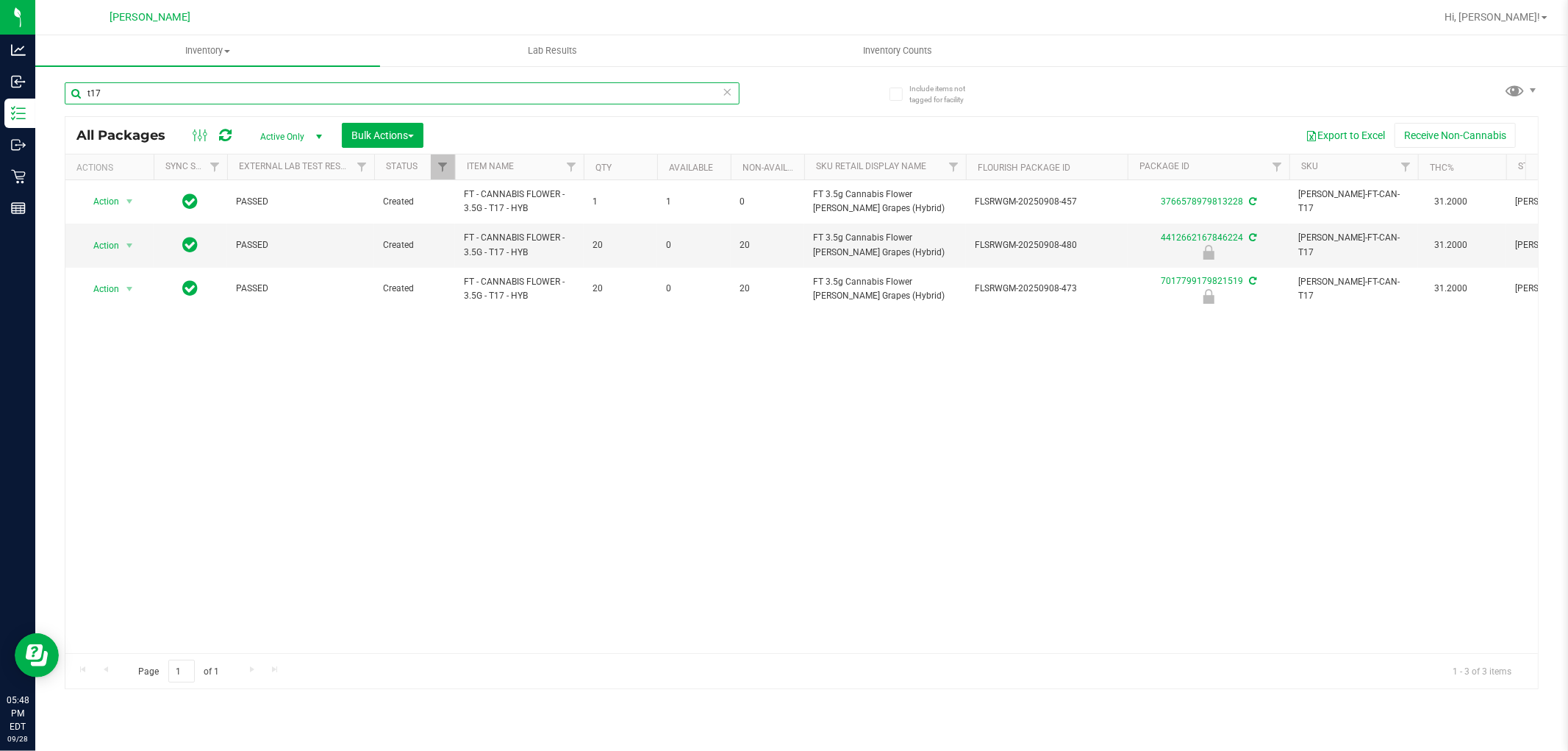
click at [233, 92] on input "t17" at bounding box center [403, 94] width 675 height 22
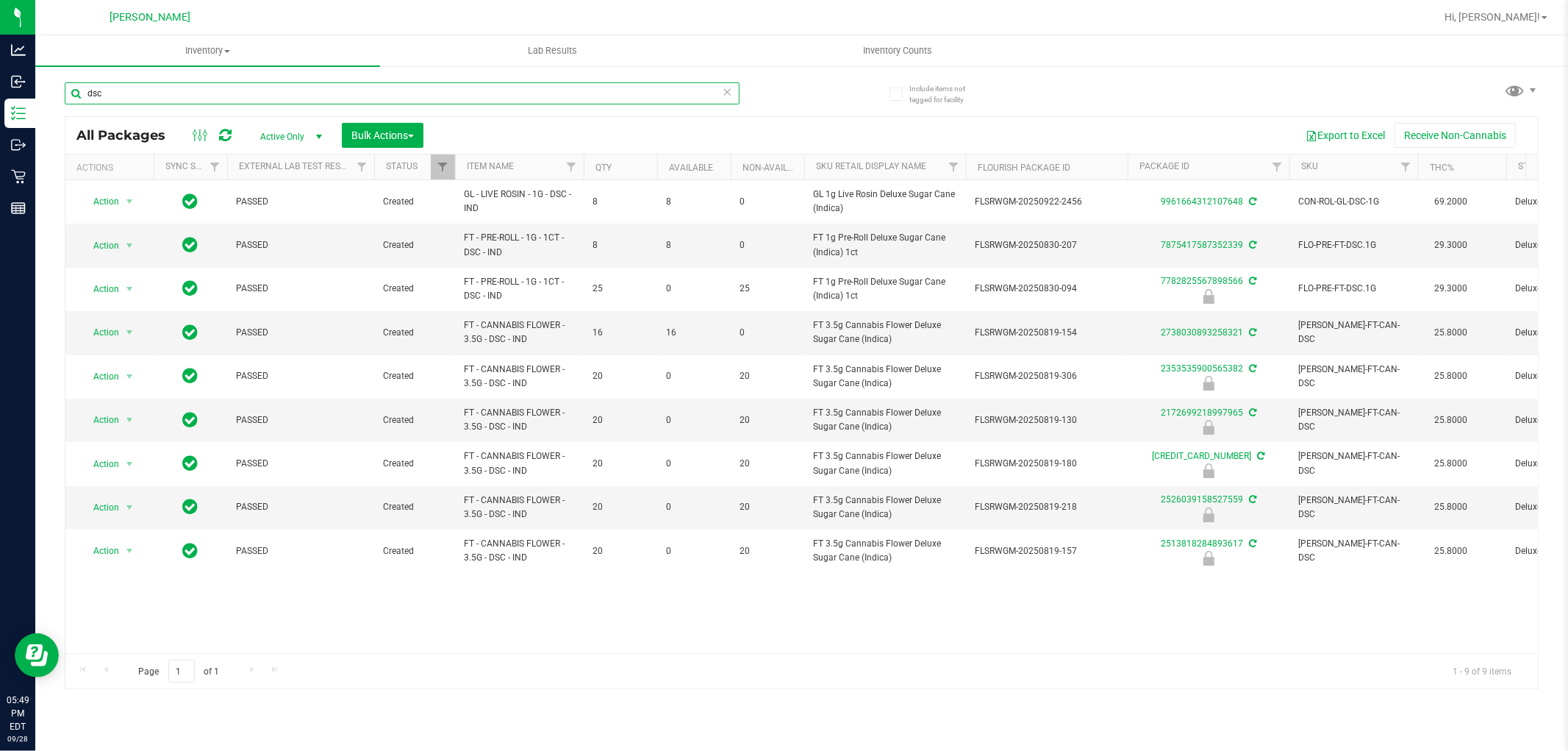
click at [358, 92] on input "dsc" at bounding box center [403, 94] width 675 height 22
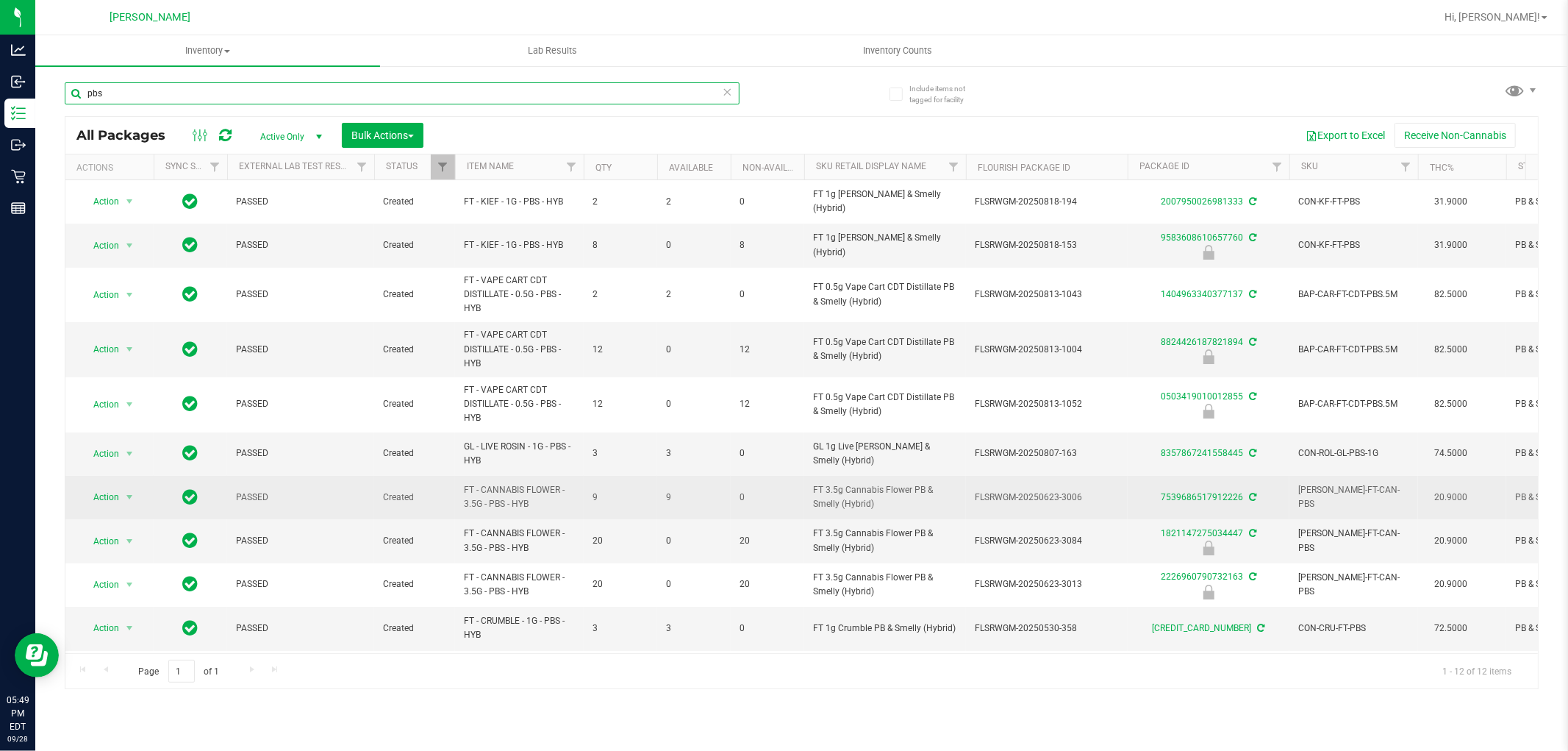
scroll to position [96, 0]
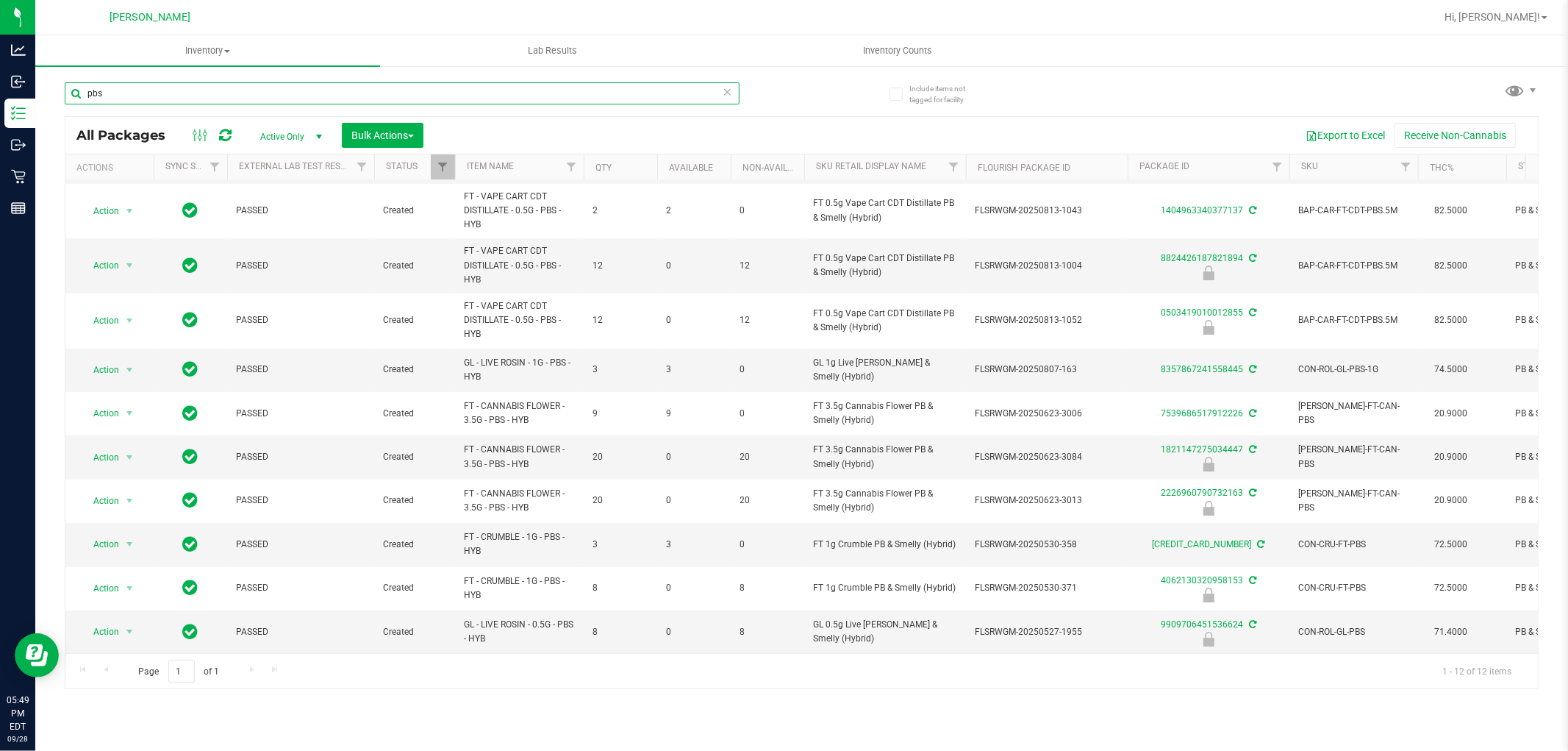
click at [293, 89] on input "pbs" at bounding box center [403, 94] width 675 height 22
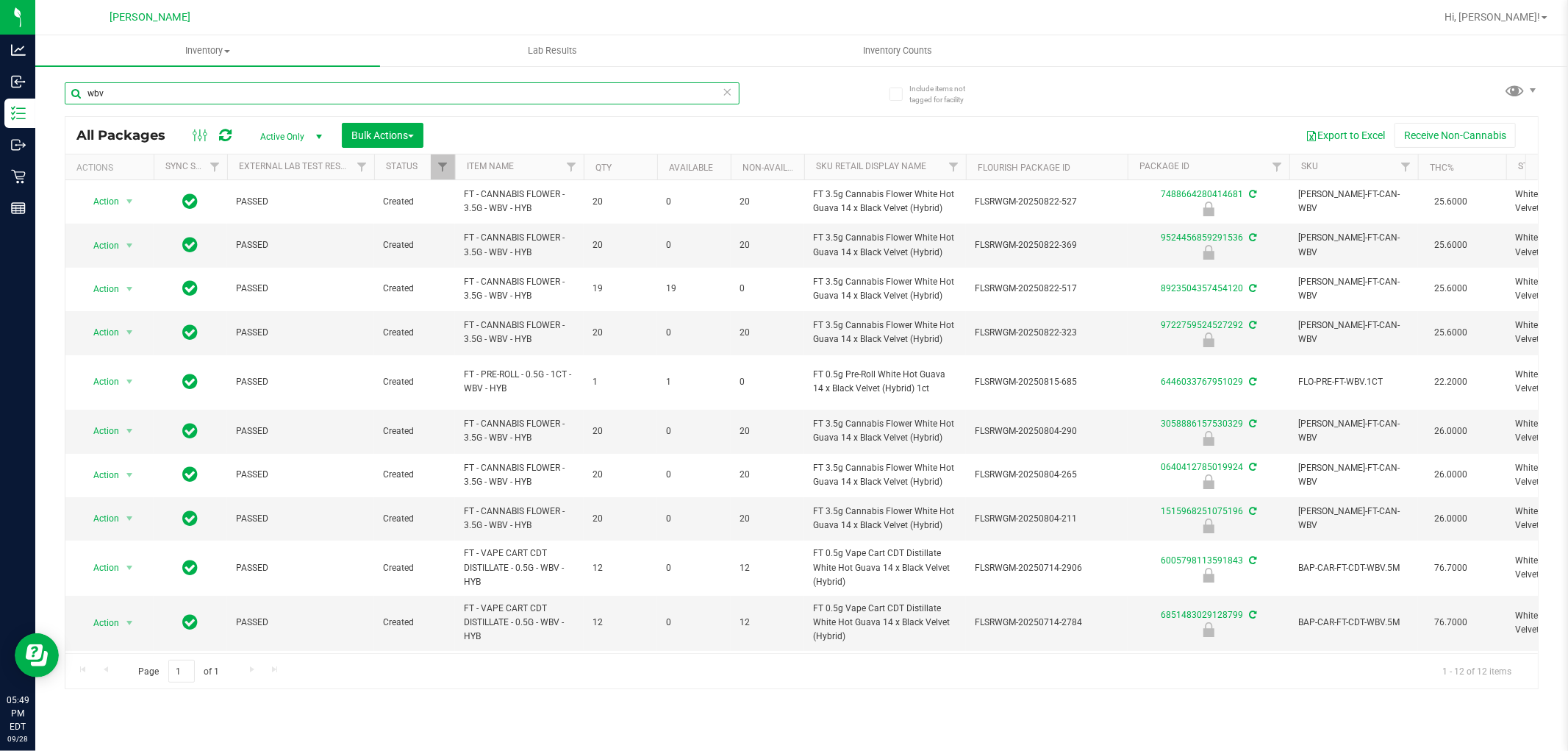
click at [224, 89] on input "wbv" at bounding box center [403, 94] width 675 height 22
click at [224, 91] on input "wbv" at bounding box center [403, 94] width 675 height 22
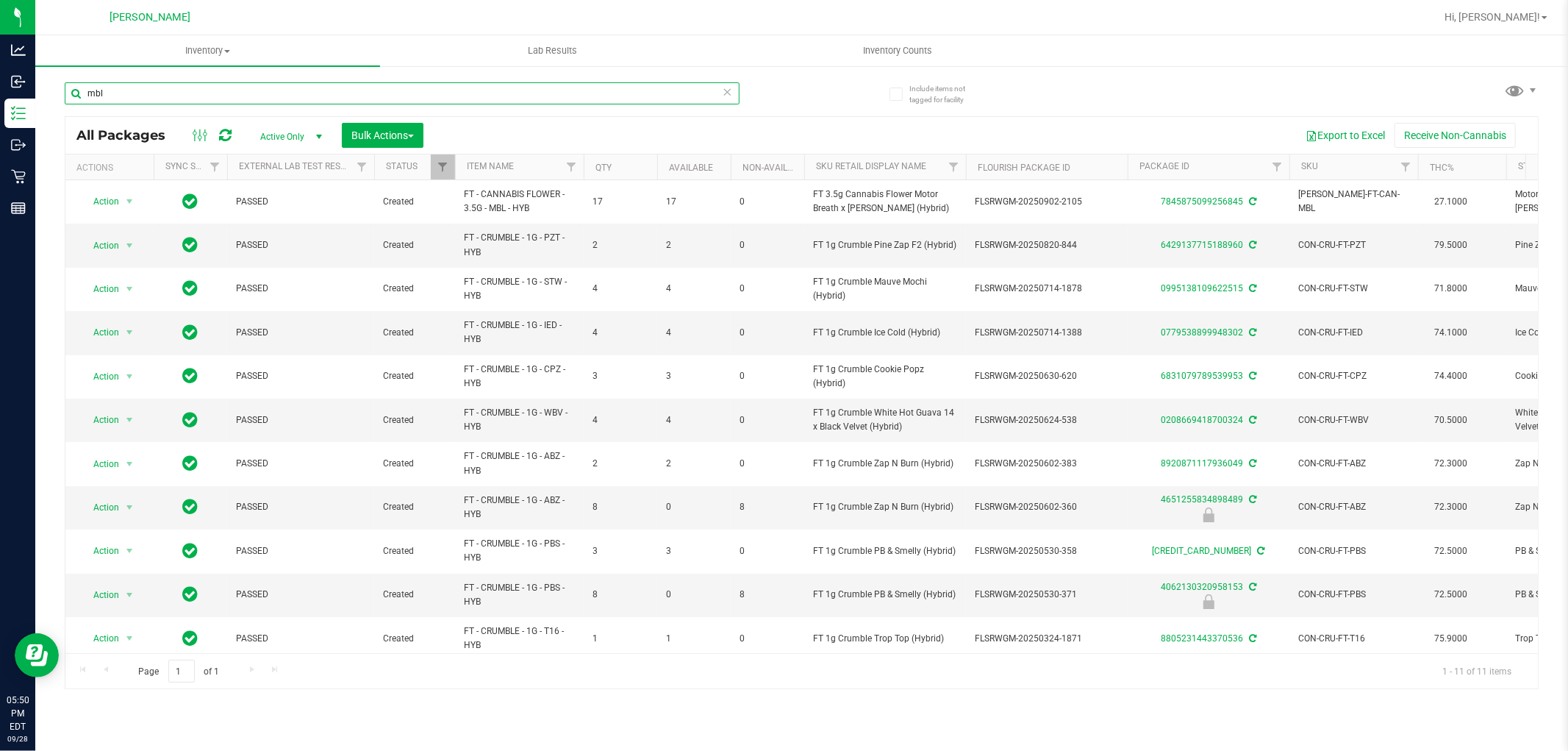
click at [332, 94] on input "mbl" at bounding box center [403, 94] width 675 height 22
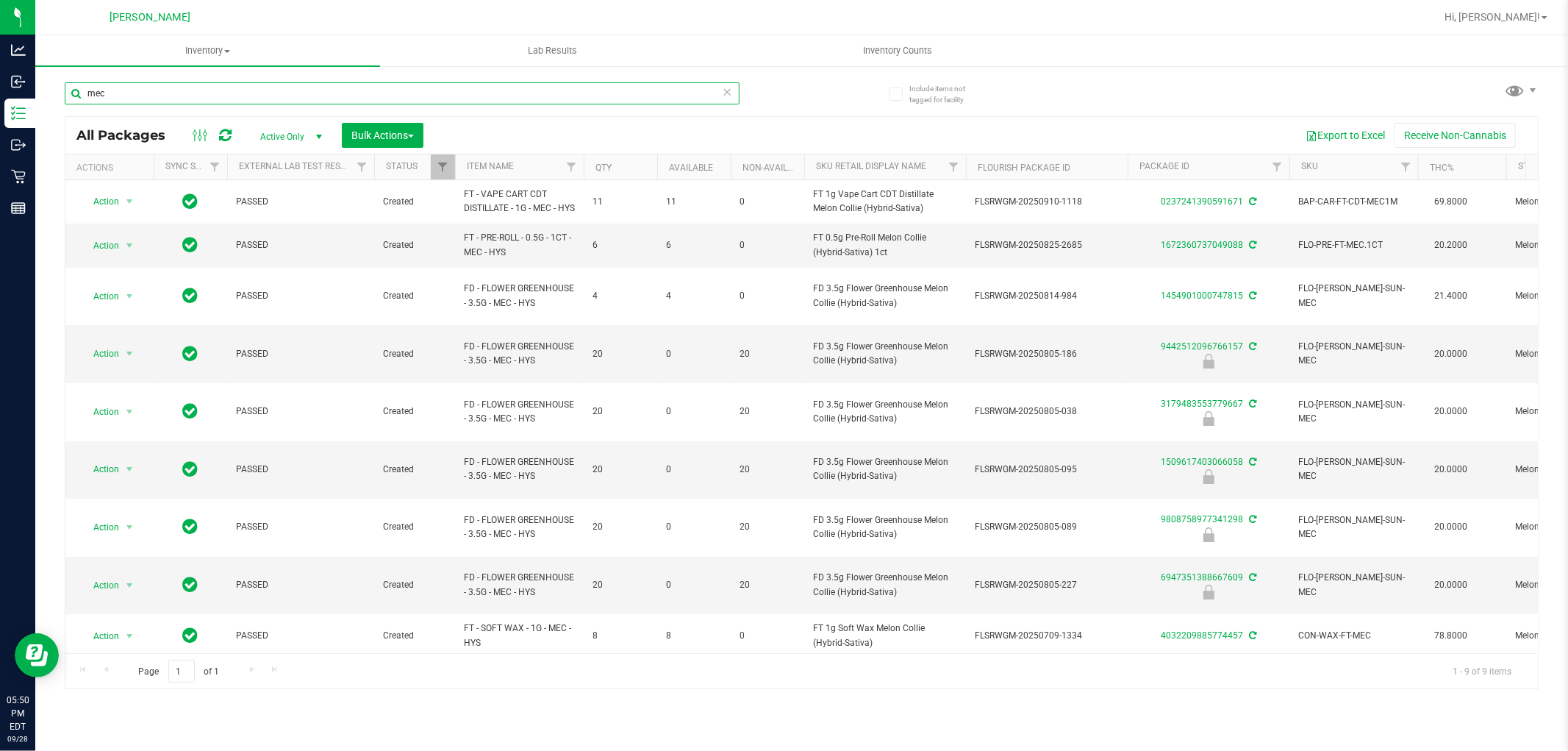
type input "mec"
click at [865, 49] on span "Inventory Counts" at bounding box center [897, 51] width 109 height 13
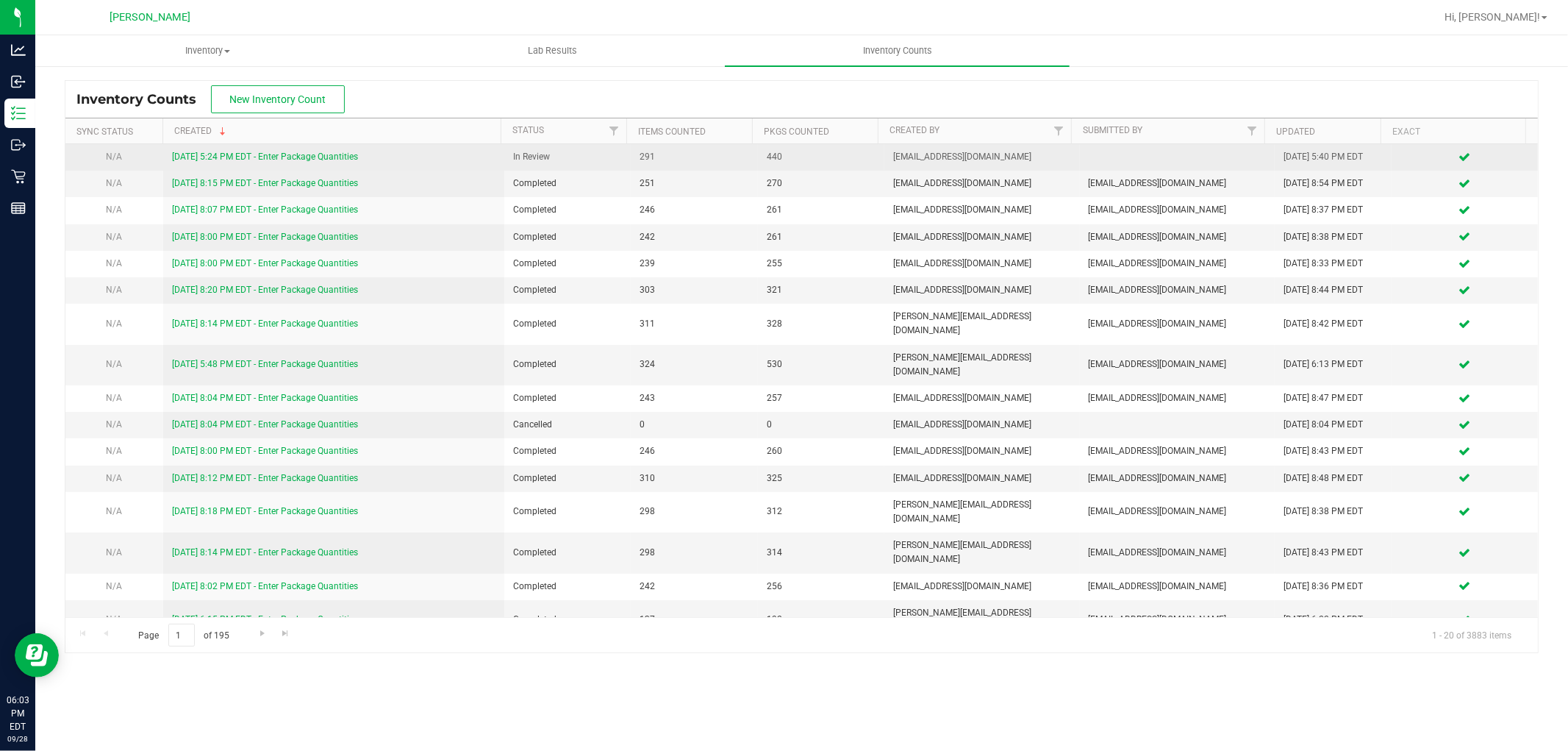
click at [356, 158] on link "9/28/25 5:24 PM EDT - Enter Package Quantities" at bounding box center [265, 156] width 186 height 10
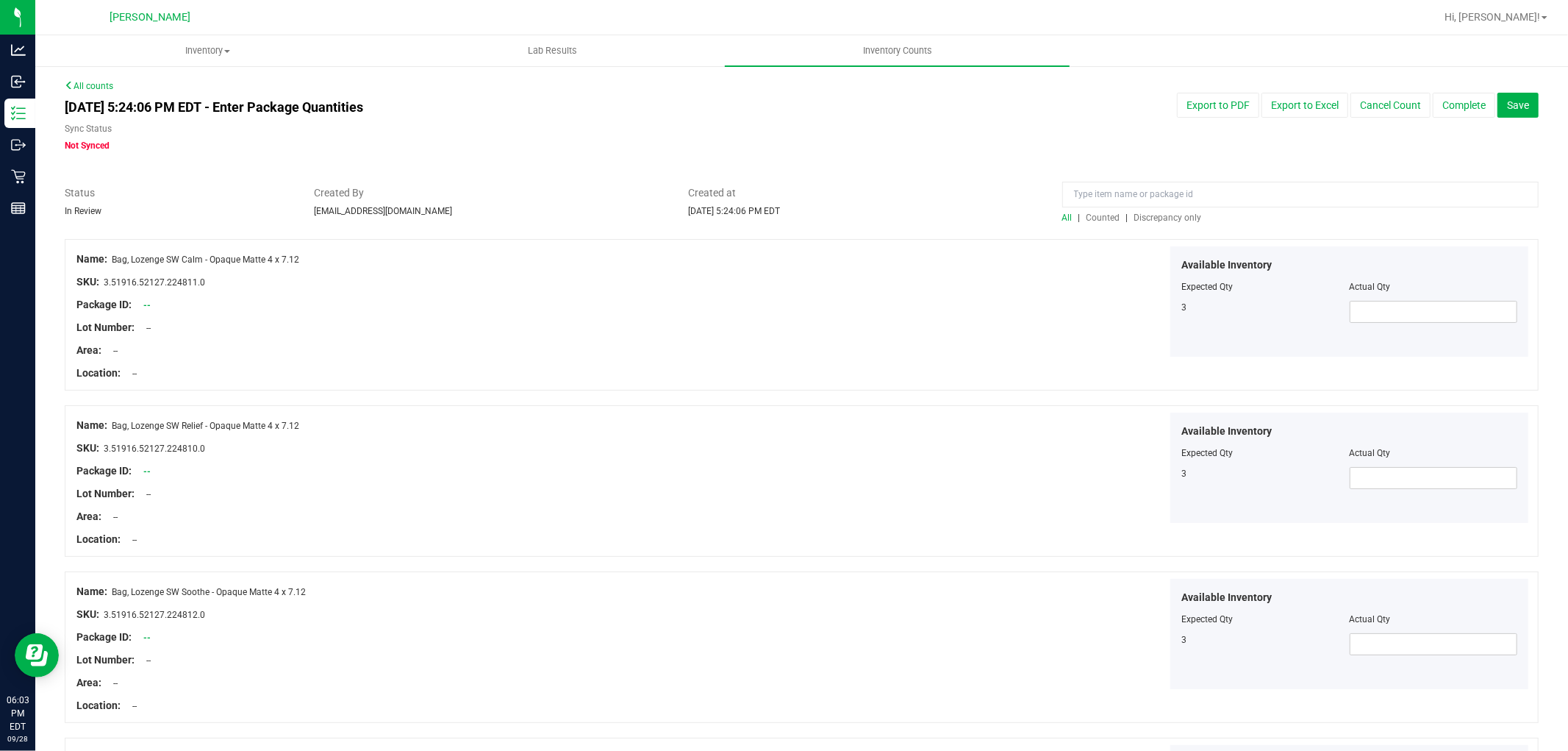
click at [1168, 217] on span "Discrepancy only" at bounding box center [1168, 218] width 67 height 10
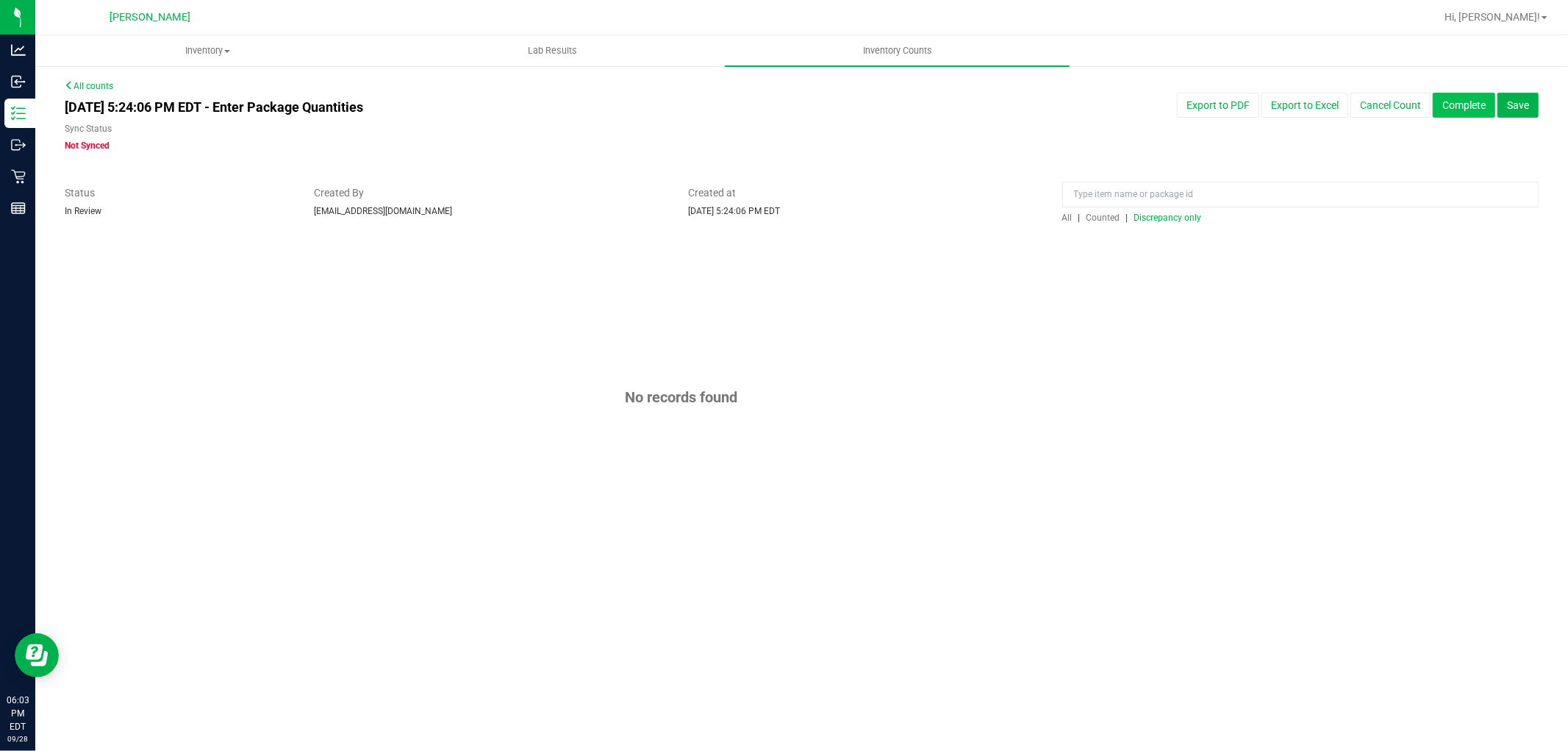
click at [1470, 101] on button "Complete" at bounding box center [1464, 105] width 63 height 25
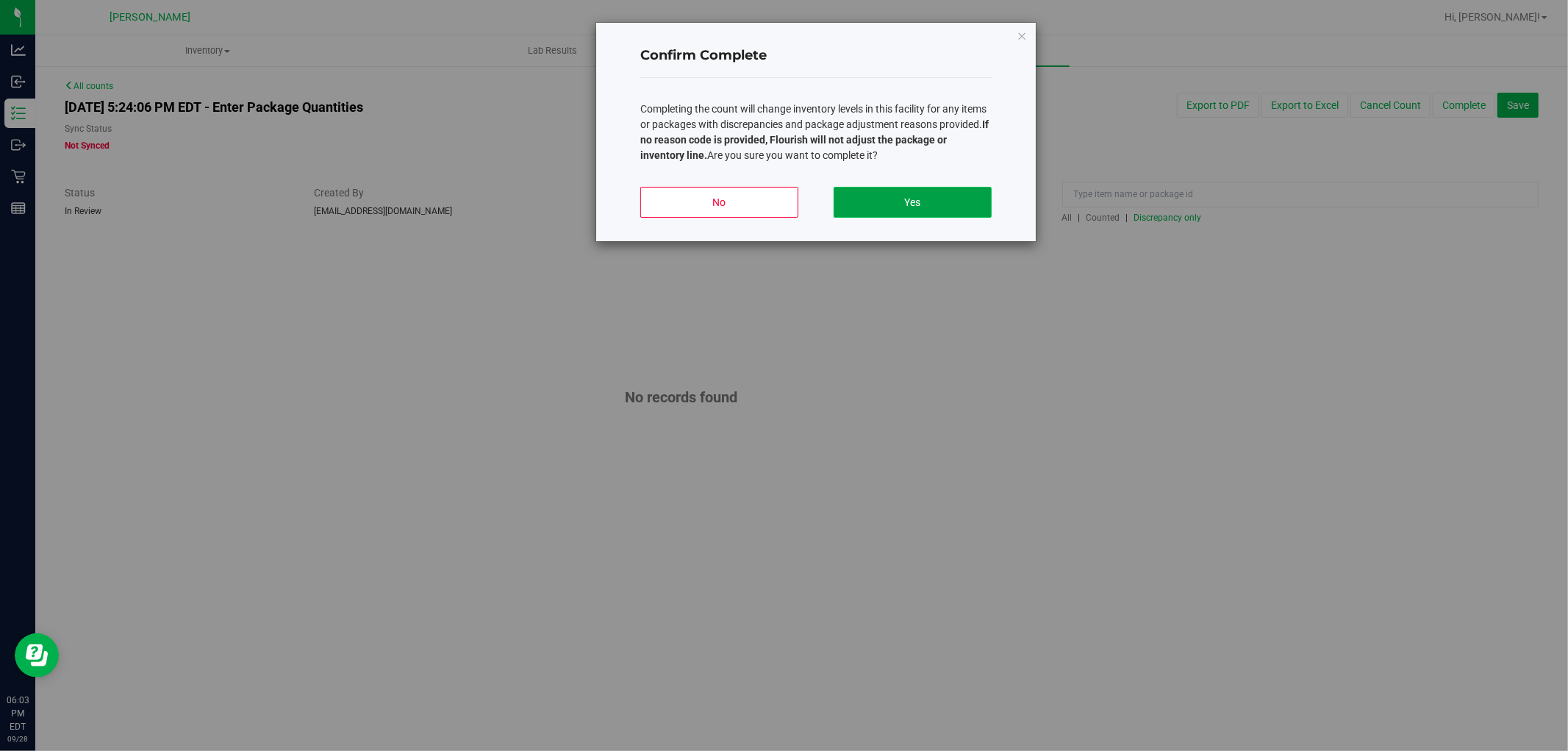
click at [929, 198] on button "Yes" at bounding box center [912, 202] width 158 height 31
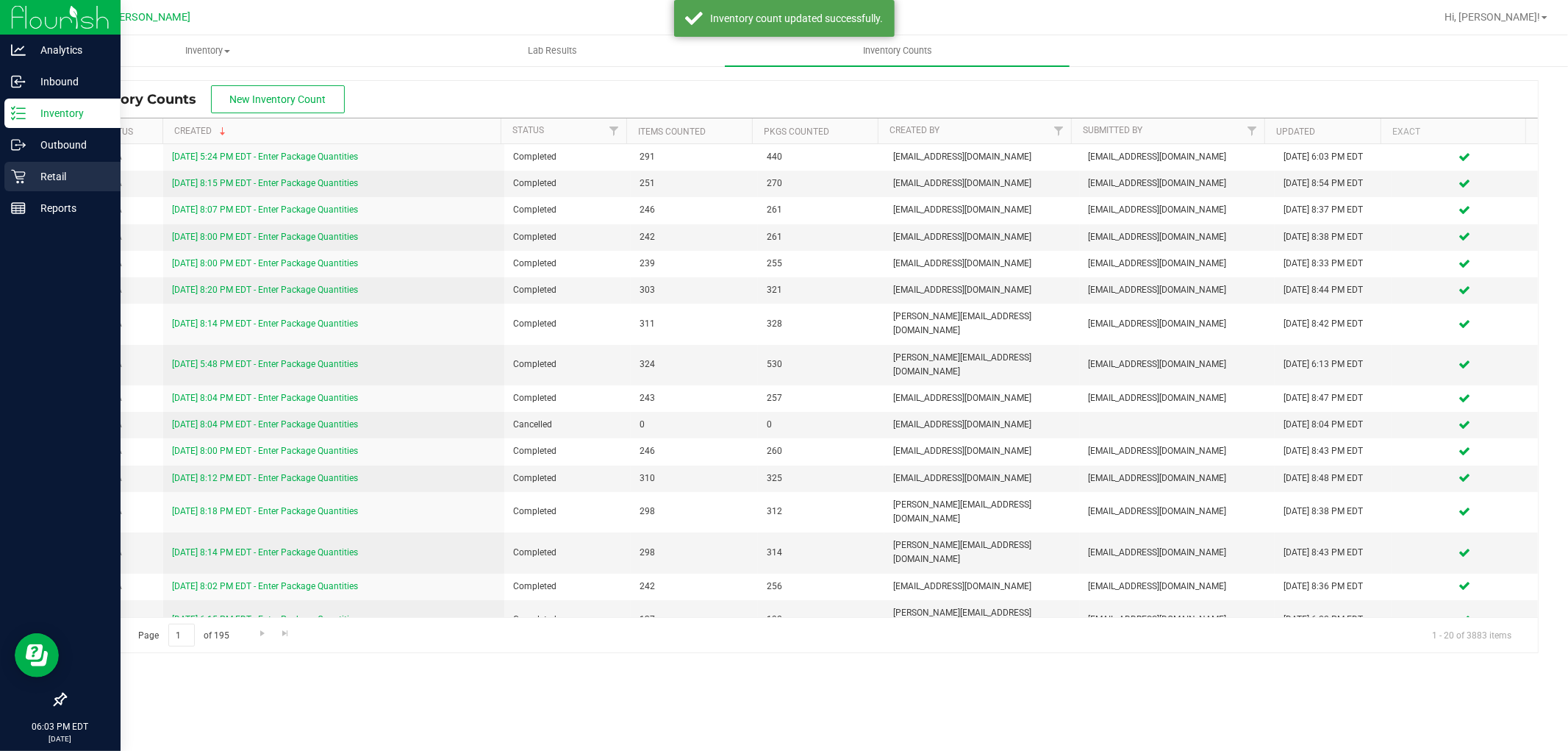
click at [15, 170] on icon at bounding box center [18, 176] width 15 height 15
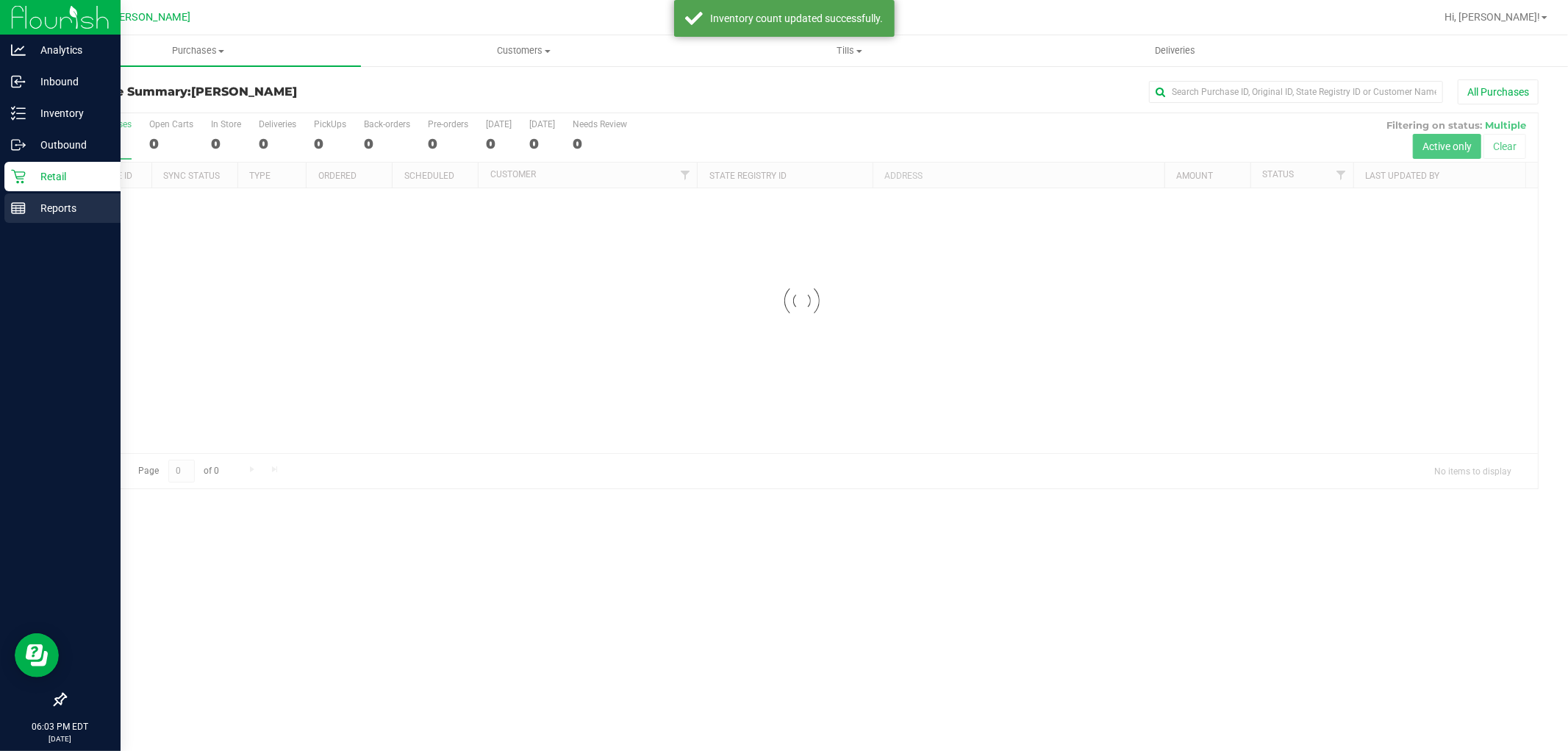
click at [30, 207] on p "Reports" at bounding box center [69, 208] width 88 height 17
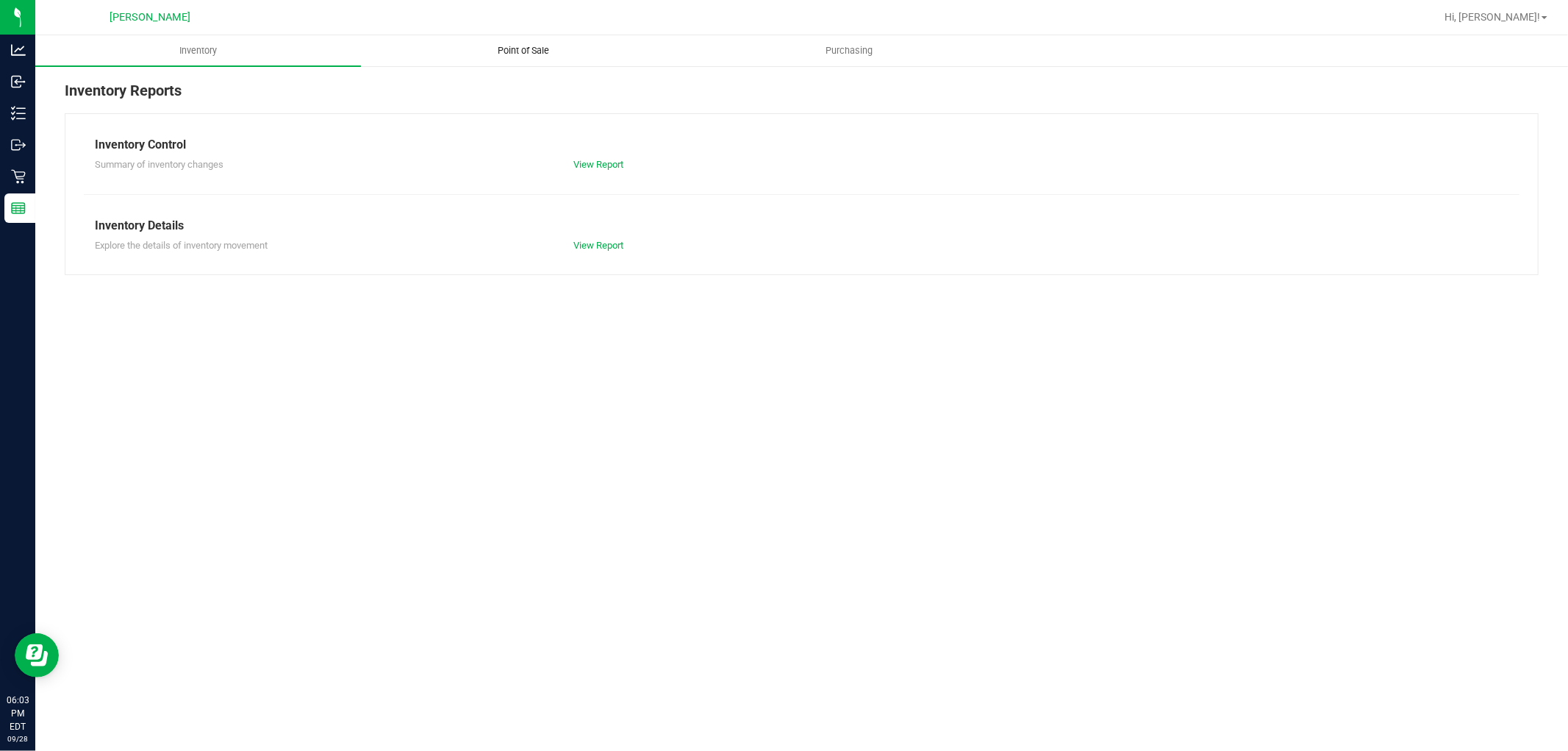
click at [527, 44] on span "Point of Sale" at bounding box center [524, 51] width 91 height 13
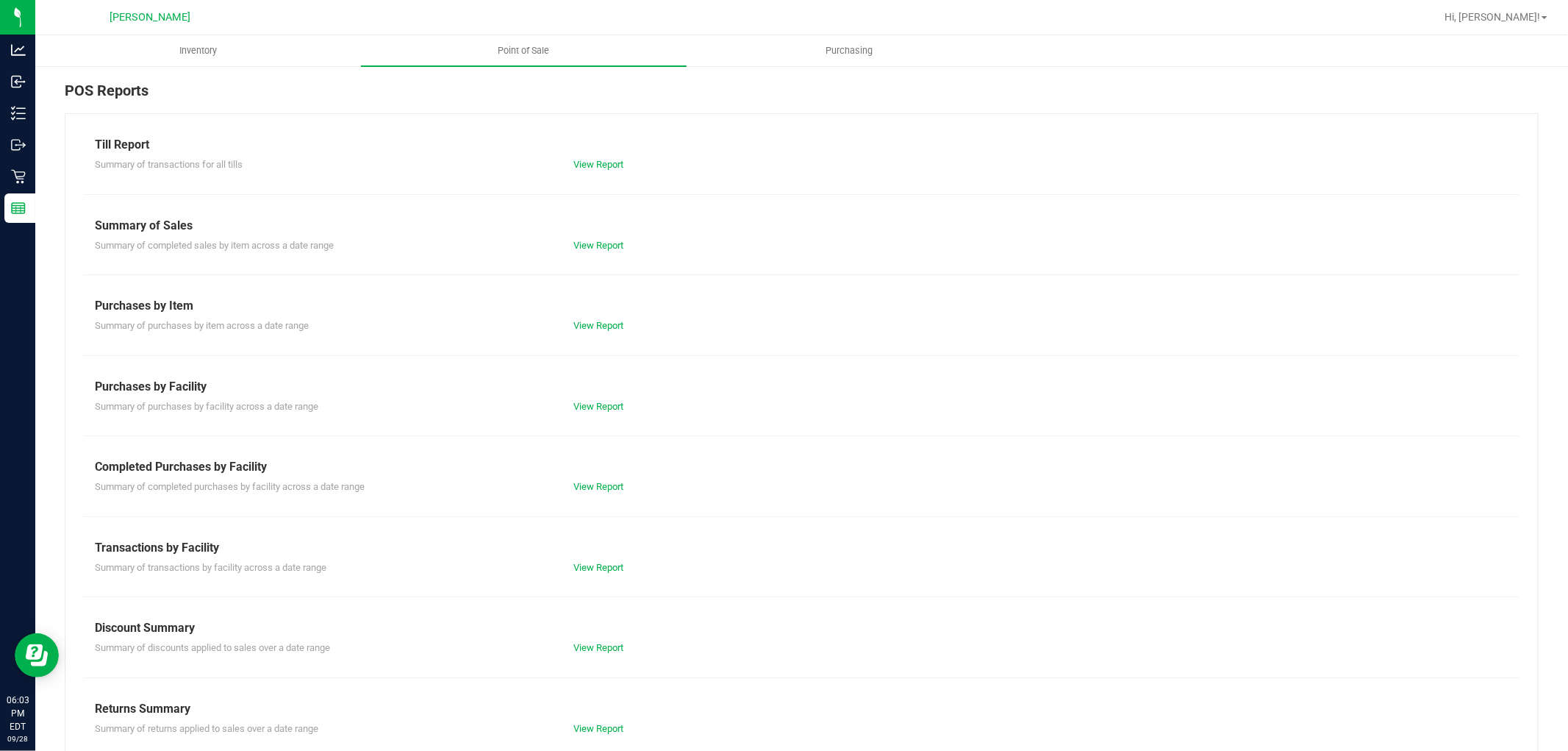
click at [594, 152] on div "Till Report" at bounding box center [801, 144] width 1414 height 17
click at [592, 164] on link "View Report" at bounding box center [598, 164] width 50 height 11
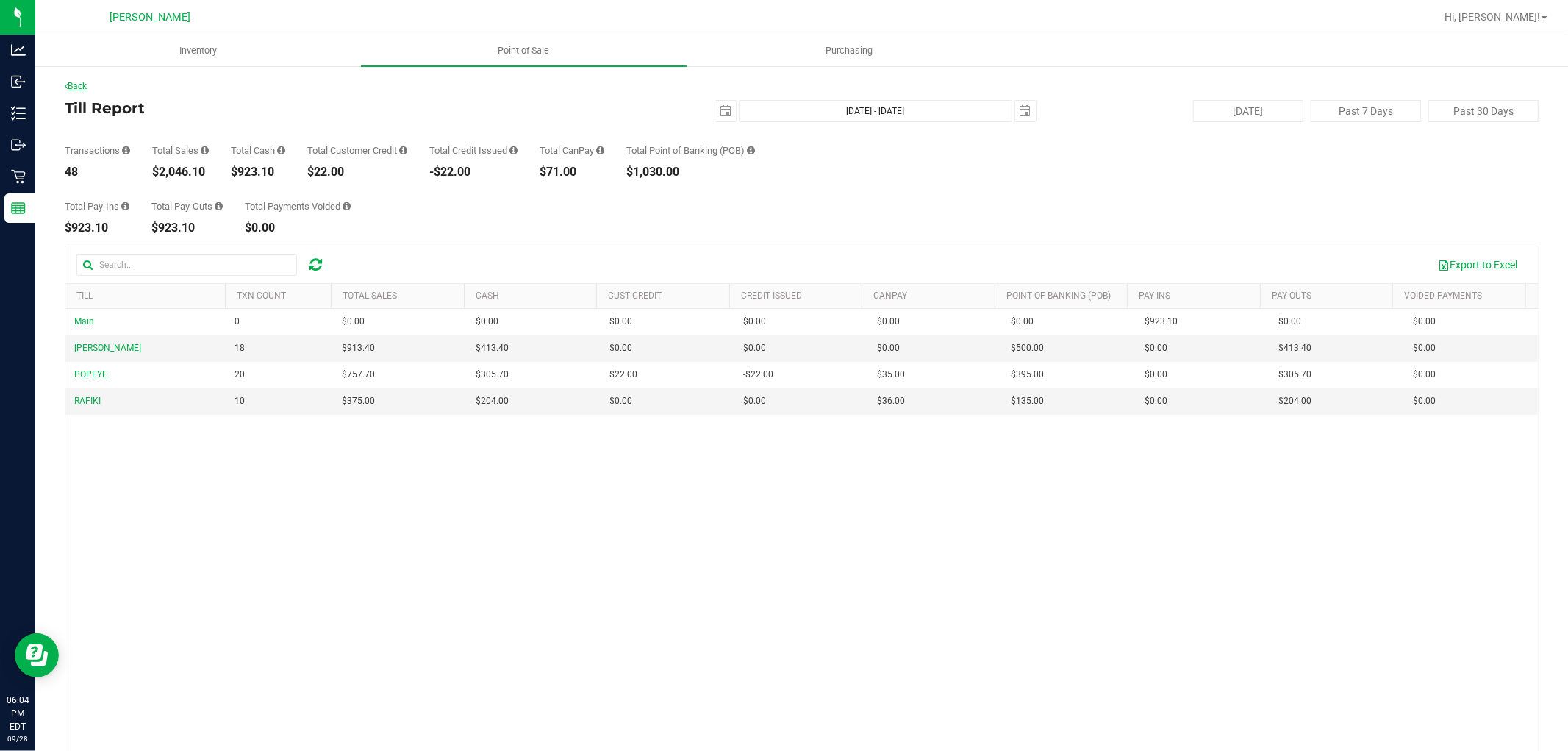
click at [79, 83] on link "Back" at bounding box center [76, 86] width 22 height 10
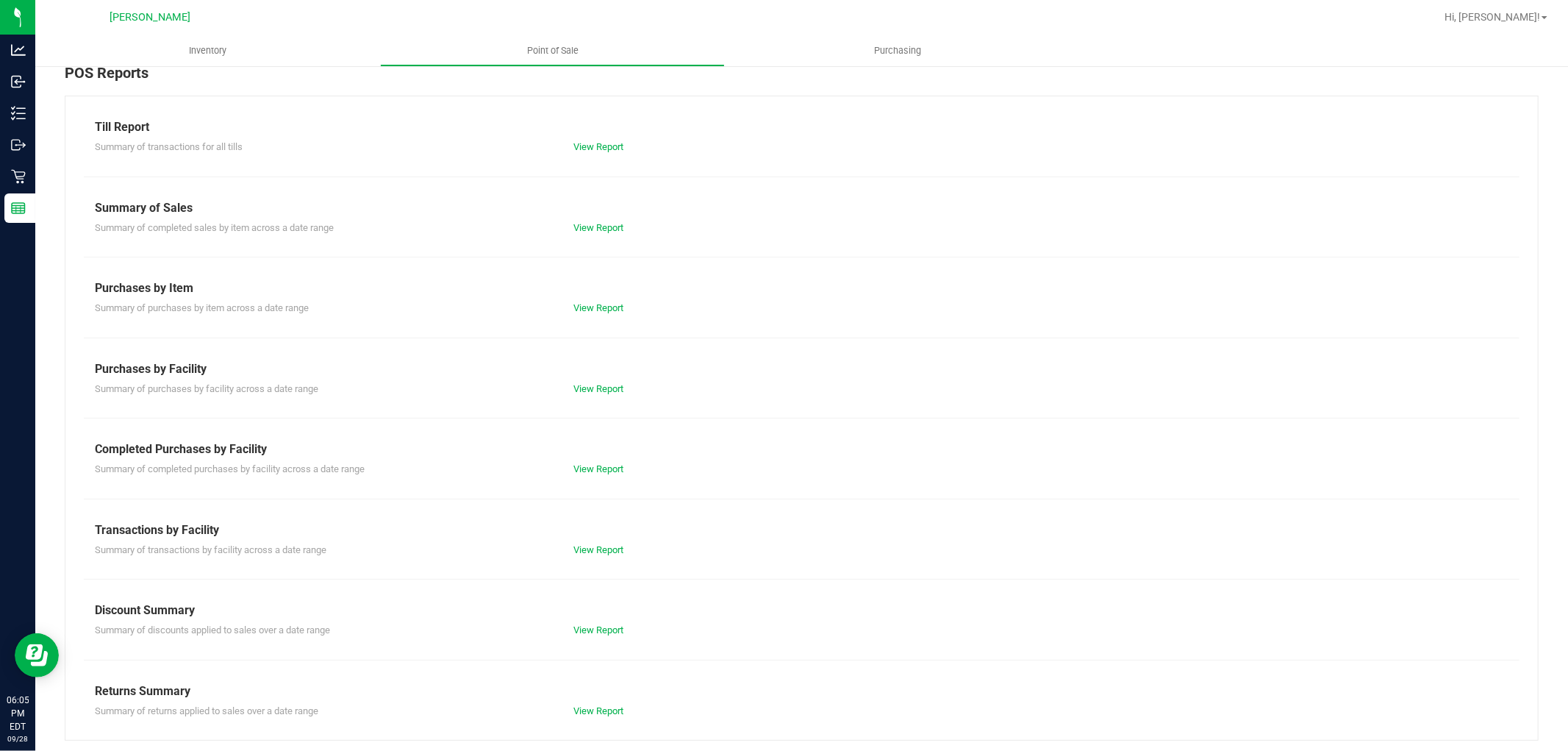
scroll to position [23, 0]
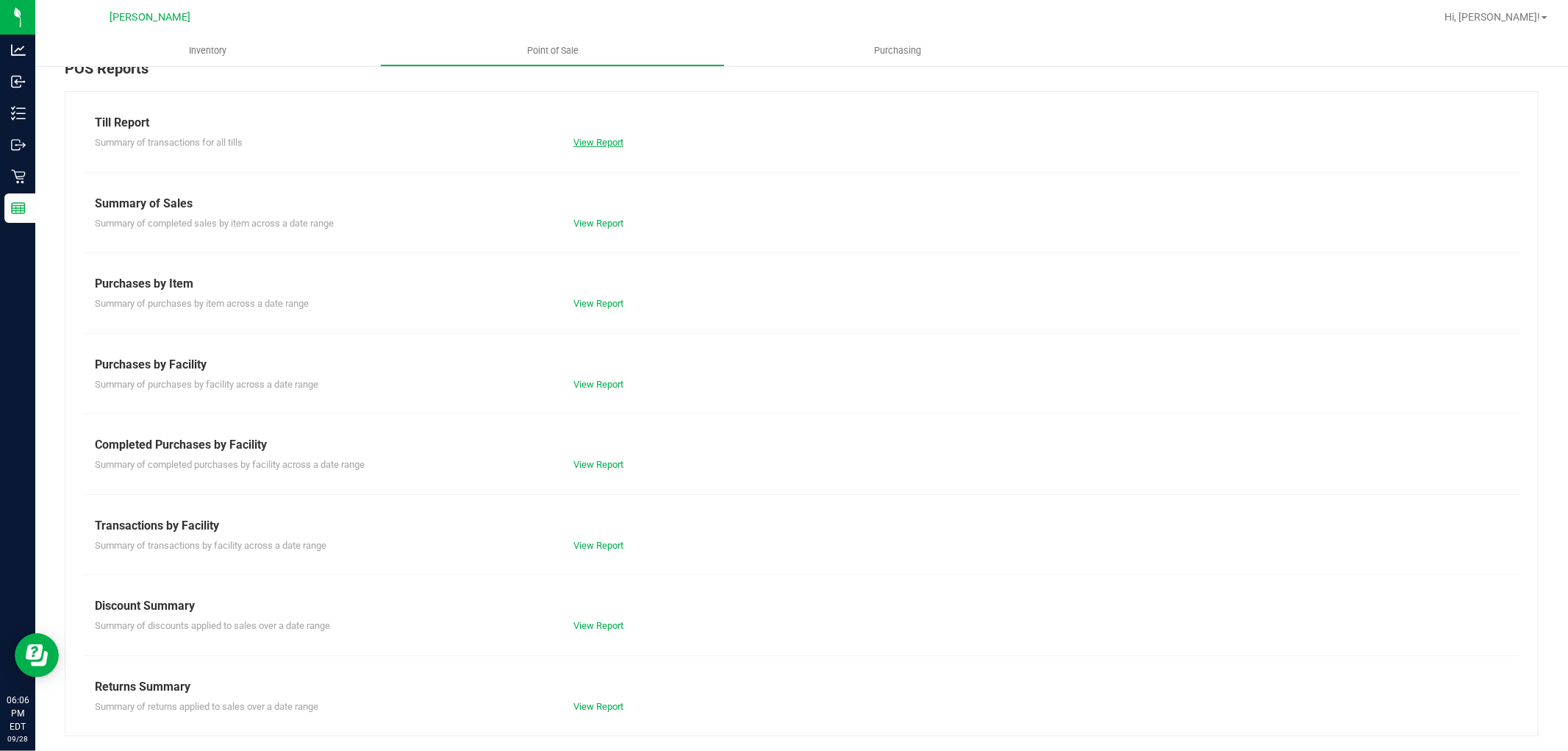
click at [584, 142] on link "View Report" at bounding box center [598, 142] width 50 height 11
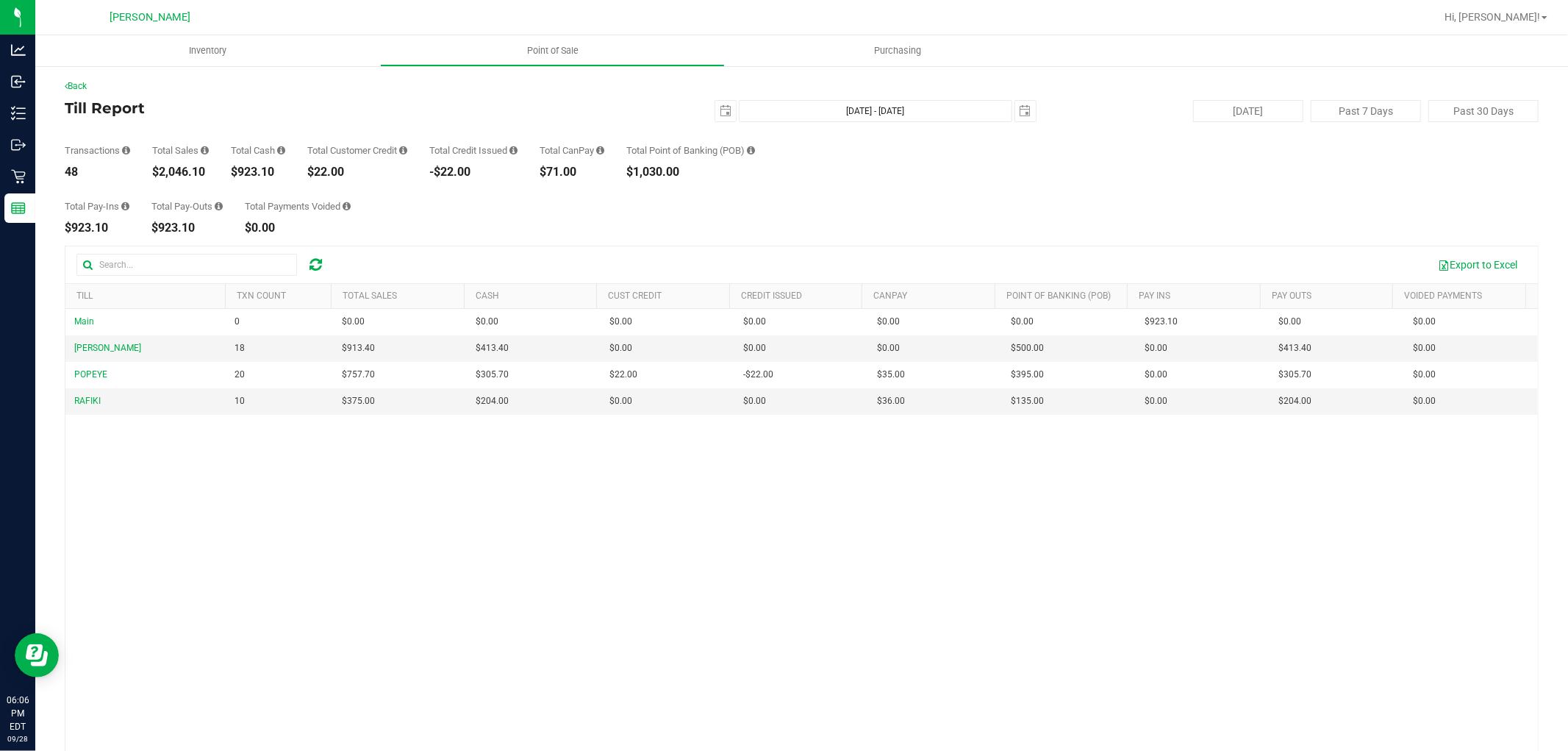
click at [75, 79] on div "Back" at bounding box center [802, 86] width 1474 height 13
click at [84, 83] on link "Back" at bounding box center [76, 86] width 22 height 10
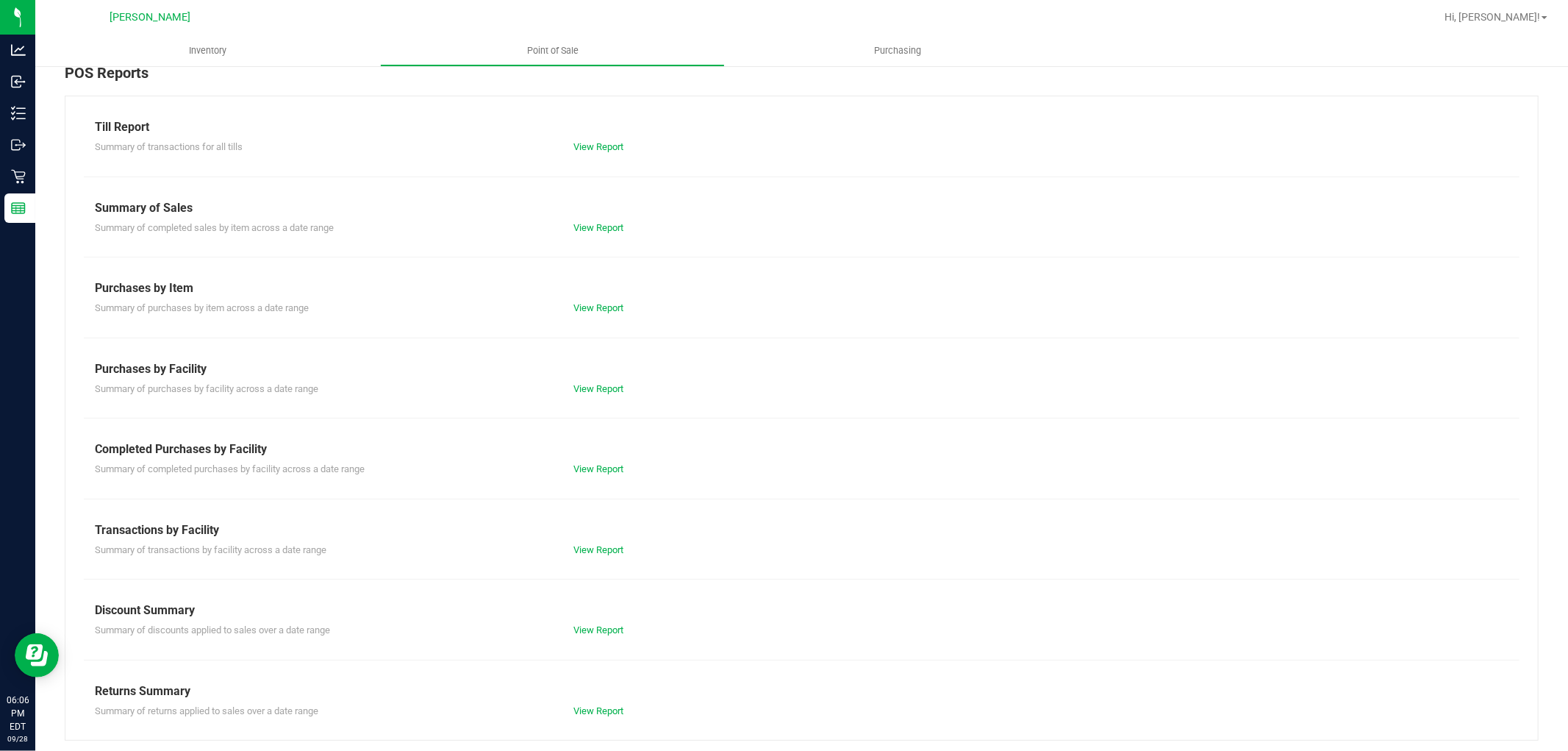
scroll to position [23, 0]
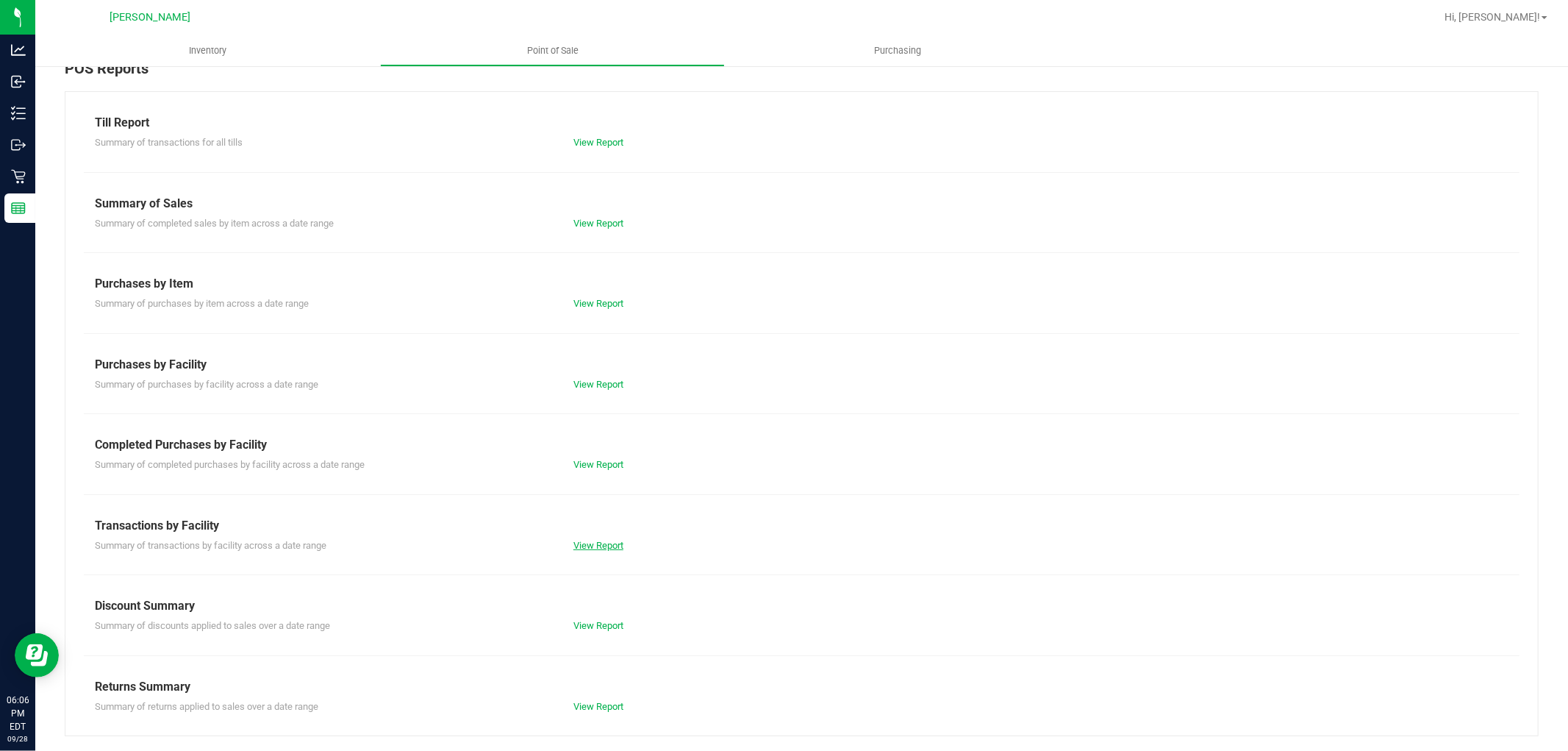
click at [602, 540] on link "View Report" at bounding box center [598, 545] width 50 height 11
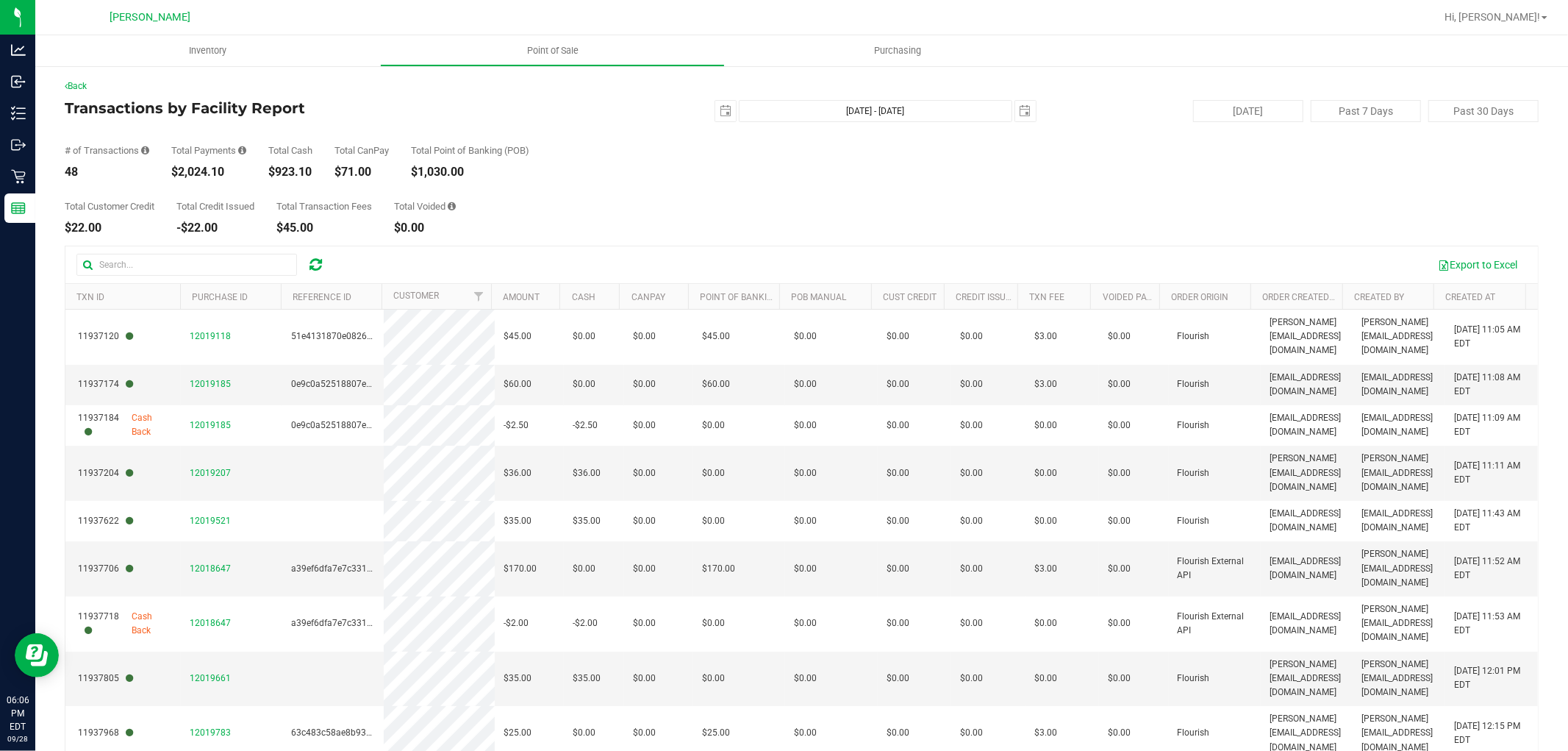
click at [75, 79] on div "Back" at bounding box center [802, 86] width 1474 height 13
click at [75, 81] on link "Back" at bounding box center [76, 86] width 22 height 10
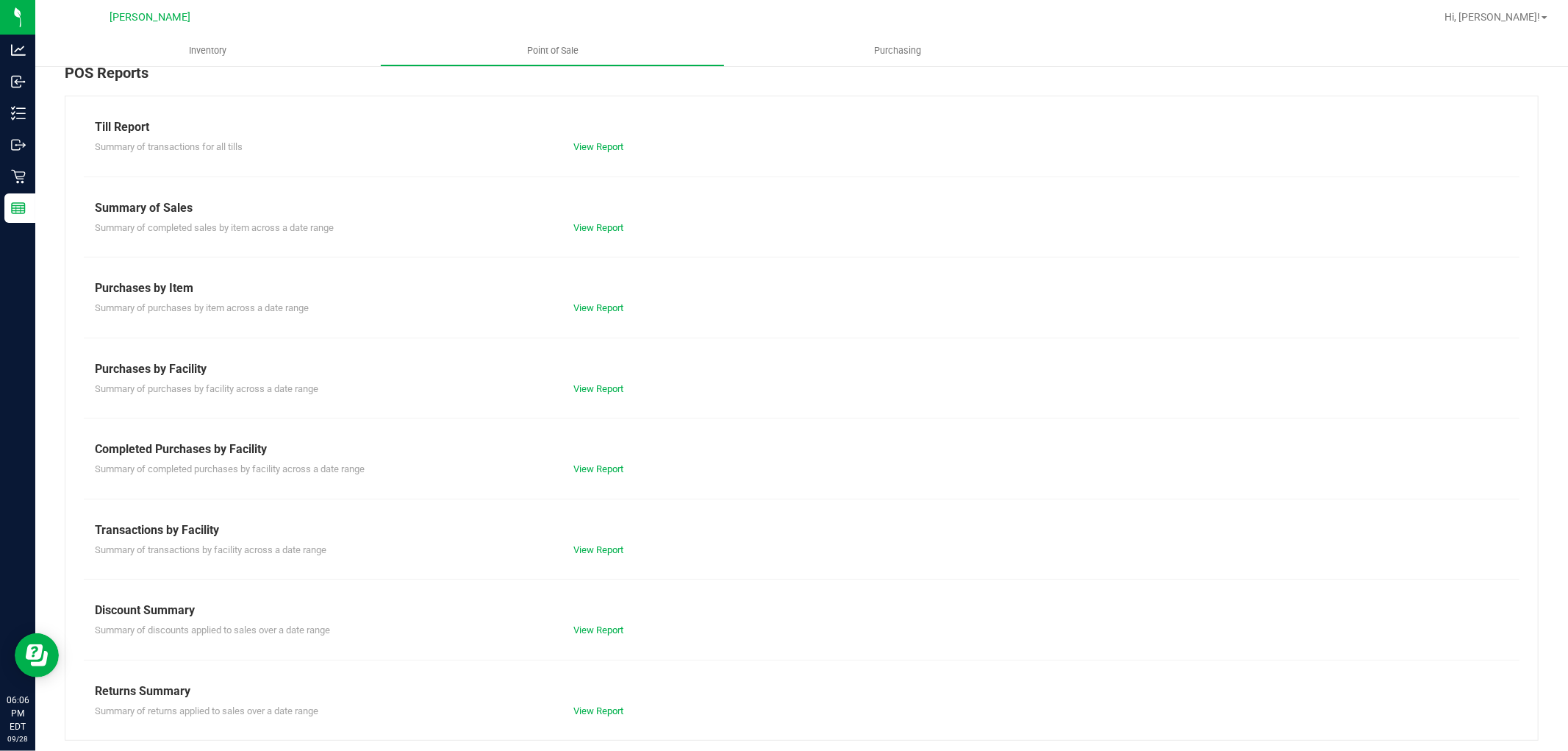
scroll to position [23, 0]
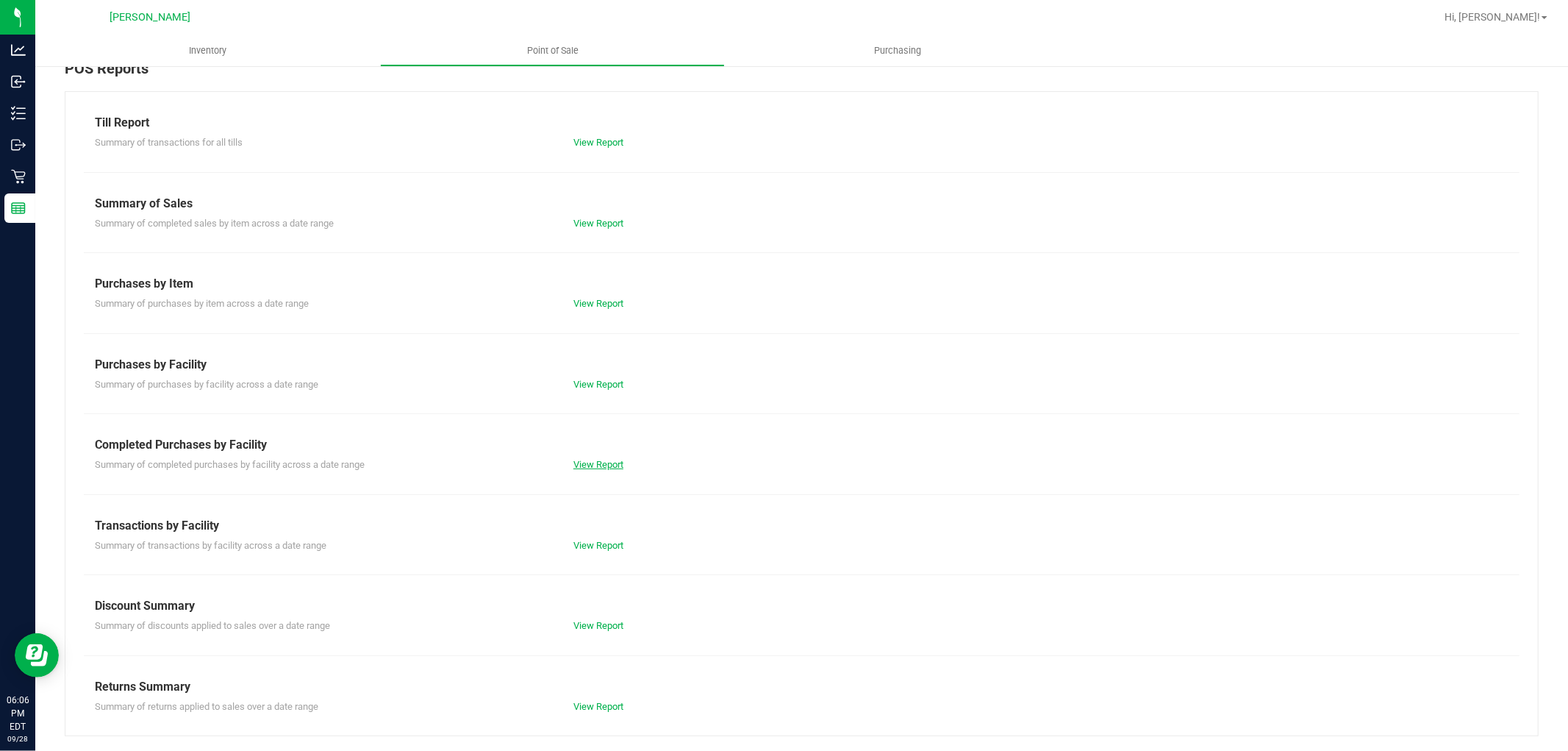
click at [601, 460] on link "View Report" at bounding box center [598, 464] width 50 height 11
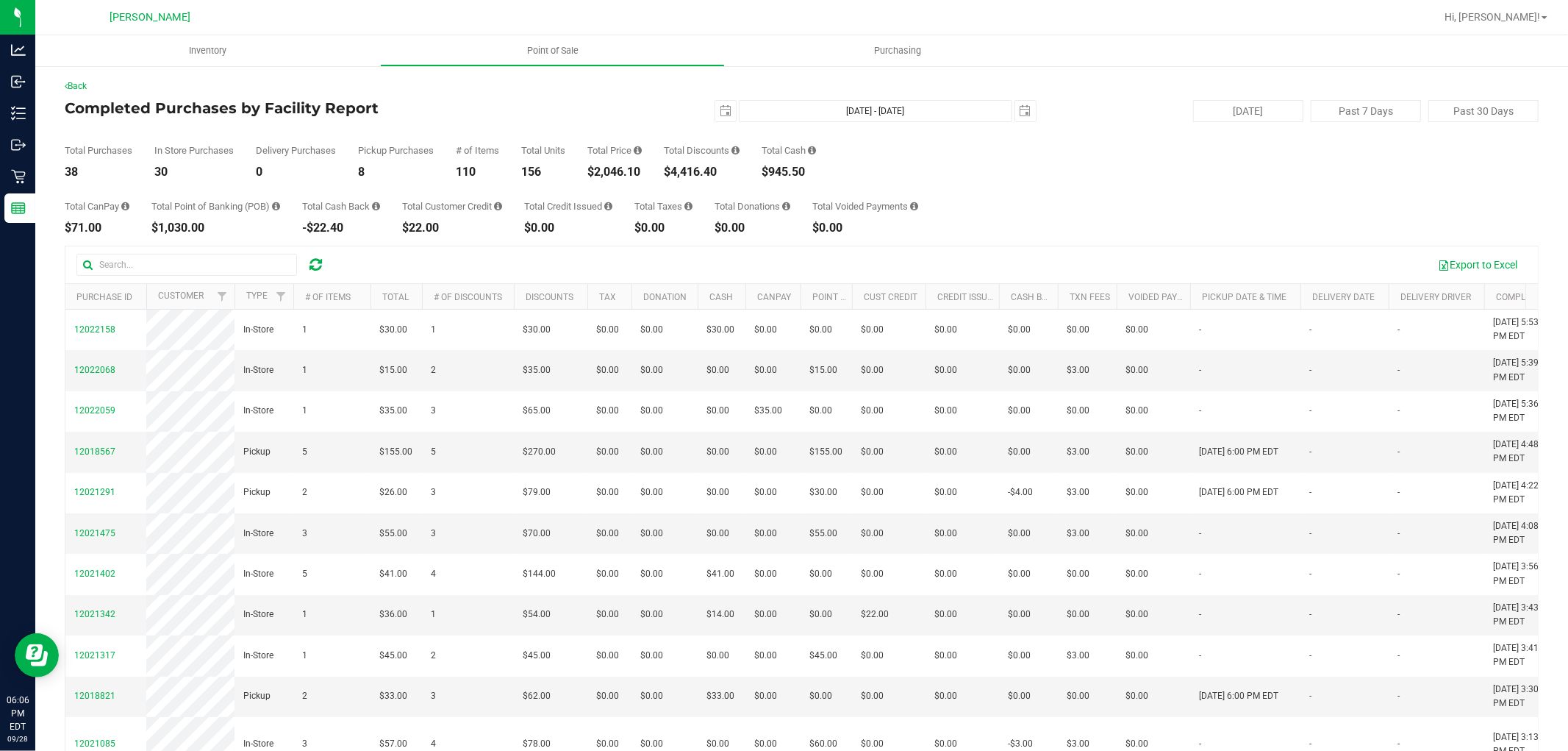
click at [630, 179] on div "Total CanPay $71.00 Total Point of Banking (POB) $1,030.00 Total Cash Back -$22…" at bounding box center [802, 206] width 1474 height 56
click at [629, 171] on div "$2,046.10" at bounding box center [614, 171] width 55 height 12
copy div "2,046.10"
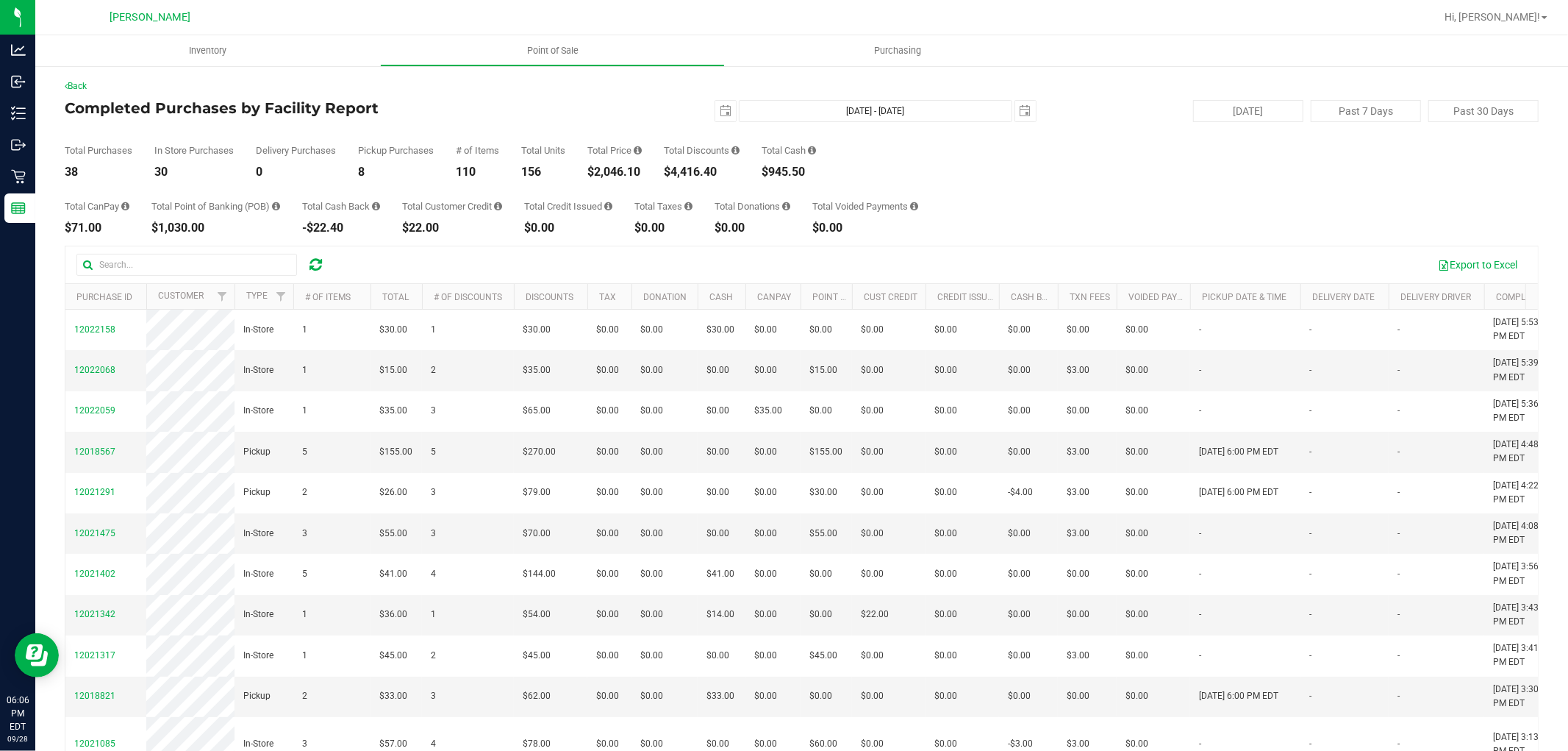
click at [700, 170] on div "$4,416.40" at bounding box center [701, 171] width 75 height 12
click at [700, 169] on div "$4,416.40" at bounding box center [701, 171] width 75 height 12
copy div "$4,416.40"
click at [720, 110] on span "select" at bounding box center [726, 110] width 12 height 12
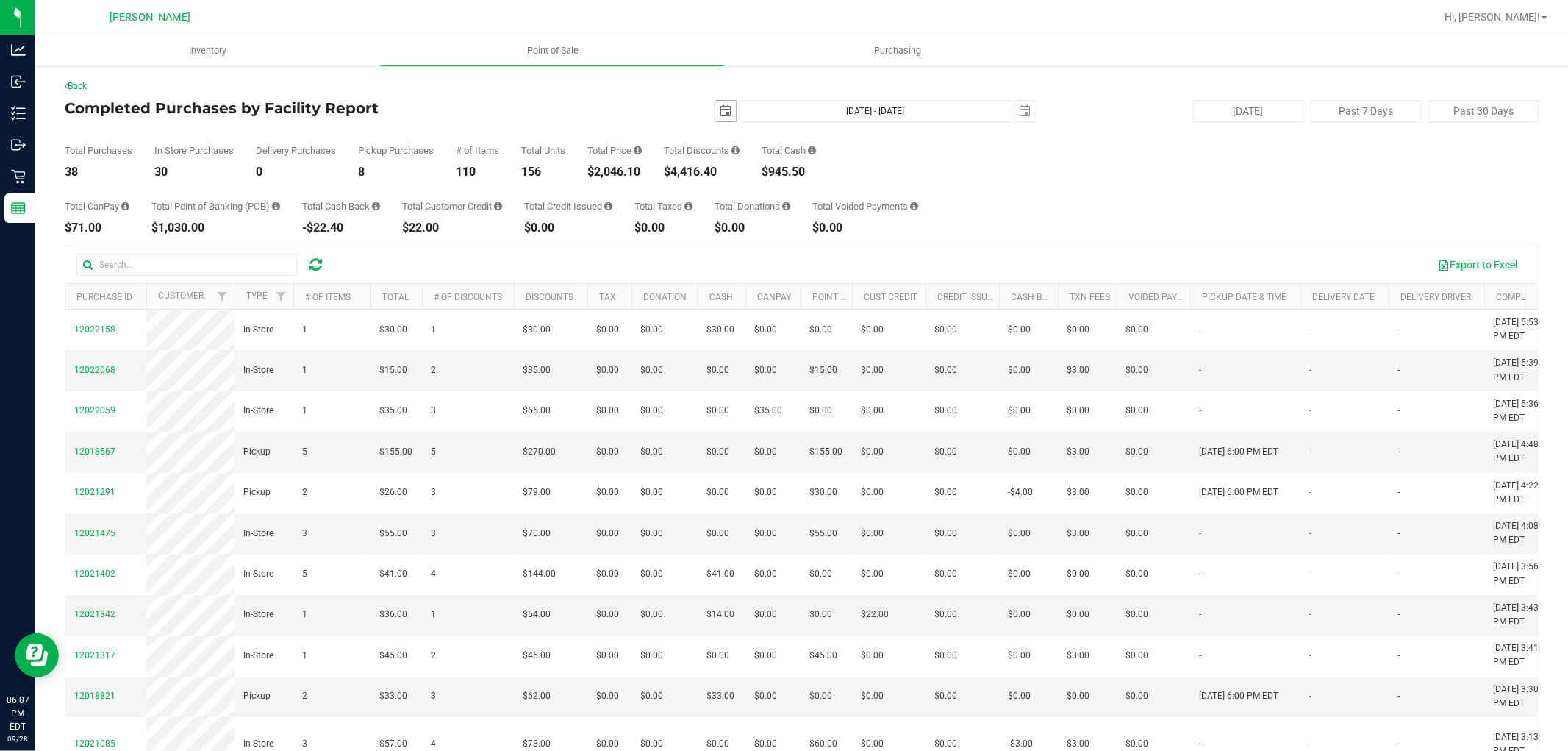
scroll to position [0, 37]
click at [746, 188] on link "1" at bounding box center [742, 192] width 21 height 23
type input "2025-09-01"
type input "Sep 1, 2025 - Sep 28, 2025"
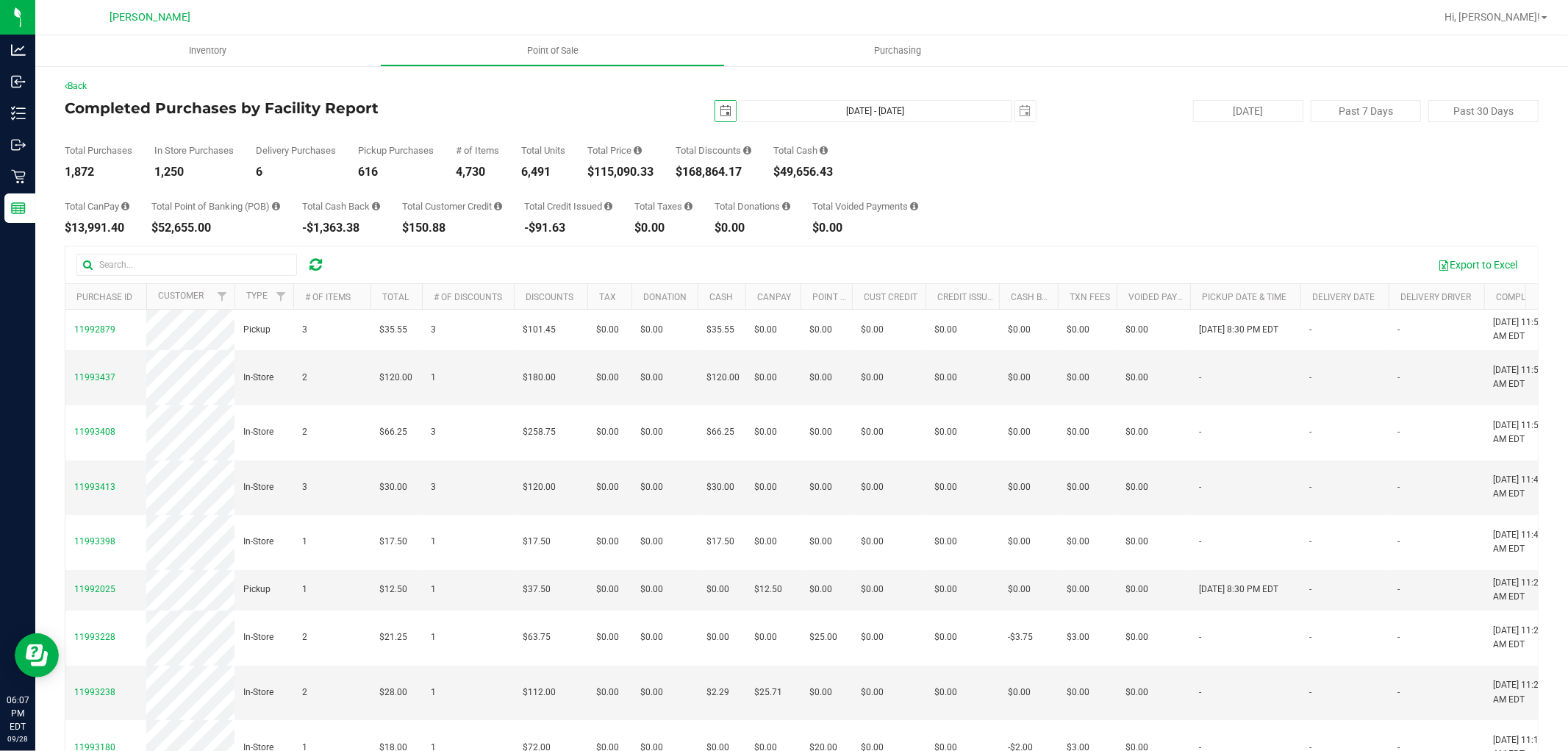
click at [626, 176] on div "$115,090.33" at bounding box center [620, 171] width 66 height 12
click at [625, 175] on div "$115,090.33" at bounding box center [620, 171] width 66 height 12
copy div "115,090.33"
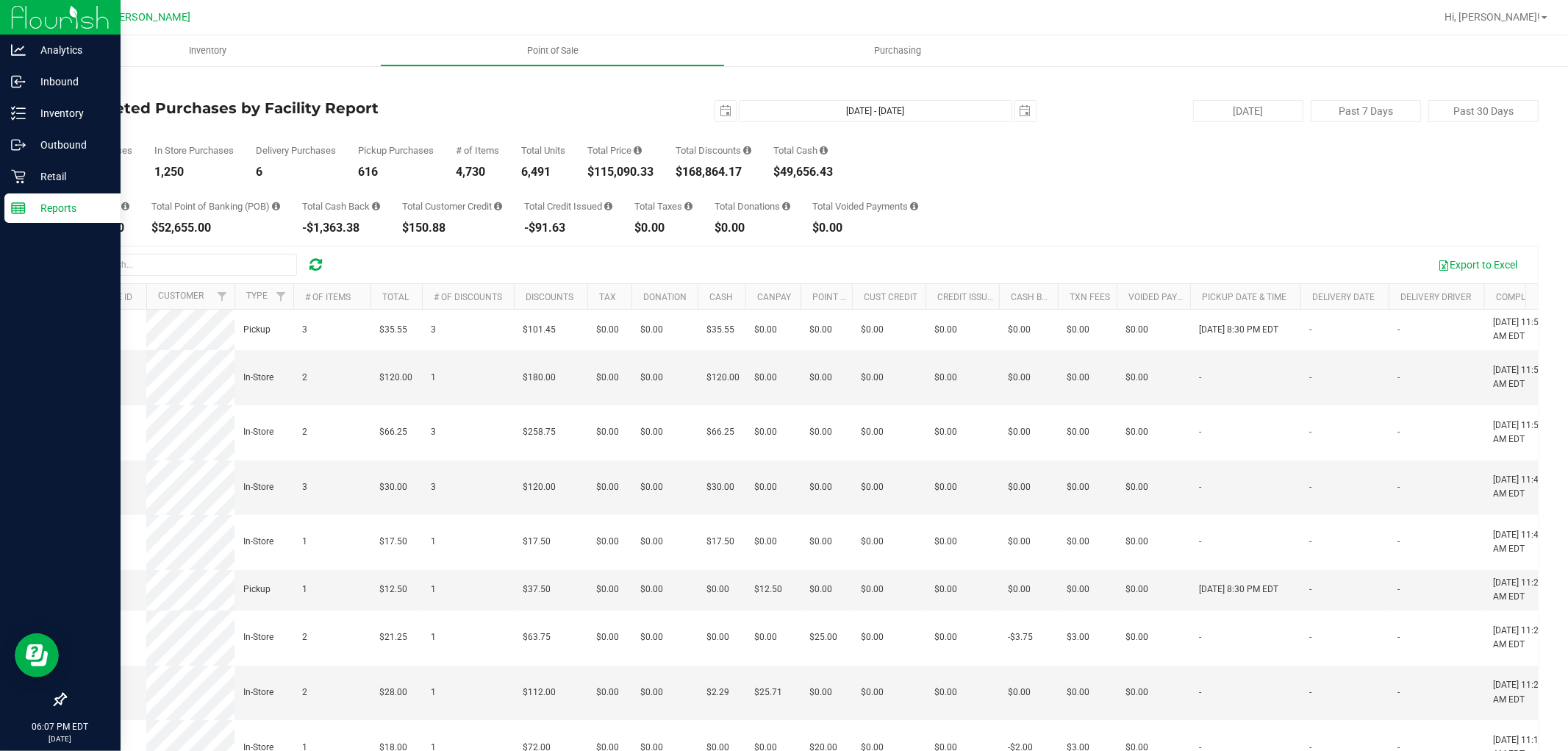
click at [82, 204] on p "Reports" at bounding box center [69, 208] width 88 height 17
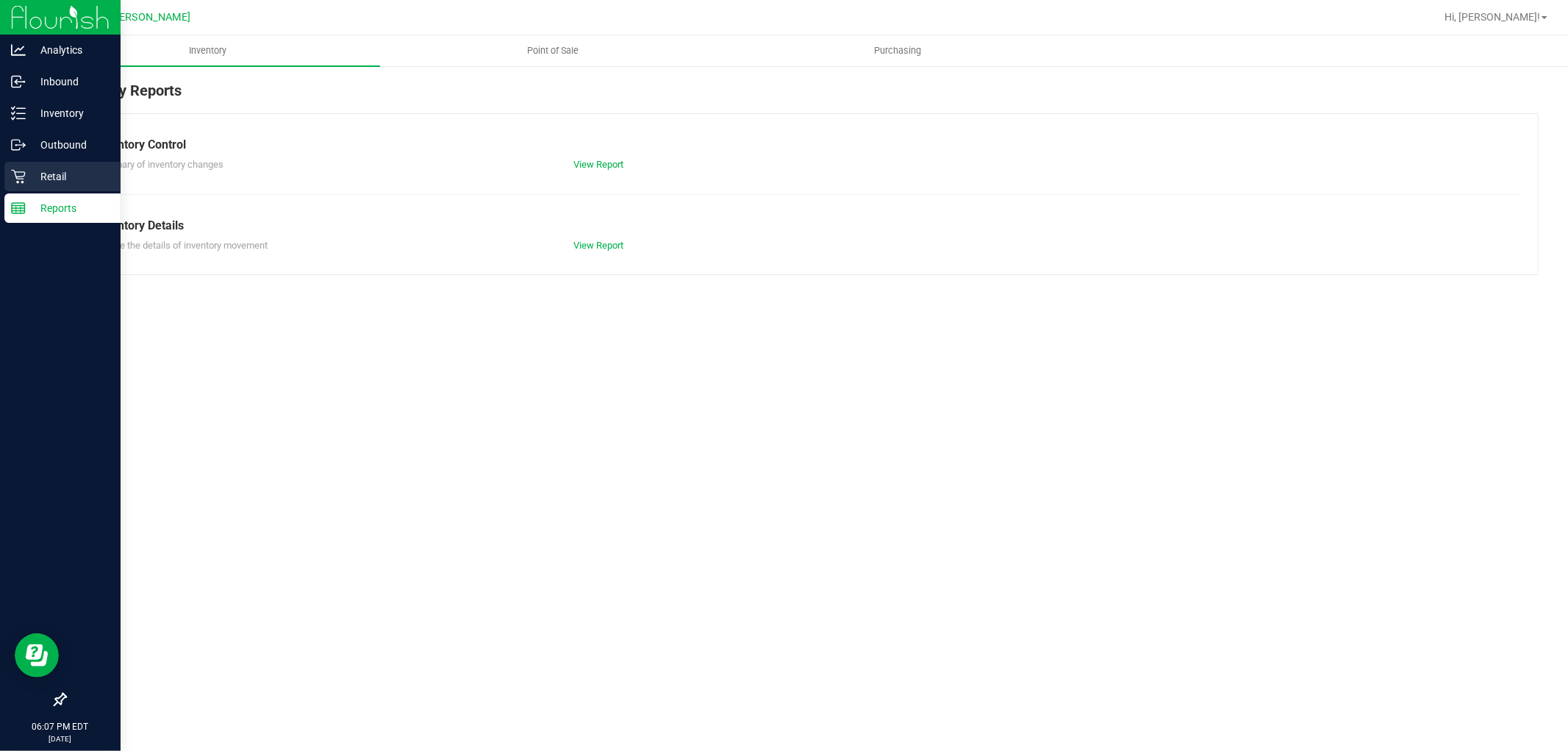
click at [60, 171] on p "Retail" at bounding box center [69, 176] width 88 height 17
